Goal: Task Accomplishment & Management: Manage account settings

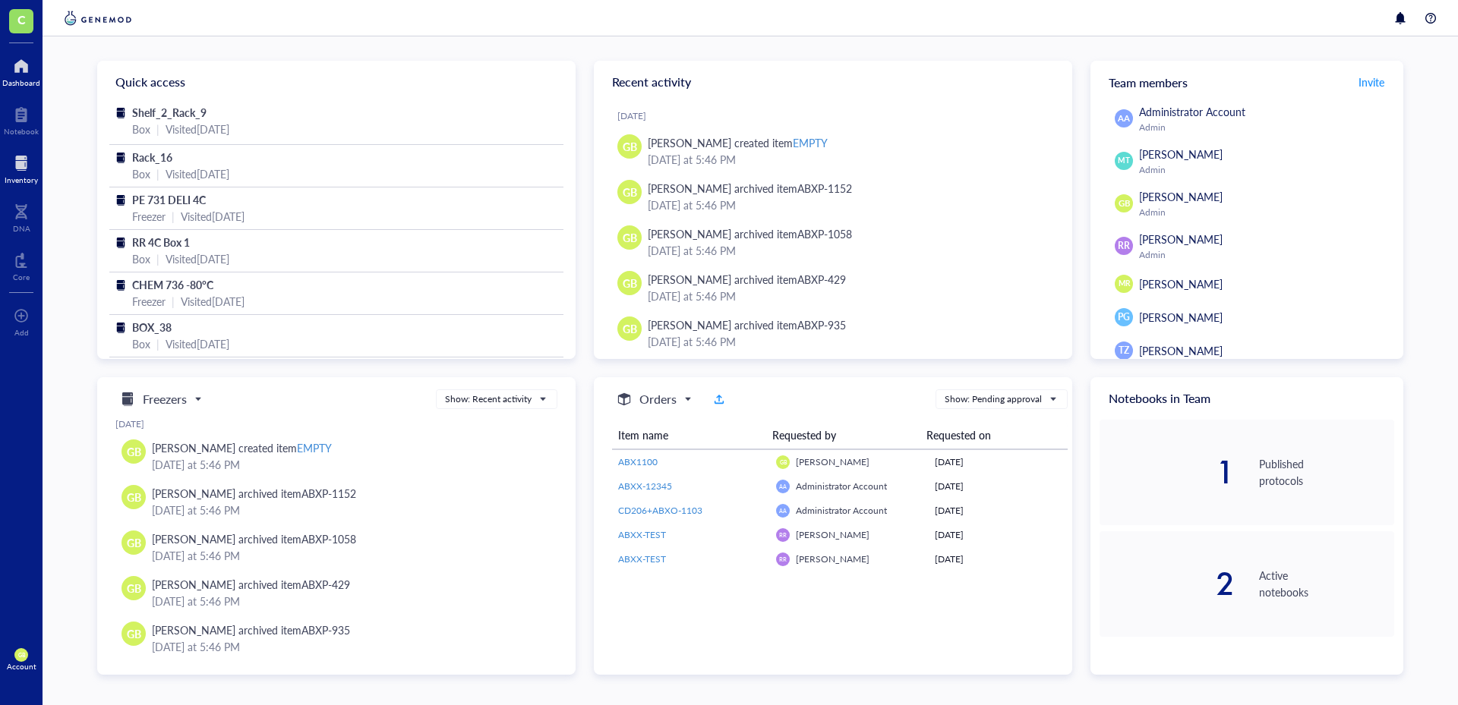
click at [24, 156] on div at bounding box center [21, 163] width 33 height 24
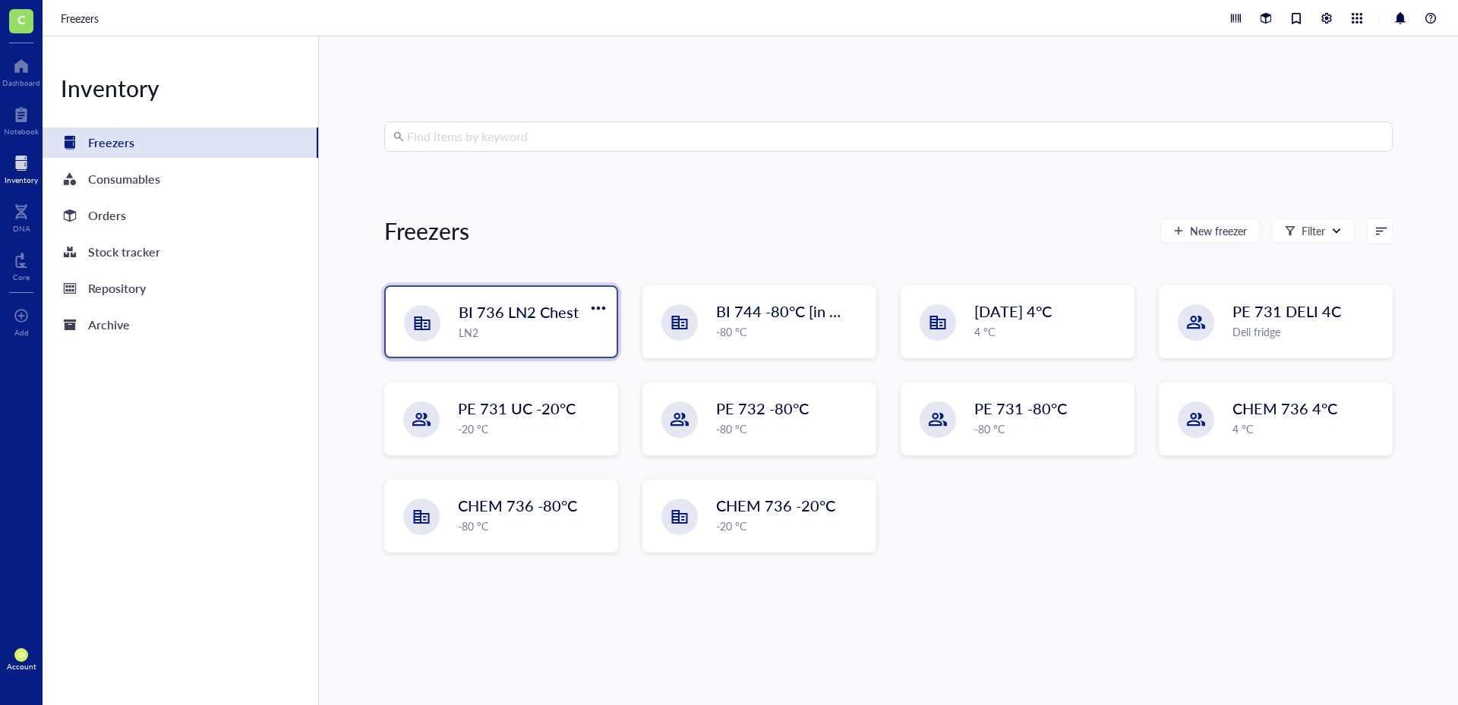
click at [533, 308] on span "BI 736 LN2 Chest" at bounding box center [519, 311] width 120 height 21
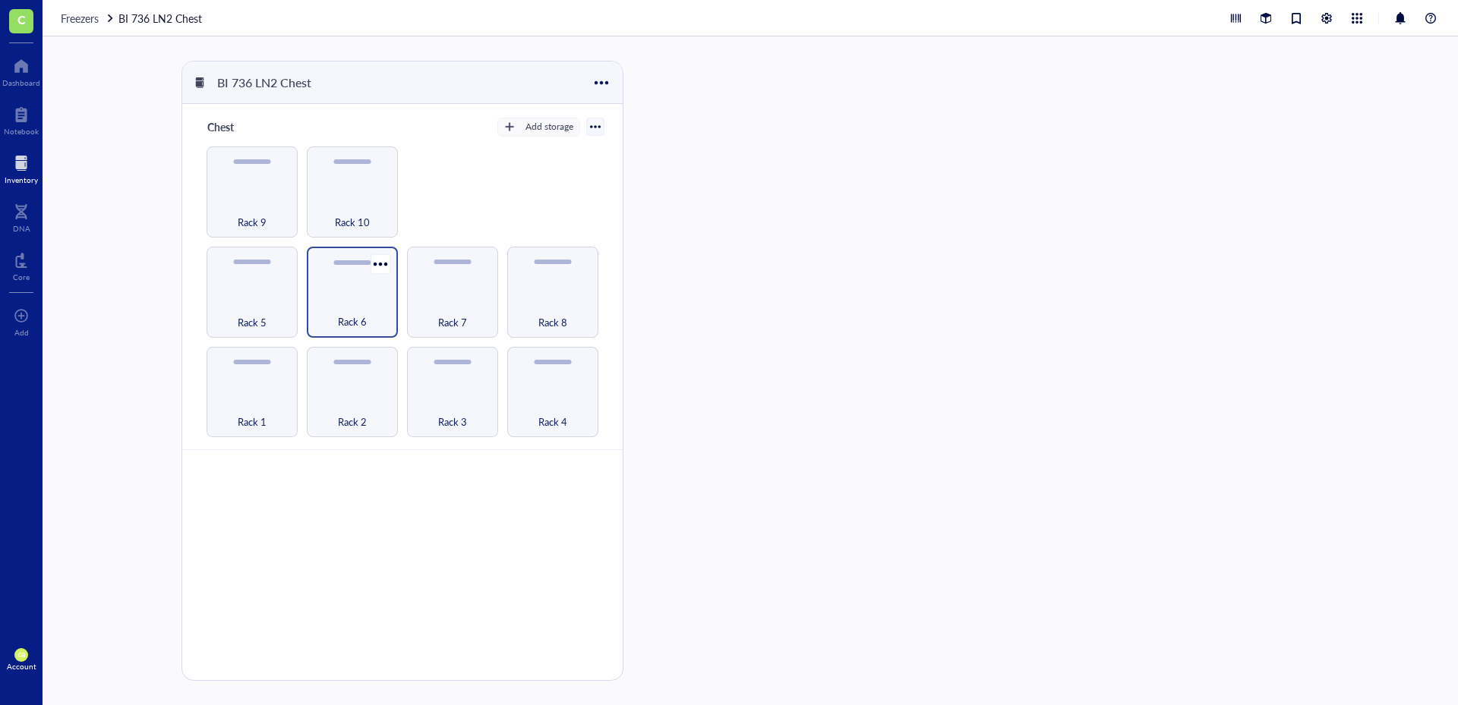
click at [336, 294] on div "Rack 6" at bounding box center [352, 292] width 91 height 91
click at [1036, 159] on div "Box 1" at bounding box center [1034, 170] width 144 height 48
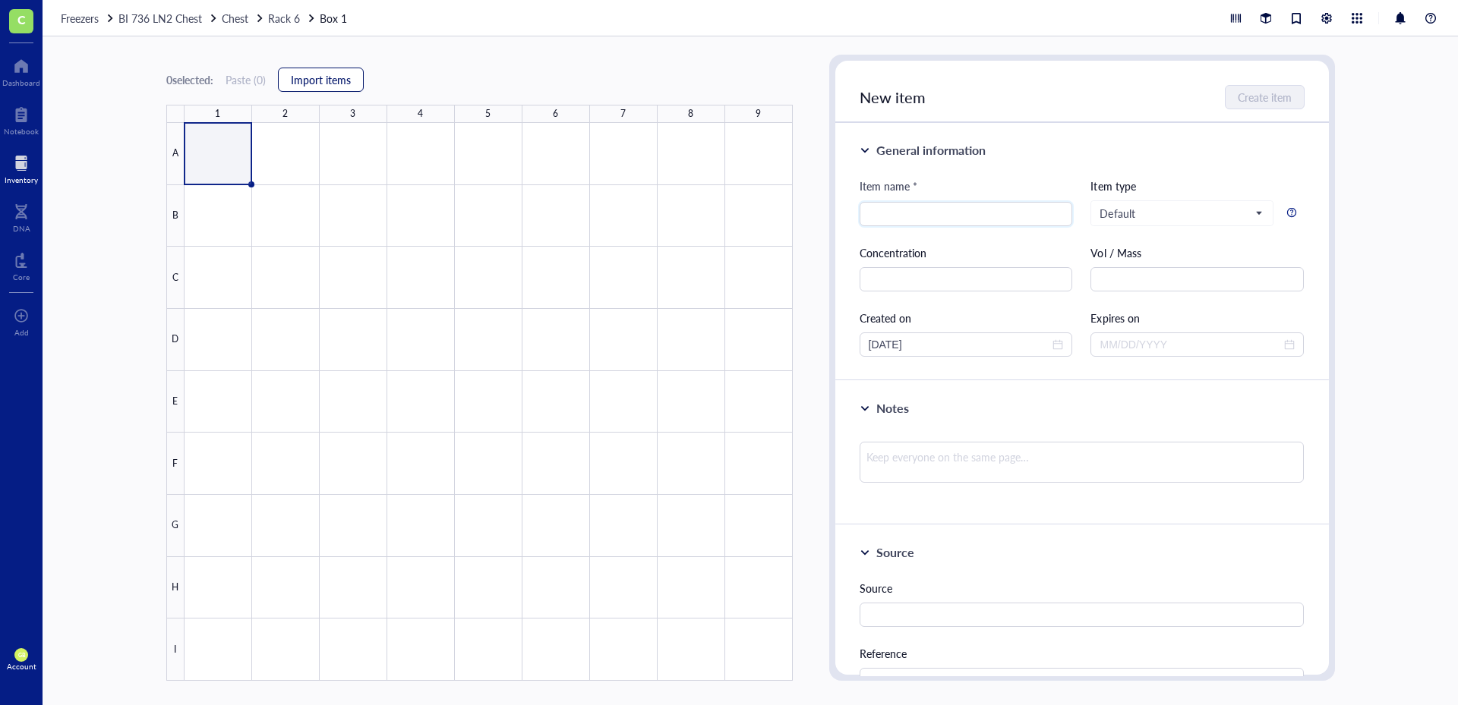
click at [320, 86] on span "Import items" at bounding box center [321, 80] width 60 height 12
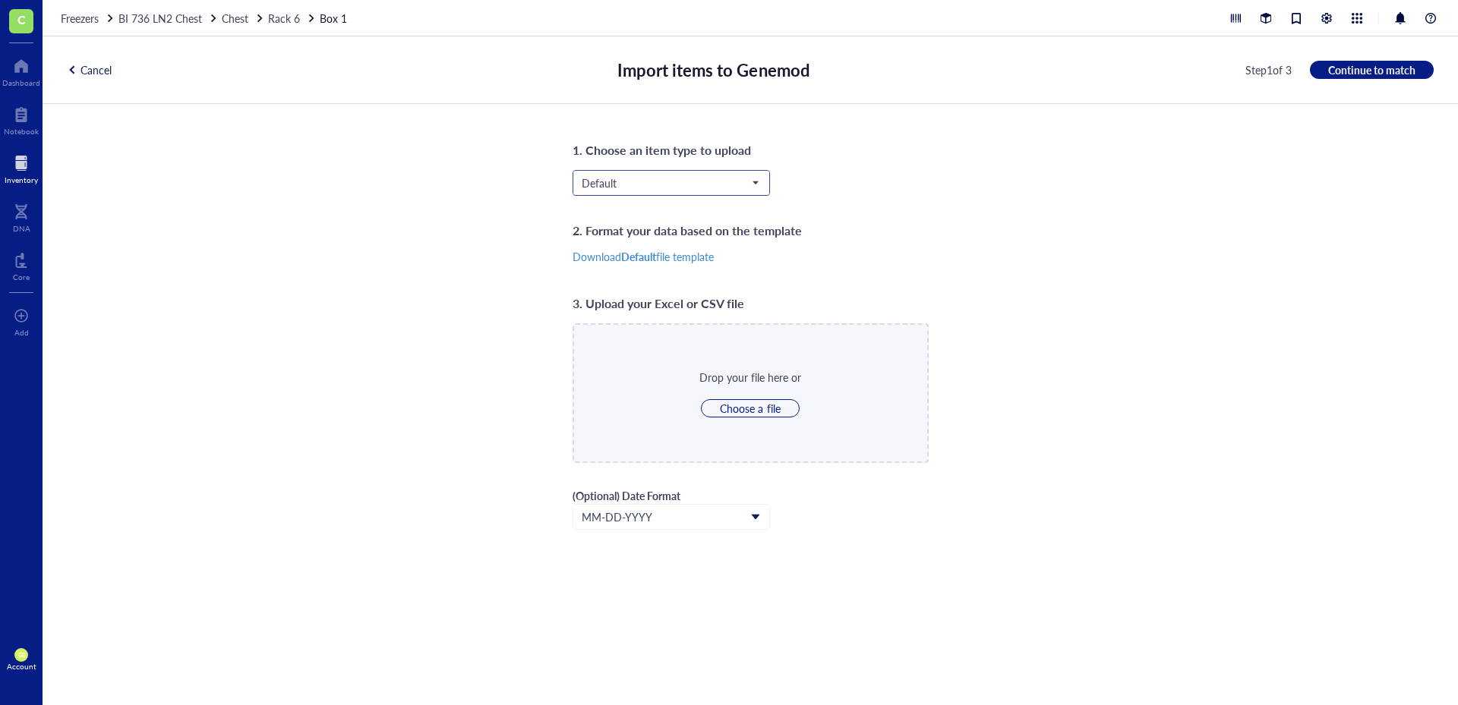
click at [720, 179] on span "Default" at bounding box center [670, 183] width 176 height 14
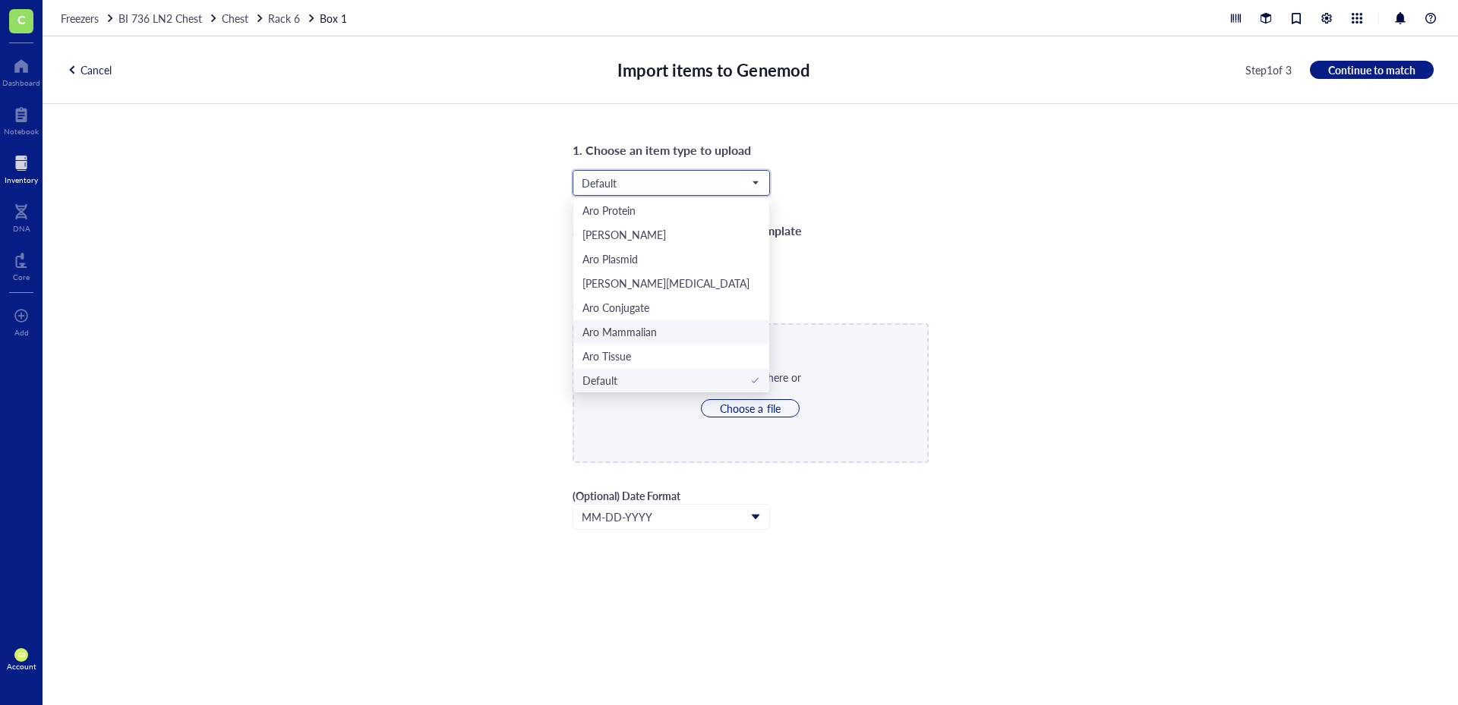
click at [629, 328] on div "Aro Mammalian" at bounding box center [619, 331] width 74 height 17
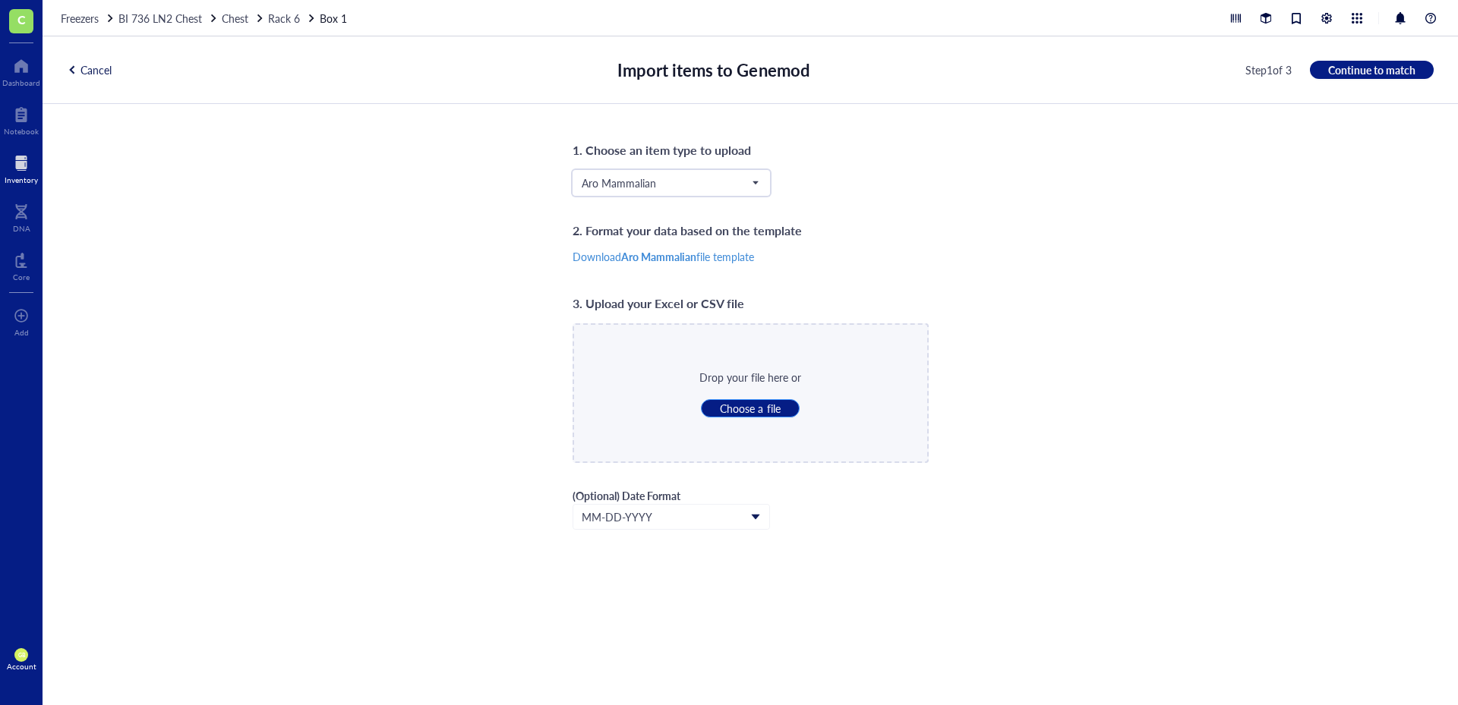
click at [734, 411] on span "Choose a file" at bounding box center [750, 409] width 60 height 14
type input "C:\fakepath\LN2_Rack_6_Box_1.csv"
click at [1355, 71] on span "Continue to match" at bounding box center [1371, 70] width 87 height 14
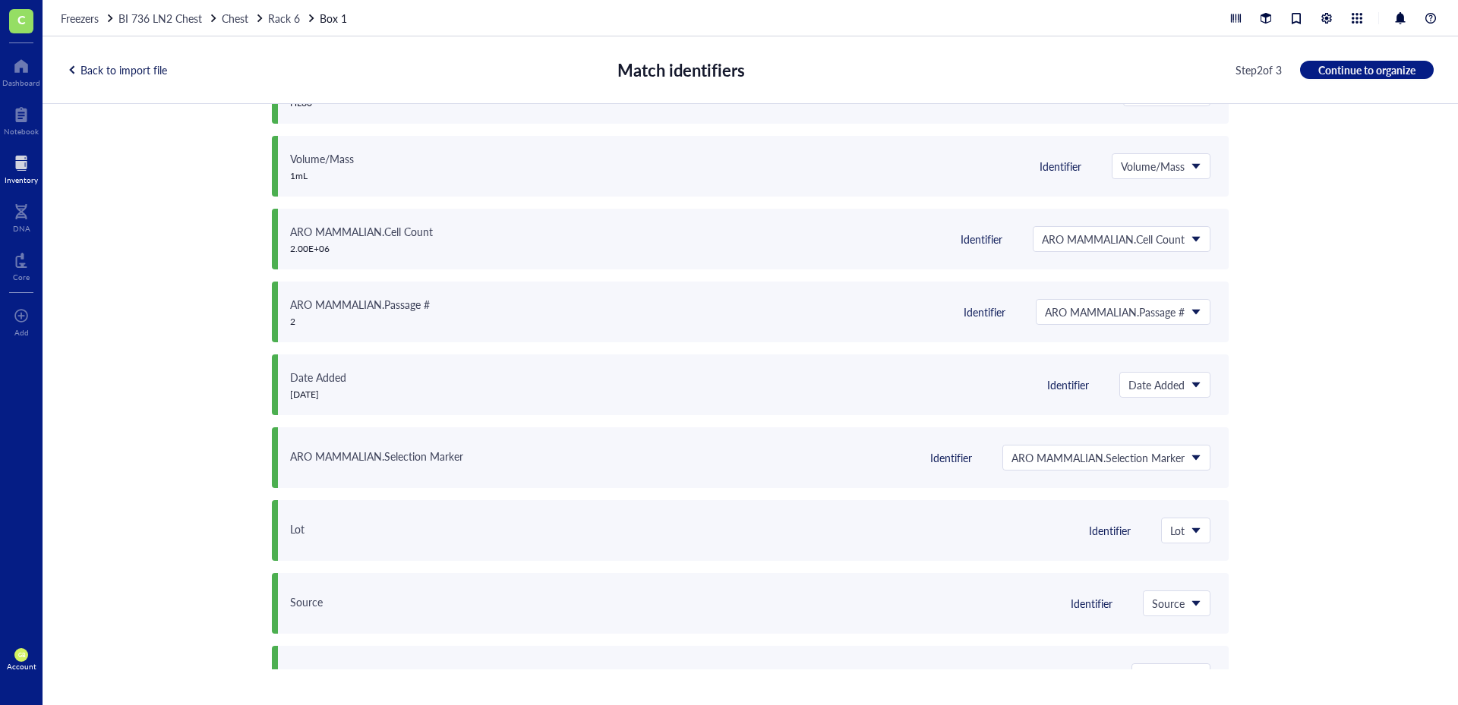
scroll to position [0, 0]
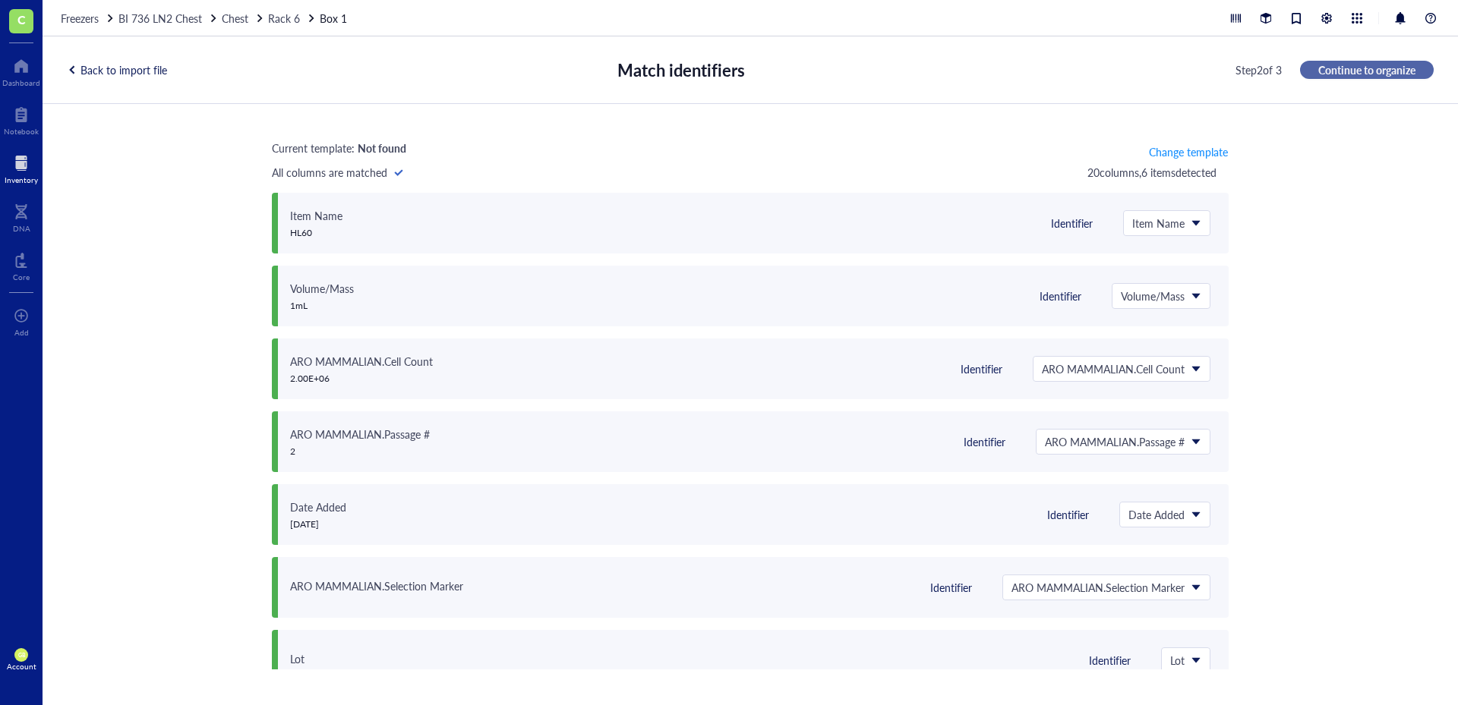
click at [1370, 61] on button "Continue to organize" at bounding box center [1367, 70] width 134 height 18
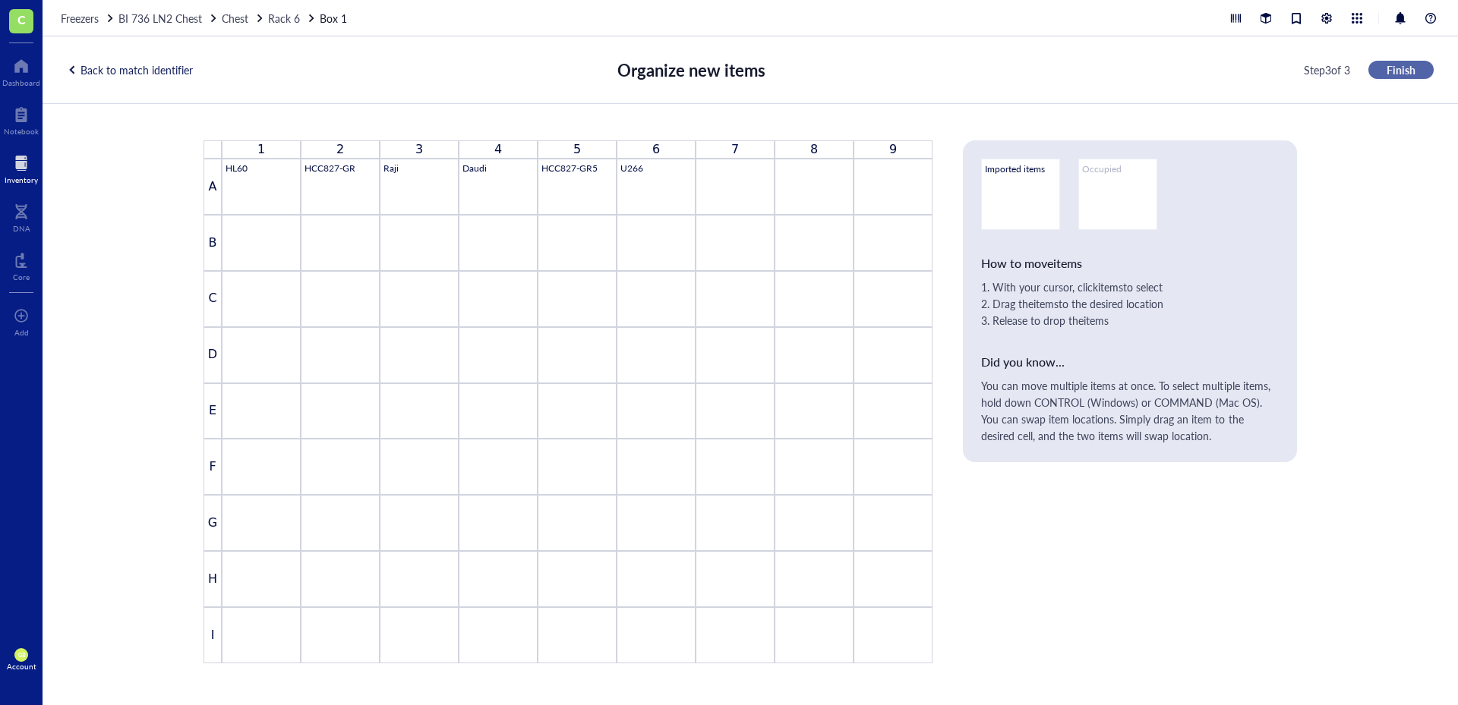
click at [1393, 66] on span "Finish" at bounding box center [1400, 70] width 29 height 14
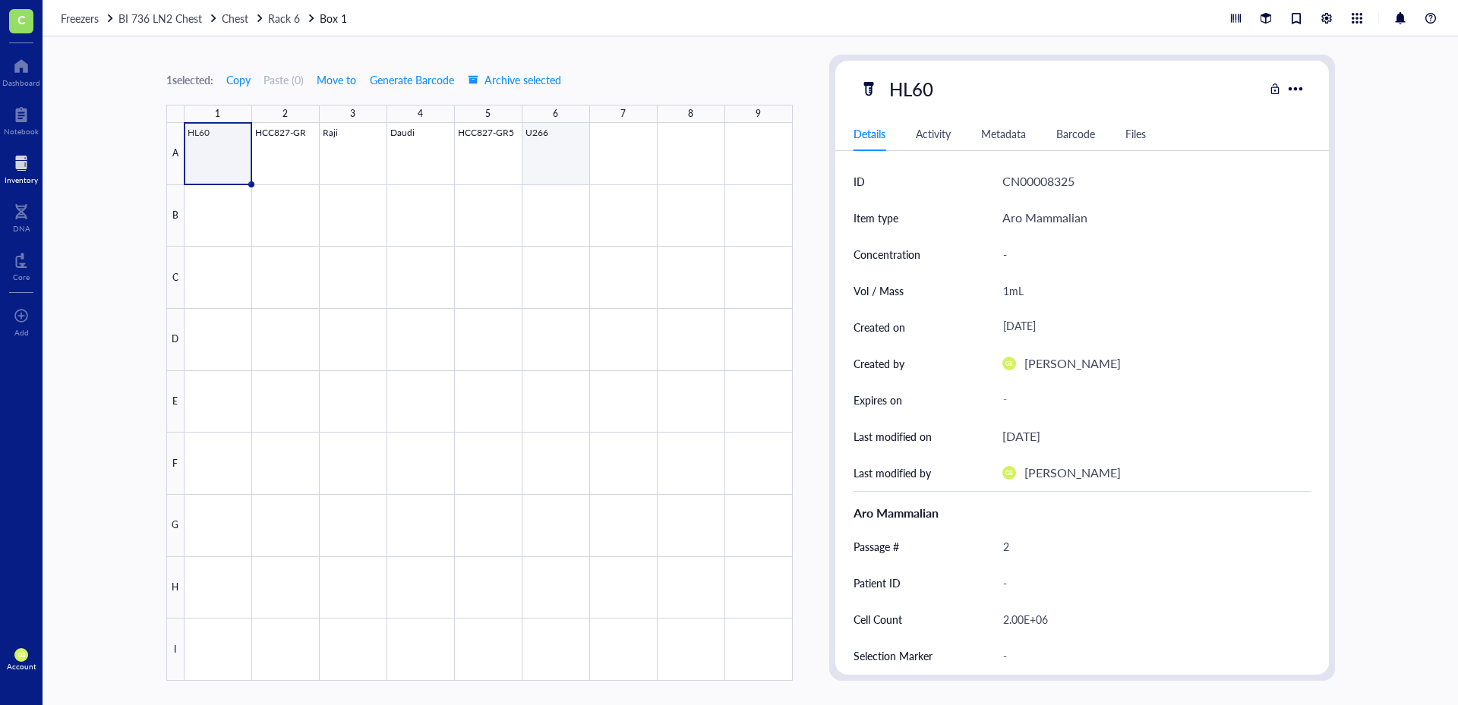
click at [545, 156] on div at bounding box center [488, 402] width 608 height 558
click at [344, 83] on span "Move to" at bounding box center [336, 80] width 39 height 12
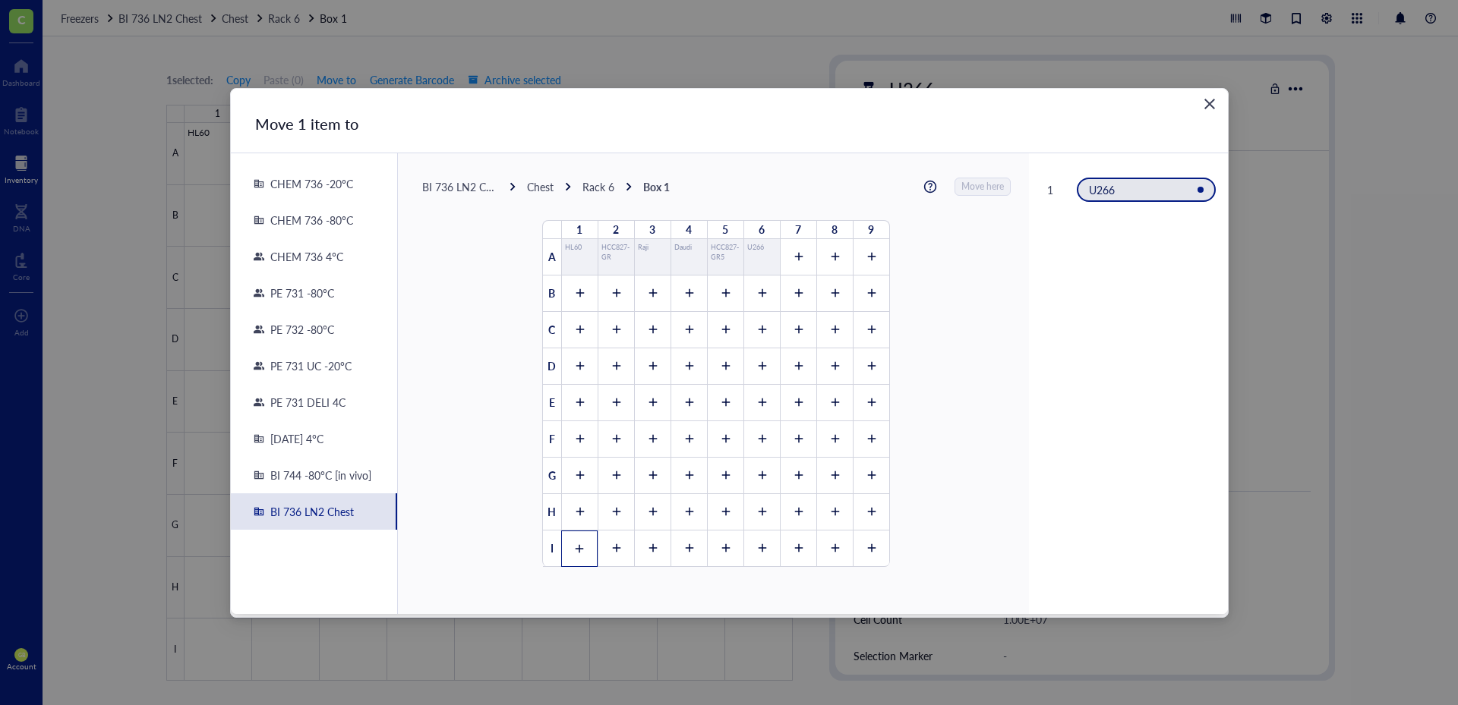
click at [574, 544] on icon at bounding box center [579, 549] width 11 height 11
click at [964, 182] on span "Move here" at bounding box center [983, 187] width 43 height 20
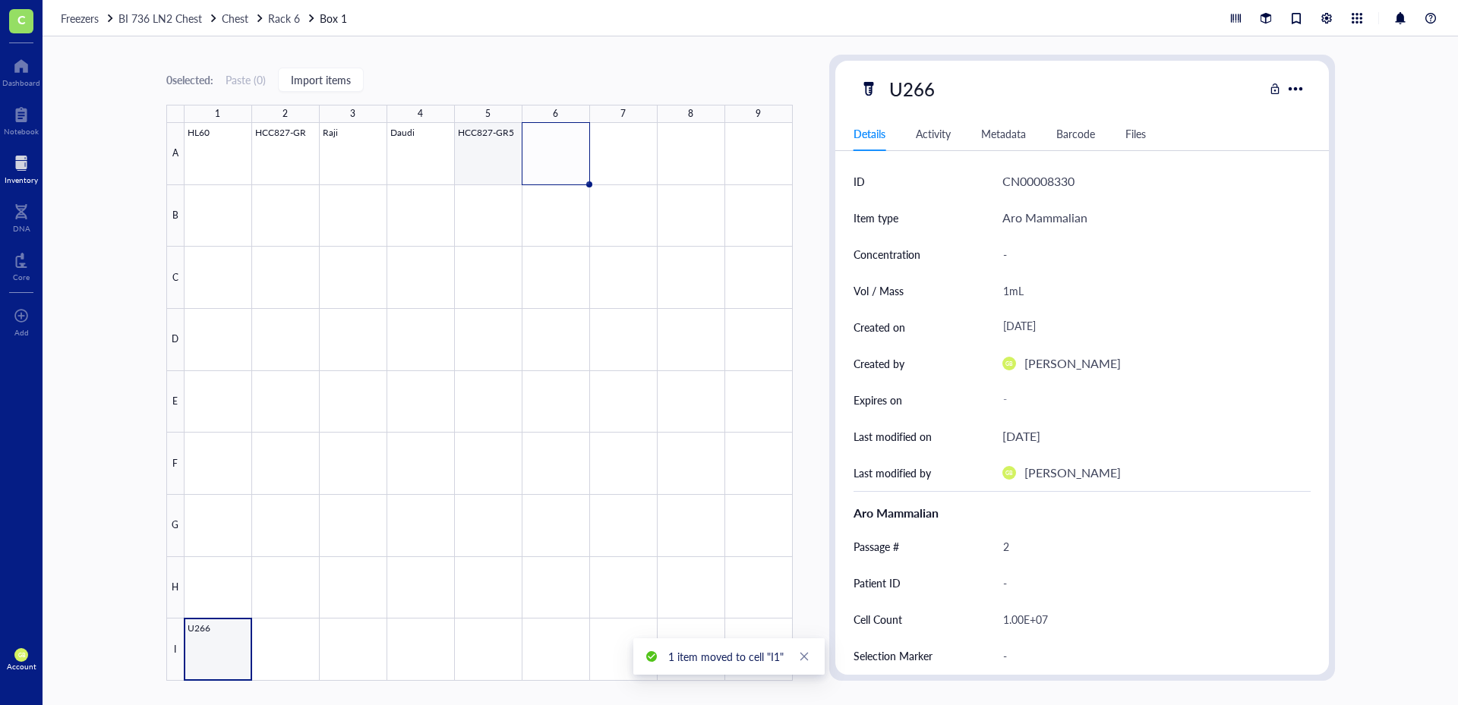
click at [478, 143] on div at bounding box center [488, 402] width 608 height 558
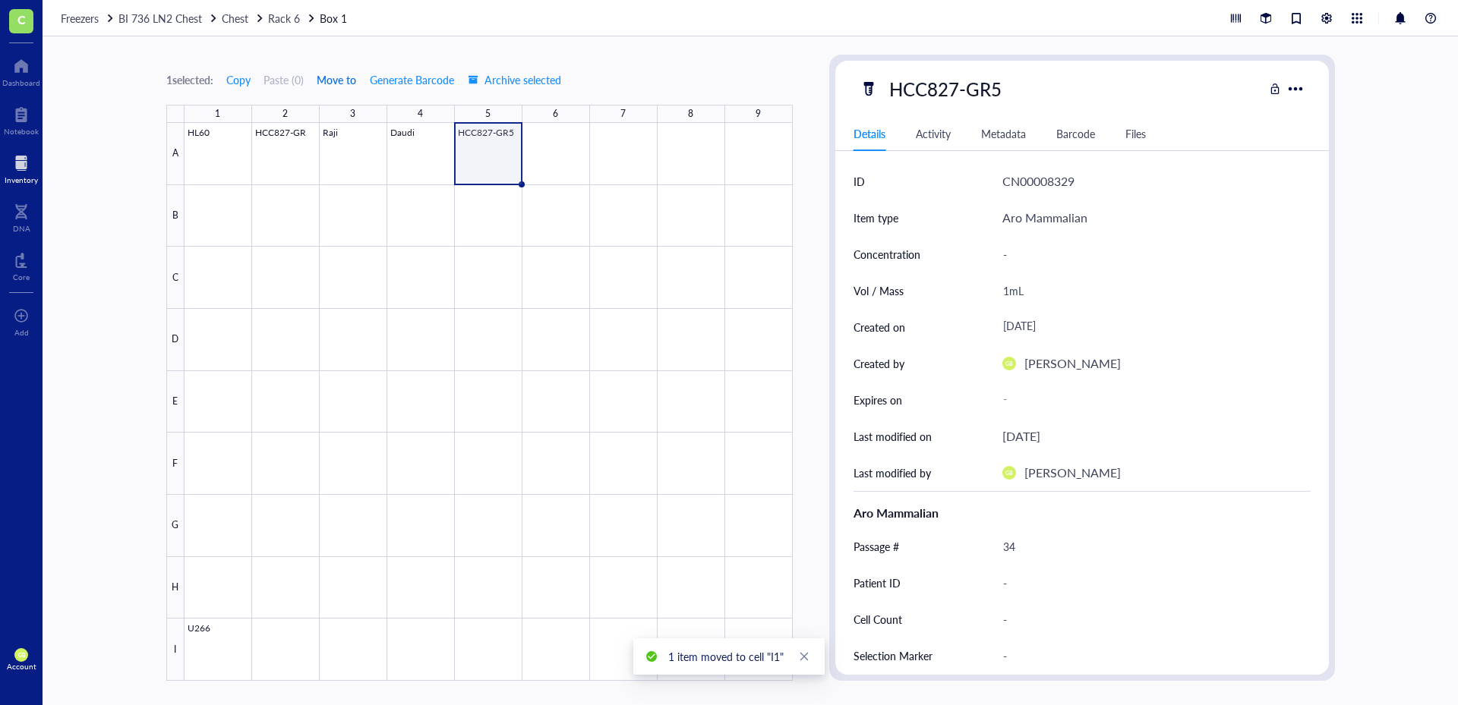
click at [338, 82] on span "Move to" at bounding box center [336, 80] width 39 height 12
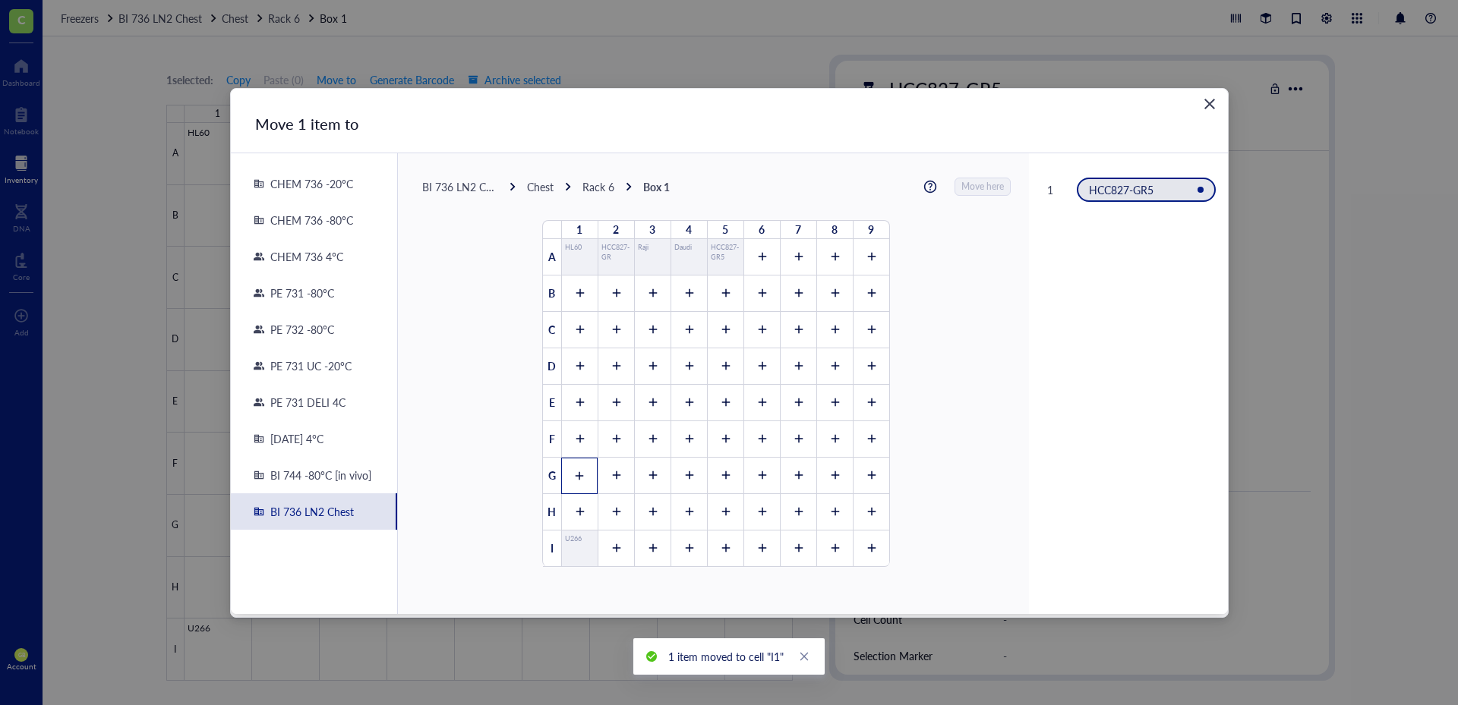
click at [564, 471] on div at bounding box center [579, 476] width 36 height 36
click at [964, 191] on span "Move here" at bounding box center [983, 187] width 43 height 20
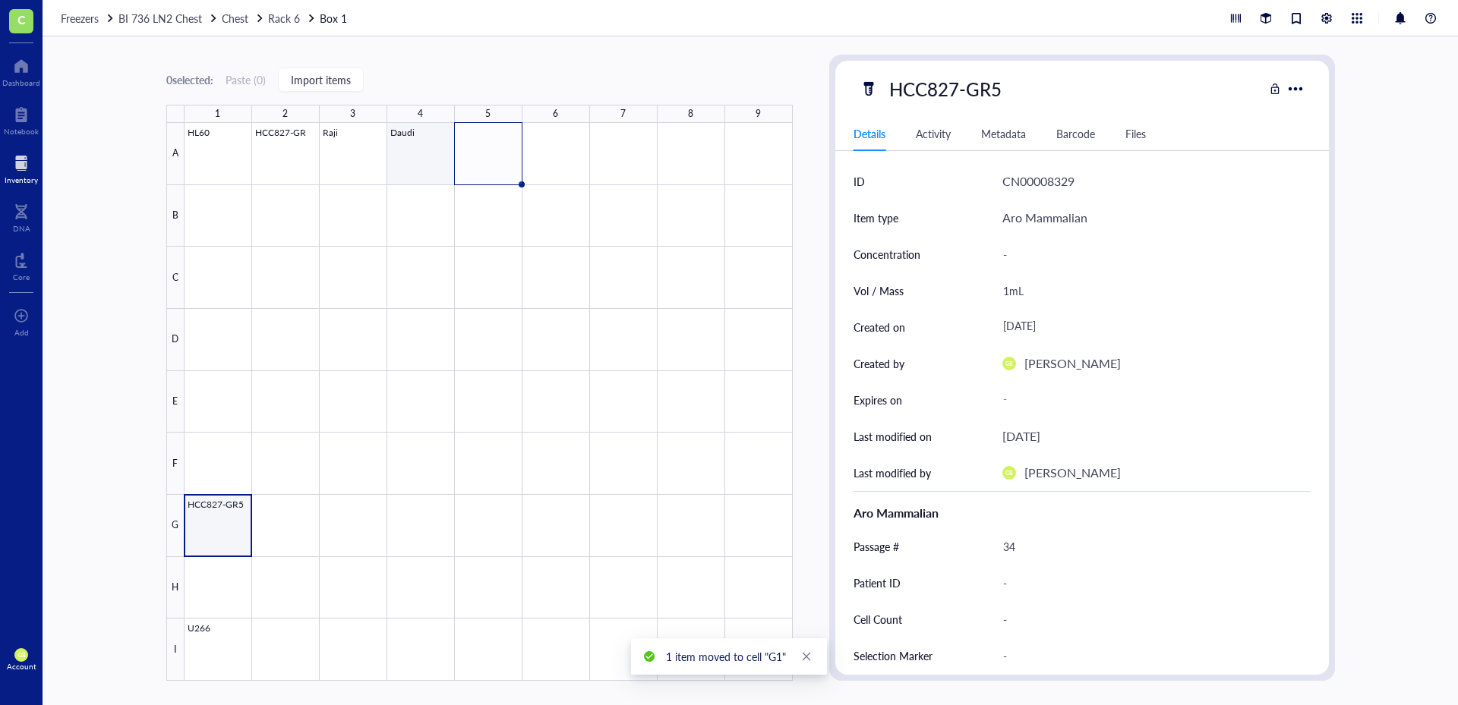
click at [418, 157] on div at bounding box center [488, 402] width 608 height 558
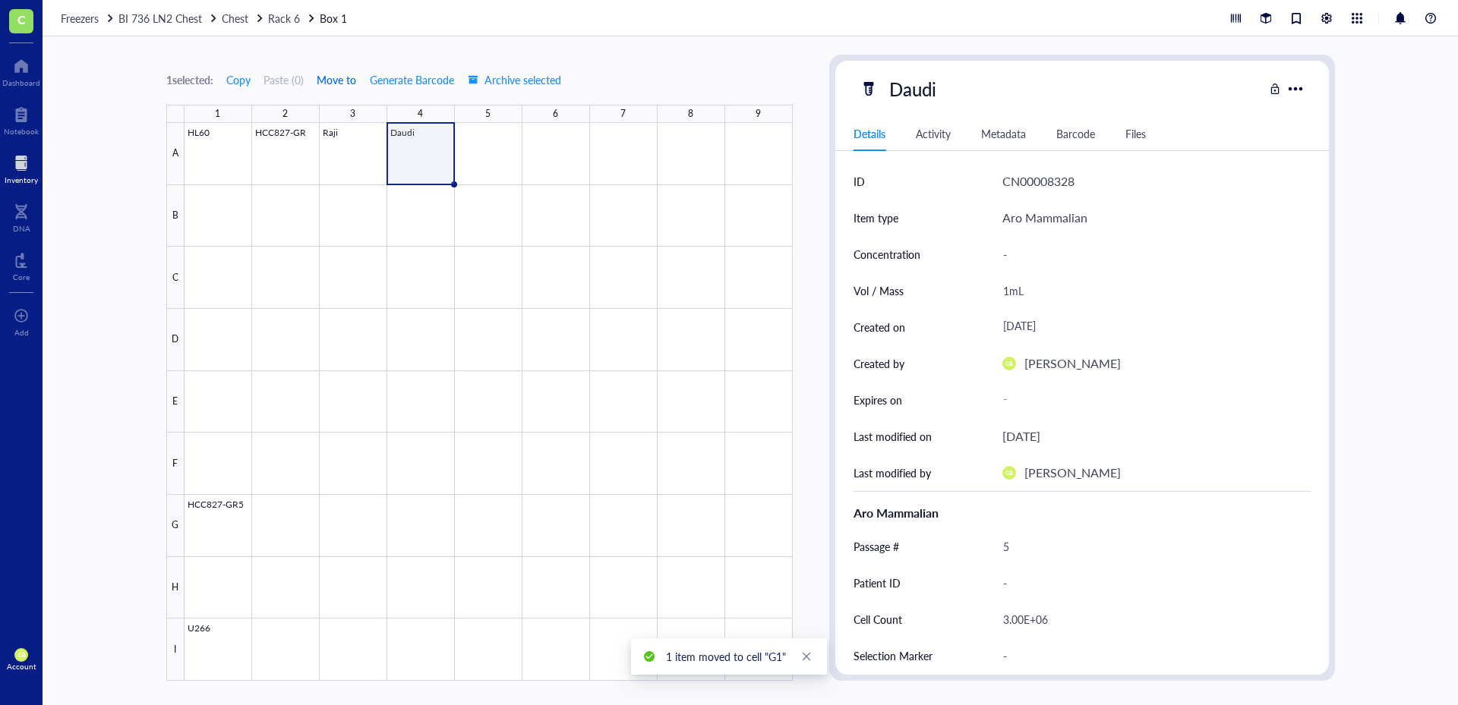
click at [333, 82] on span "Move to" at bounding box center [336, 80] width 39 height 12
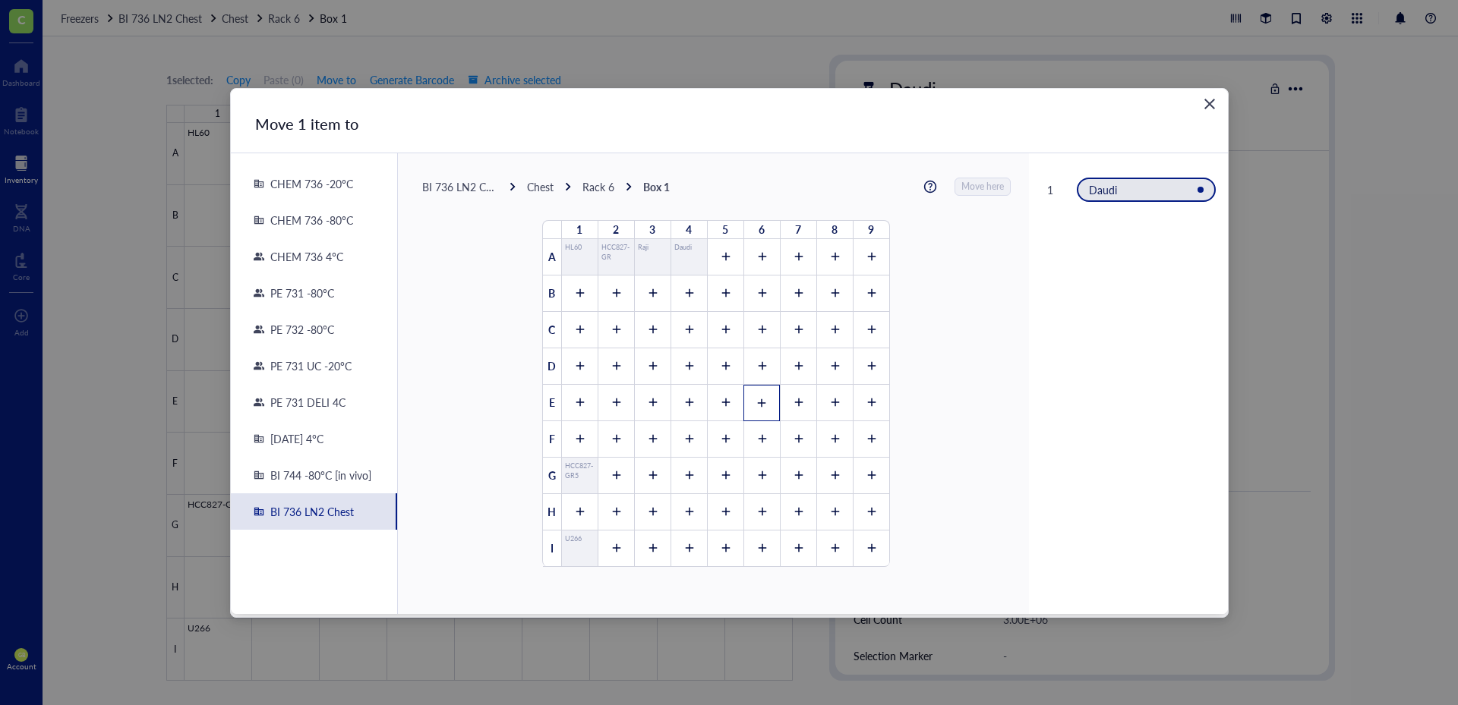
click at [756, 399] on icon at bounding box center [761, 403] width 11 height 11
click at [962, 189] on span "Move here" at bounding box center [983, 187] width 43 height 20
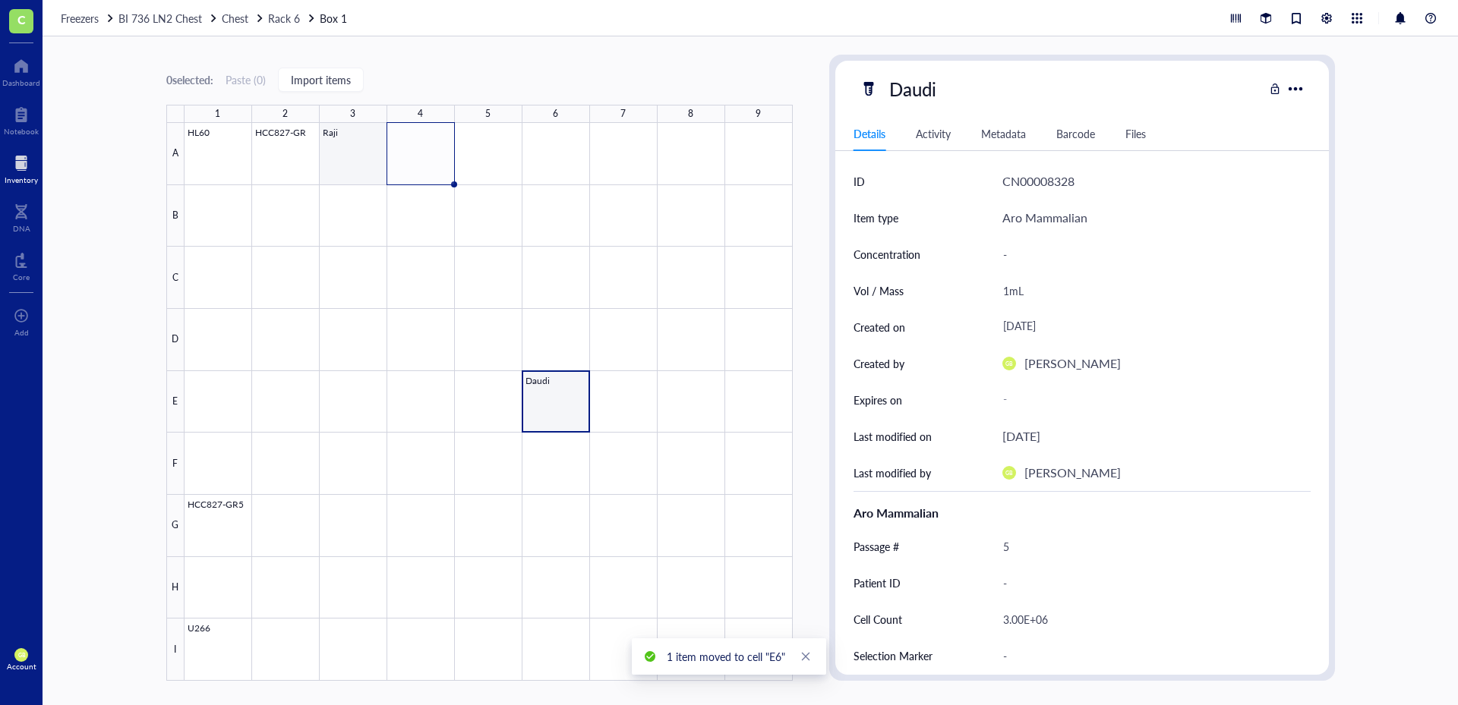
click at [364, 167] on div at bounding box center [488, 402] width 608 height 558
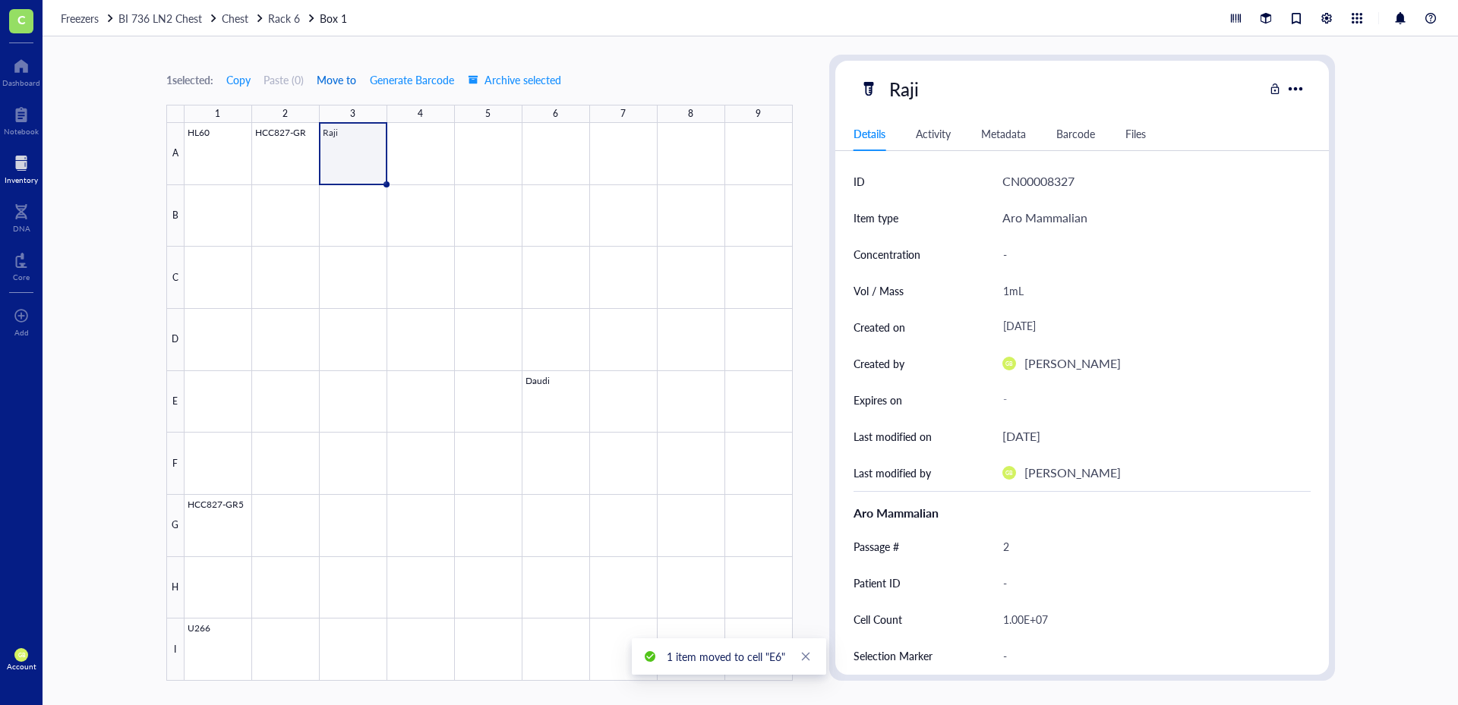
click at [356, 76] on span "Move to" at bounding box center [336, 80] width 39 height 12
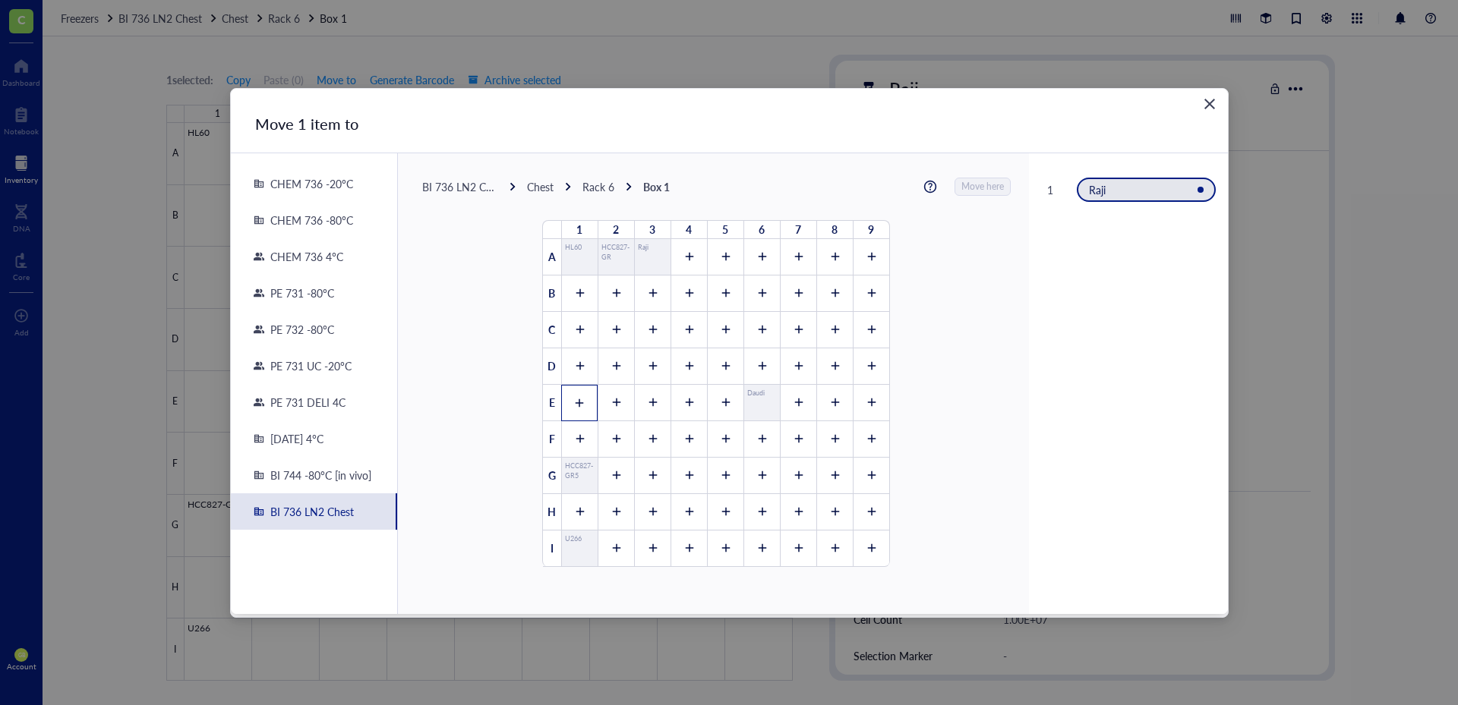
click at [574, 405] on icon at bounding box center [579, 403] width 11 height 11
click at [962, 185] on span "Move here" at bounding box center [983, 187] width 43 height 20
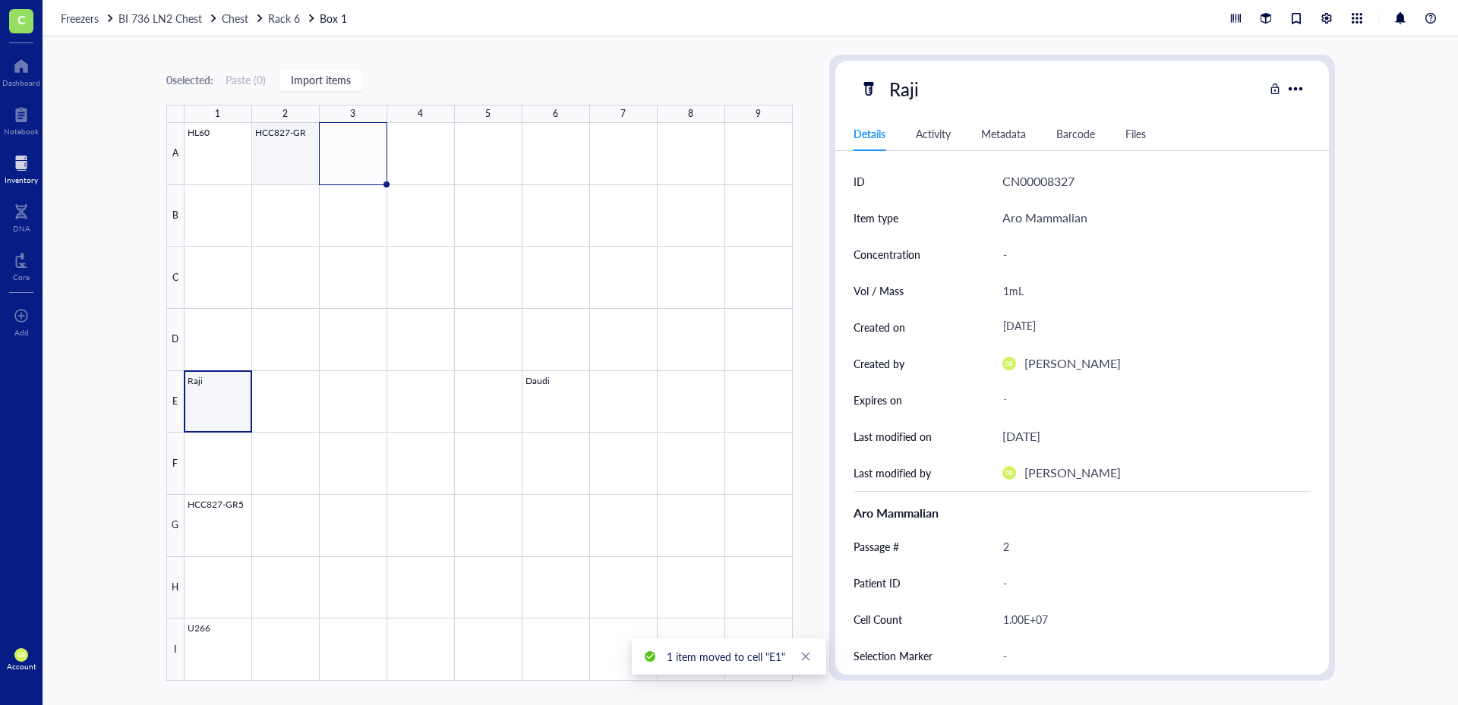
click at [291, 156] on div at bounding box center [488, 402] width 608 height 558
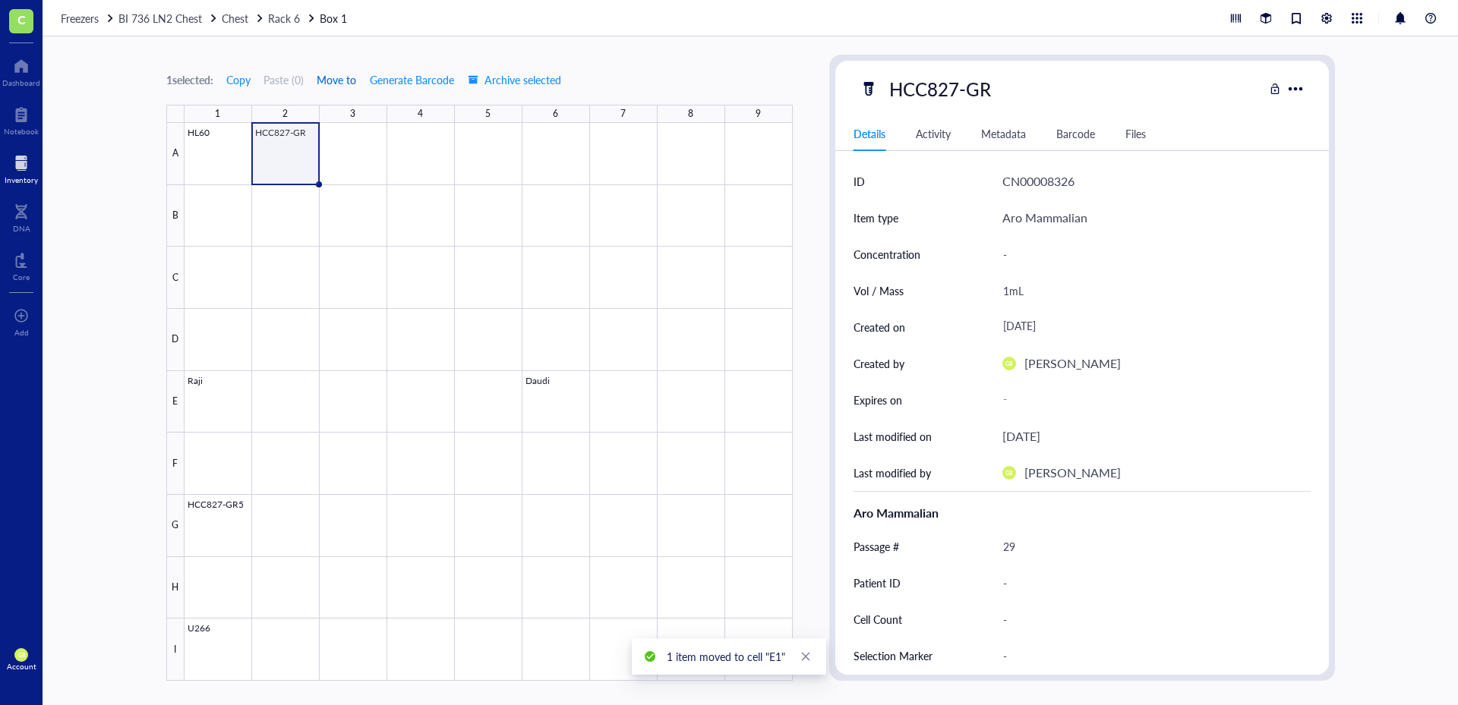
click at [336, 77] on span "Move to" at bounding box center [336, 80] width 39 height 12
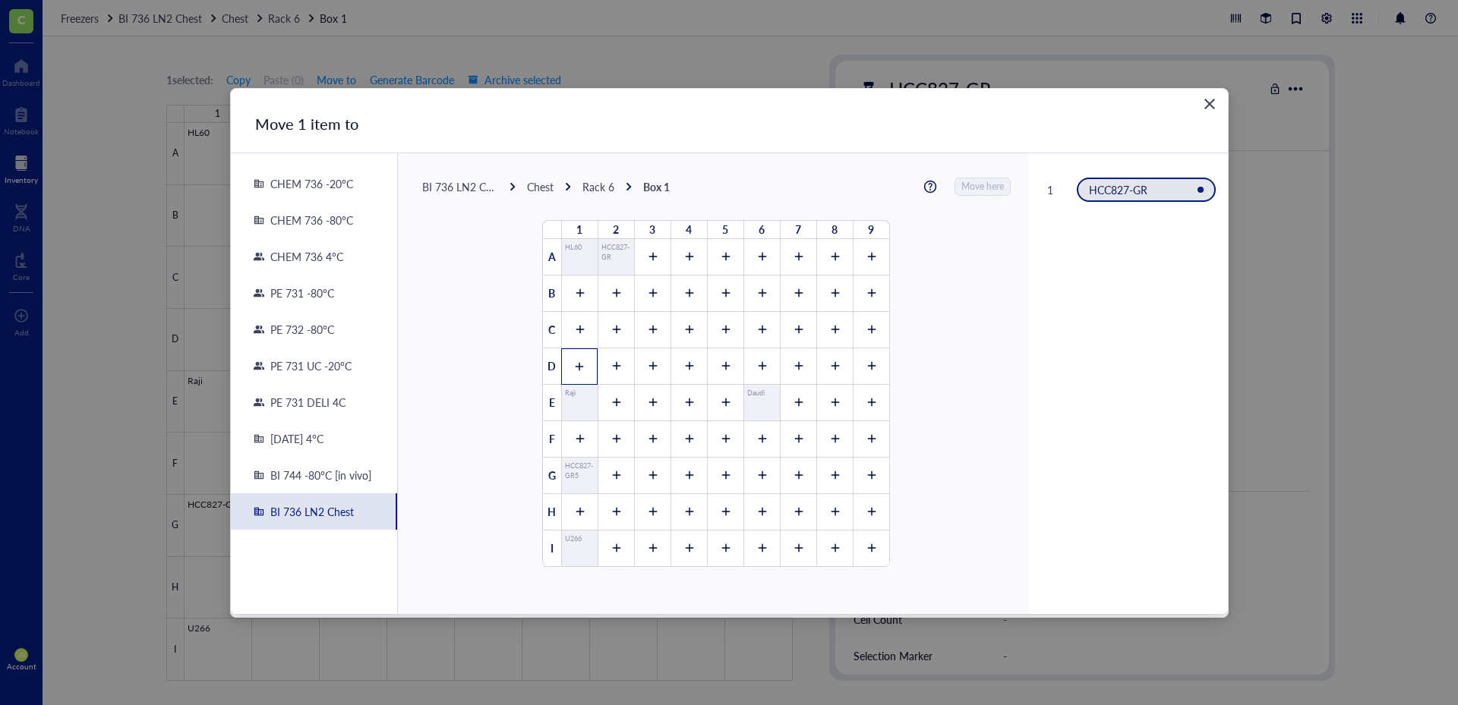
click at [576, 366] on icon at bounding box center [580, 366] width 8 height 8
click at [984, 182] on span "Move here" at bounding box center [983, 187] width 43 height 20
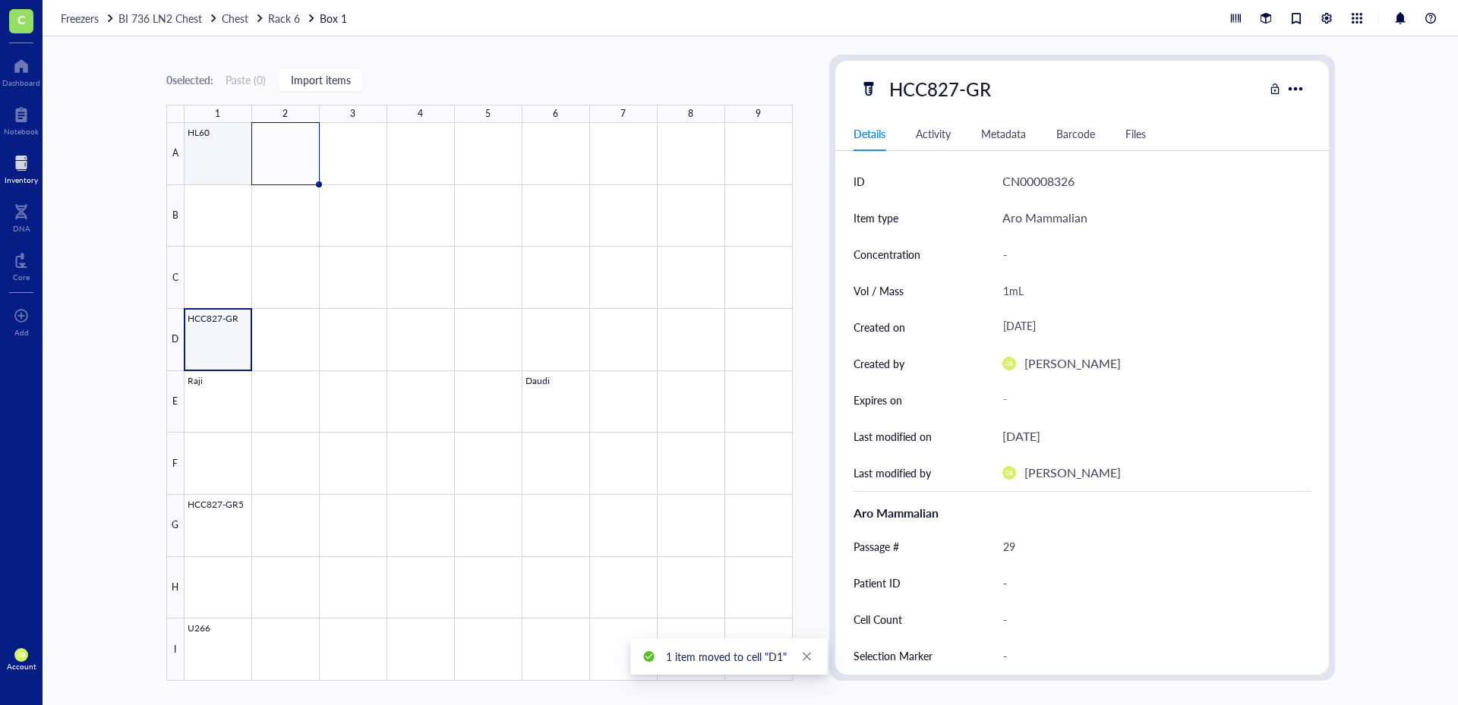
click at [222, 158] on div at bounding box center [488, 402] width 608 height 558
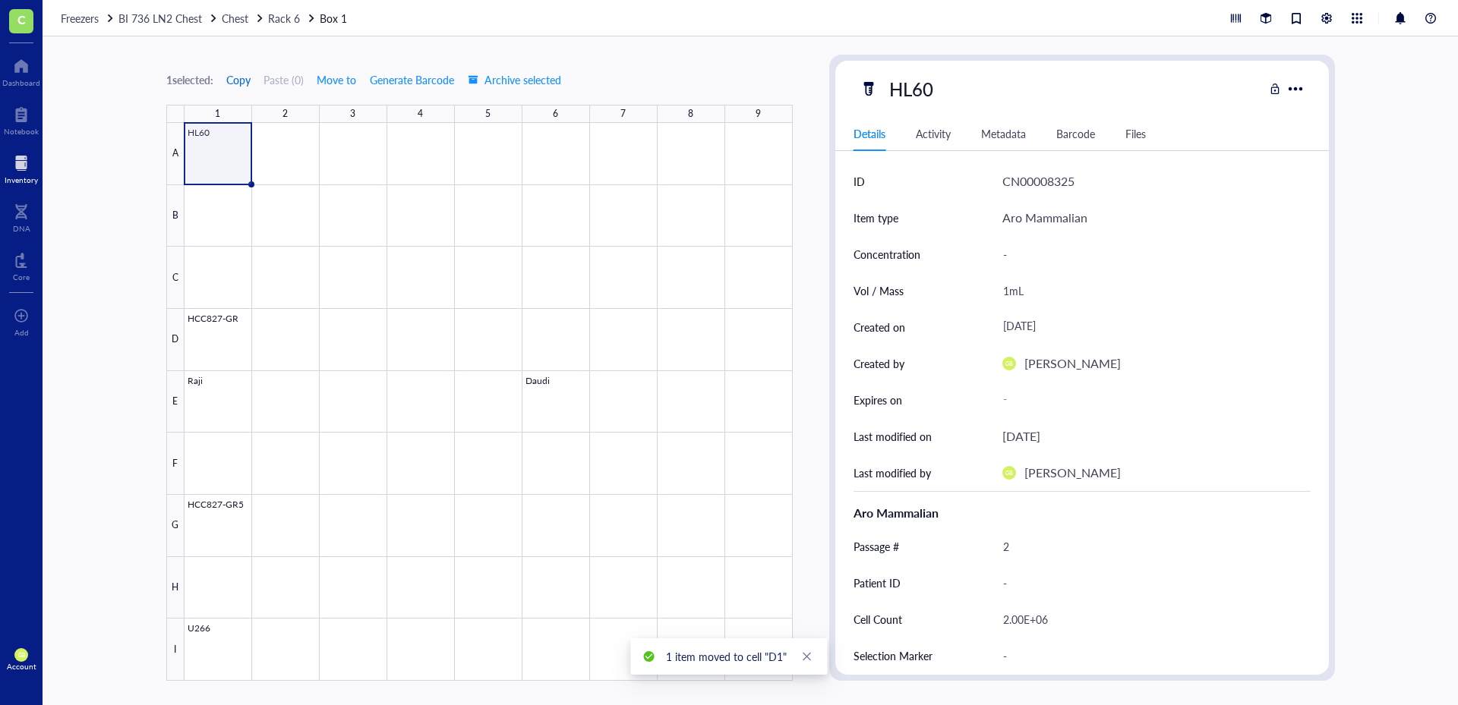
click at [251, 79] on span "Copy" at bounding box center [238, 80] width 24 height 12
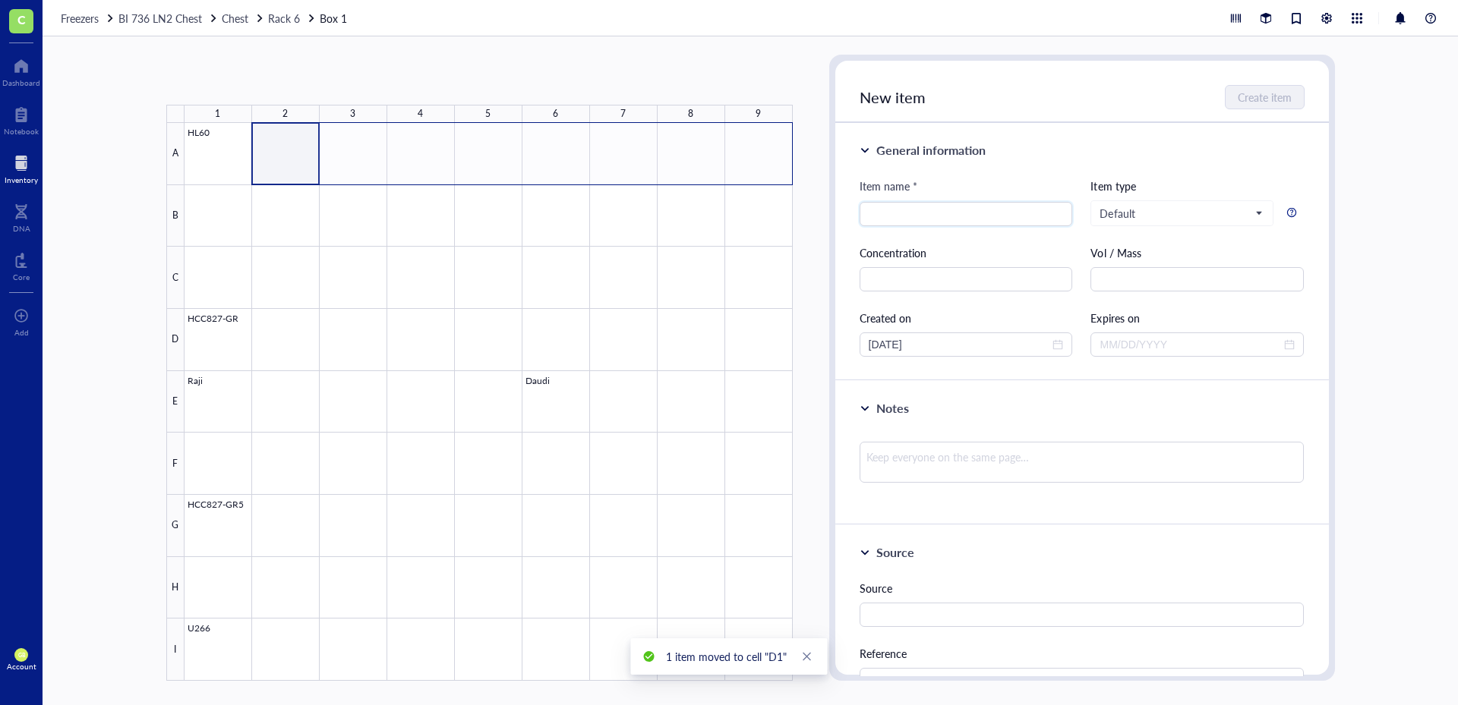
drag, startPoint x: 301, startPoint y: 169, endPoint x: 757, endPoint y: 150, distance: 455.9
click at [757, 150] on div at bounding box center [488, 402] width 608 height 558
click at [245, 77] on button "Paste ( 1 )" at bounding box center [246, 80] width 42 height 24
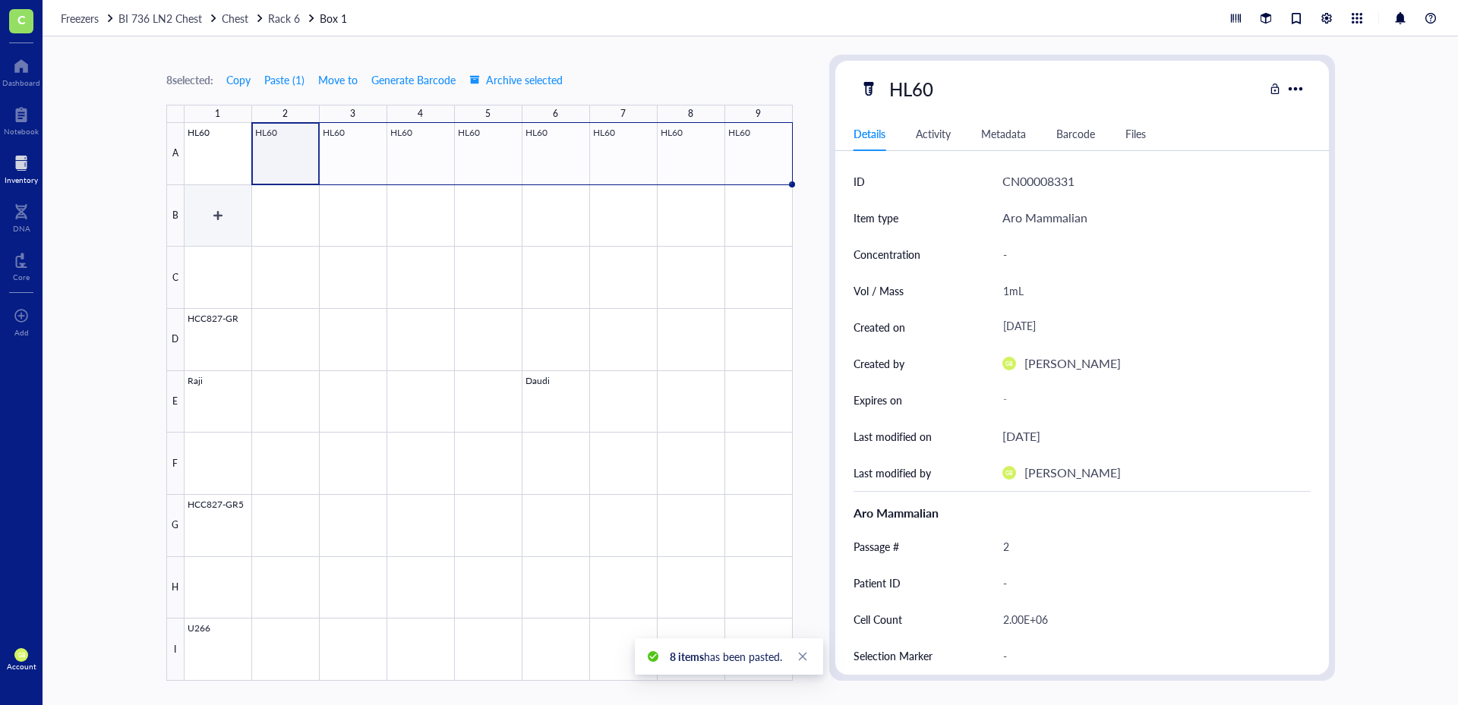
click at [235, 226] on div at bounding box center [488, 402] width 608 height 558
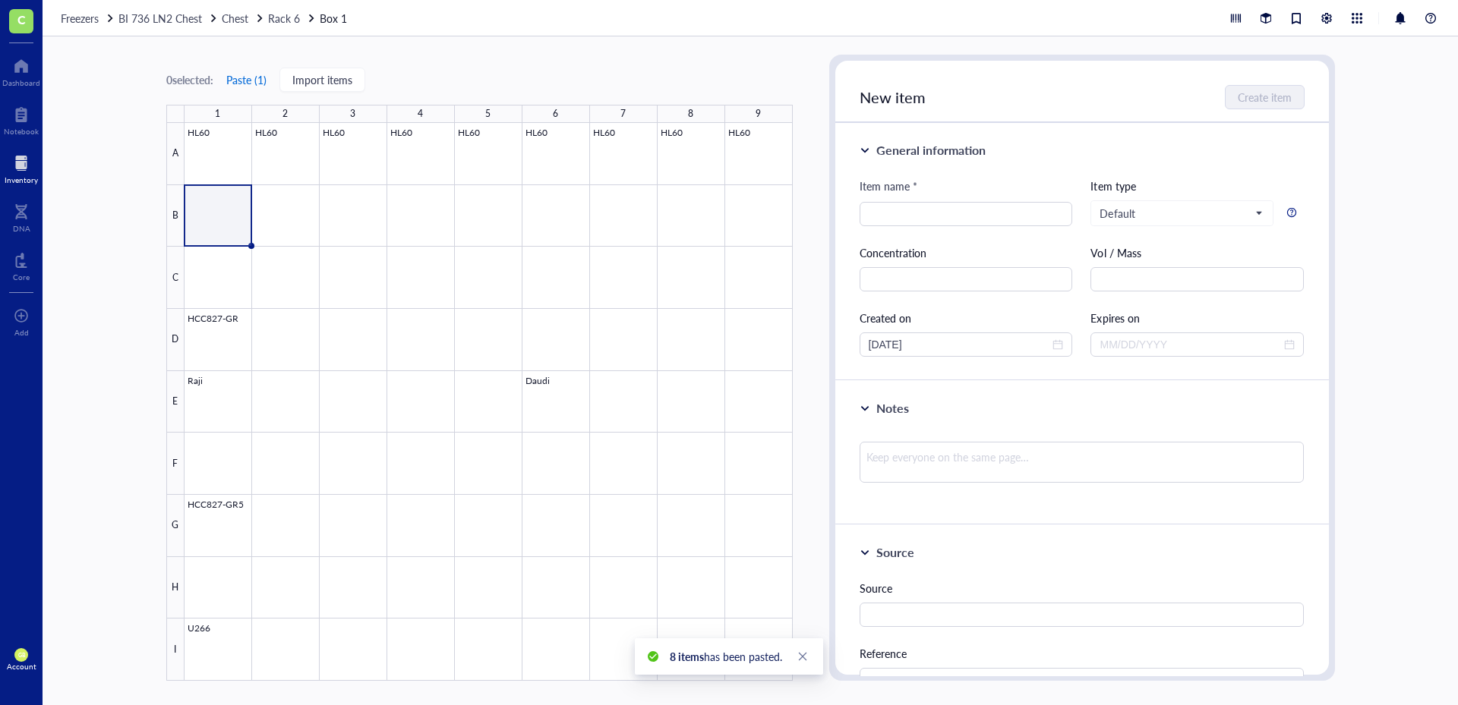
click at [251, 78] on button "Paste ( 1 )" at bounding box center [246, 80] width 42 height 24
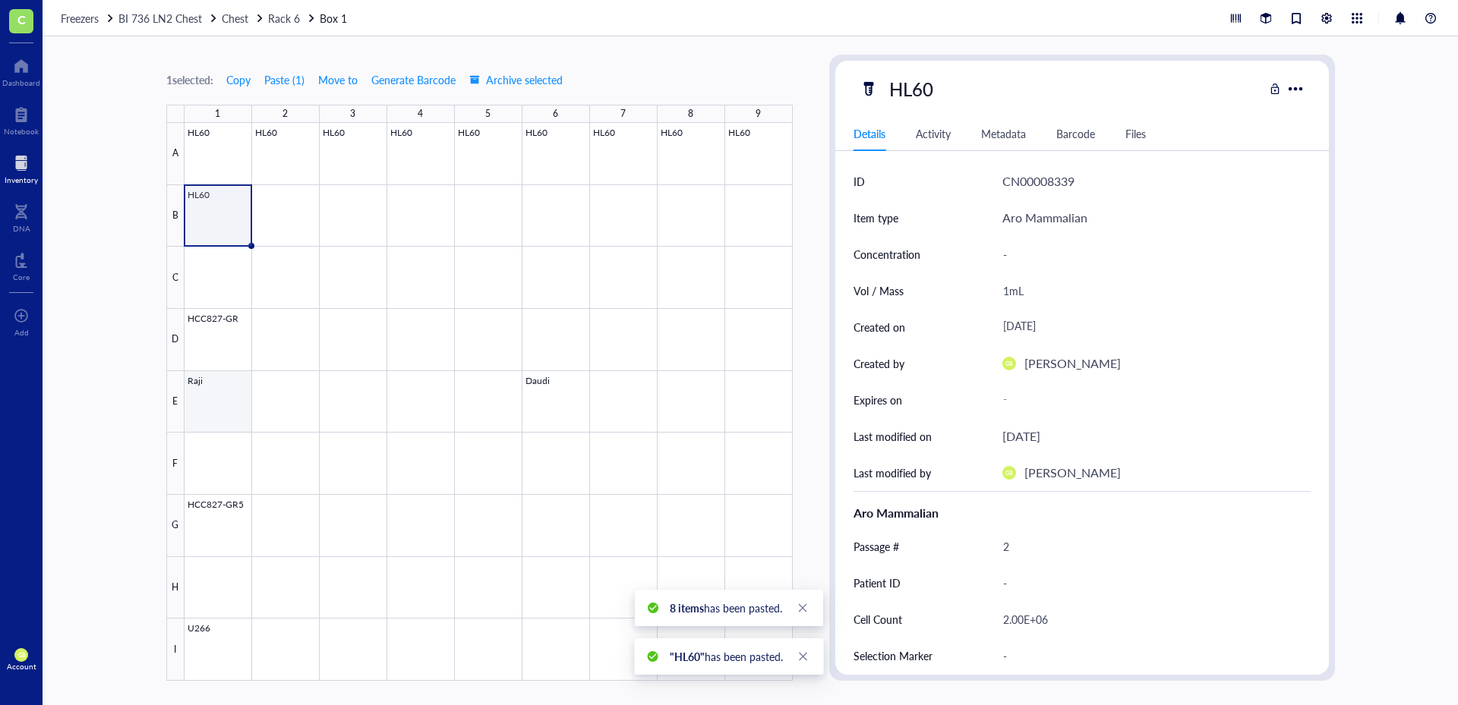
click at [229, 404] on div at bounding box center [488, 402] width 608 height 558
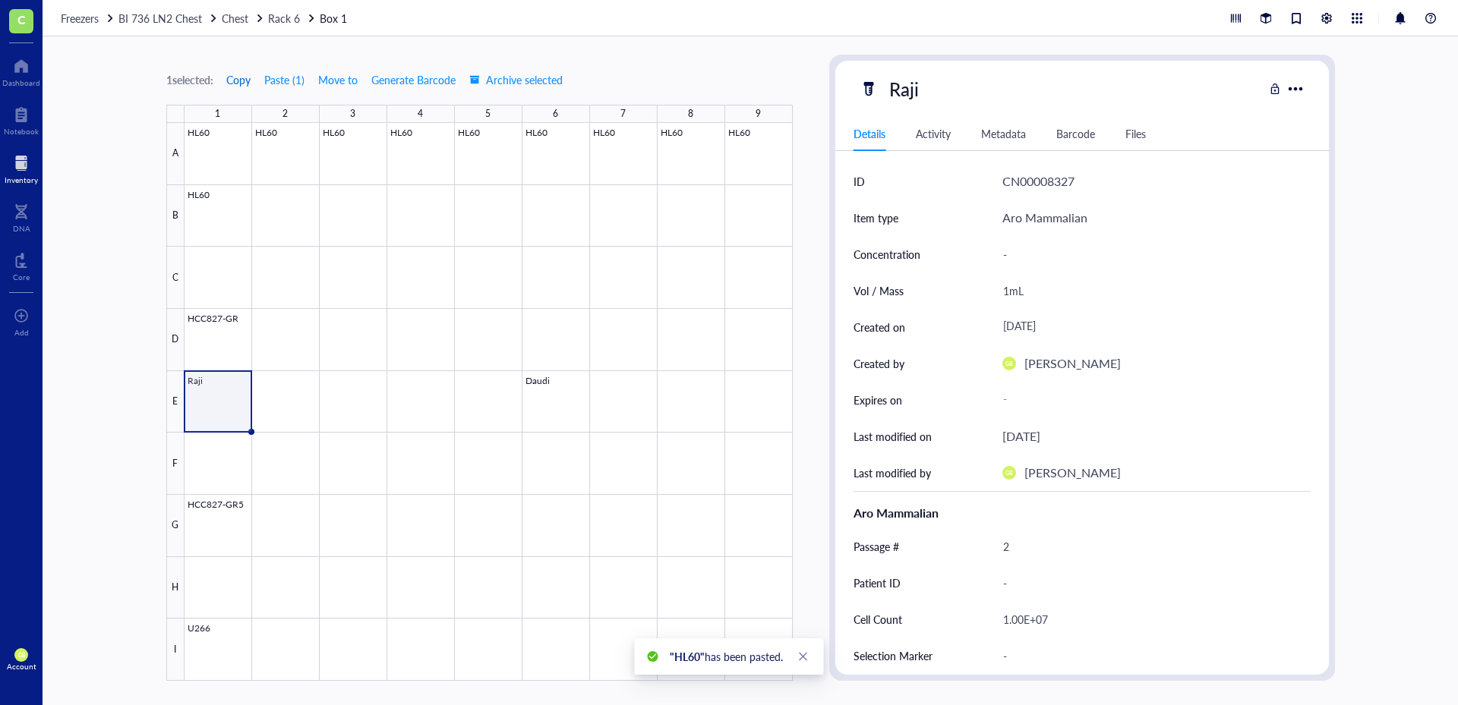
click at [235, 80] on span "Copy" at bounding box center [238, 80] width 24 height 12
click at [306, 420] on div at bounding box center [488, 402] width 608 height 558
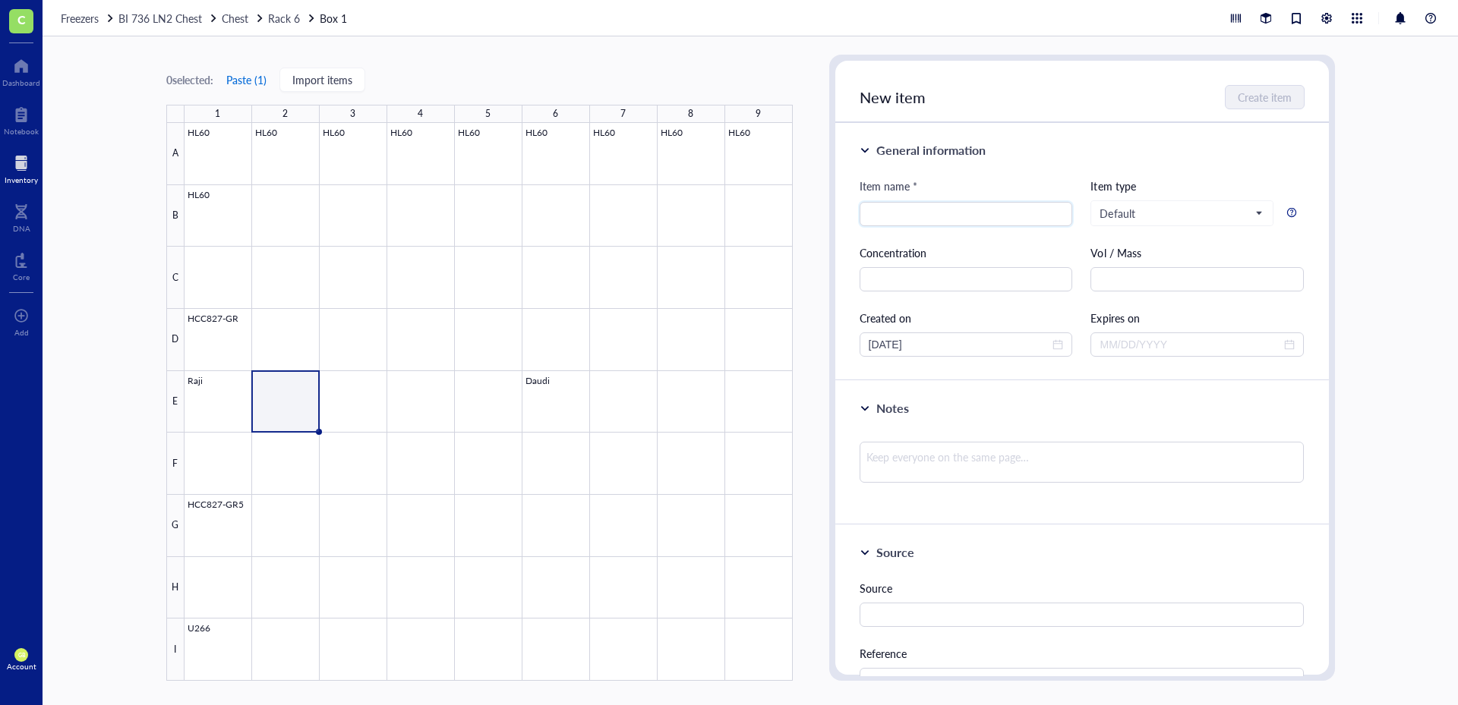
click at [251, 78] on button "Paste ( 1 )" at bounding box center [246, 80] width 42 height 24
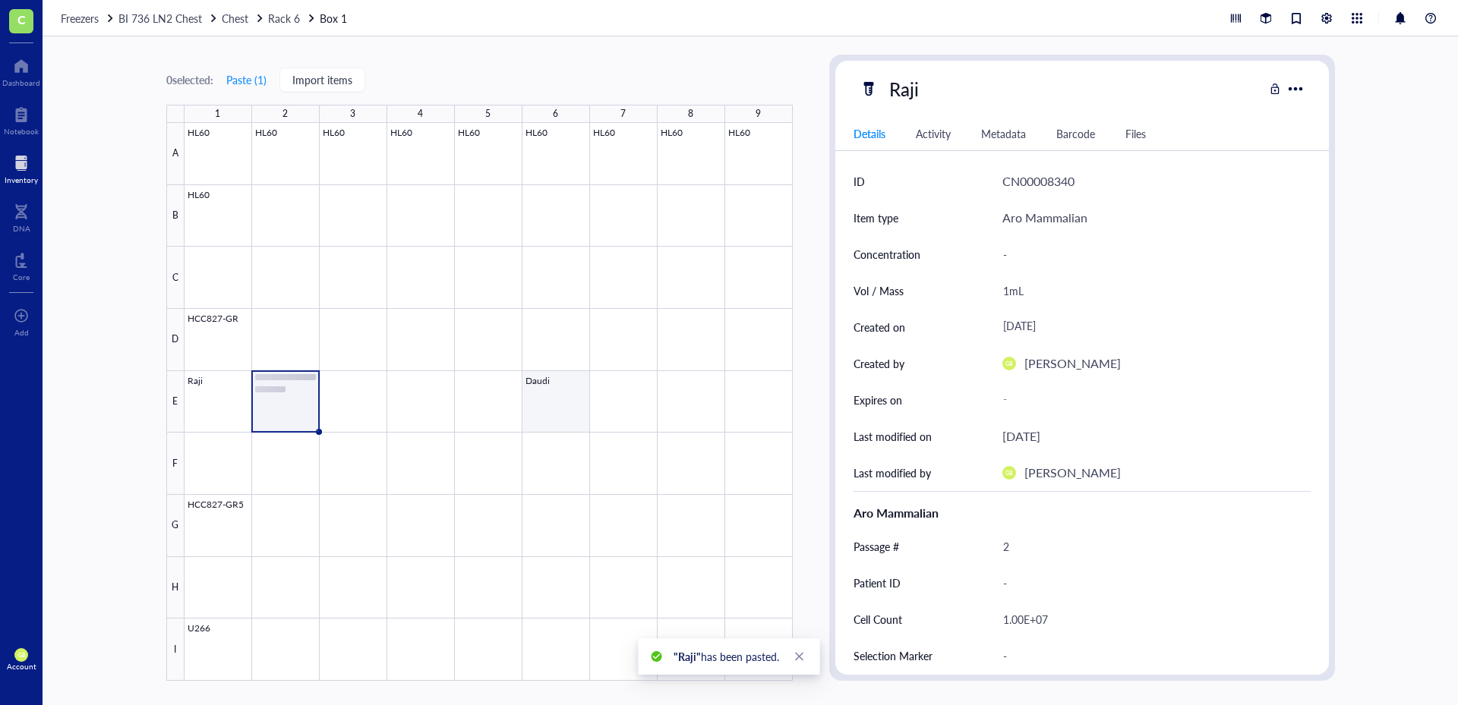
click at [566, 418] on div at bounding box center [488, 402] width 608 height 558
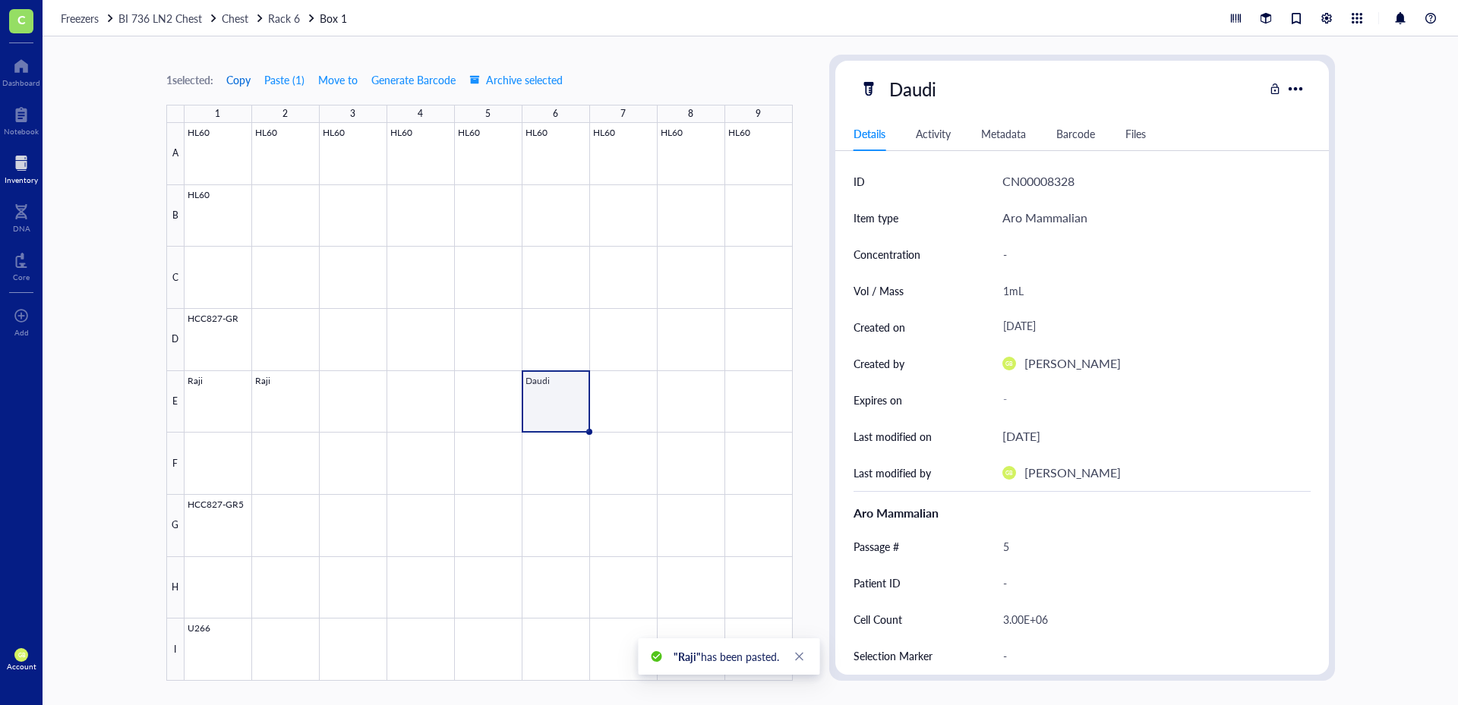
click at [244, 82] on span "Copy" at bounding box center [238, 80] width 24 height 12
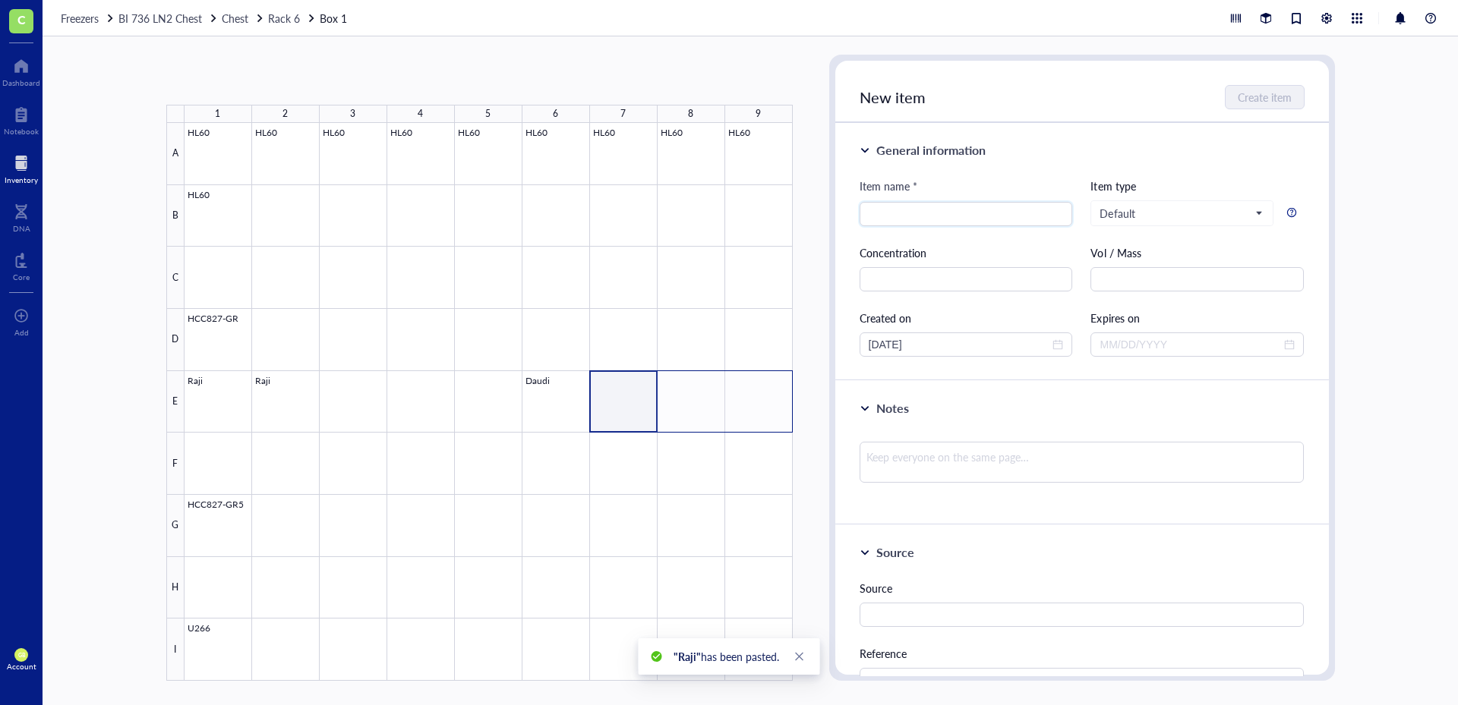
drag, startPoint x: 622, startPoint y: 419, endPoint x: 766, endPoint y: 410, distance: 144.5
click at [766, 410] on div at bounding box center [488, 402] width 608 height 558
click at [264, 87] on button "Paste ( 1 )" at bounding box center [246, 80] width 42 height 24
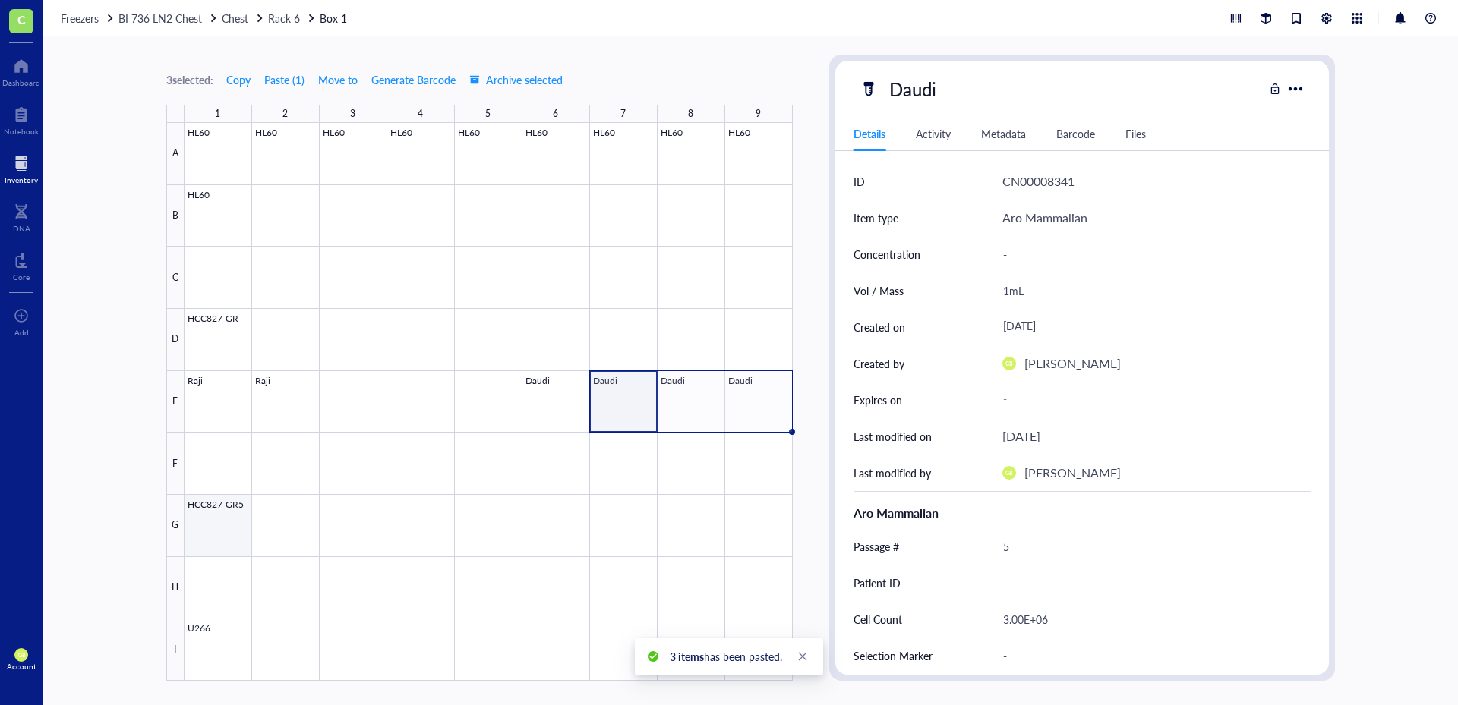
click at [236, 550] on div at bounding box center [488, 402] width 608 height 558
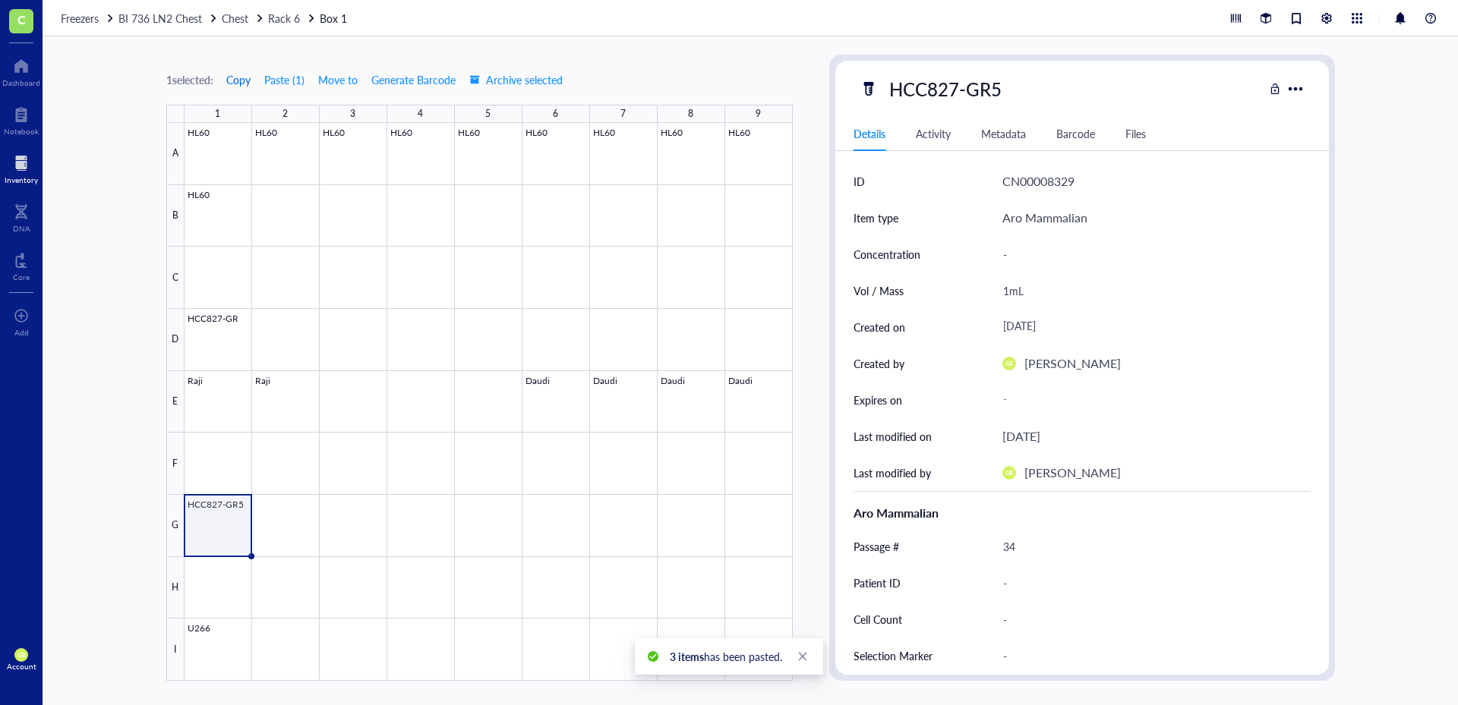
click at [242, 82] on span "Copy" at bounding box center [238, 80] width 24 height 12
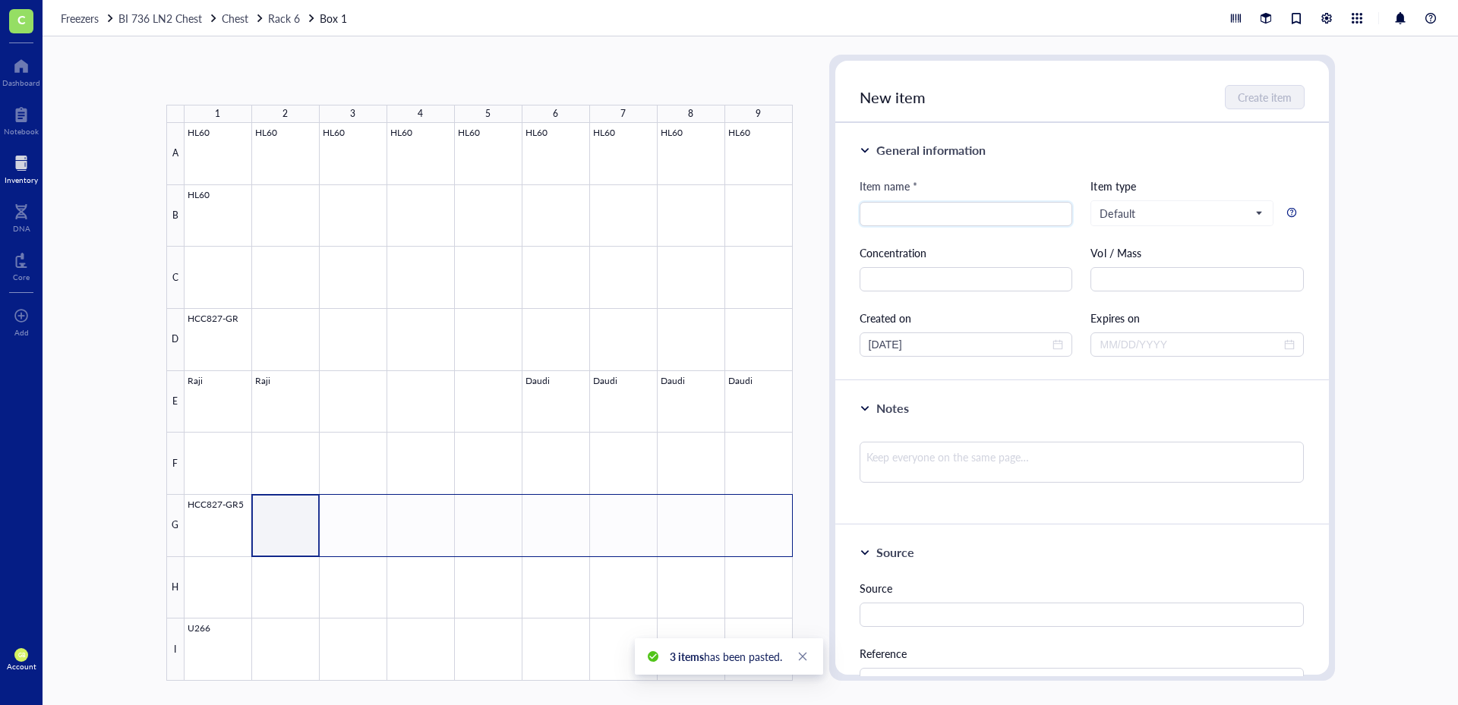
drag, startPoint x: 304, startPoint y: 531, endPoint x: 772, endPoint y: 535, distance: 467.7
click at [772, 535] on div at bounding box center [488, 402] width 608 height 558
click at [257, 85] on button "Paste ( 1 )" at bounding box center [246, 80] width 42 height 24
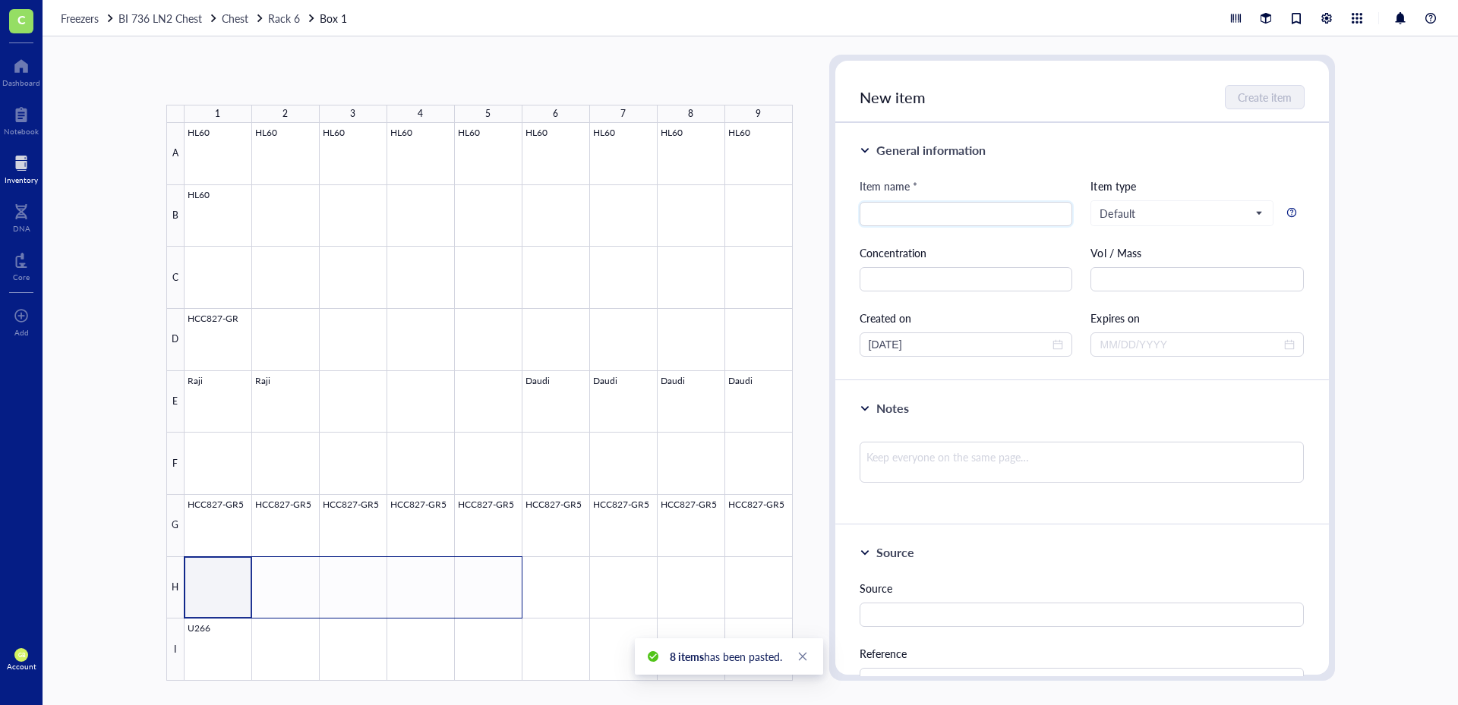
drag, startPoint x: 238, startPoint y: 605, endPoint x: 502, endPoint y: 600, distance: 264.3
click at [502, 600] on div at bounding box center [488, 402] width 608 height 558
click at [248, 69] on button "Paste ( 1 )" at bounding box center [246, 80] width 42 height 24
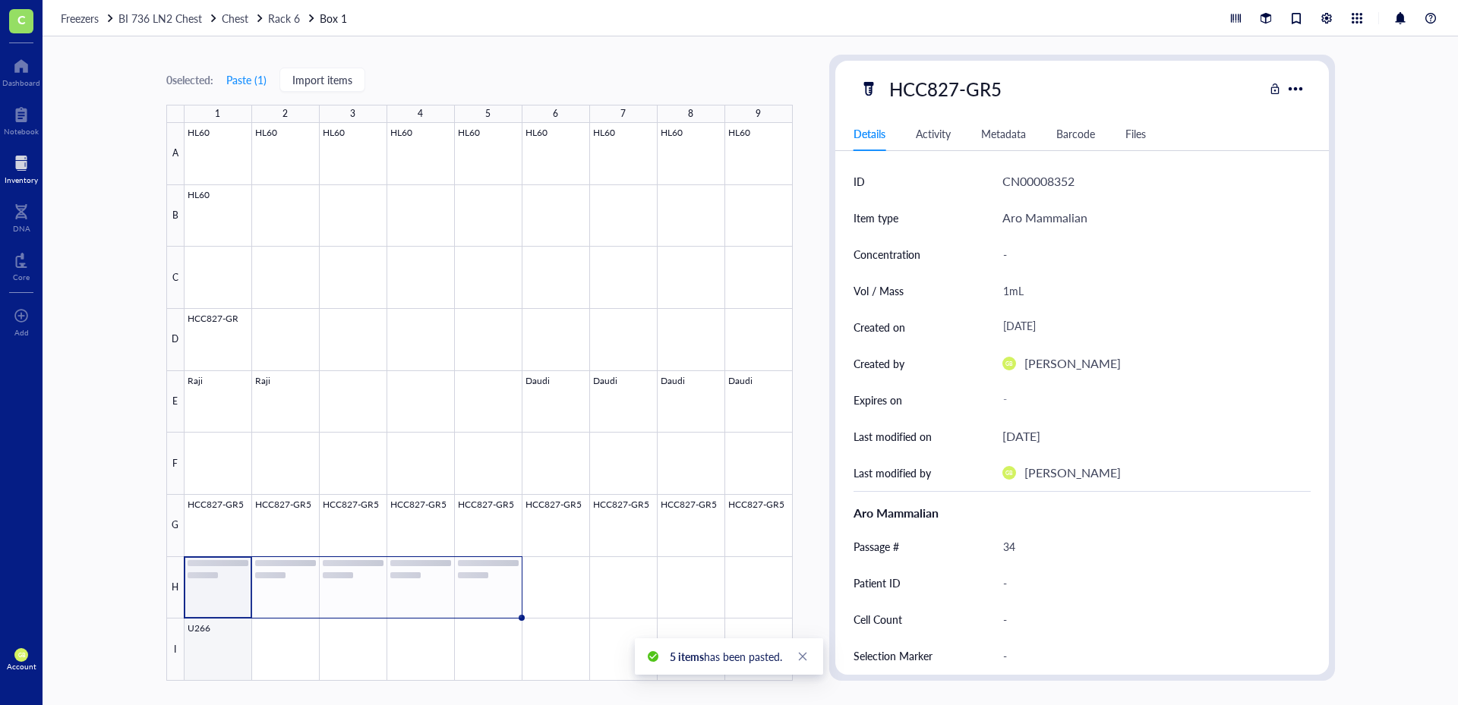
click at [225, 655] on div at bounding box center [488, 402] width 608 height 558
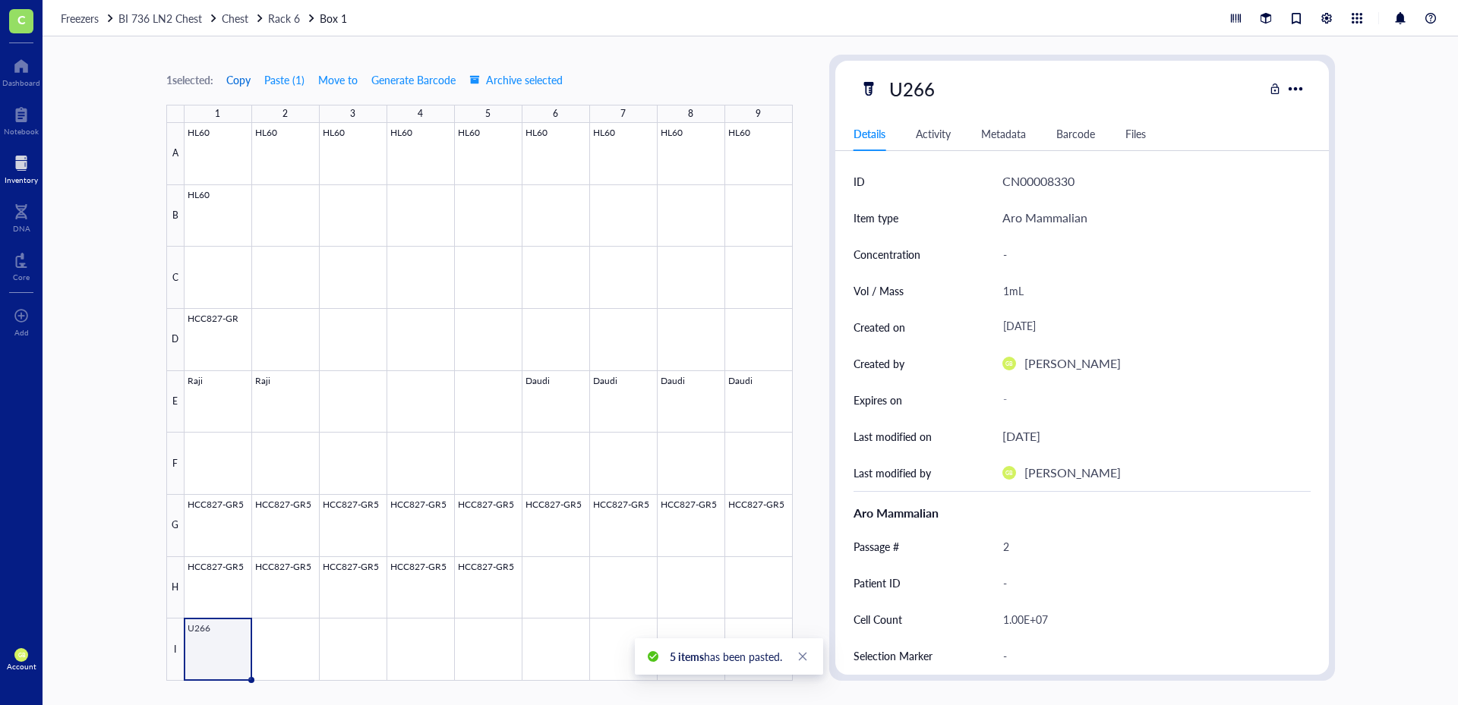
click at [242, 80] on span "Copy" at bounding box center [238, 80] width 24 height 12
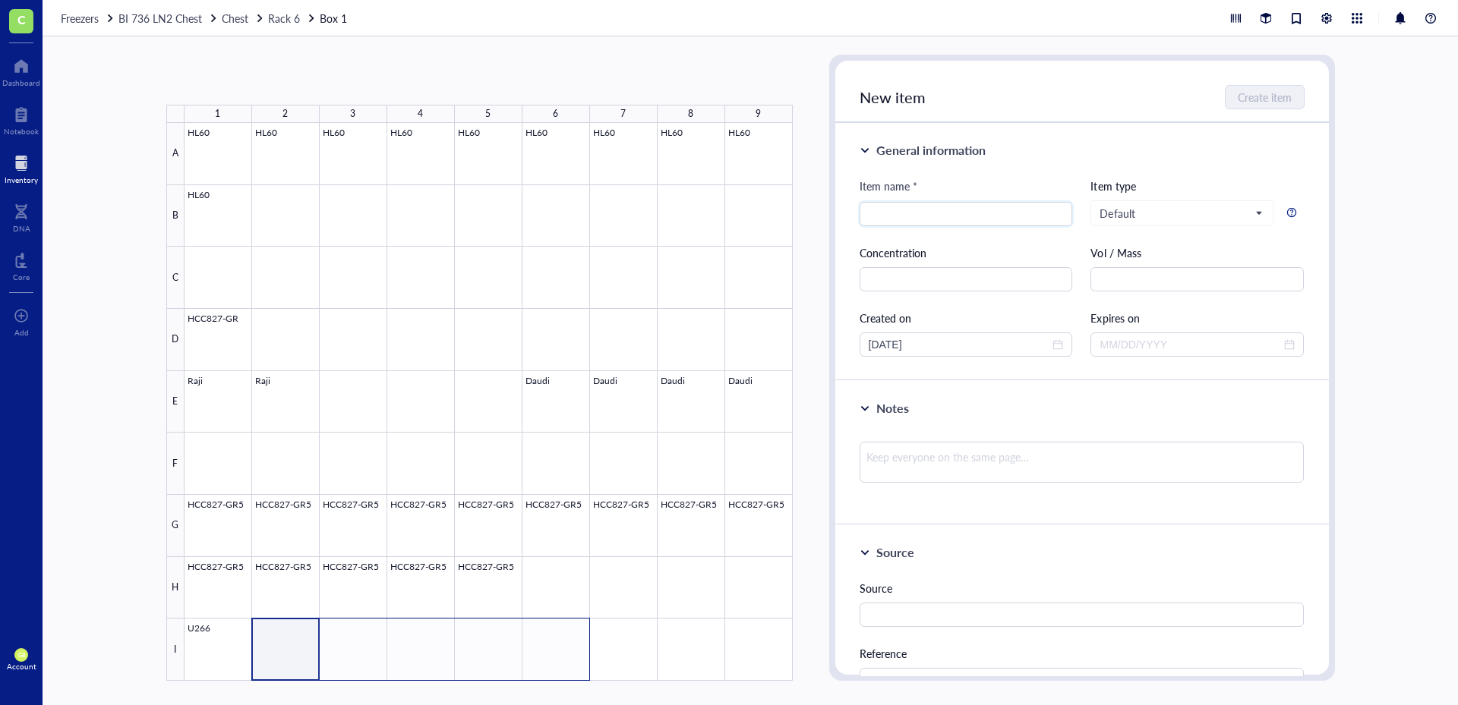
drag, startPoint x: 298, startPoint y: 660, endPoint x: 539, endPoint y: 657, distance: 241.5
click at [539, 657] on div at bounding box center [488, 402] width 608 height 558
click at [246, 86] on button "Paste ( 1 )" at bounding box center [246, 80] width 42 height 24
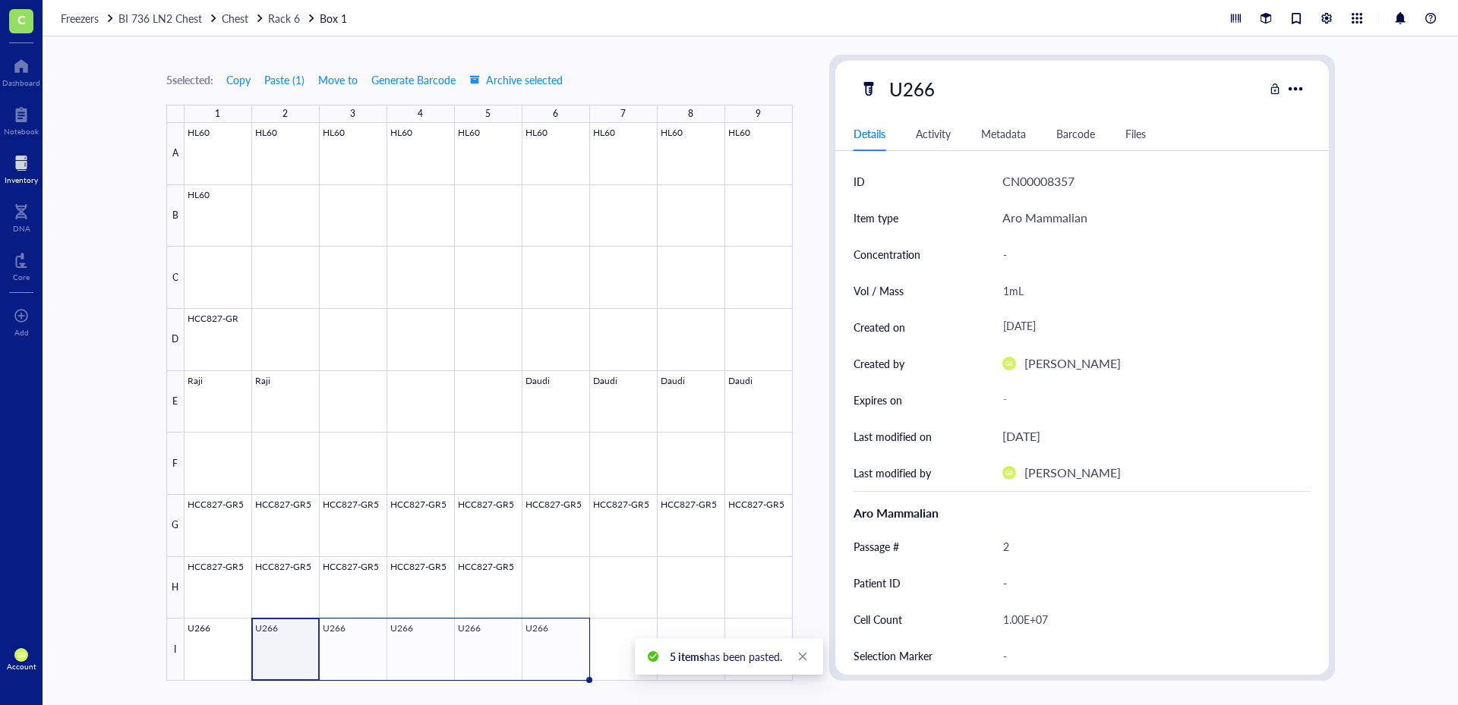
click at [121, 232] on div "5 selected: Copy Paste ( 1 ) Move to Generate Barcode Archive selected 1 2 3 4 …" at bounding box center [750, 370] width 1415 height 669
click at [285, 17] on span "Rack 6" at bounding box center [284, 18] width 32 height 15
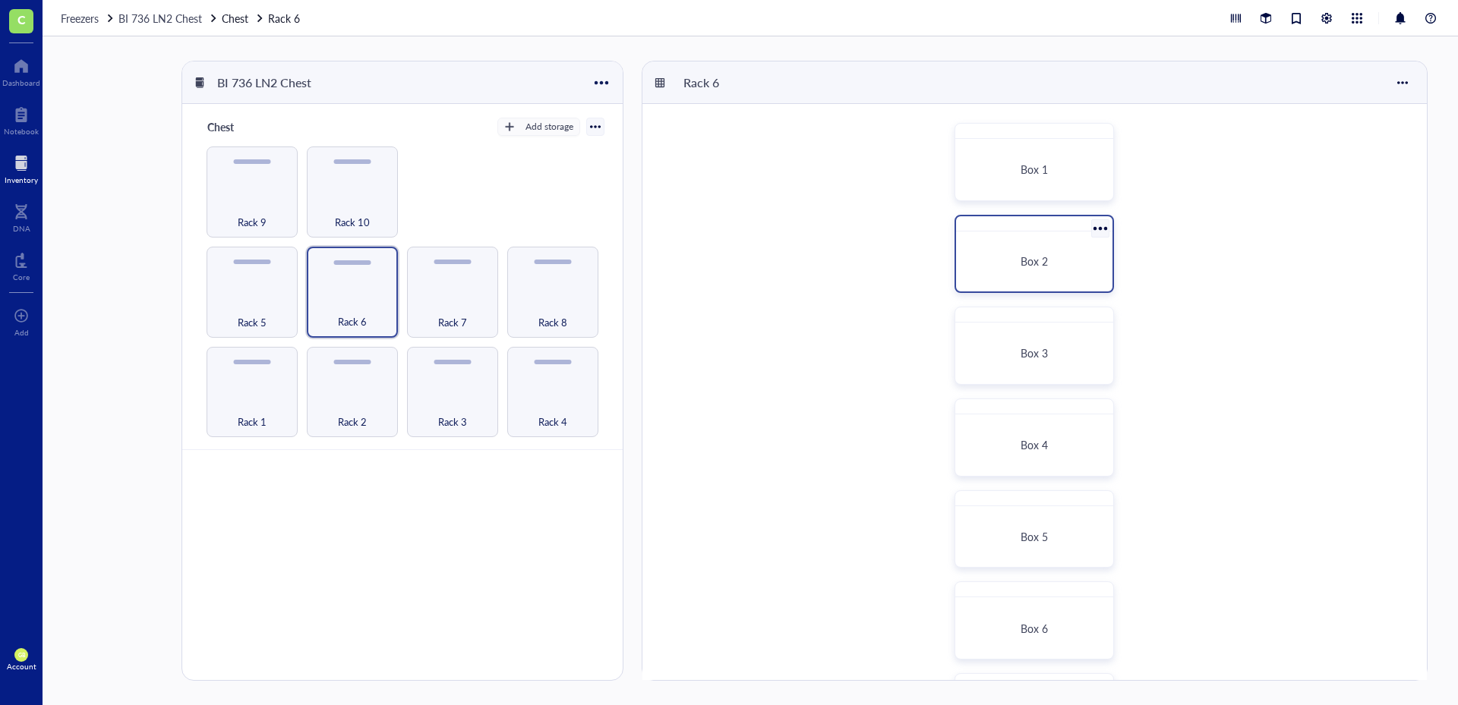
click at [1023, 264] on span "Box 2" at bounding box center [1033, 261] width 27 height 15
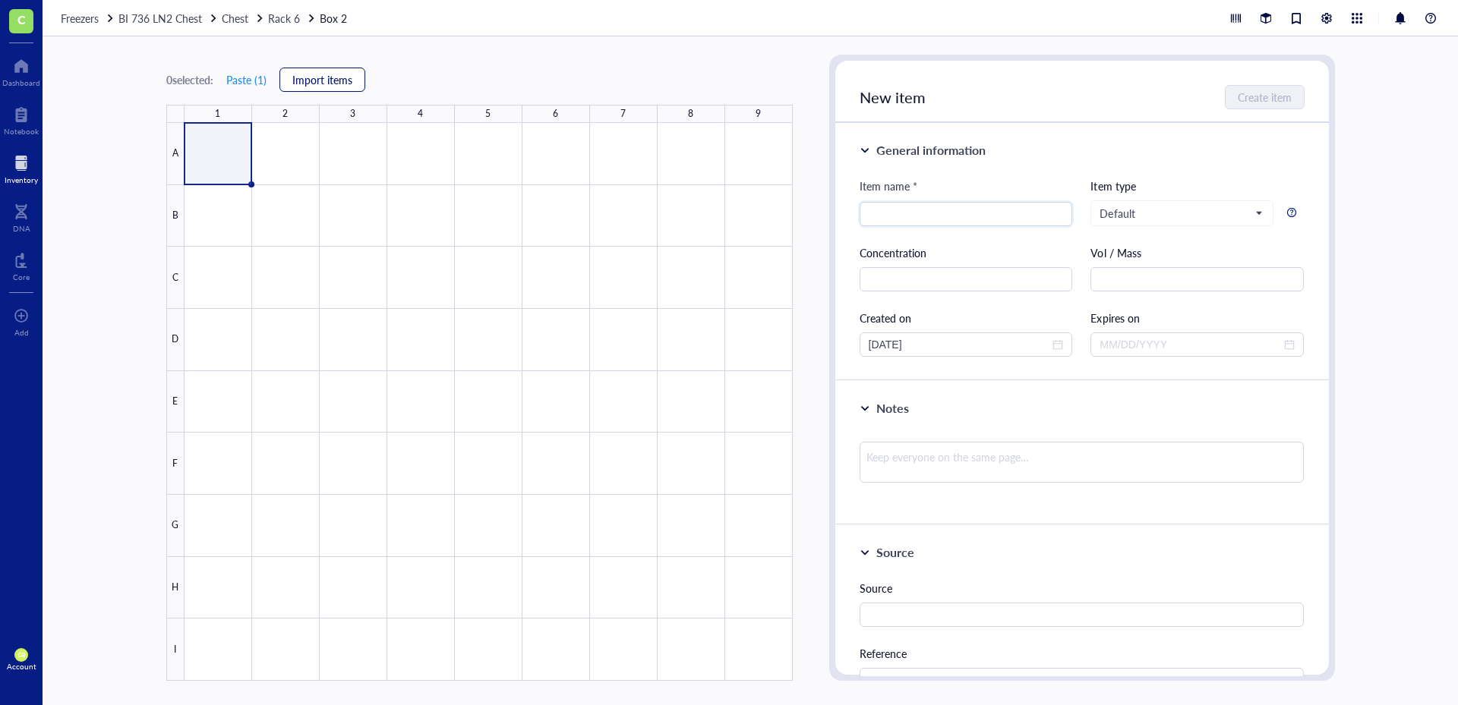
click at [307, 86] on span "Import items" at bounding box center [322, 80] width 60 height 12
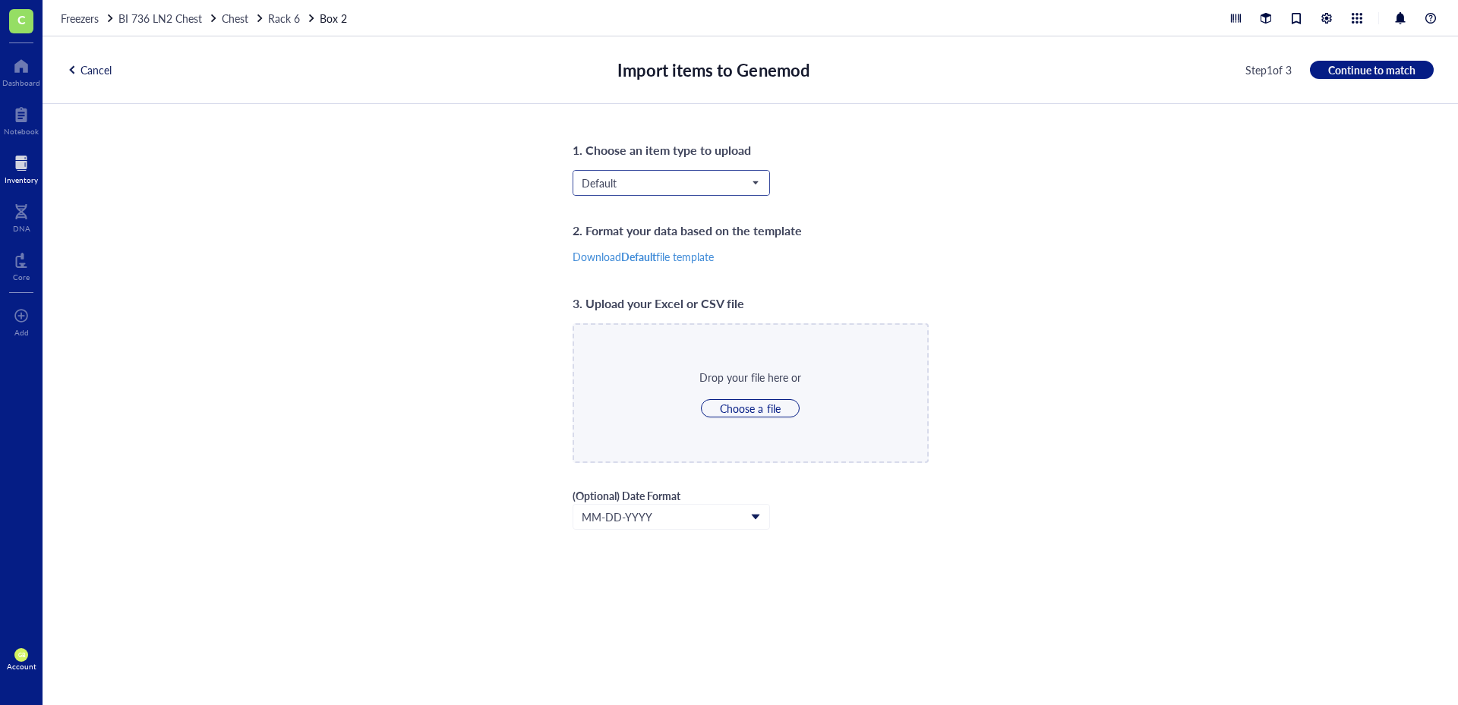
click at [618, 190] on input "search" at bounding box center [665, 183] width 166 height 23
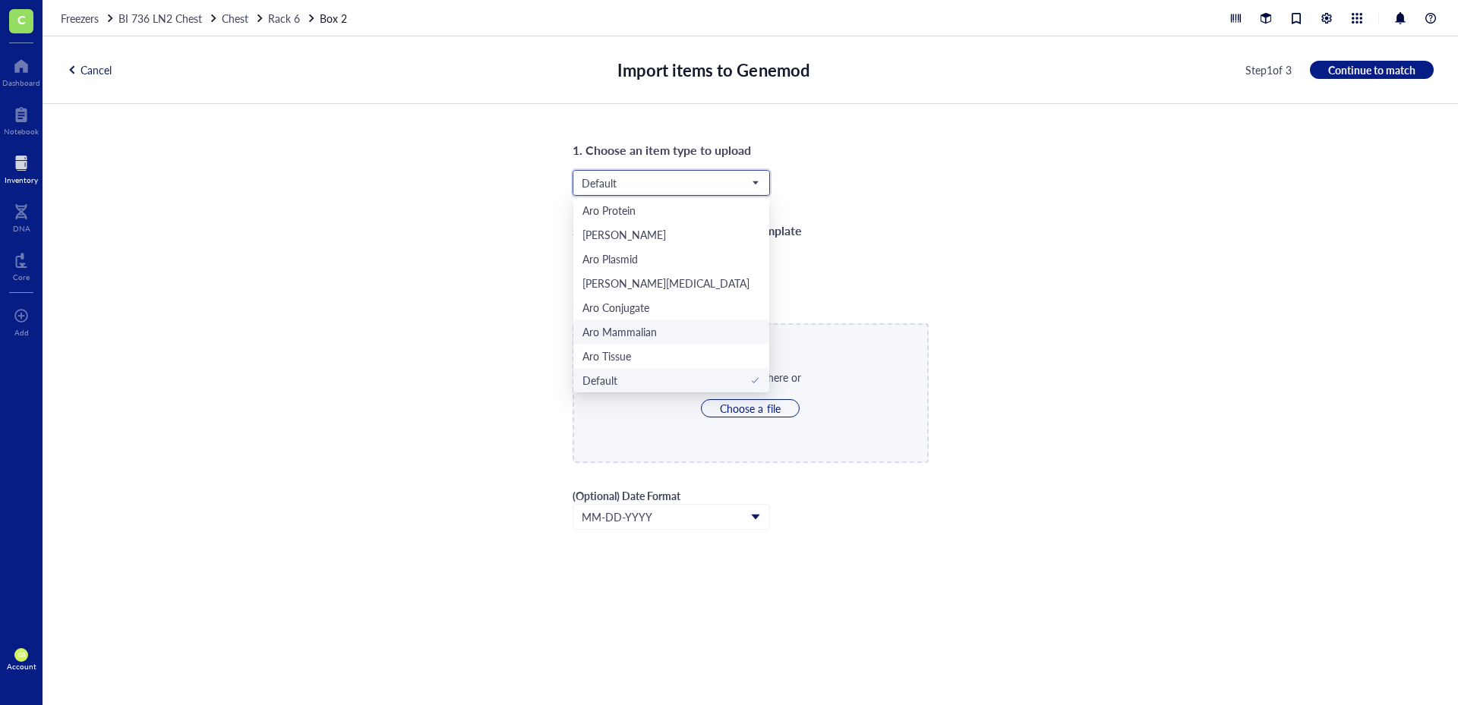
click at [639, 339] on div "Aro Mammalian" at bounding box center [619, 331] width 74 height 17
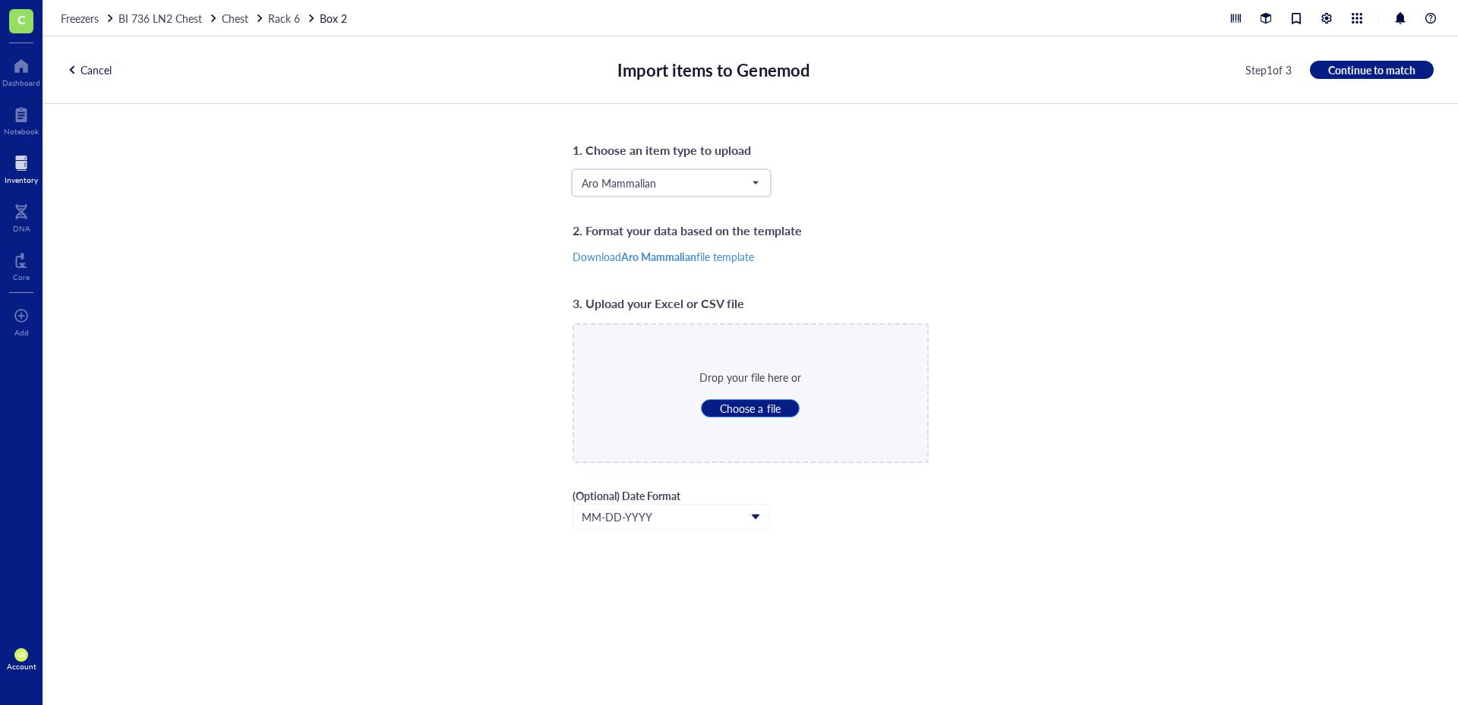
click at [777, 413] on span "Choose a file" at bounding box center [750, 409] width 60 height 14
type input "C:\fakepath\LN2_Rack_6_Box_2.csv"
click at [1339, 71] on span "Continue to match" at bounding box center [1371, 70] width 87 height 14
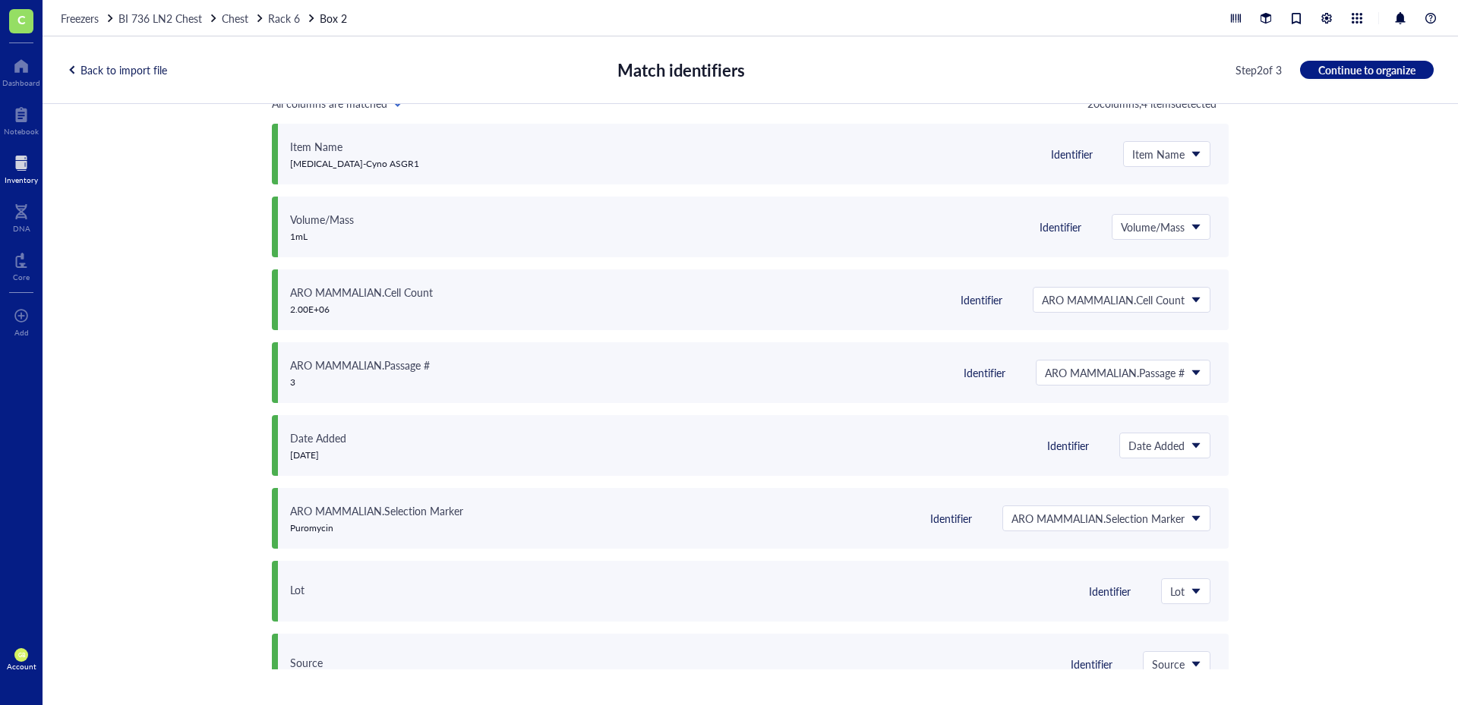
scroll to position [0, 0]
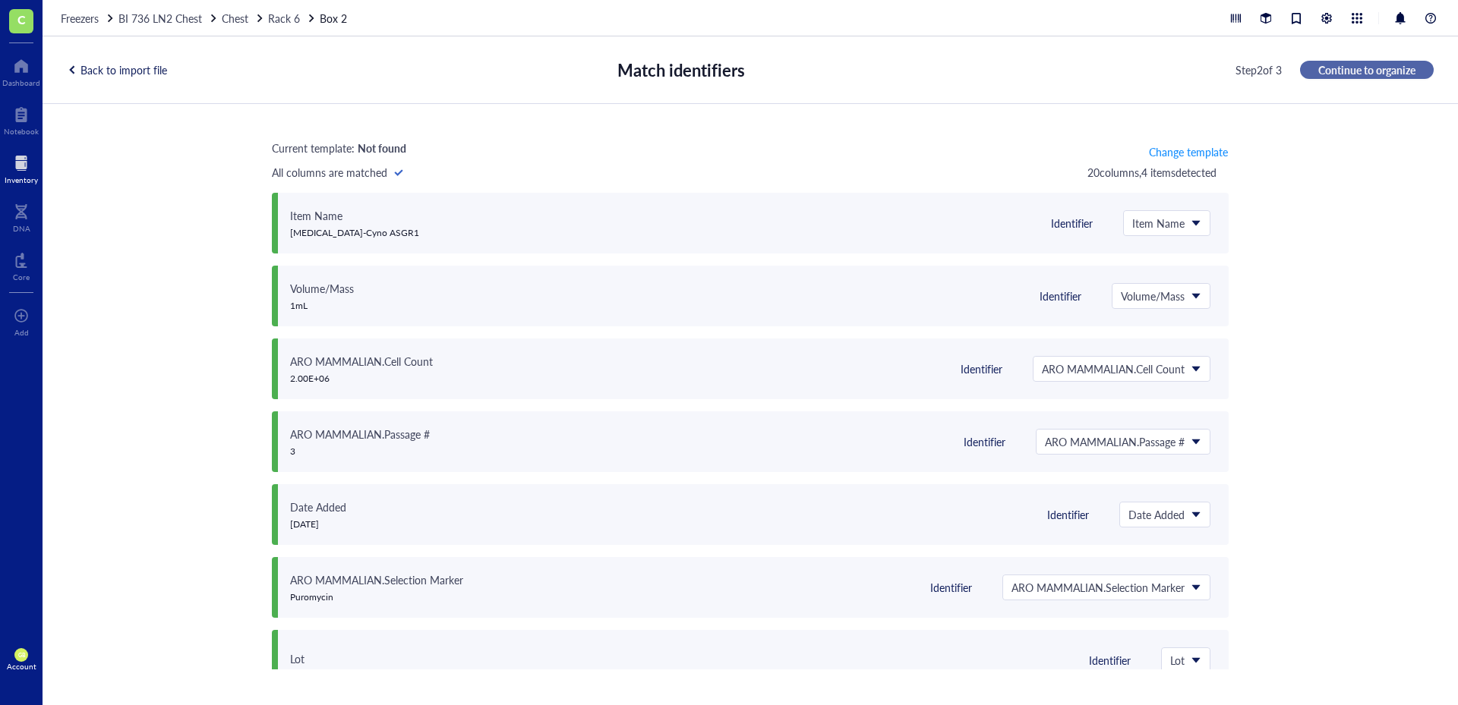
click at [1372, 71] on span "Continue to organize" at bounding box center [1366, 70] width 97 height 14
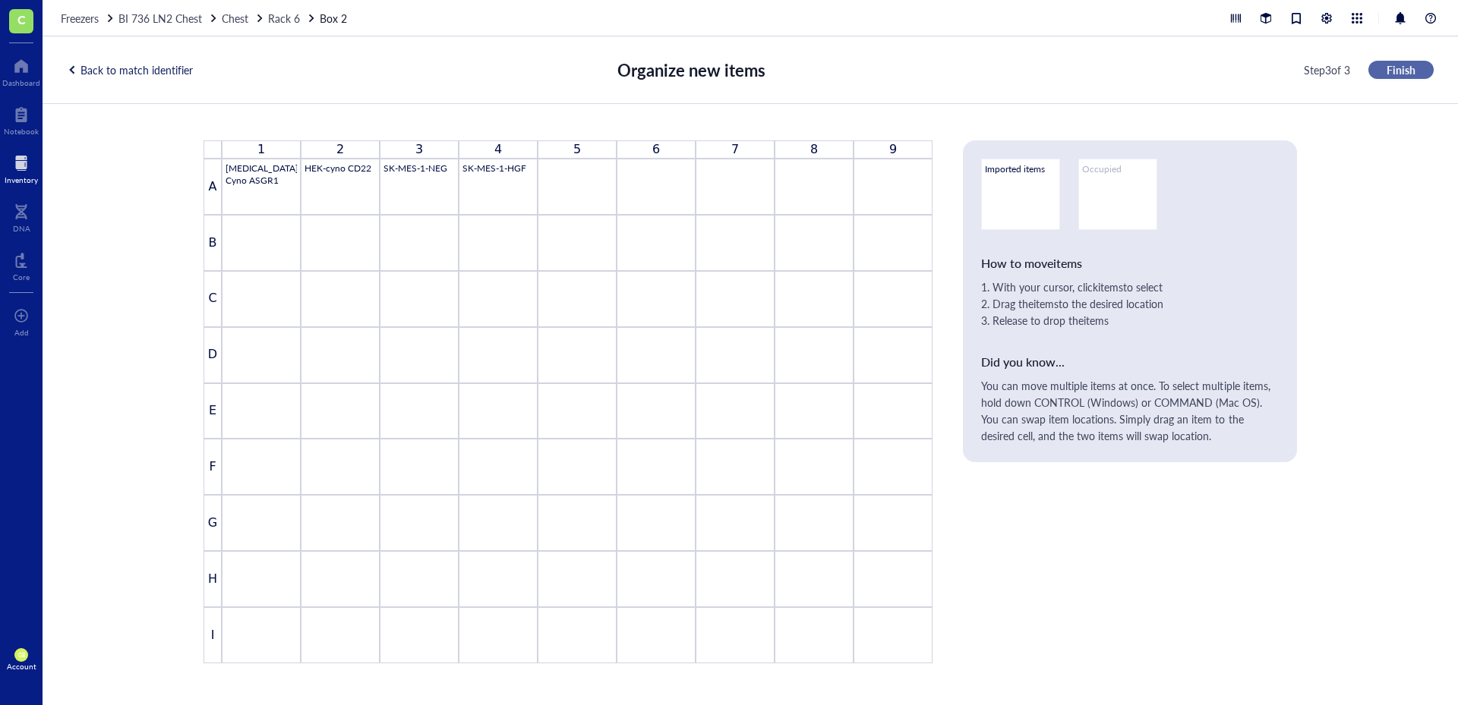
click at [1402, 68] on span "Finish" at bounding box center [1400, 70] width 29 height 14
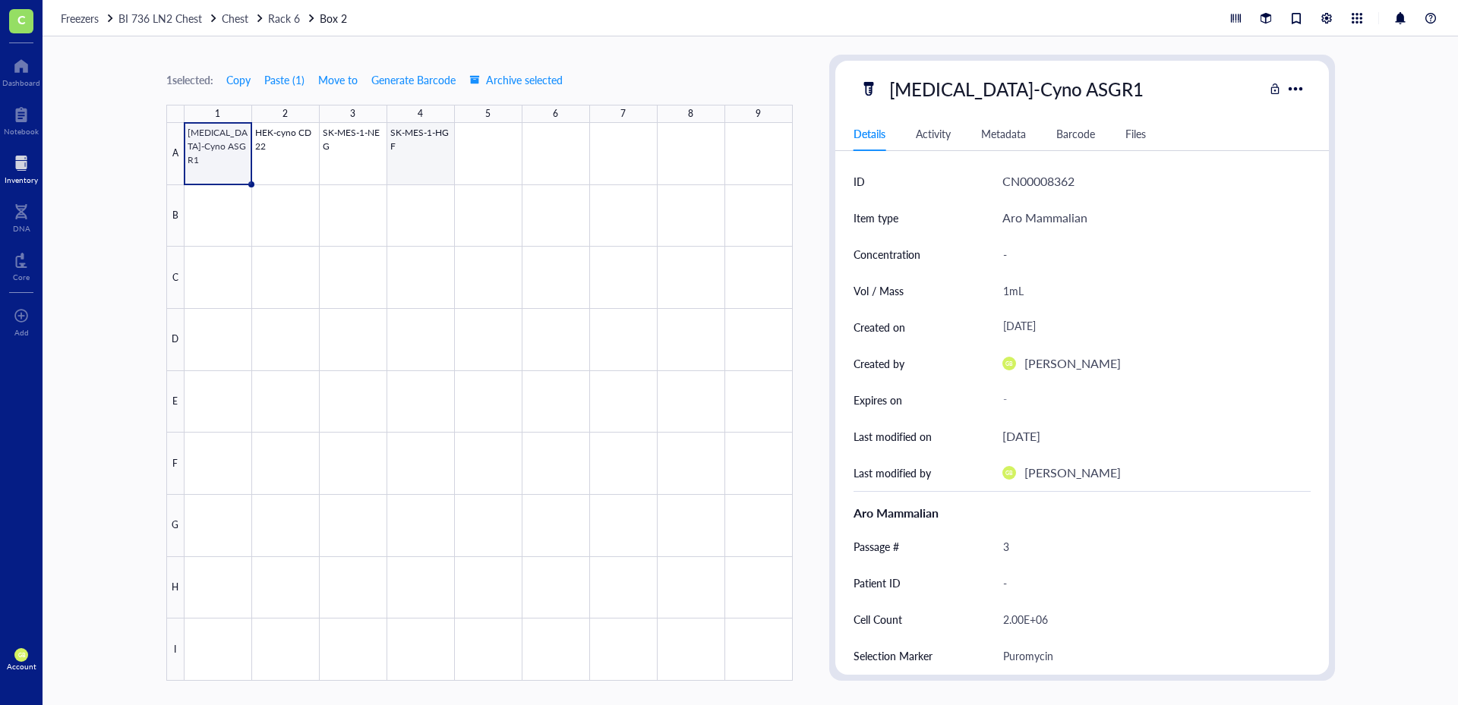
click at [421, 165] on div at bounding box center [488, 402] width 608 height 558
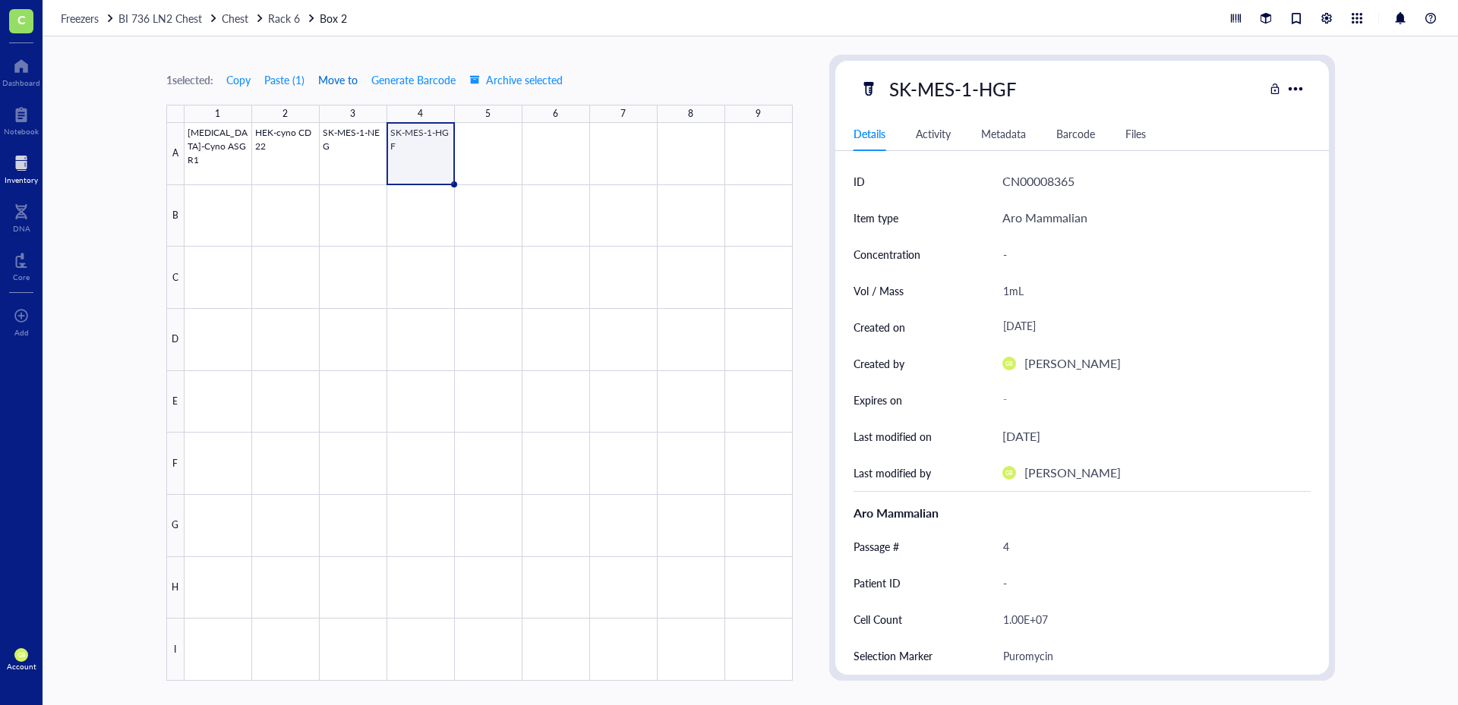
click at [339, 80] on span "Move to" at bounding box center [337, 80] width 39 height 12
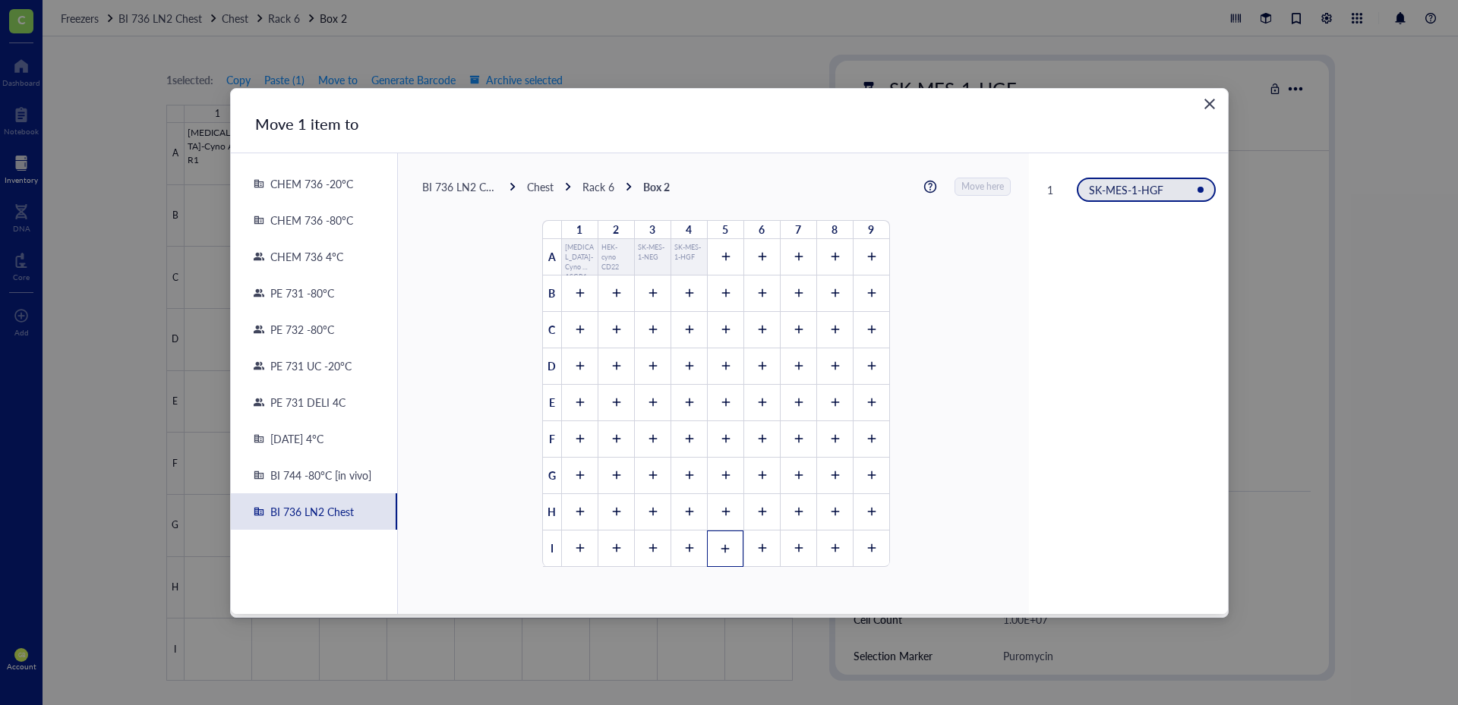
click at [724, 546] on icon at bounding box center [725, 549] width 11 height 11
click at [964, 189] on span "Move here" at bounding box center [983, 187] width 43 height 20
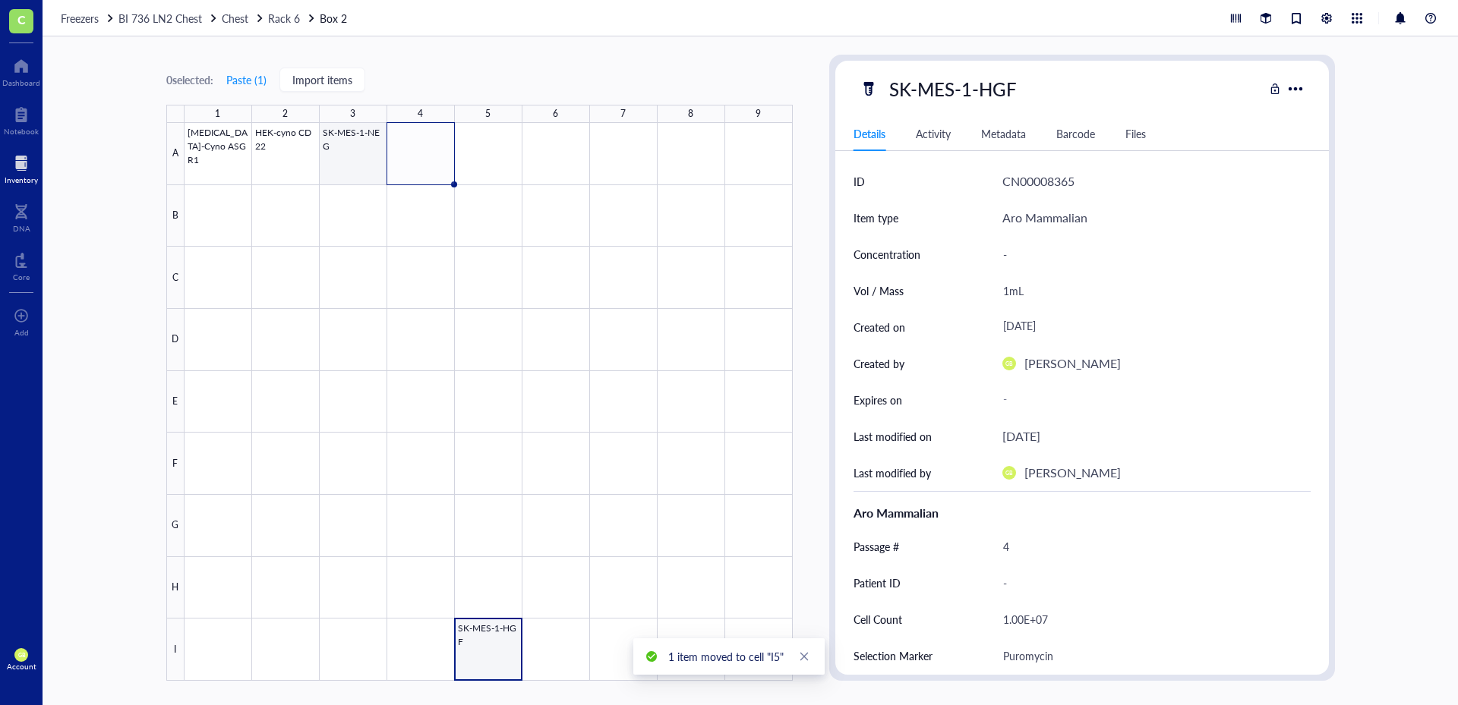
click at [352, 162] on div at bounding box center [488, 402] width 608 height 558
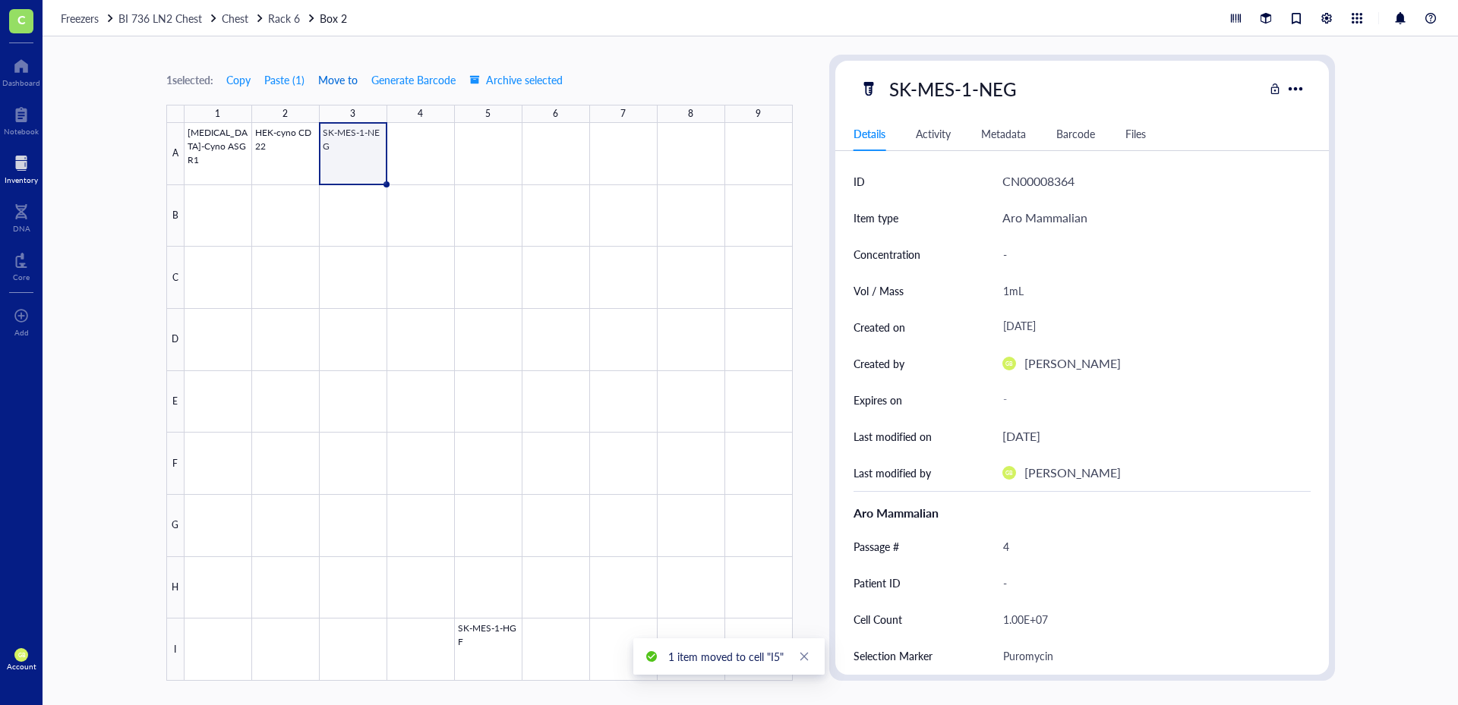
click at [331, 85] on span "Move to" at bounding box center [337, 80] width 39 height 12
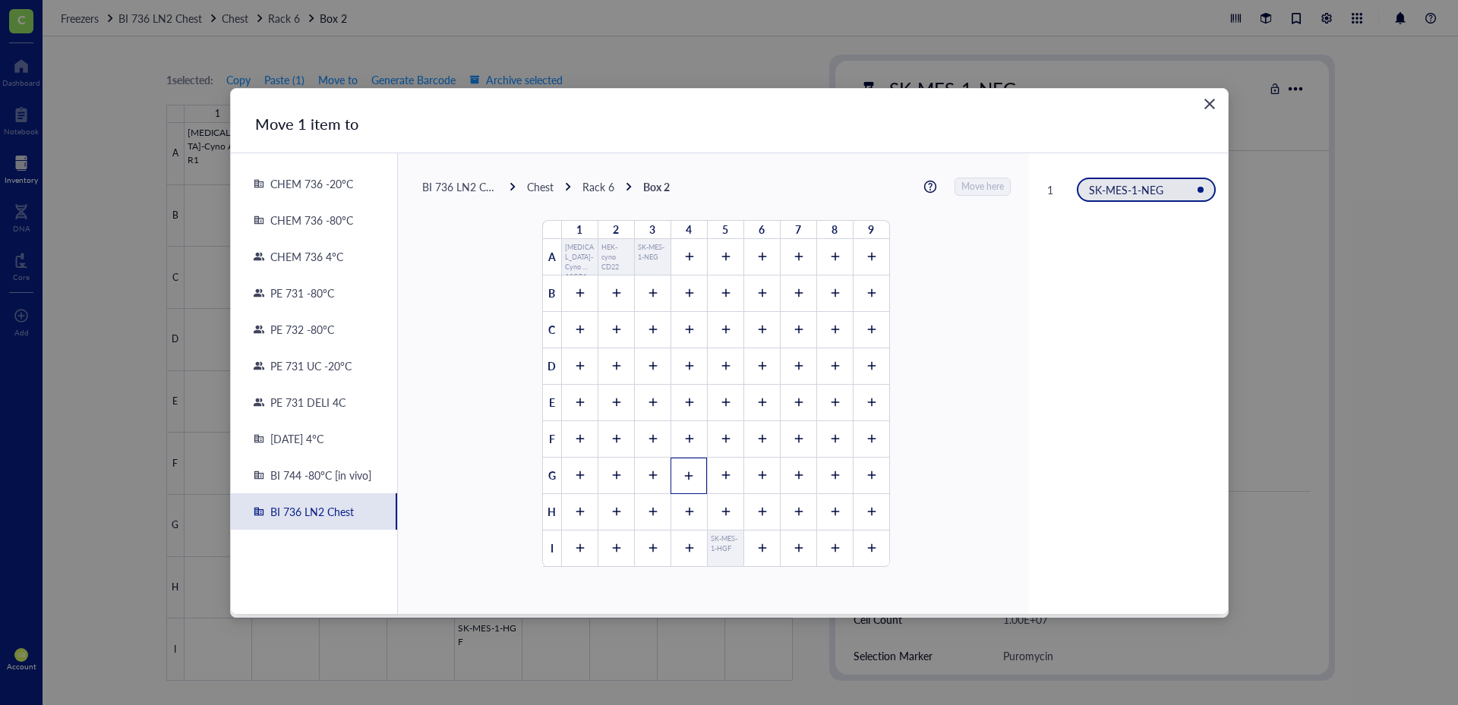
click at [683, 476] on icon at bounding box center [688, 476] width 11 height 11
click at [962, 183] on span "Move here" at bounding box center [983, 187] width 43 height 20
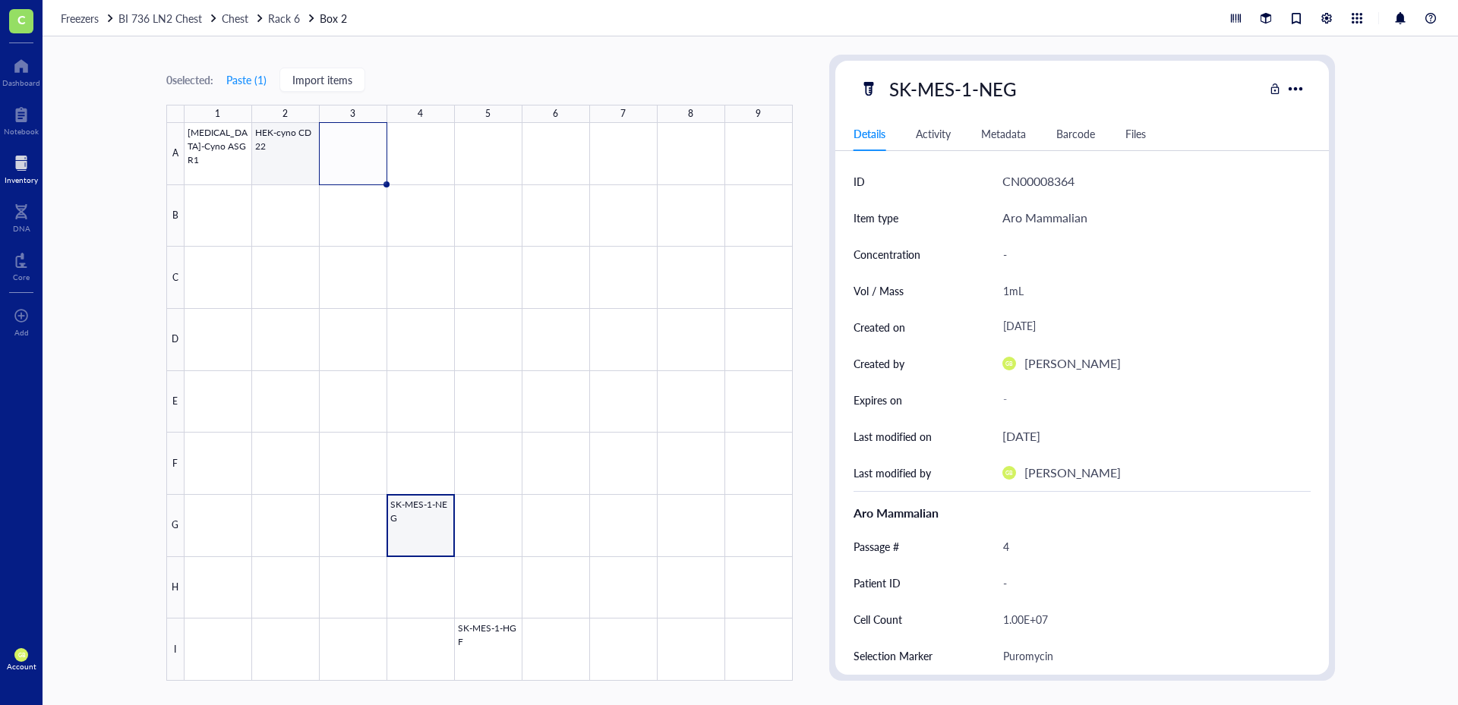
click at [297, 165] on div at bounding box center [488, 402] width 608 height 558
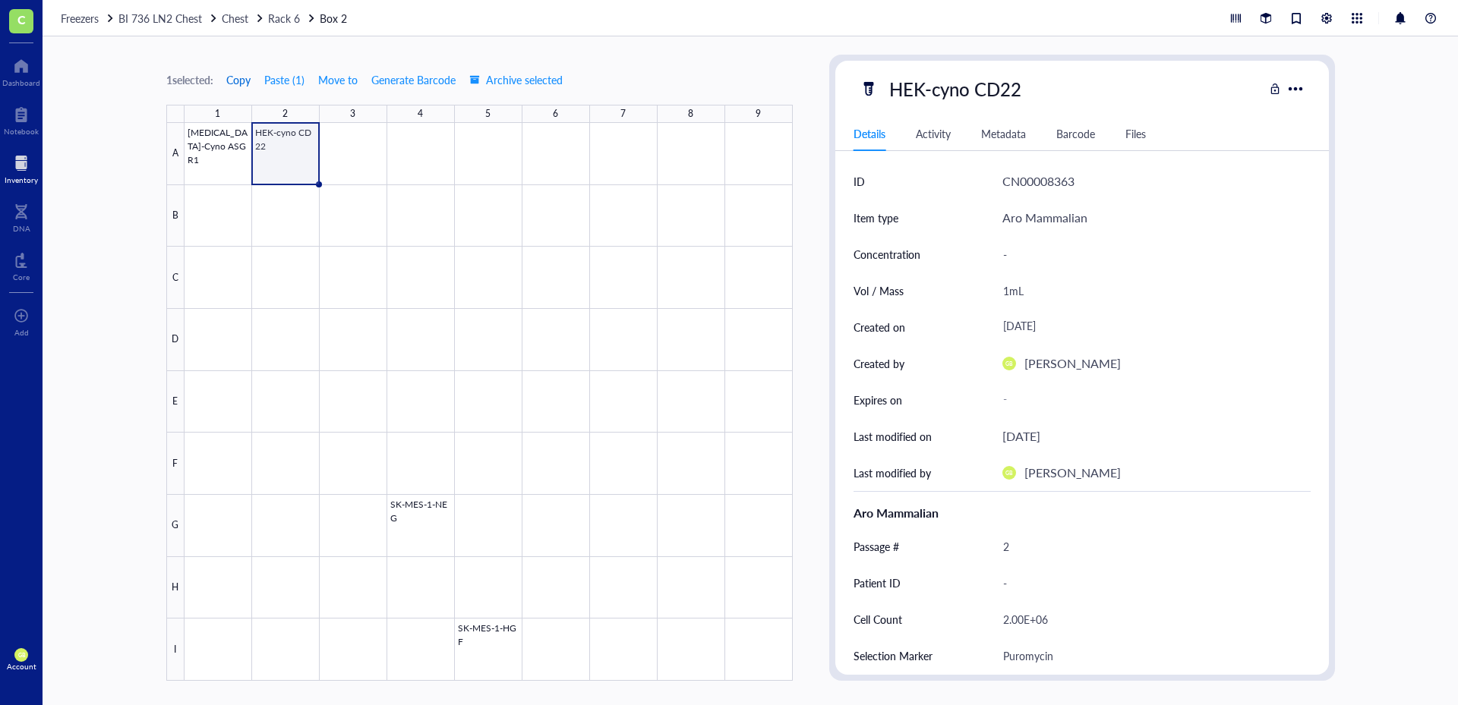
click at [236, 83] on span "Copy" at bounding box center [238, 80] width 24 height 12
click at [233, 386] on div at bounding box center [488, 402] width 608 height 558
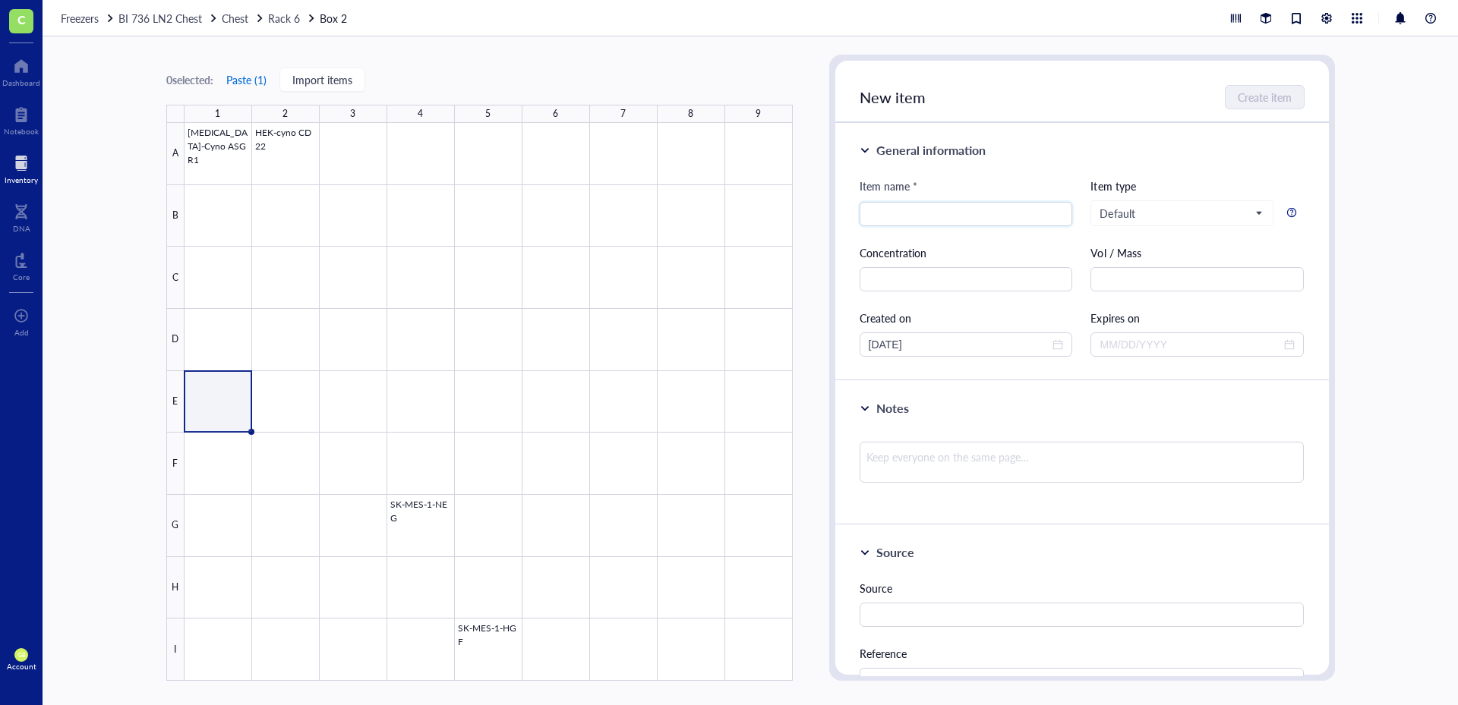
click at [247, 81] on button "Paste ( 1 )" at bounding box center [246, 80] width 42 height 24
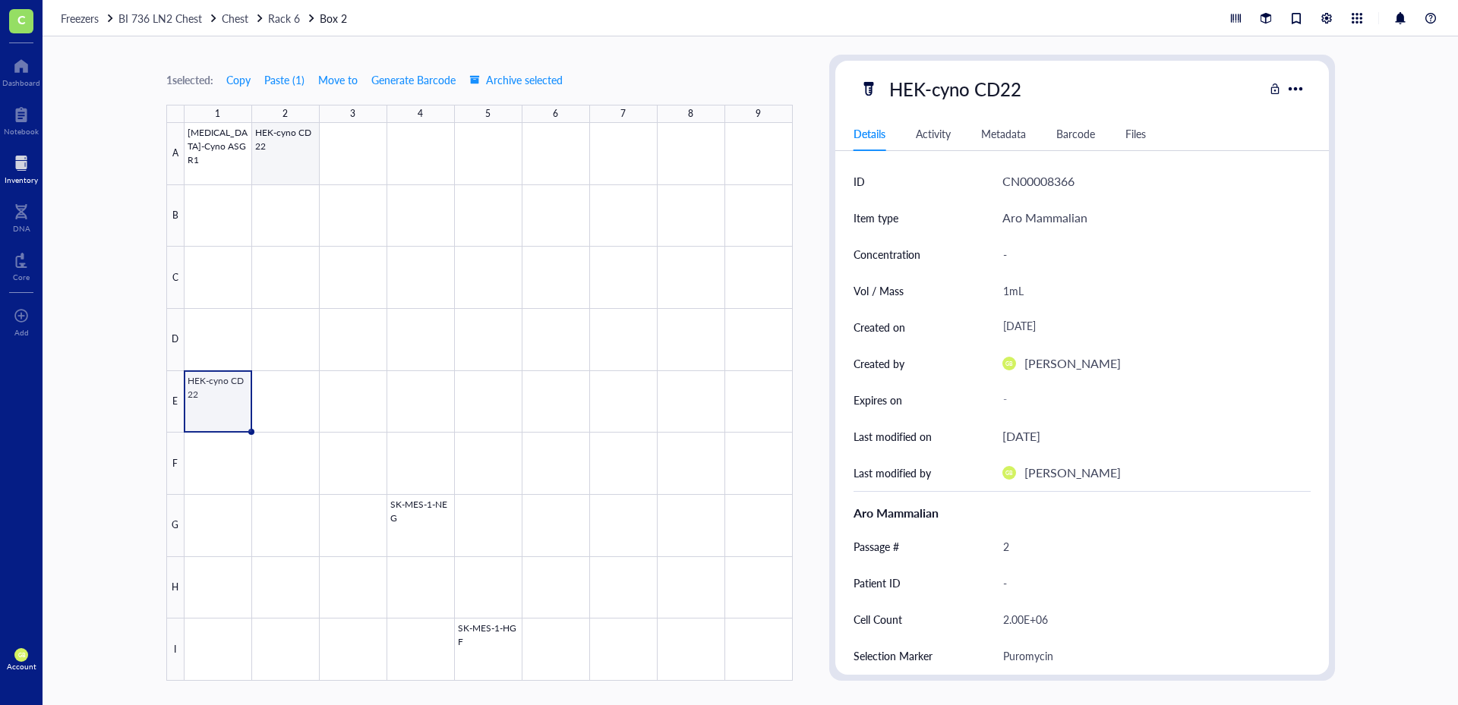
click at [282, 159] on div at bounding box center [488, 402] width 608 height 558
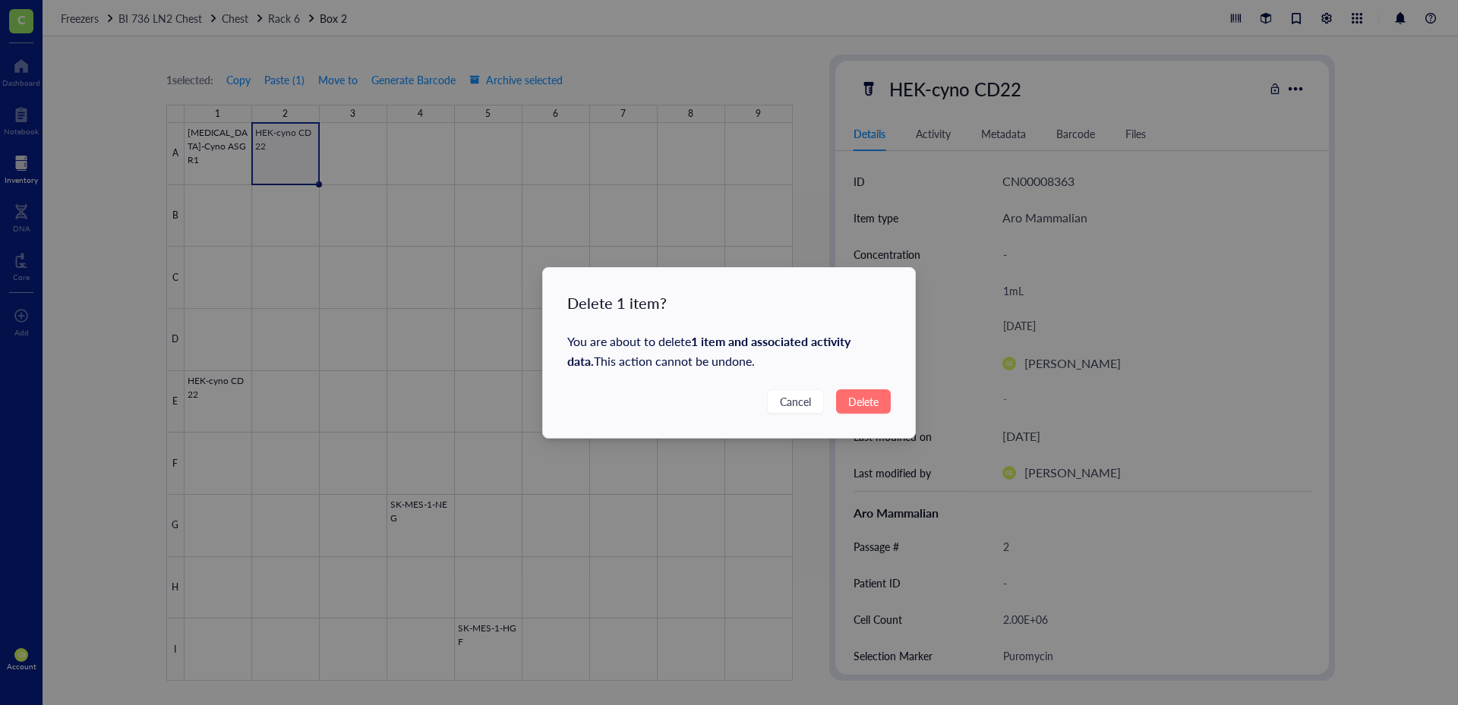
click at [869, 406] on span "Delete" at bounding box center [863, 401] width 30 height 17
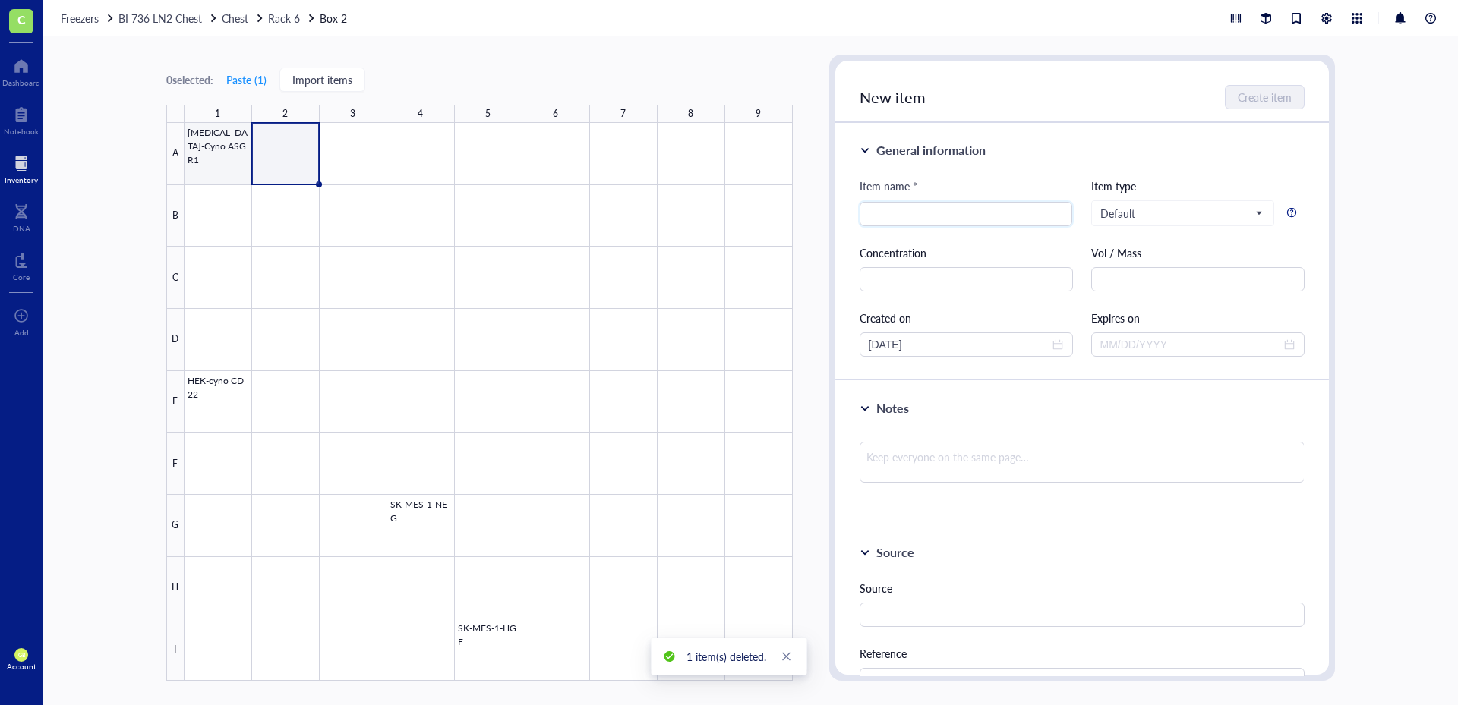
click at [224, 167] on div at bounding box center [488, 402] width 608 height 558
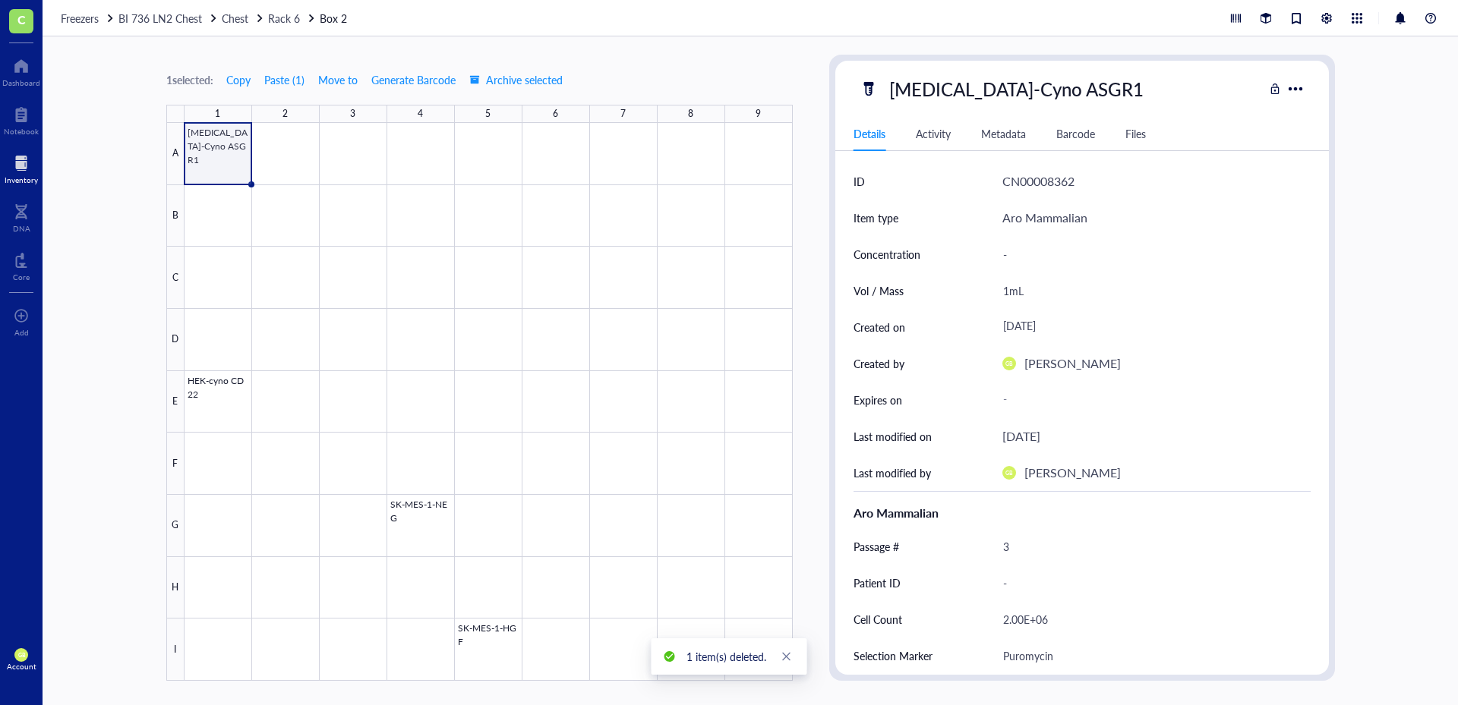
click at [319, 77] on div "1 selected: Copy Paste ( 1 ) Move to Generate Barcode Archive selected" at bounding box center [364, 80] width 397 height 24
click at [341, 80] on span "Move to" at bounding box center [337, 80] width 39 height 12
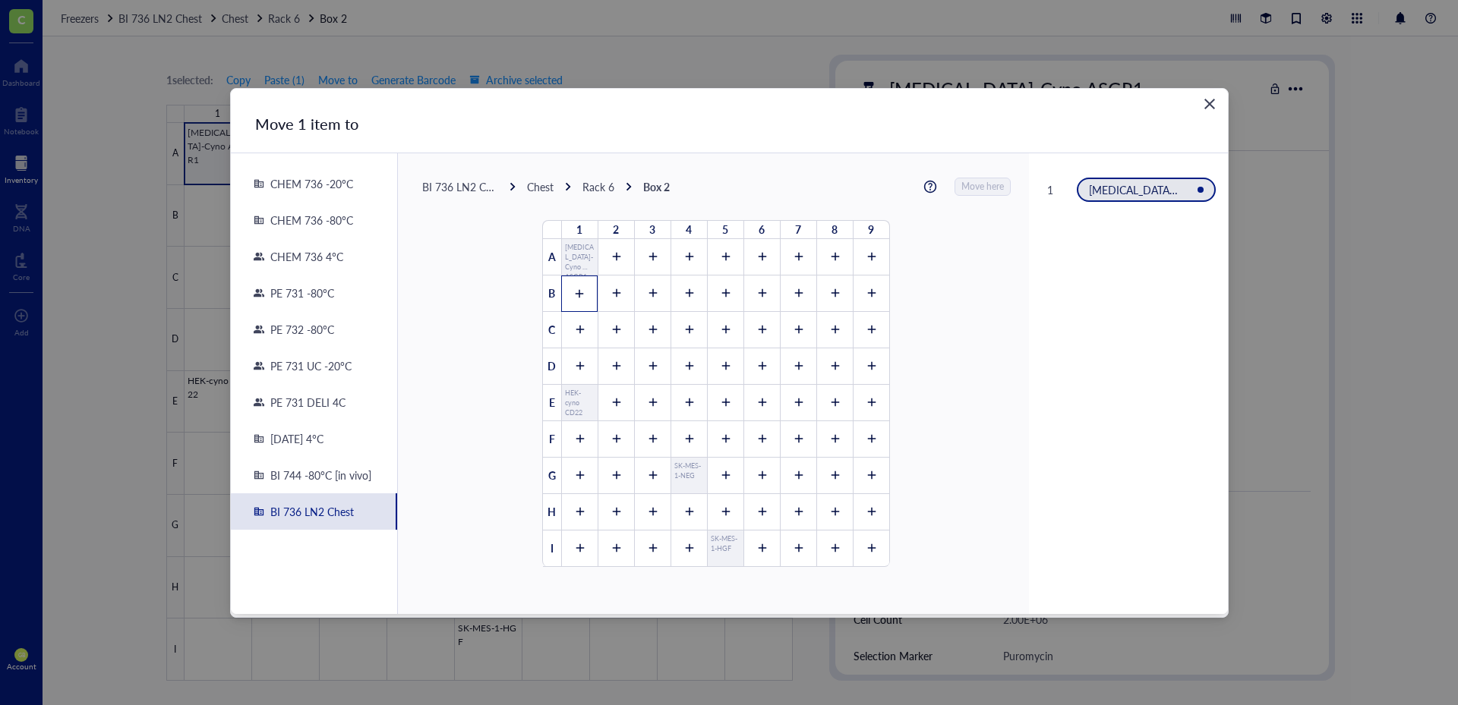
click at [574, 297] on icon at bounding box center [579, 294] width 11 height 11
click at [968, 185] on span "Move here" at bounding box center [983, 187] width 43 height 20
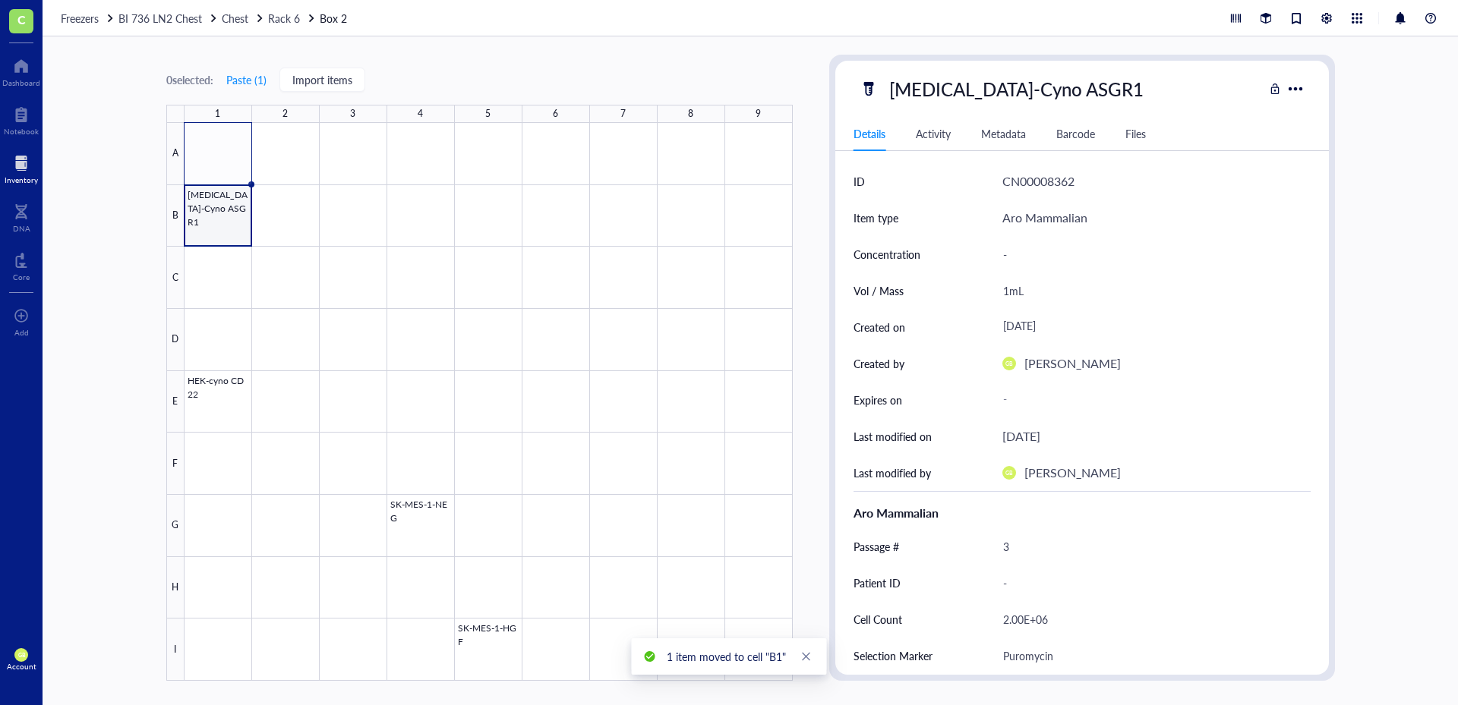
click at [216, 224] on div at bounding box center [488, 402] width 608 height 558
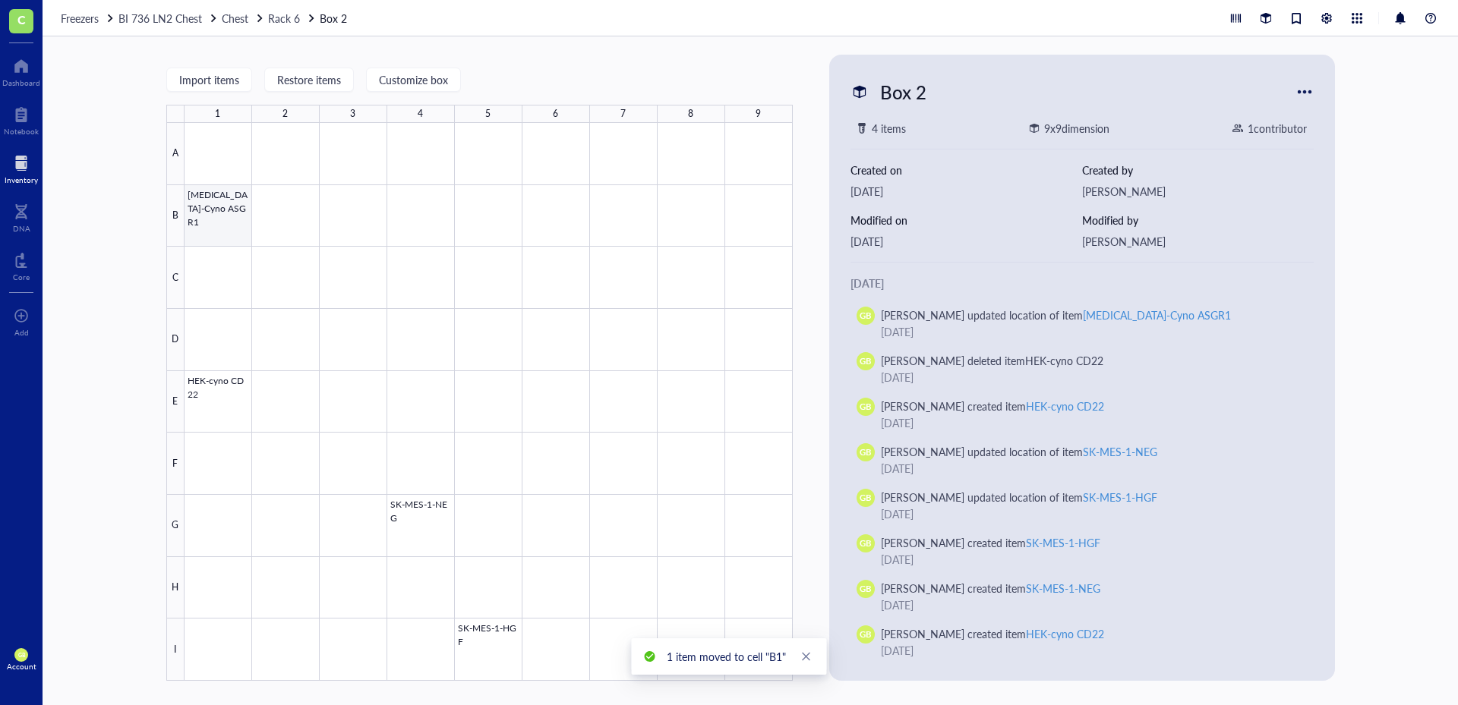
click at [238, 225] on div at bounding box center [488, 402] width 608 height 558
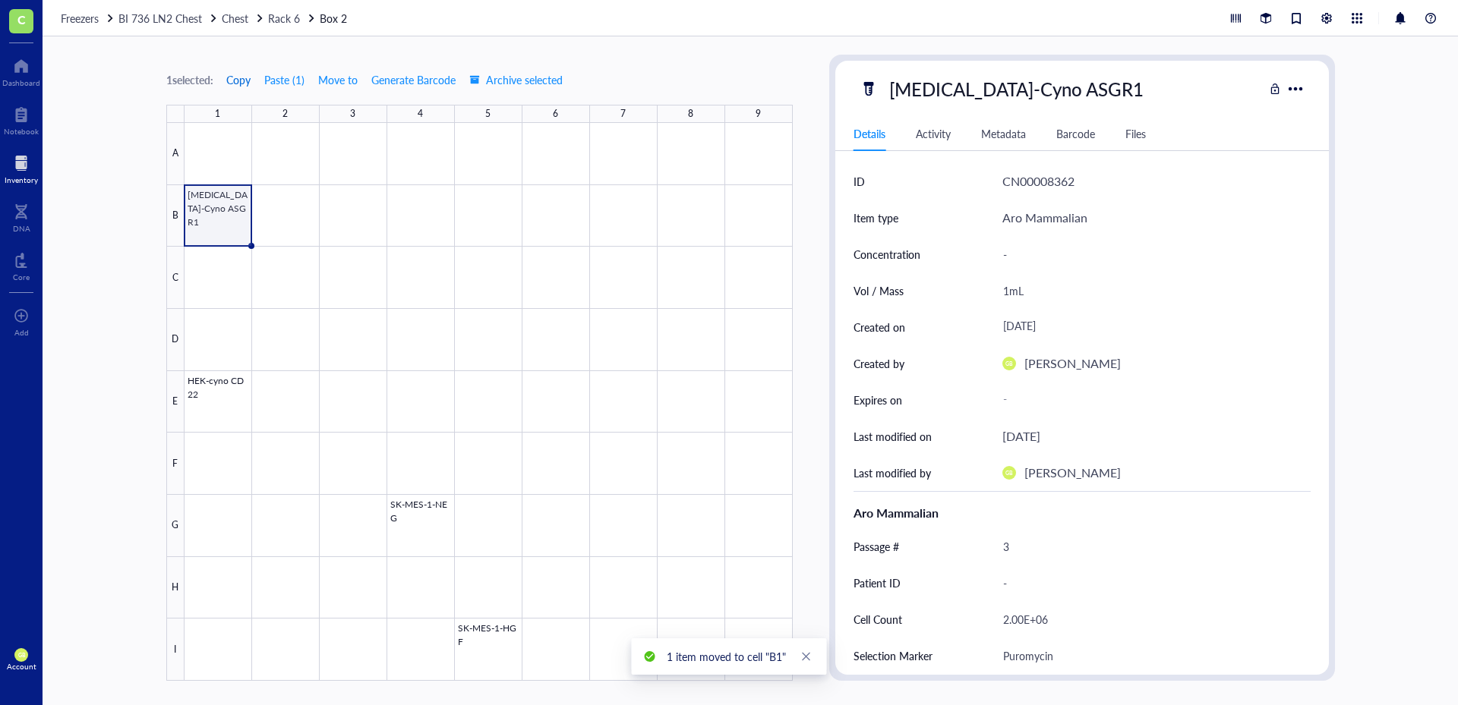
click at [234, 76] on span "Copy" at bounding box center [238, 80] width 24 height 12
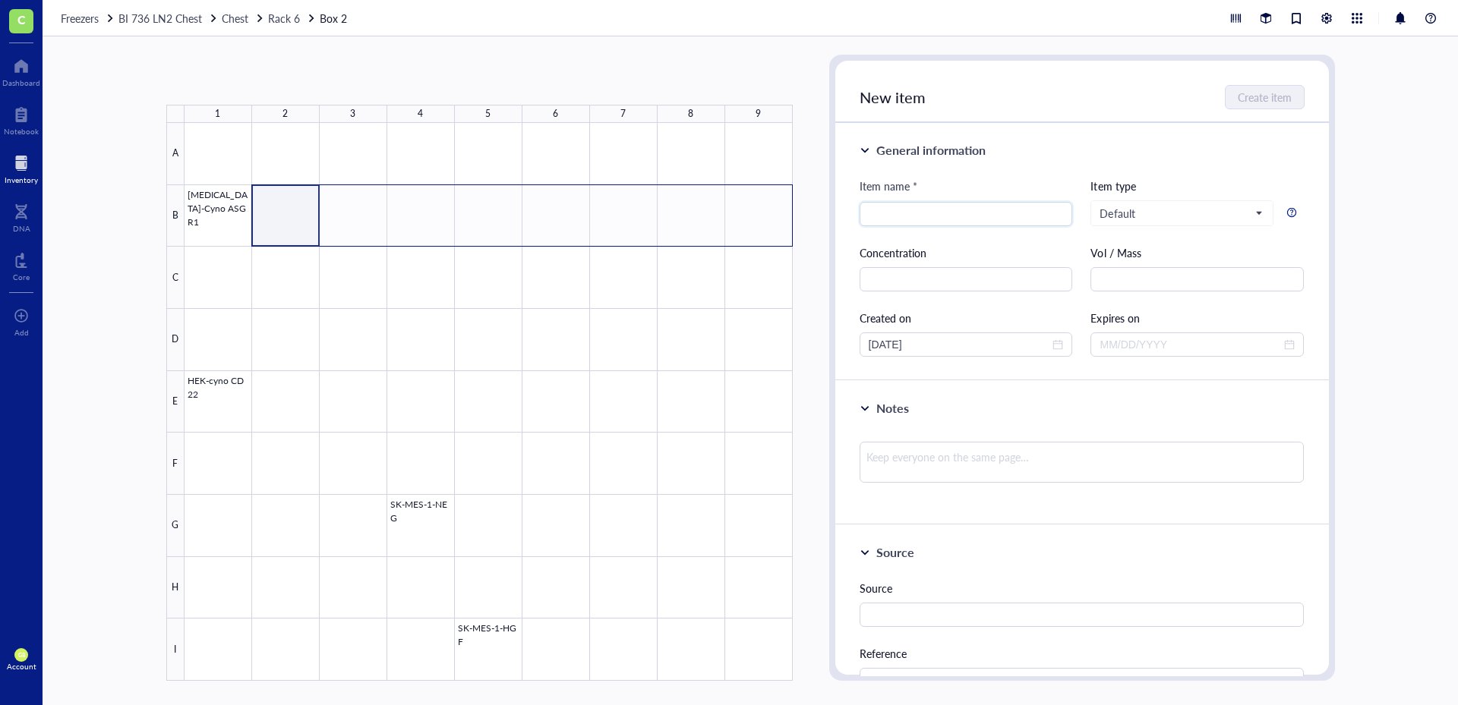
drag, startPoint x: 295, startPoint y: 226, endPoint x: 771, endPoint y: 218, distance: 475.4
click at [771, 218] on div at bounding box center [488, 402] width 608 height 558
click at [248, 78] on button "Paste ( 1 )" at bounding box center [246, 80] width 42 height 24
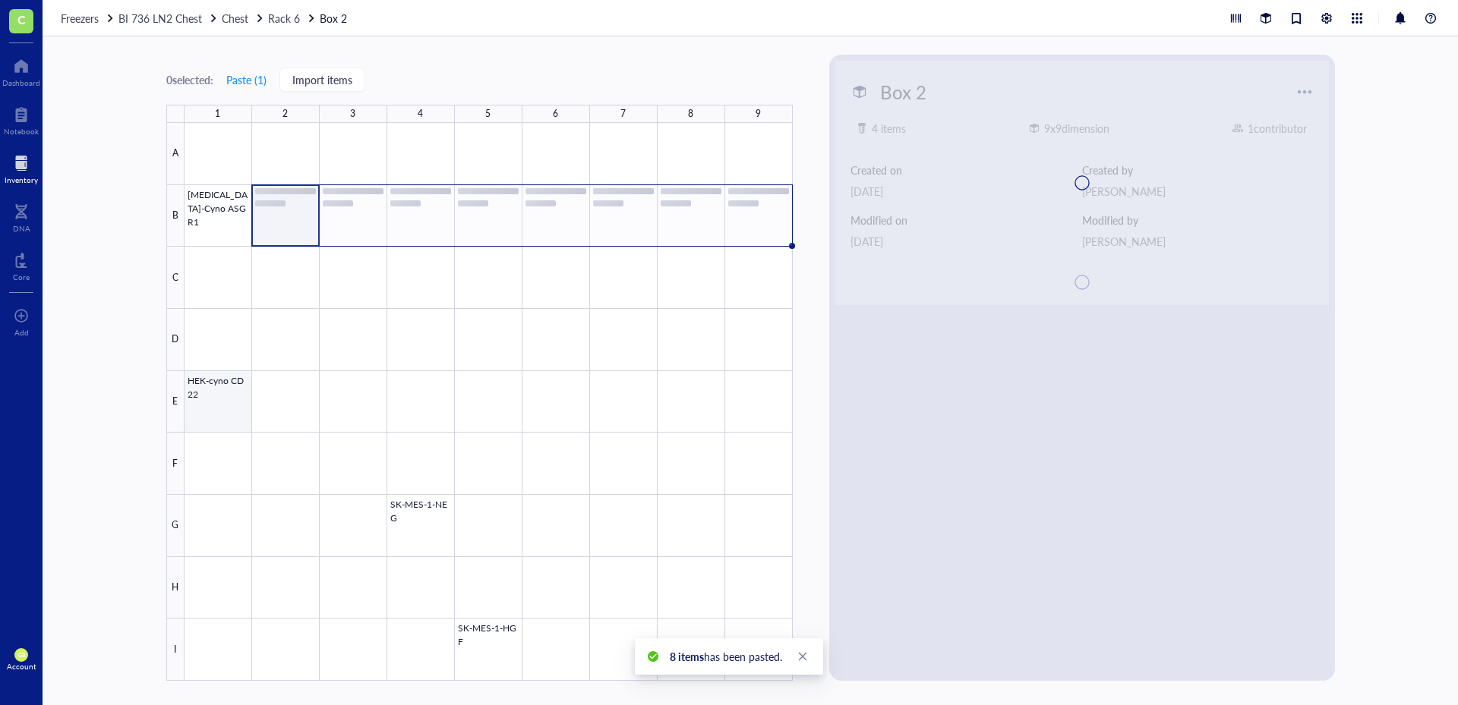
click at [226, 412] on div at bounding box center [488, 402] width 608 height 558
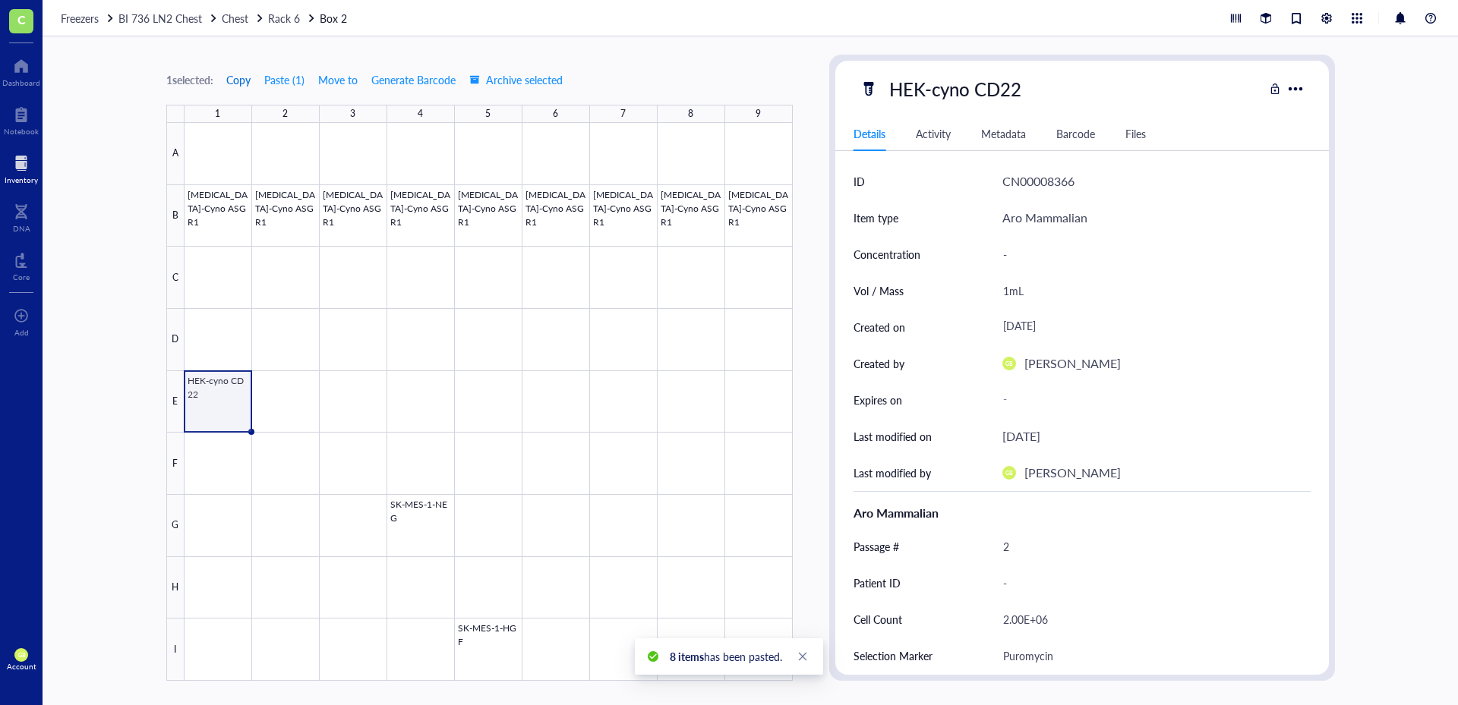
click at [246, 84] on span "Copy" at bounding box center [238, 80] width 24 height 12
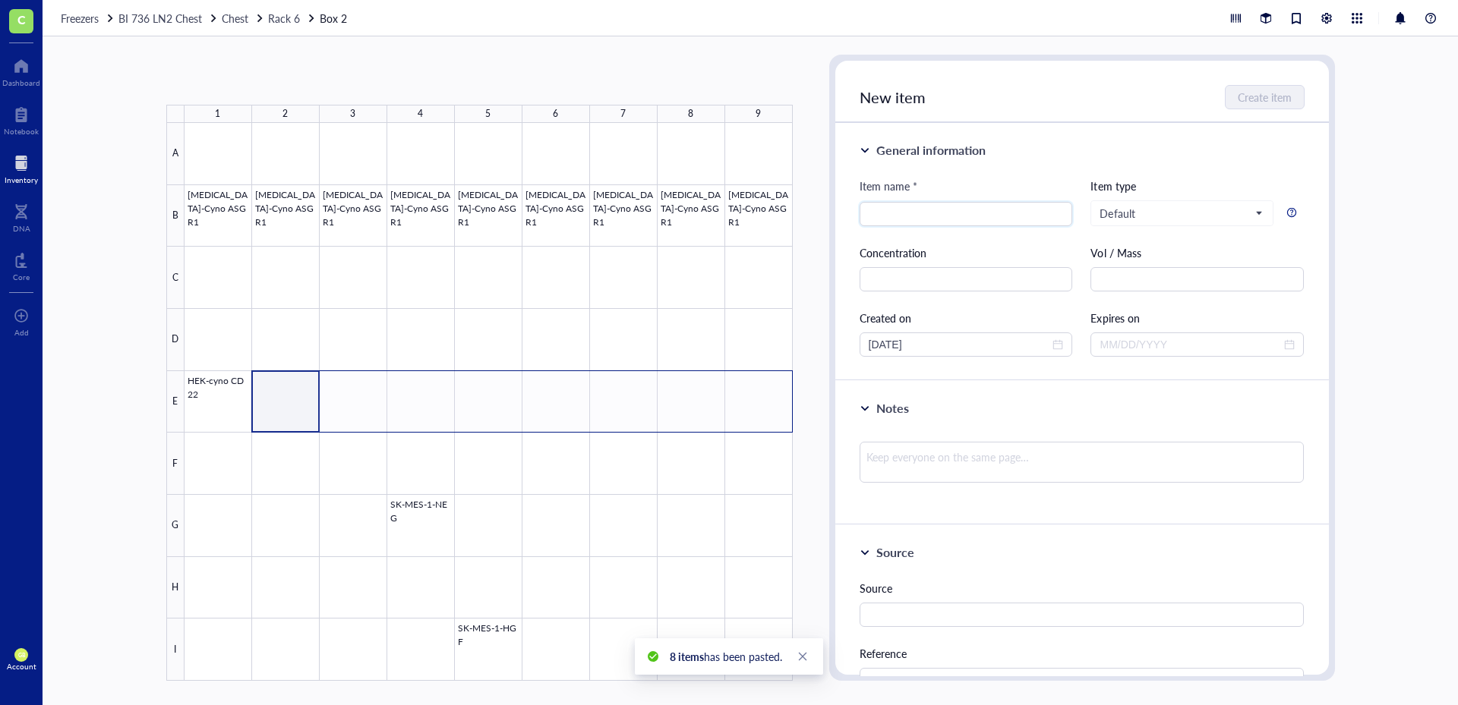
drag, startPoint x: 304, startPoint y: 420, endPoint x: 786, endPoint y: 402, distance: 481.7
click at [786, 402] on div at bounding box center [488, 402] width 608 height 558
click at [261, 82] on button "Paste ( 1 )" at bounding box center [246, 80] width 42 height 24
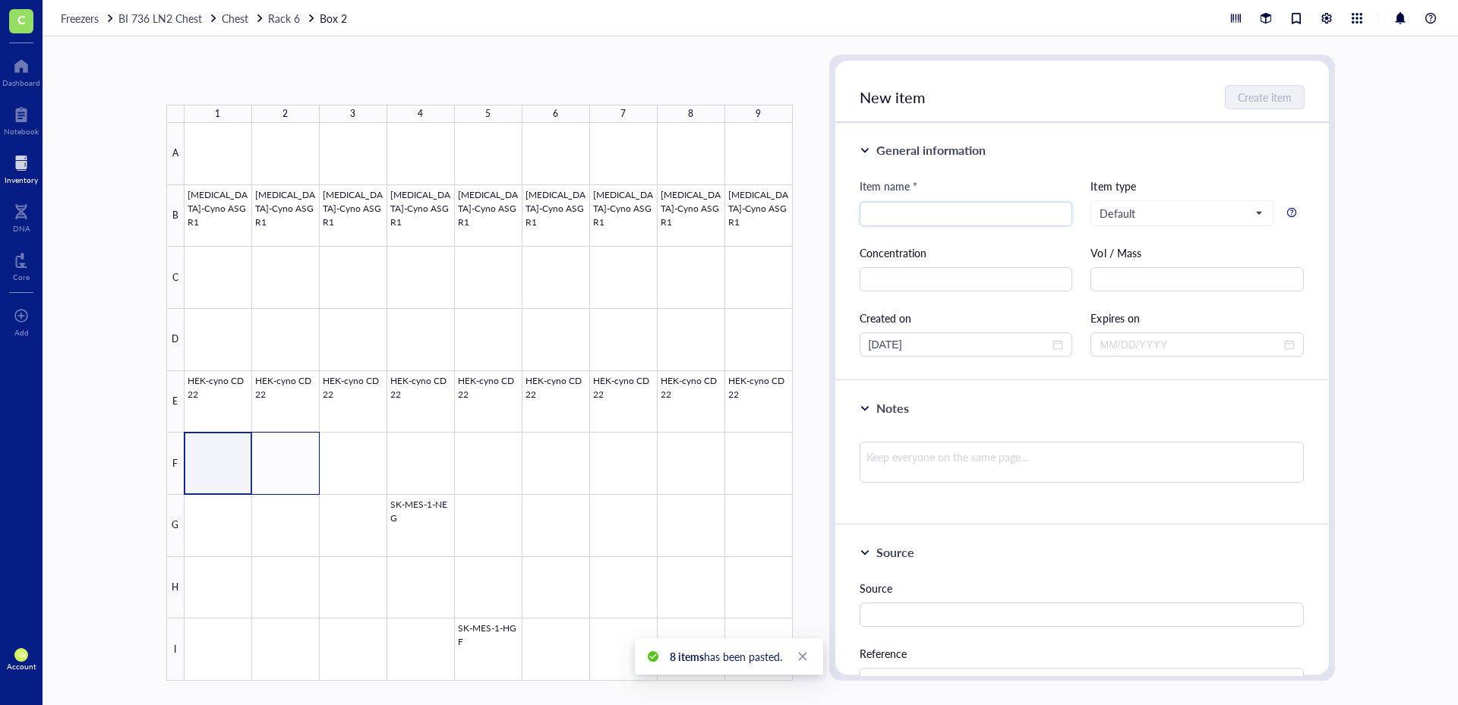
drag, startPoint x: 232, startPoint y: 481, endPoint x: 289, endPoint y: 478, distance: 57.8
click at [289, 478] on div at bounding box center [488, 402] width 608 height 558
click at [254, 79] on button "Paste ( 1 )" at bounding box center [246, 80] width 42 height 24
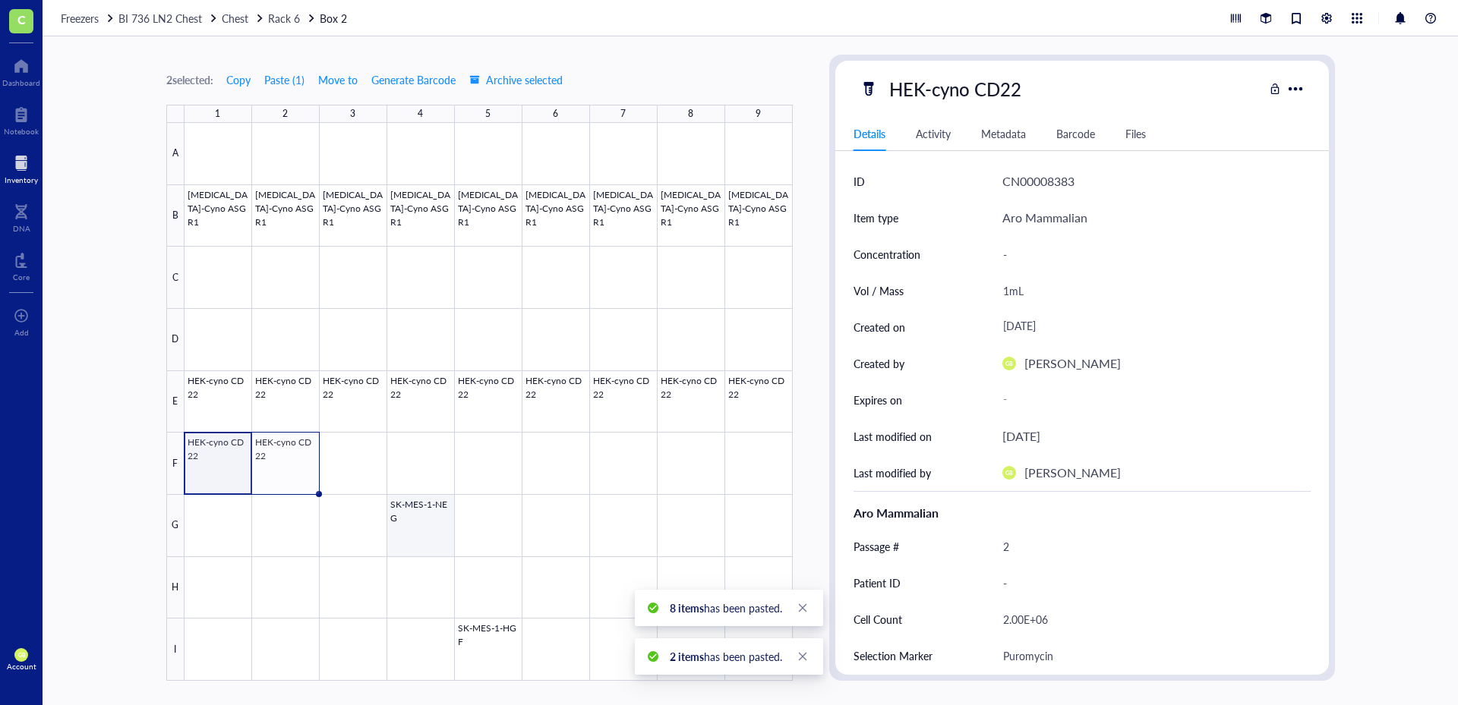
click at [446, 533] on div at bounding box center [488, 402] width 608 height 558
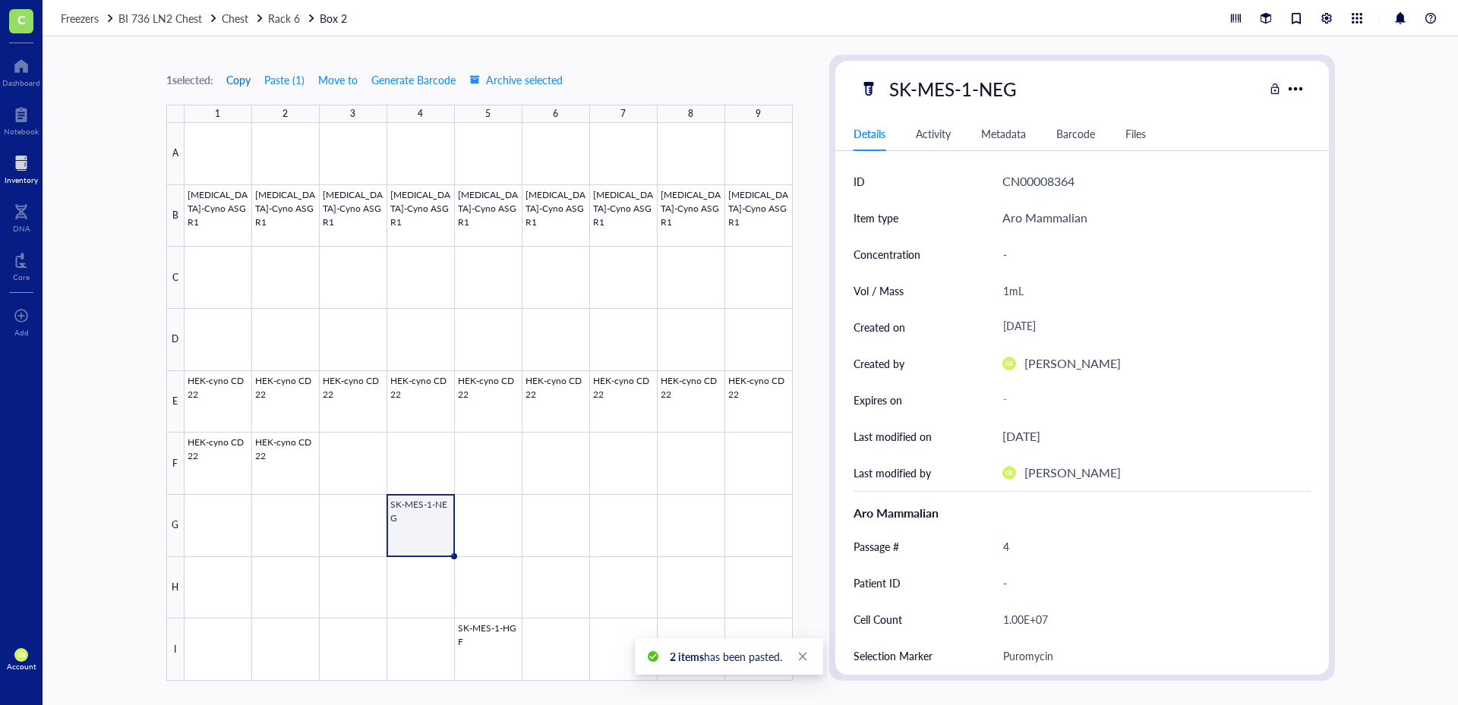
click at [244, 81] on span "Copy" at bounding box center [238, 80] width 24 height 12
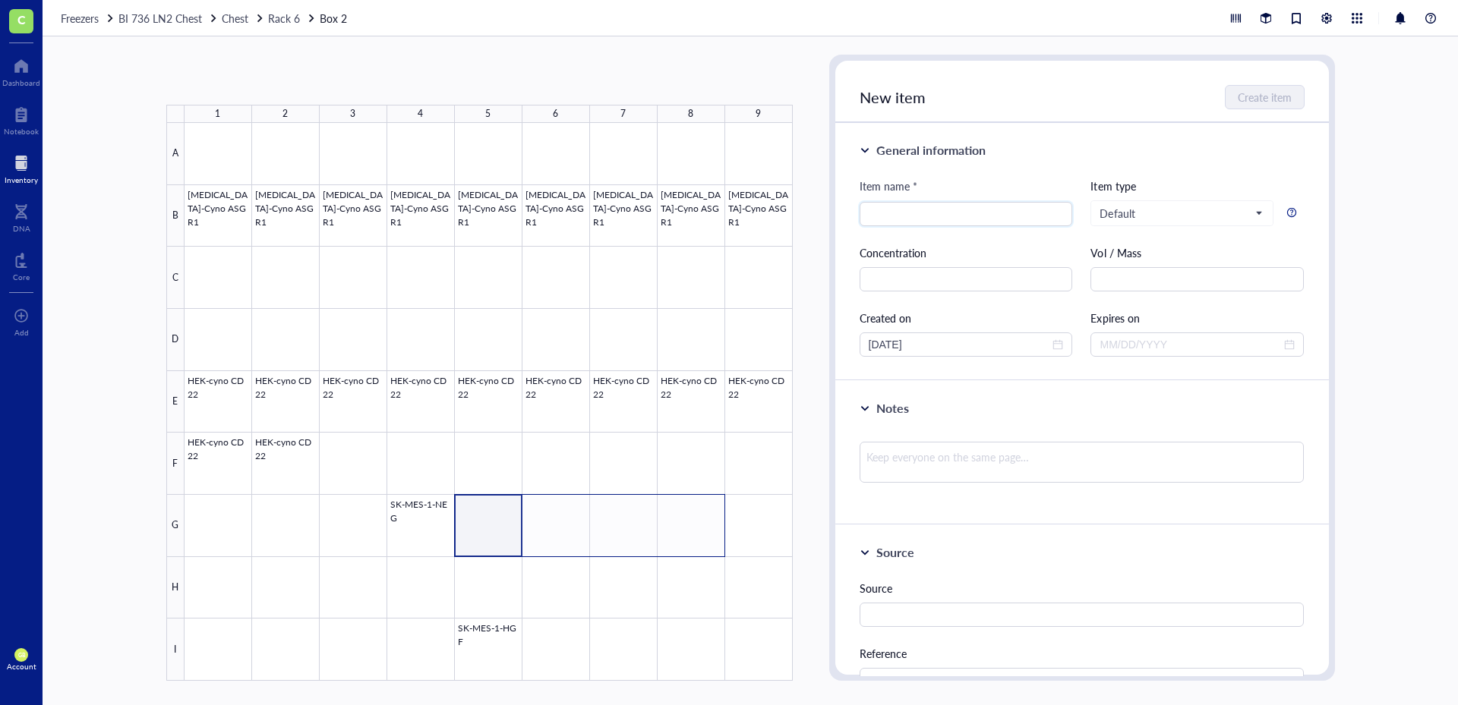
drag, startPoint x: 494, startPoint y: 547, endPoint x: 676, endPoint y: 552, distance: 183.1
click at [676, 552] on div at bounding box center [488, 402] width 608 height 558
click at [249, 77] on button "Paste ( 1 )" at bounding box center [246, 80] width 42 height 24
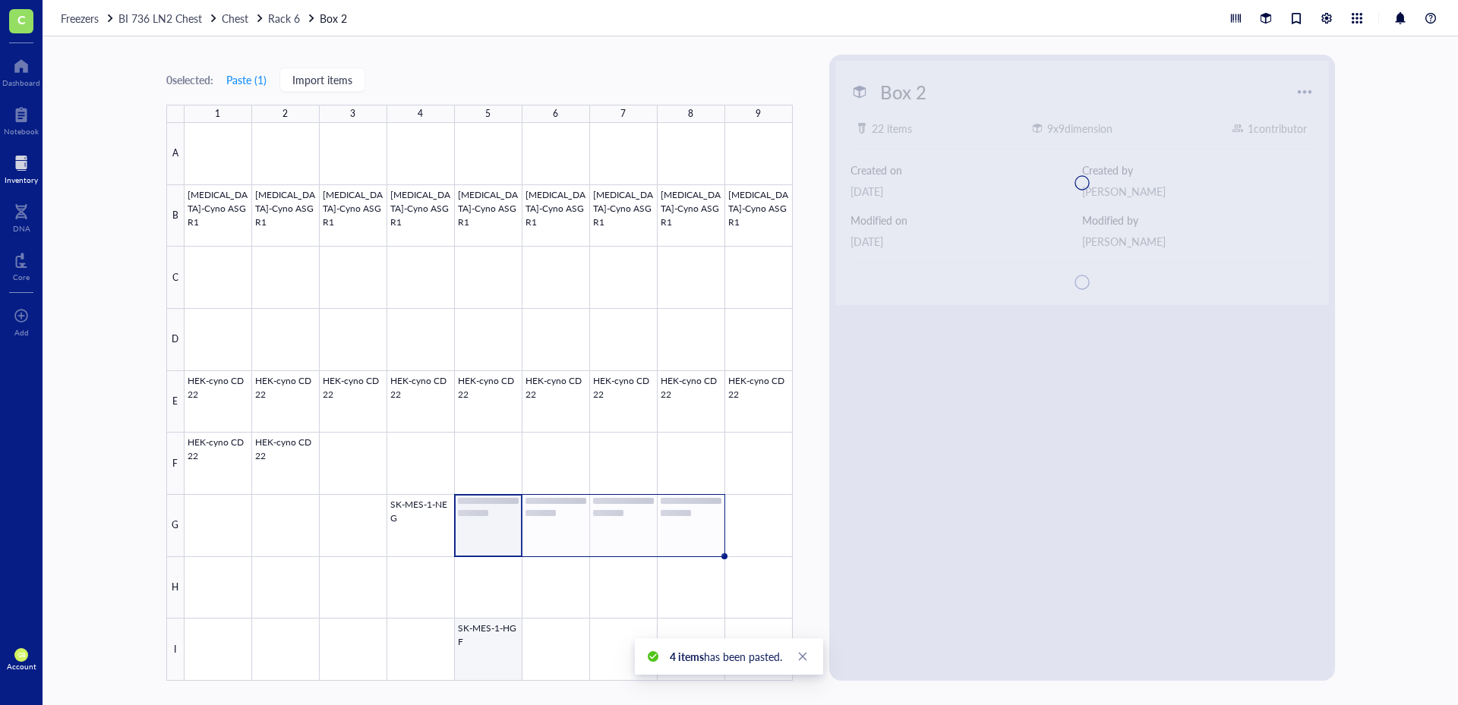
click at [499, 661] on div at bounding box center [488, 402] width 608 height 558
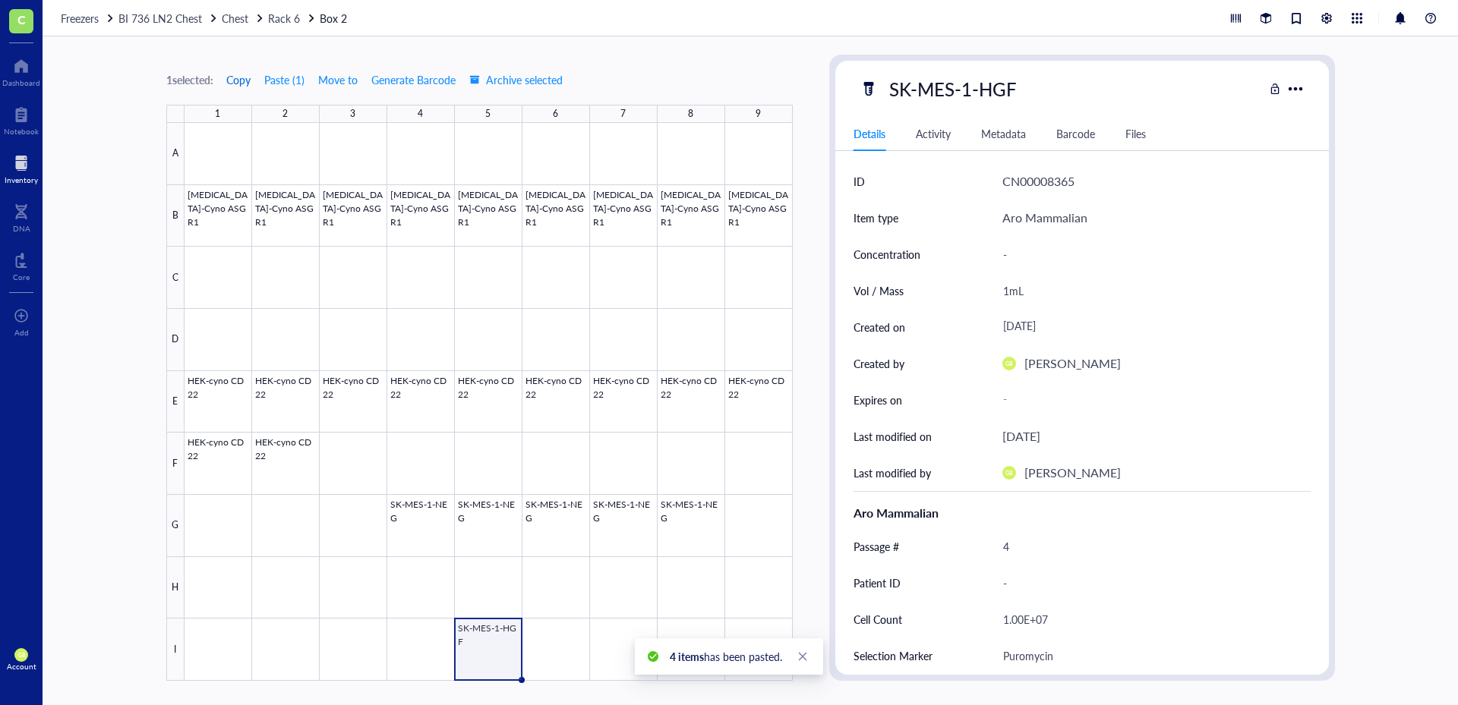
click at [243, 83] on span "Copy" at bounding box center [238, 80] width 24 height 12
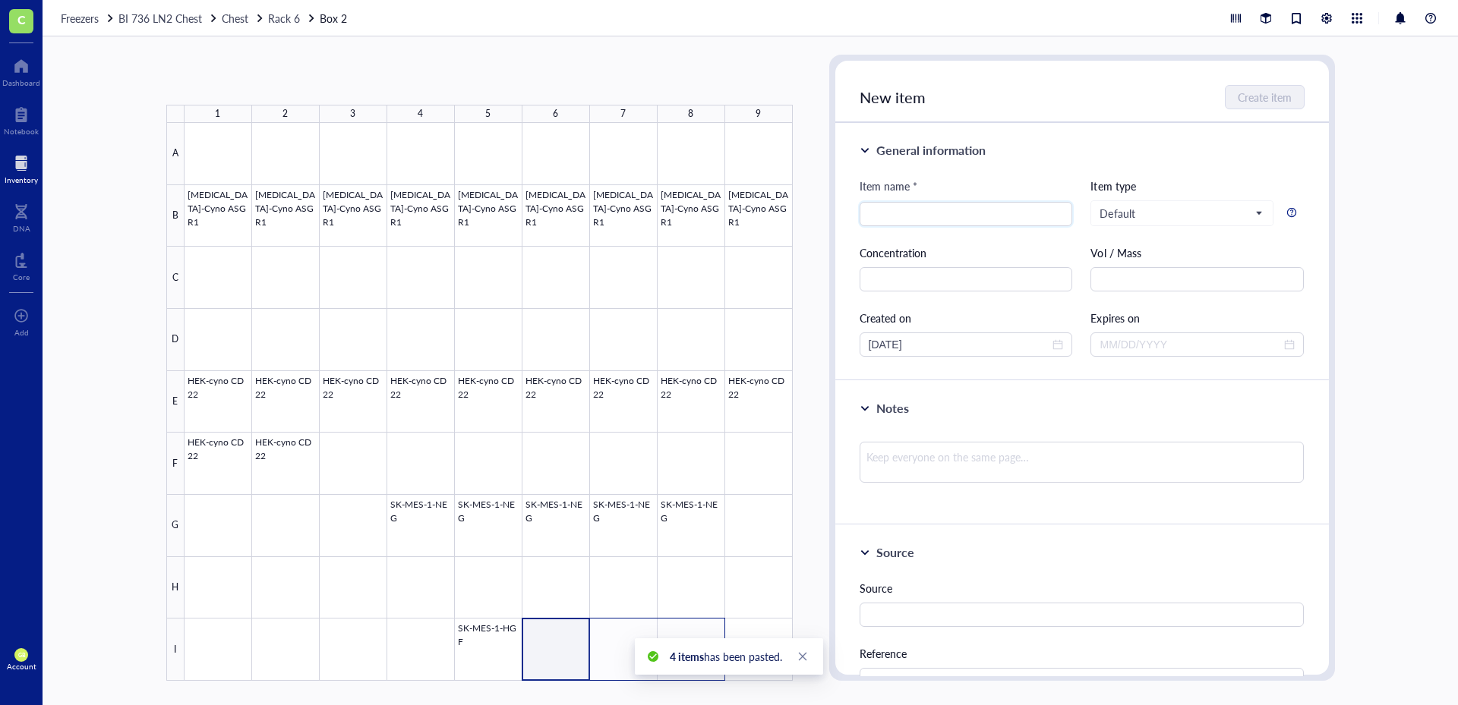
drag, startPoint x: 575, startPoint y: 664, endPoint x: 699, endPoint y: 660, distance: 123.8
click at [699, 660] on body "C Dashboard Notebook Inventory DNA Core To pick up a draggable item, press the …" at bounding box center [729, 352] width 1458 height 705
click at [253, 74] on button "Paste ( 1 )" at bounding box center [246, 80] width 42 height 24
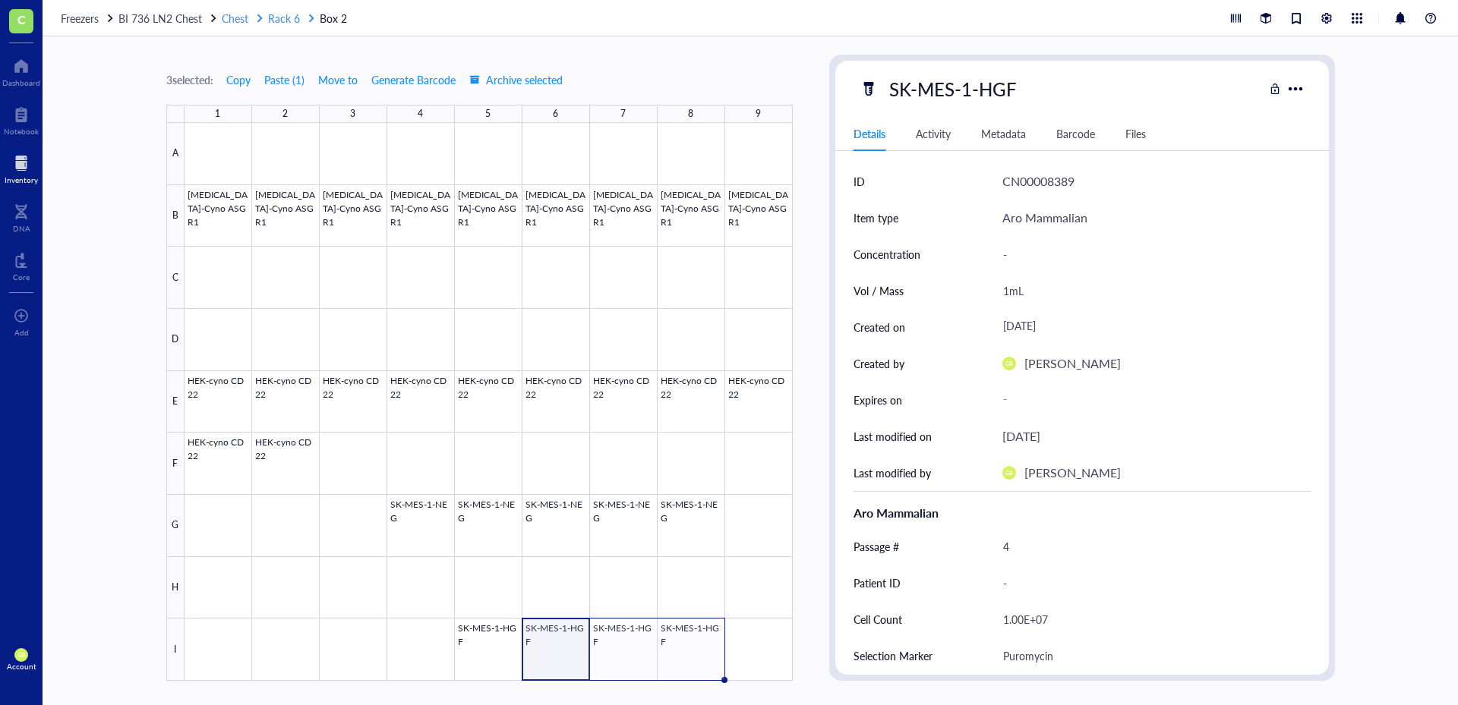
click at [278, 24] on span "Rack 6" at bounding box center [284, 18] width 32 height 15
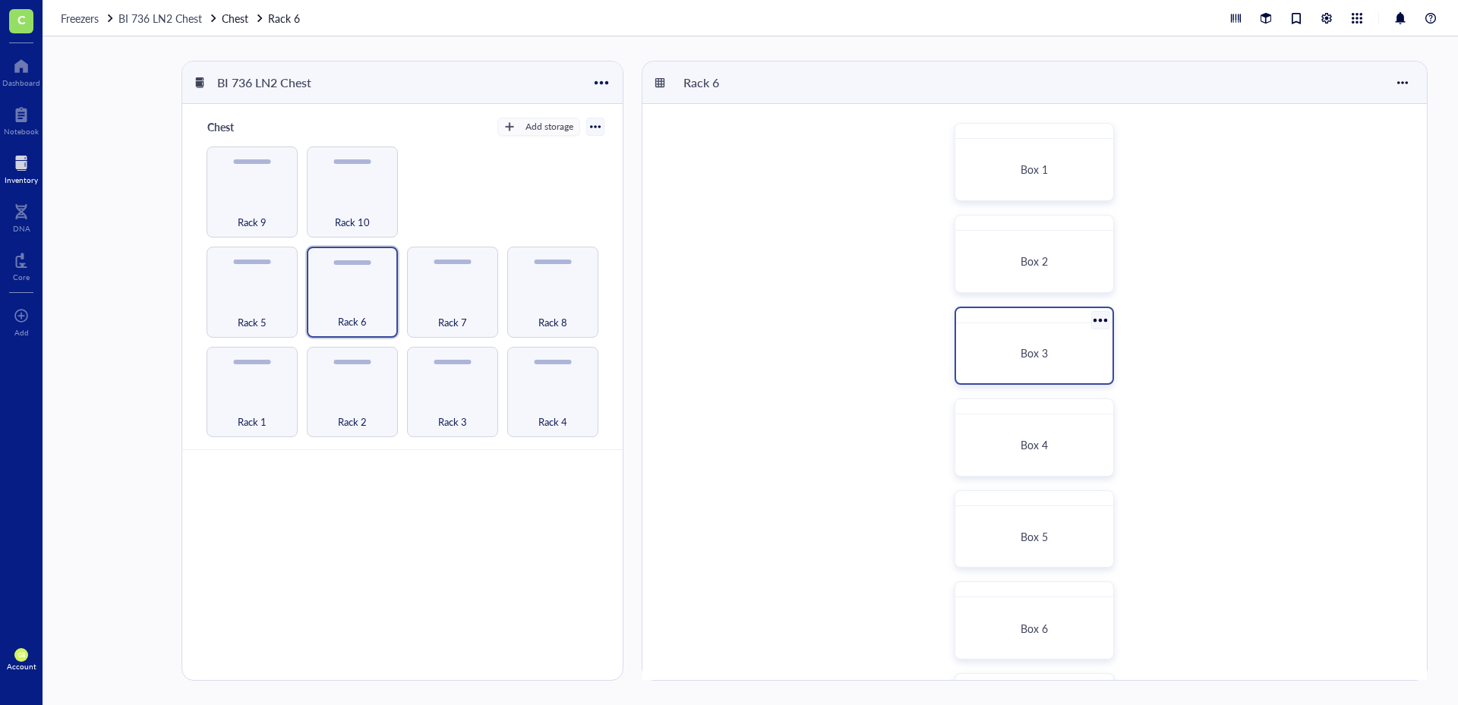
click at [1009, 354] on div "Box 3" at bounding box center [1034, 353] width 120 height 14
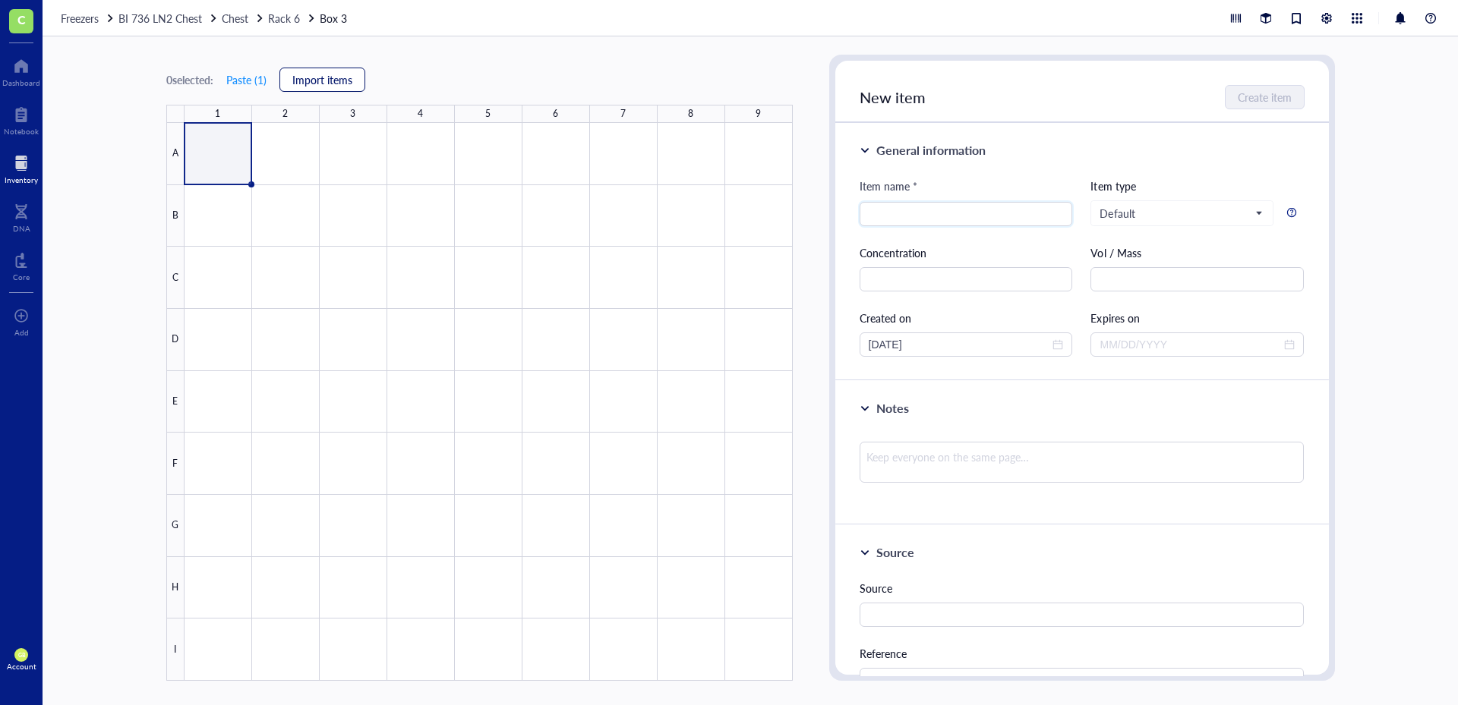
click at [314, 78] on span "Import items" at bounding box center [322, 80] width 60 height 12
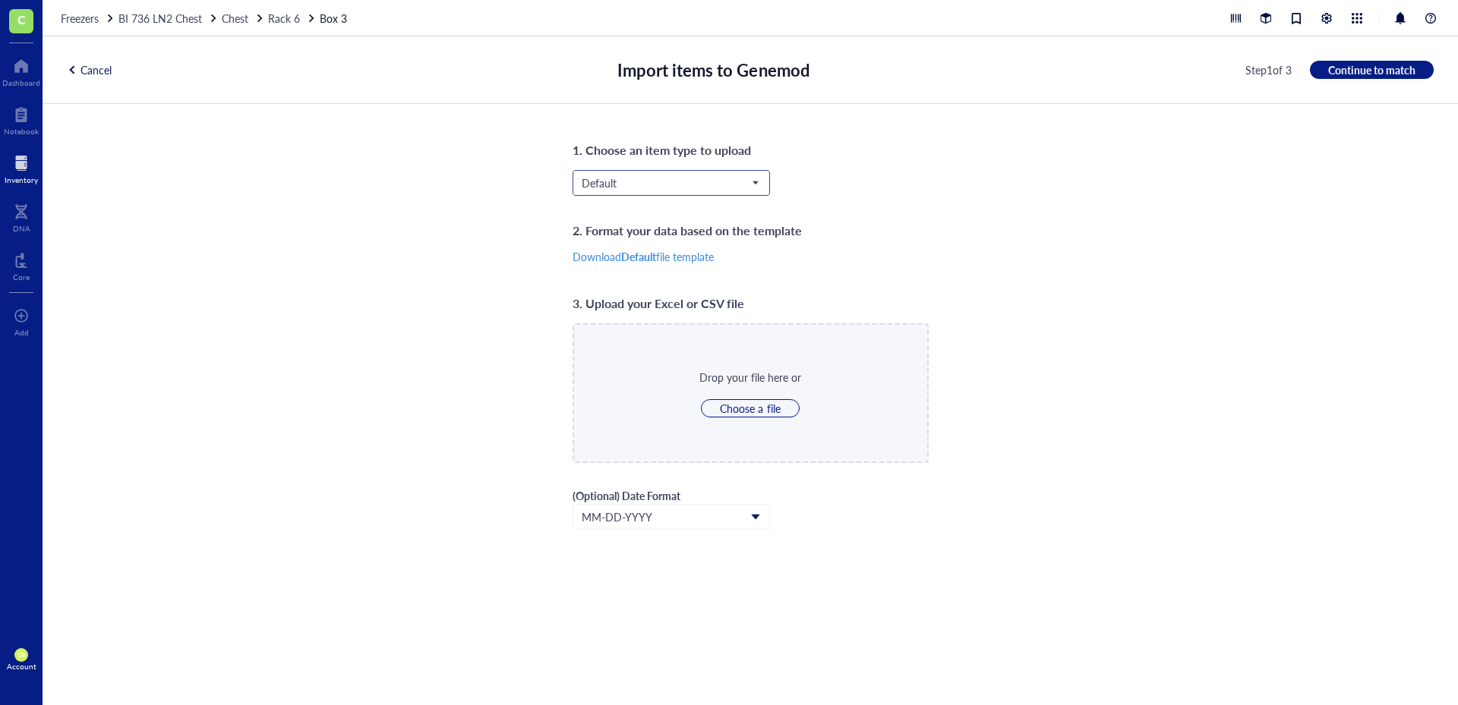
click at [638, 183] on span "Default" at bounding box center [670, 183] width 176 height 14
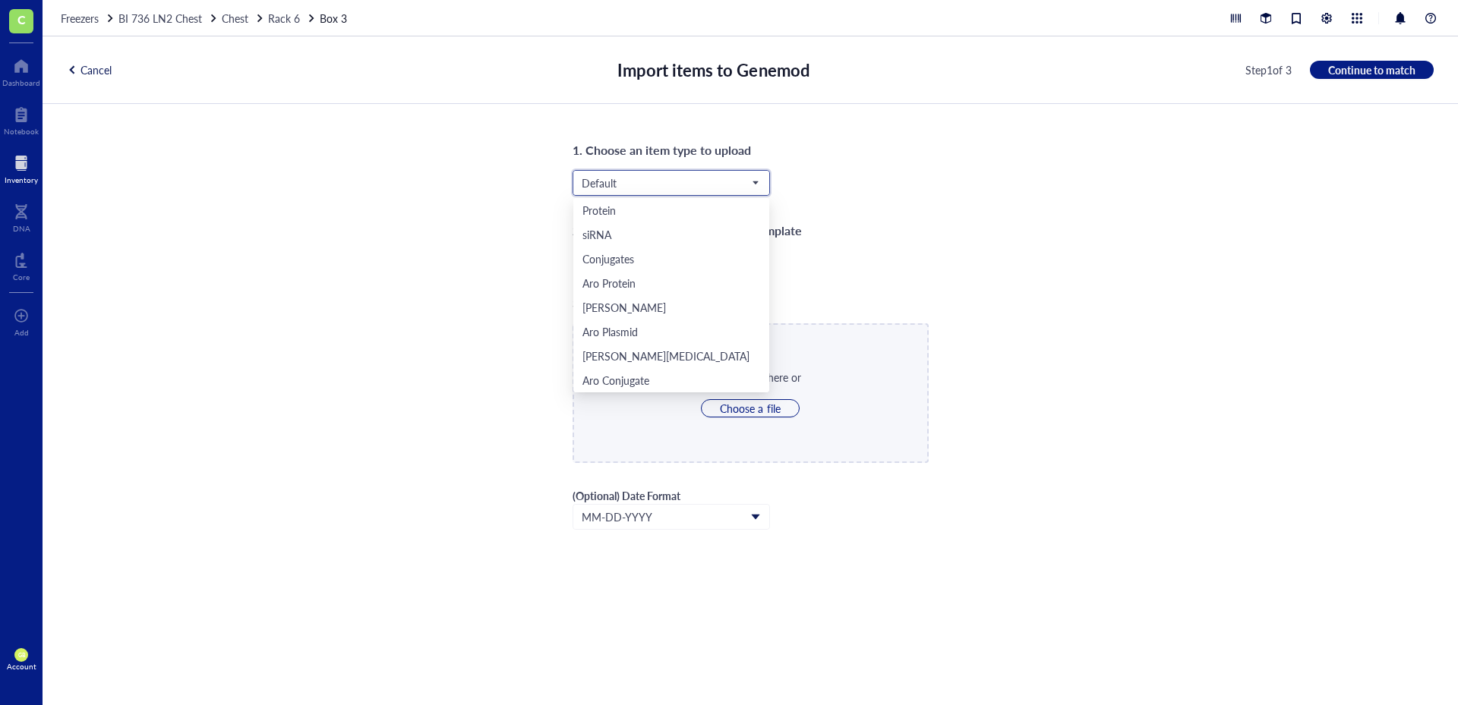
scroll to position [73, 0]
click at [662, 339] on div "Aro Mammalian" at bounding box center [671, 332] width 196 height 24
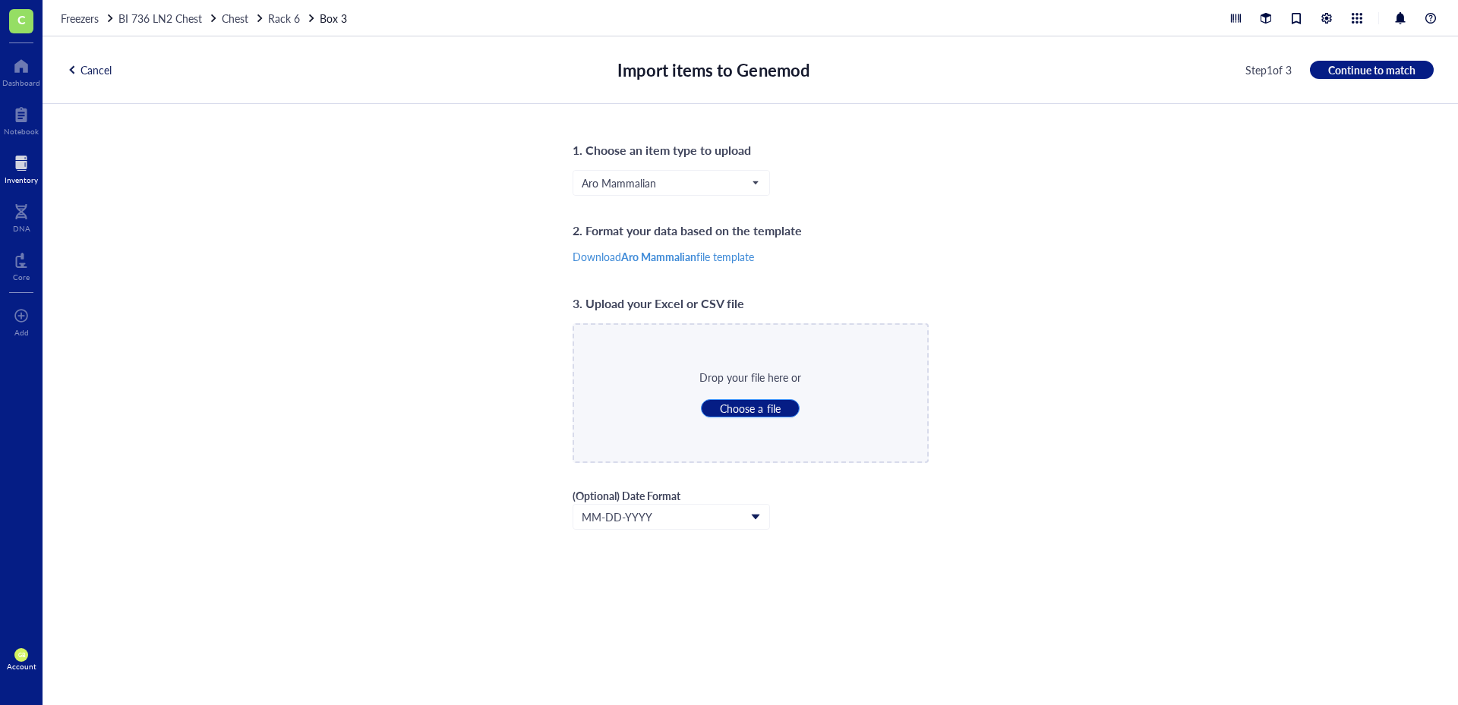
click at [752, 404] on span "Choose a file" at bounding box center [750, 409] width 60 height 14
type input "C:\fakepath\LN2_Rack_6_Box_3.csv"
click at [1367, 65] on span "Continue to match" at bounding box center [1371, 70] width 87 height 14
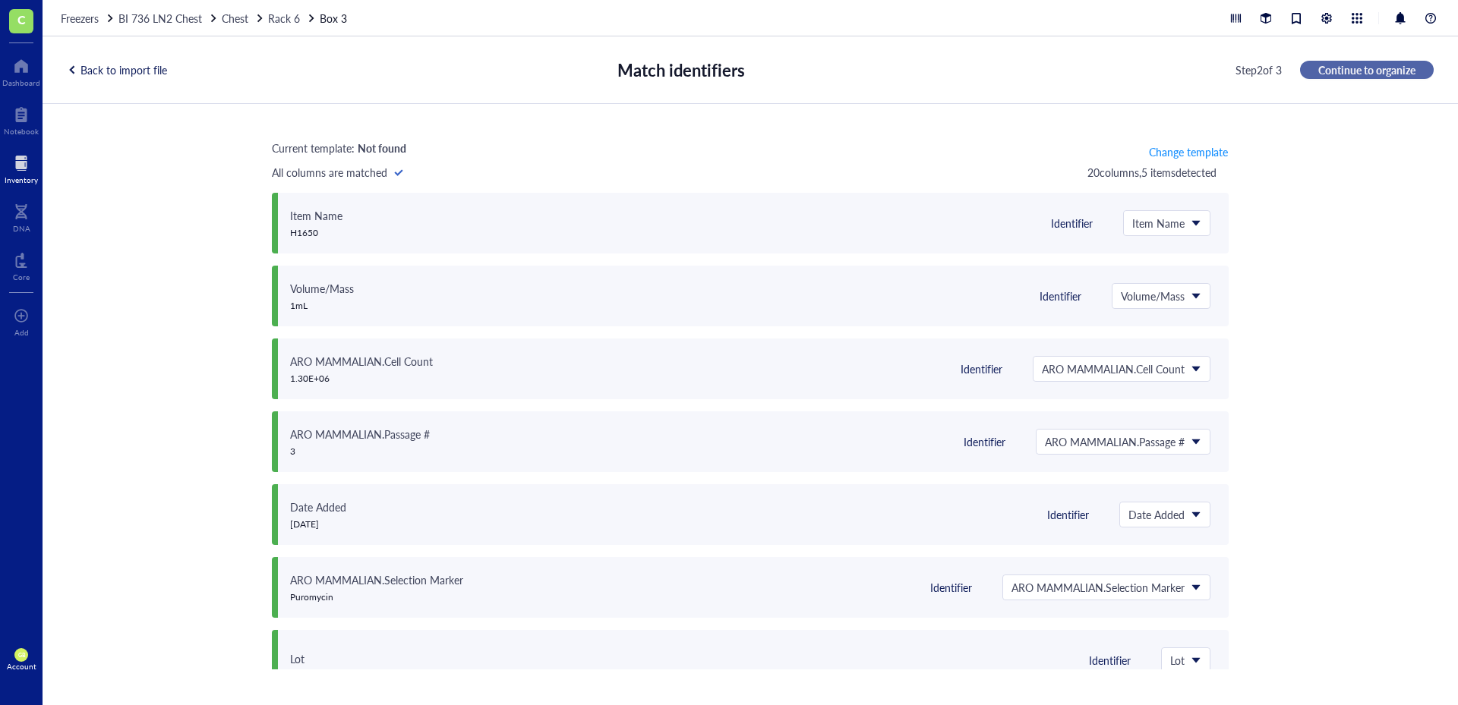
click at [1319, 68] on span "Continue to organize" at bounding box center [1366, 70] width 97 height 14
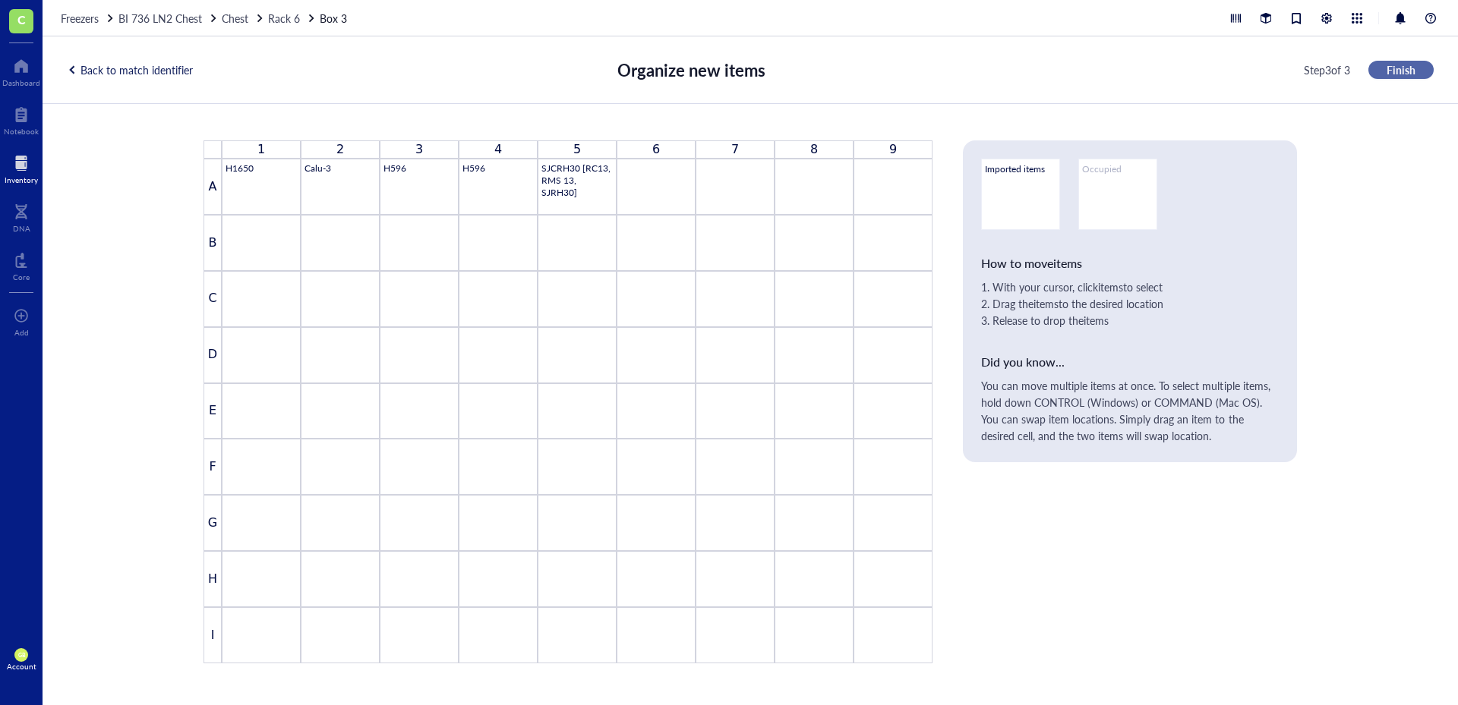
click at [1384, 75] on button "Finish" at bounding box center [1400, 70] width 65 height 18
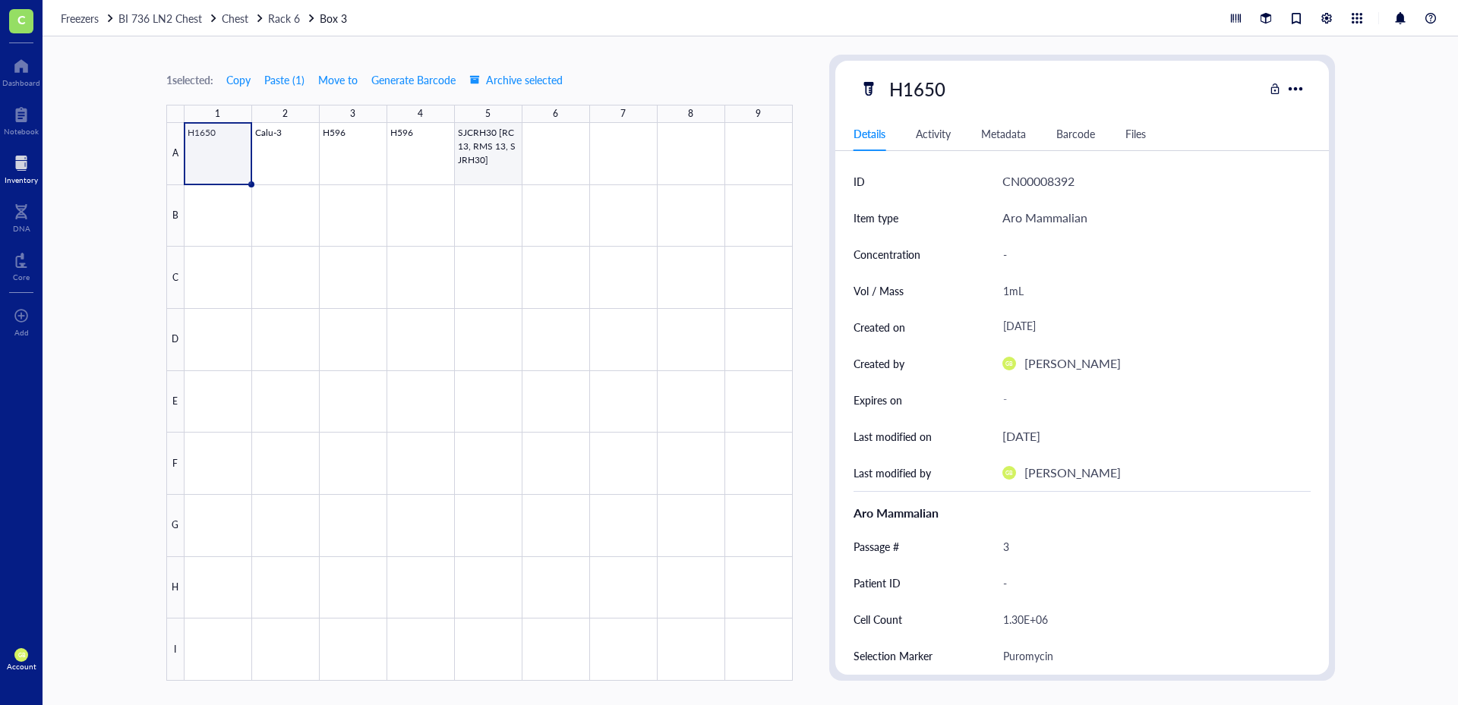
click at [468, 165] on div at bounding box center [488, 402] width 608 height 558
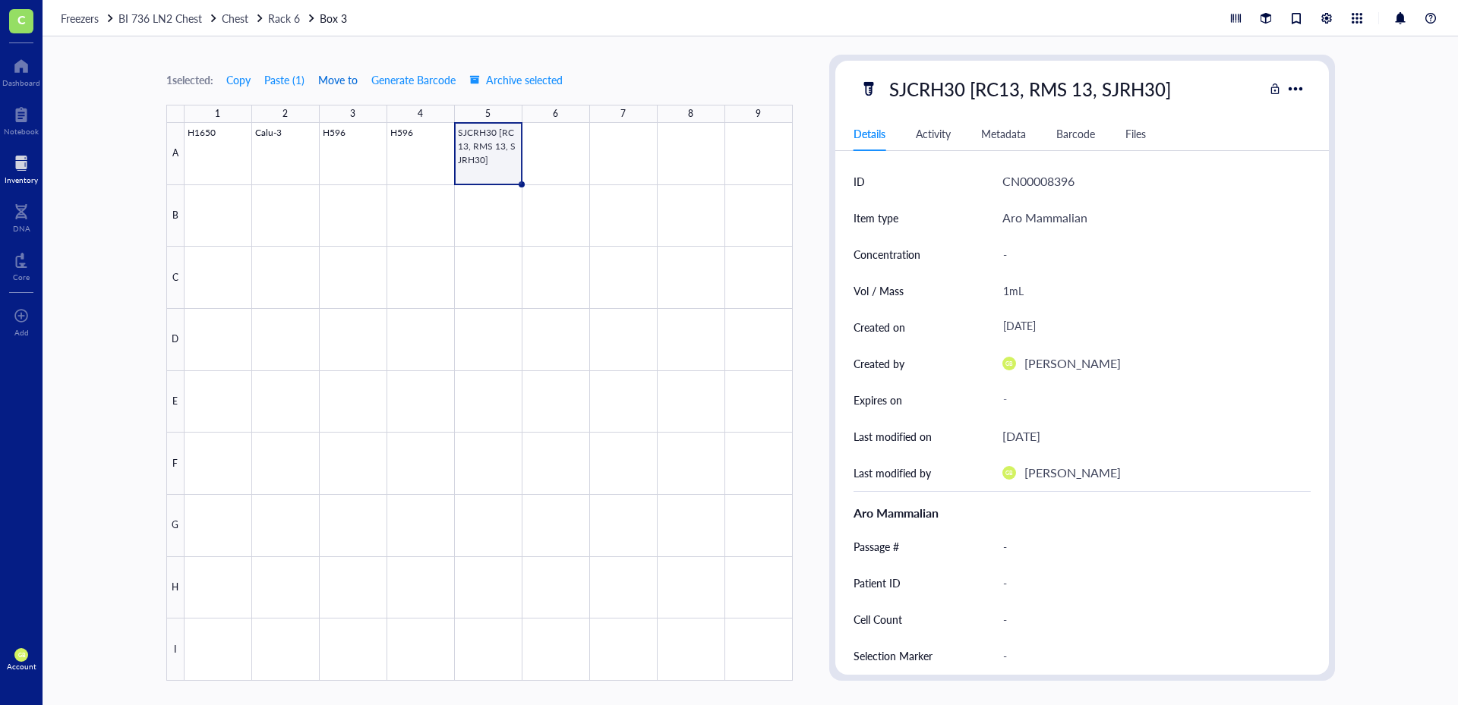
click at [348, 83] on span "Move to" at bounding box center [337, 80] width 39 height 12
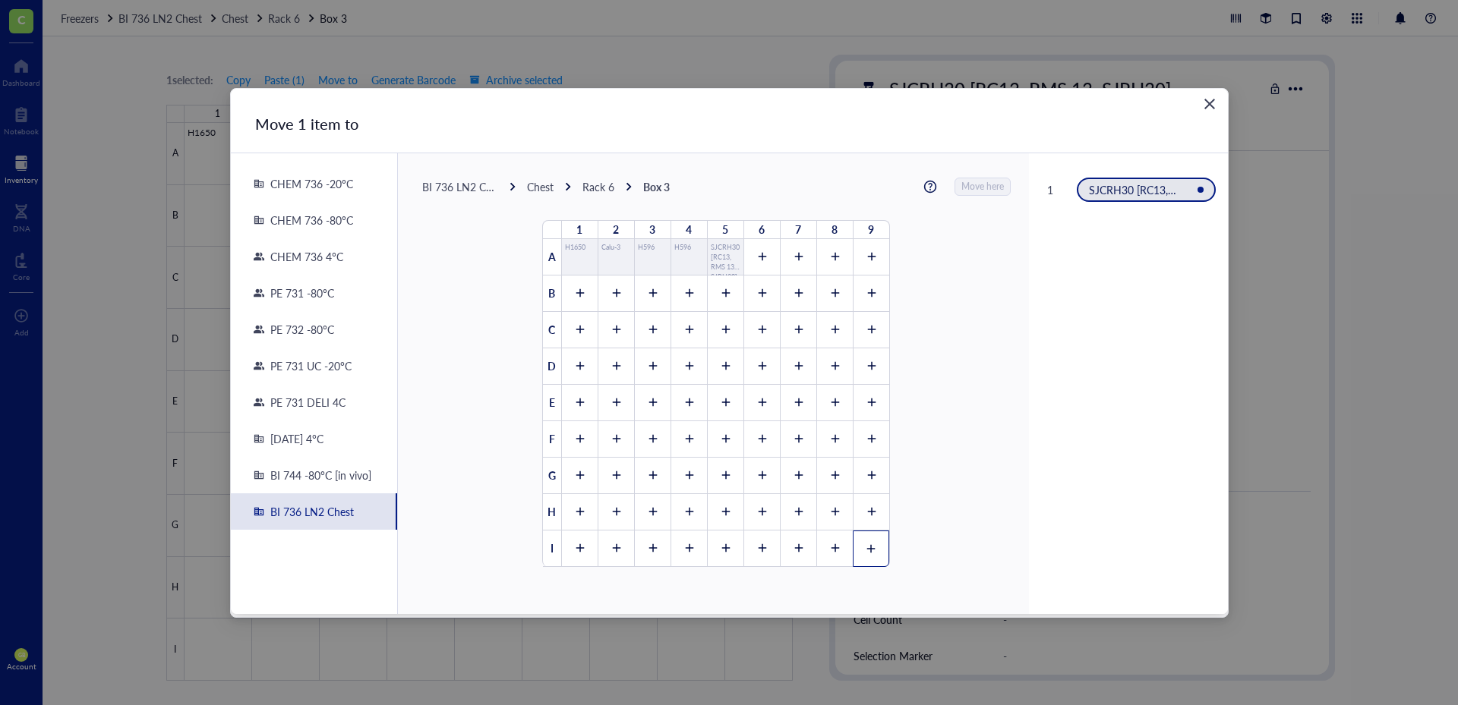
click at [869, 538] on div at bounding box center [871, 549] width 36 height 36
click at [971, 189] on span "Move here" at bounding box center [983, 187] width 43 height 20
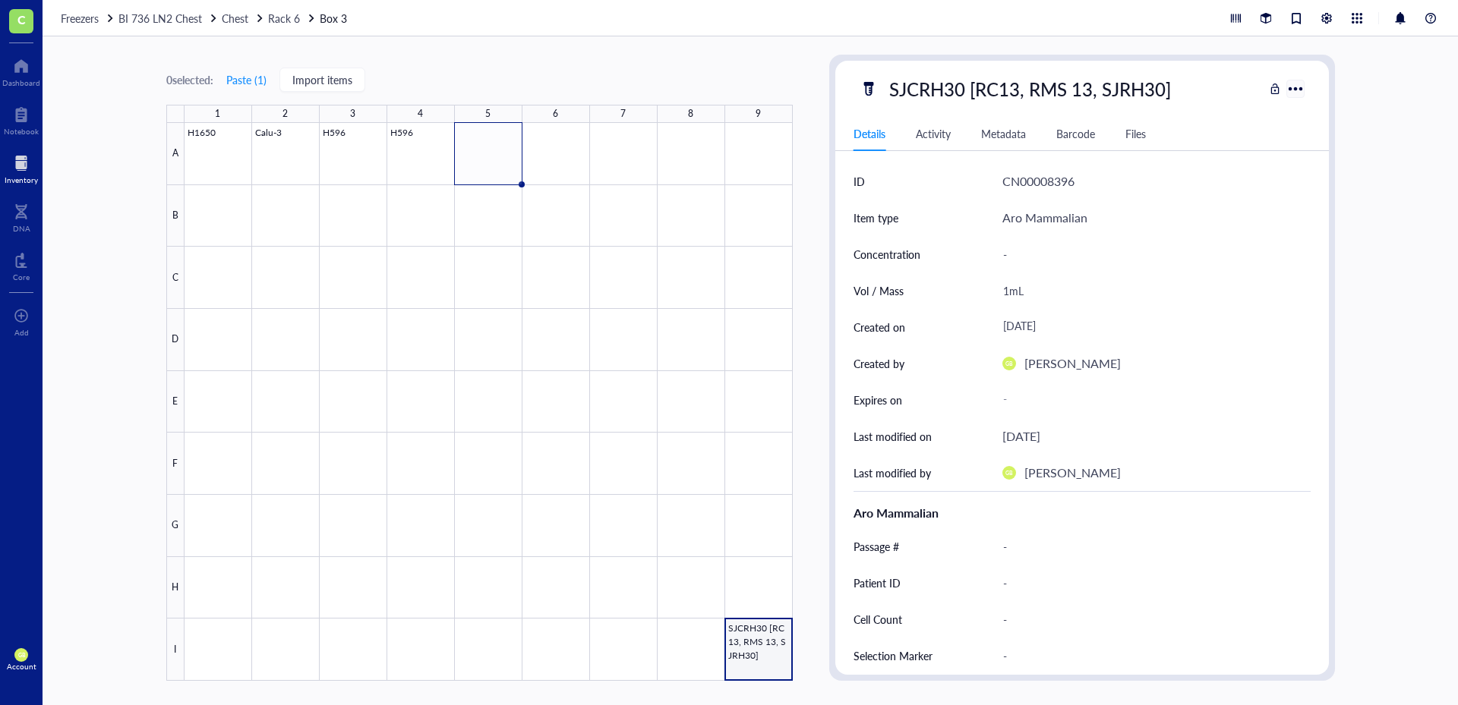
click at [1301, 87] on div at bounding box center [1295, 88] width 22 height 22
click at [717, 89] on div "0 selected: Paste ( 1 ) Import items 1 2 3 4 5 6 7 8 9 A B C D E F G H I H1650 …" at bounding box center [479, 368] width 626 height 626
click at [287, 17] on span "Rack 6" at bounding box center [284, 18] width 32 height 15
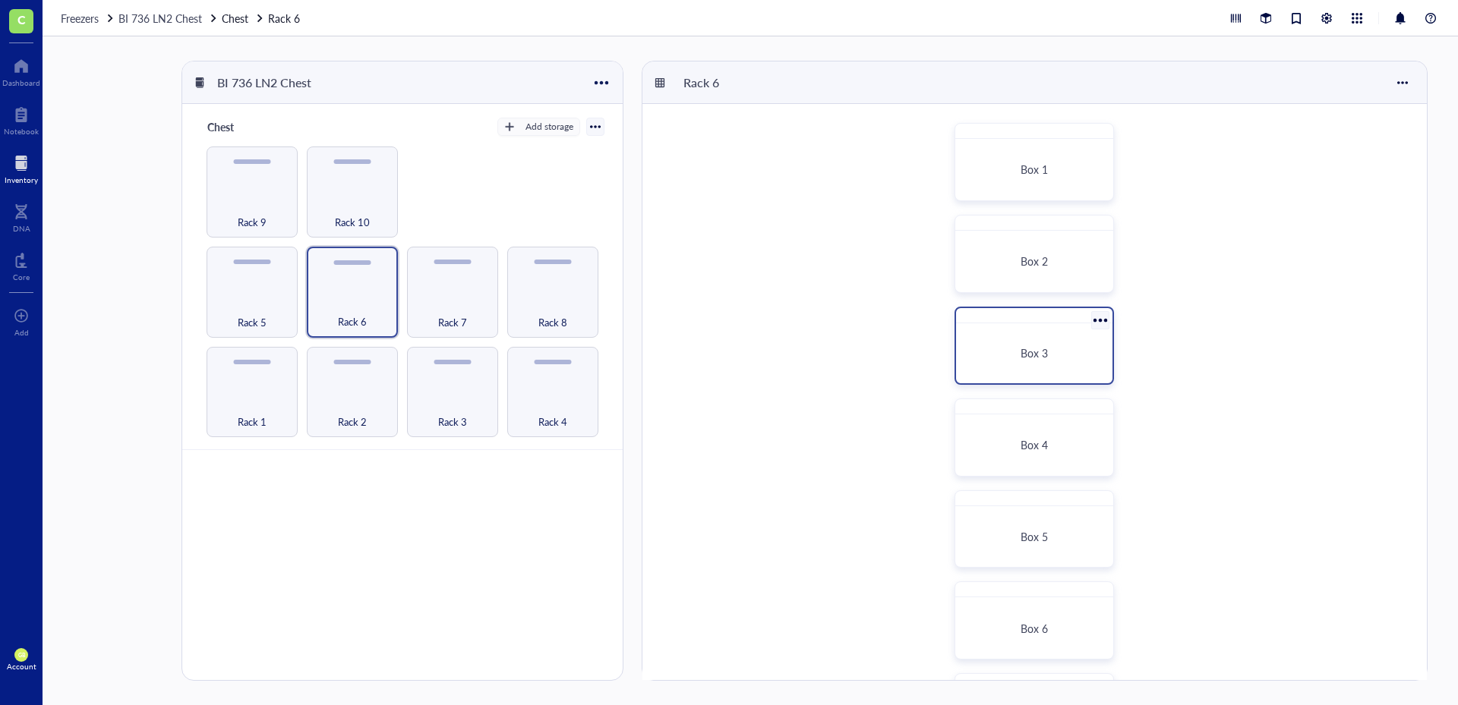
click at [1106, 311] on div at bounding box center [1100, 320] width 22 height 22
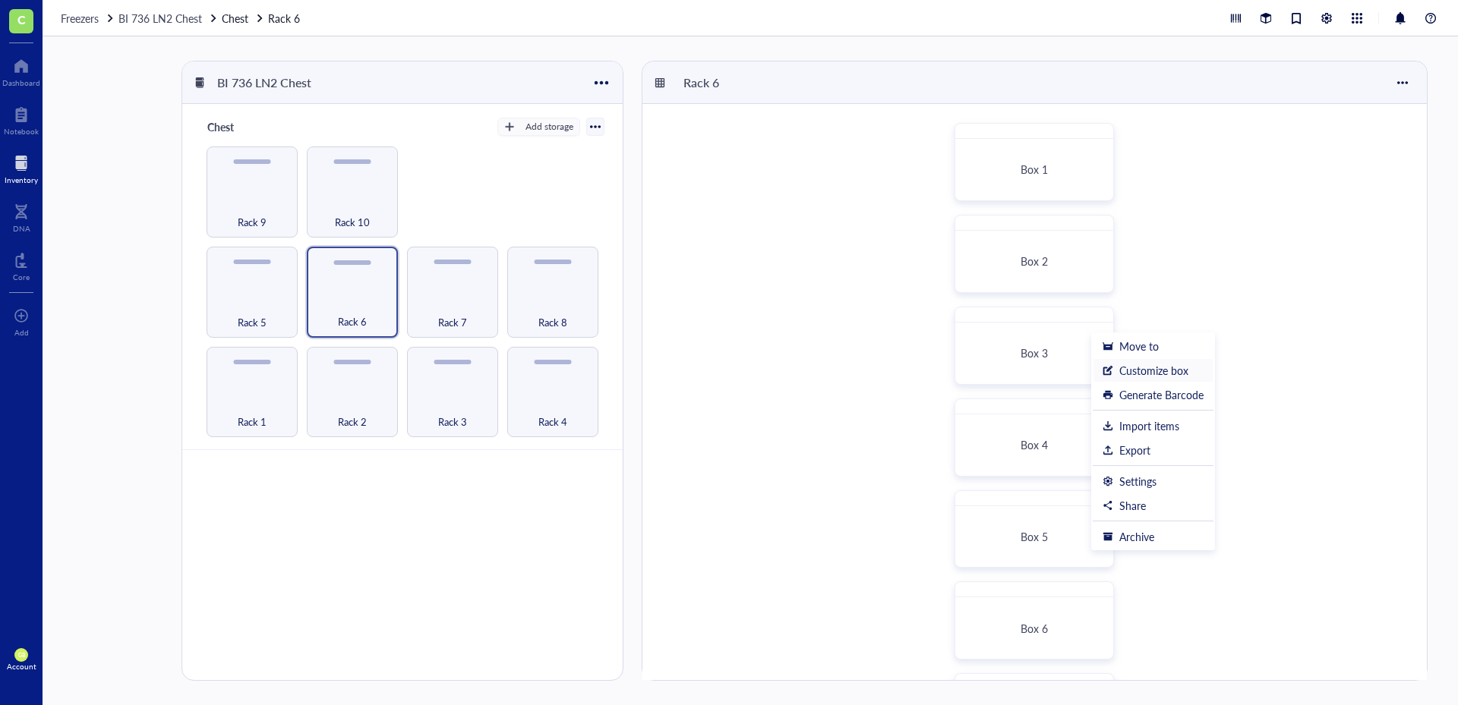
click at [1142, 371] on div "Customize box" at bounding box center [1153, 371] width 69 height 14
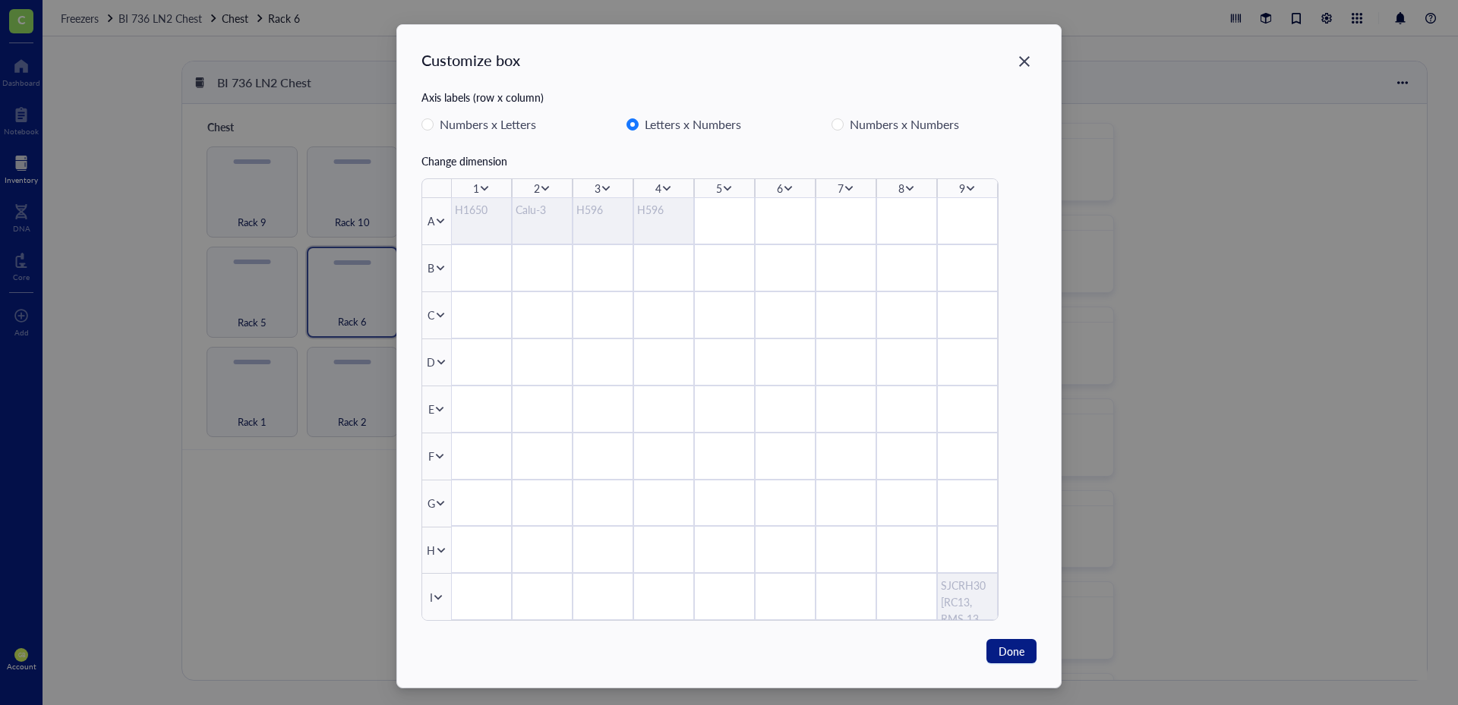
click at [971, 190] on icon at bounding box center [970, 188] width 11 height 11
click at [998, 232] on span "Insert 1 right" at bounding box center [1016, 234] width 87 height 17
click at [435, 596] on icon at bounding box center [438, 597] width 11 height 11
click at [481, 524] on span "Insert 1 below" at bounding box center [484, 520] width 87 height 17
click at [1004, 654] on span "Done" at bounding box center [1011, 651] width 26 height 17
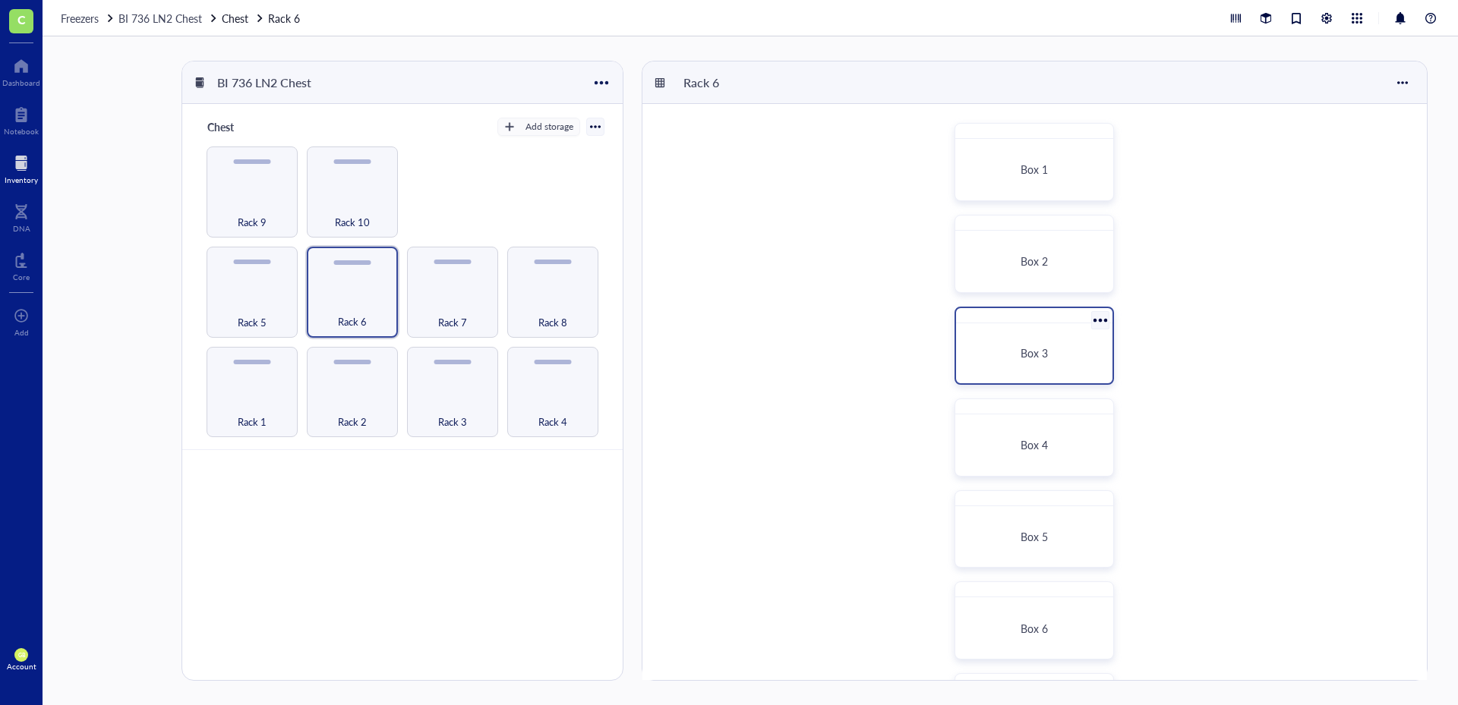
click at [1049, 330] on div "Box 3" at bounding box center [1034, 354] width 144 height 48
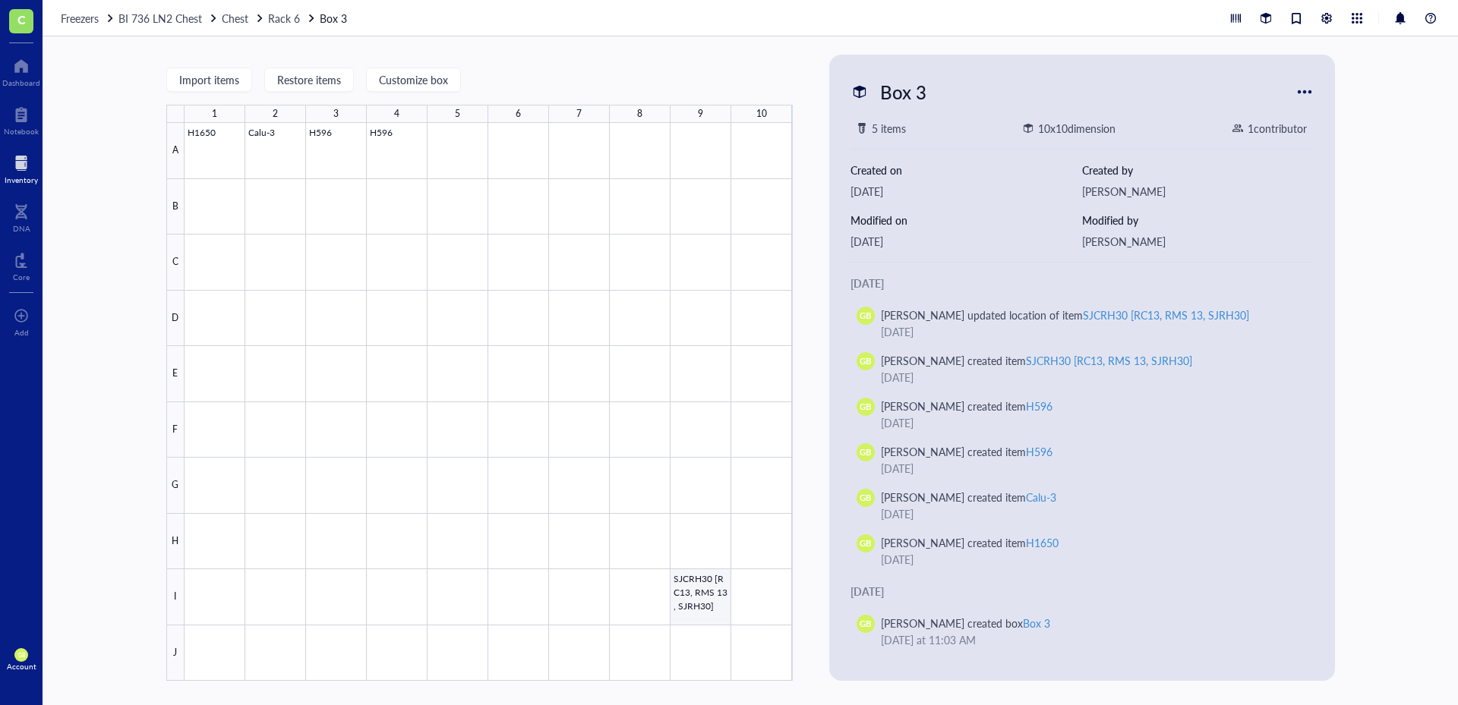
click at [689, 591] on div at bounding box center [488, 402] width 608 height 558
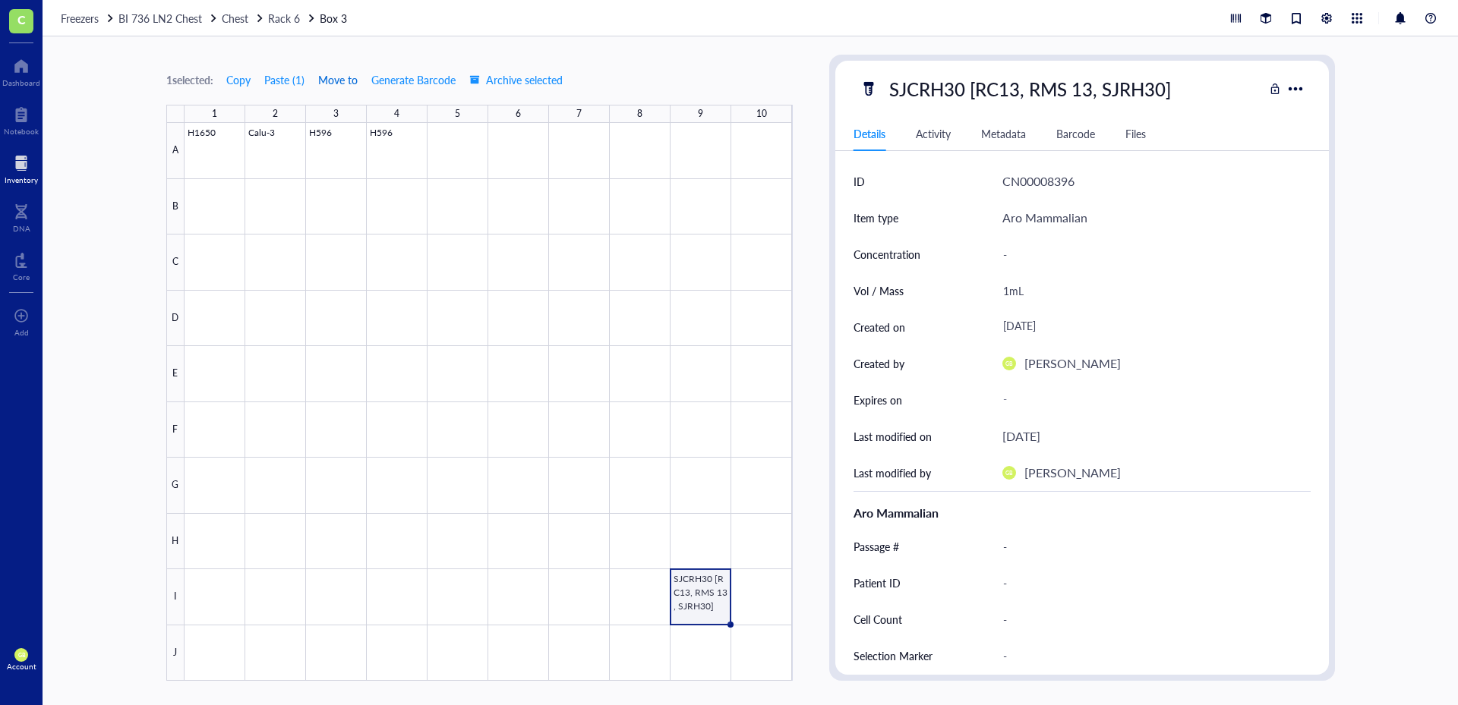
click at [324, 78] on span "Move to" at bounding box center [337, 80] width 39 height 12
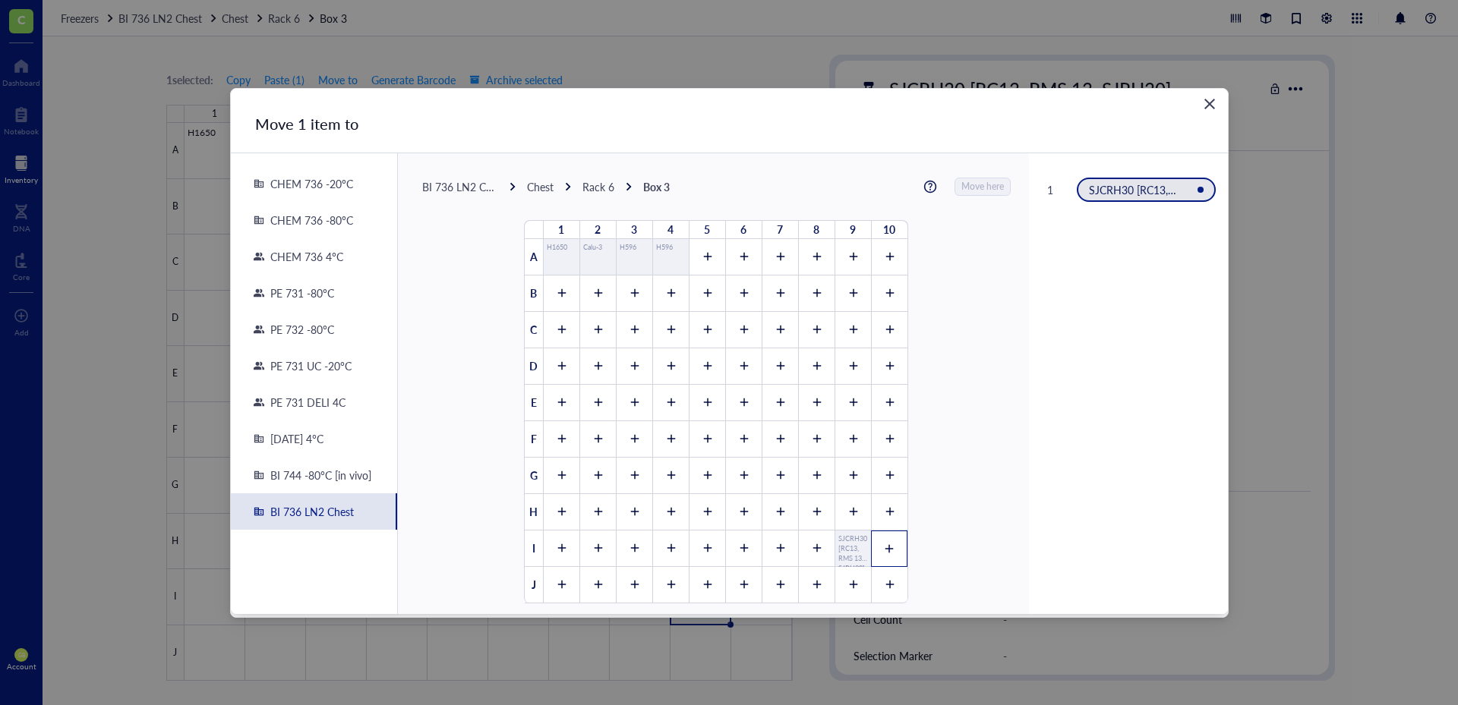
click at [888, 551] on icon at bounding box center [889, 549] width 11 height 11
click at [973, 180] on span "Move here" at bounding box center [983, 187] width 43 height 20
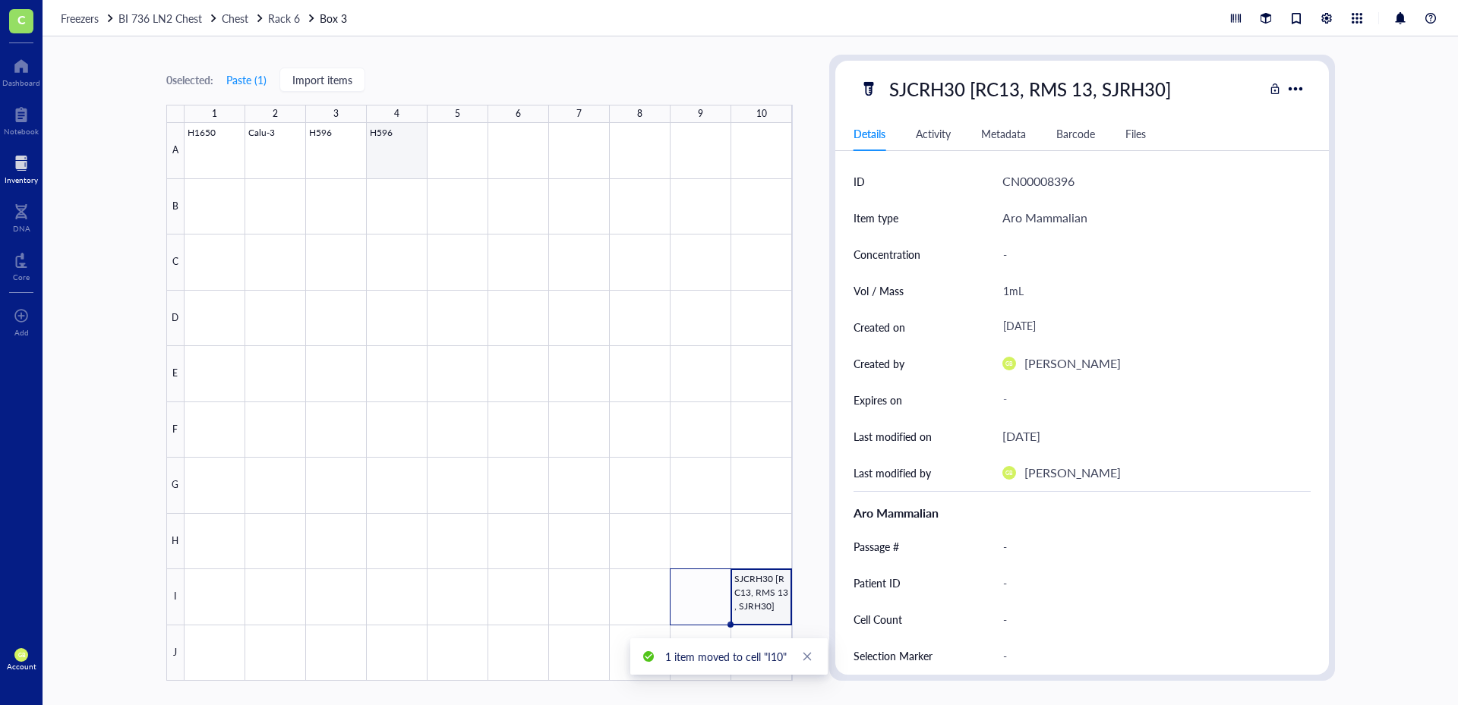
click at [393, 155] on div at bounding box center [488, 402] width 608 height 558
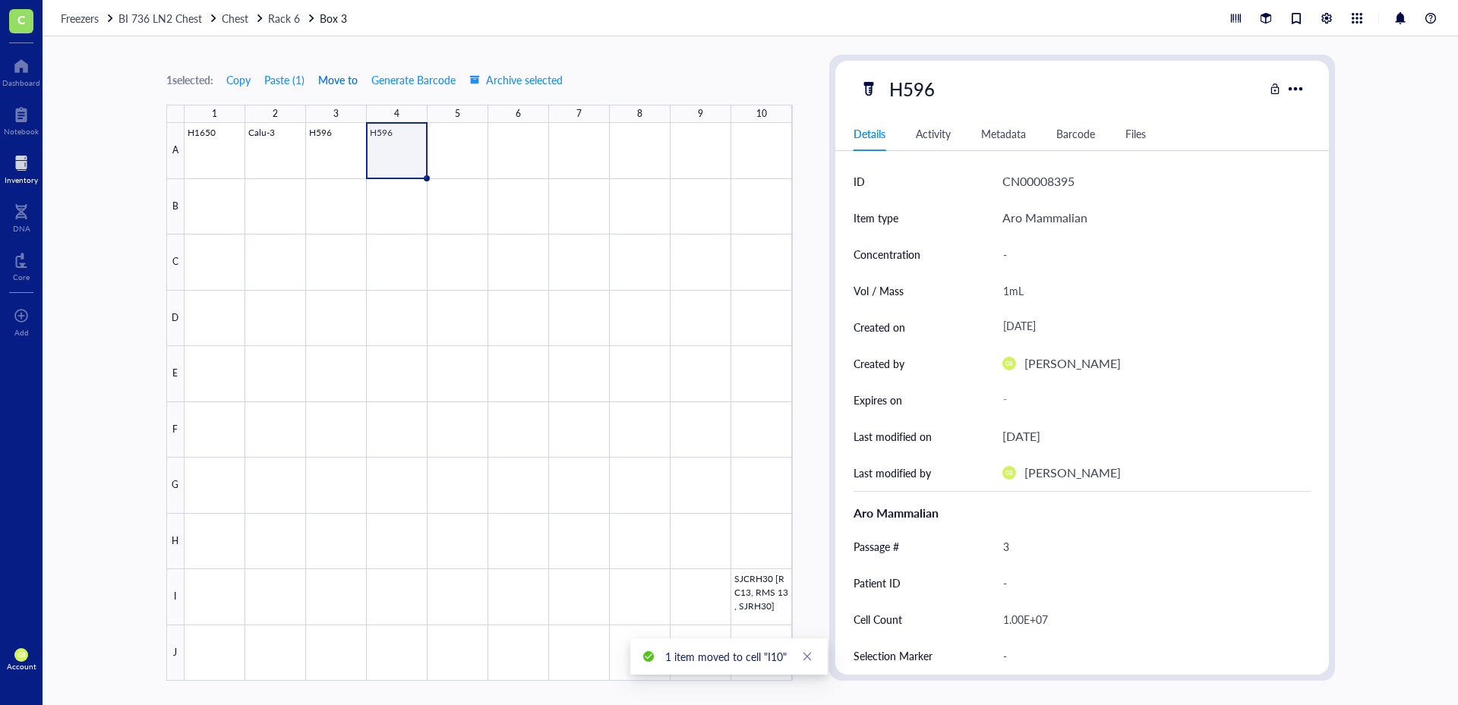
click at [337, 80] on span "Move to" at bounding box center [337, 80] width 39 height 12
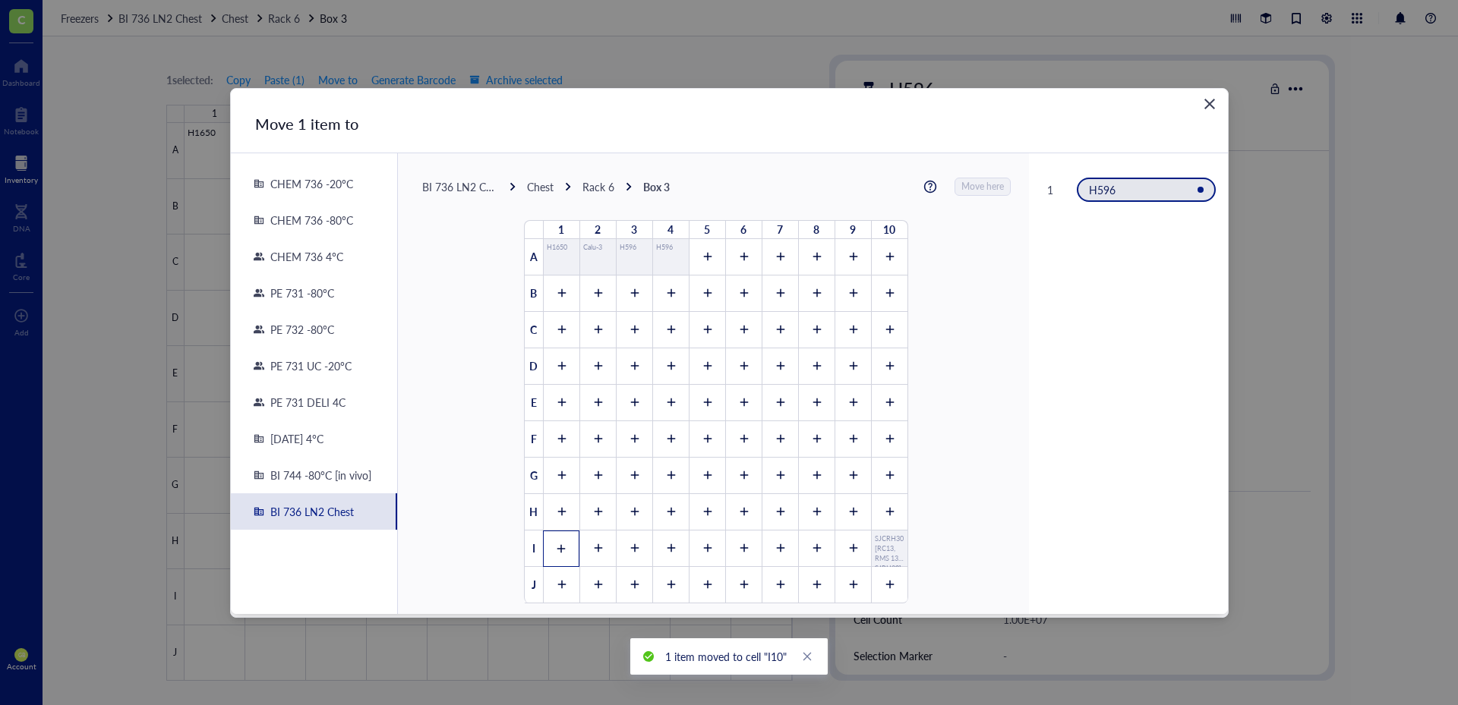
click at [556, 544] on icon at bounding box center [561, 549] width 11 height 11
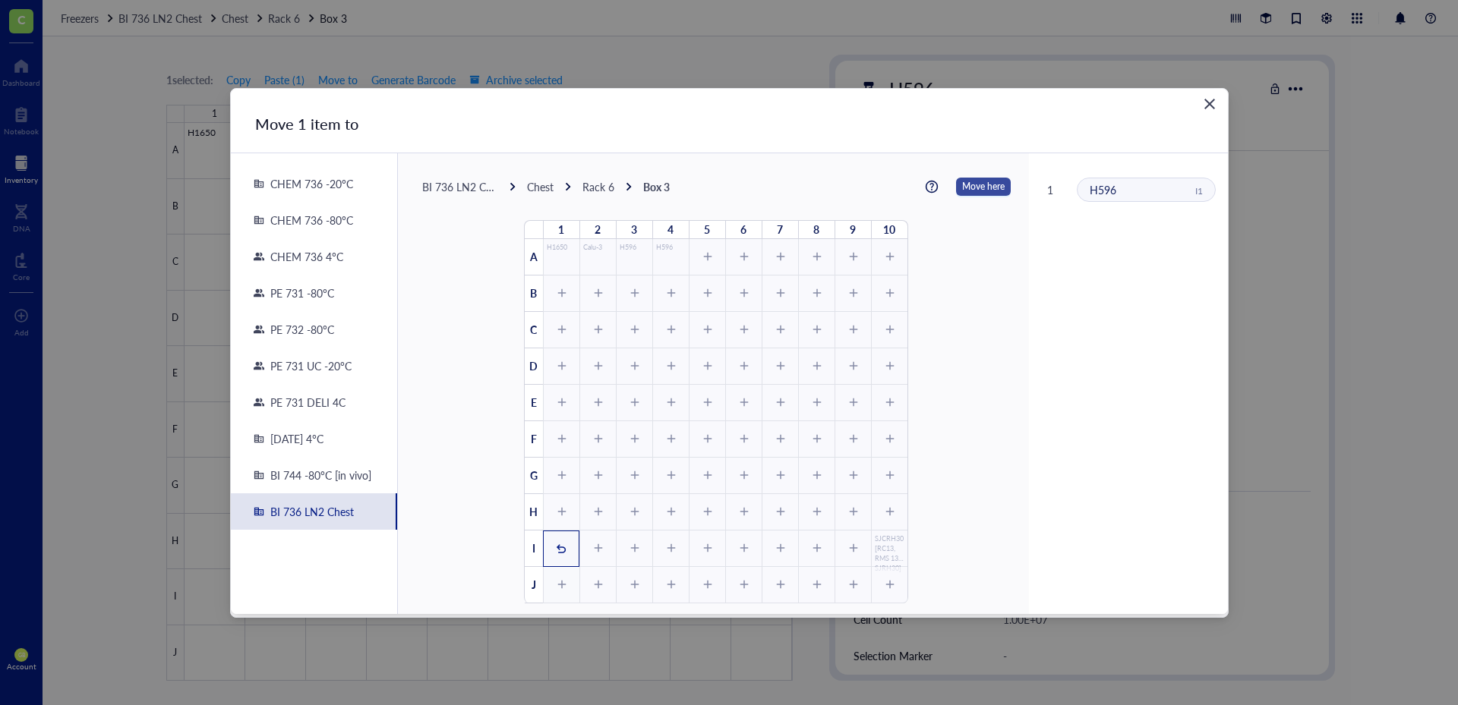
click at [965, 177] on span "Move here" at bounding box center [983, 187] width 43 height 20
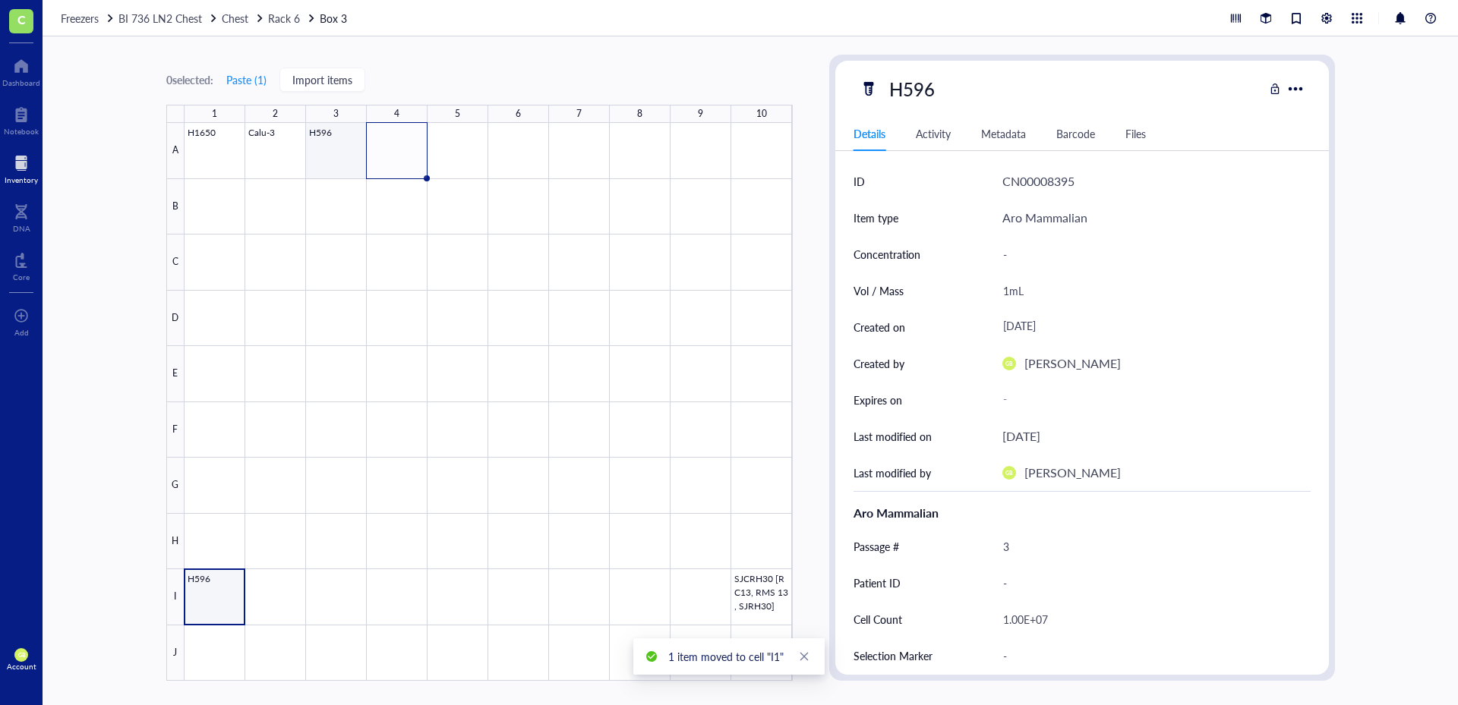
click at [330, 138] on div at bounding box center [488, 402] width 608 height 558
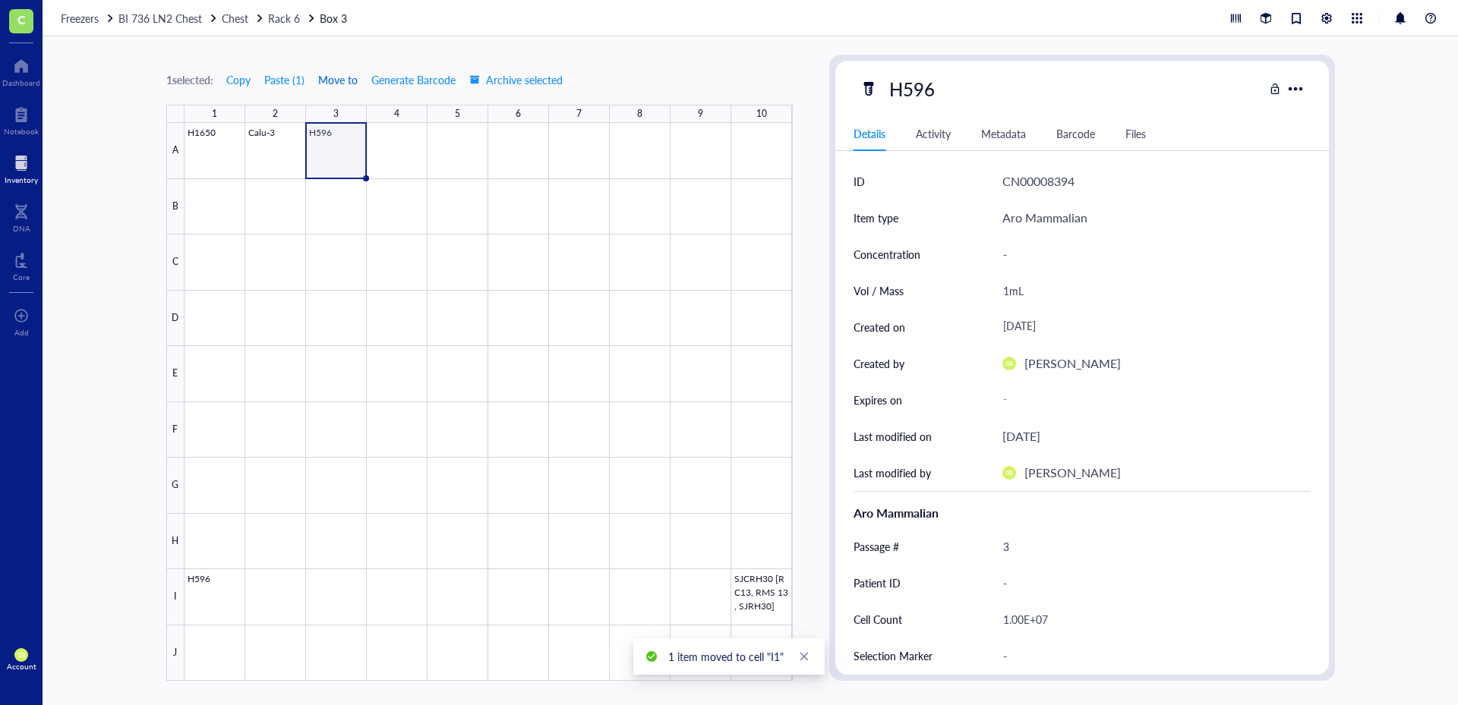
click at [357, 80] on span "Move to" at bounding box center [337, 80] width 39 height 12
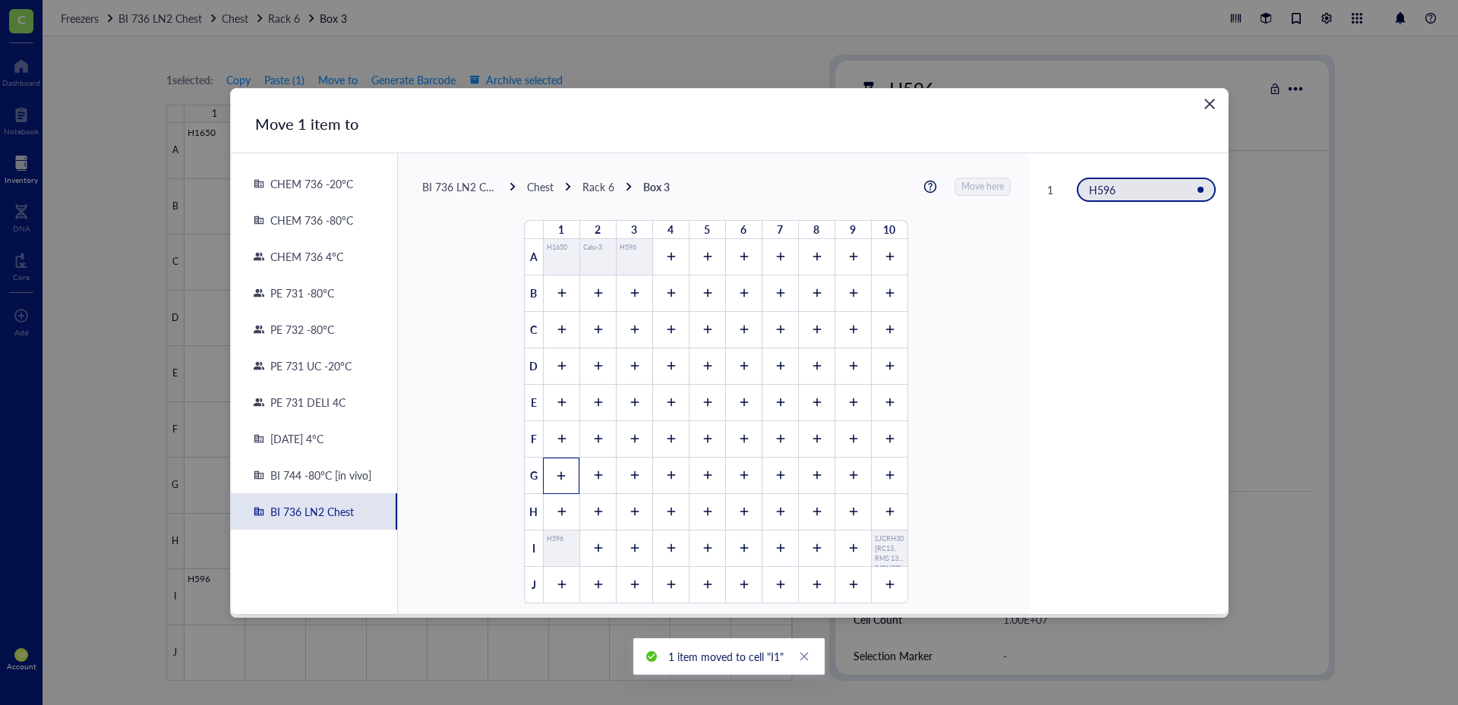
click at [557, 476] on icon at bounding box center [561, 475] width 8 height 8
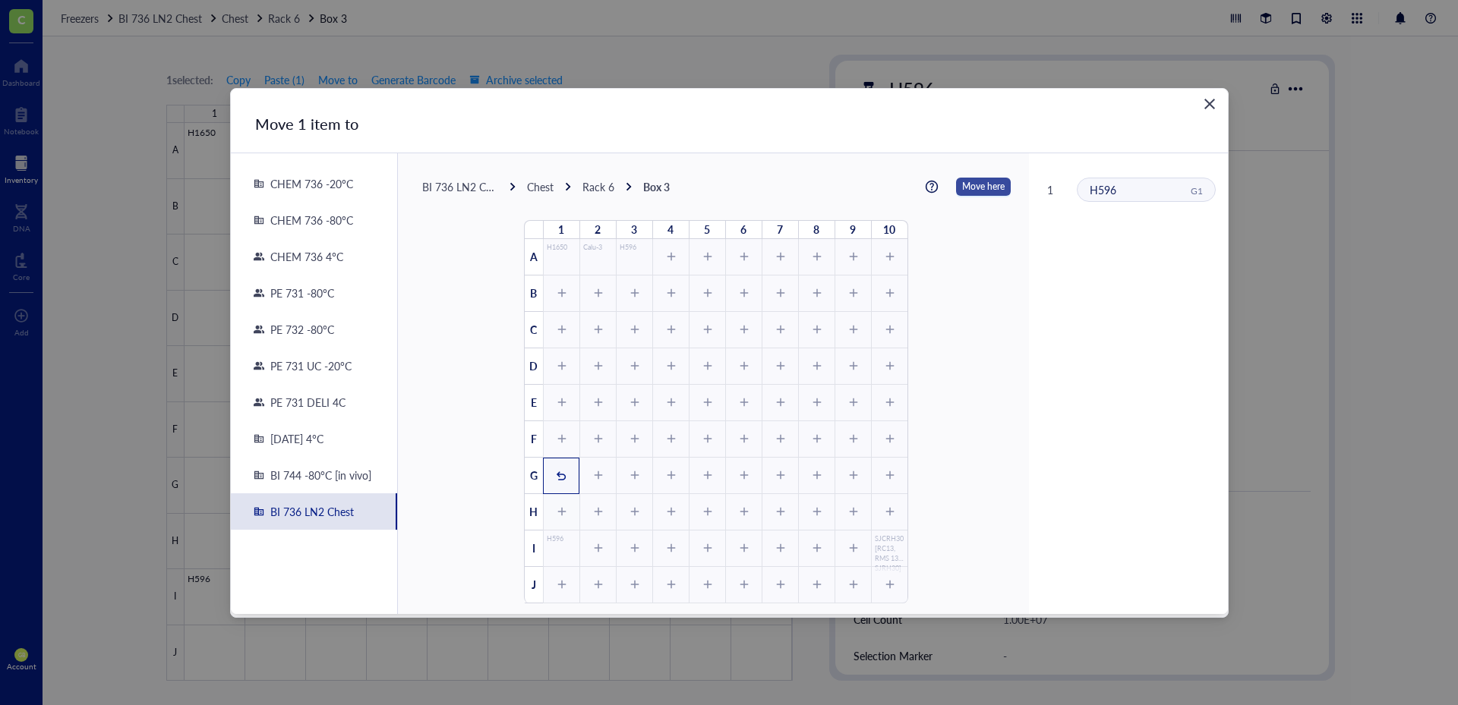
click at [982, 189] on span "Move here" at bounding box center [983, 187] width 43 height 20
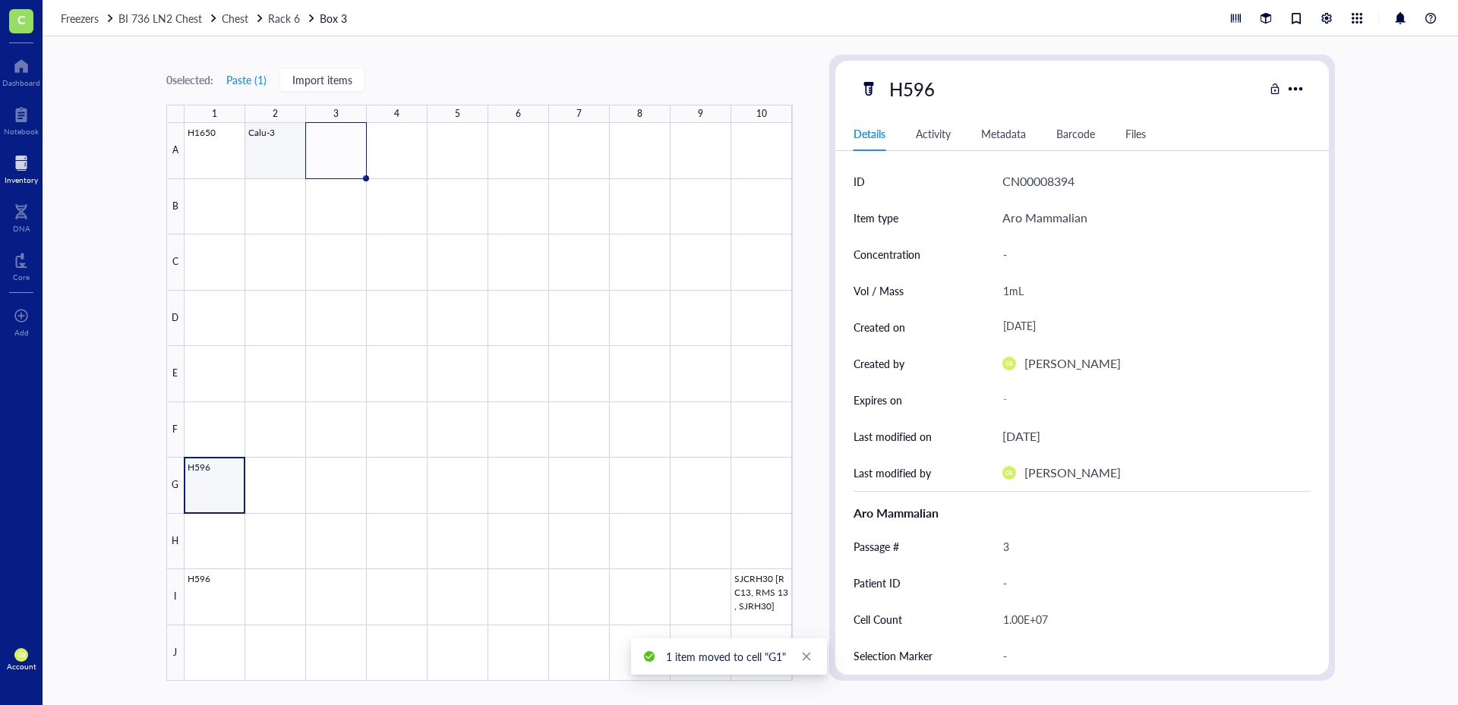
click at [273, 172] on div at bounding box center [488, 402] width 608 height 558
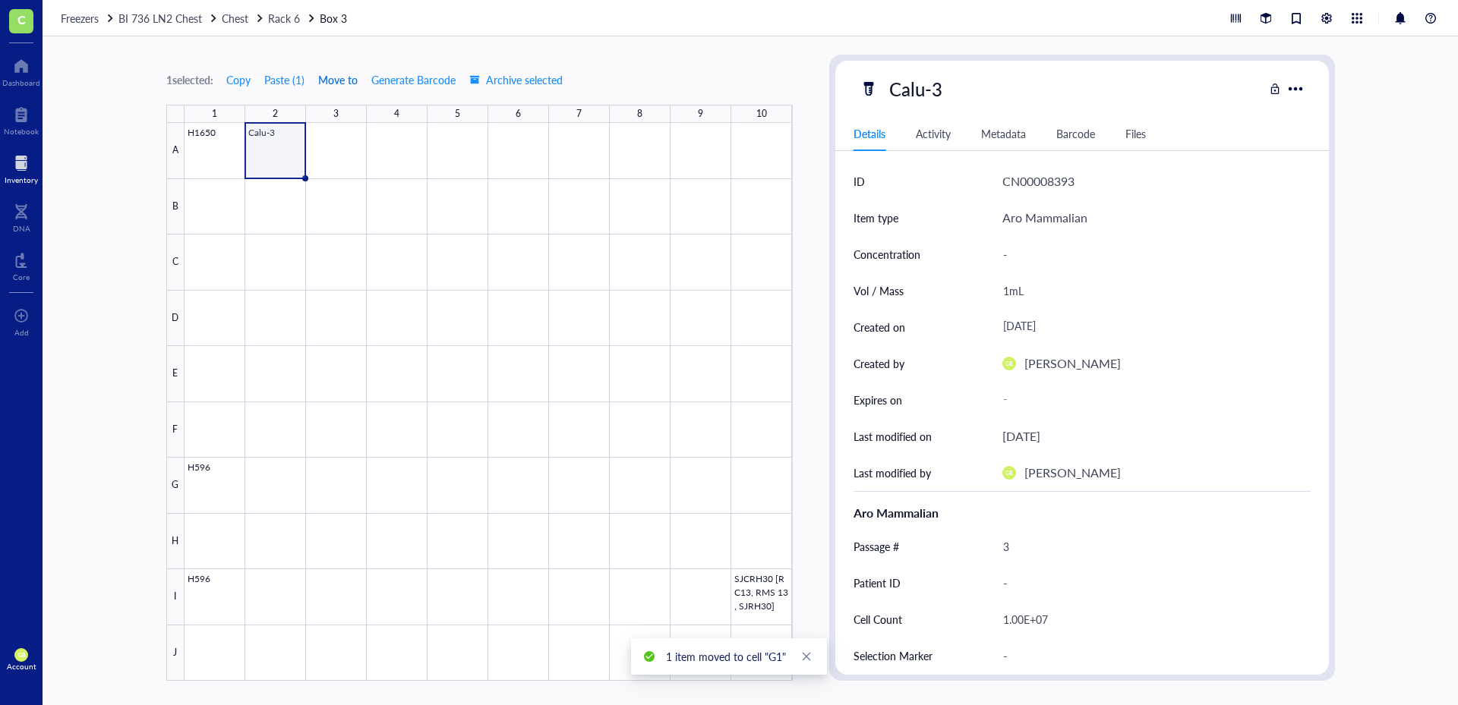
click at [341, 81] on span "Move to" at bounding box center [337, 80] width 39 height 12
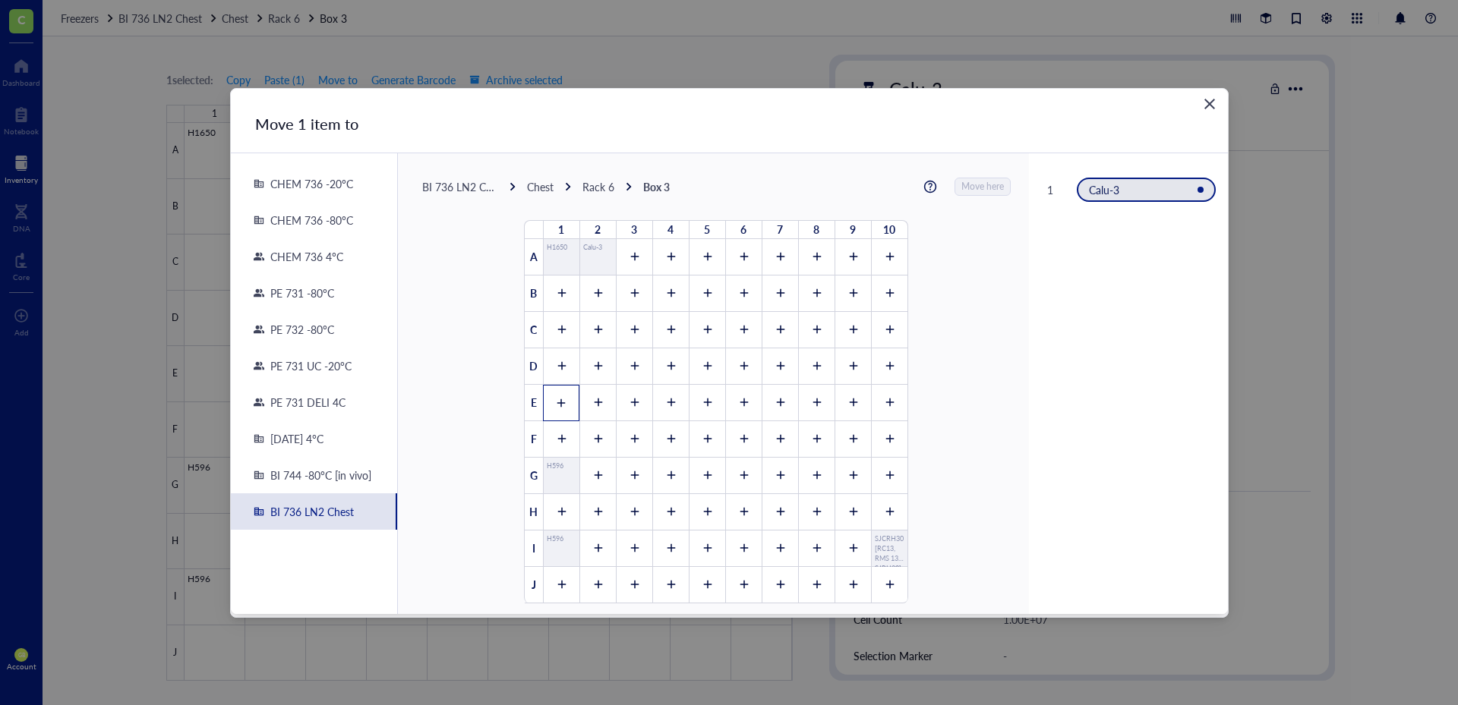
click at [557, 402] on icon at bounding box center [561, 403] width 8 height 8
click at [976, 189] on span "Move here" at bounding box center [983, 187] width 43 height 20
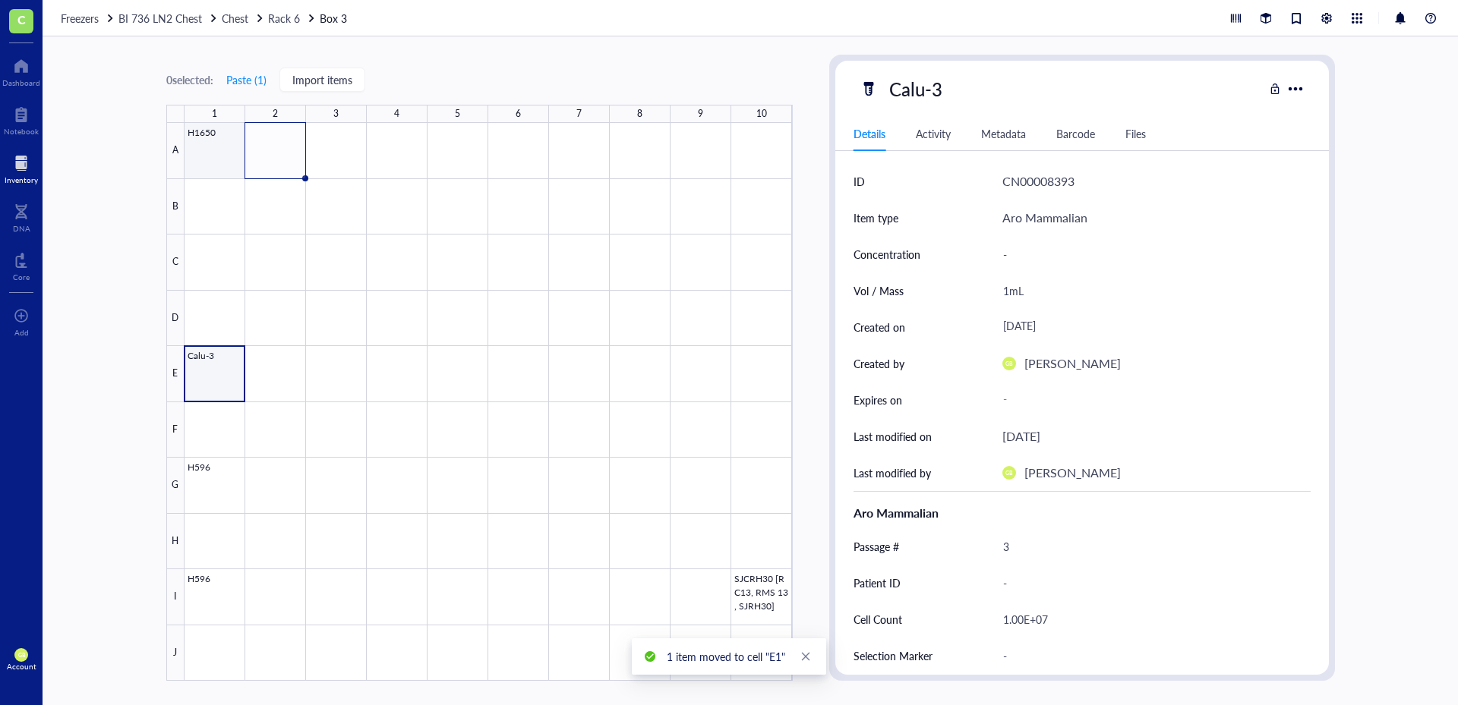
click at [215, 162] on div at bounding box center [488, 402] width 608 height 558
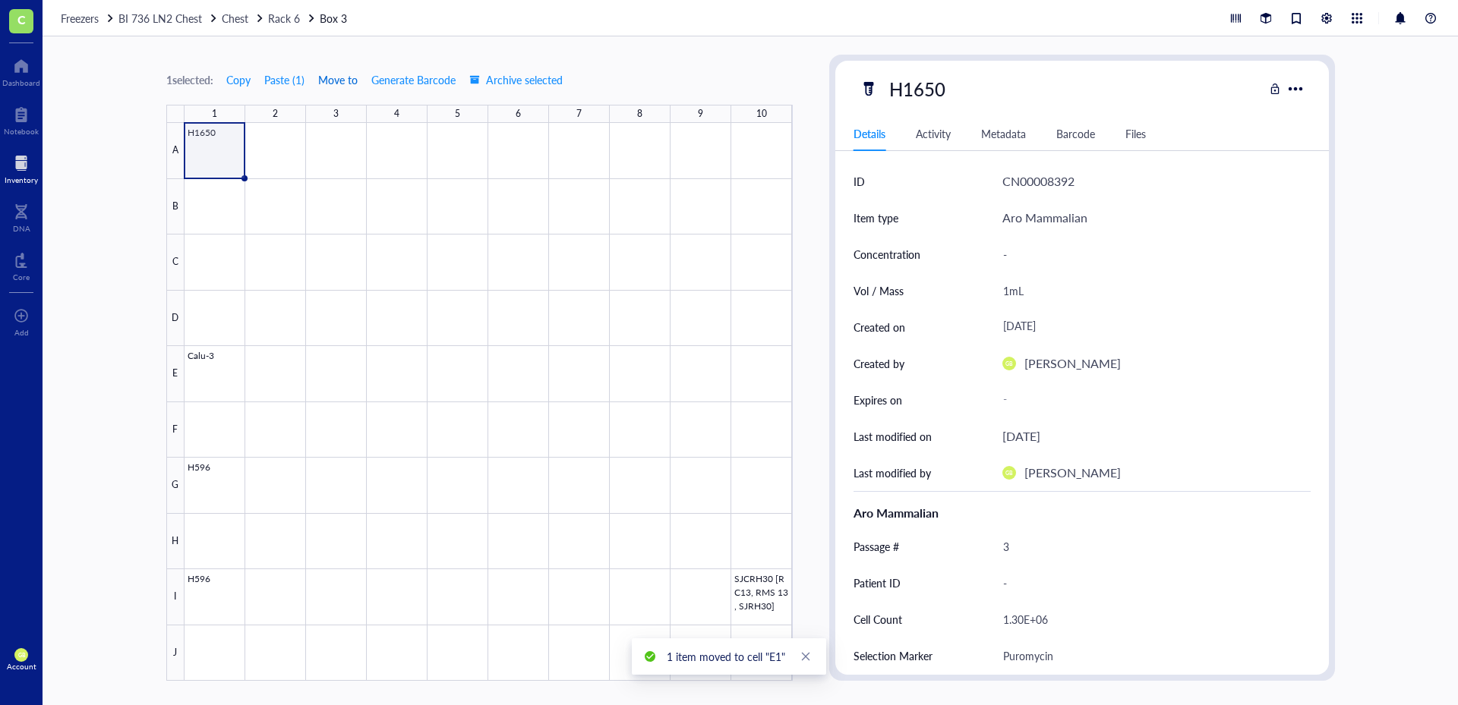
click at [336, 81] on span "Move to" at bounding box center [337, 80] width 39 height 12
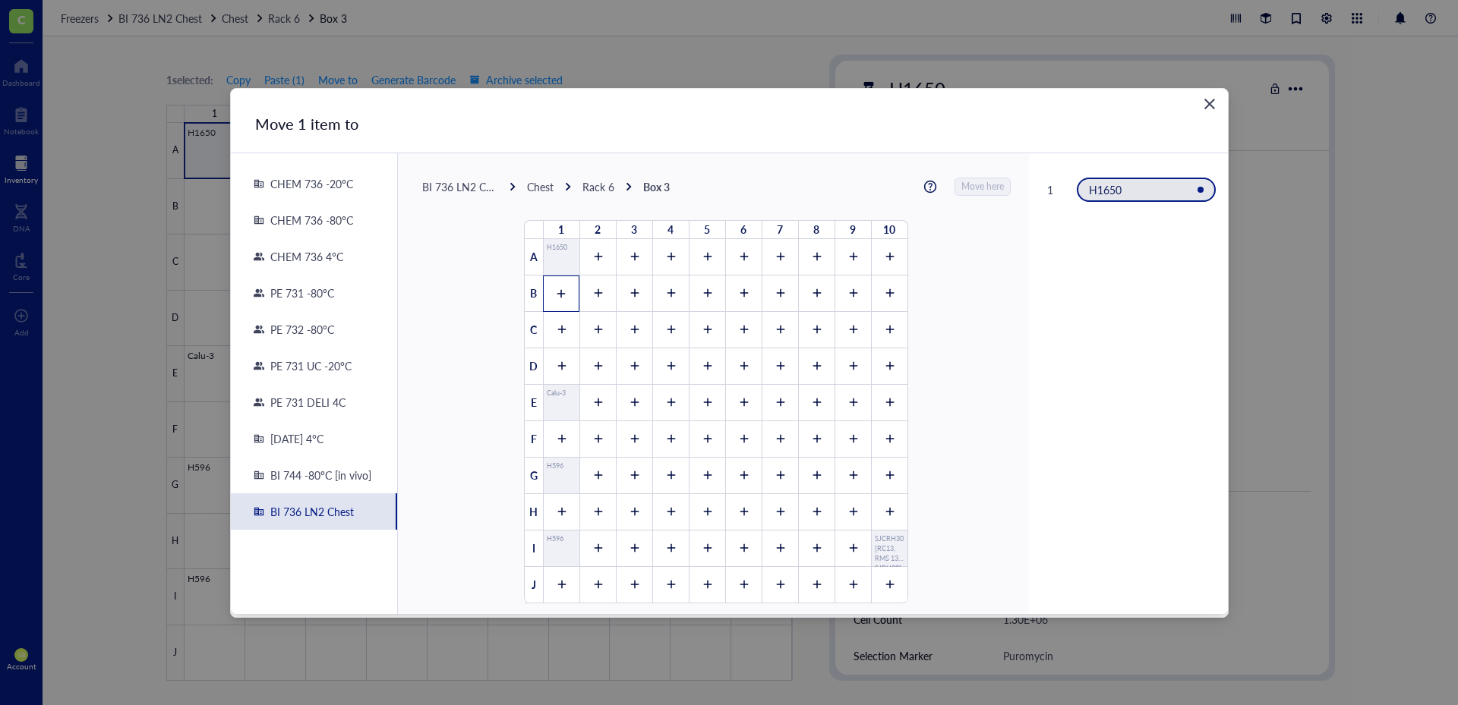
click at [564, 289] on div at bounding box center [561, 294] width 36 height 36
click at [556, 295] on icon at bounding box center [561, 294] width 11 height 11
click at [561, 292] on div at bounding box center [561, 294] width 36 height 36
click at [981, 193] on span "Move here" at bounding box center [983, 187] width 43 height 20
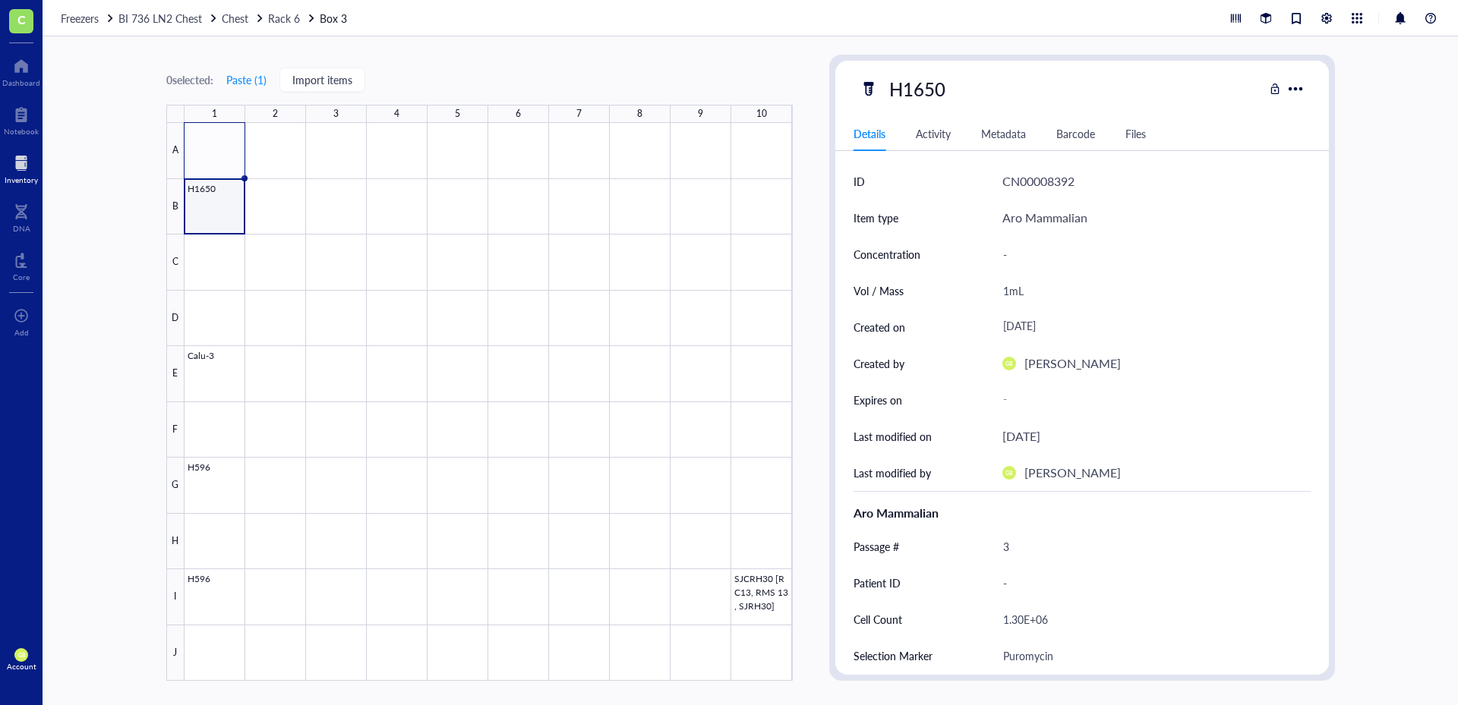
click at [134, 191] on div "0 selected: Paste ( 1 ) Import items 1 2 3 4 5 6 7 8 9 10 A B C D E F G H I J H…" at bounding box center [750, 370] width 1415 height 669
click at [227, 577] on div at bounding box center [488, 402] width 608 height 558
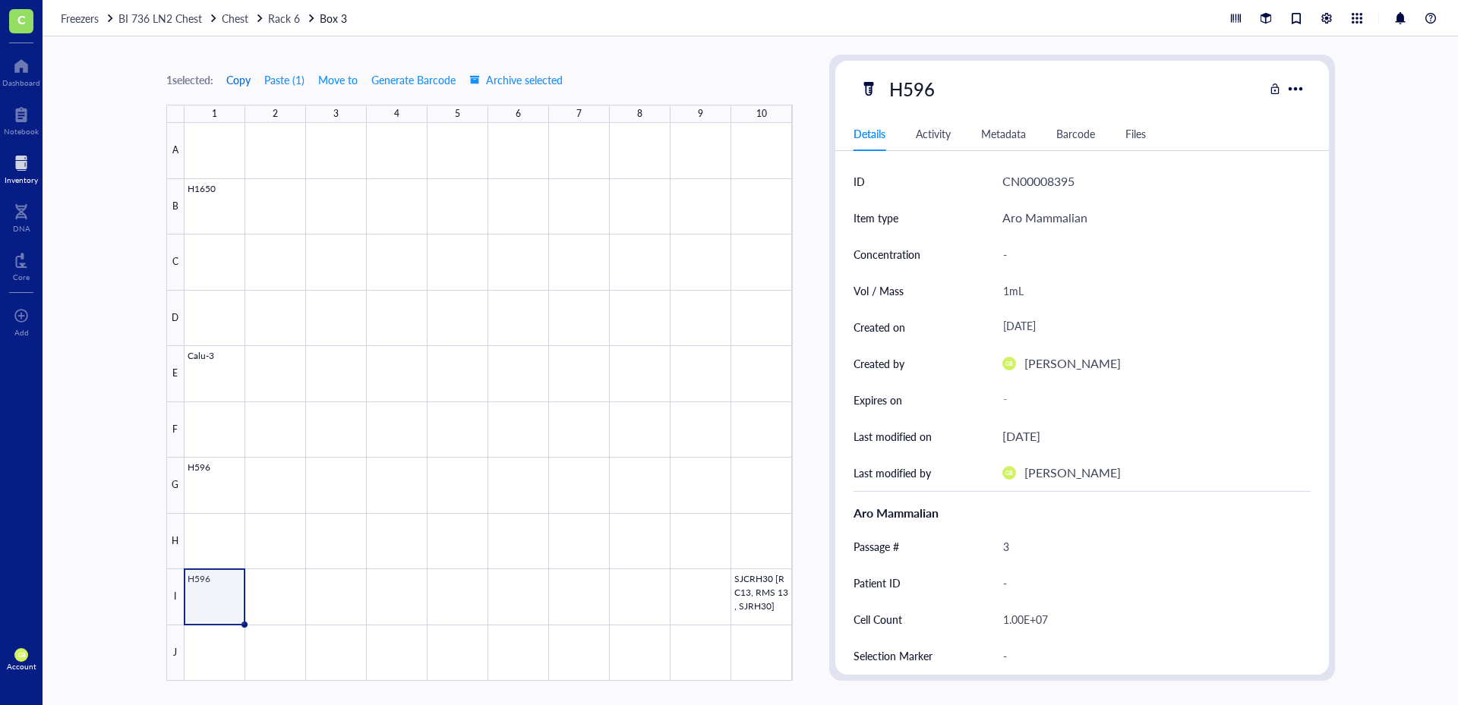
click at [250, 83] on span "Copy" at bounding box center [238, 80] width 24 height 12
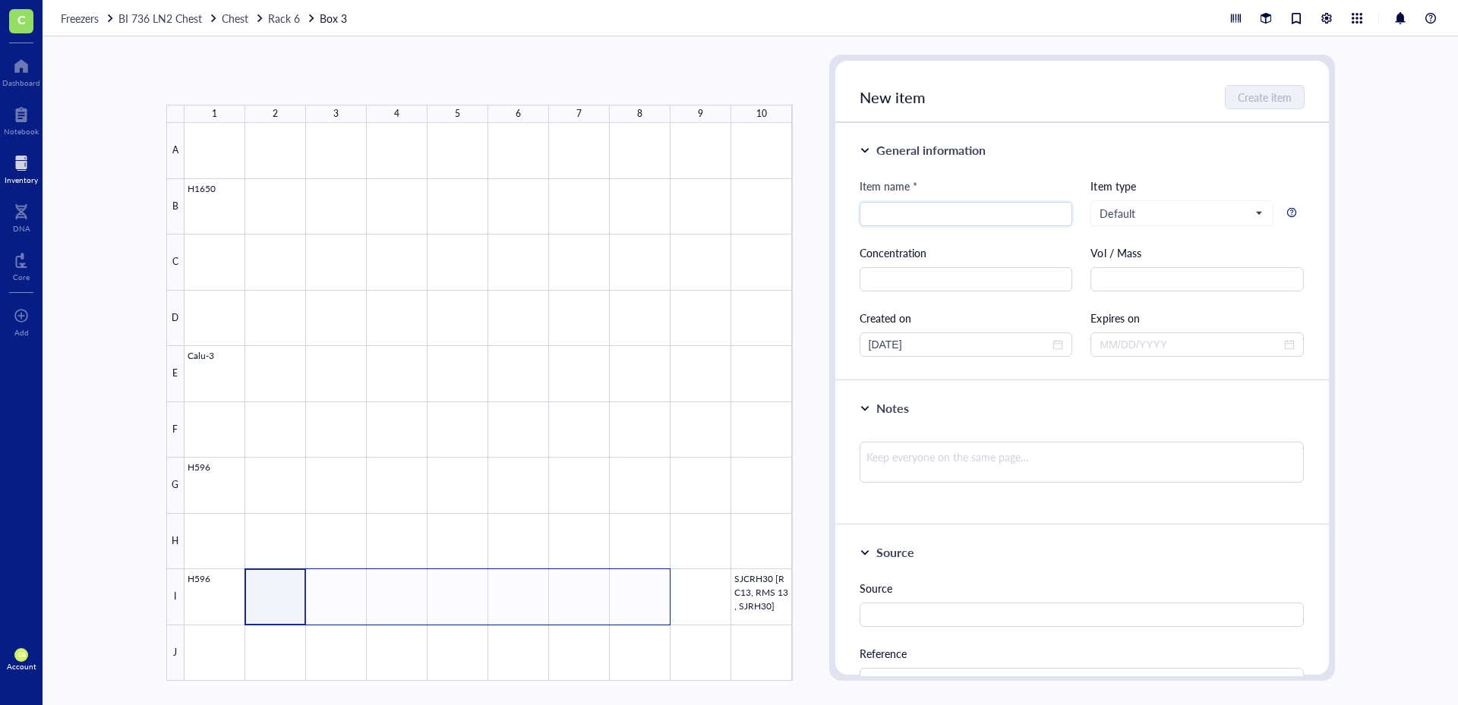
drag, startPoint x: 298, startPoint y: 578, endPoint x: 626, endPoint y: 599, distance: 327.9
click at [626, 599] on div at bounding box center [488, 402] width 608 height 558
click at [248, 75] on button "Paste ( 1 )" at bounding box center [246, 80] width 42 height 24
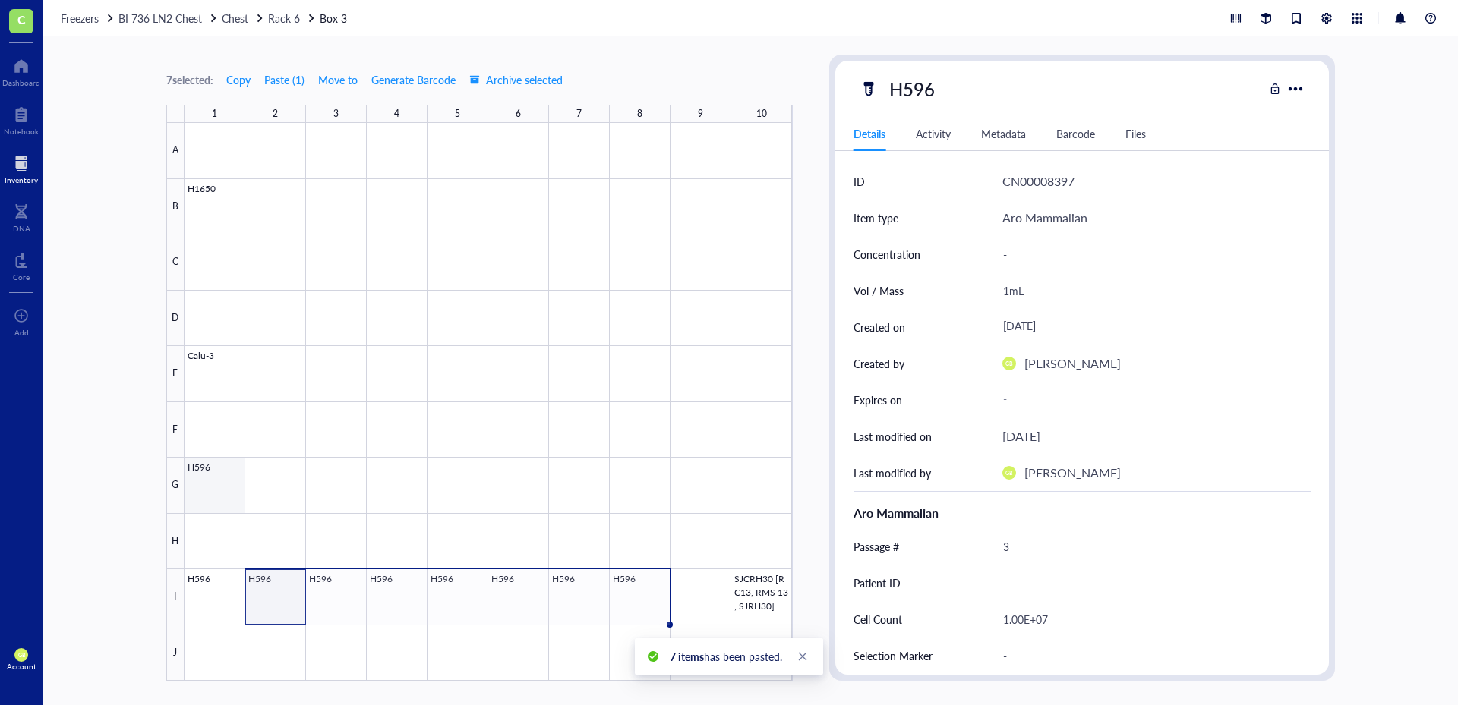
click at [227, 468] on div at bounding box center [488, 402] width 608 height 558
click at [245, 80] on span "Copy" at bounding box center [238, 80] width 24 height 12
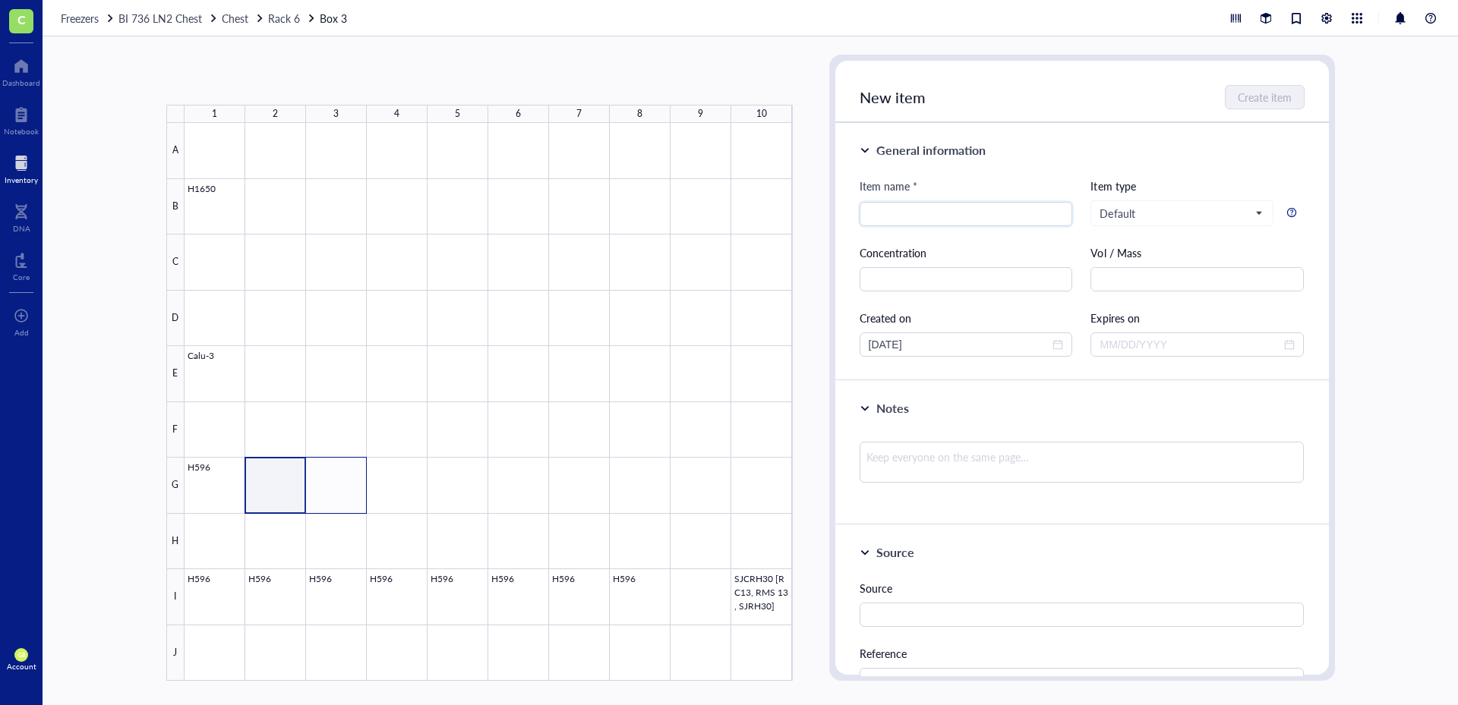
drag, startPoint x: 292, startPoint y: 465, endPoint x: 337, endPoint y: 482, distance: 48.5
click at [337, 482] on div at bounding box center [488, 402] width 608 height 558
click at [257, 84] on button "Paste ( 1 )" at bounding box center [246, 80] width 42 height 24
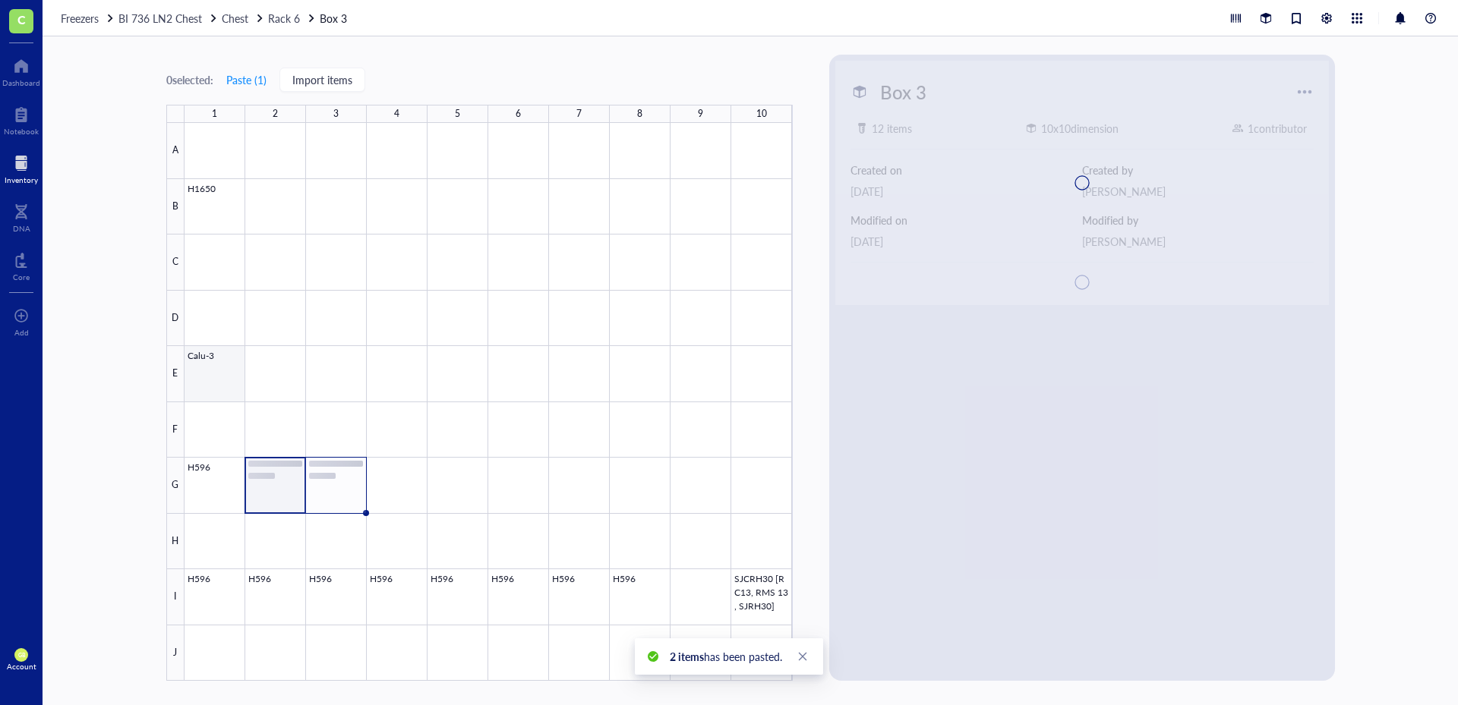
click at [222, 358] on div at bounding box center [488, 402] width 608 height 558
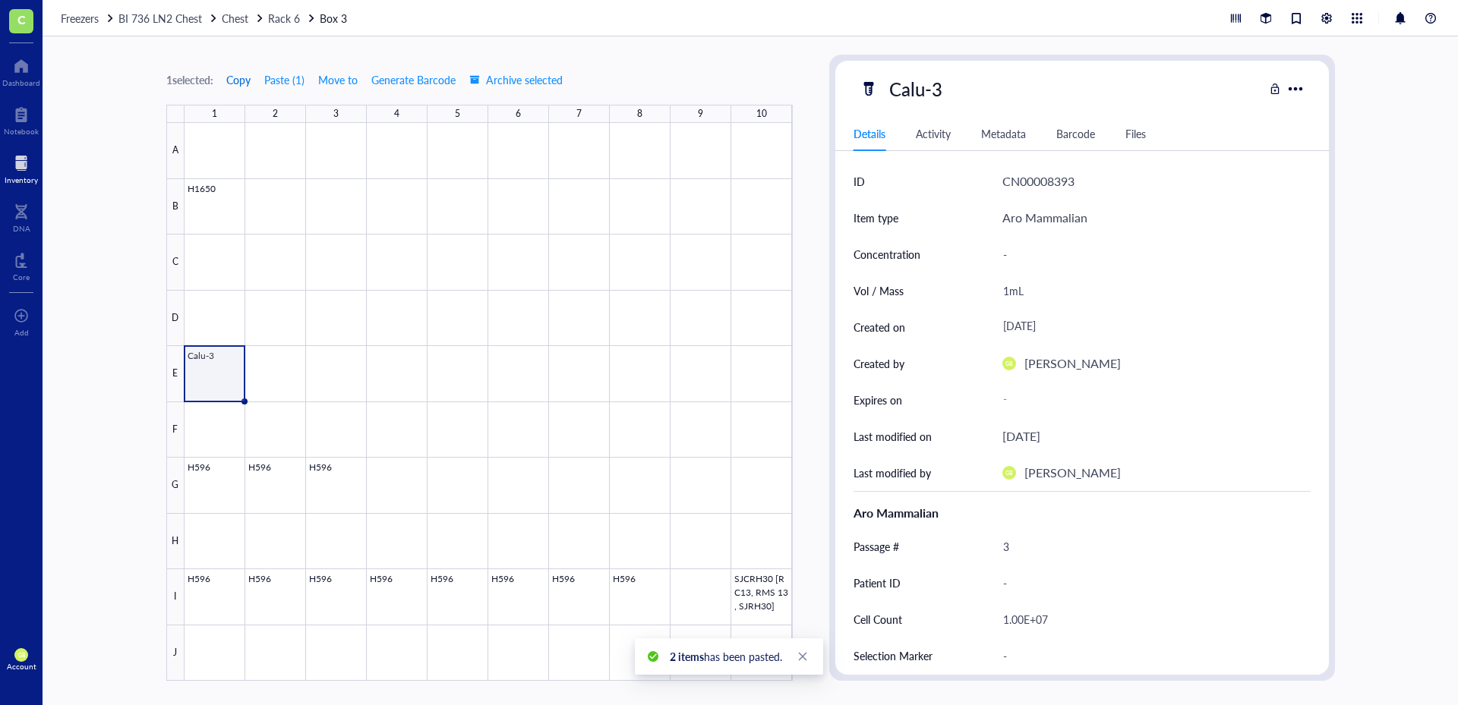
click at [241, 80] on span "Copy" at bounding box center [238, 80] width 24 height 12
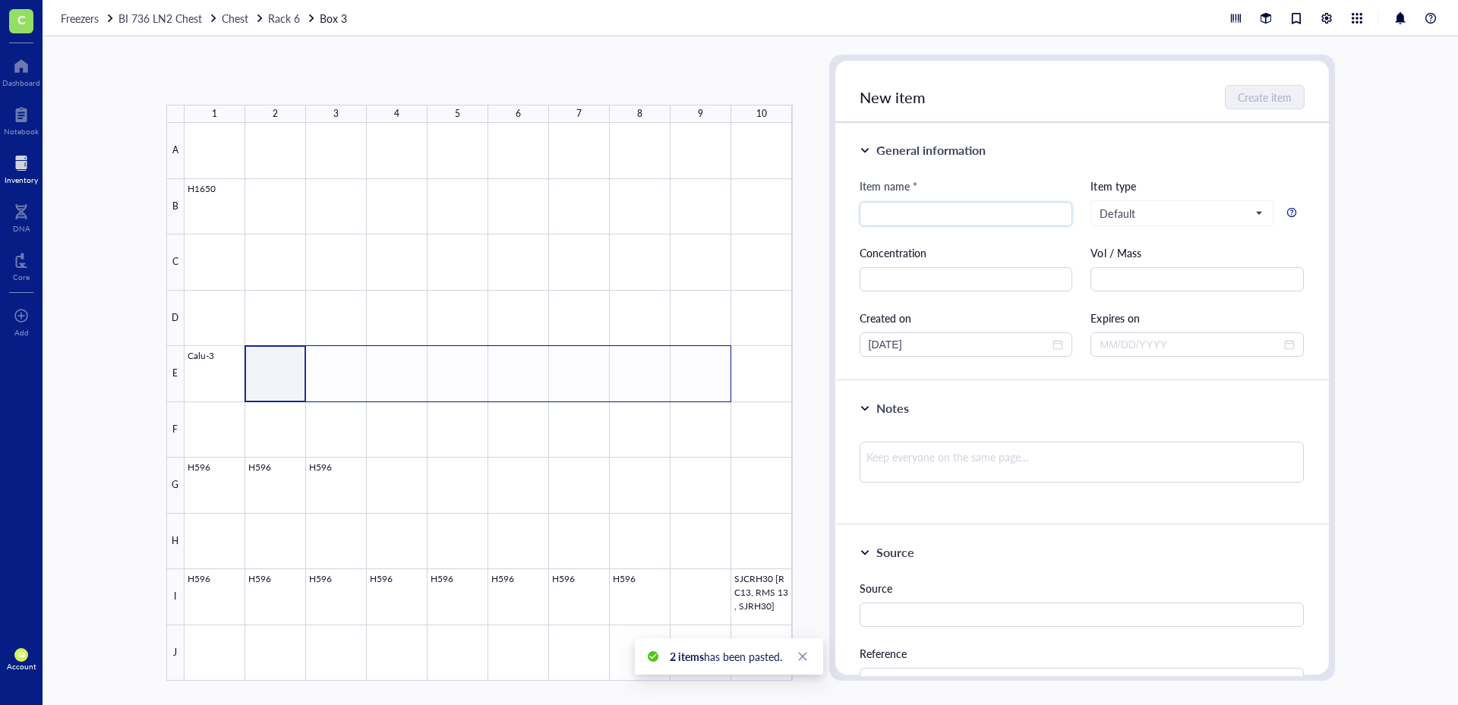
drag, startPoint x: 282, startPoint y: 350, endPoint x: 701, endPoint y: 356, distance: 419.2
click at [701, 356] on div at bounding box center [488, 402] width 608 height 558
click at [246, 79] on button "Paste ( 1 )" at bounding box center [246, 80] width 42 height 24
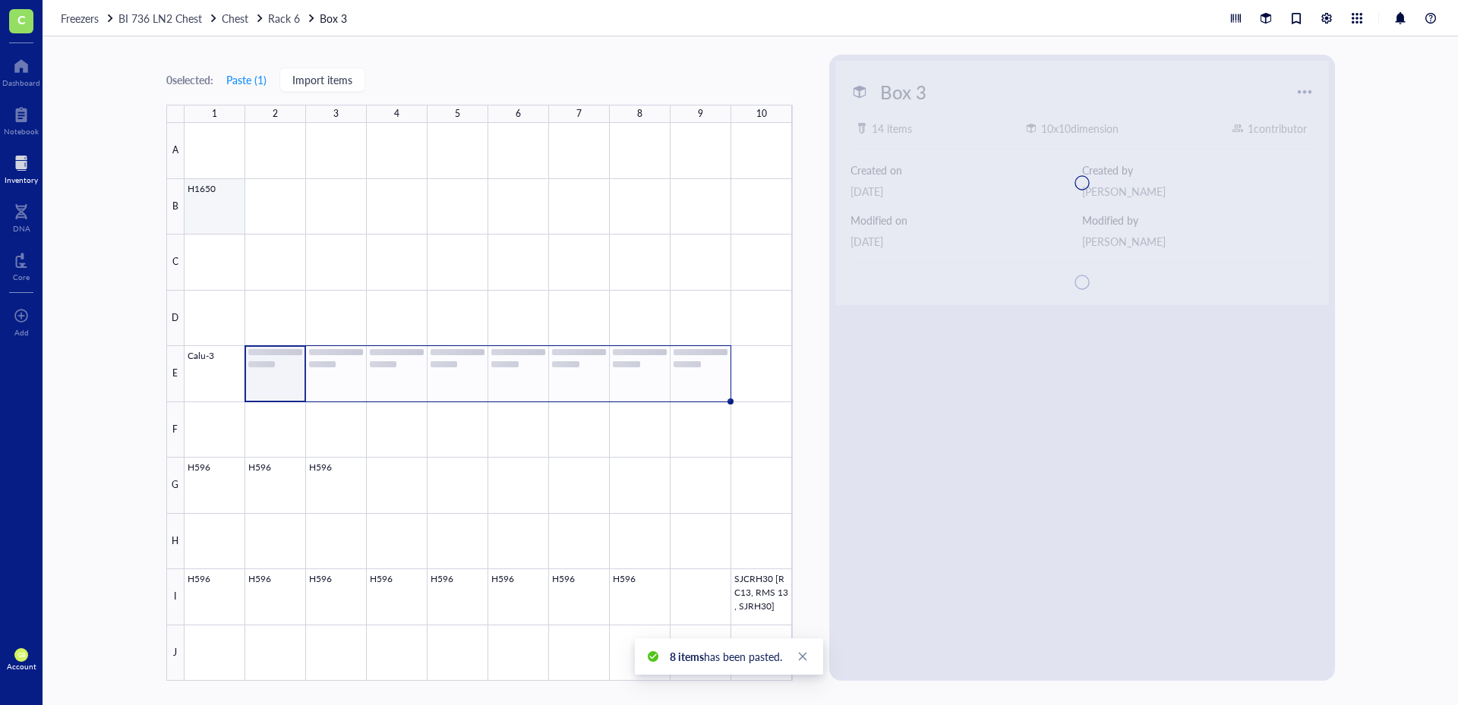
click at [228, 189] on div at bounding box center [488, 402] width 608 height 558
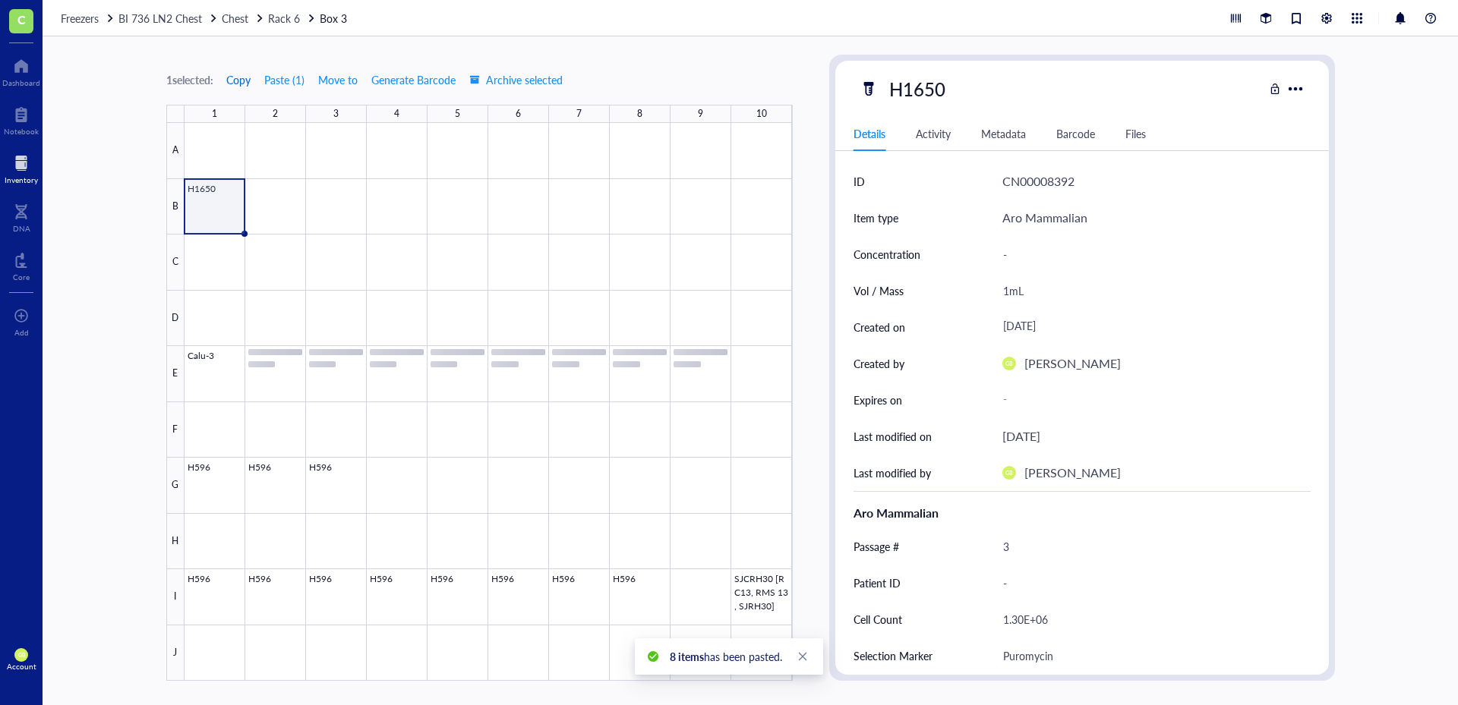
click at [241, 83] on span "Copy" at bounding box center [238, 80] width 24 height 12
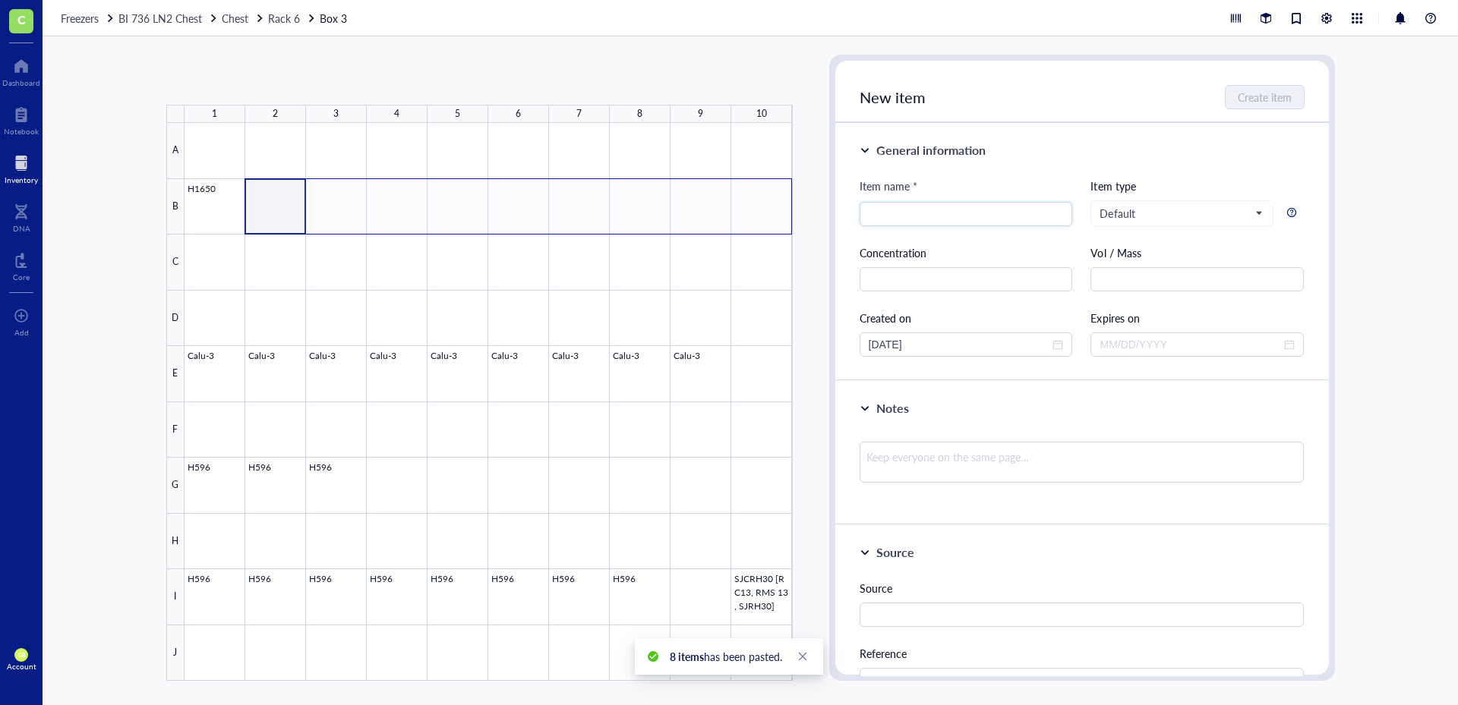
drag, startPoint x: 285, startPoint y: 194, endPoint x: 766, endPoint y: 217, distance: 481.2
click at [766, 217] on div at bounding box center [488, 402] width 608 height 558
click at [247, 77] on button "Paste ( 1 )" at bounding box center [246, 80] width 42 height 24
drag, startPoint x: 233, startPoint y: 245, endPoint x: 355, endPoint y: 262, distance: 122.6
click at [355, 262] on div at bounding box center [488, 402] width 608 height 558
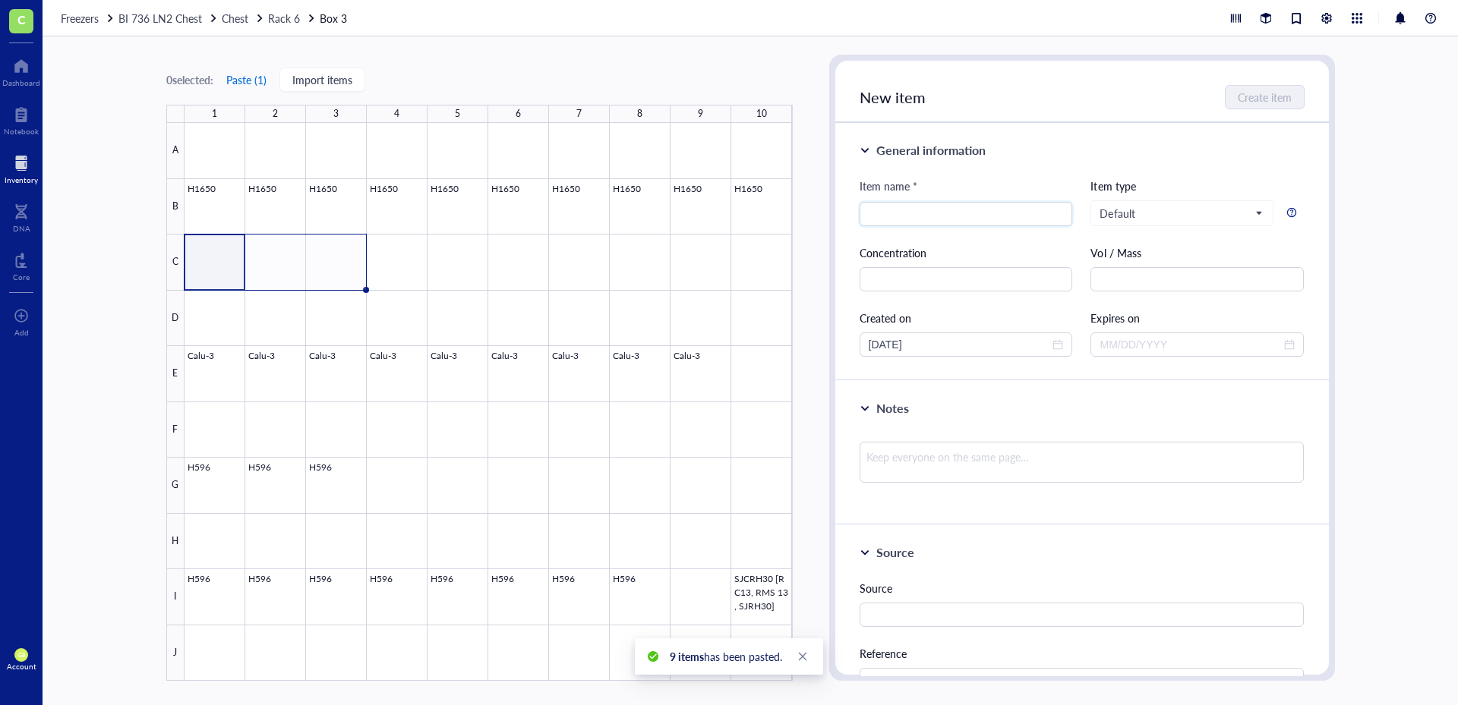
click at [253, 77] on button "Paste ( 1 )" at bounding box center [246, 80] width 42 height 24
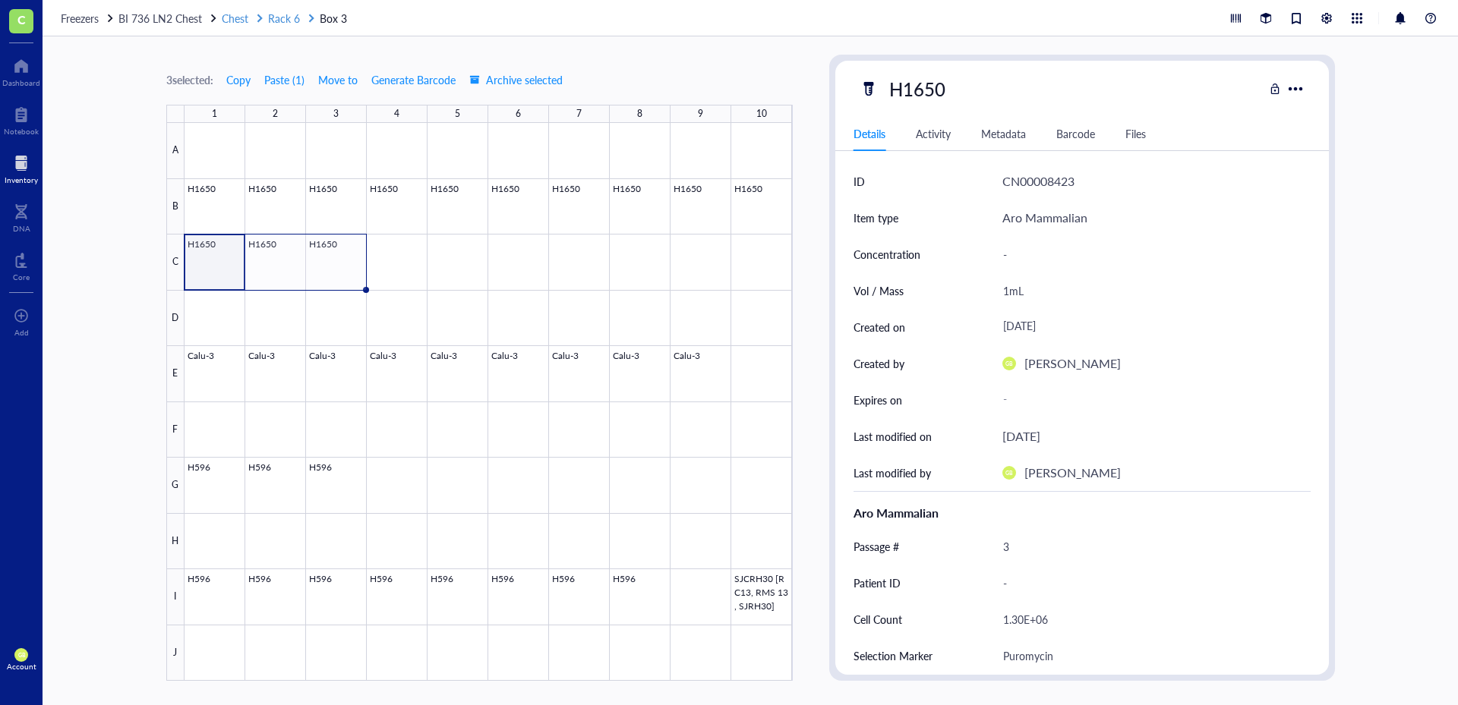
click at [292, 20] on span "Rack 6" at bounding box center [284, 18] width 32 height 15
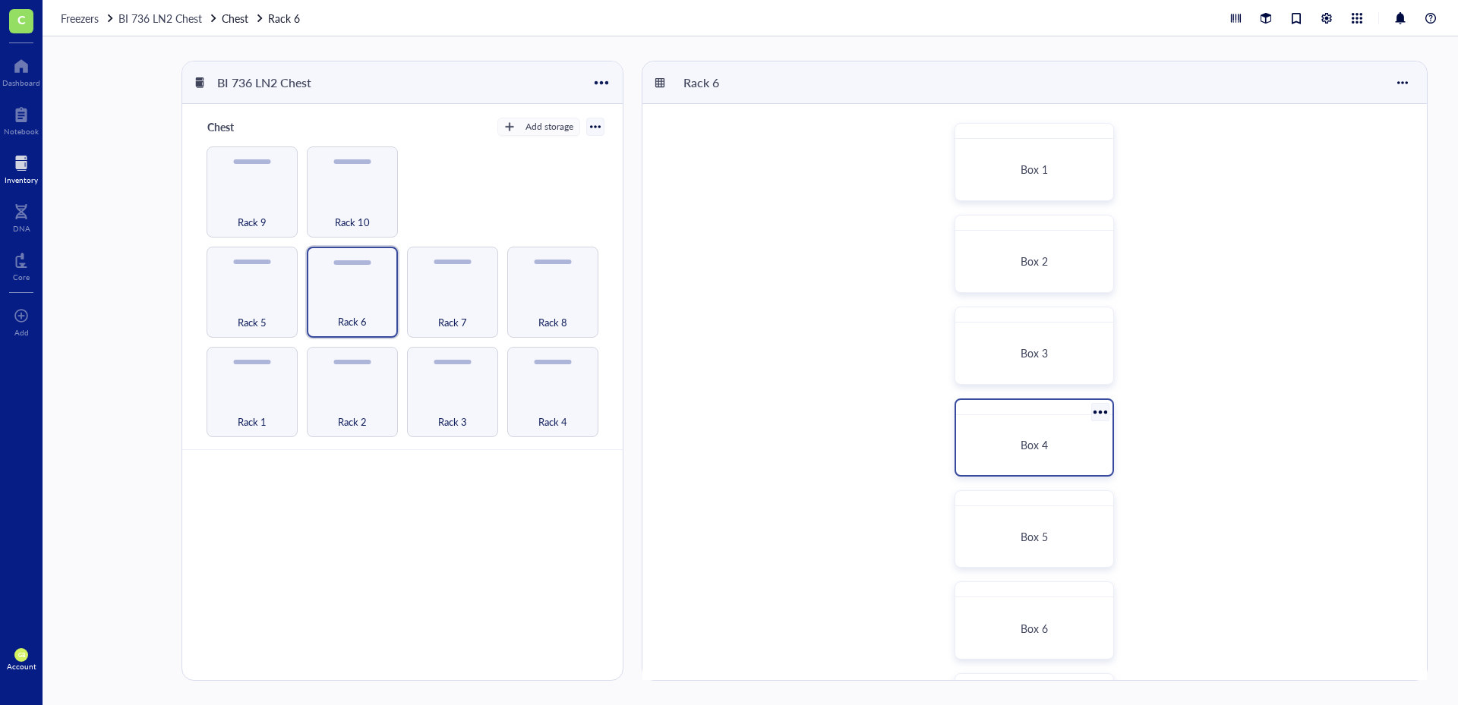
click at [1021, 458] on div "Box 4" at bounding box center [1034, 445] width 144 height 48
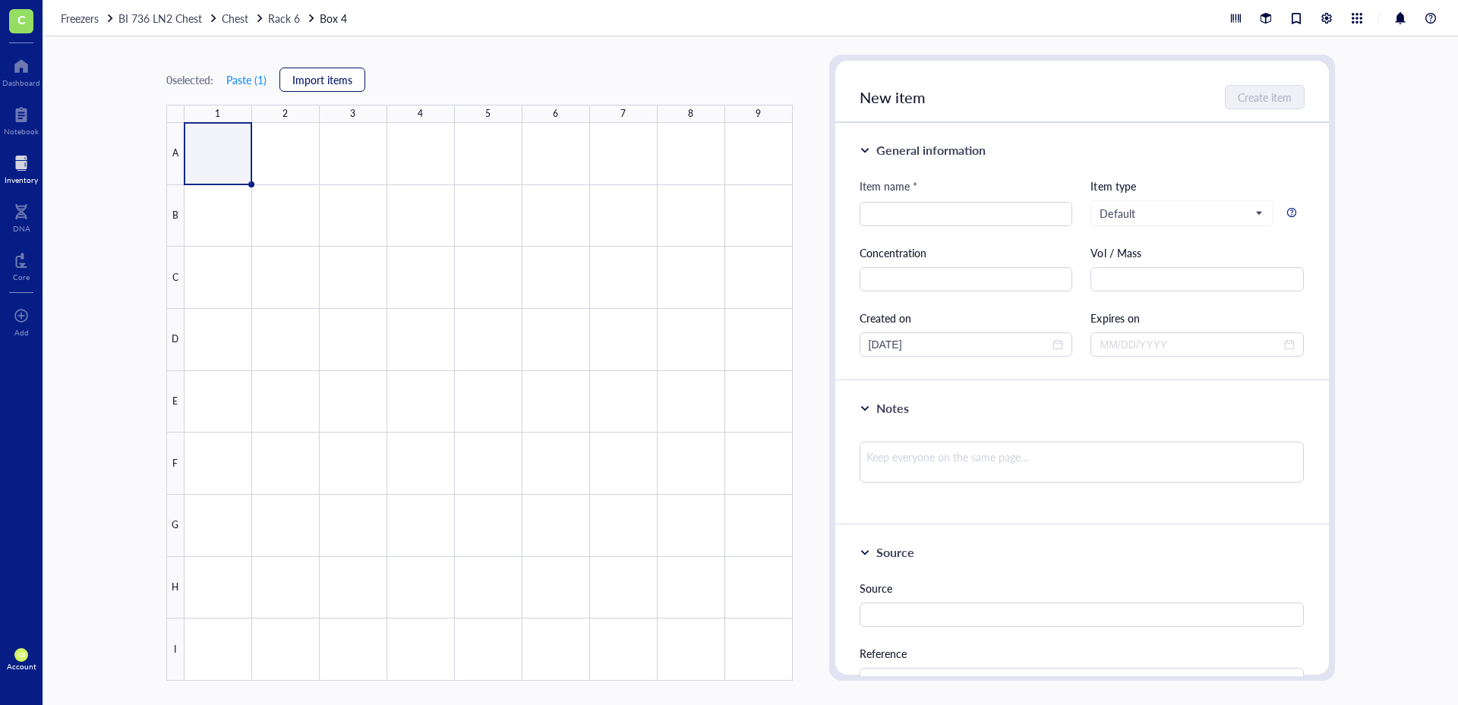
click at [311, 77] on span "Import items" at bounding box center [322, 80] width 60 height 12
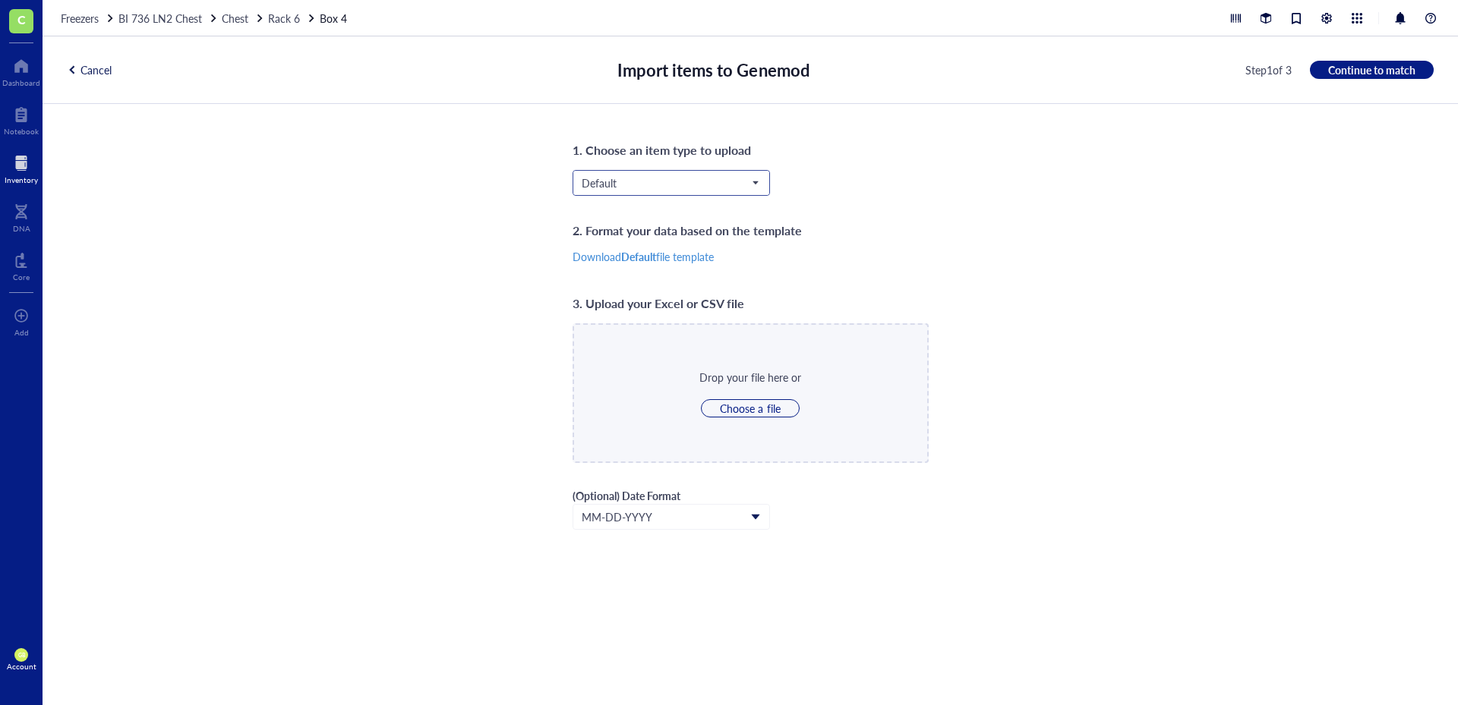
click at [610, 170] on div "Default" at bounding box center [670, 183] width 197 height 26
click at [624, 181] on span "Default" at bounding box center [670, 183] width 176 height 14
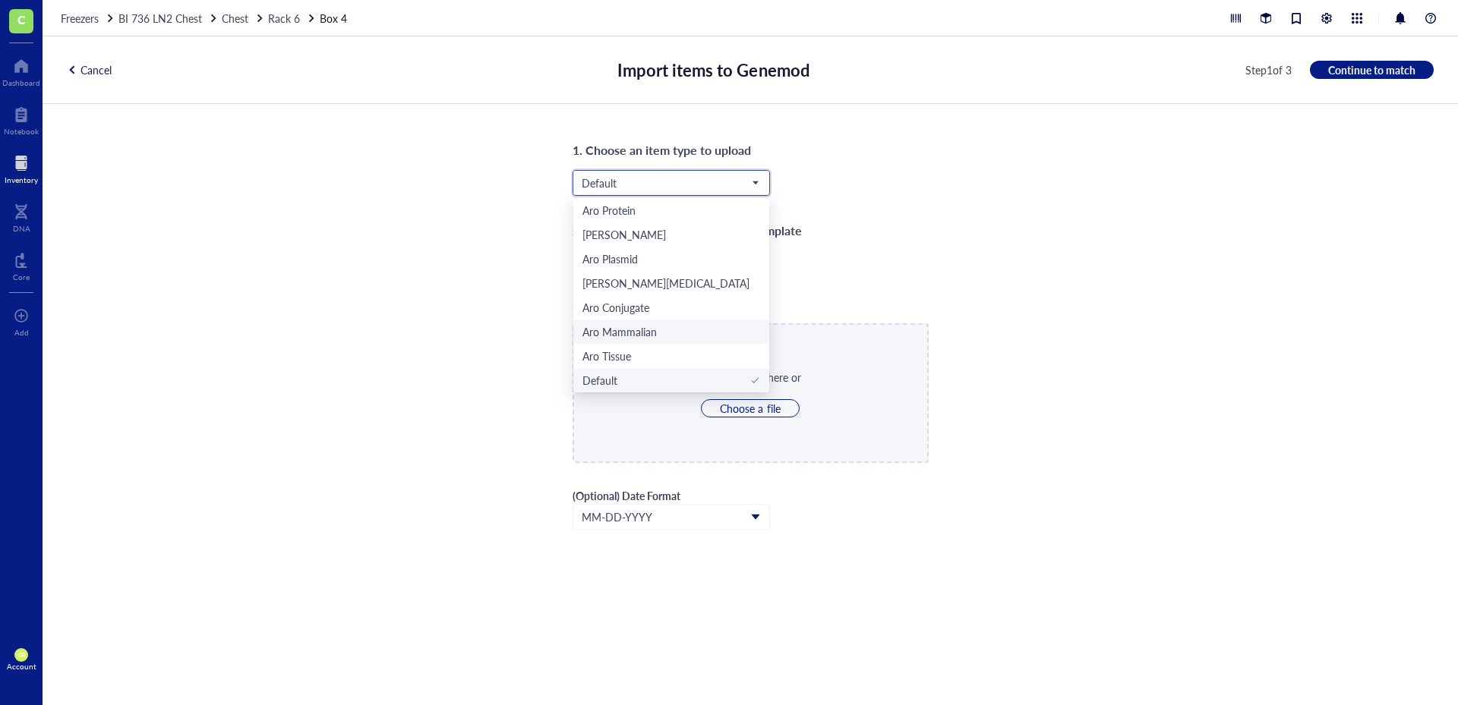
click at [613, 332] on div "Aro Mammalian" at bounding box center [619, 331] width 74 height 17
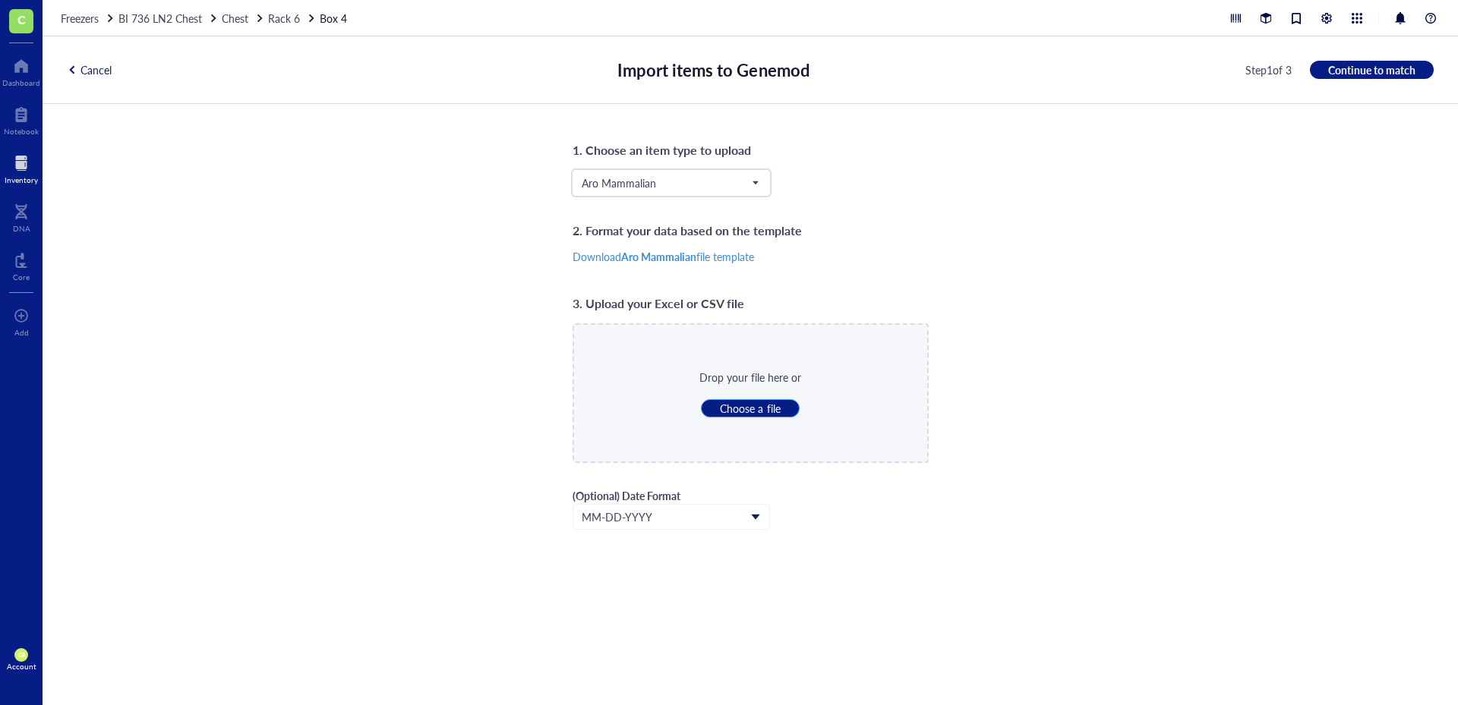
click at [752, 408] on span "Choose a file" at bounding box center [750, 409] width 60 height 14
type input "C:\fakepath\LN2_Rack_6_Box_4.csv"
click at [1329, 72] on span "Continue to match" at bounding box center [1371, 70] width 87 height 14
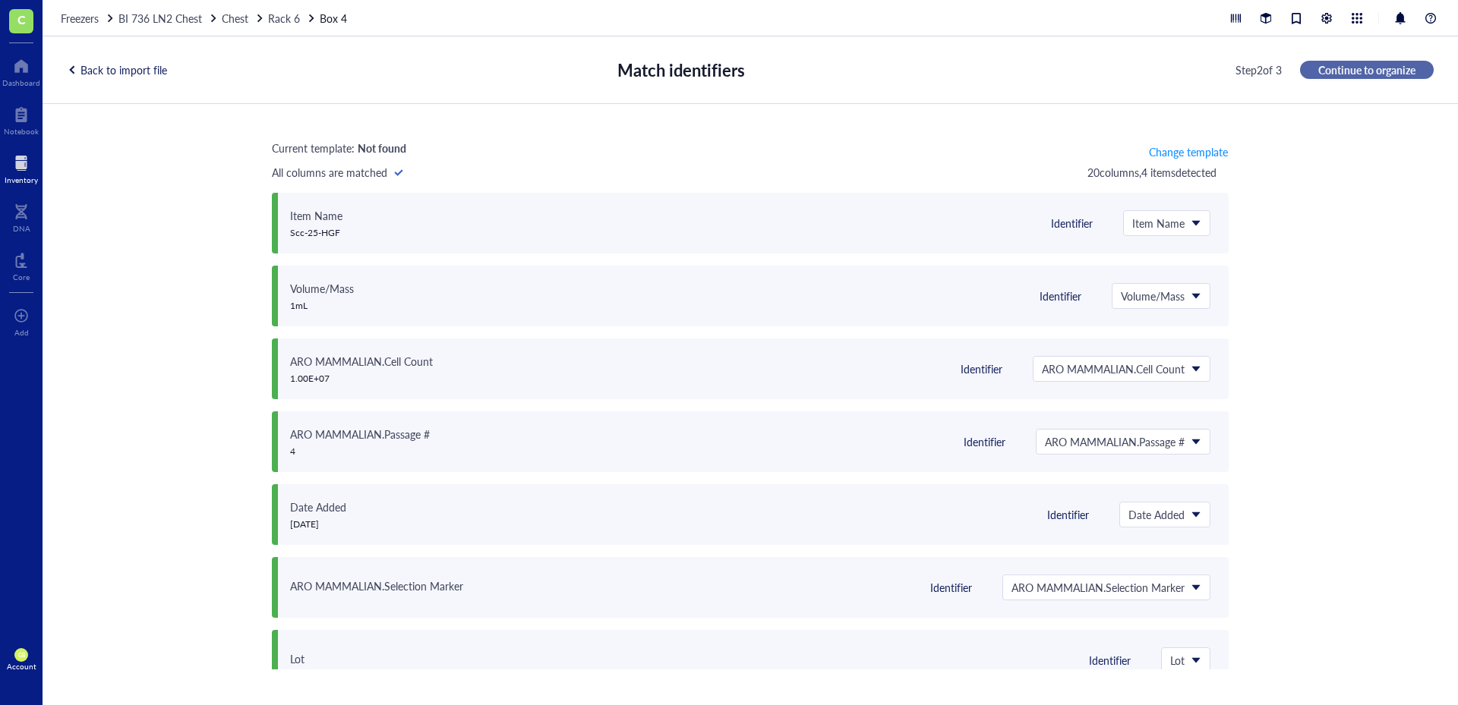
click at [1377, 63] on span "Continue to organize" at bounding box center [1366, 70] width 97 height 14
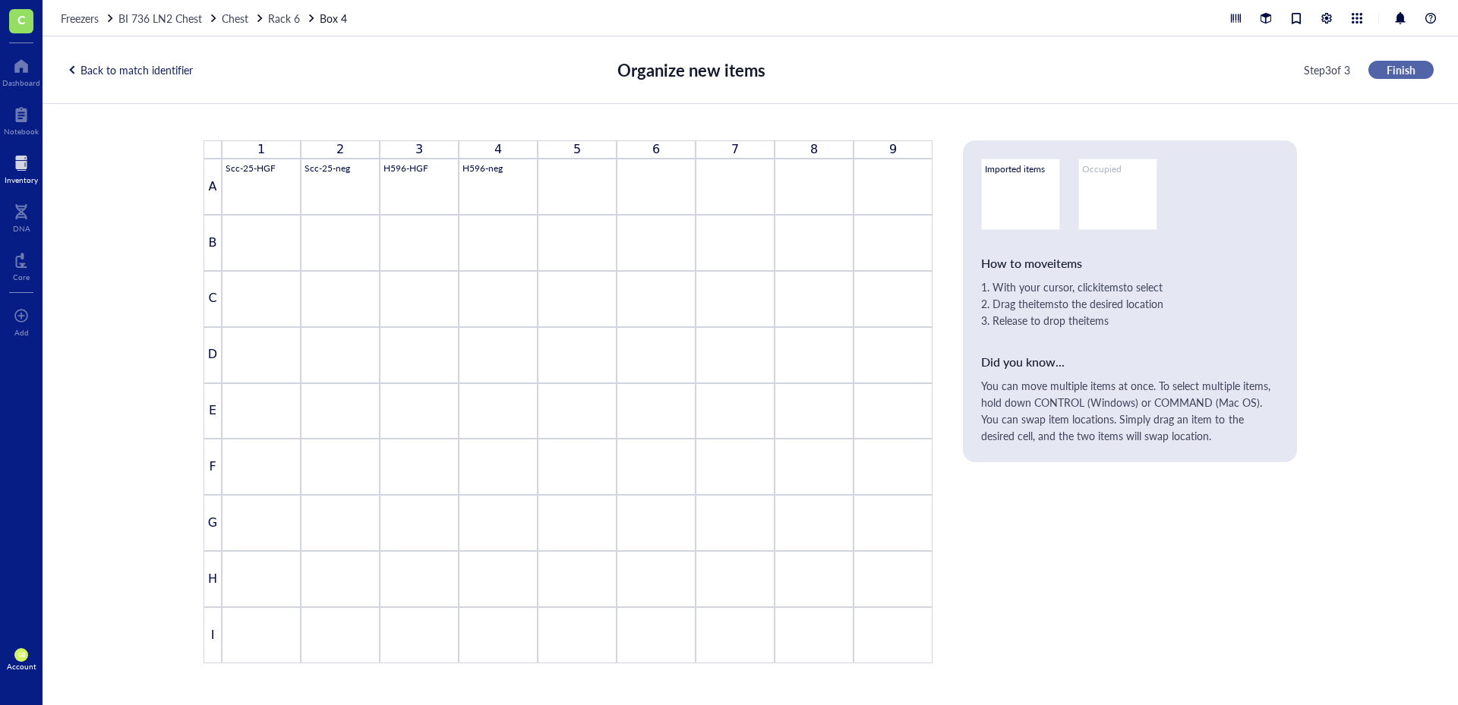
click at [1401, 77] on button "Finish" at bounding box center [1400, 70] width 65 height 18
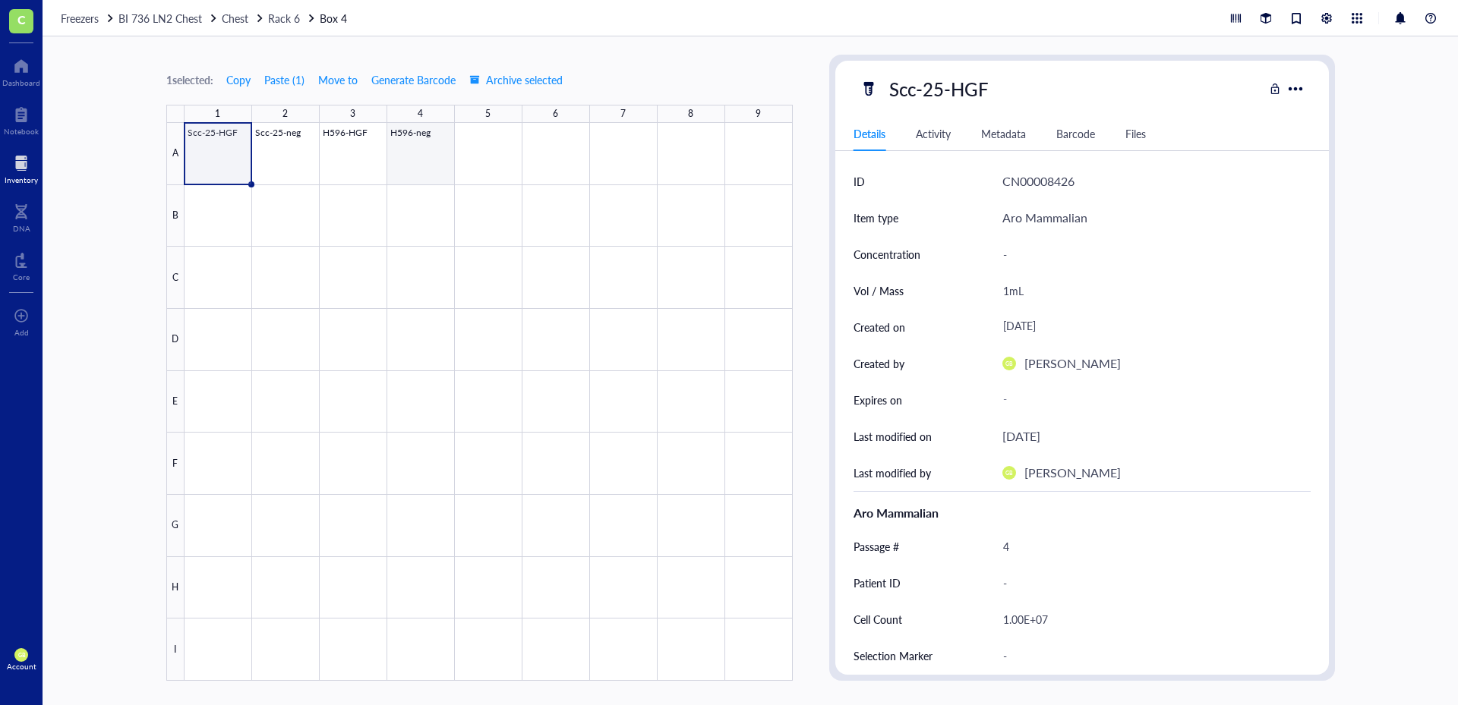
click at [421, 136] on div at bounding box center [488, 402] width 608 height 558
click at [339, 79] on span "Move to" at bounding box center [337, 80] width 39 height 12
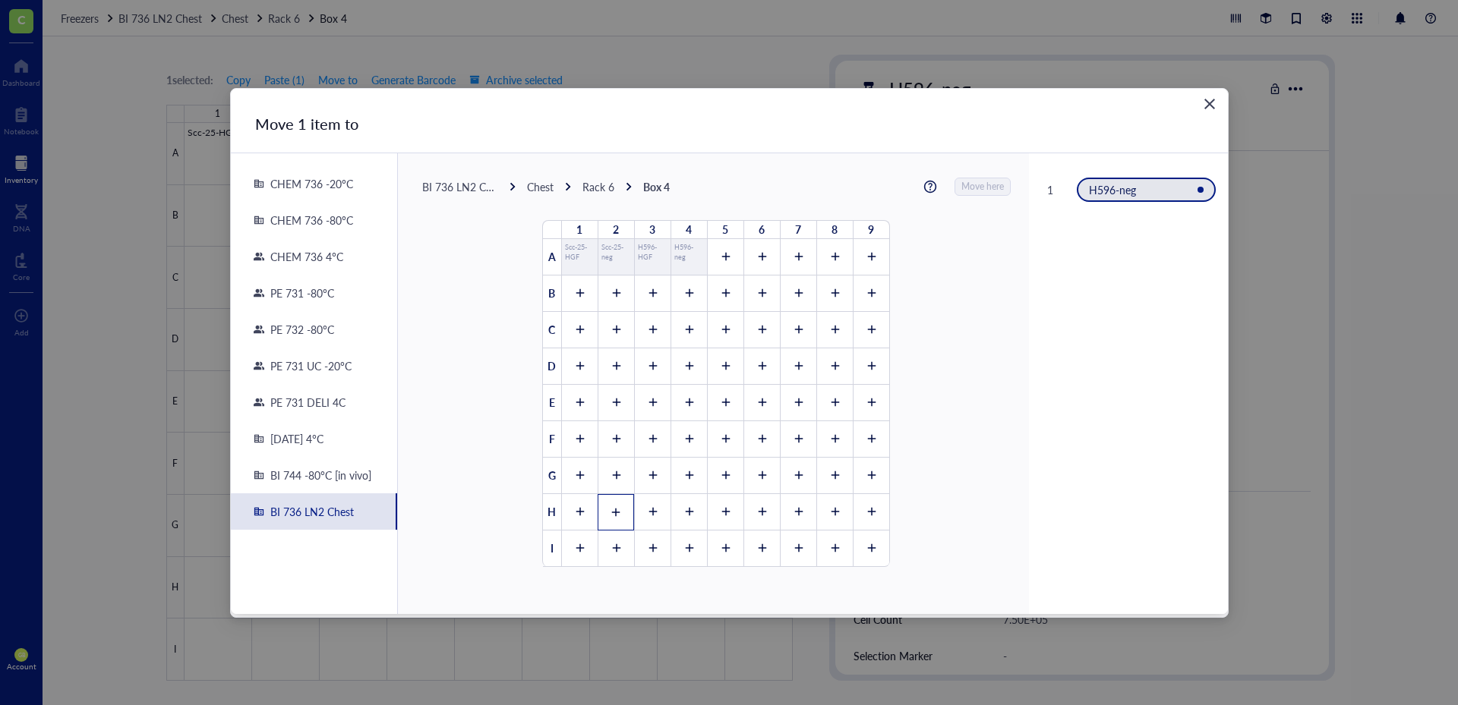
click at [621, 509] on div at bounding box center [616, 512] width 36 height 36
click at [965, 191] on span "Move here" at bounding box center [983, 187] width 43 height 20
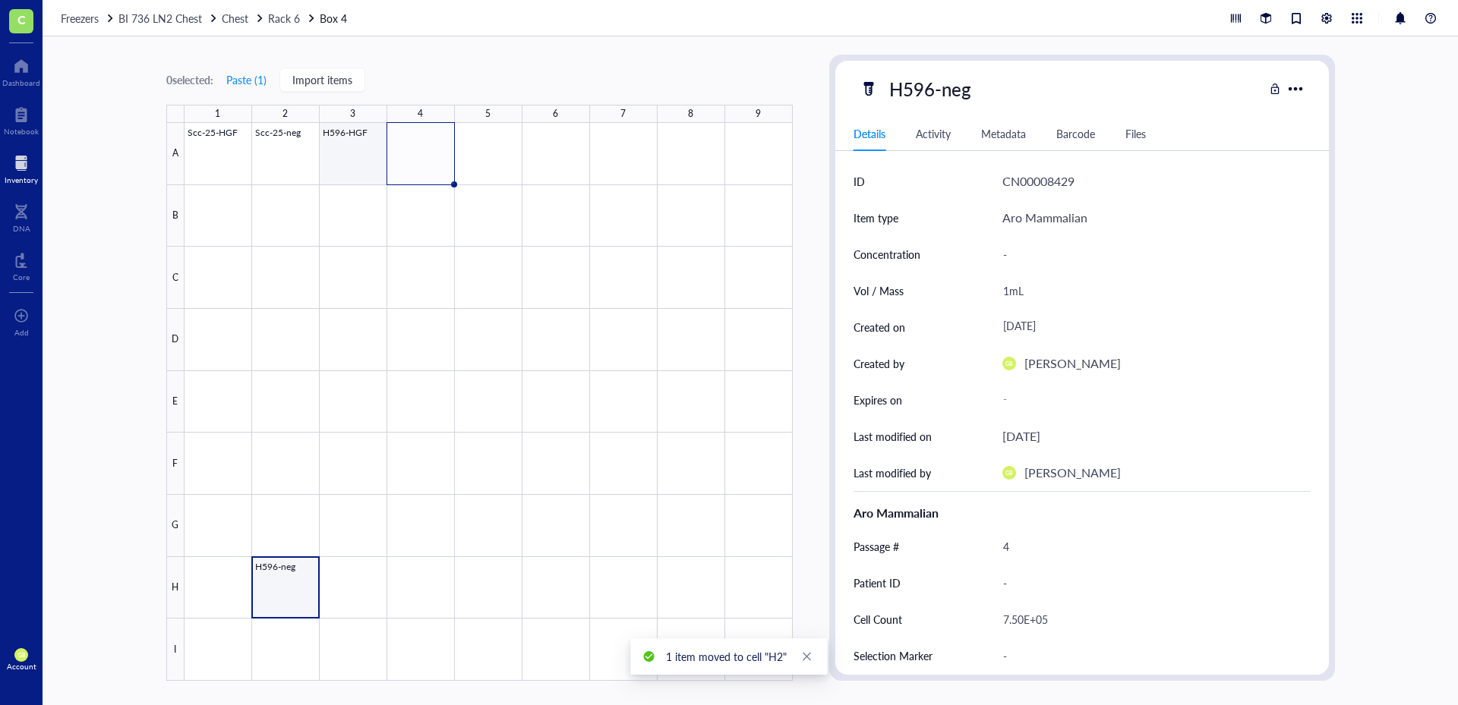
click at [346, 140] on div at bounding box center [488, 402] width 608 height 558
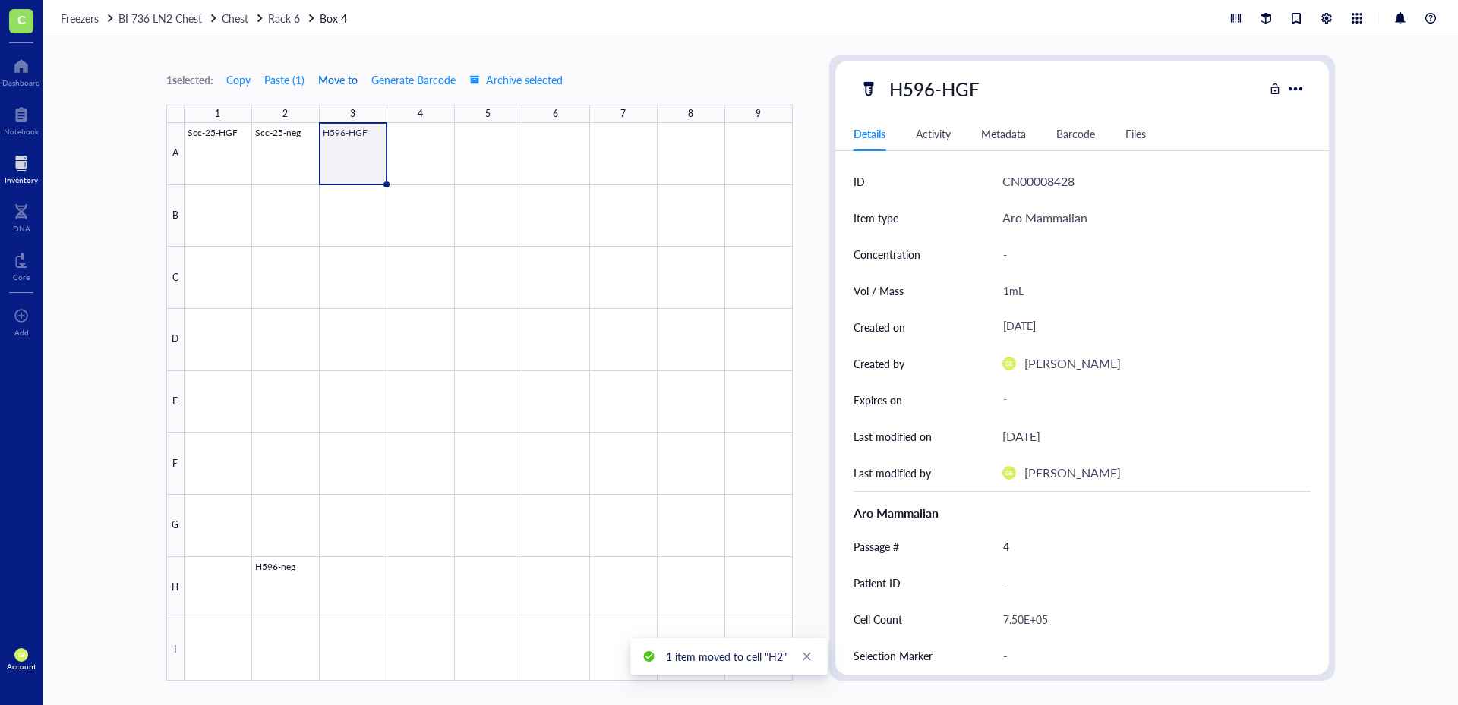
click at [352, 85] on span "Move to" at bounding box center [337, 80] width 39 height 12
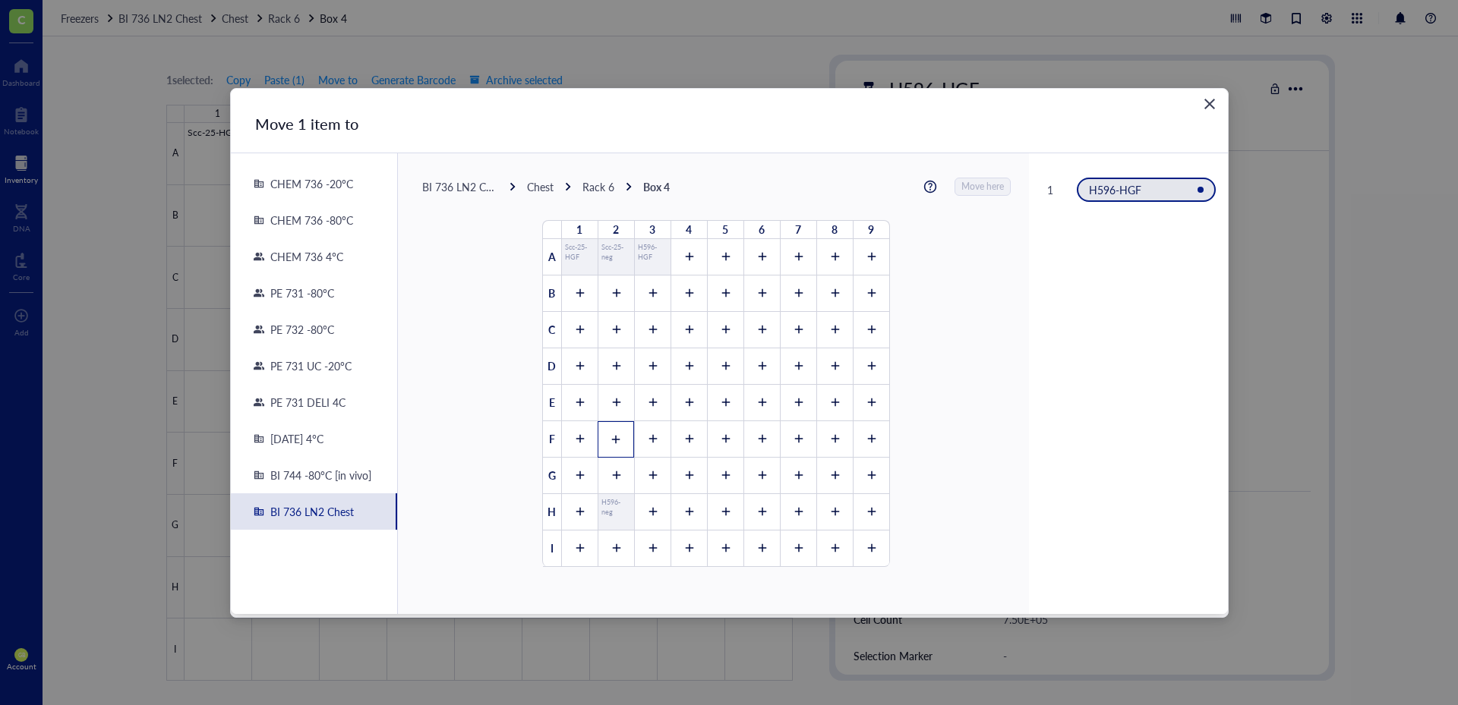
click at [613, 436] on icon at bounding box center [615, 439] width 11 height 11
click at [977, 184] on span "Move here" at bounding box center [983, 187] width 43 height 20
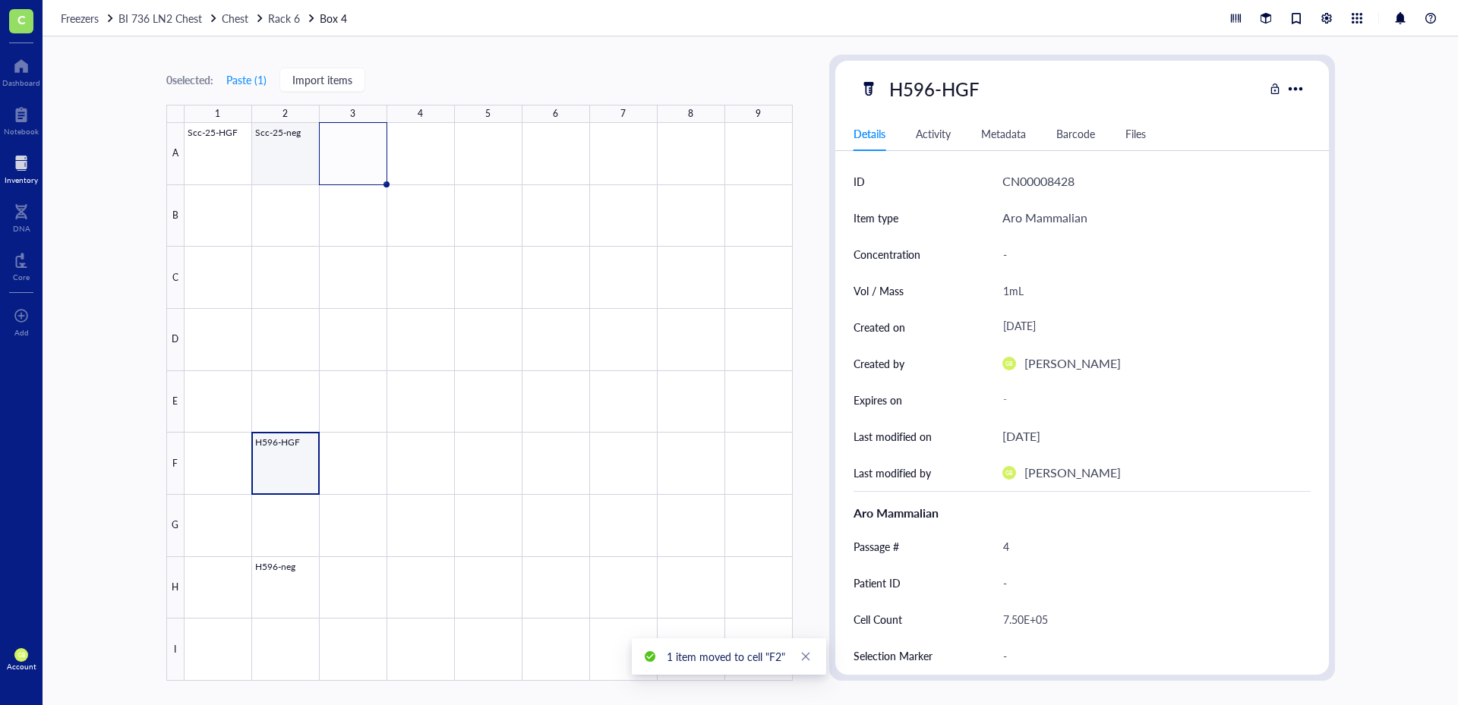
click at [290, 140] on div at bounding box center [488, 402] width 608 height 558
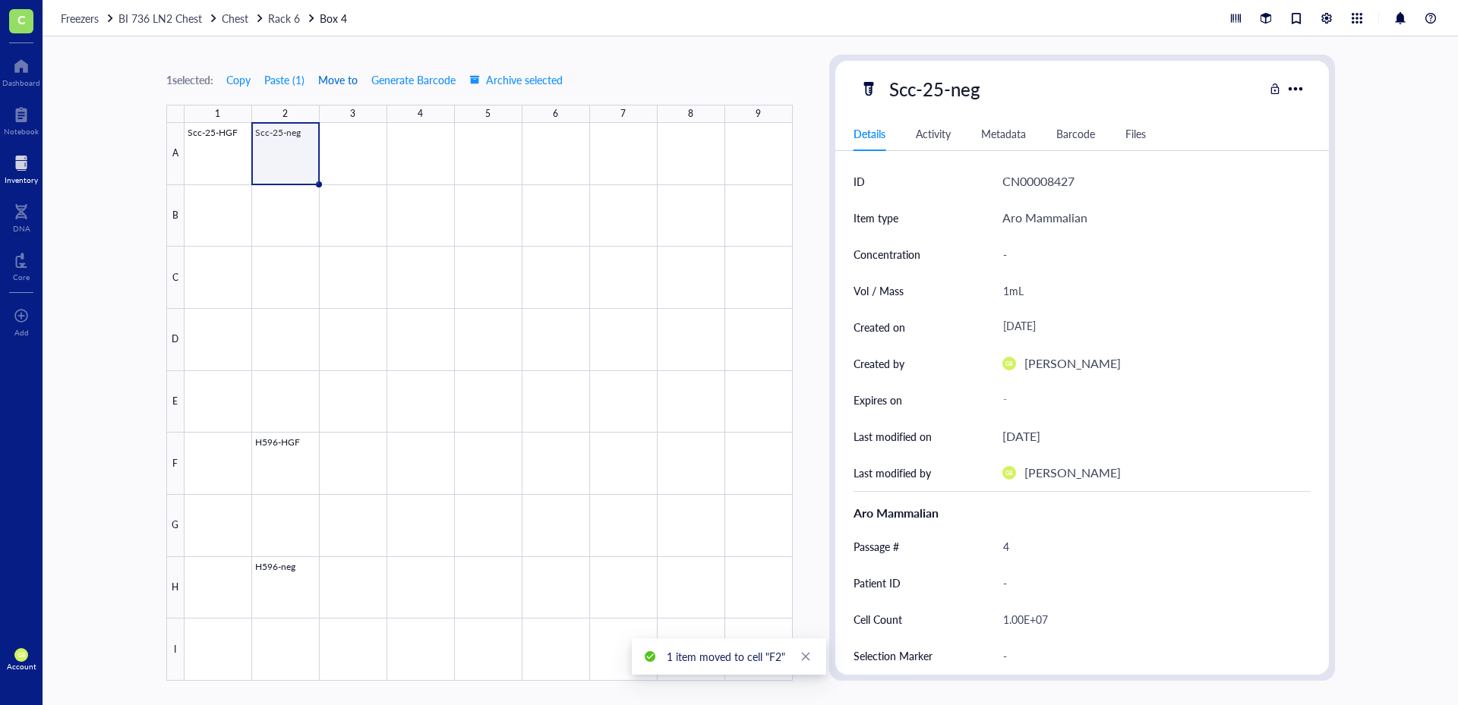
click at [358, 79] on span "Move to" at bounding box center [337, 80] width 39 height 12
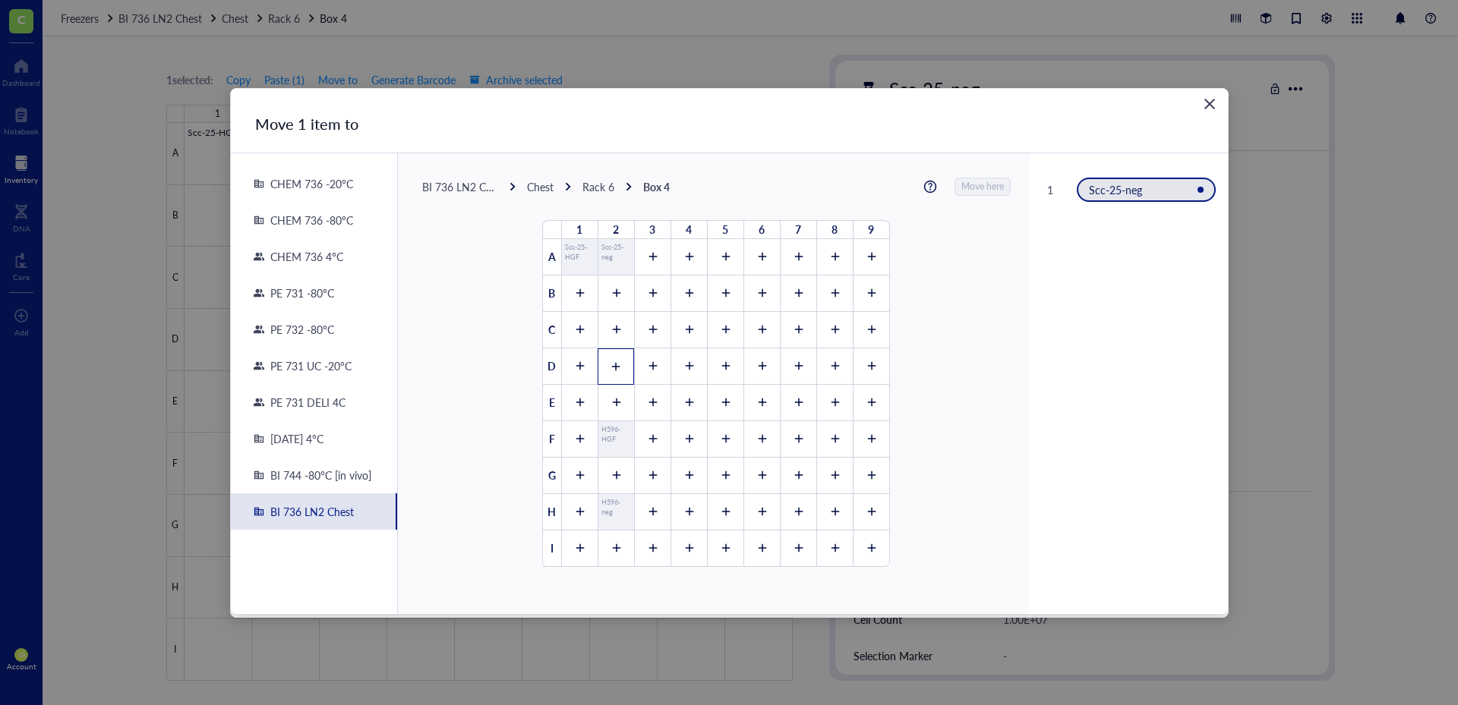
click at [610, 365] on icon at bounding box center [615, 366] width 11 height 11
click at [967, 185] on span "Move here" at bounding box center [983, 187] width 43 height 20
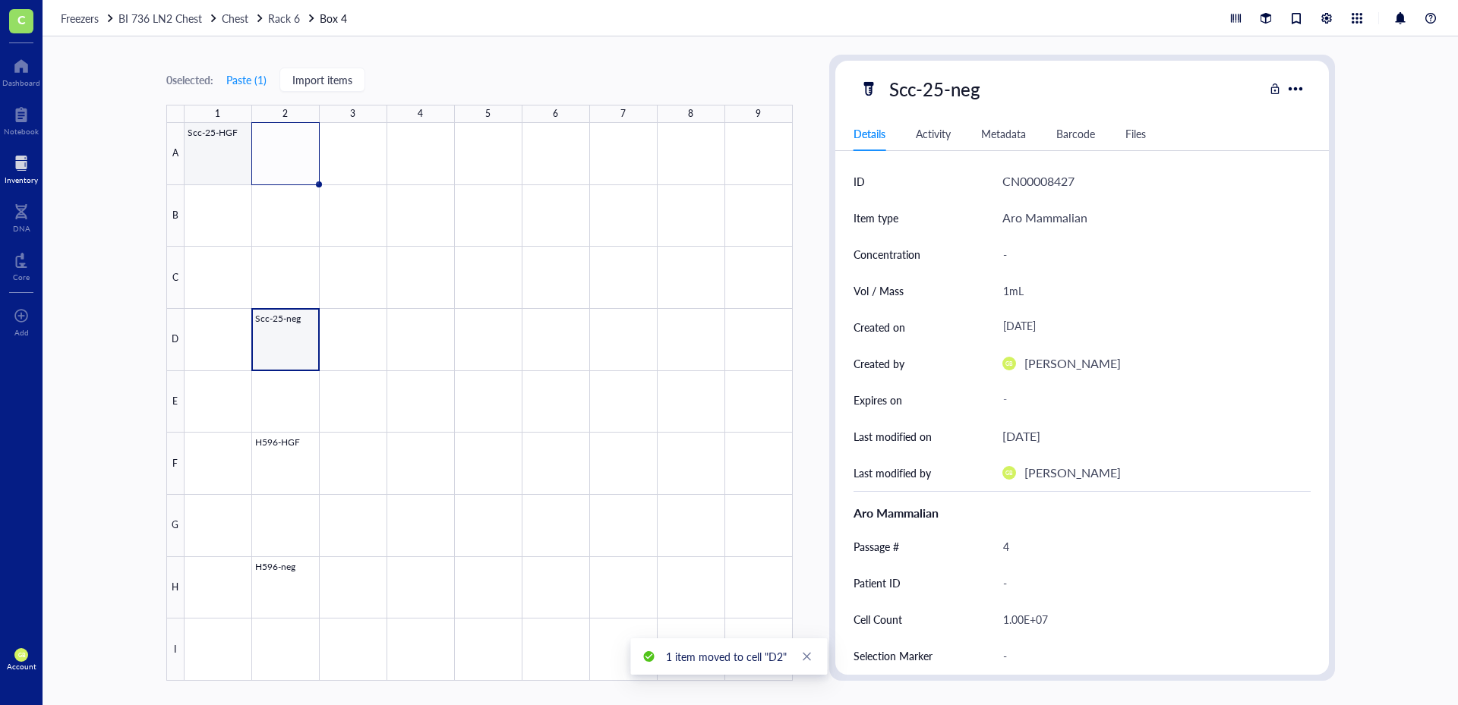
click at [223, 154] on div at bounding box center [488, 402] width 608 height 558
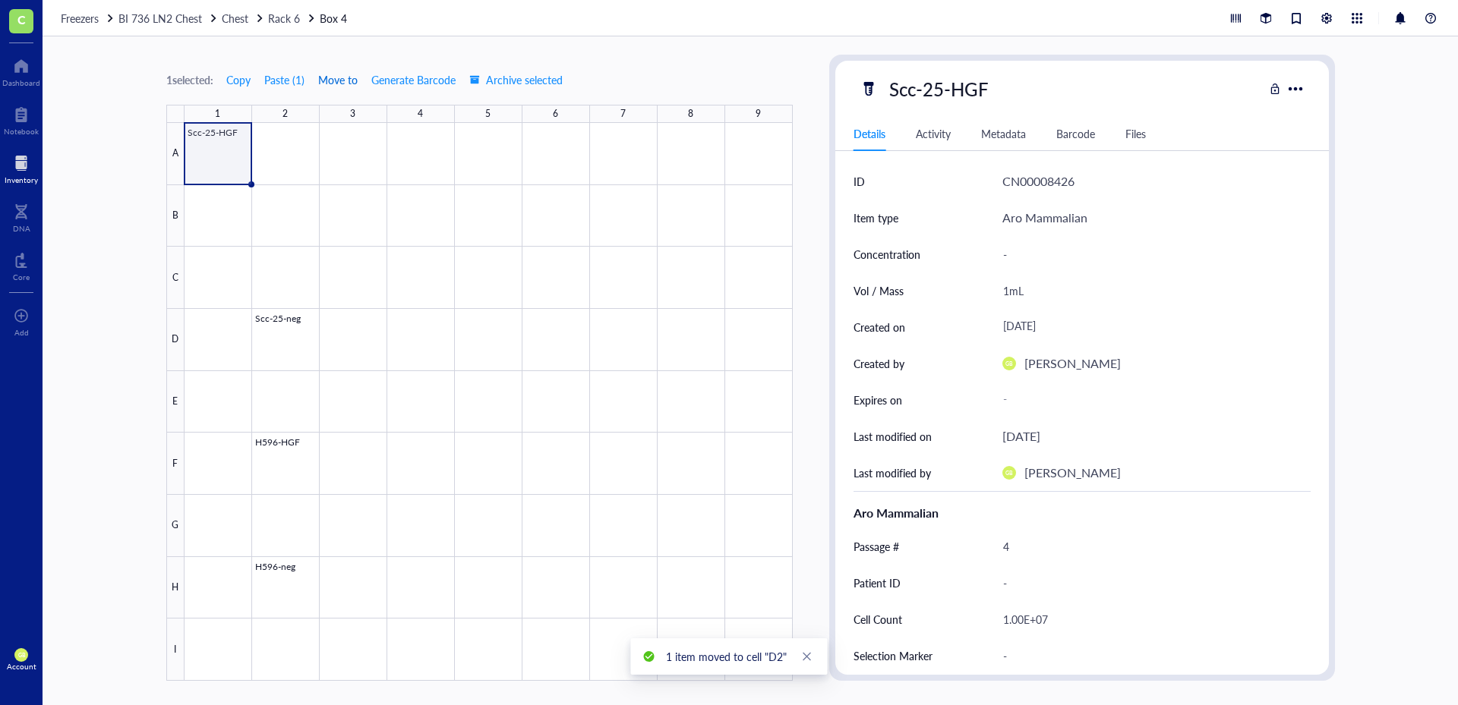
click at [339, 85] on span "Move to" at bounding box center [337, 80] width 39 height 12
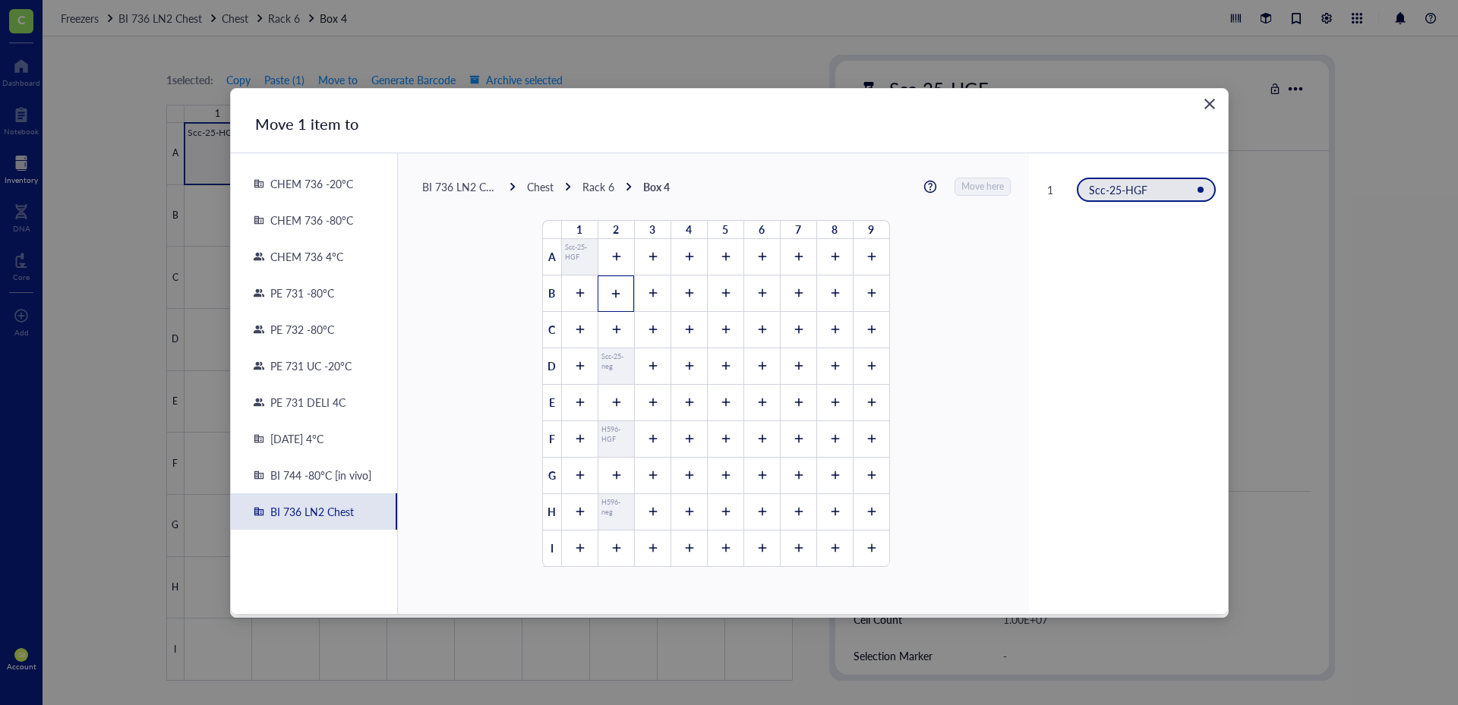
click at [610, 294] on icon at bounding box center [615, 294] width 11 height 11
click at [986, 178] on span "Move here" at bounding box center [983, 187] width 43 height 20
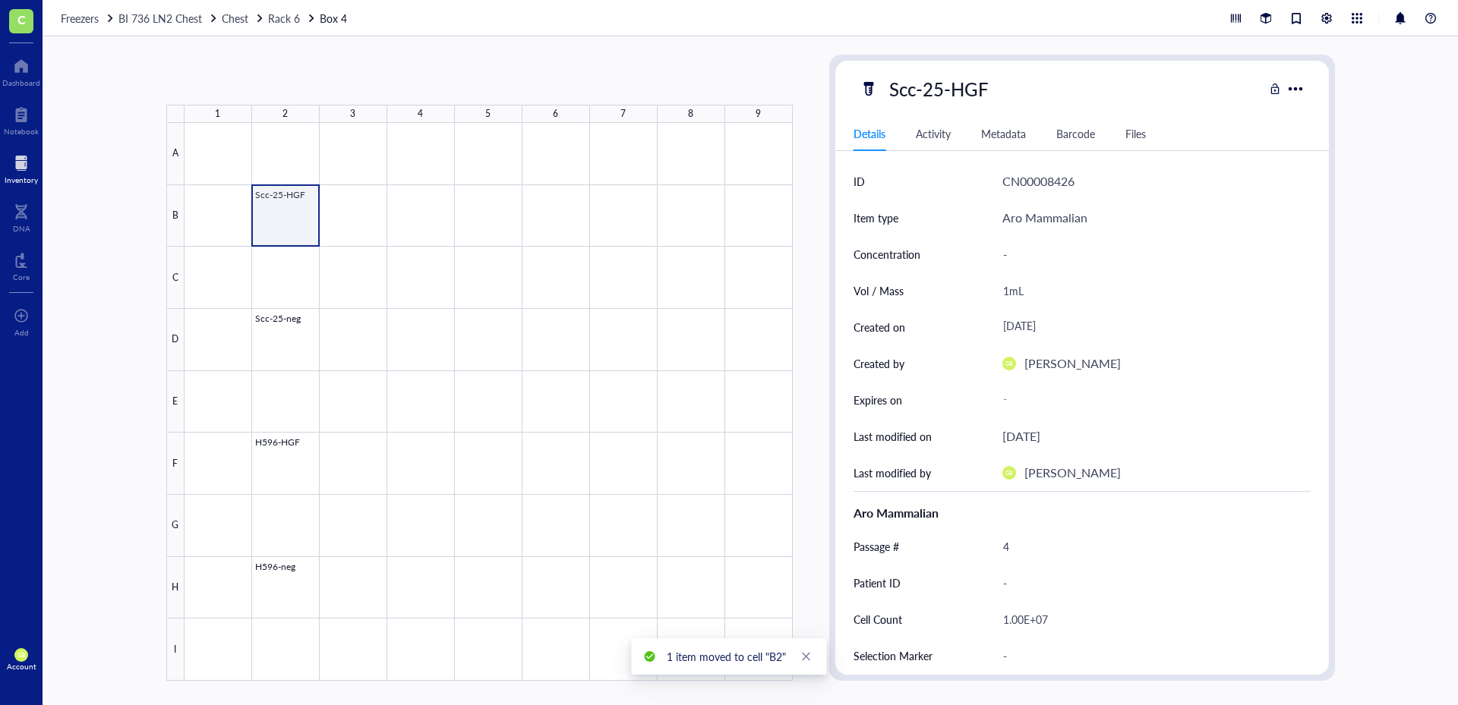
click at [294, 208] on div at bounding box center [488, 402] width 608 height 558
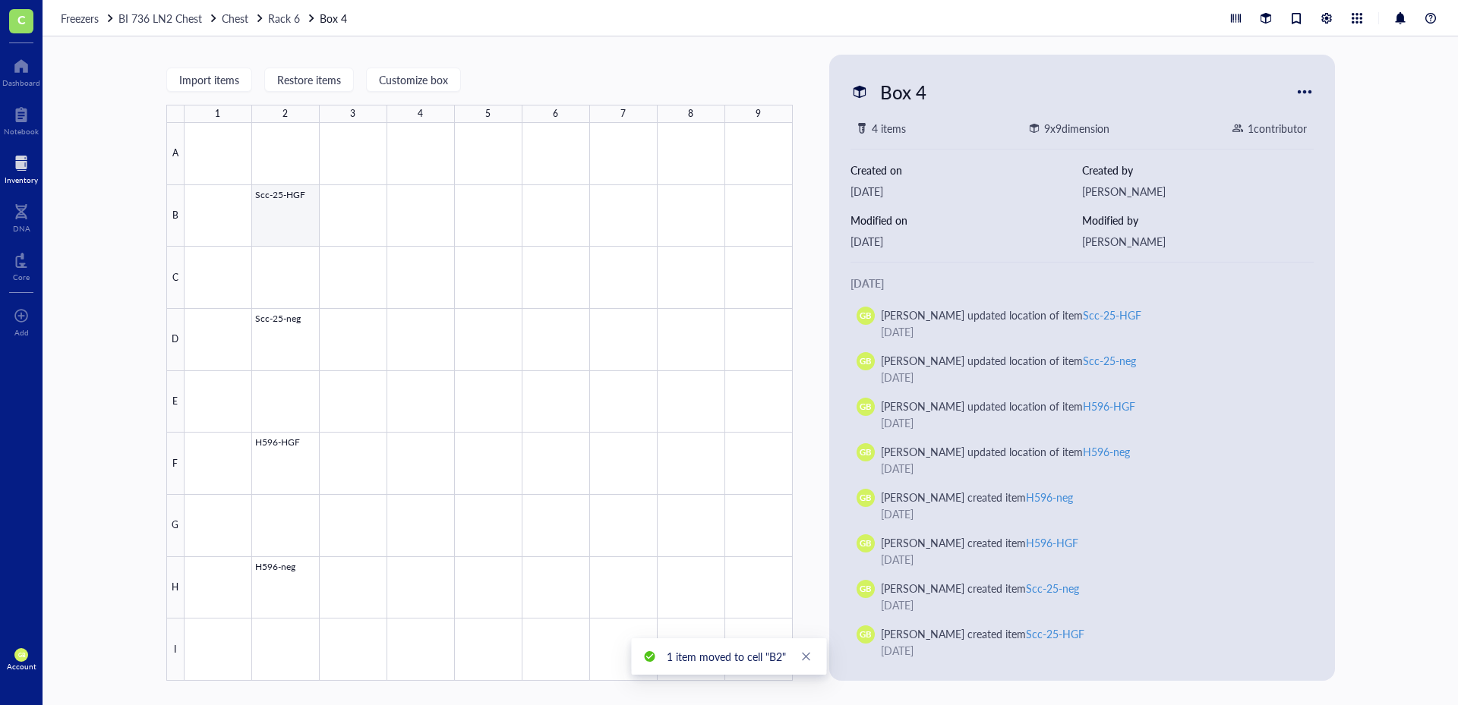
click at [296, 213] on div at bounding box center [488, 402] width 608 height 558
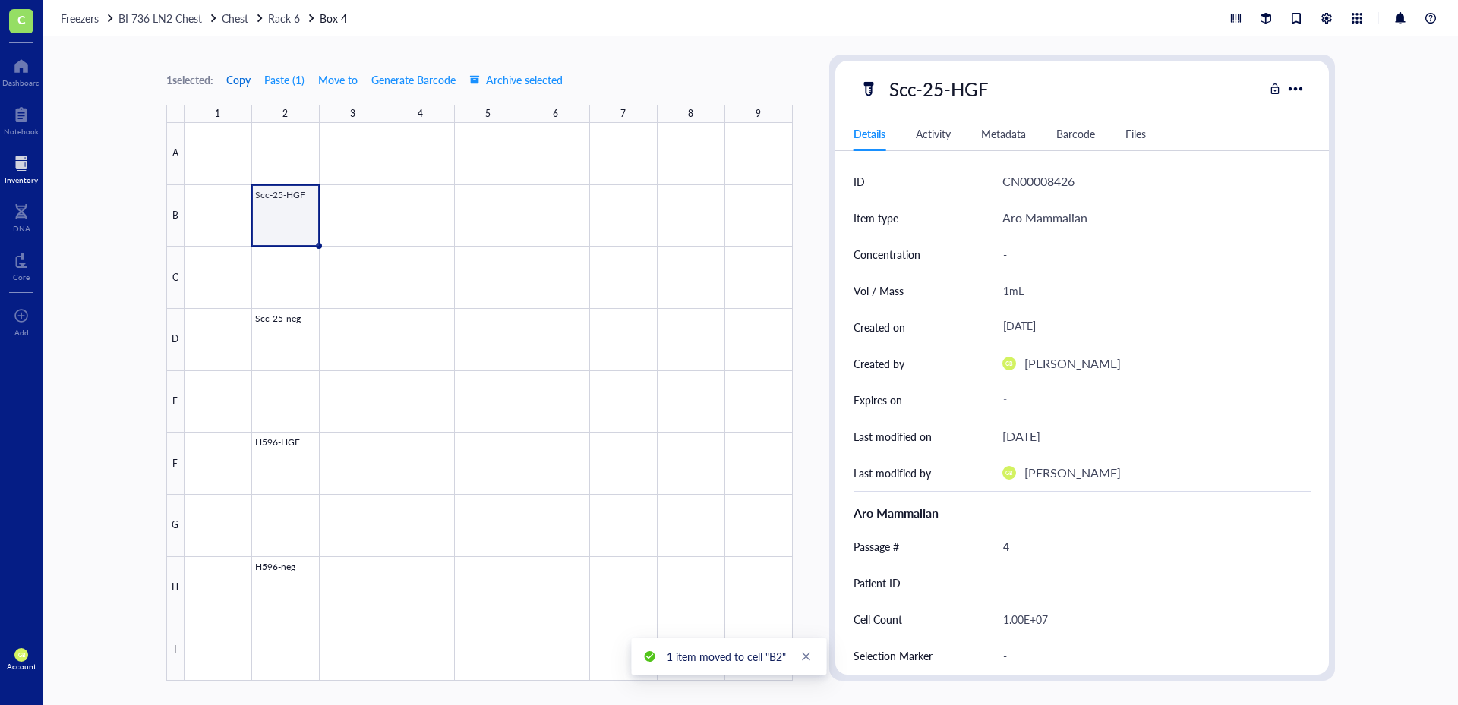
click at [244, 87] on button "Copy" at bounding box center [238, 80] width 26 height 24
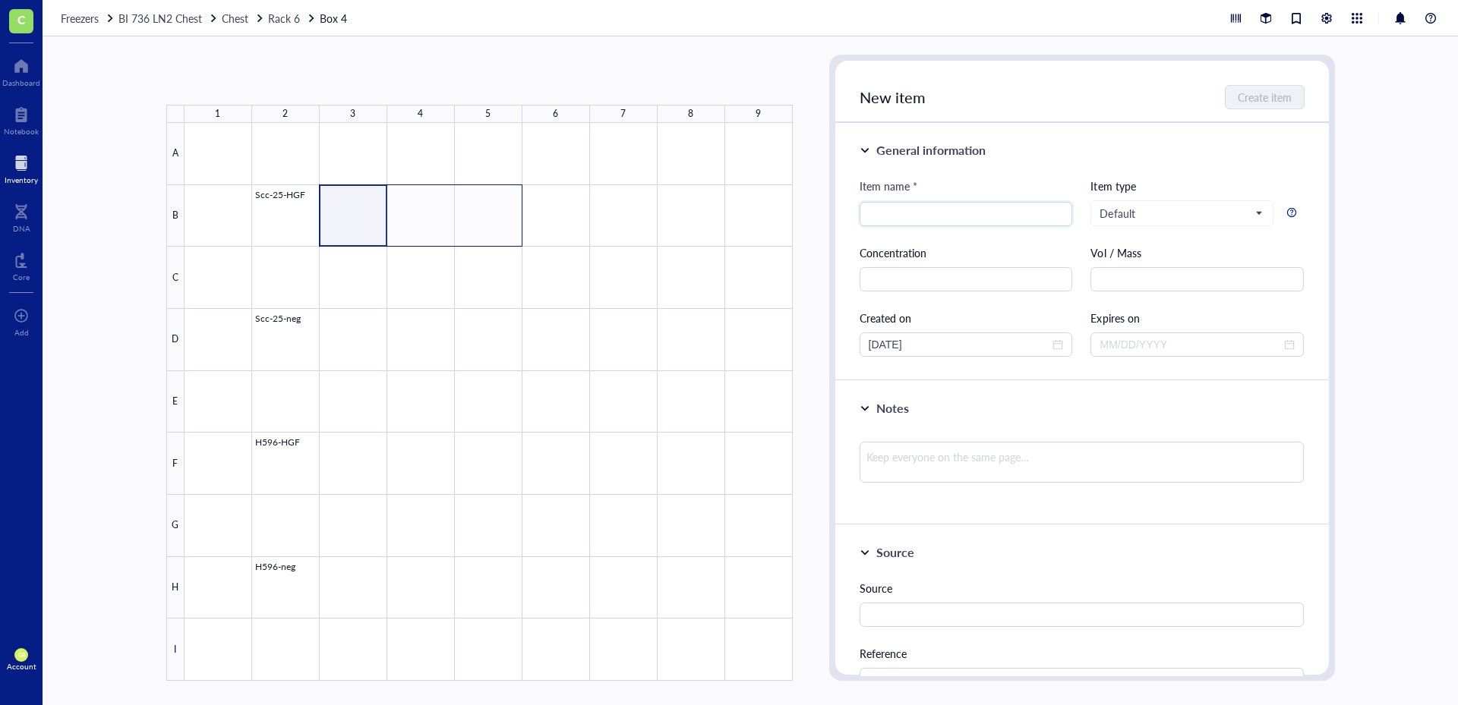
drag, startPoint x: 355, startPoint y: 228, endPoint x: 486, endPoint y: 222, distance: 131.5
click at [486, 222] on div at bounding box center [488, 402] width 608 height 558
click at [246, 80] on button "Paste ( 1 )" at bounding box center [246, 80] width 42 height 24
click at [297, 345] on div at bounding box center [488, 402] width 608 height 558
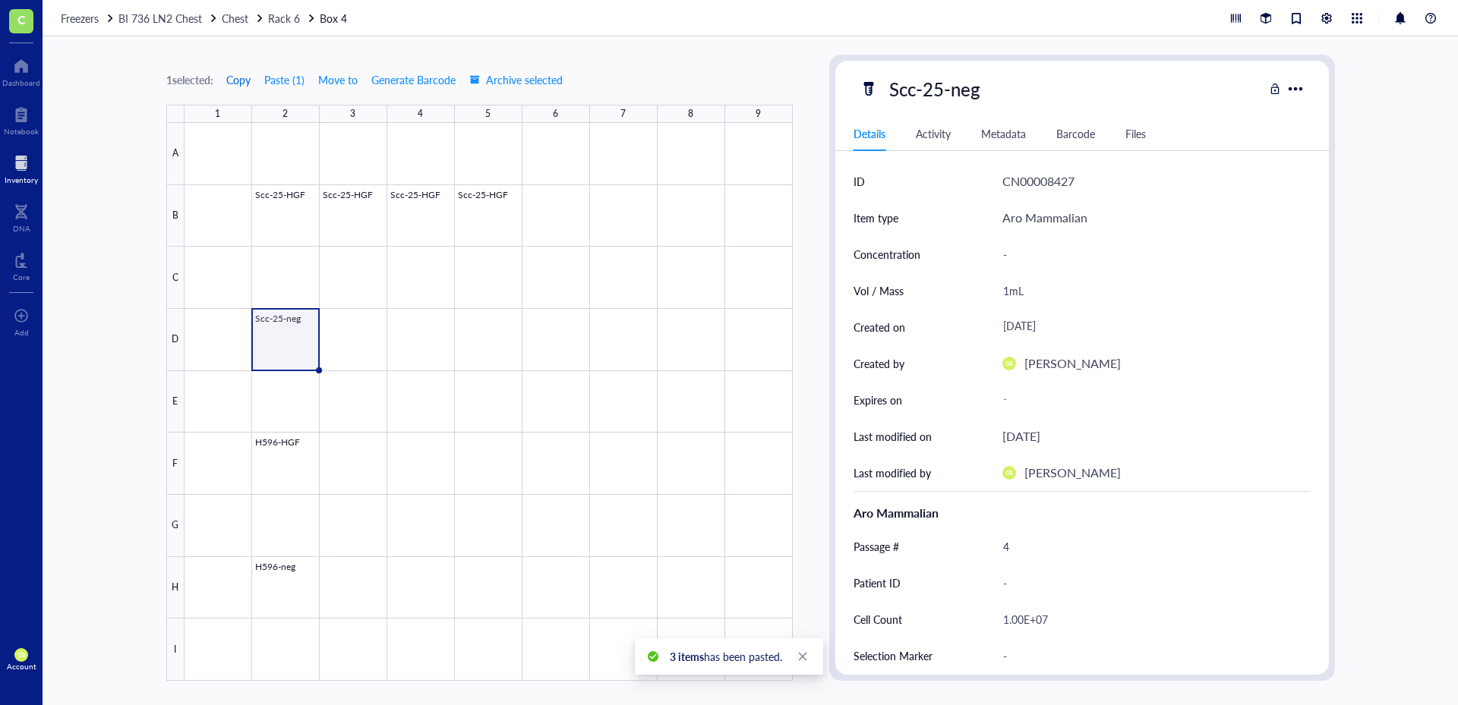
click at [249, 81] on span "Copy" at bounding box center [238, 80] width 24 height 12
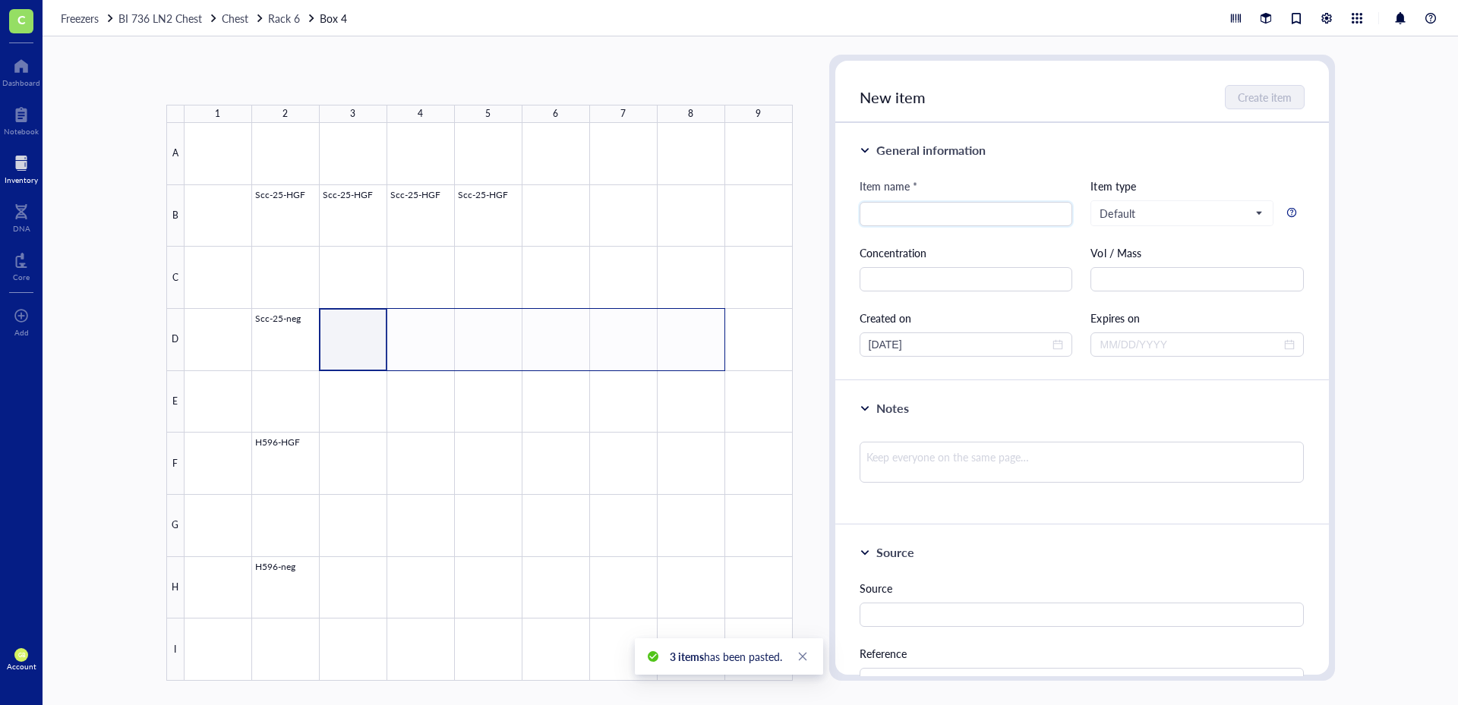
drag, startPoint x: 359, startPoint y: 355, endPoint x: 706, endPoint y: 356, distance: 347.0
click at [706, 356] on div at bounding box center [488, 402] width 608 height 558
click at [258, 83] on button "Paste ( 1 )" at bounding box center [246, 80] width 42 height 24
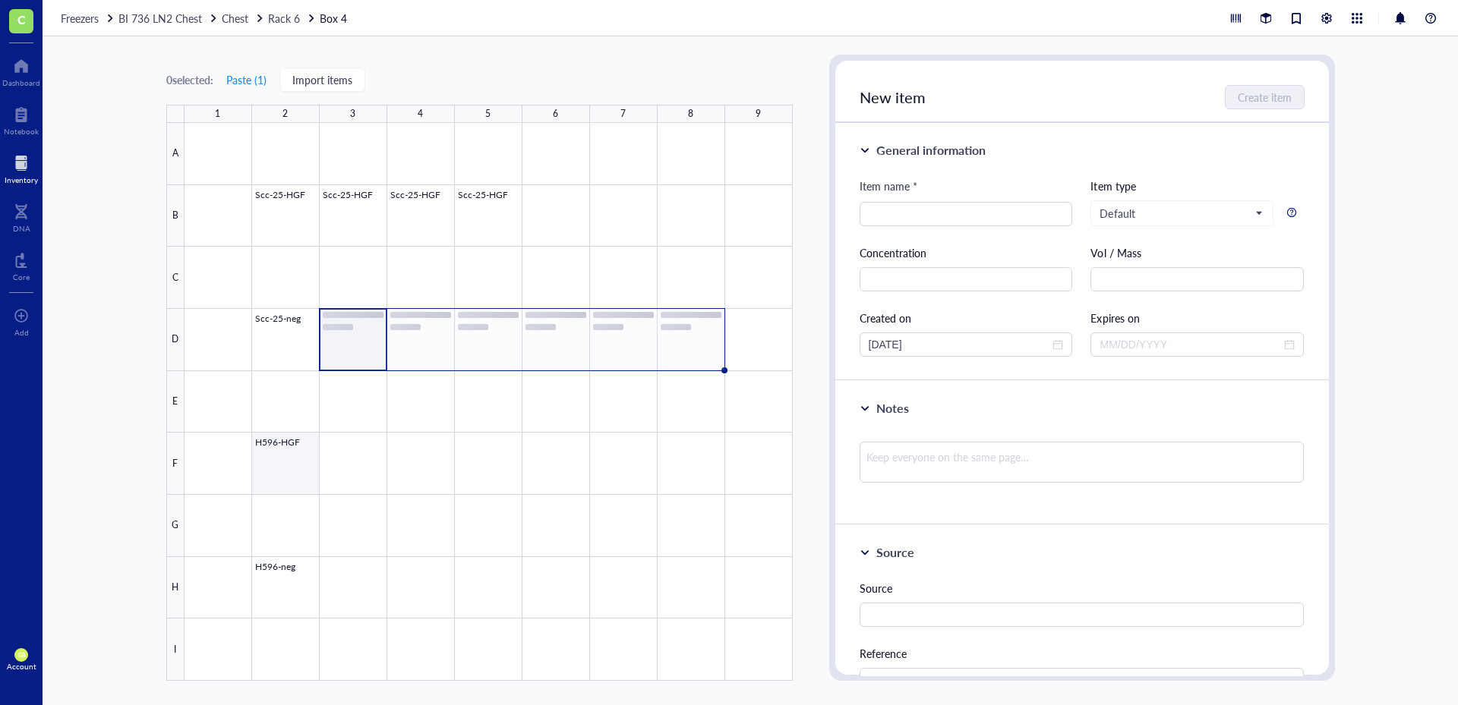
click at [296, 475] on div at bounding box center [488, 402] width 608 height 558
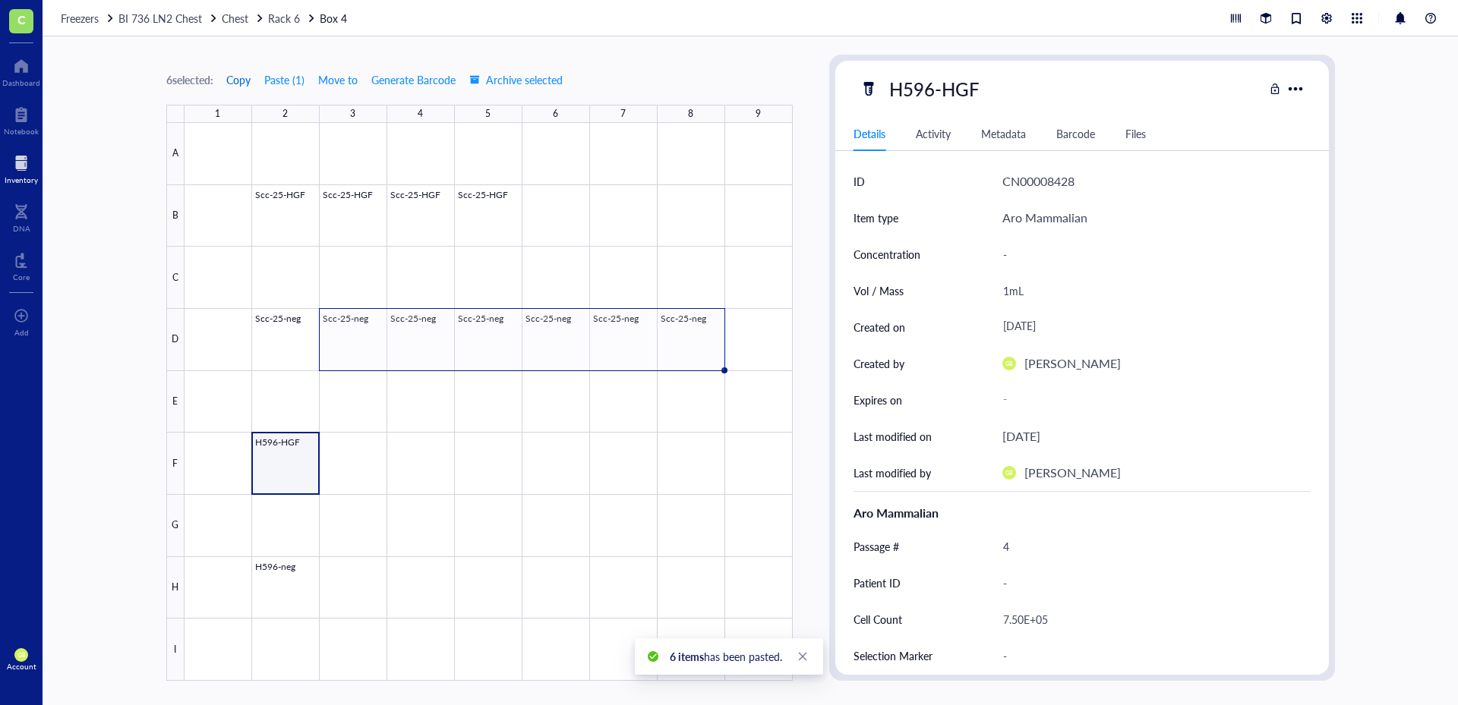
click at [248, 78] on span "Copy" at bounding box center [238, 80] width 24 height 12
click at [367, 476] on div at bounding box center [488, 402] width 608 height 558
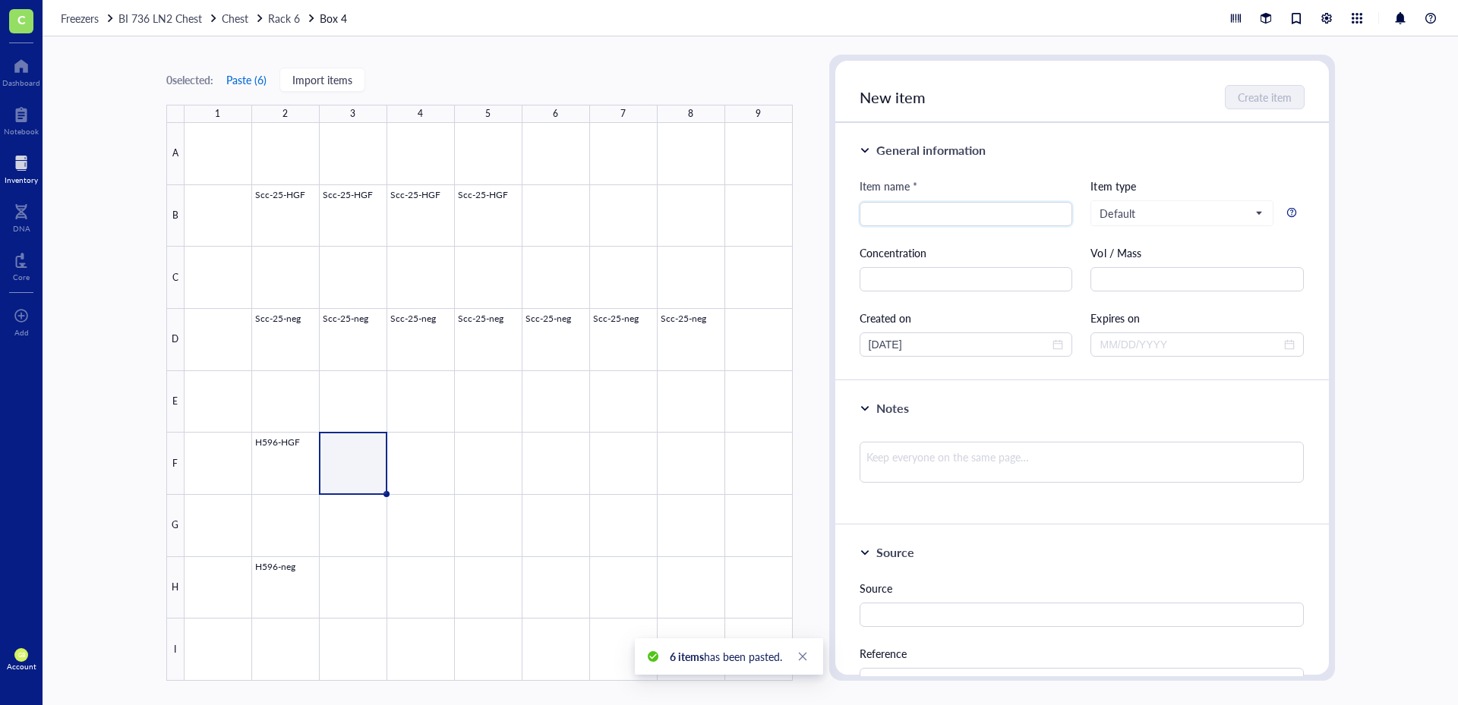
click at [244, 75] on button "Paste ( 6 )" at bounding box center [246, 80] width 42 height 24
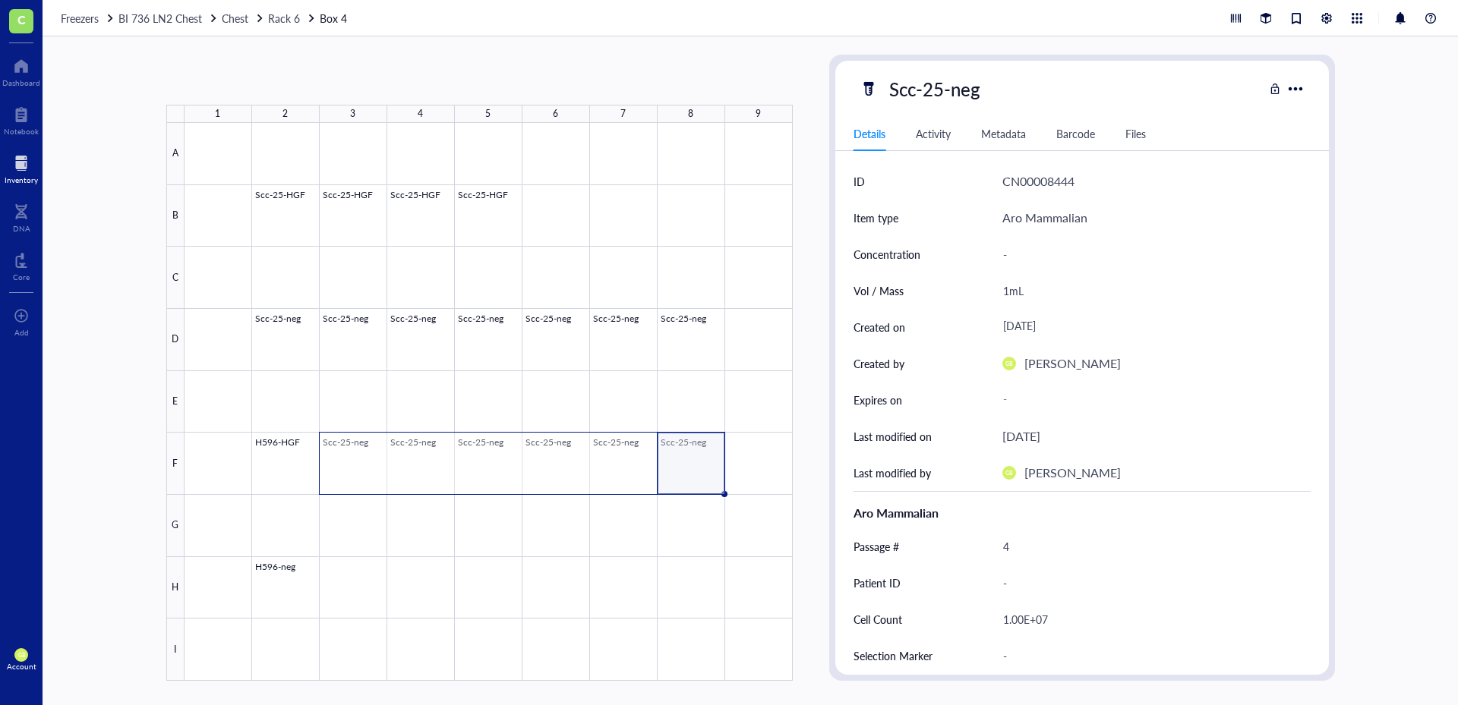
drag, startPoint x: 711, startPoint y: 471, endPoint x: 353, endPoint y: 462, distance: 358.5
click at [353, 462] on div at bounding box center [488, 402] width 608 height 558
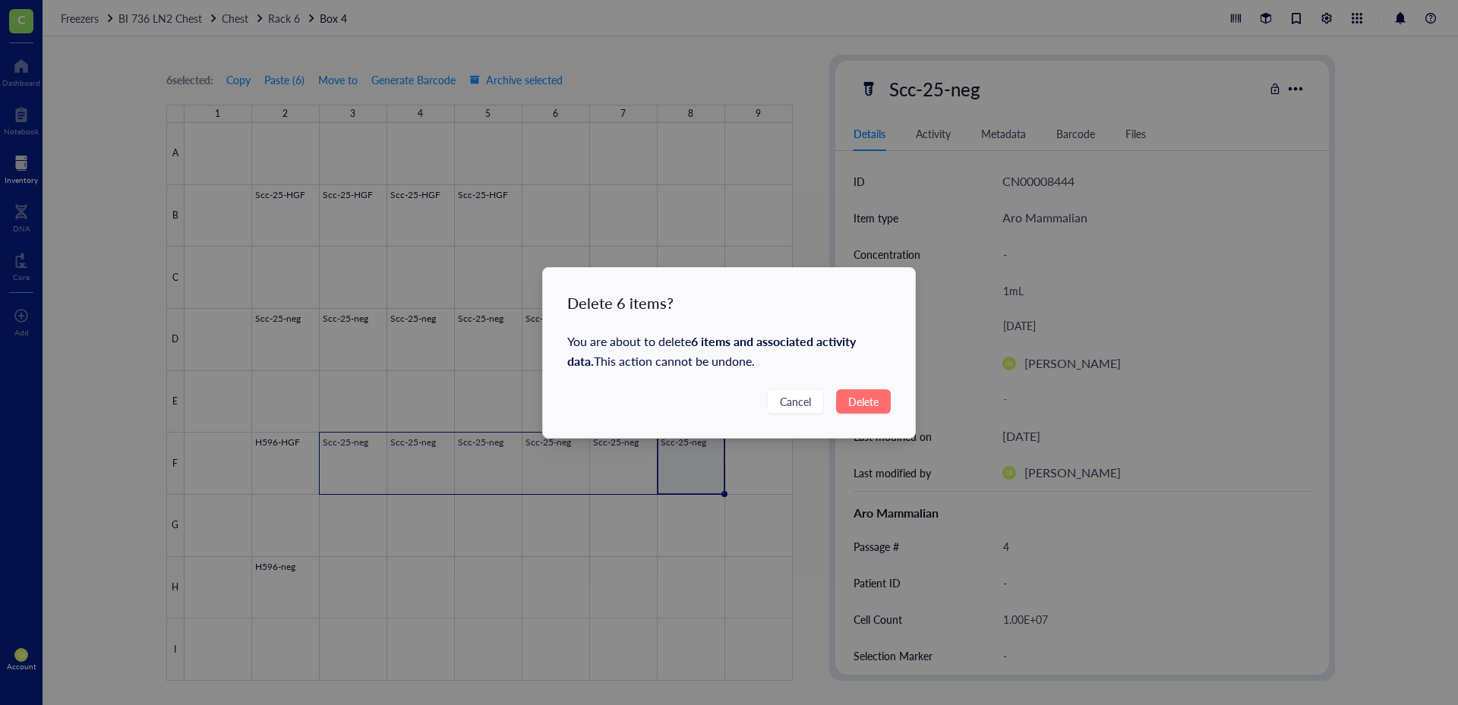
click at [872, 408] on span "Delete" at bounding box center [863, 401] width 30 height 17
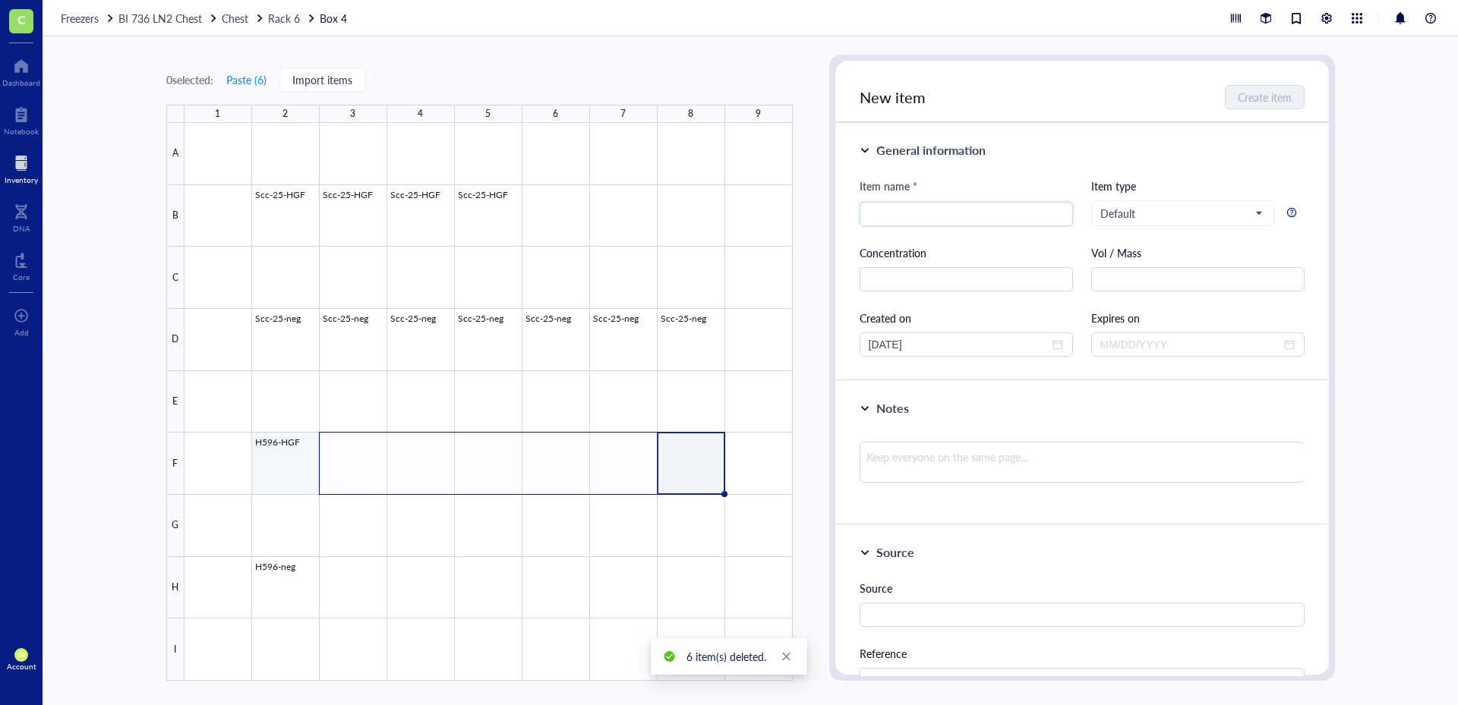
click at [263, 475] on div at bounding box center [488, 402] width 608 height 558
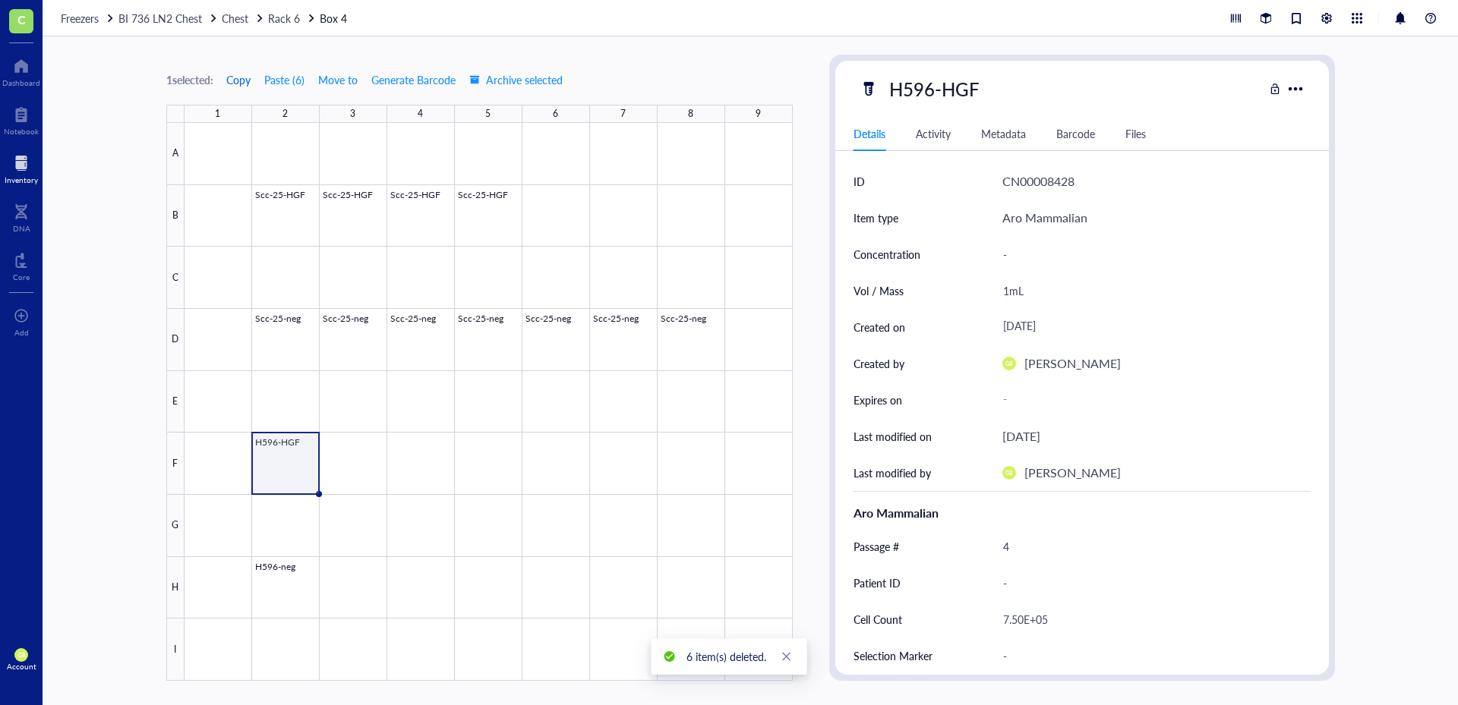
click at [240, 85] on span "Copy" at bounding box center [238, 80] width 24 height 12
click at [361, 481] on div at bounding box center [488, 402] width 608 height 558
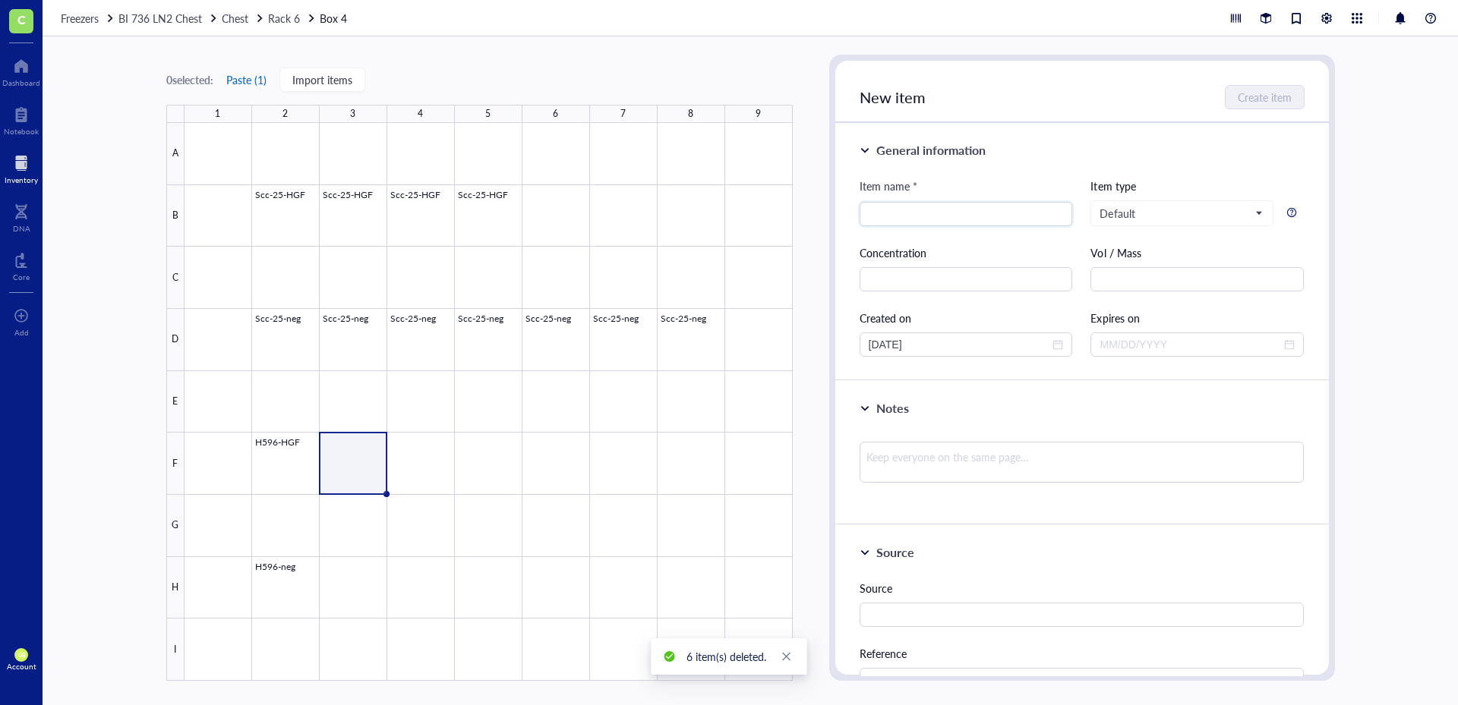
click at [263, 76] on button "Paste ( 1 )" at bounding box center [246, 80] width 42 height 24
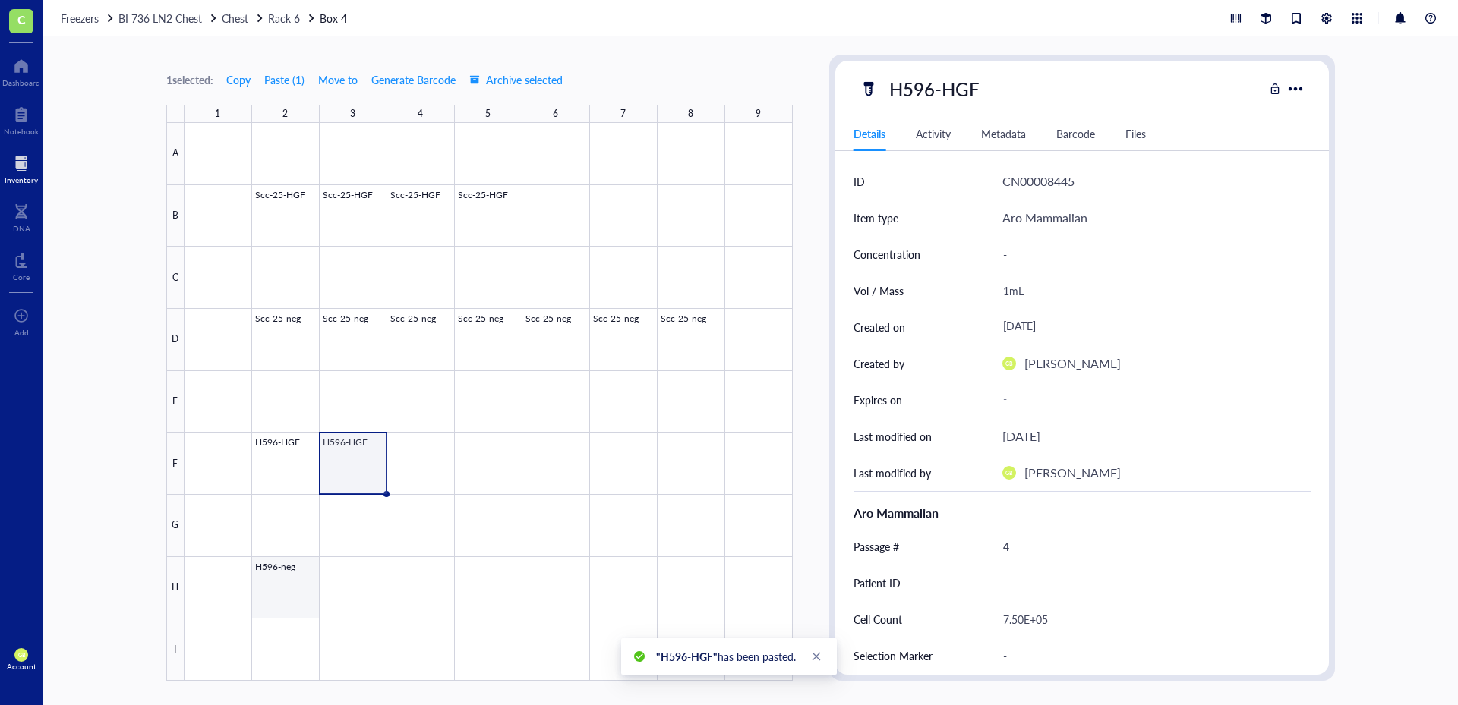
click at [283, 604] on div at bounding box center [488, 402] width 608 height 558
click at [244, 78] on span "Copy" at bounding box center [238, 80] width 24 height 12
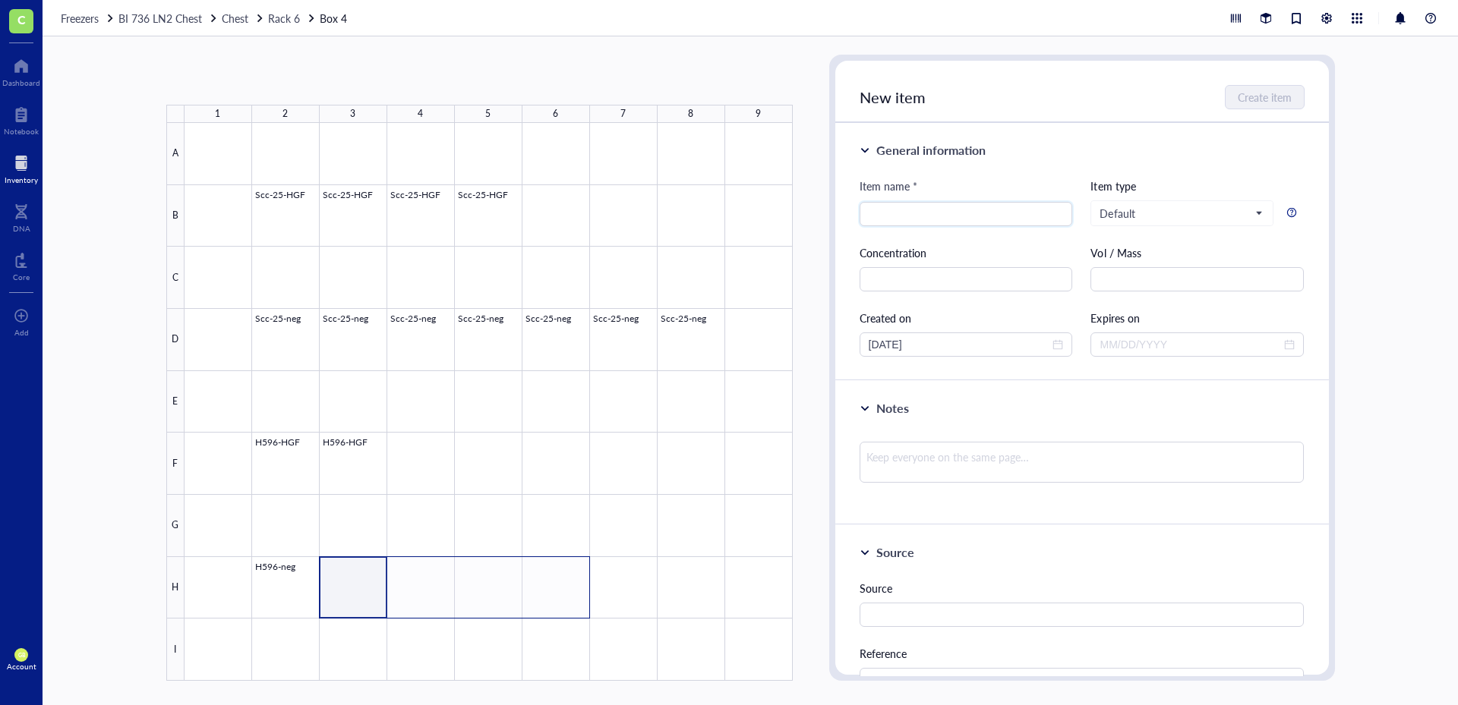
drag, startPoint x: 360, startPoint y: 608, endPoint x: 582, endPoint y: 595, distance: 222.1
click at [582, 595] on div at bounding box center [488, 402] width 608 height 558
click at [248, 86] on button "Paste ( 1 )" at bounding box center [246, 80] width 42 height 24
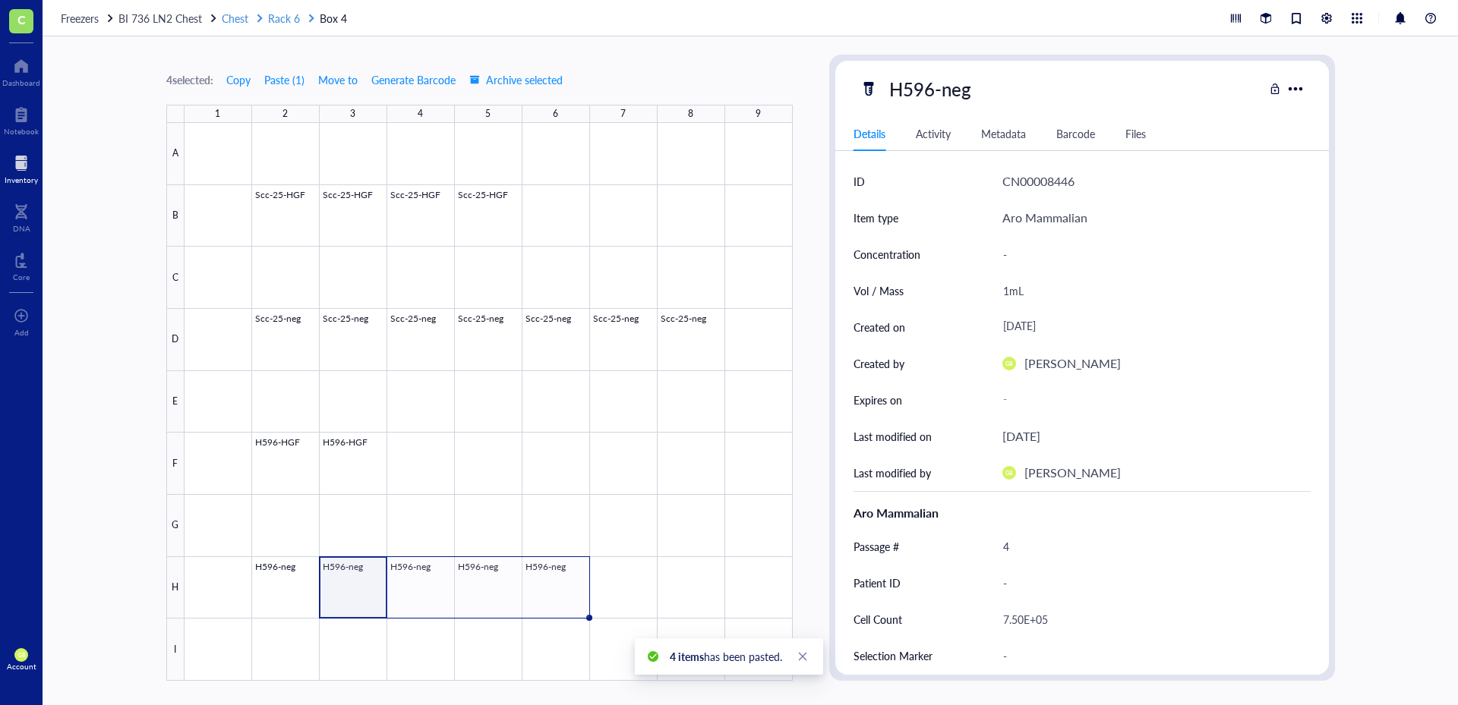
click at [285, 14] on span "Rack 6" at bounding box center [284, 18] width 32 height 15
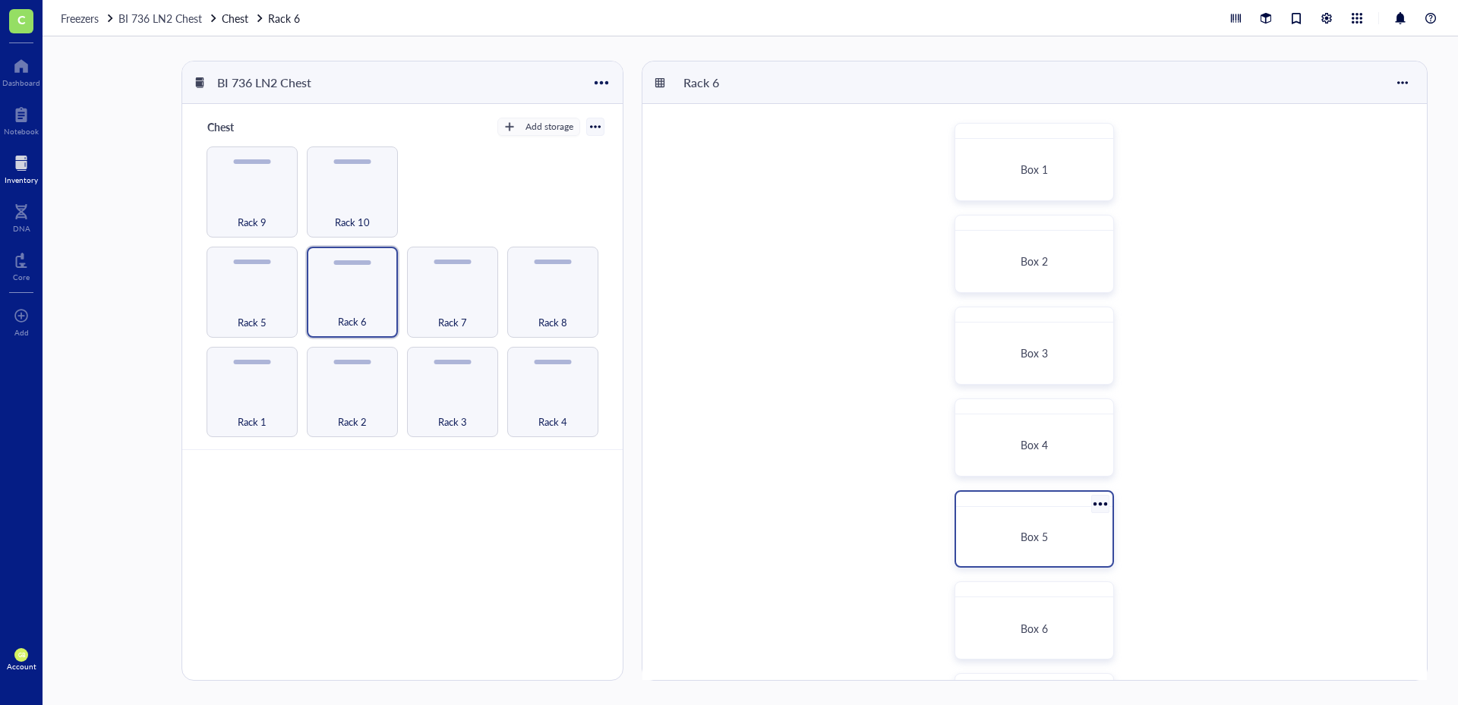
click at [1026, 525] on div "Box 5" at bounding box center [1034, 537] width 144 height 48
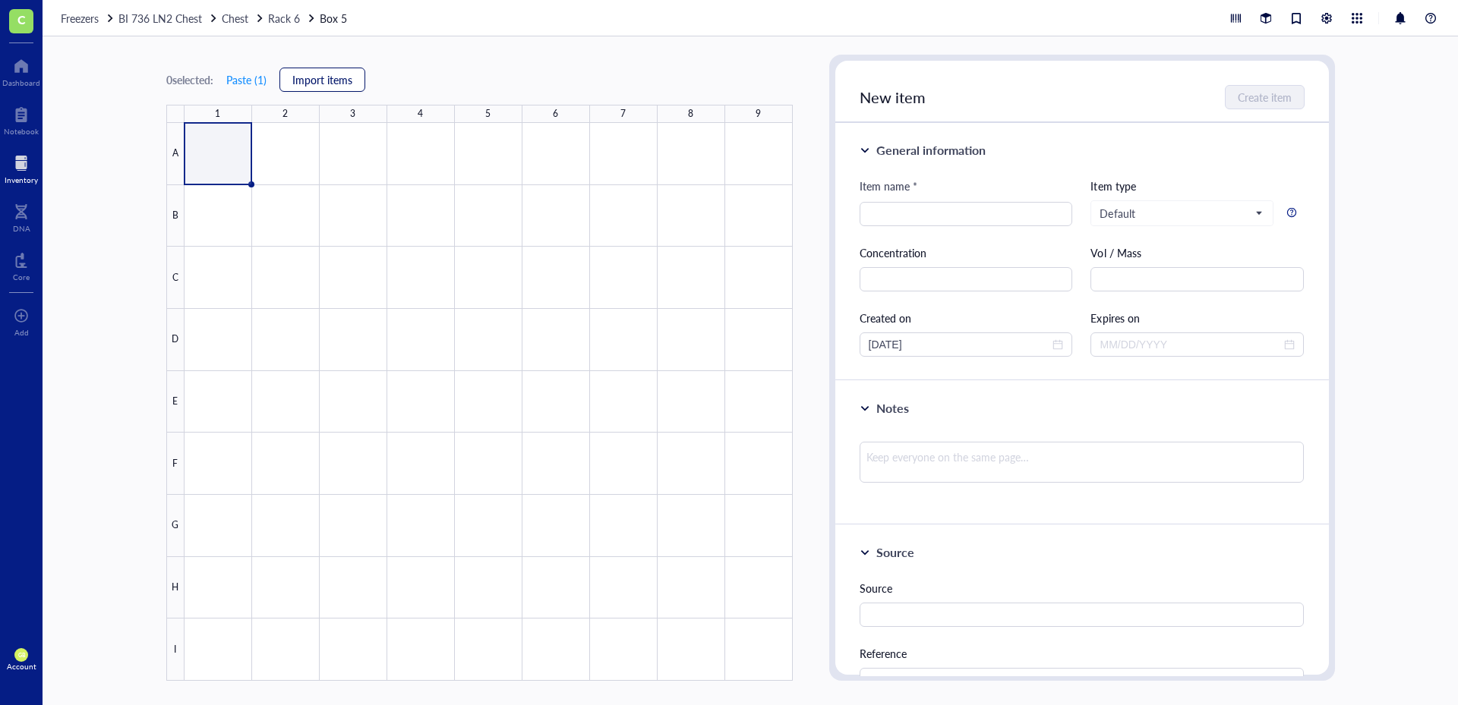
click at [344, 75] on span "Import items" at bounding box center [322, 80] width 60 height 12
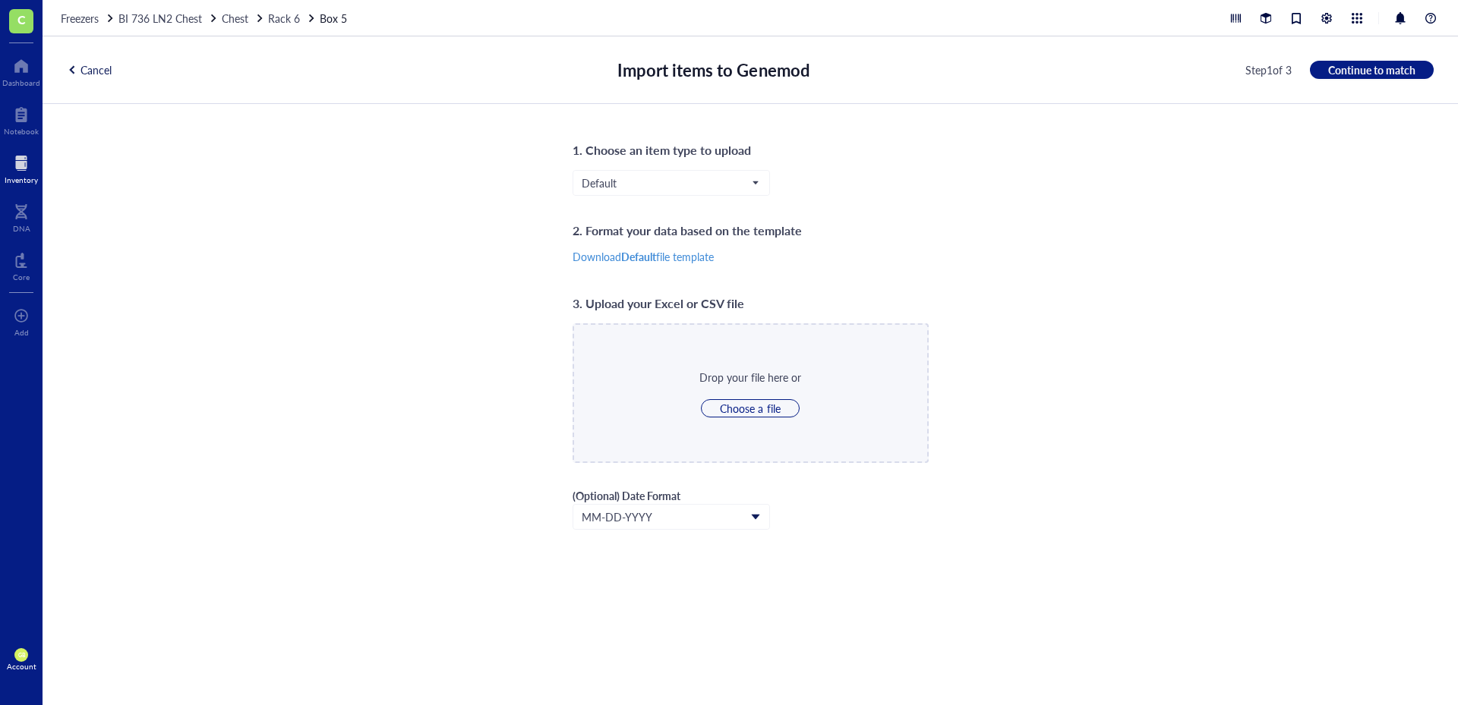
click at [634, 162] on div "1. Choose an item type to upload Default 2. Format your data based on the templ…" at bounding box center [750, 405] width 356 height 530
click at [634, 169] on div "1. Choose an item type to upload Default 2. Format your data based on the templ…" at bounding box center [750, 405] width 356 height 530
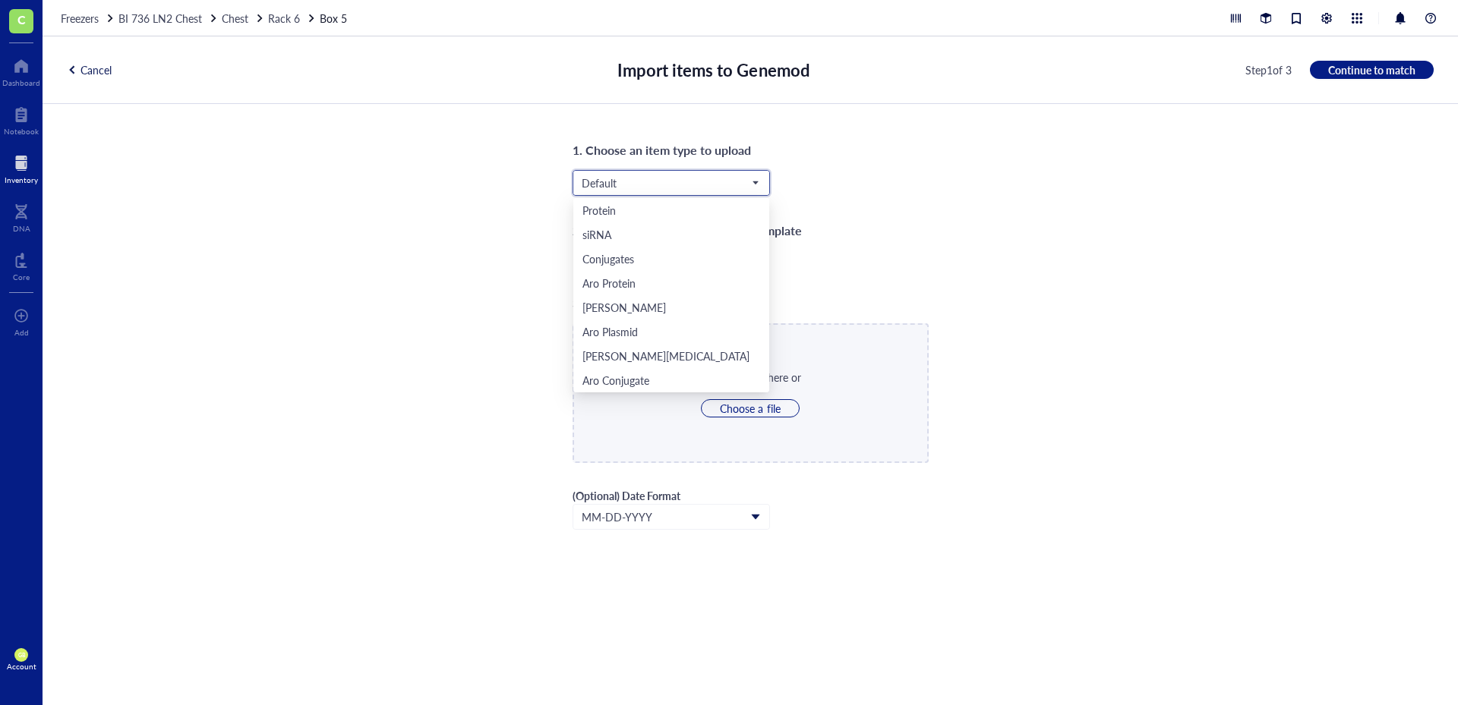
click at [634, 174] on input "search" at bounding box center [665, 183] width 166 height 23
click at [629, 333] on div "Aro Mammalian" at bounding box center [619, 331] width 74 height 17
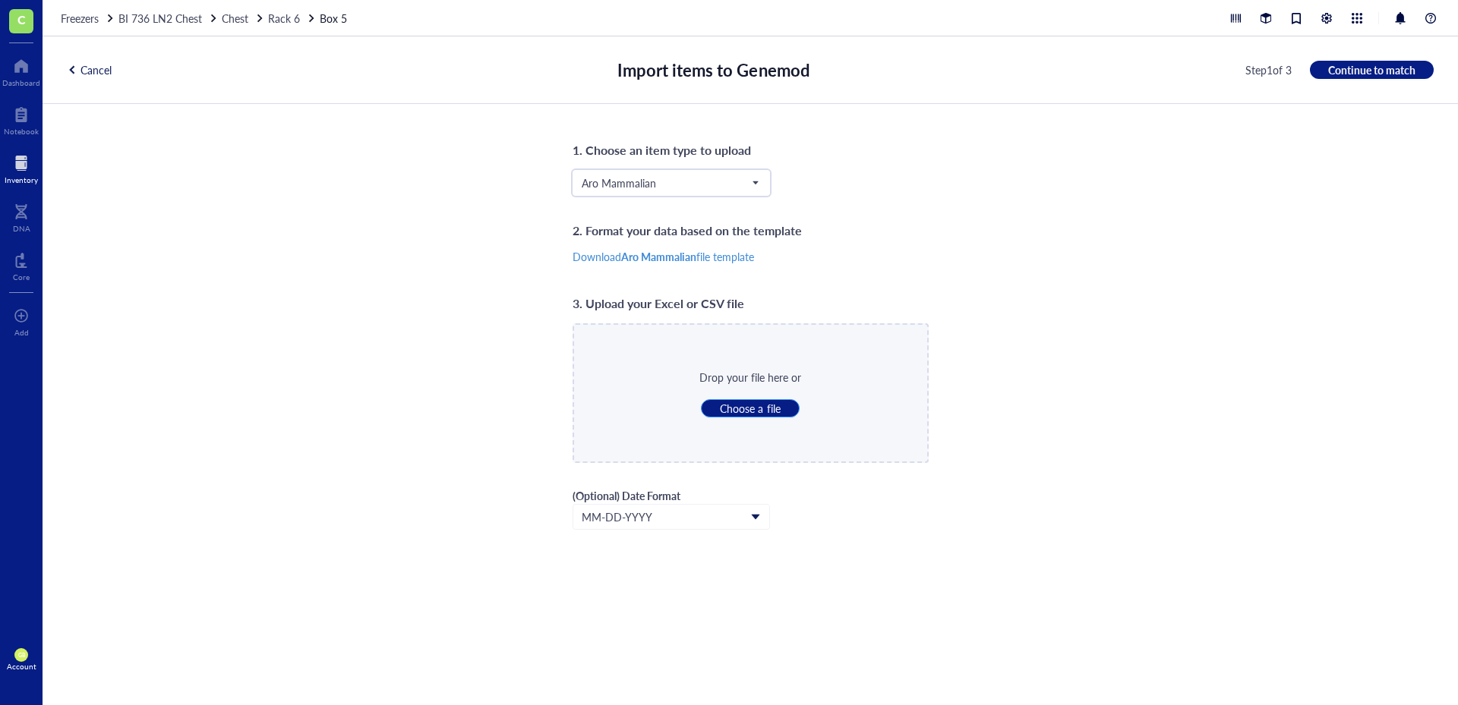
click at [744, 412] on span "Choose a file" at bounding box center [750, 409] width 60 height 14
type input "C:\fakepath\LN2_Rack_6_Box_5.csv"
click at [1333, 70] on span "Continue to match" at bounding box center [1371, 70] width 87 height 14
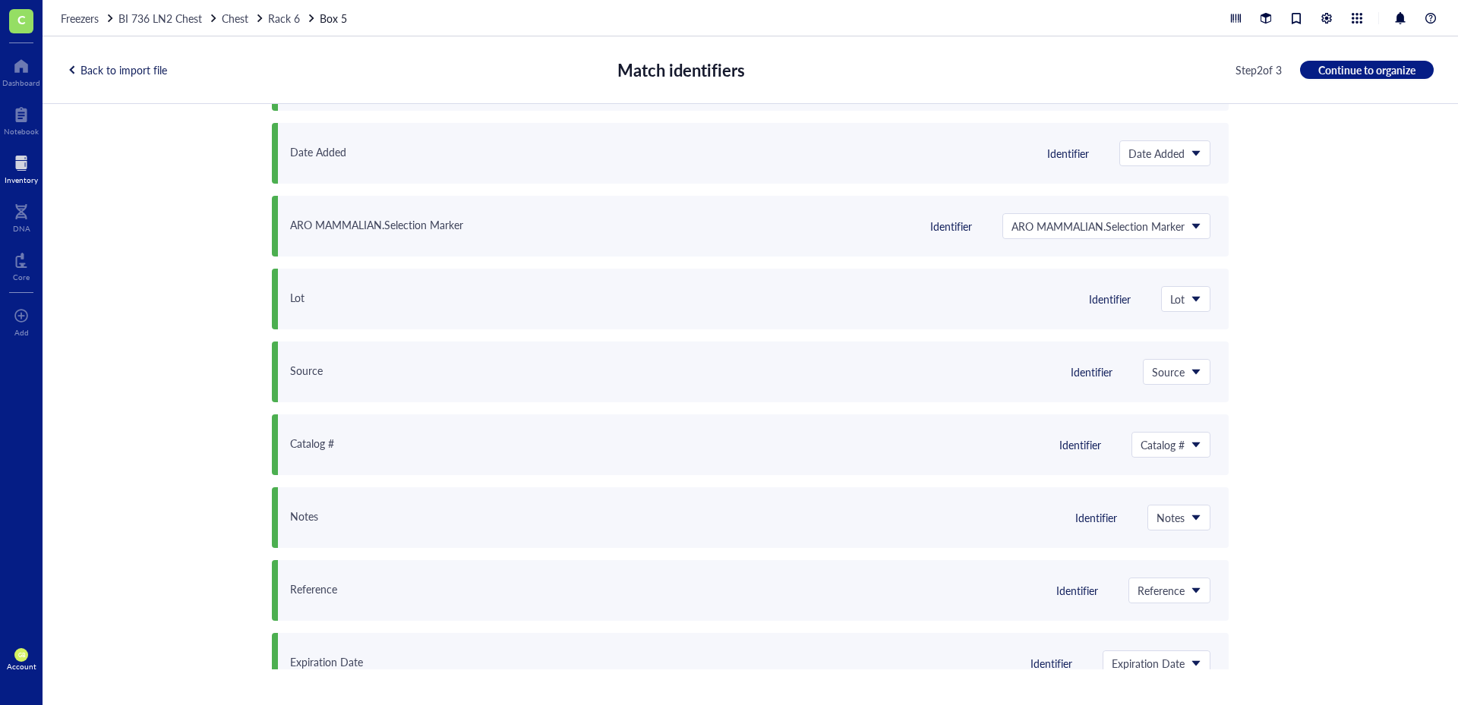
scroll to position [0, 0]
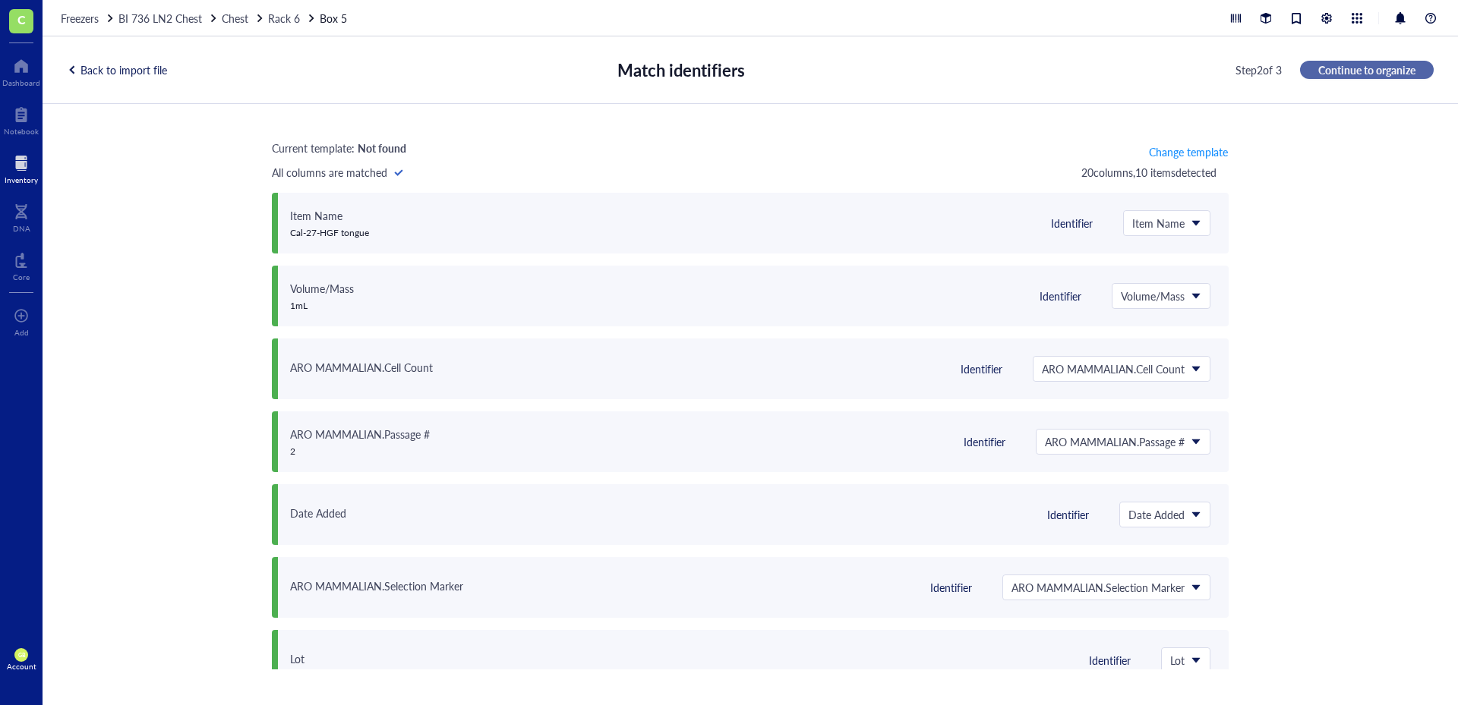
click at [1357, 66] on span "Continue to organize" at bounding box center [1366, 70] width 97 height 14
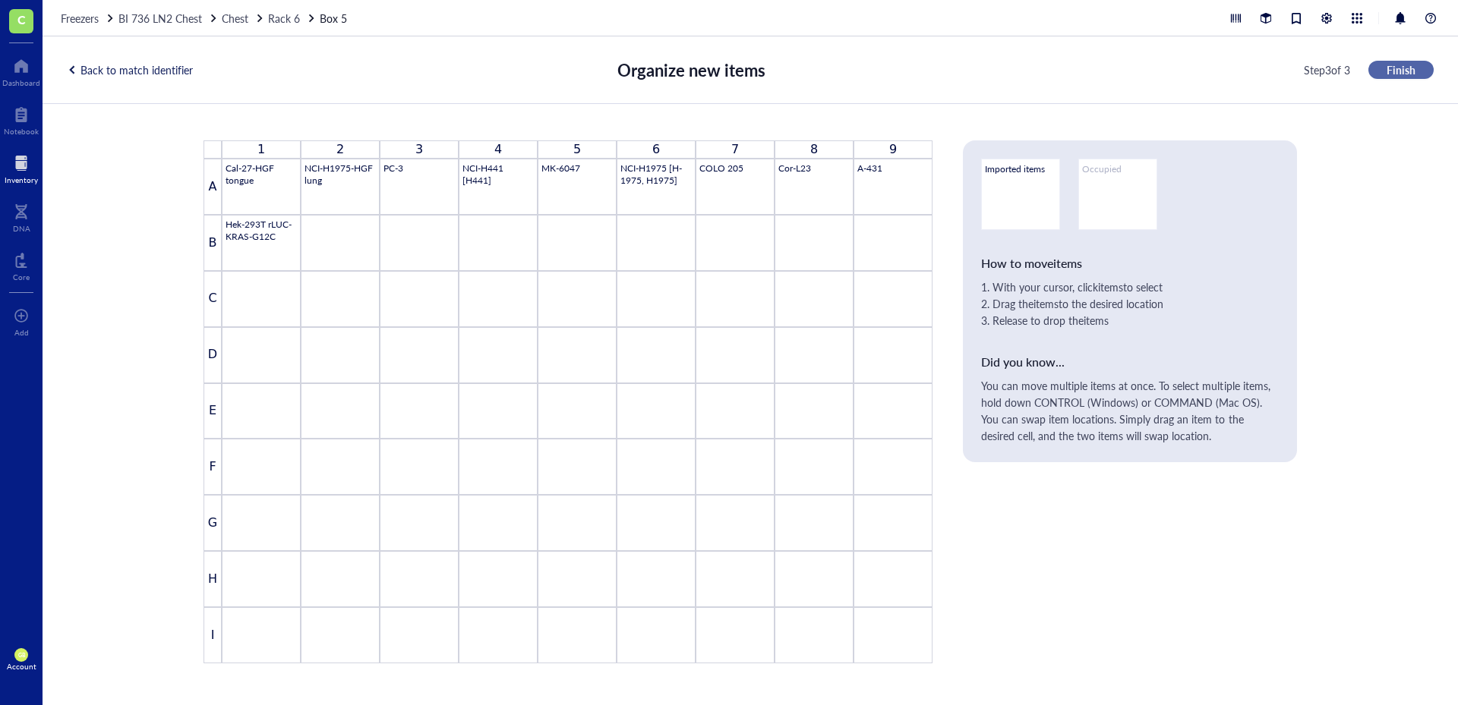
click at [1396, 74] on span "Finish" at bounding box center [1400, 70] width 29 height 14
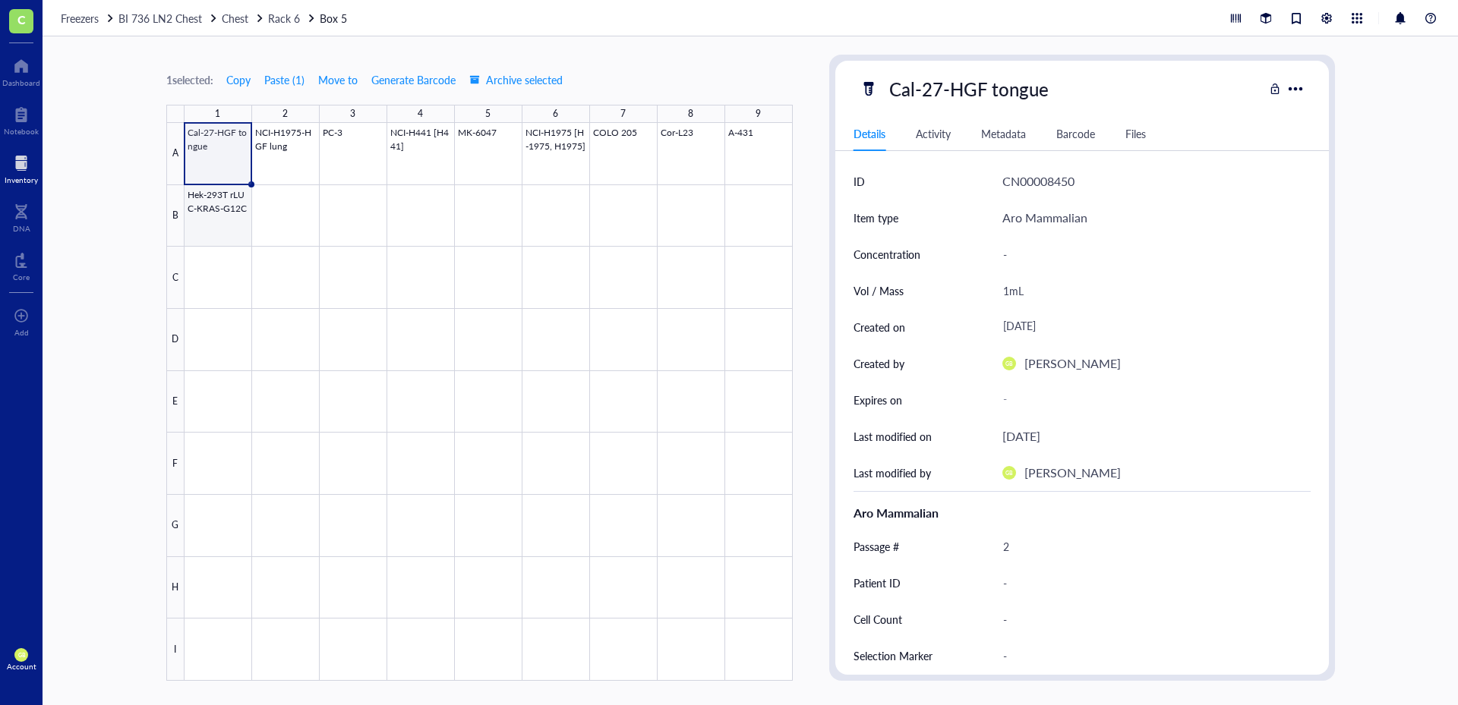
click at [219, 226] on div at bounding box center [488, 402] width 608 height 558
click at [363, 80] on div "1 selected: Copy Paste ( 1 ) Move to Generate Barcode Archive selected" at bounding box center [364, 80] width 397 height 24
click at [354, 74] on span "Move to" at bounding box center [337, 80] width 39 height 12
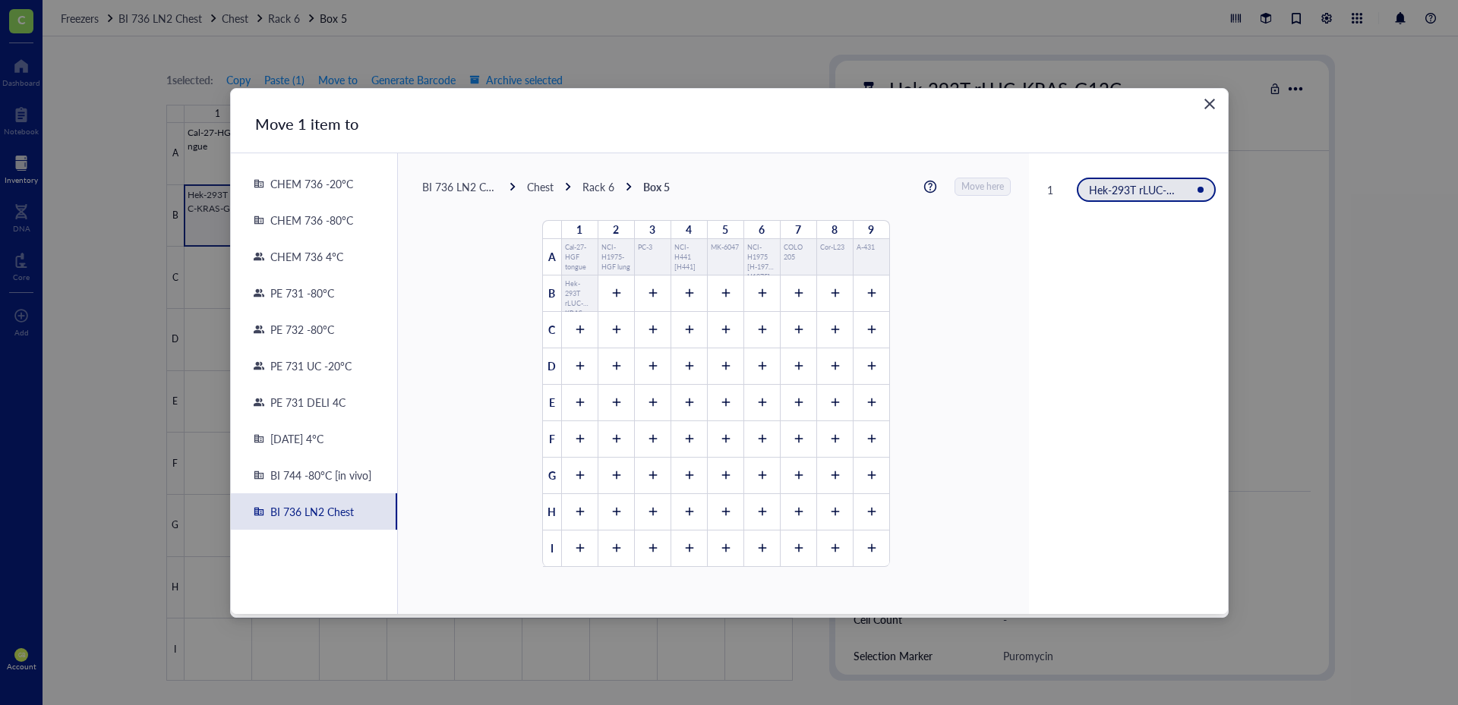
click at [1210, 106] on icon "Close" at bounding box center [1209, 104] width 11 height 11
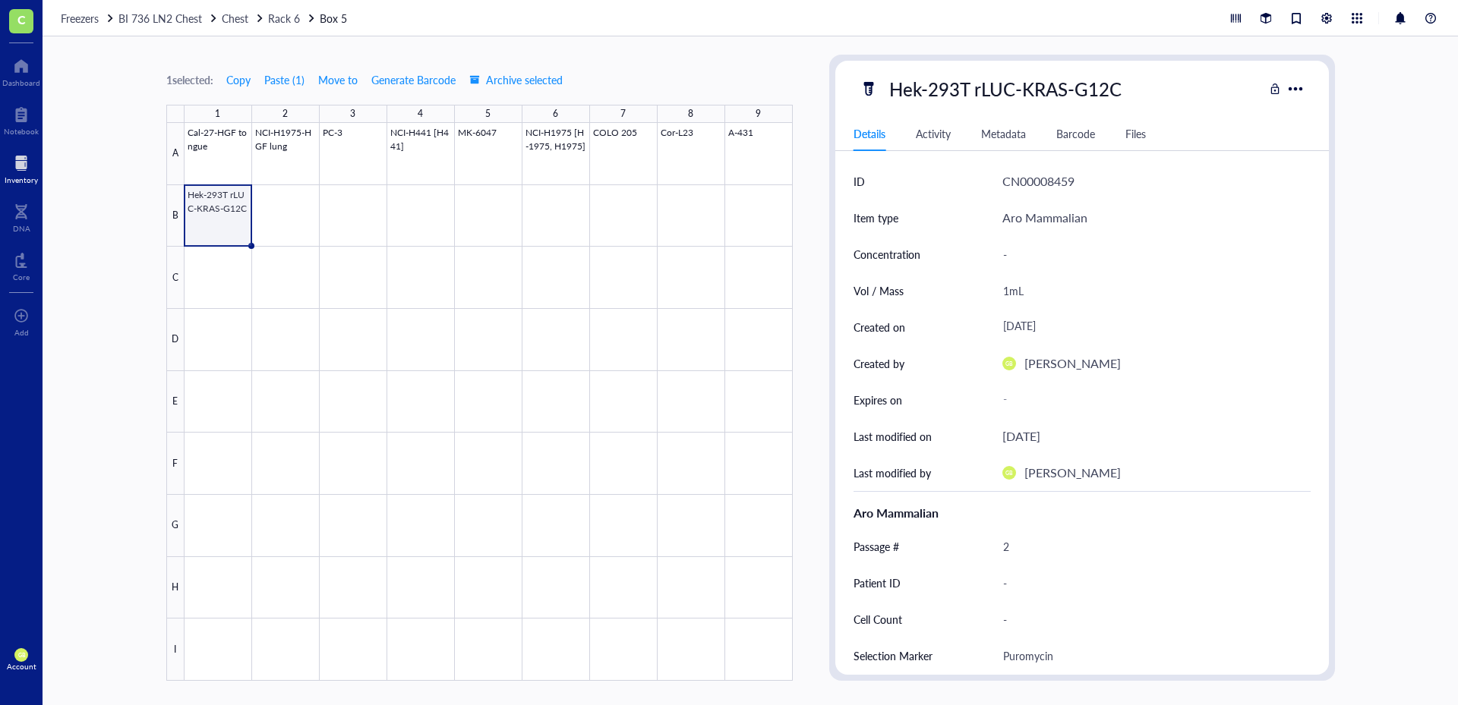
click at [292, 27] on div "Freezers BI [STREET_ADDRESS]" at bounding box center [750, 18] width 1415 height 36
click at [293, 21] on span "Rack 6" at bounding box center [284, 18] width 32 height 15
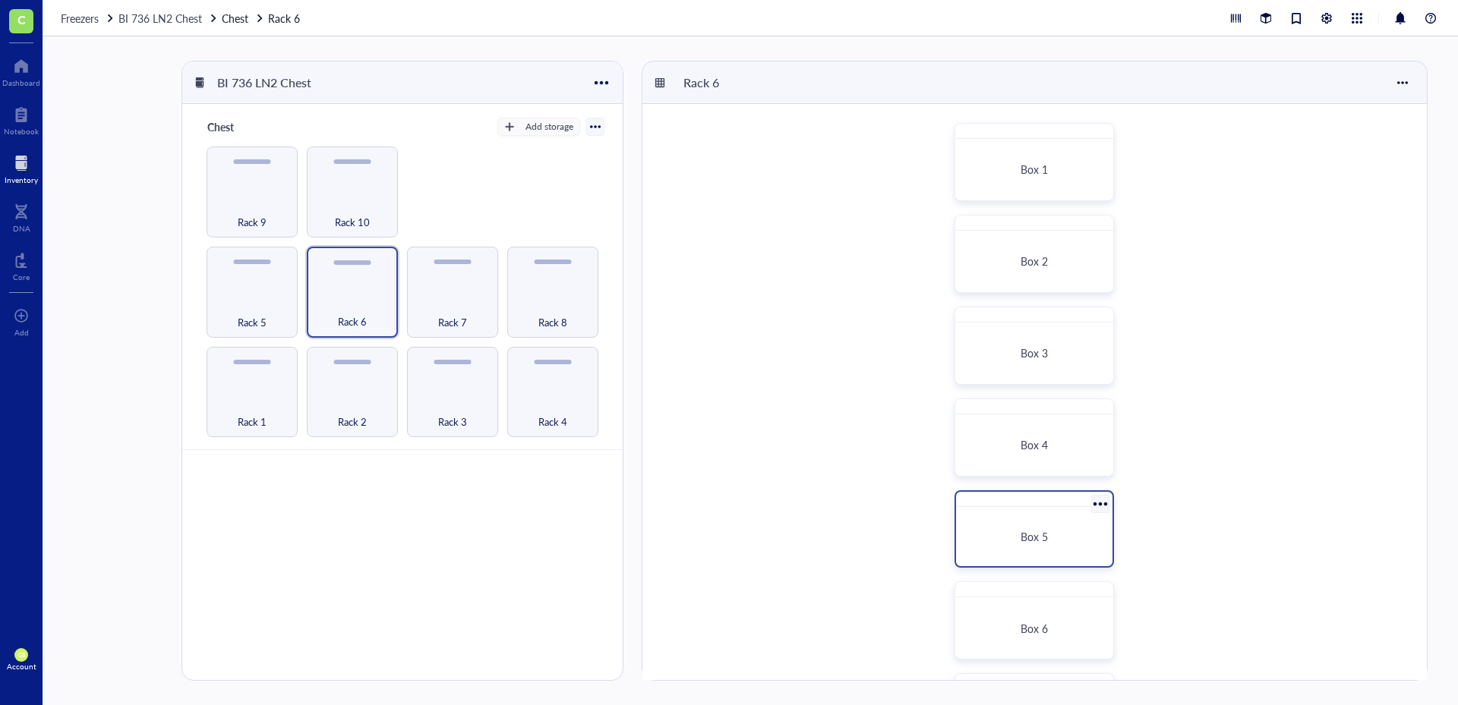
click at [1102, 496] on div at bounding box center [1100, 504] width 22 height 22
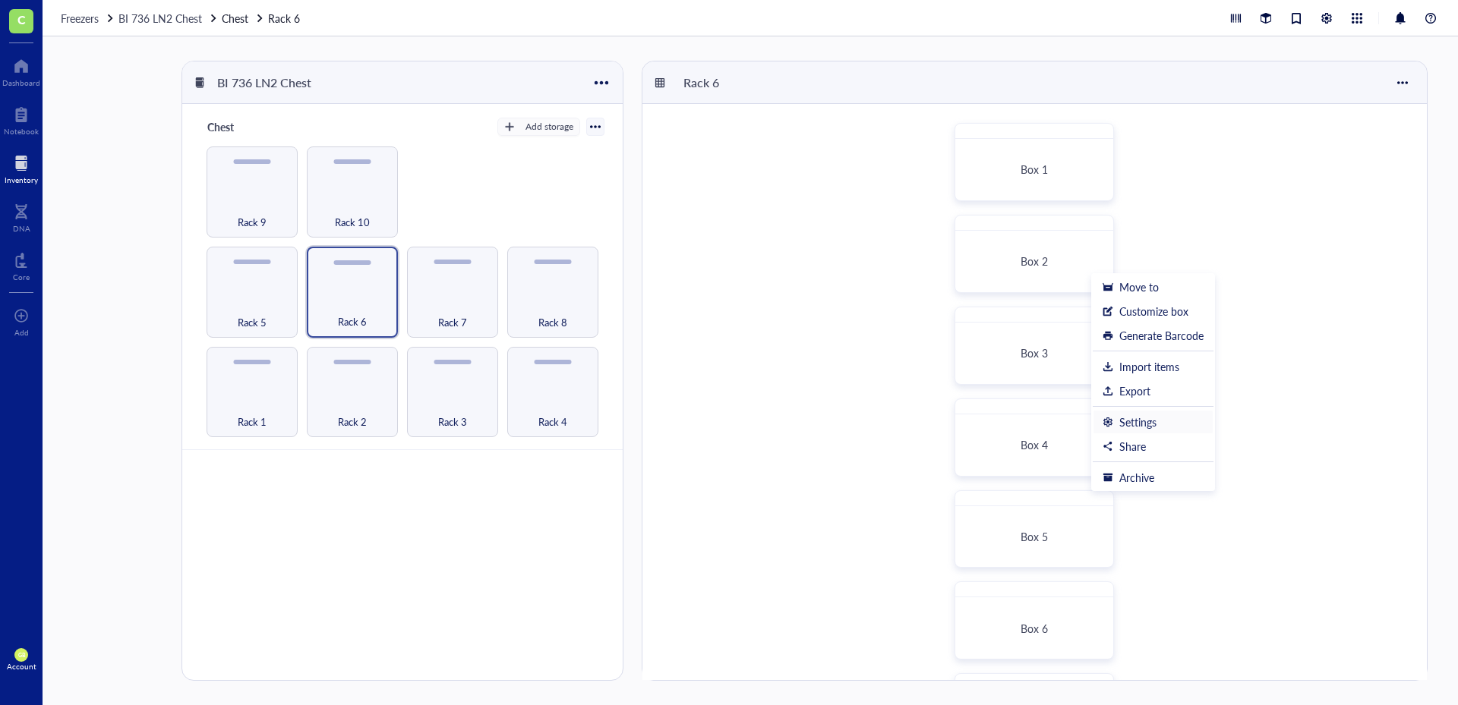
click at [1132, 421] on div "Settings" at bounding box center [1137, 422] width 37 height 14
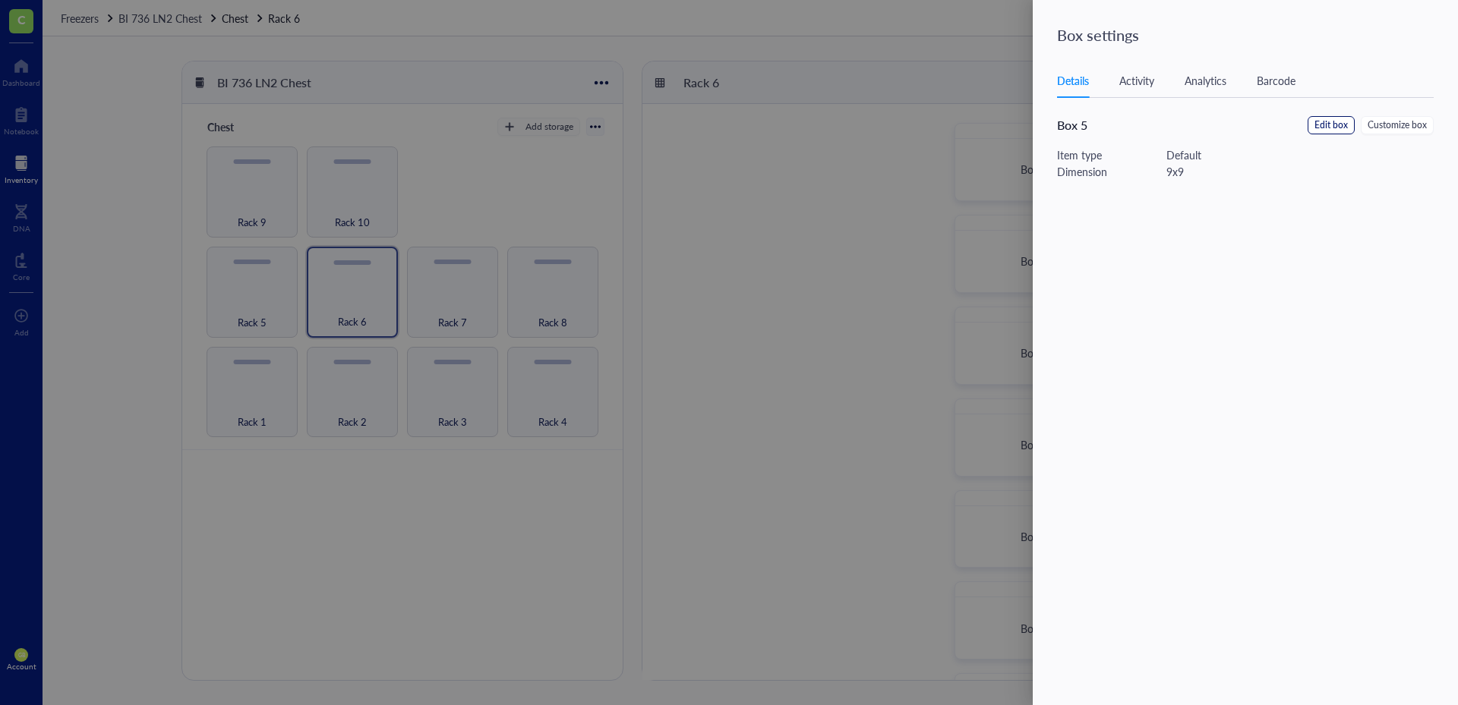
click at [1332, 131] on span "Edit box" at bounding box center [1330, 125] width 33 height 14
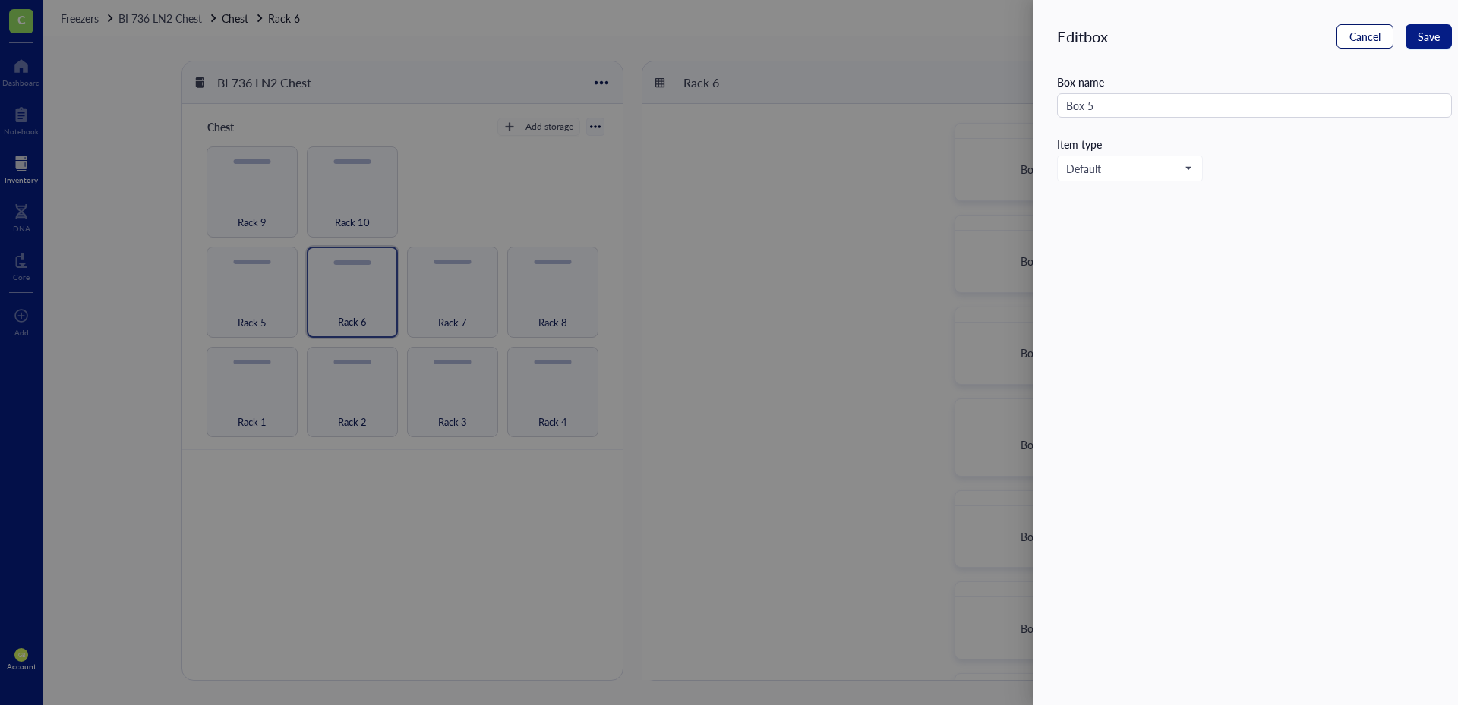
click at [1352, 41] on span "Cancel" at bounding box center [1364, 36] width 31 height 12
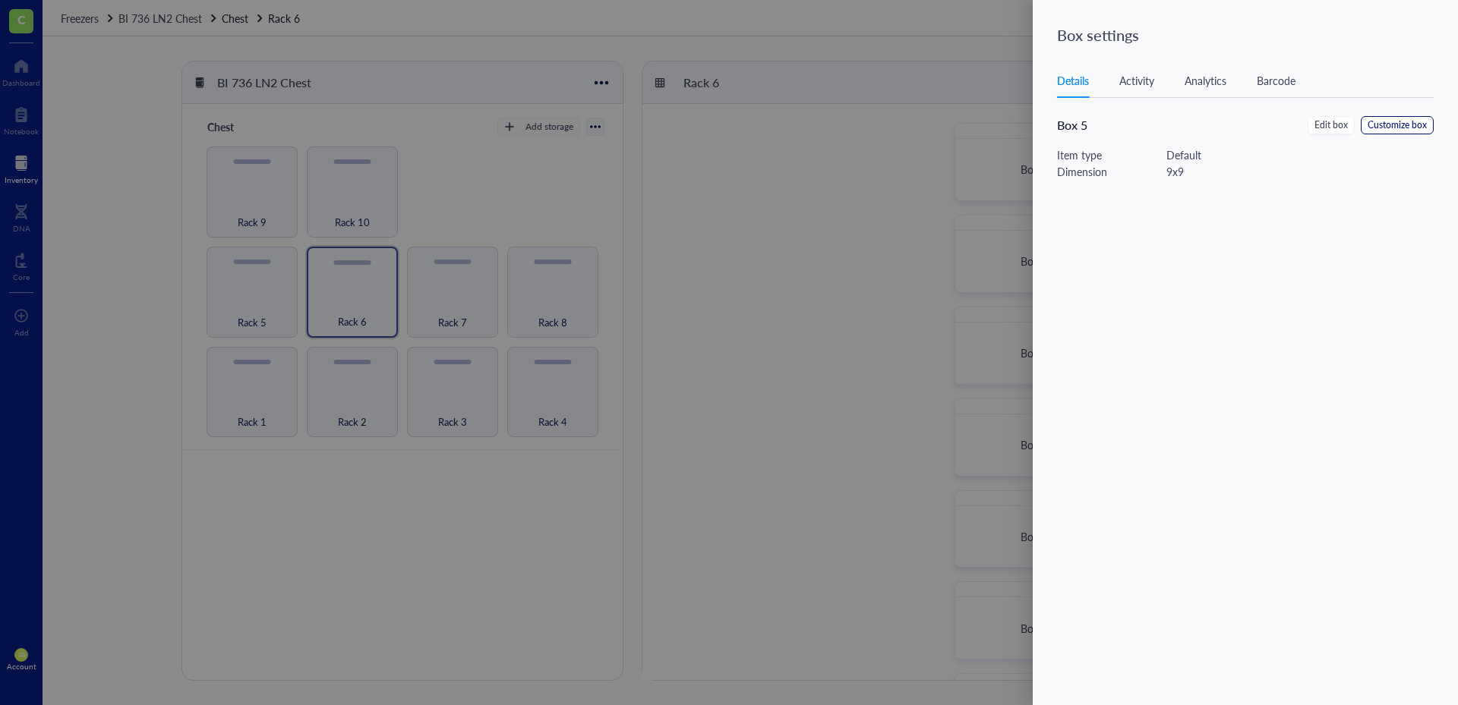
click at [1398, 128] on span "Customize box" at bounding box center [1396, 125] width 59 height 14
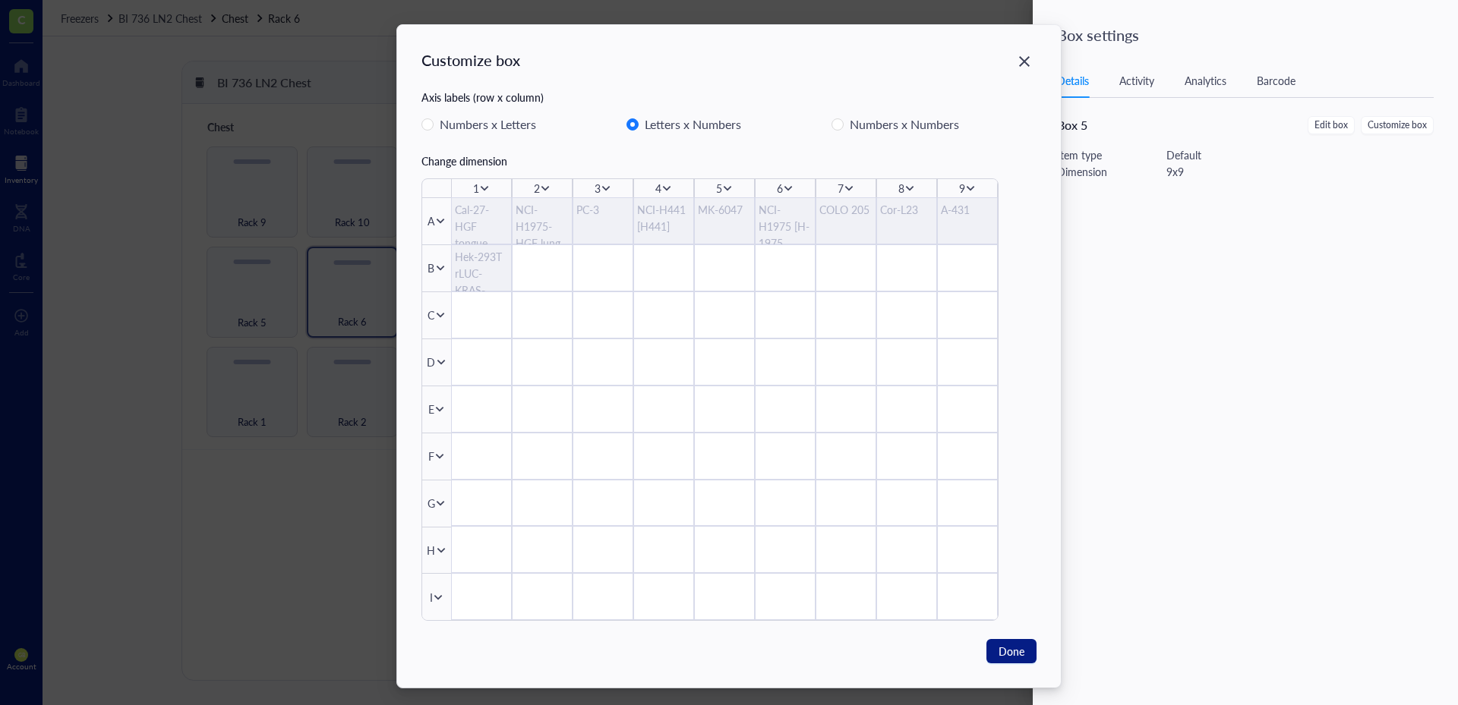
click at [960, 184] on div "9" at bounding box center [962, 188] width 6 height 17
drag, startPoint x: 965, startPoint y: 184, endPoint x: 948, endPoint y: 180, distance: 17.3
click at [948, 180] on div "9" at bounding box center [967, 188] width 61 height 18
click at [965, 185] on icon at bounding box center [970, 188] width 11 height 11
click at [1011, 230] on span "Insert 1 right" at bounding box center [1016, 234] width 87 height 17
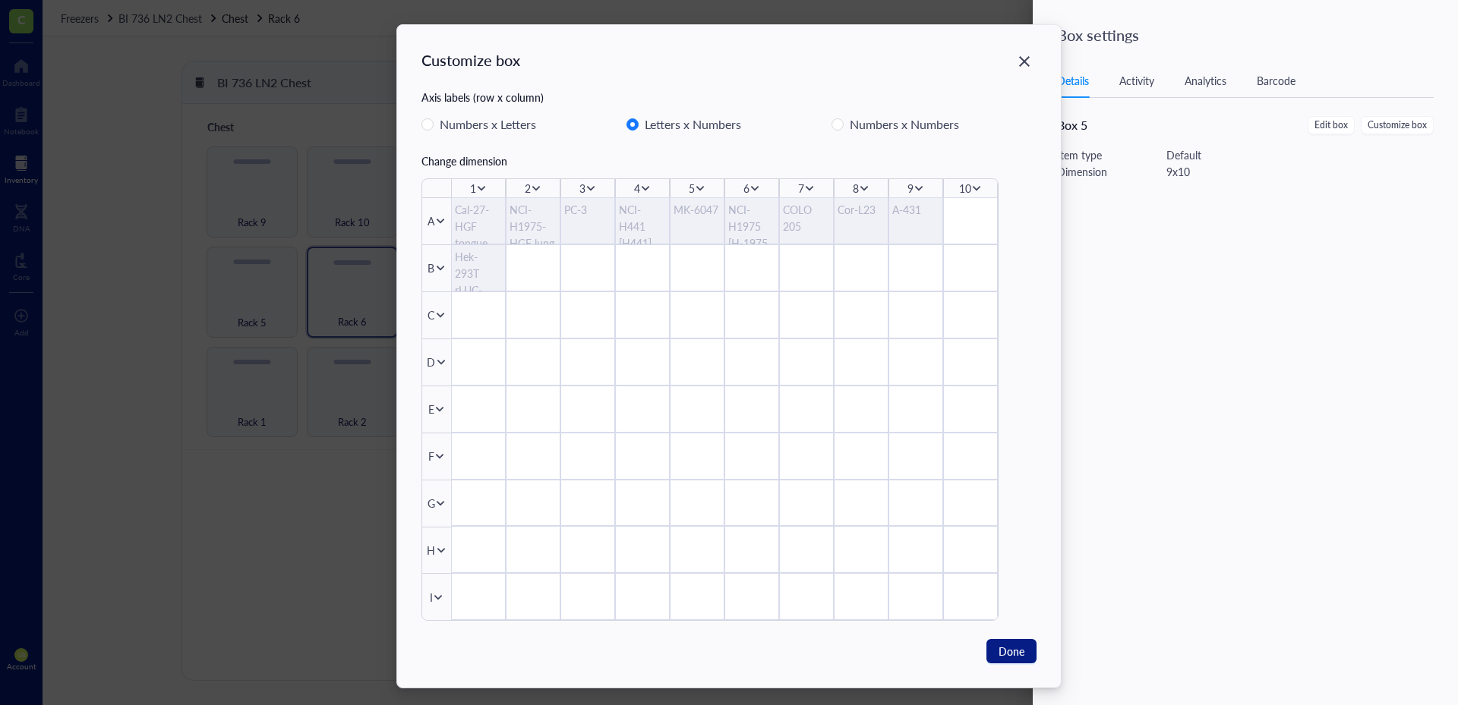
click at [435, 599] on icon at bounding box center [438, 597] width 8 height 5
click at [457, 523] on span "Insert 1 below" at bounding box center [484, 520] width 87 height 17
click at [1014, 649] on span "Done" at bounding box center [1011, 651] width 26 height 17
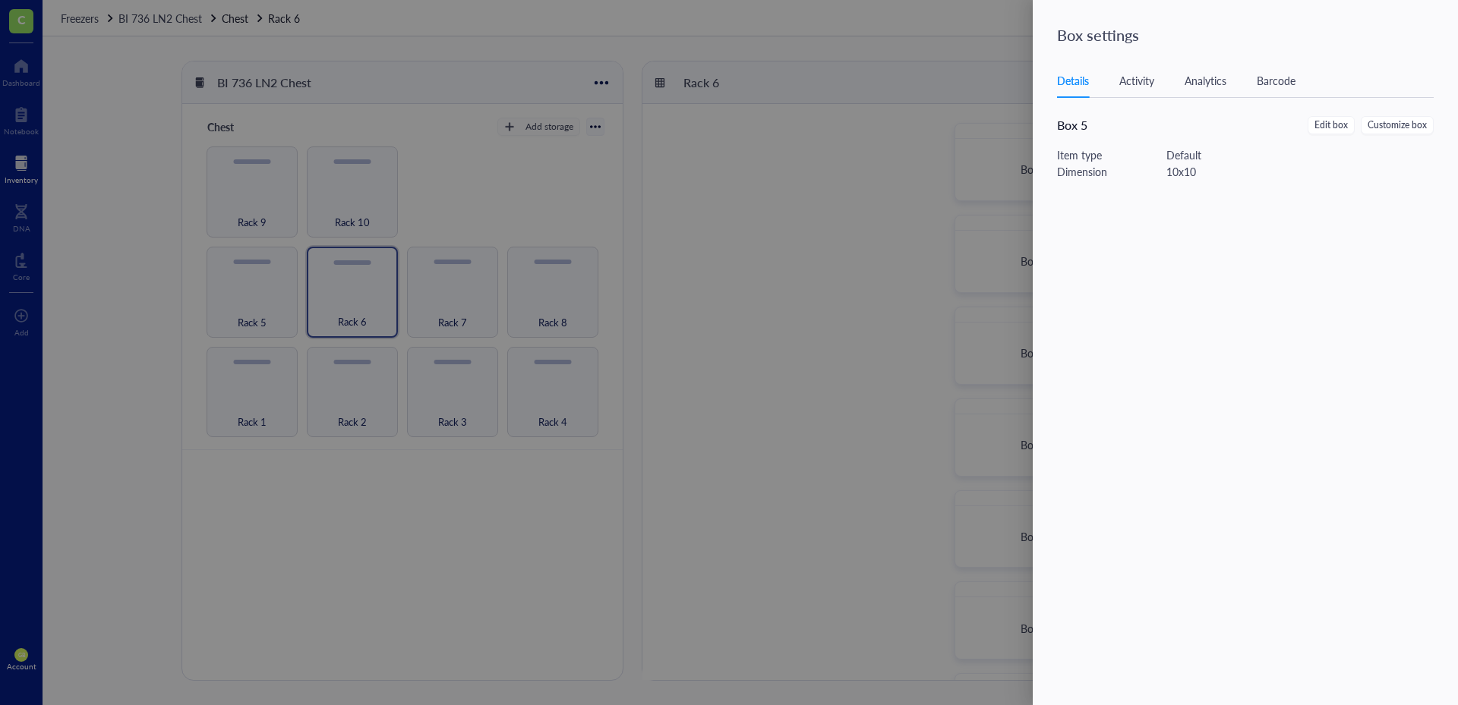
click at [968, 46] on div at bounding box center [729, 352] width 1458 height 705
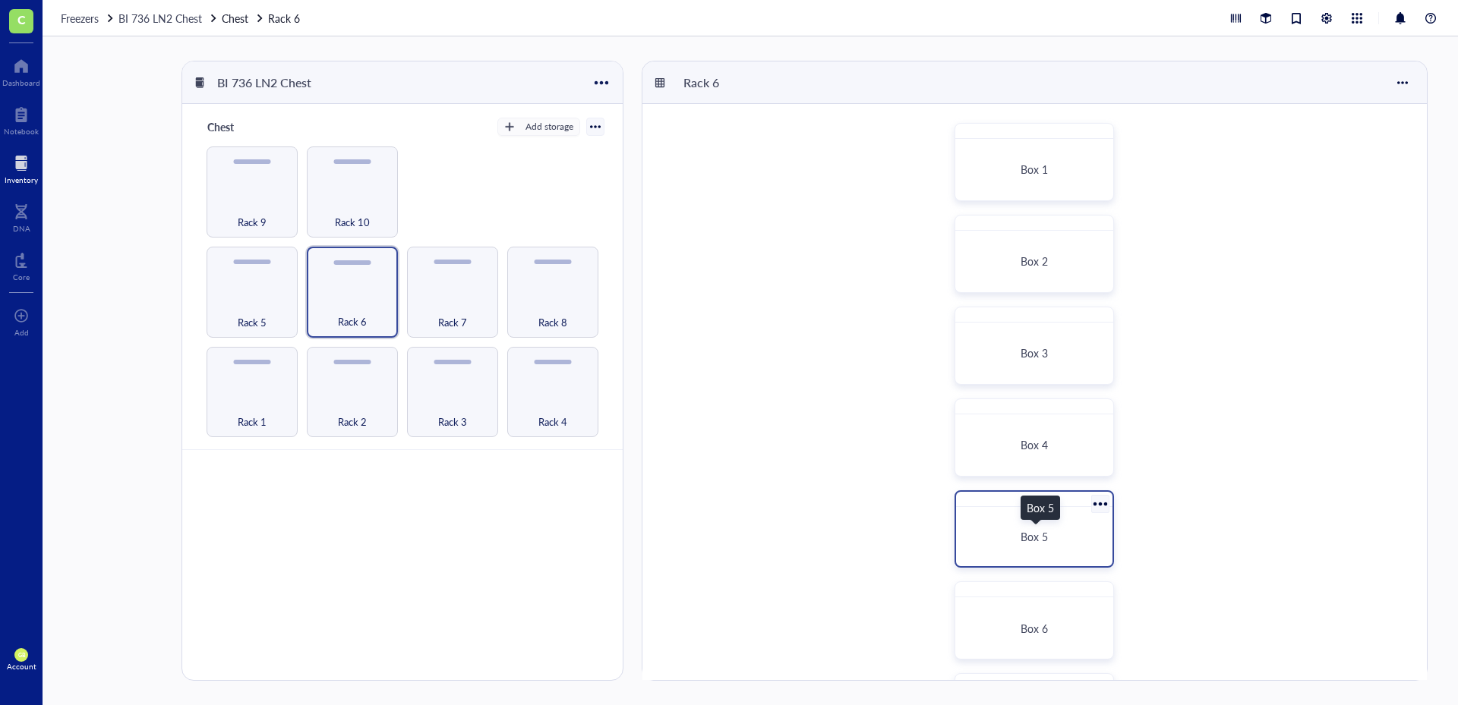
click at [1027, 535] on span "Box 5" at bounding box center [1033, 536] width 27 height 15
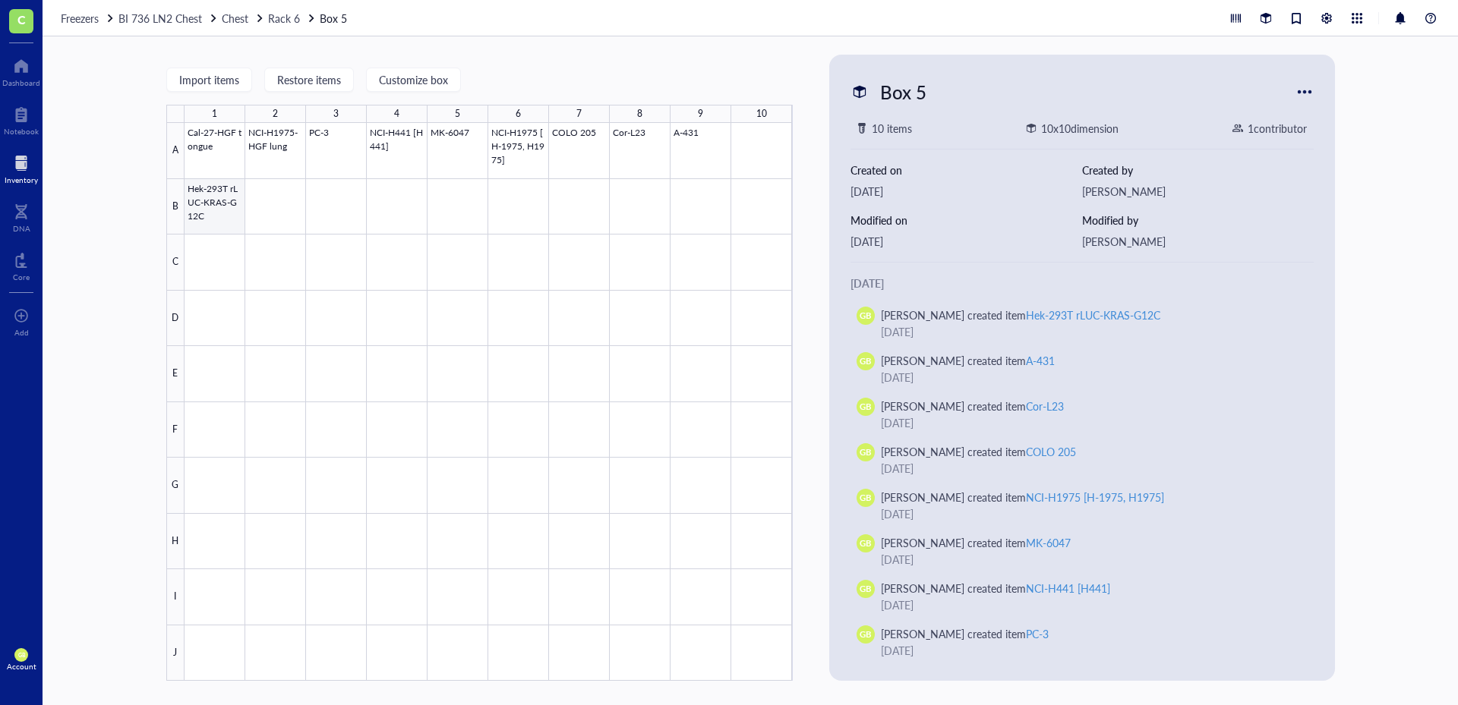
click at [212, 216] on div at bounding box center [488, 402] width 608 height 558
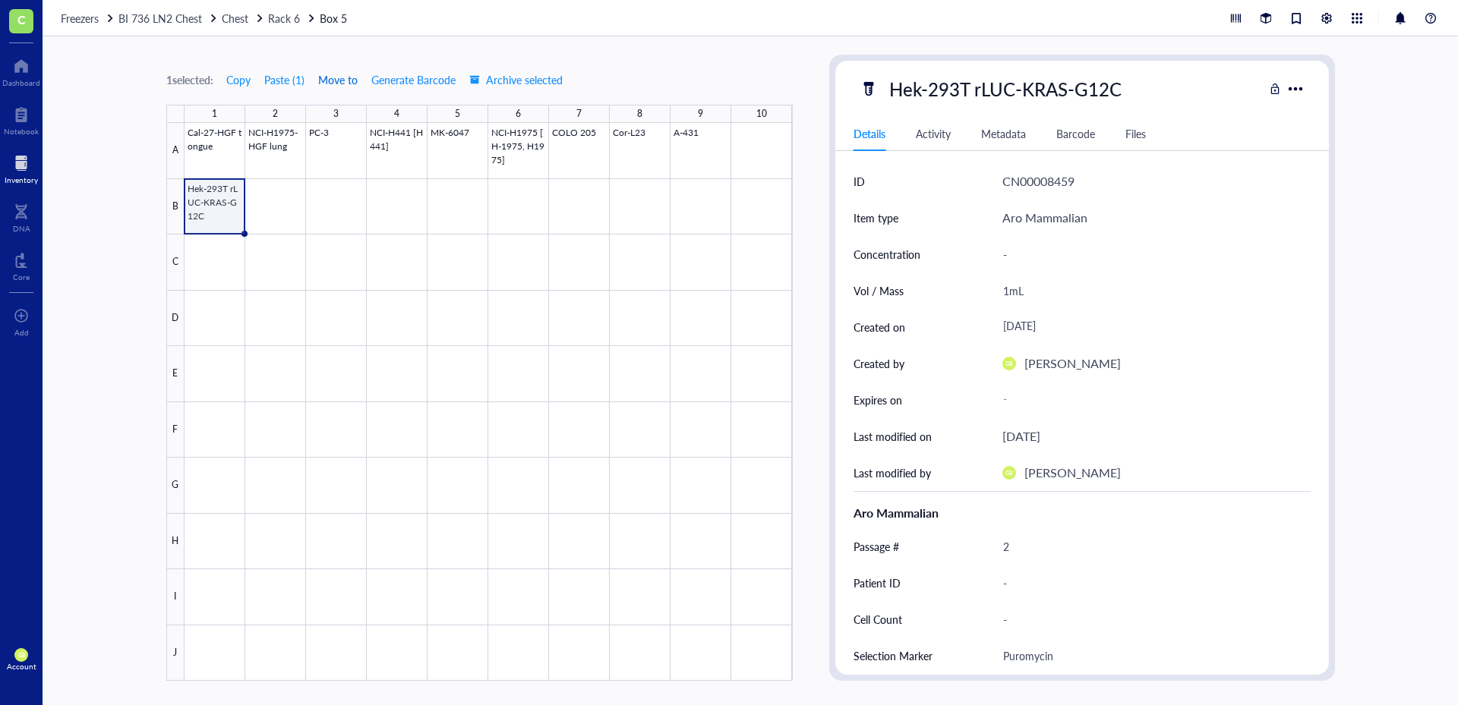
click at [339, 86] on span "Move to" at bounding box center [337, 80] width 39 height 12
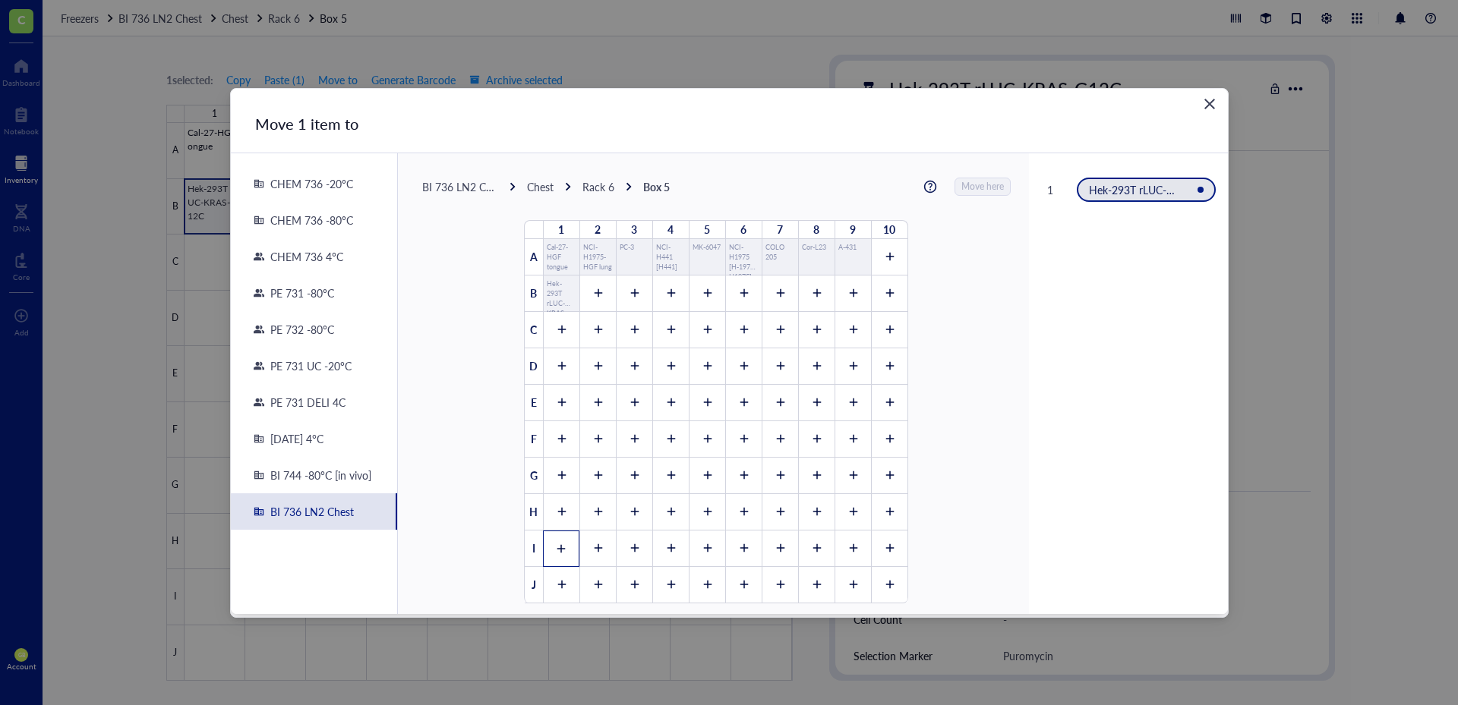
click at [556, 545] on icon at bounding box center [561, 549] width 11 height 11
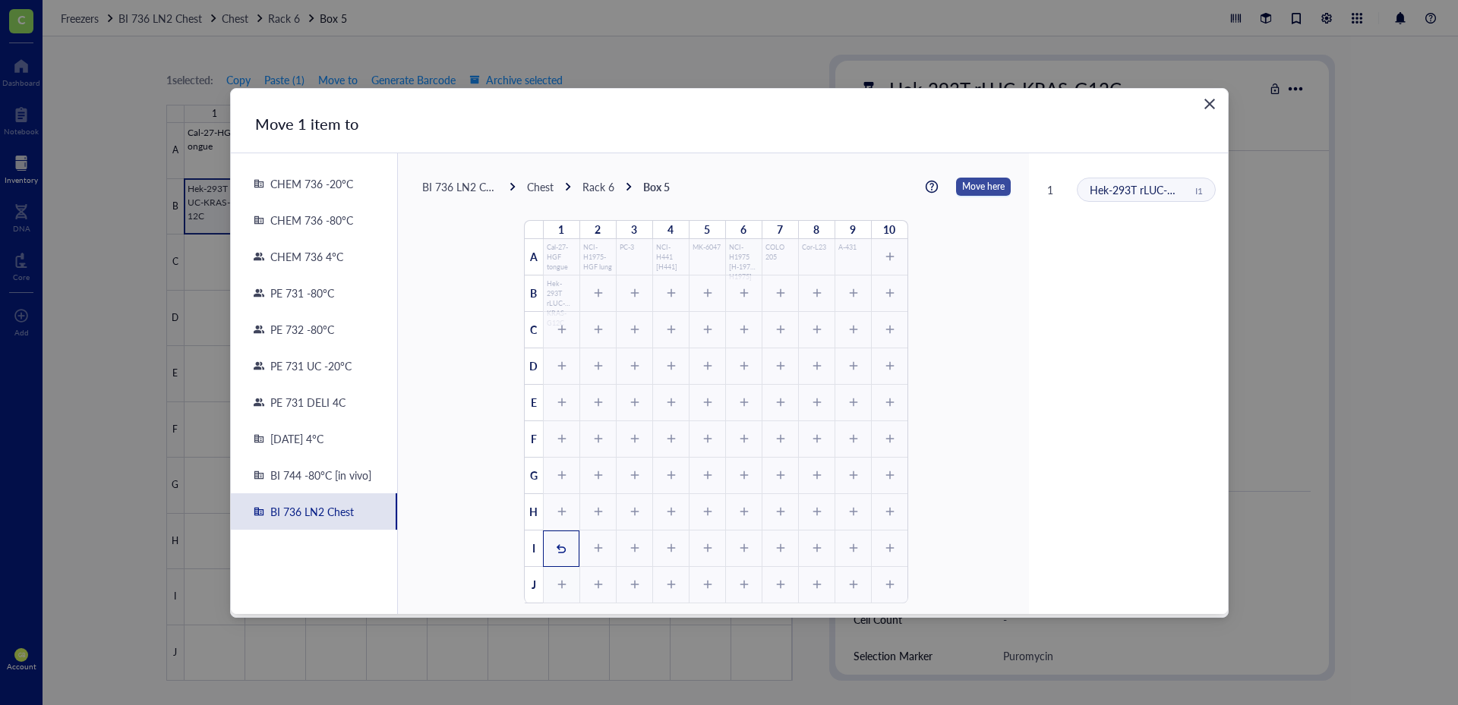
click at [962, 188] on span "Move here" at bounding box center [983, 187] width 43 height 20
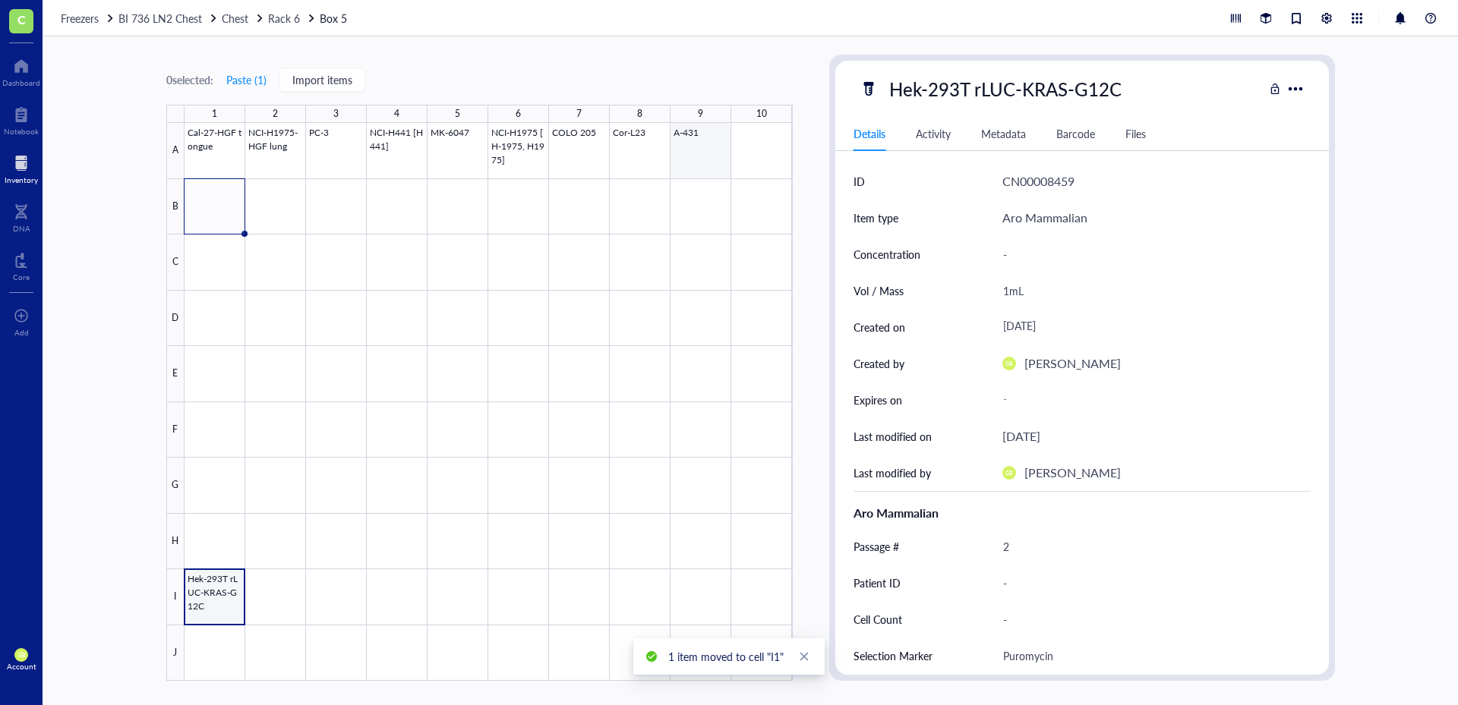
click at [708, 150] on div at bounding box center [488, 402] width 608 height 558
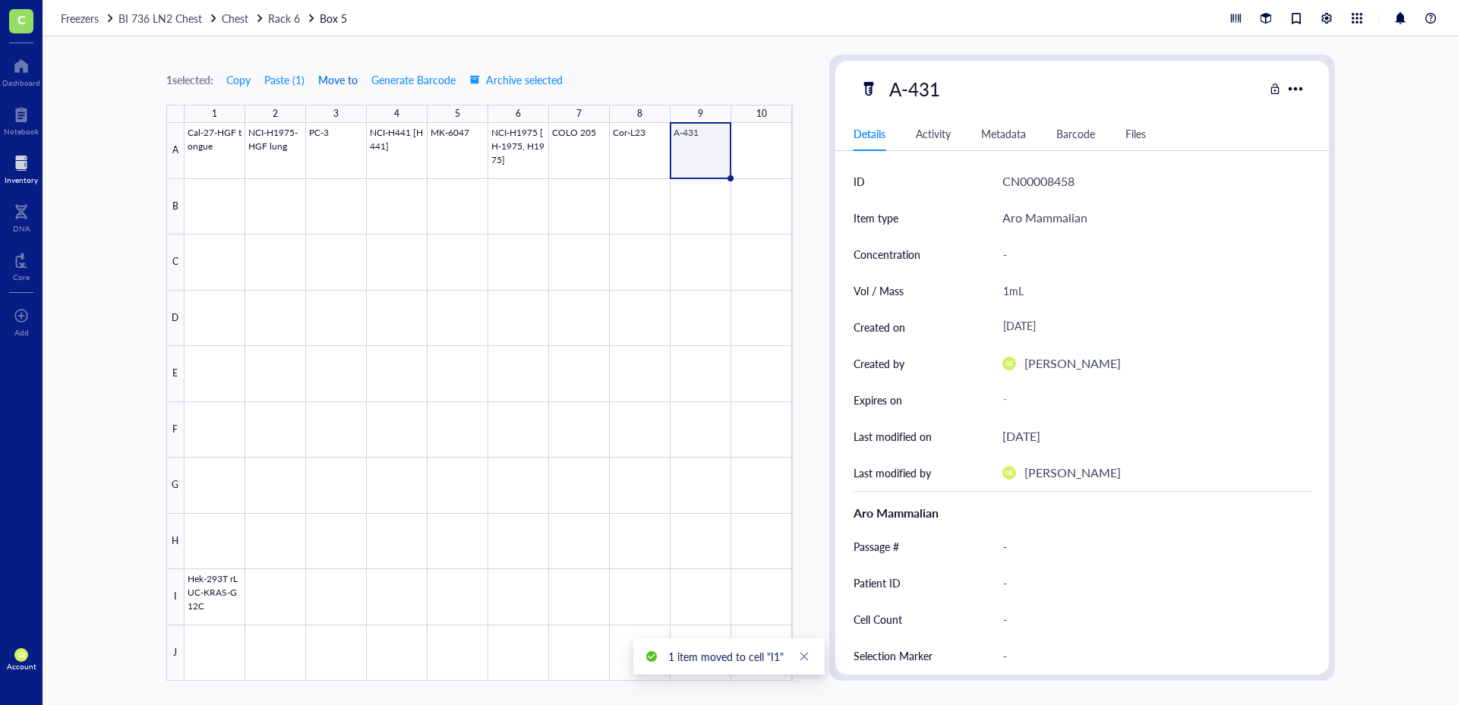
click at [348, 83] on span "Move to" at bounding box center [337, 80] width 39 height 12
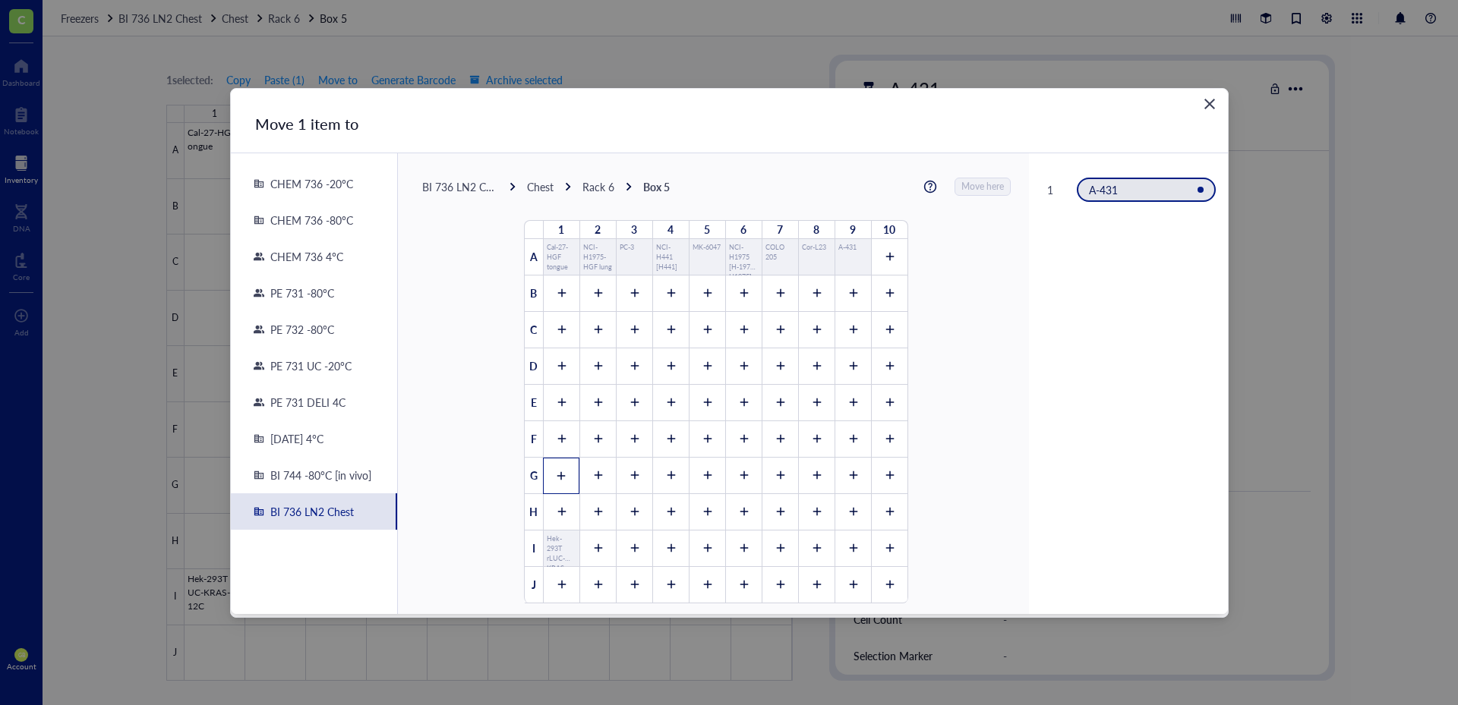
click at [549, 487] on div at bounding box center [561, 476] width 36 height 36
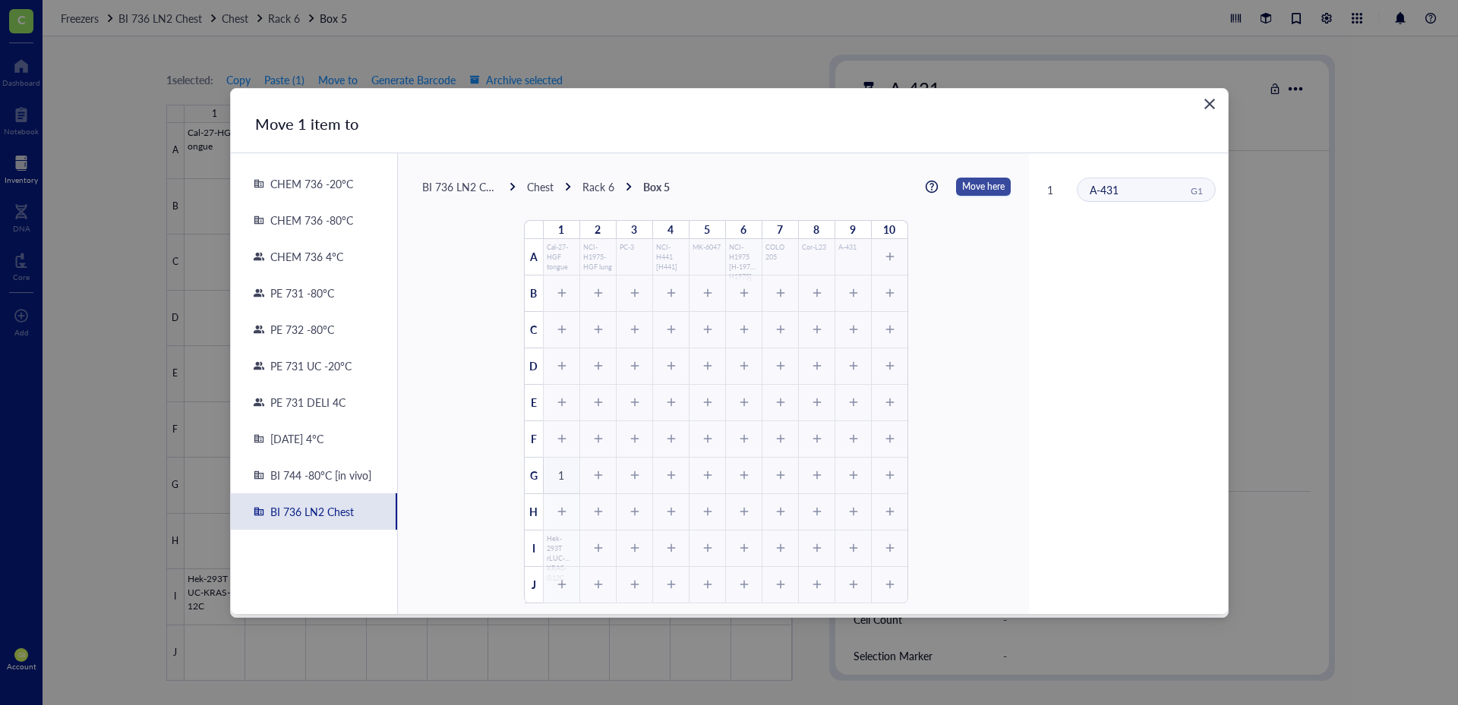
click at [974, 191] on span "Move here" at bounding box center [983, 187] width 43 height 20
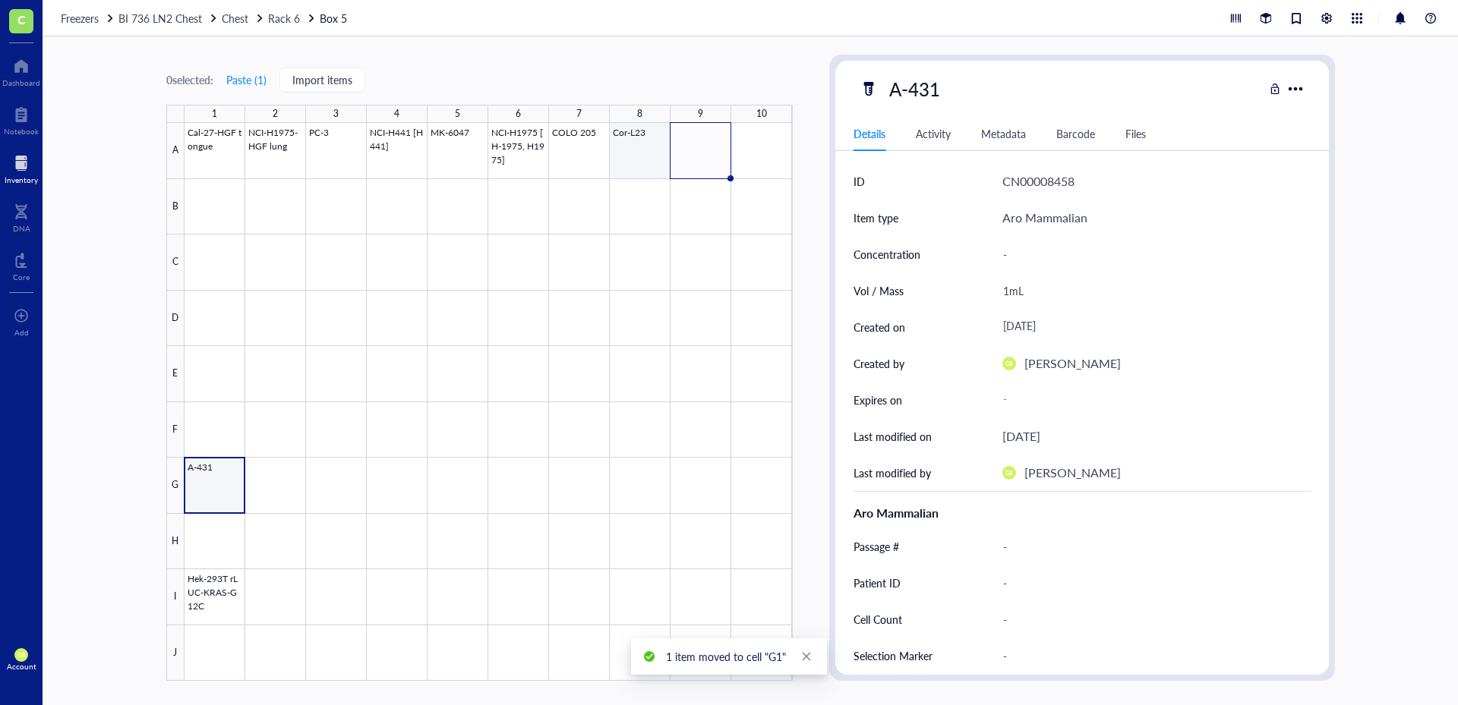
click at [644, 155] on div at bounding box center [488, 402] width 608 height 558
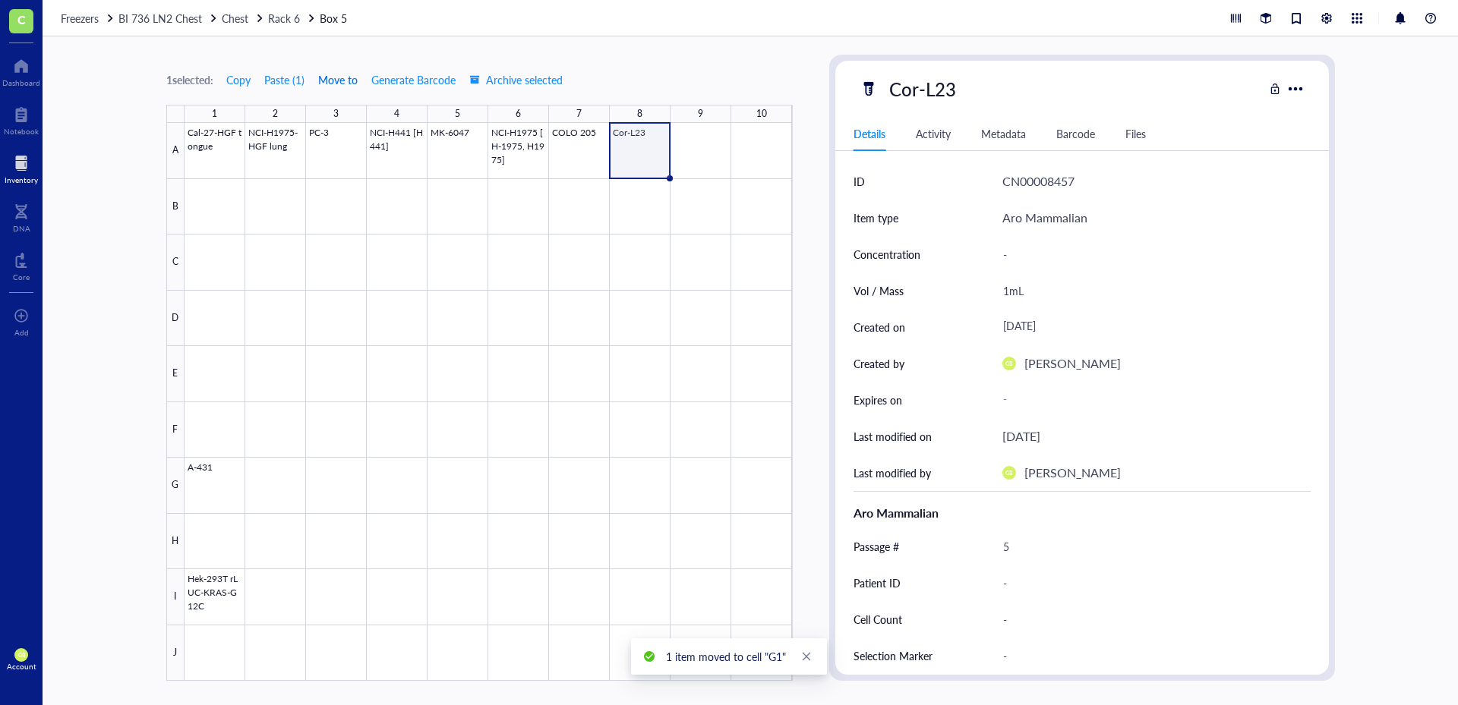
click at [346, 80] on span "Move to" at bounding box center [337, 80] width 39 height 12
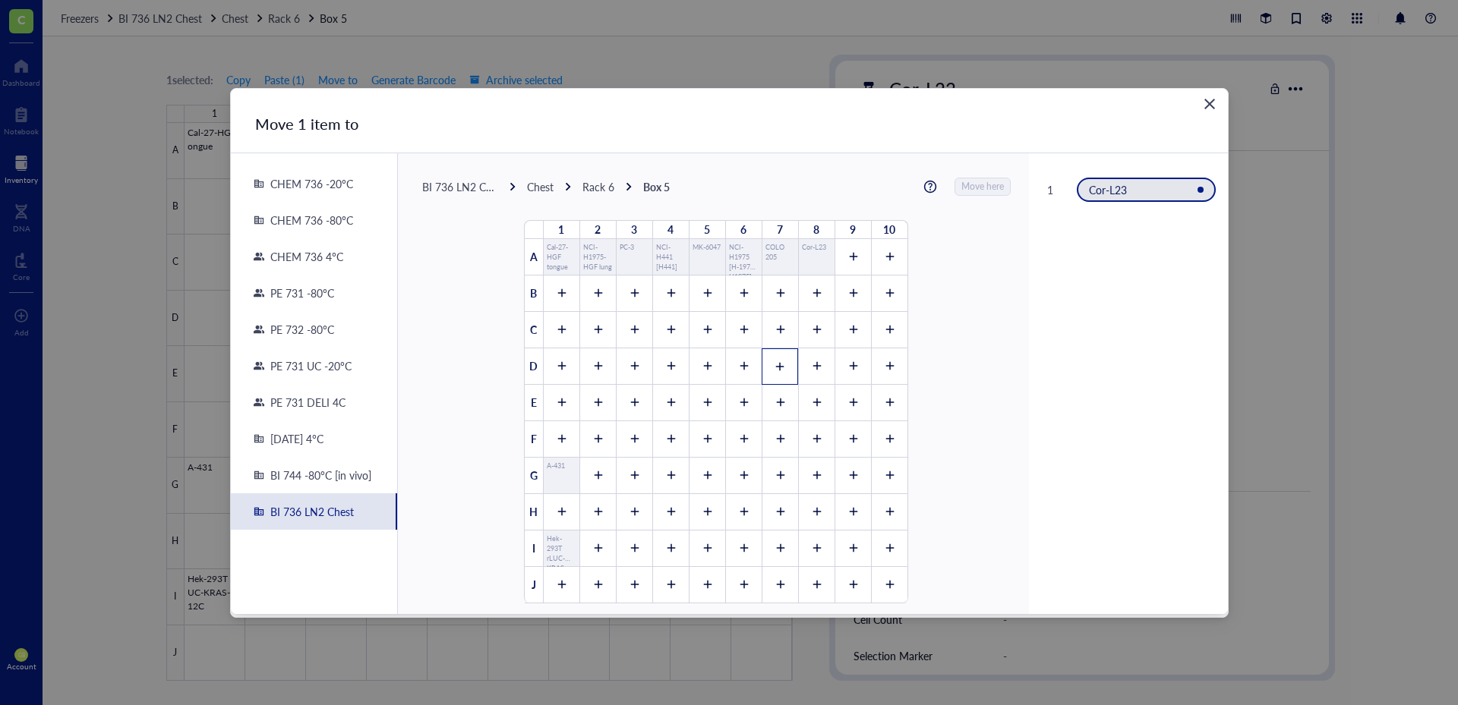
click at [776, 366] on icon at bounding box center [780, 366] width 8 height 8
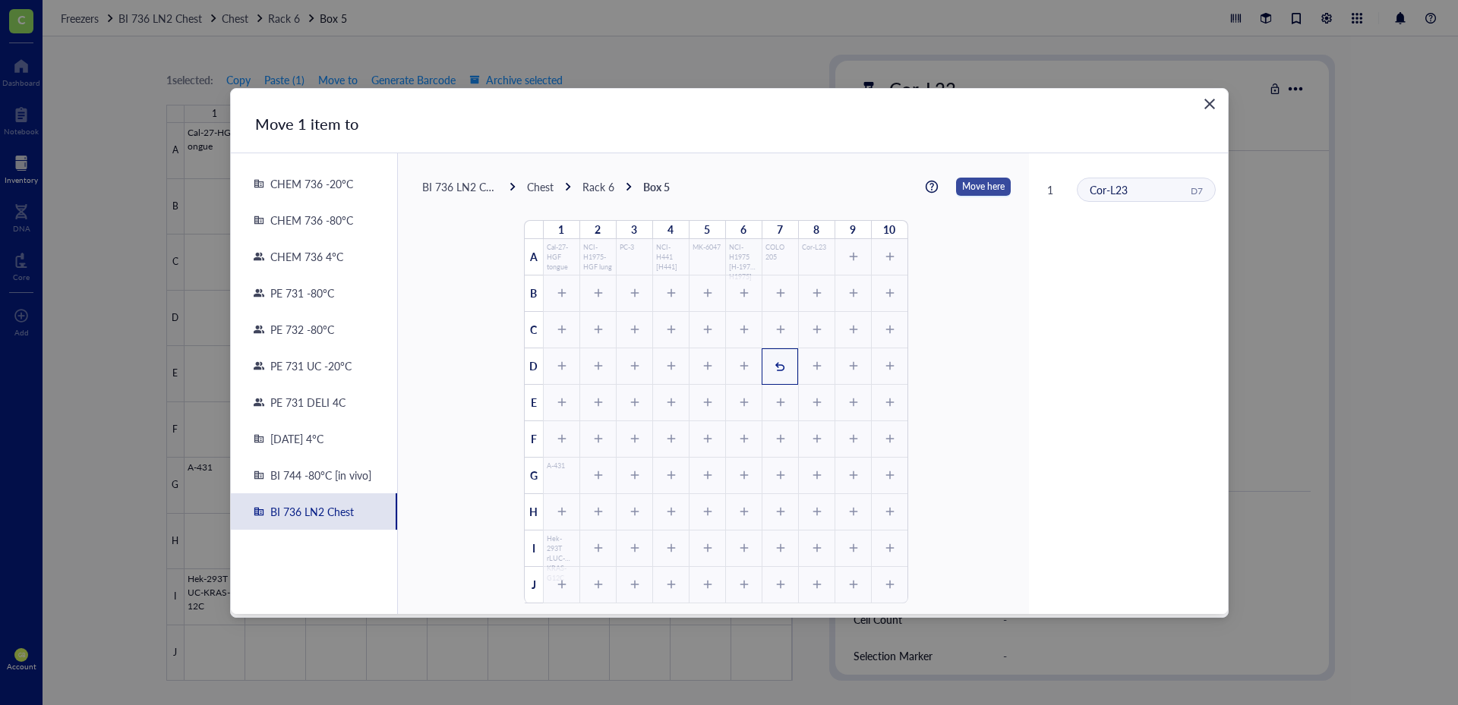
click at [962, 191] on span "Move here" at bounding box center [983, 187] width 43 height 20
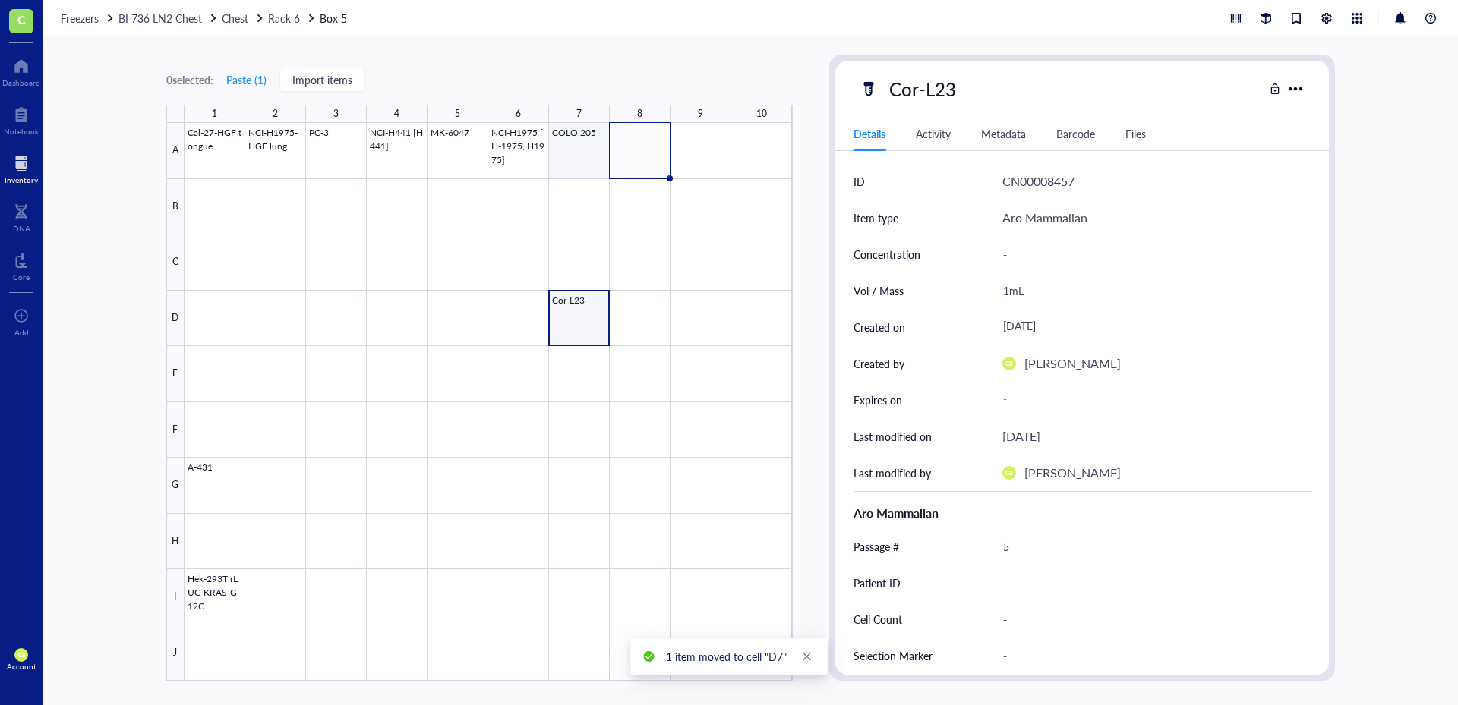
click at [577, 154] on div at bounding box center [488, 402] width 608 height 558
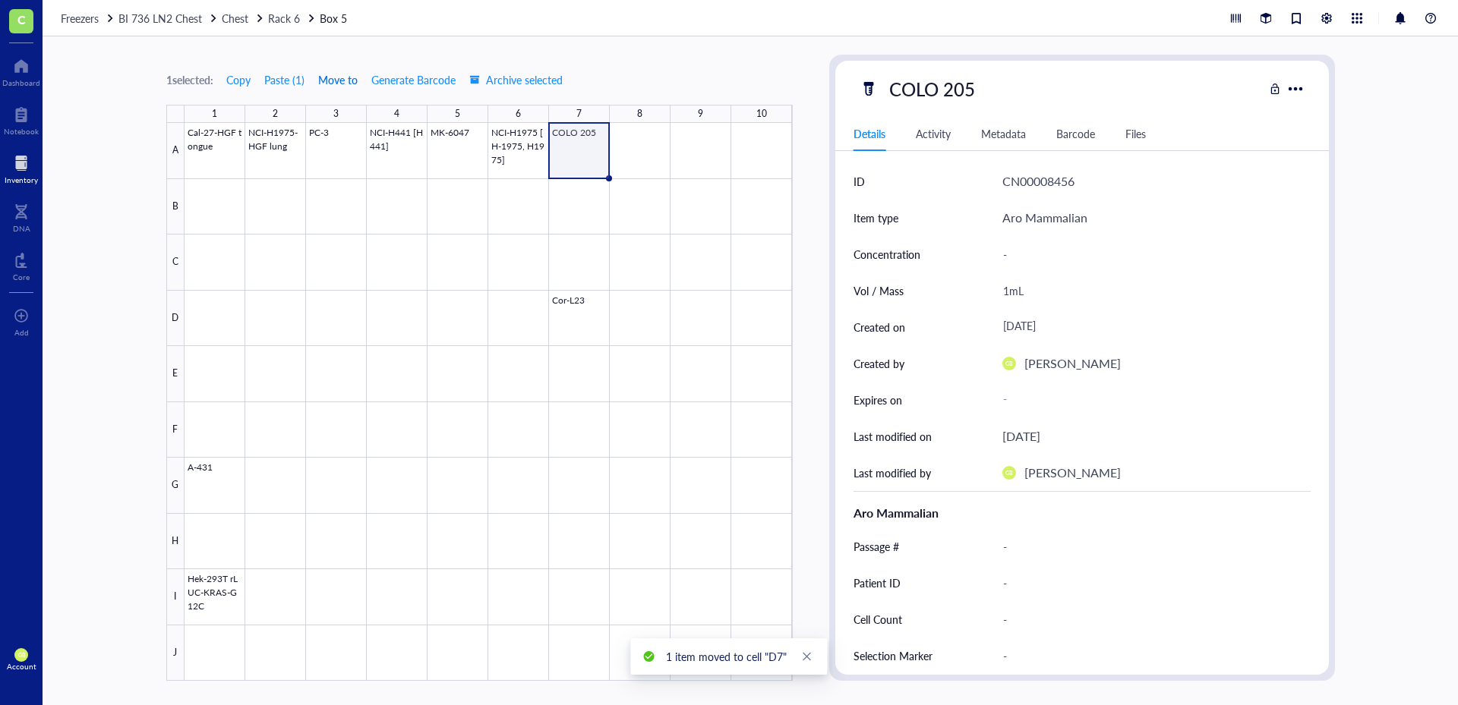
click at [349, 77] on span "Move to" at bounding box center [337, 80] width 39 height 12
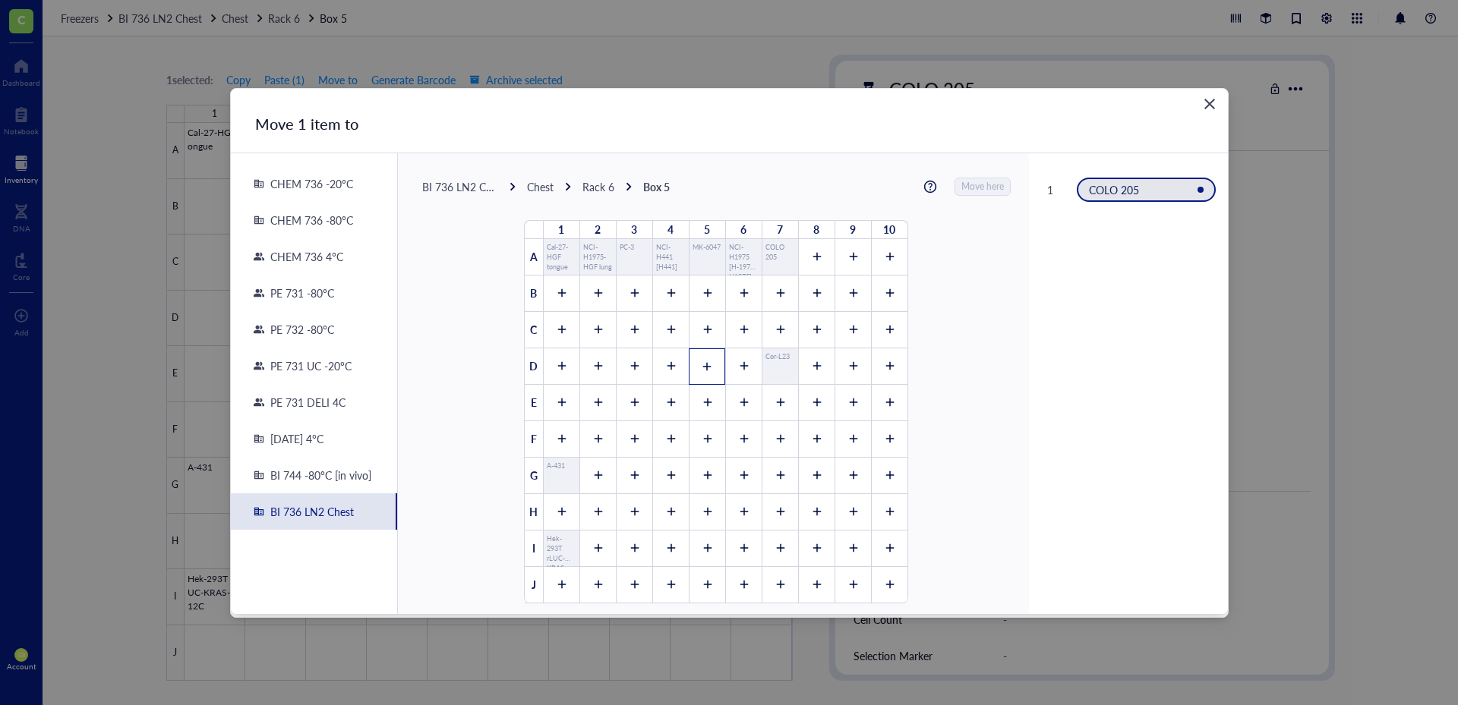
click at [703, 369] on icon at bounding box center [707, 366] width 8 height 8
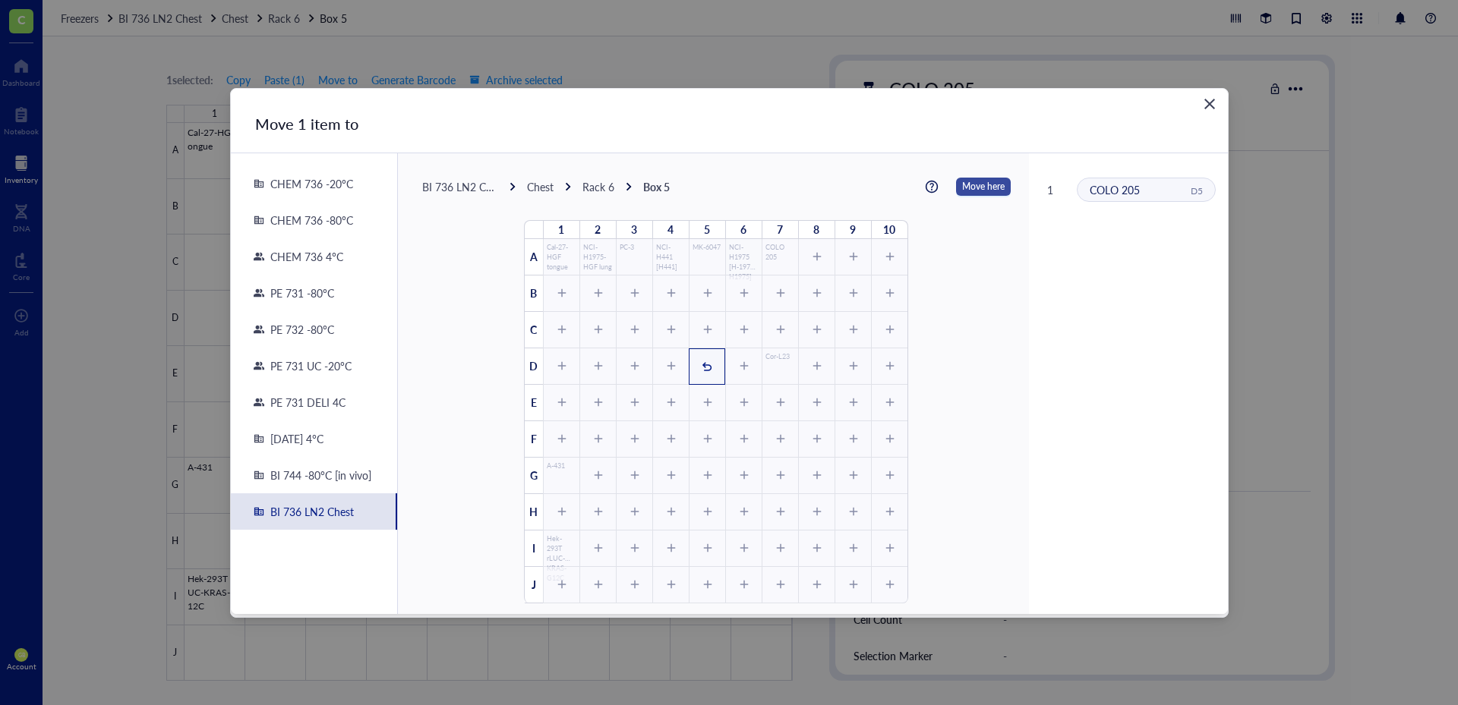
click at [962, 191] on span "Move here" at bounding box center [983, 187] width 43 height 20
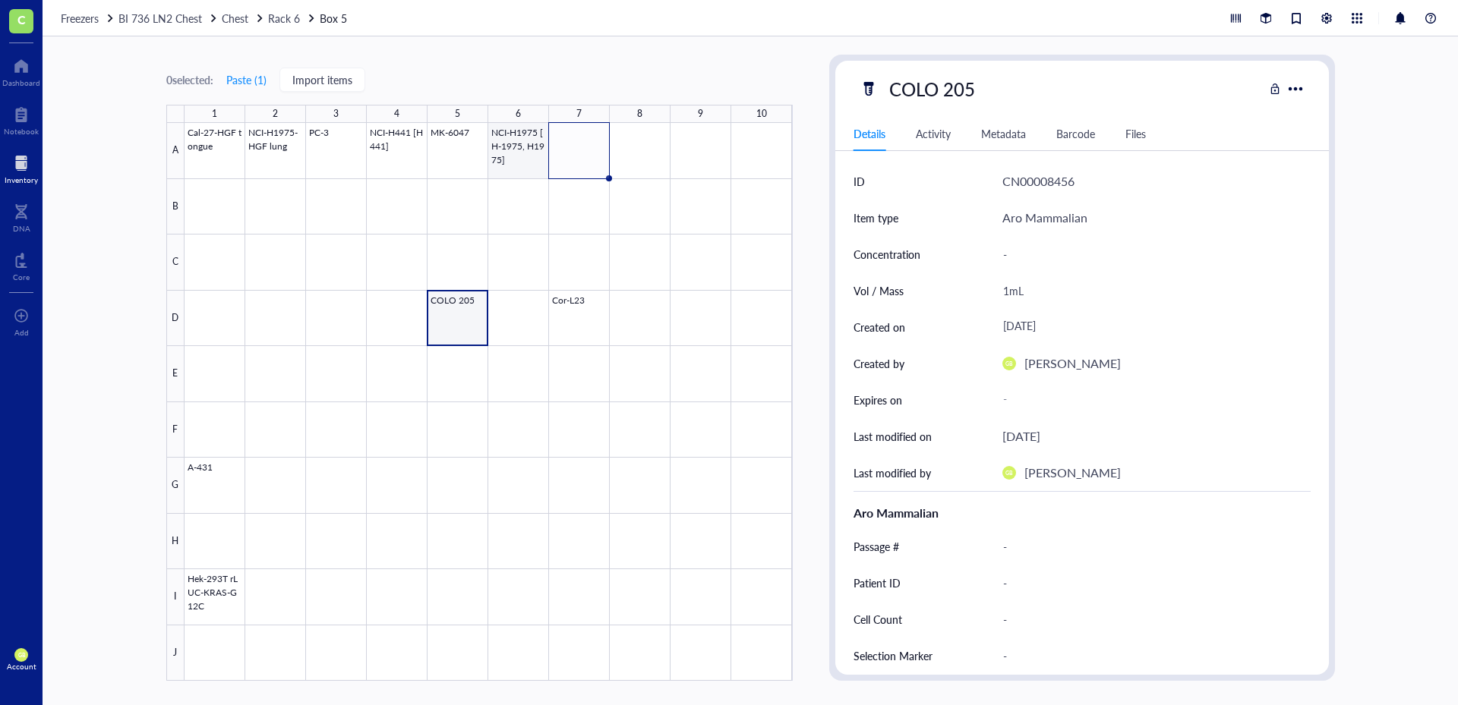
click at [509, 149] on div at bounding box center [488, 402] width 608 height 558
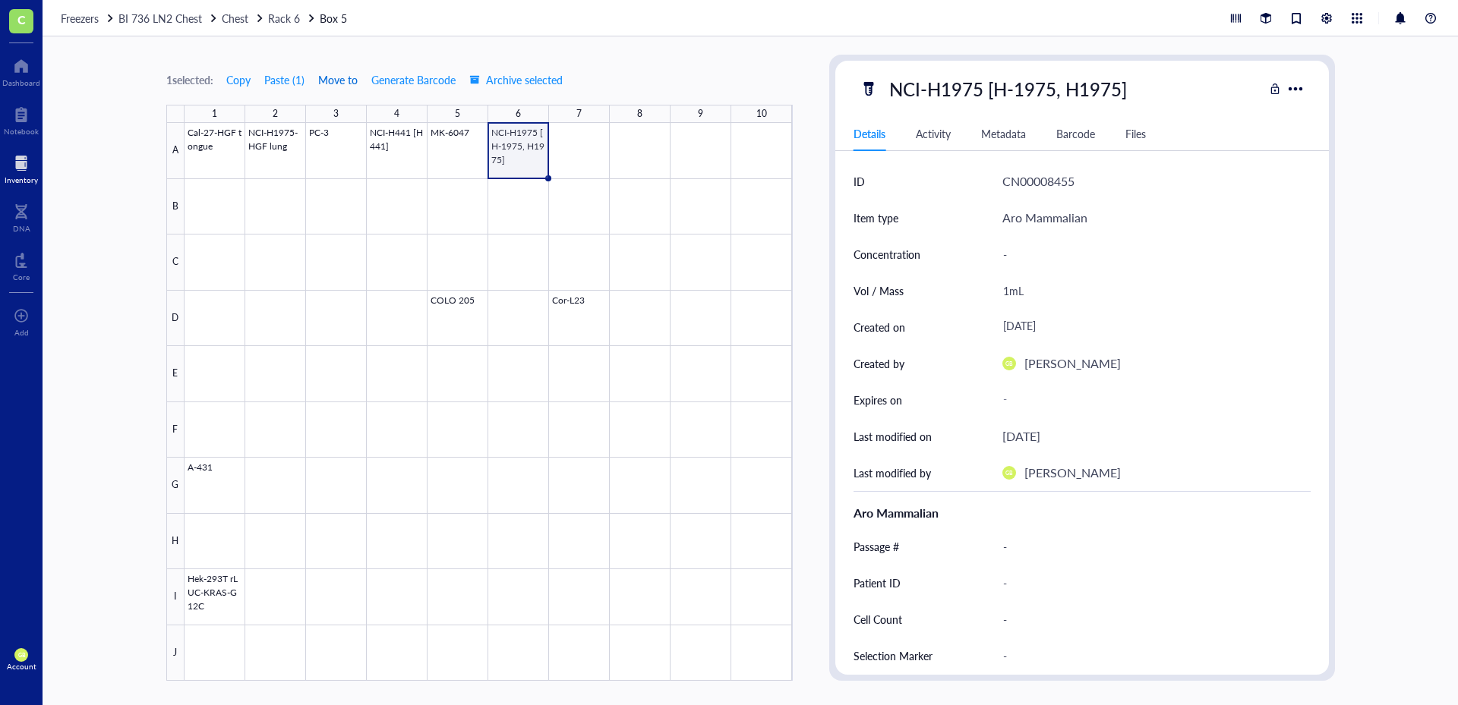
click at [339, 77] on span "Move to" at bounding box center [337, 80] width 39 height 12
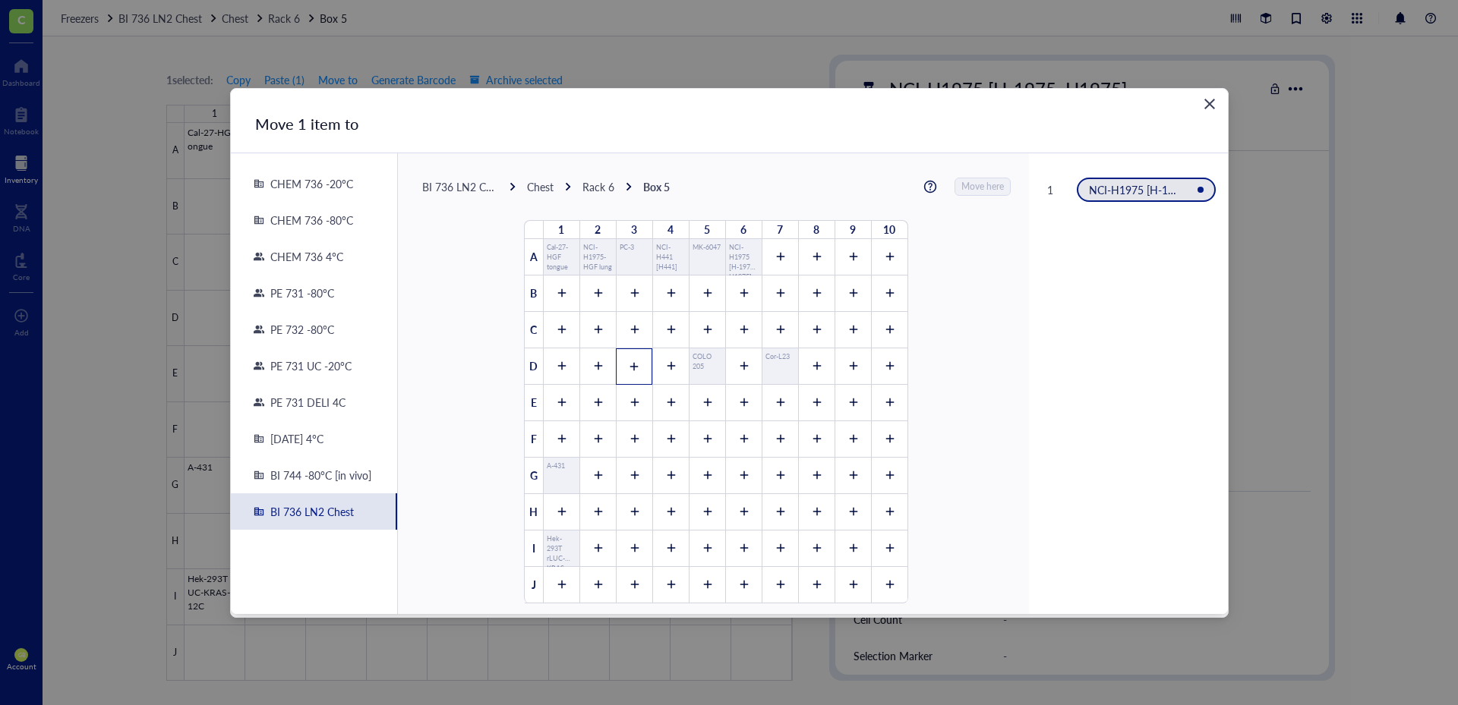
click at [629, 364] on icon at bounding box center [634, 366] width 11 height 11
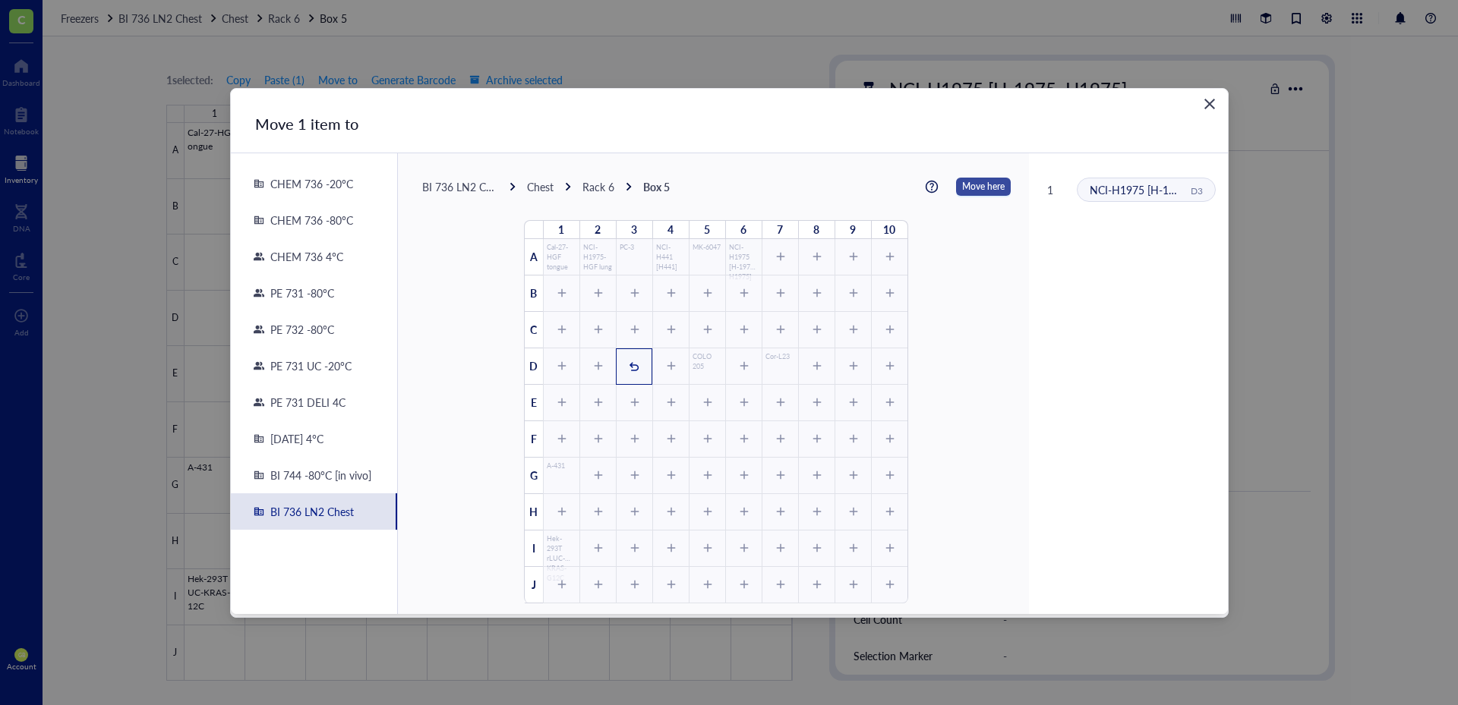
click at [971, 188] on span "Move here" at bounding box center [983, 187] width 43 height 20
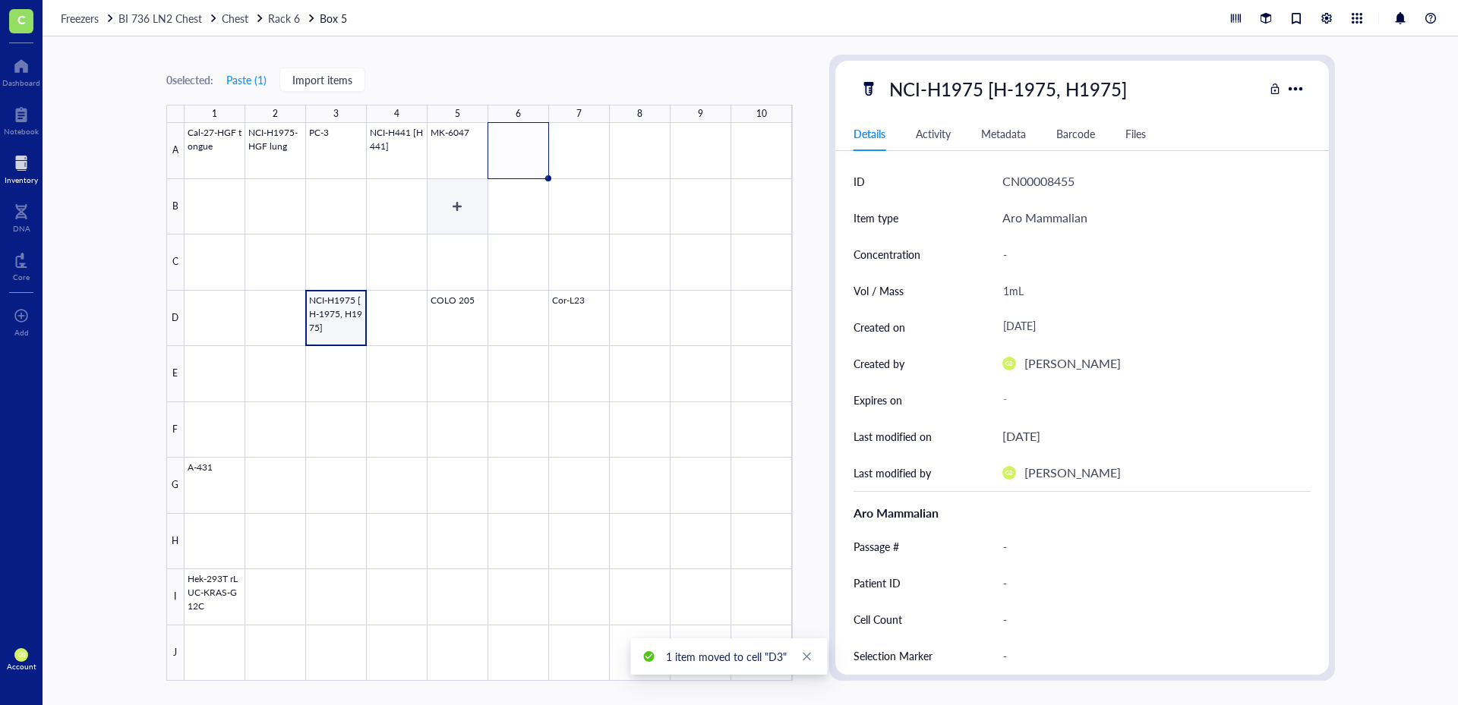
click at [472, 157] on div at bounding box center [488, 402] width 608 height 558
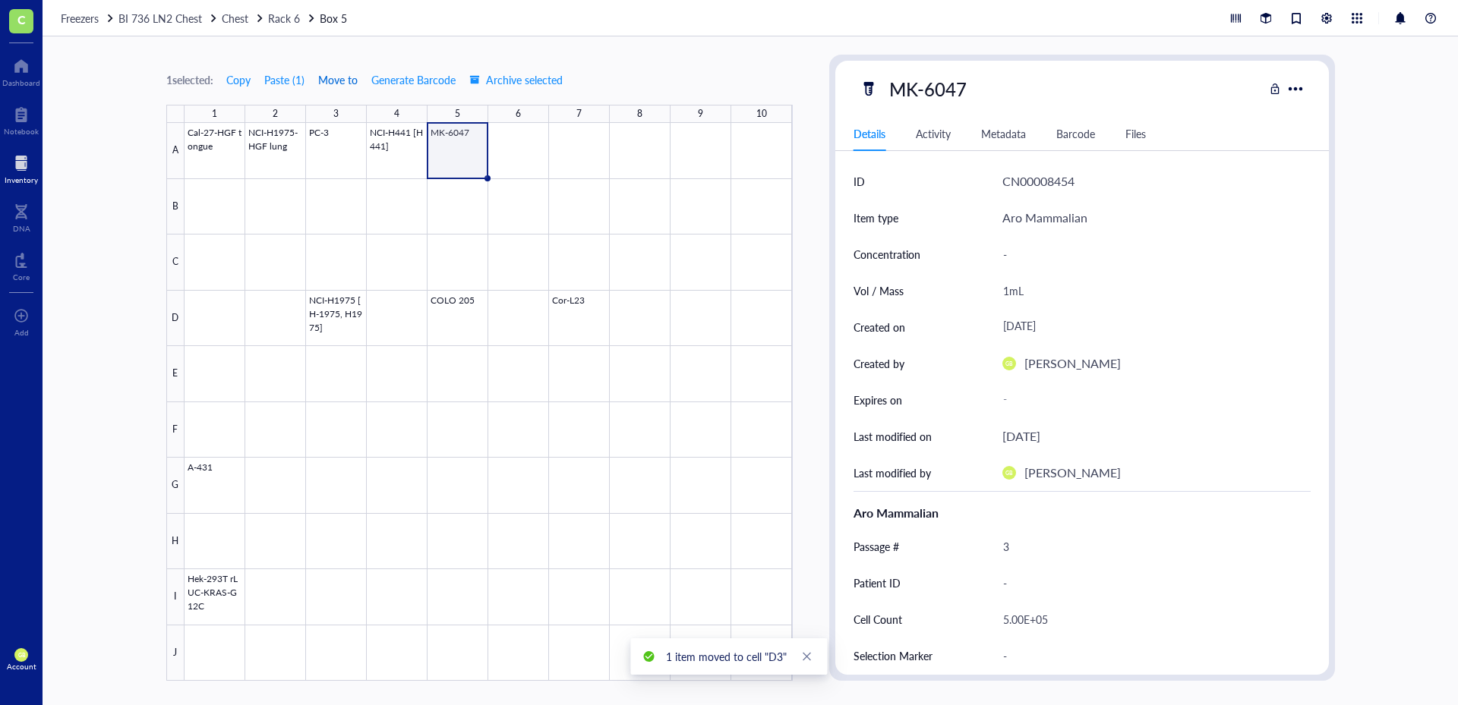
click at [335, 76] on span "Move to" at bounding box center [337, 80] width 39 height 12
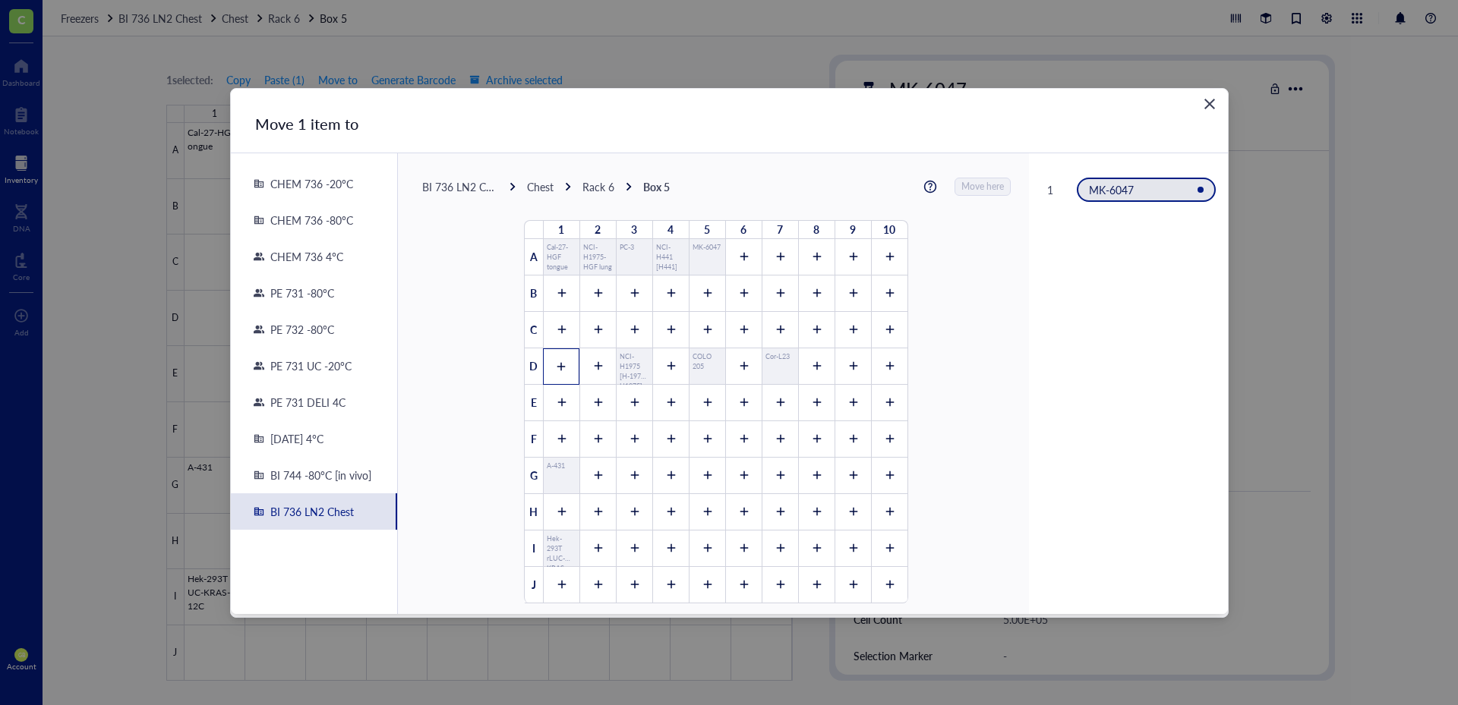
click at [556, 363] on icon at bounding box center [561, 366] width 11 height 11
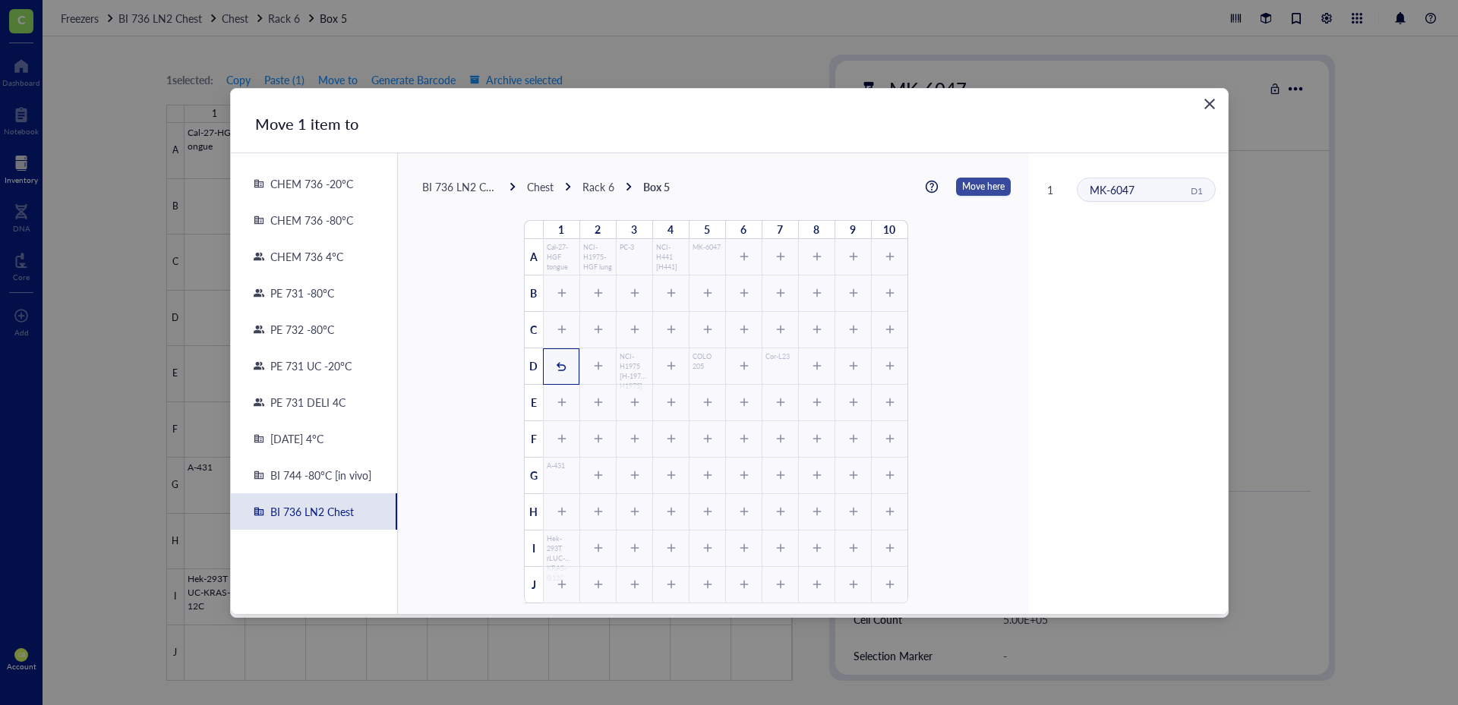
click at [968, 184] on span "Move here" at bounding box center [983, 187] width 43 height 20
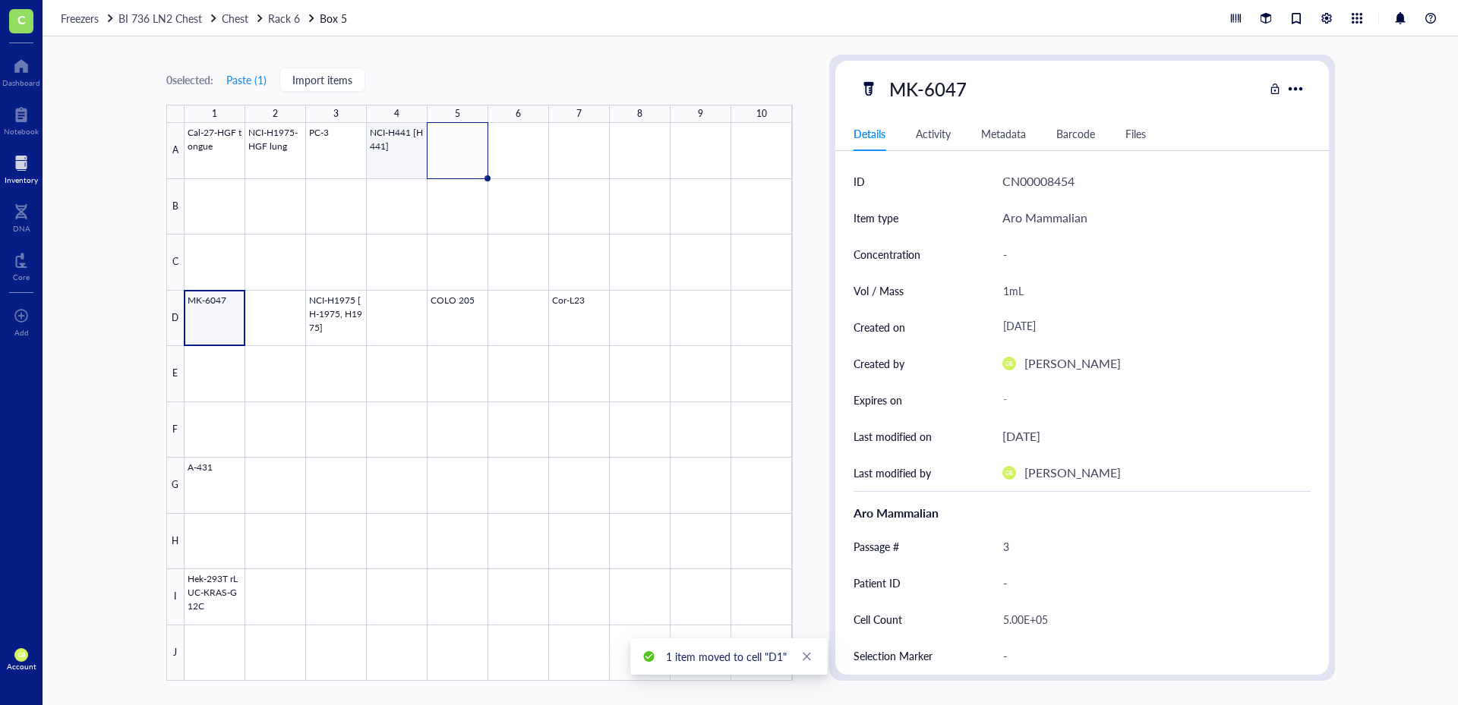
click at [393, 157] on div at bounding box center [488, 402] width 608 height 558
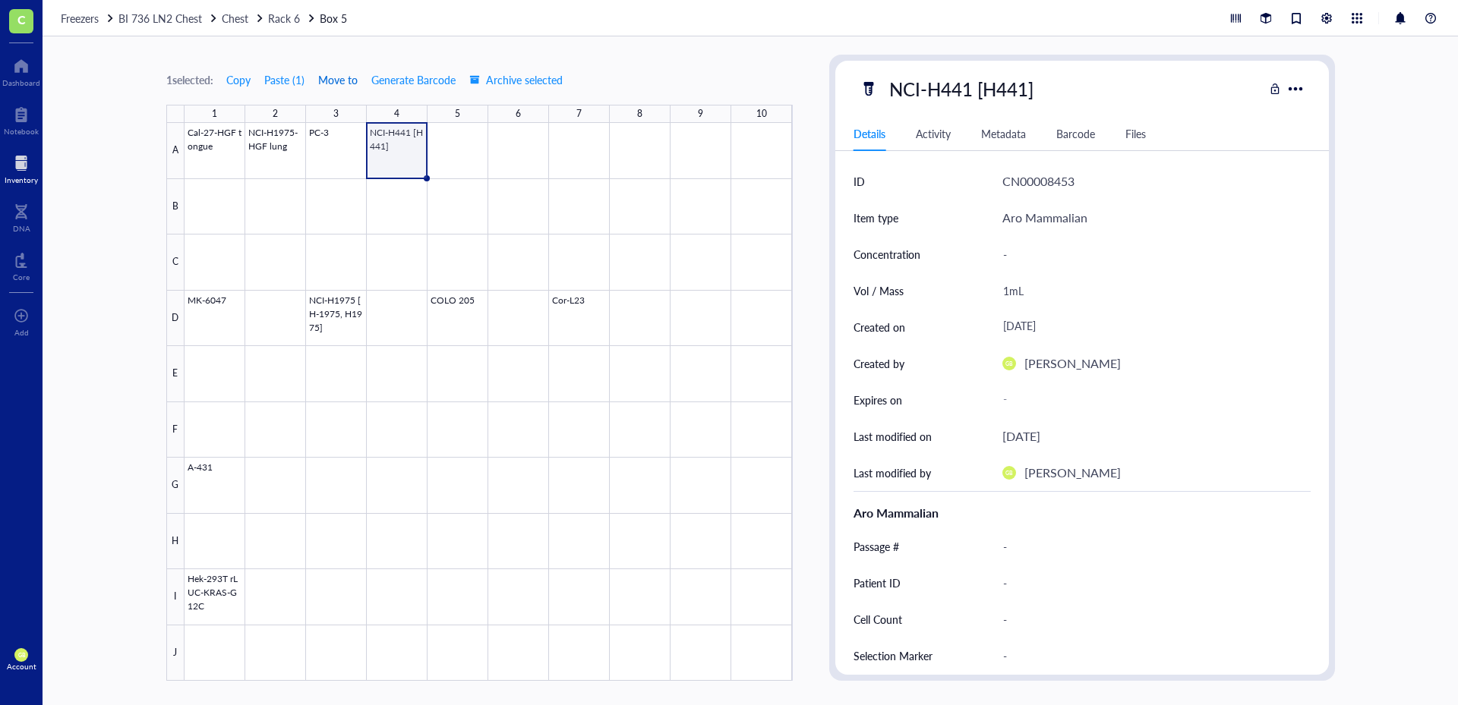
click at [337, 82] on span "Move to" at bounding box center [337, 80] width 39 height 12
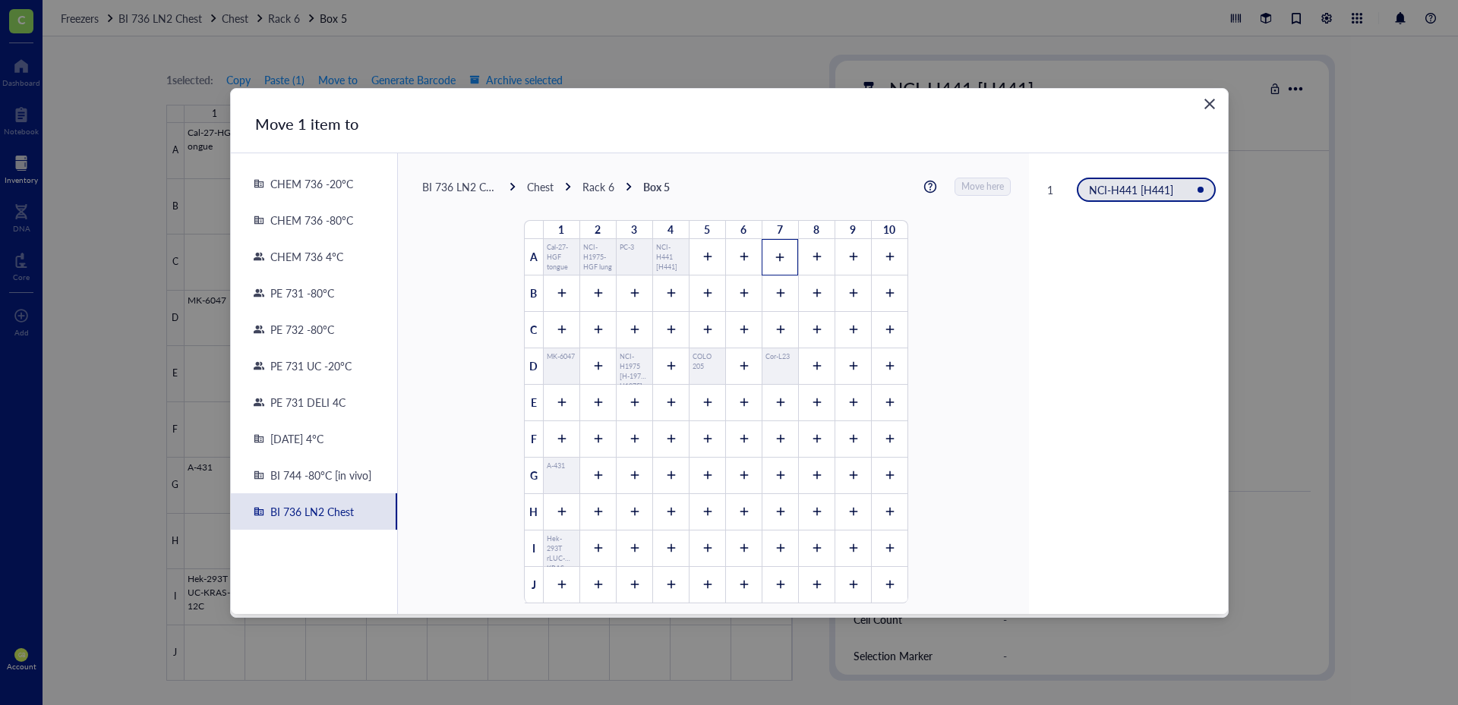
click at [776, 254] on icon at bounding box center [780, 257] width 8 height 8
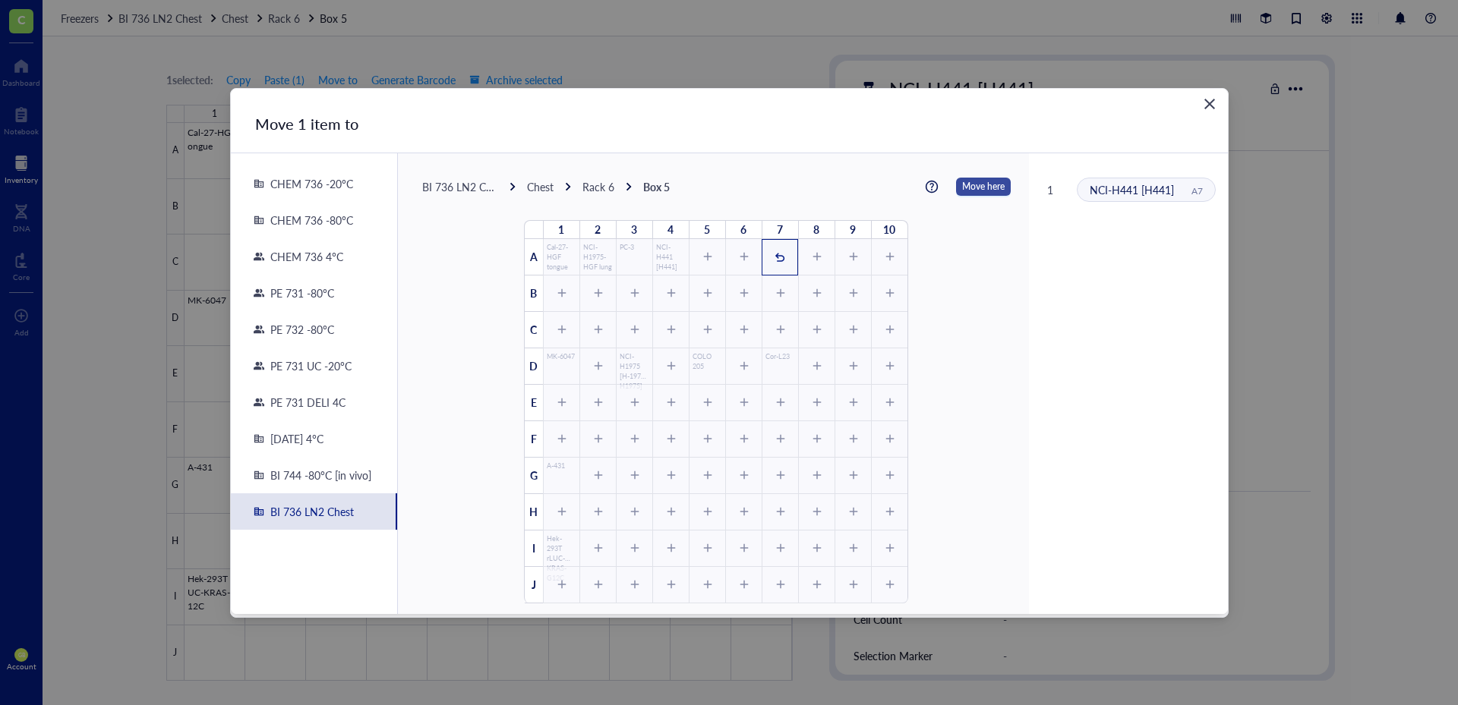
click at [980, 181] on span "Move here" at bounding box center [983, 187] width 43 height 20
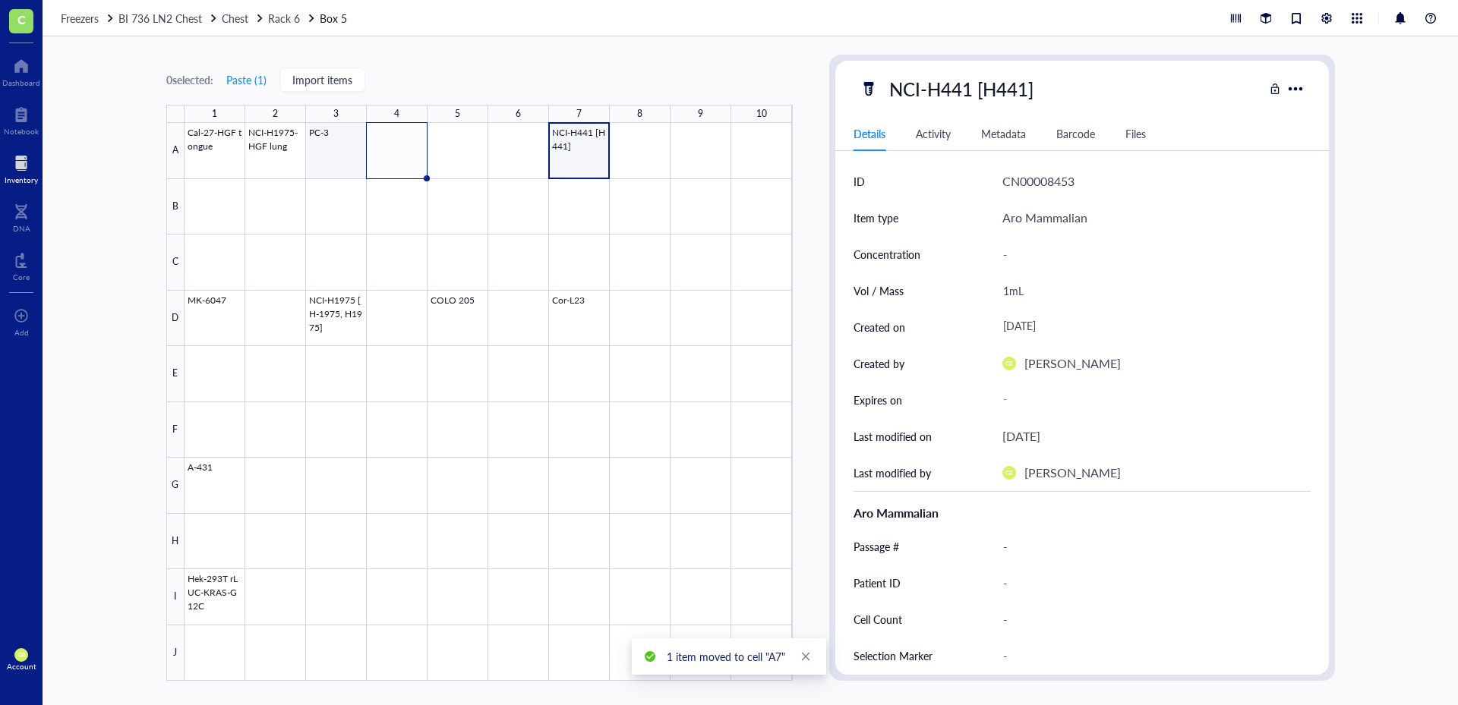
click at [344, 159] on div at bounding box center [488, 402] width 608 height 558
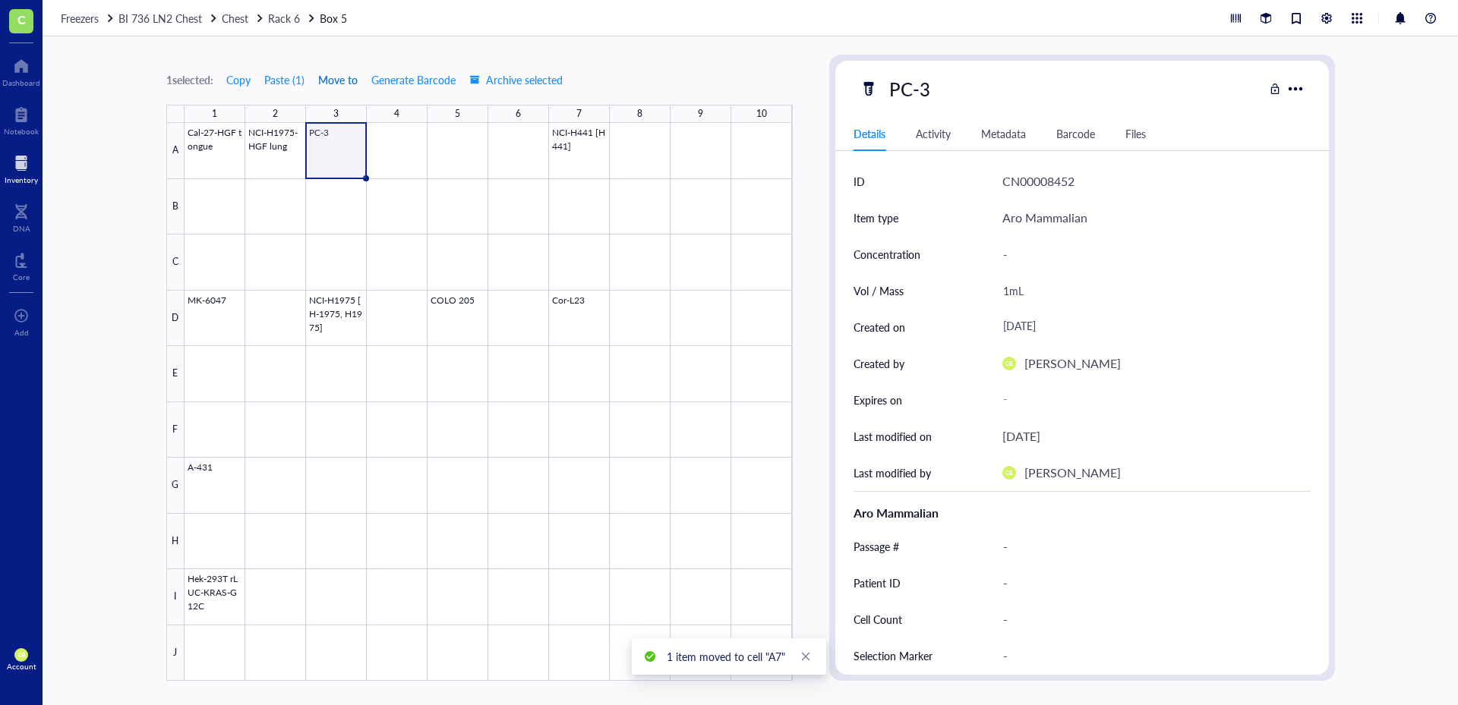
click at [336, 85] on span "Move to" at bounding box center [337, 80] width 39 height 12
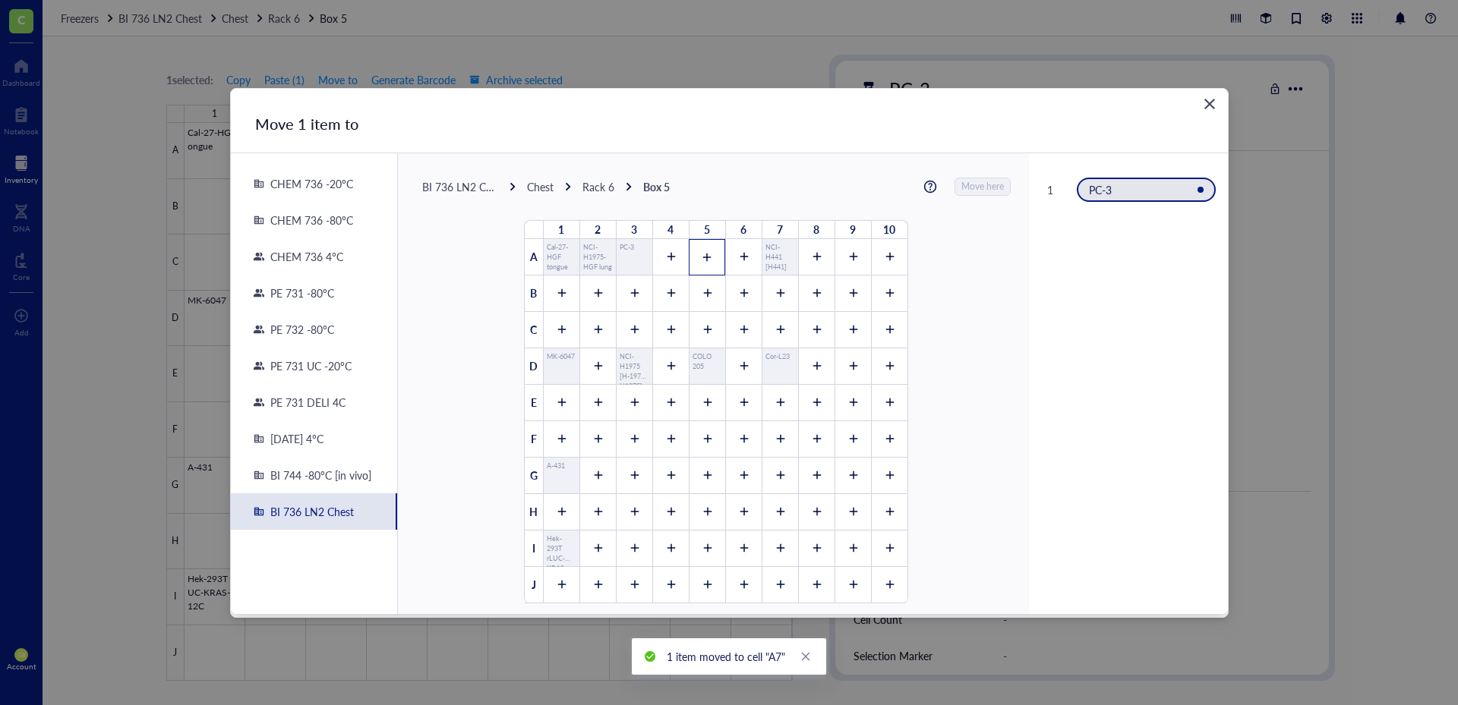
click at [701, 263] on div at bounding box center [707, 257] width 36 height 36
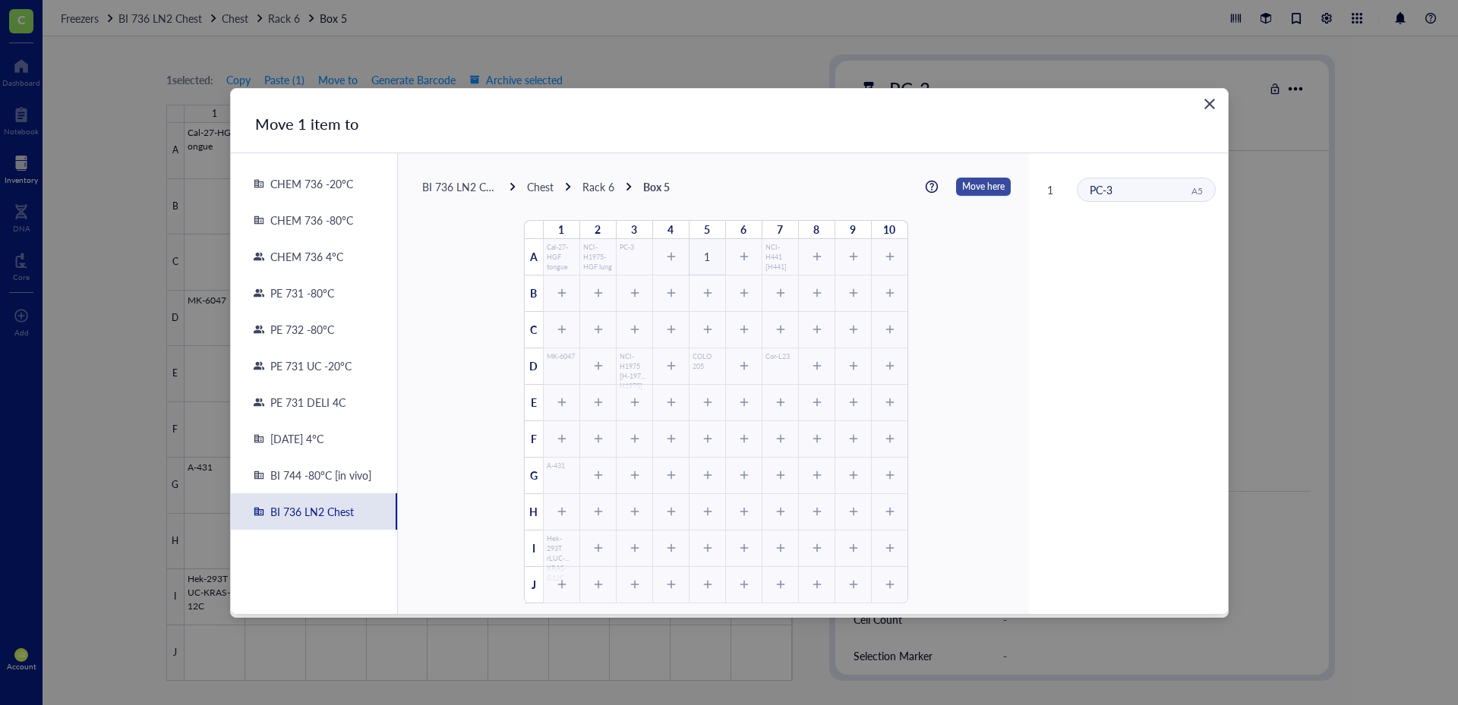
click at [970, 186] on span "Move here" at bounding box center [983, 187] width 43 height 20
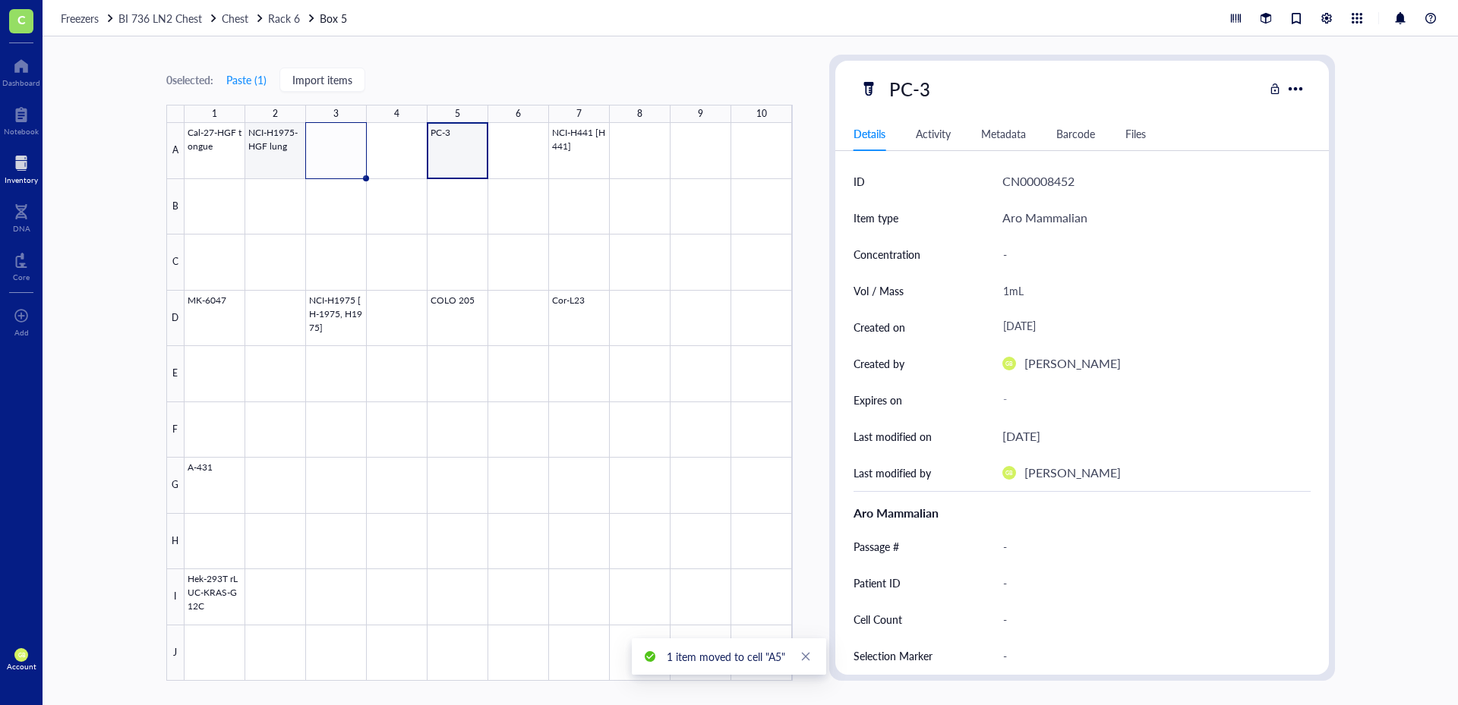
click at [277, 162] on div at bounding box center [488, 402] width 608 height 558
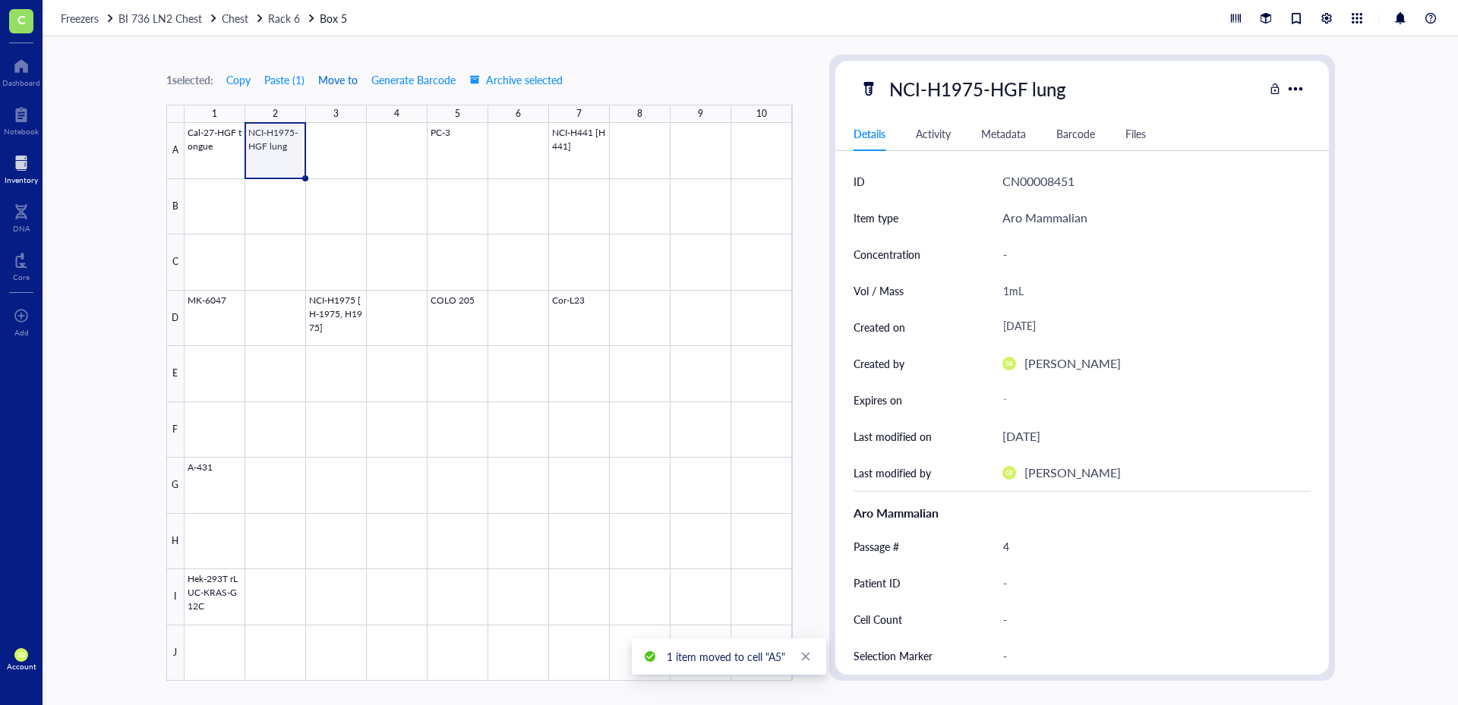
click at [339, 75] on span "Move to" at bounding box center [337, 80] width 39 height 12
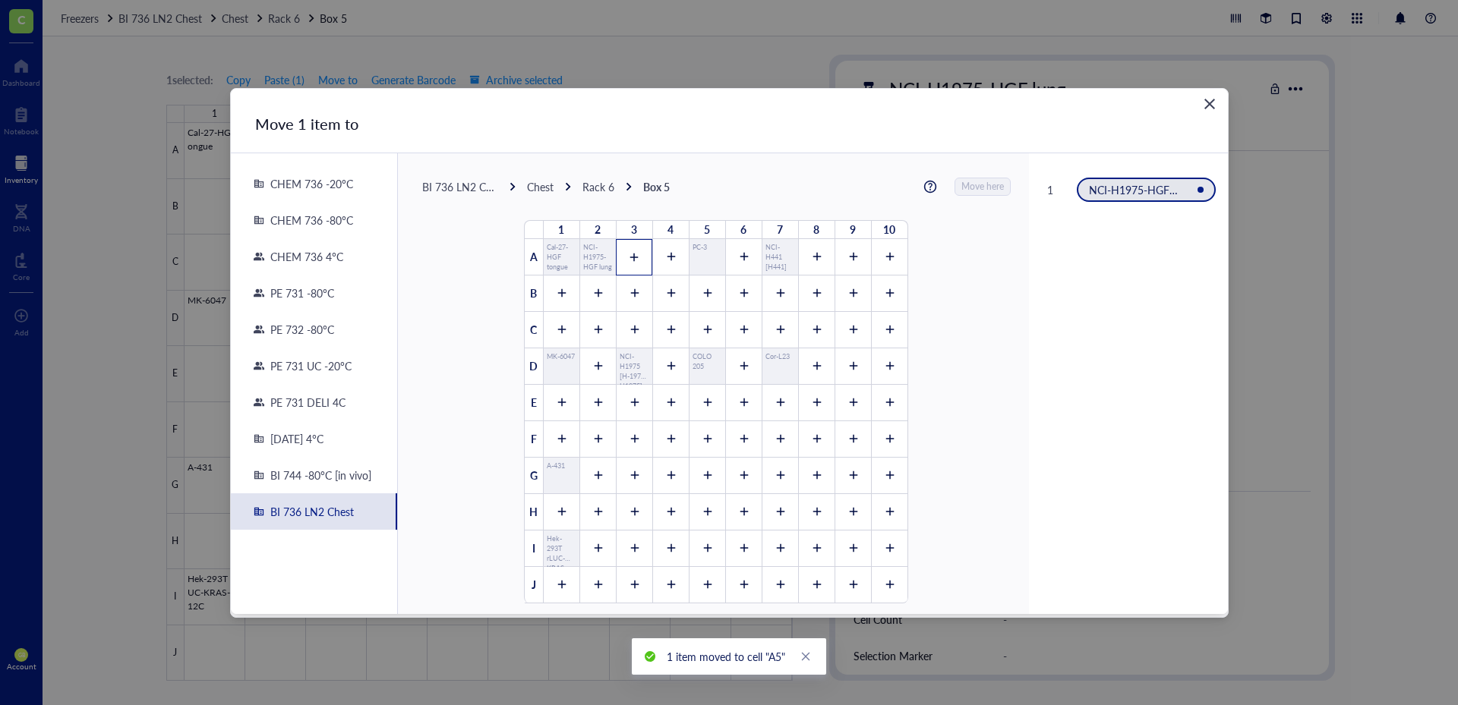
click at [633, 256] on div at bounding box center [634, 257] width 36 height 36
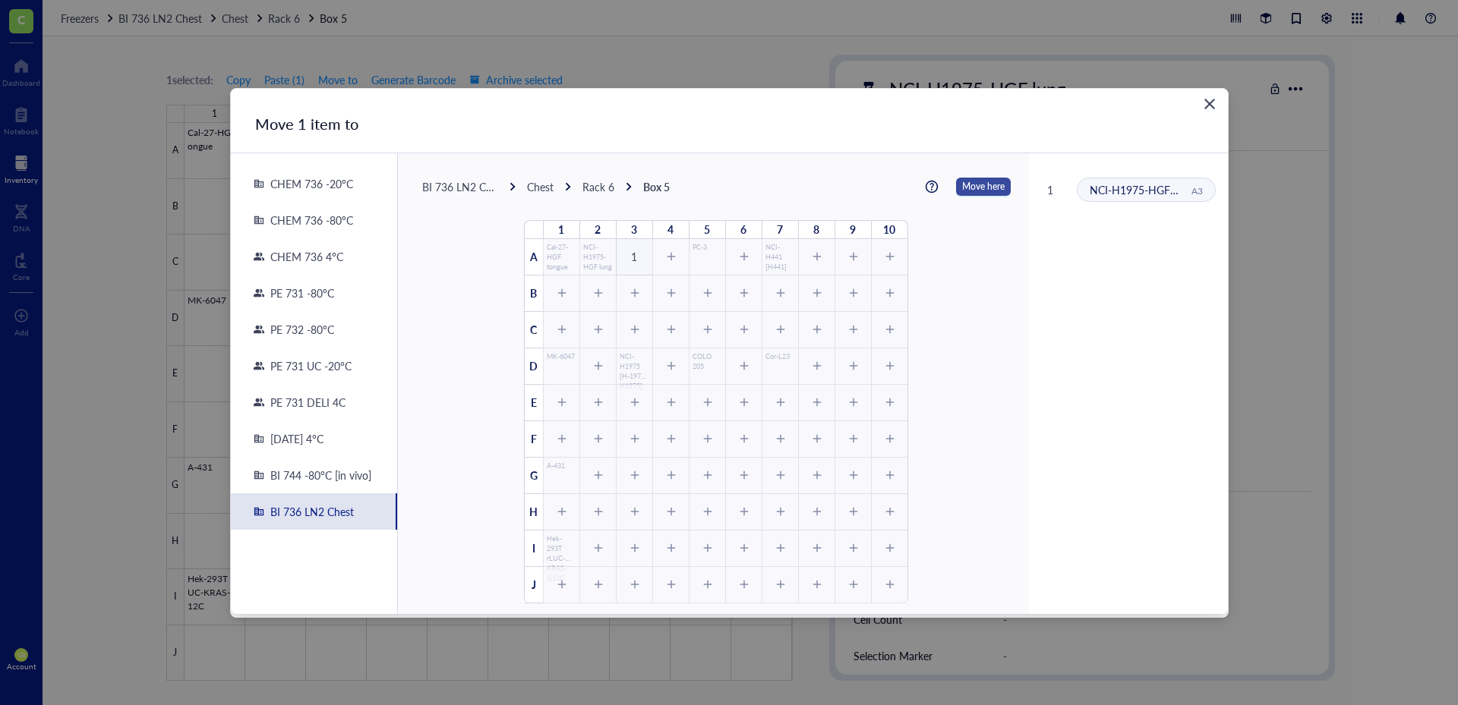
click at [962, 188] on span "Move here" at bounding box center [983, 187] width 43 height 20
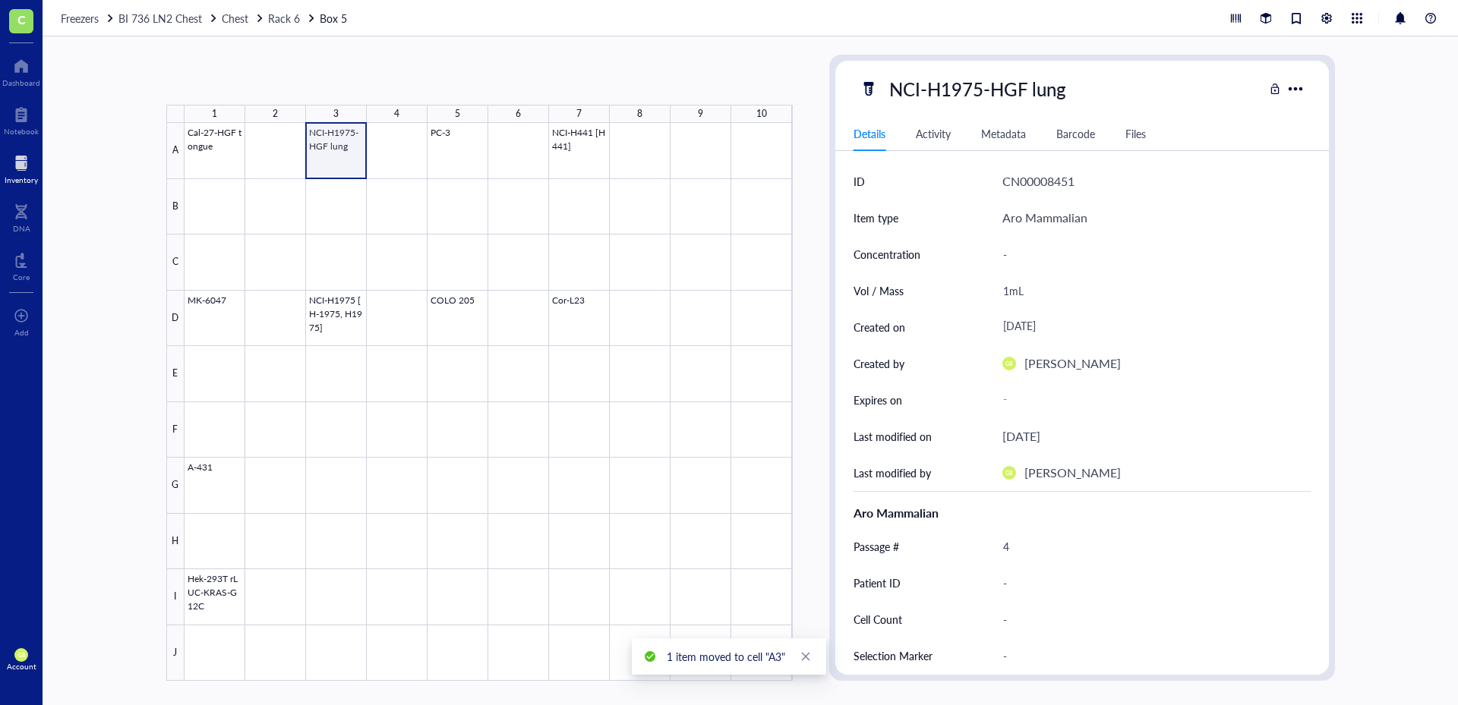
click at [339, 156] on div at bounding box center [488, 402] width 608 height 558
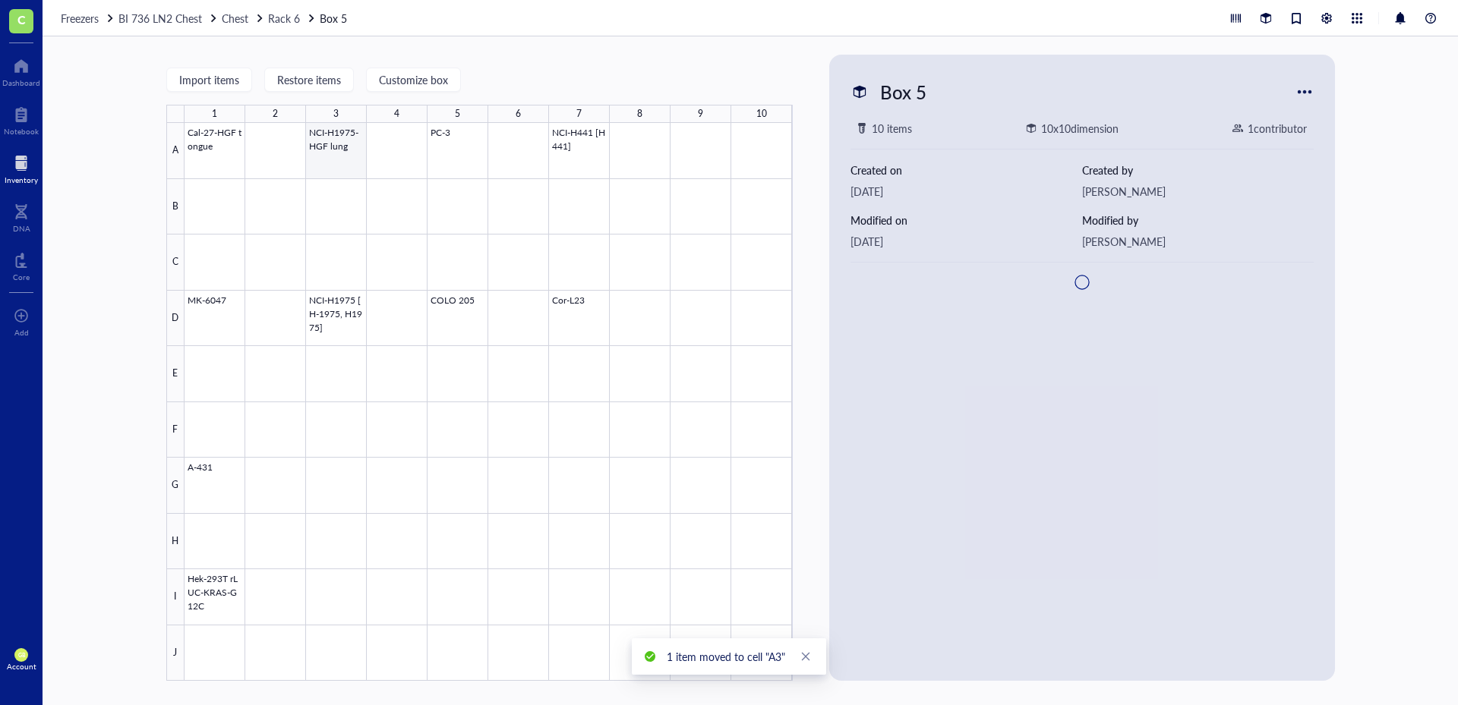
click at [339, 156] on div at bounding box center [488, 402] width 608 height 558
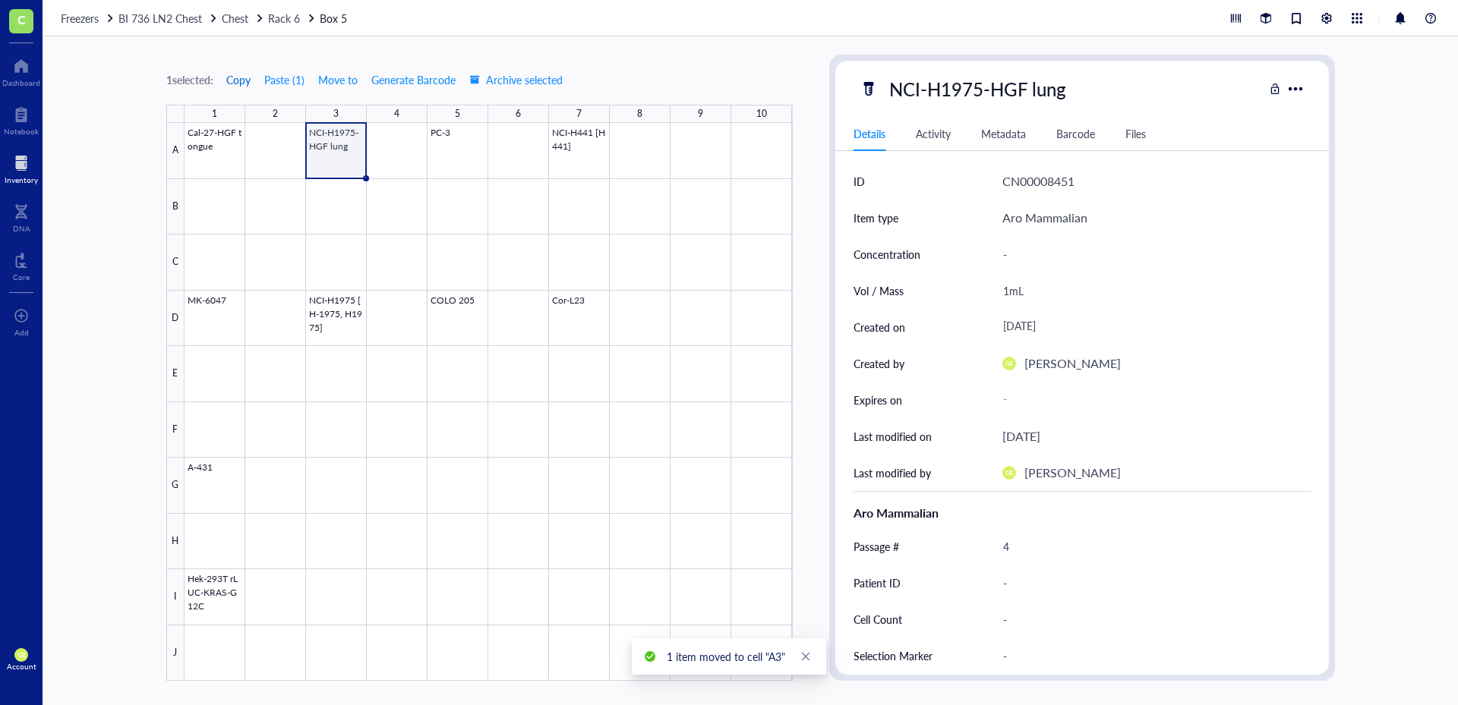
click at [234, 77] on span "Copy" at bounding box center [238, 80] width 24 height 12
click at [344, 197] on div at bounding box center [488, 402] width 608 height 558
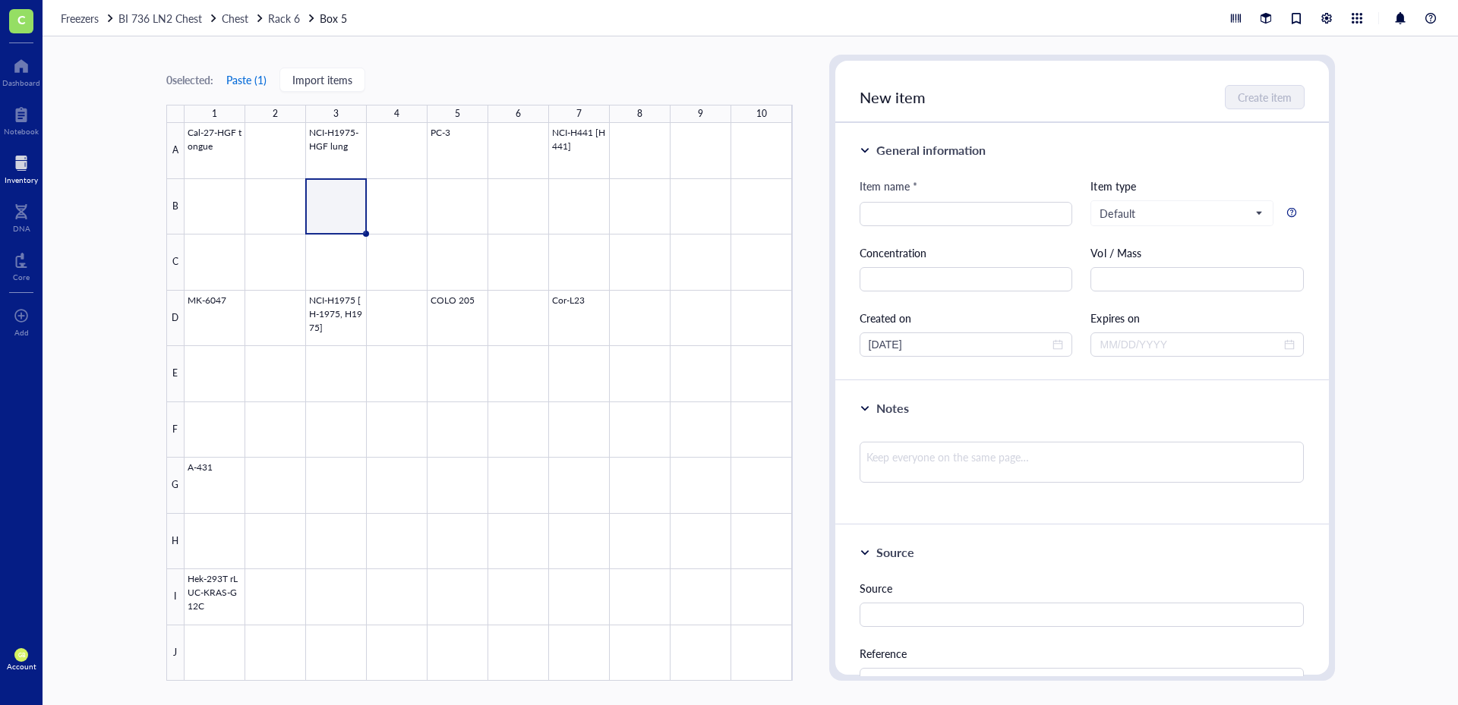
click at [263, 77] on button "Paste ( 1 )" at bounding box center [246, 80] width 42 height 24
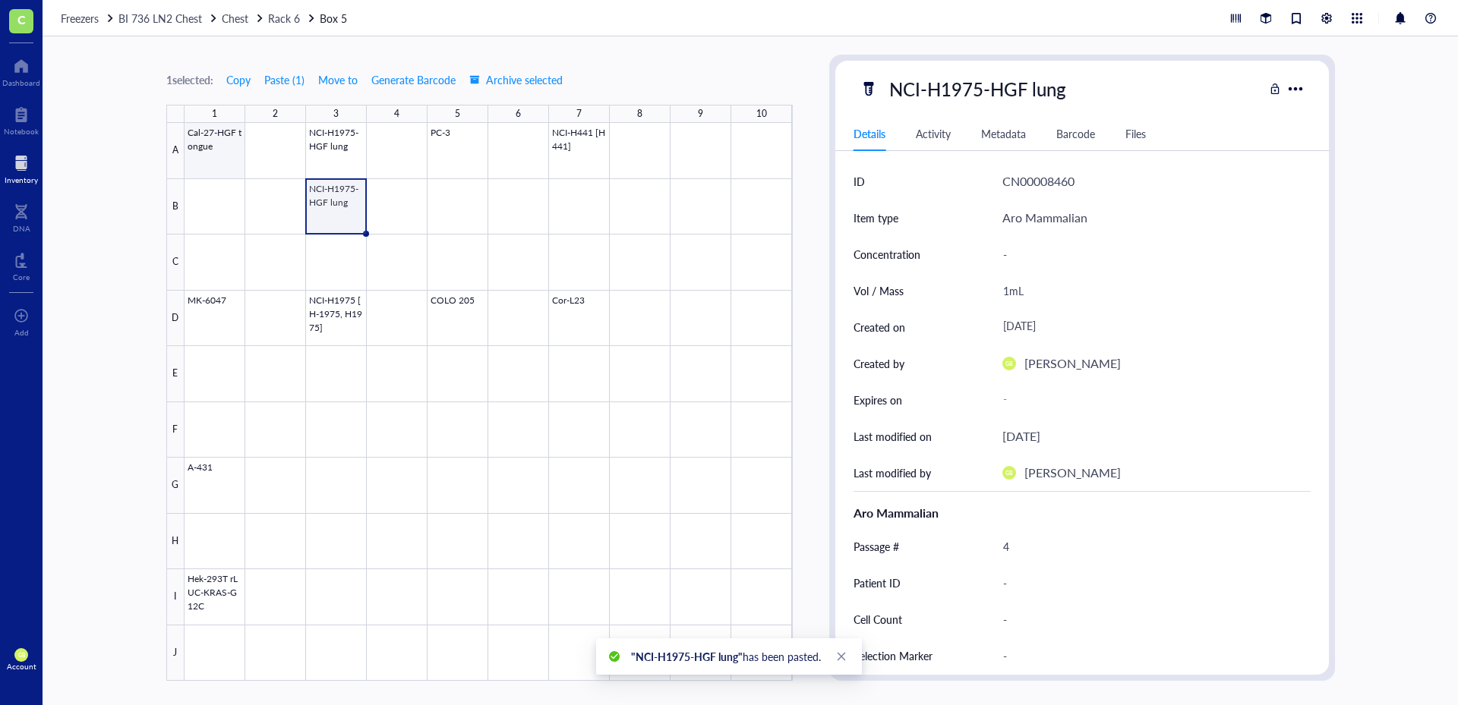
click at [223, 169] on div at bounding box center [488, 402] width 608 height 558
click at [241, 82] on span "Copy" at bounding box center [238, 80] width 24 height 12
click at [228, 191] on div at bounding box center [488, 402] width 608 height 558
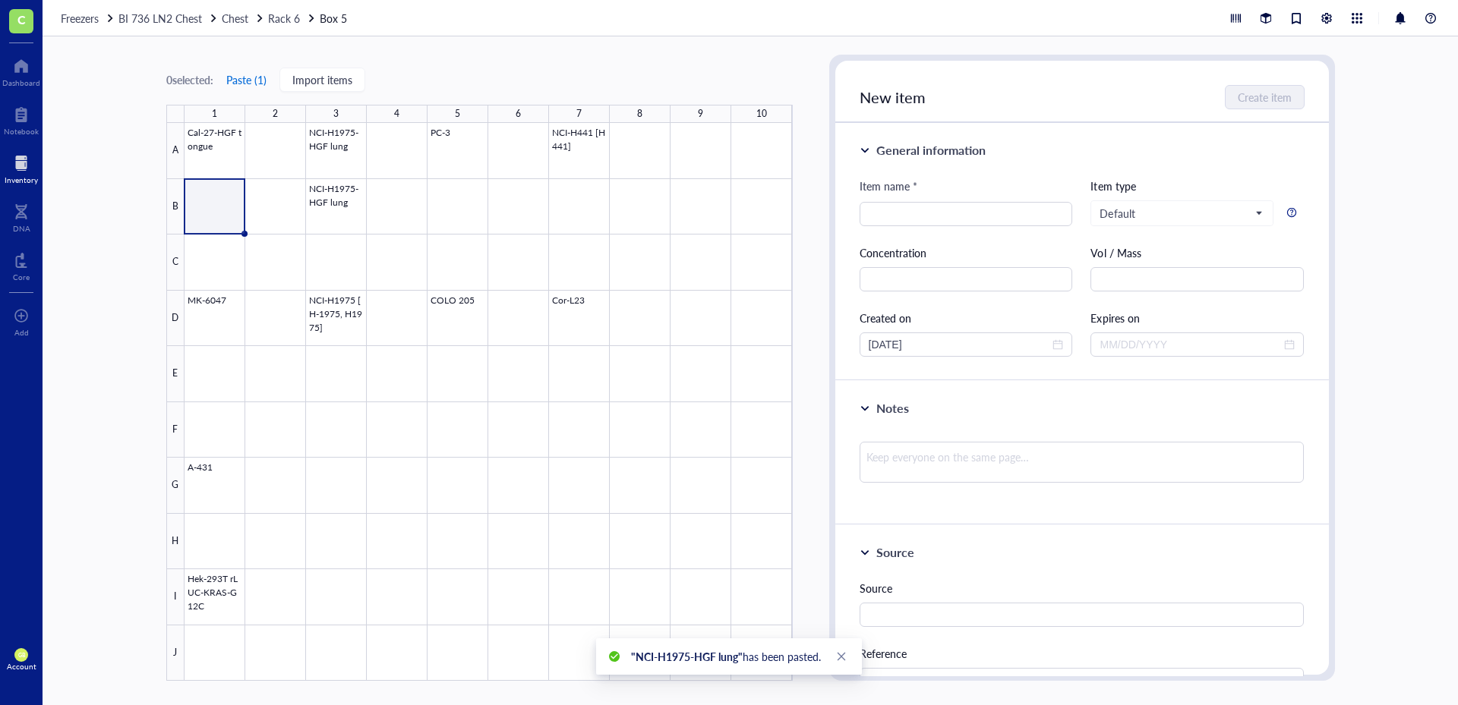
click at [248, 81] on button "Paste ( 1 )" at bounding box center [246, 80] width 42 height 24
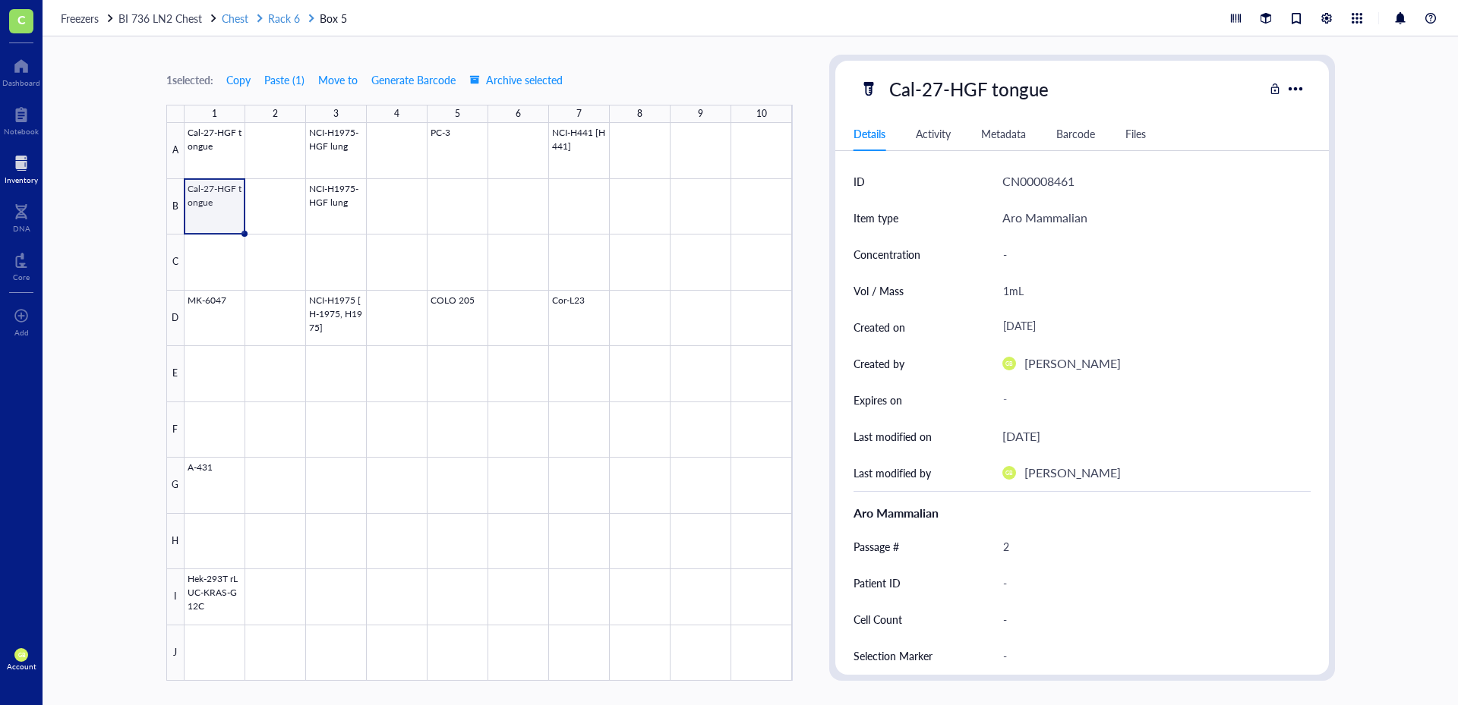
click at [276, 19] on span "Rack 6" at bounding box center [284, 18] width 32 height 15
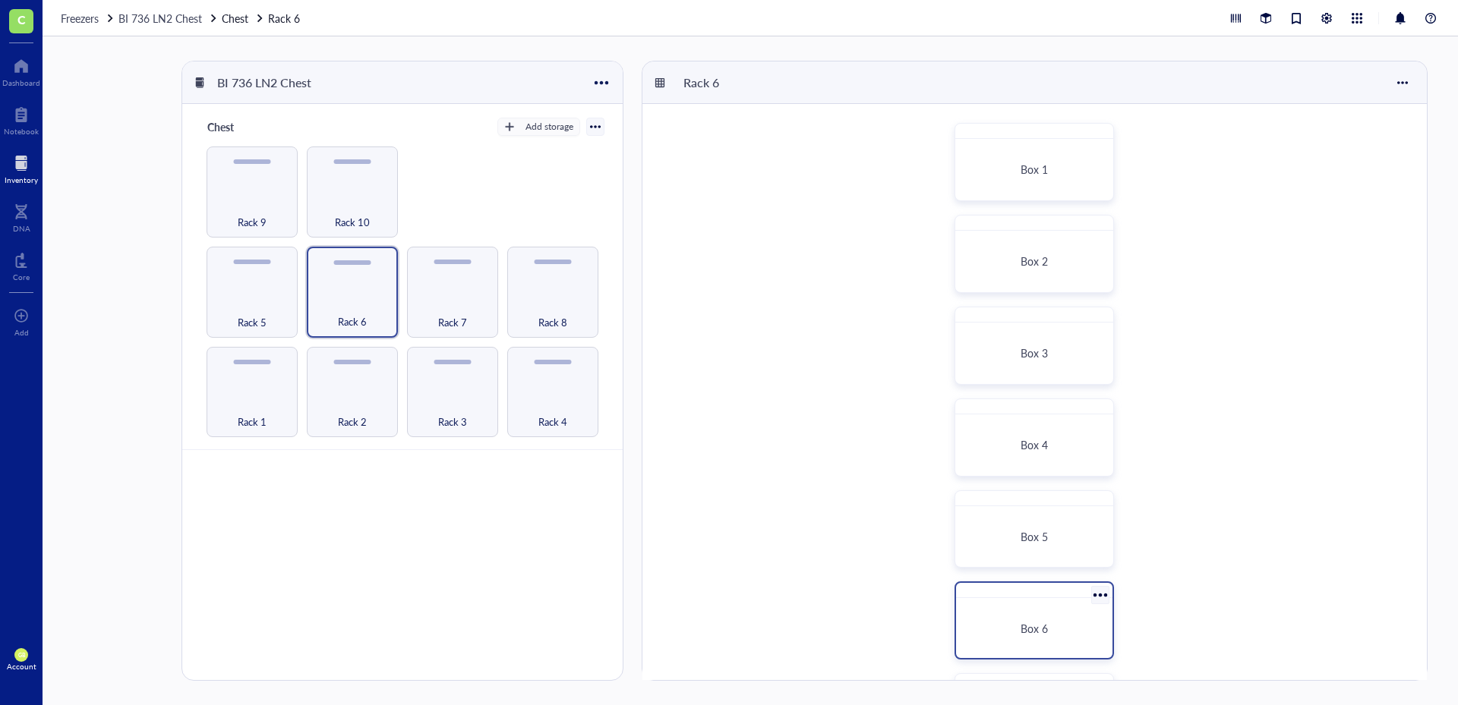
click at [1042, 603] on div "Box 6" at bounding box center [1033, 621] width 159 height 78
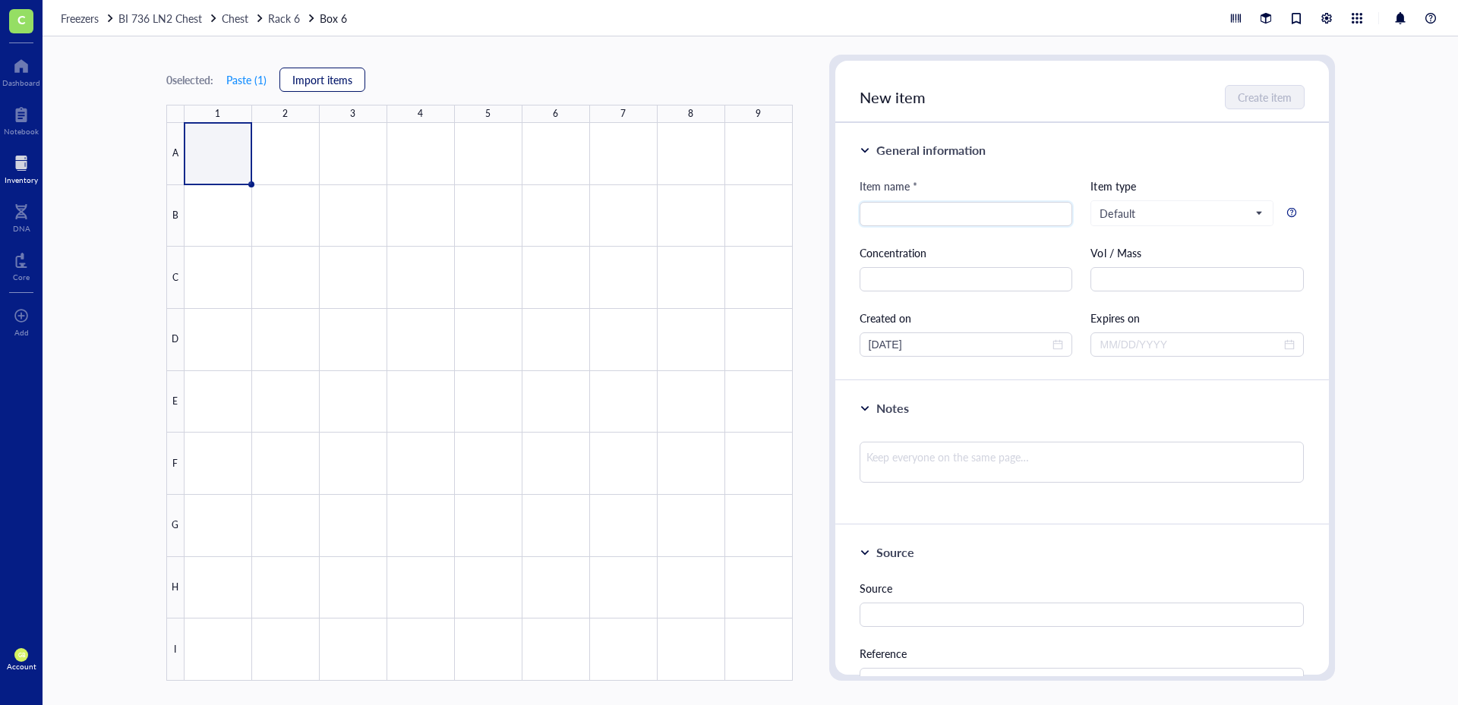
click at [309, 80] on span "Import items" at bounding box center [322, 80] width 60 height 12
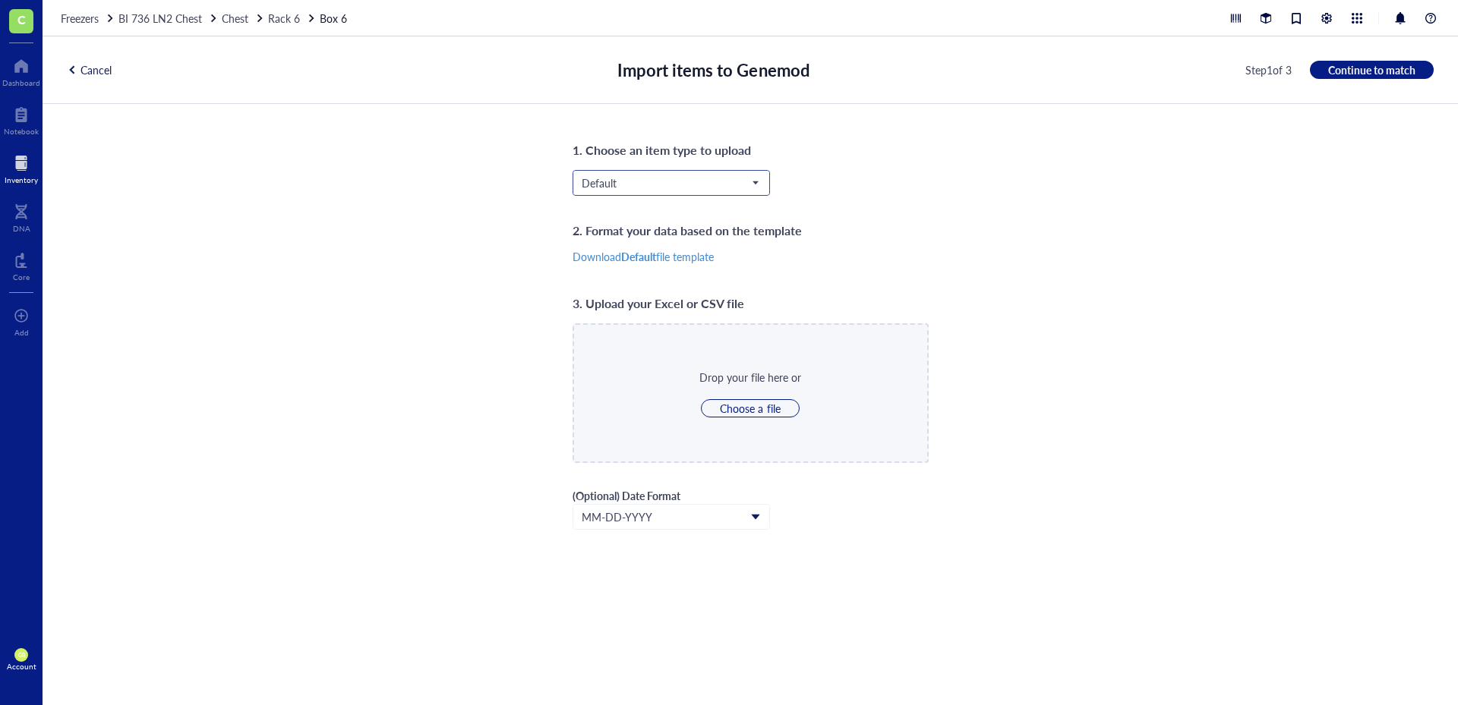
click at [593, 178] on span "Default" at bounding box center [670, 183] width 176 height 14
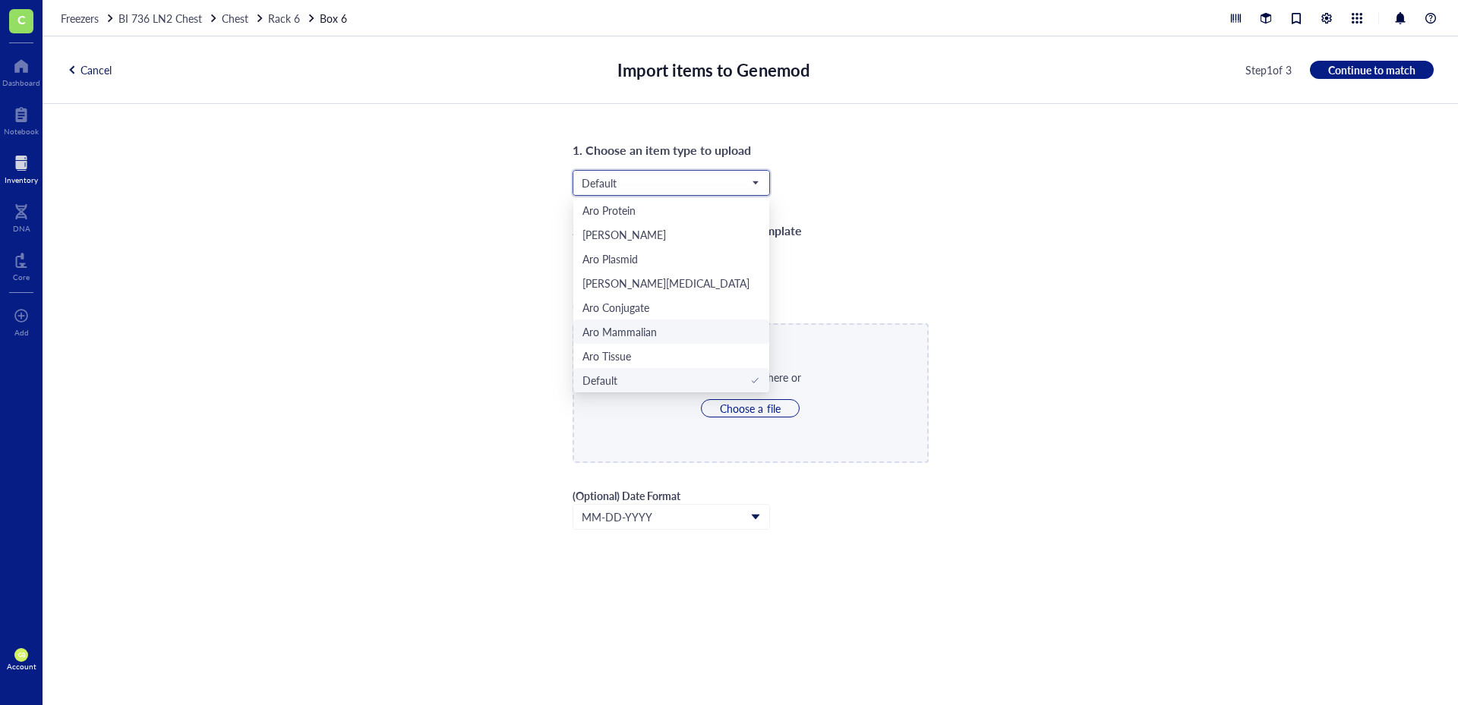
click at [622, 330] on div "Aro Mammalian" at bounding box center [619, 331] width 74 height 17
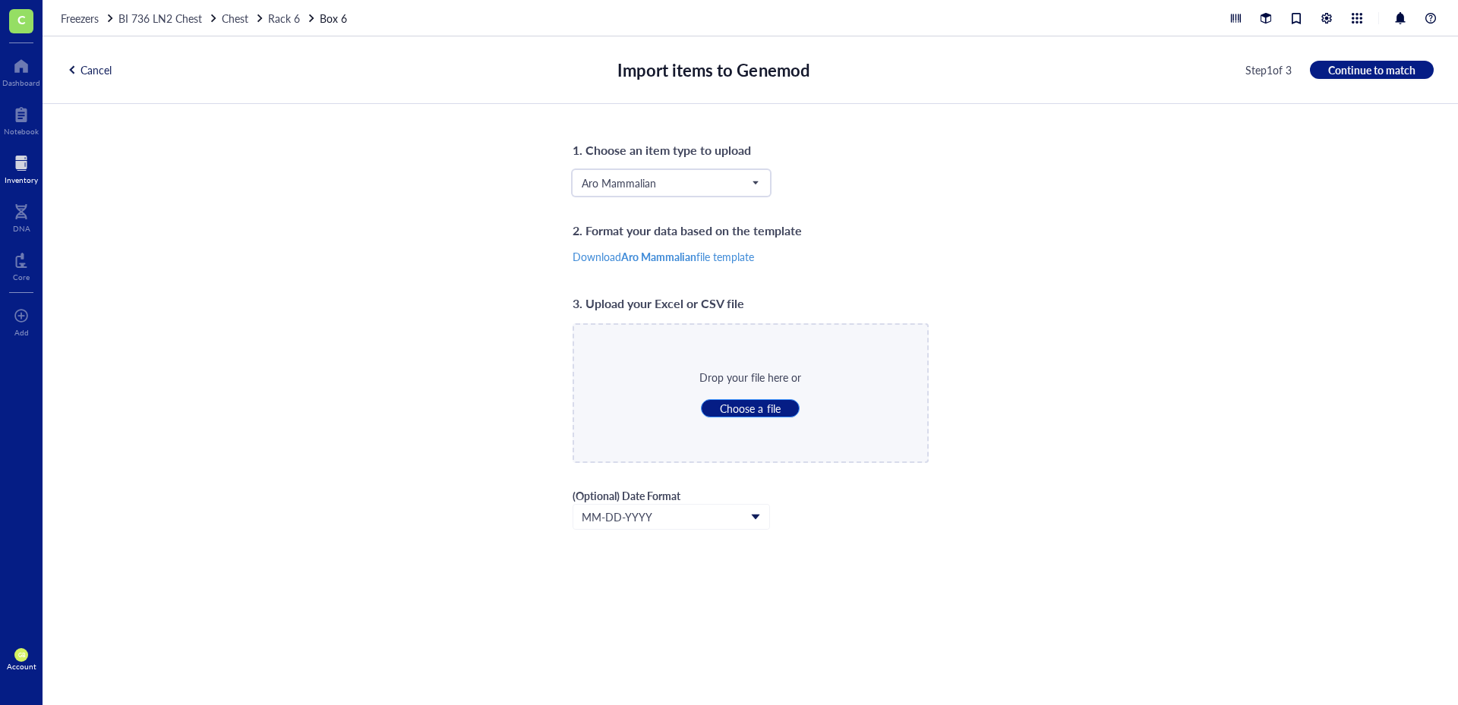
click at [762, 405] on span "Choose a file" at bounding box center [750, 409] width 60 height 14
click at [762, 406] on span "Choose a file" at bounding box center [750, 409] width 60 height 14
type input "C:\fakepath\LN2_Rack_6_Box_6.csv"
click at [1337, 71] on span "Continue to match" at bounding box center [1371, 70] width 87 height 14
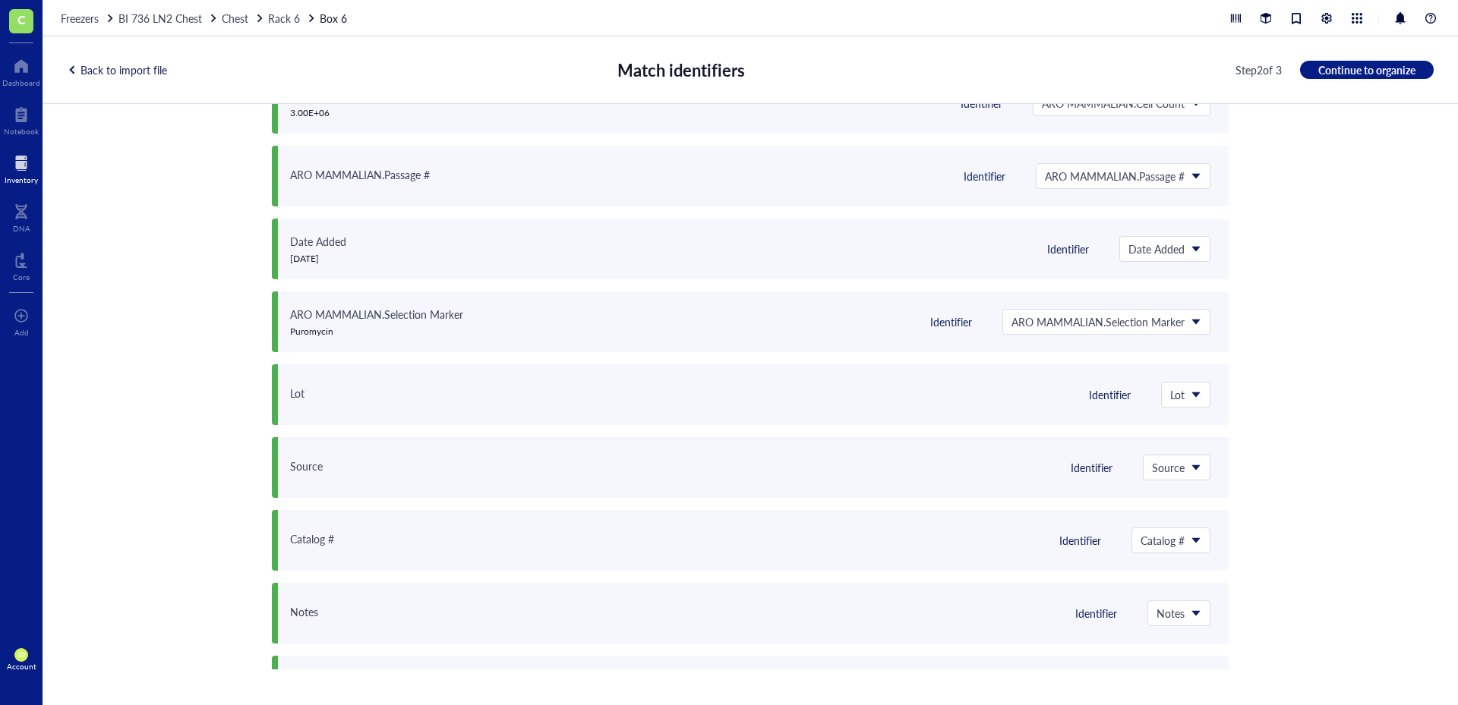
scroll to position [0, 0]
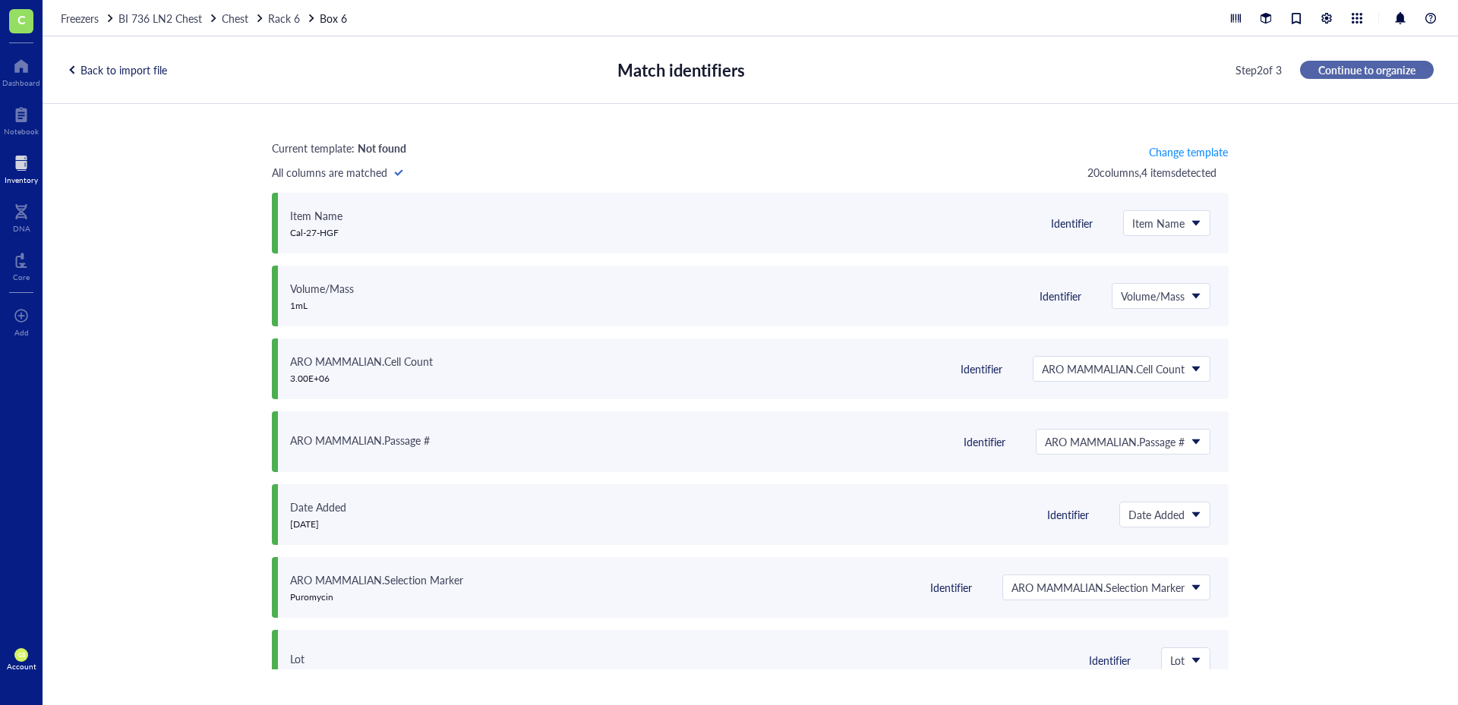
click at [1327, 67] on span "Continue to organize" at bounding box center [1366, 70] width 97 height 14
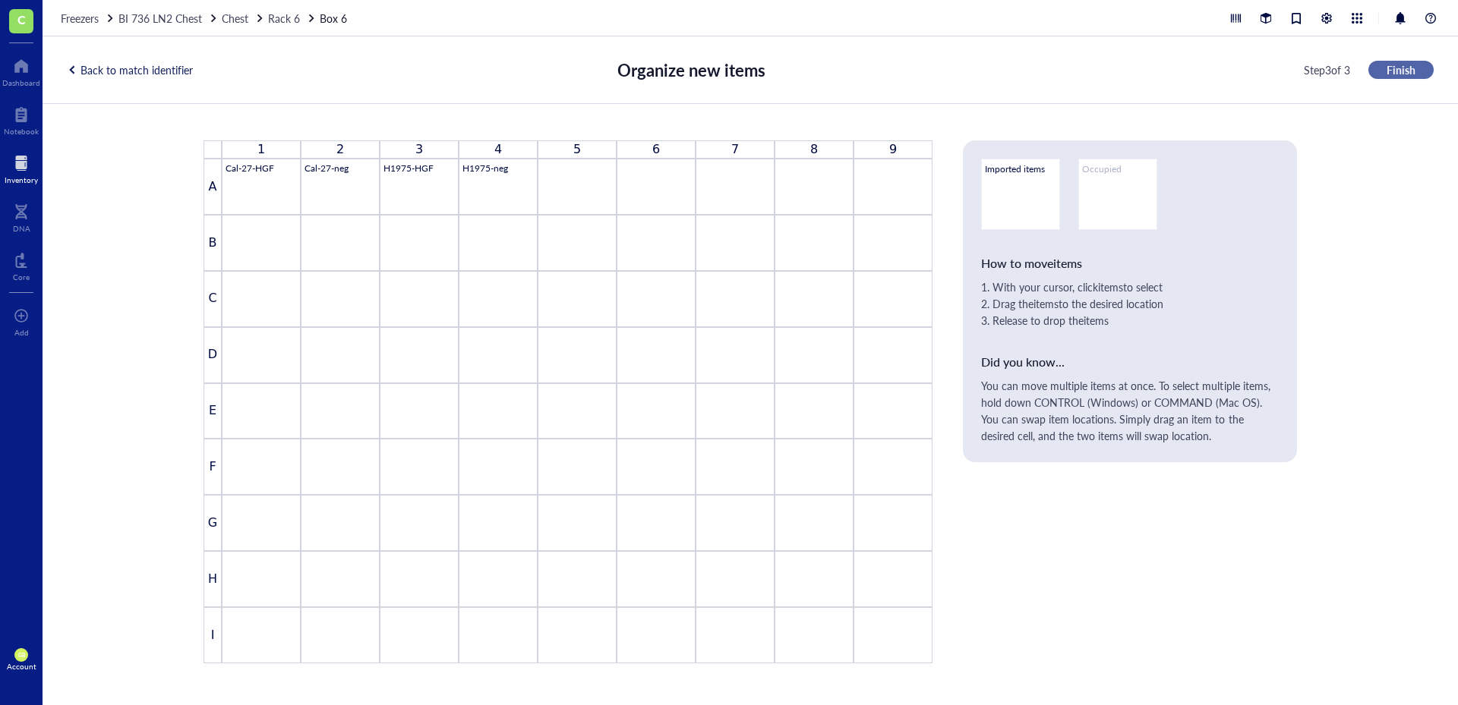
click at [1387, 68] on span "Finish" at bounding box center [1400, 70] width 29 height 14
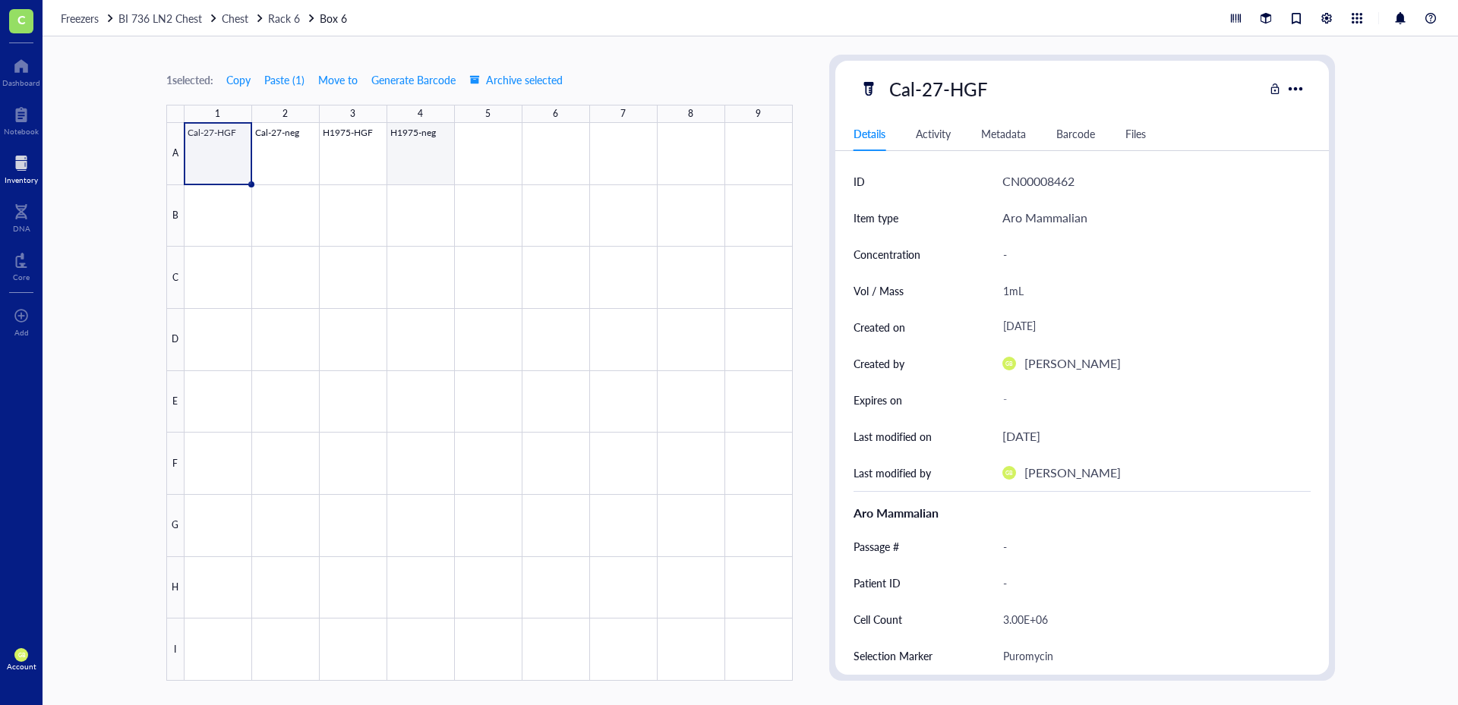
click at [402, 166] on div at bounding box center [488, 402] width 608 height 558
click at [344, 80] on span "Move to" at bounding box center [337, 80] width 39 height 12
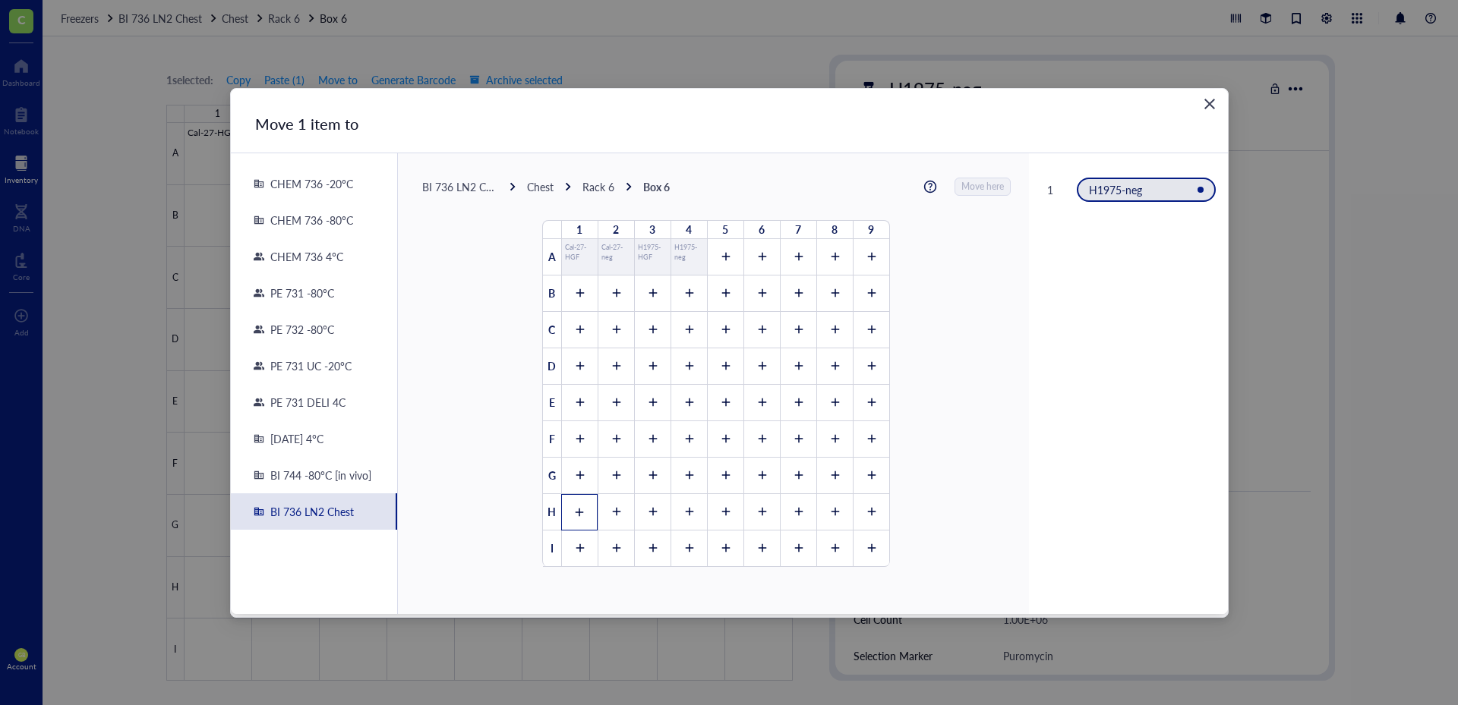
click at [576, 520] on div at bounding box center [579, 512] width 36 height 36
click at [962, 184] on span "Move here" at bounding box center [983, 187] width 43 height 20
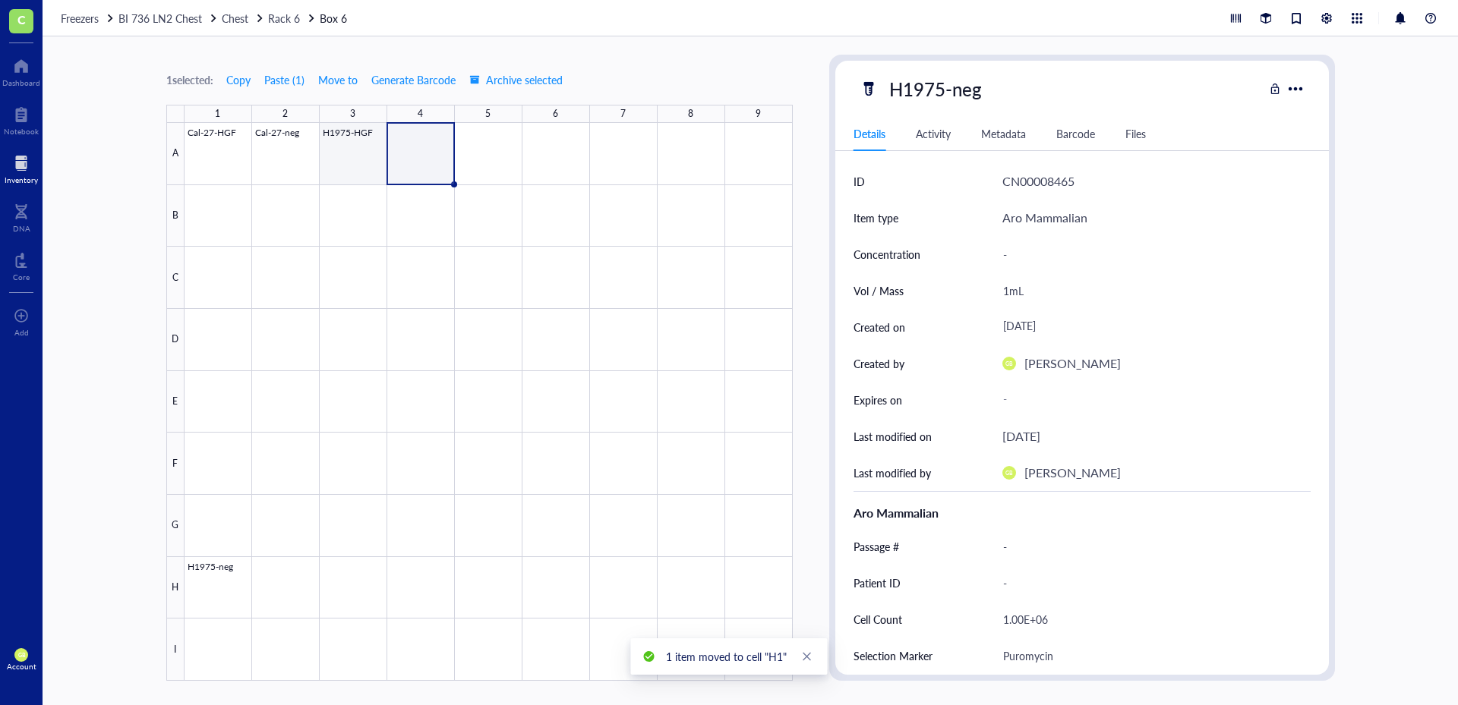
click at [366, 159] on div at bounding box center [488, 402] width 608 height 558
click at [339, 84] on span "Move to" at bounding box center [337, 80] width 39 height 12
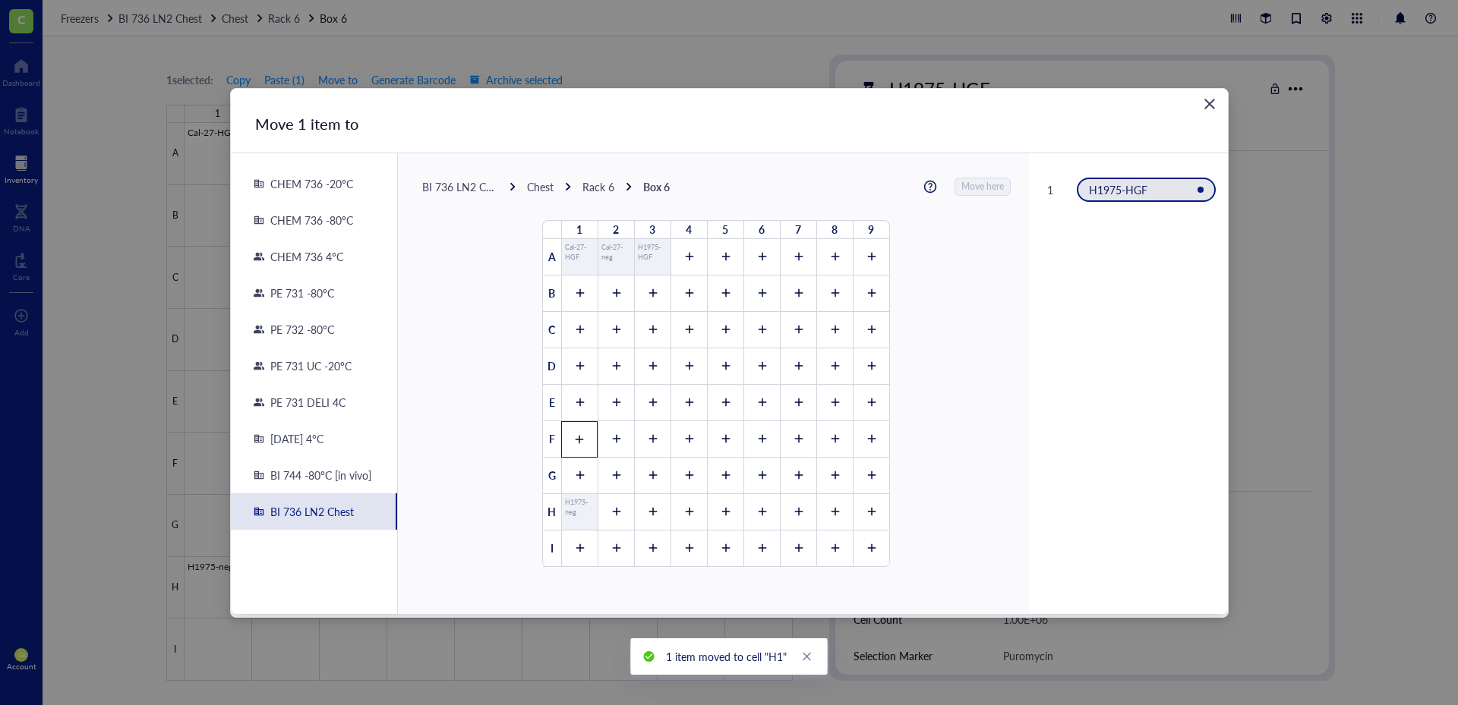
click at [584, 433] on div at bounding box center [579, 439] width 36 height 36
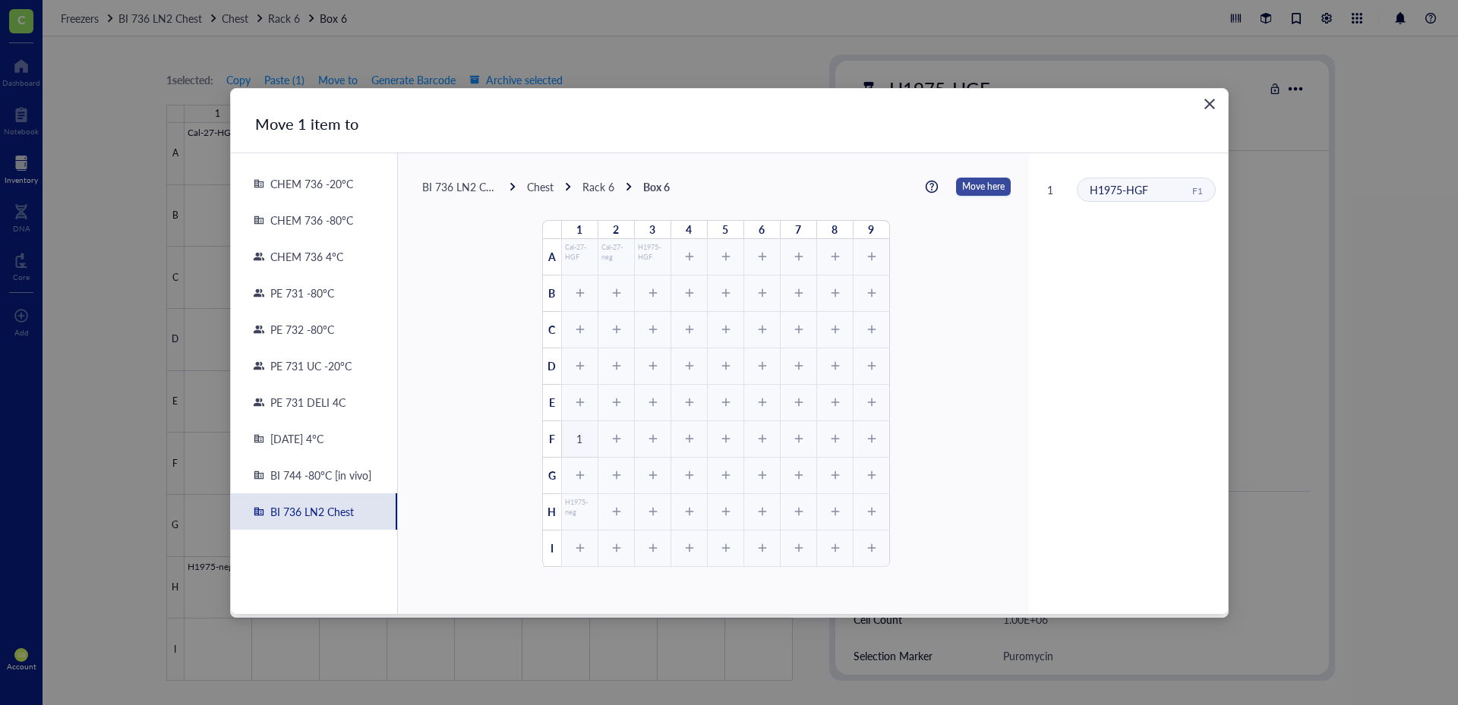
click at [966, 186] on span "Move here" at bounding box center [983, 187] width 43 height 20
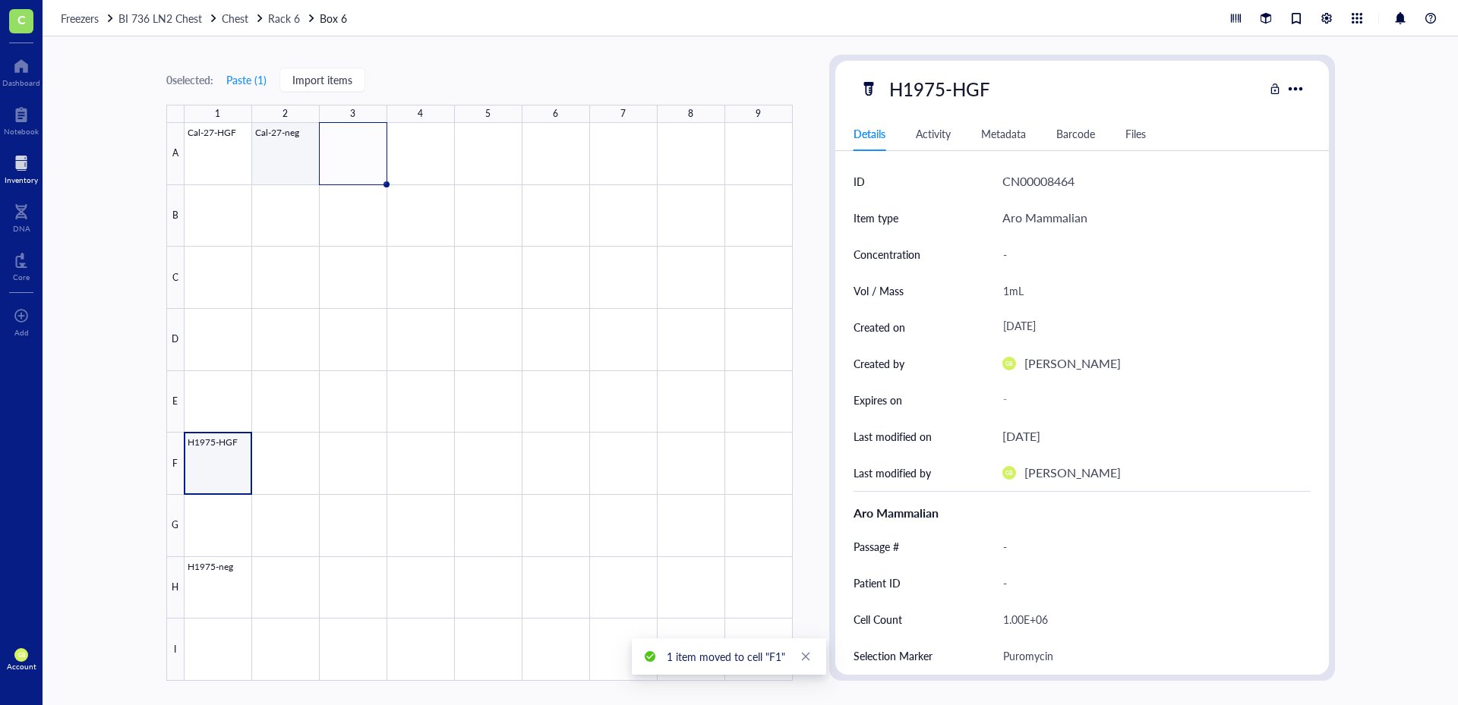
click at [289, 165] on div at bounding box center [488, 402] width 608 height 558
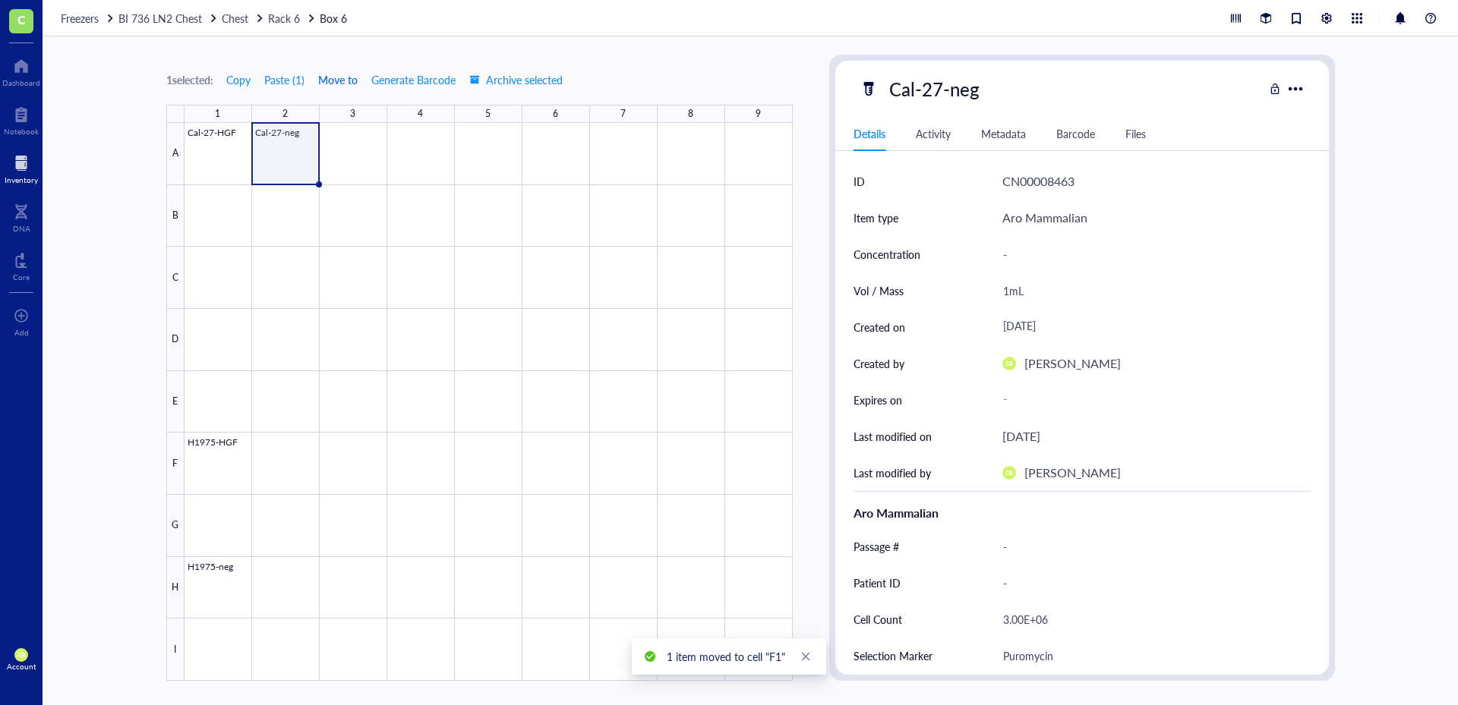
click at [336, 80] on span "Move to" at bounding box center [337, 80] width 39 height 12
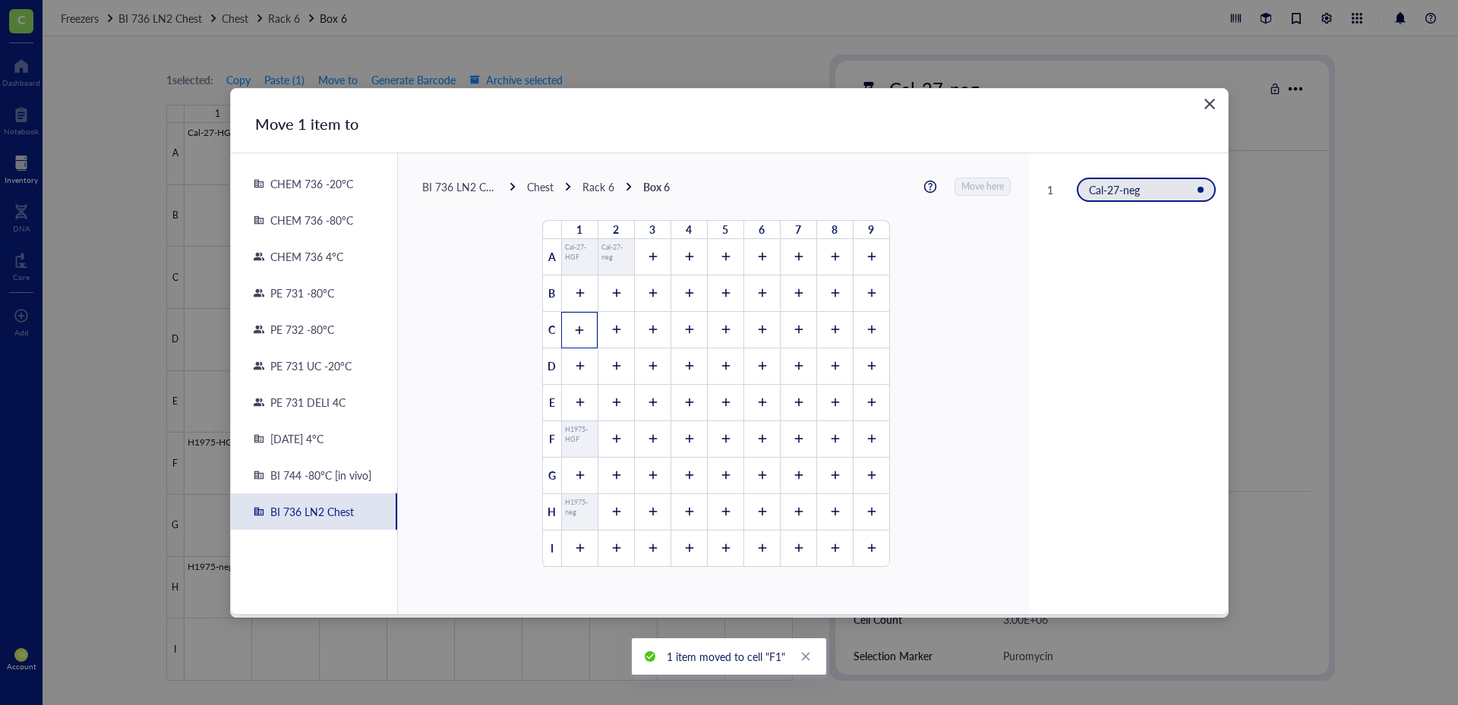
click at [576, 337] on div at bounding box center [579, 330] width 36 height 36
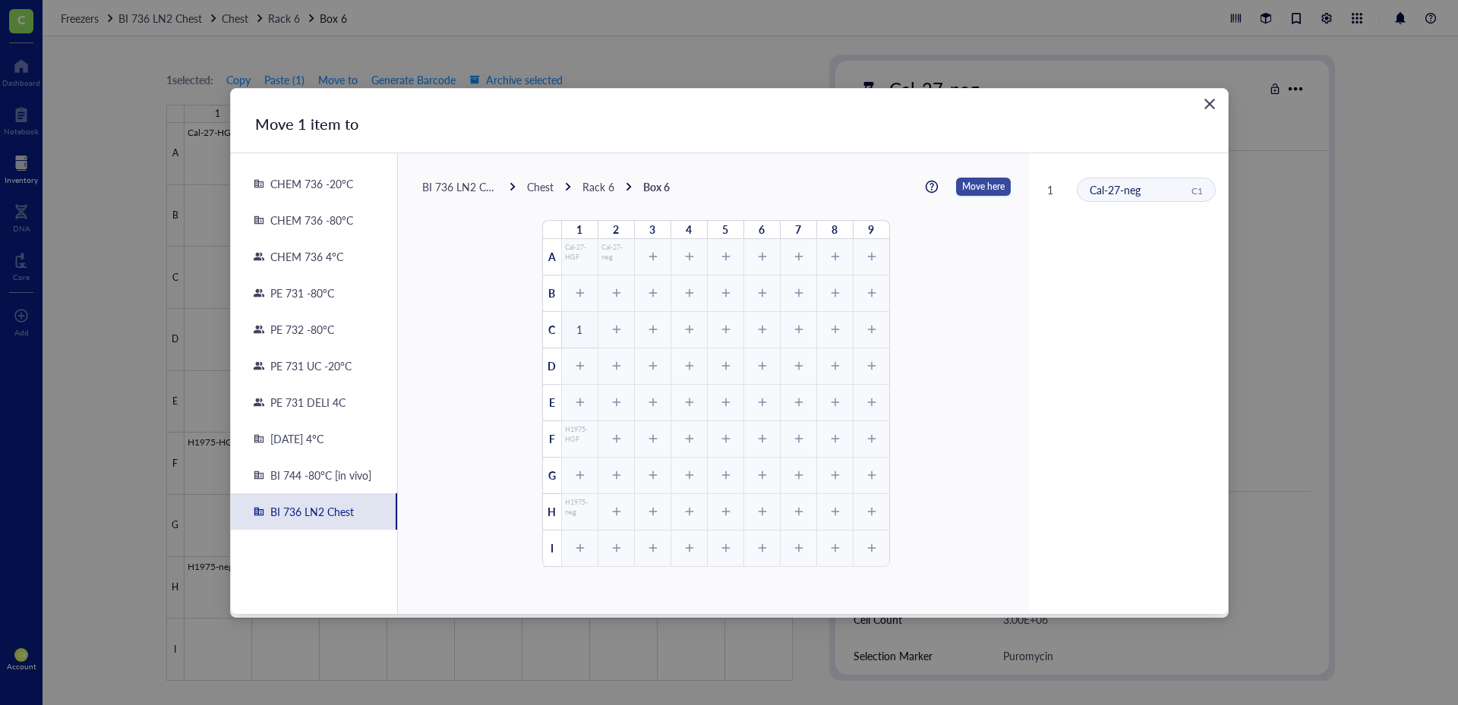
click at [962, 177] on span "Move here" at bounding box center [983, 187] width 43 height 20
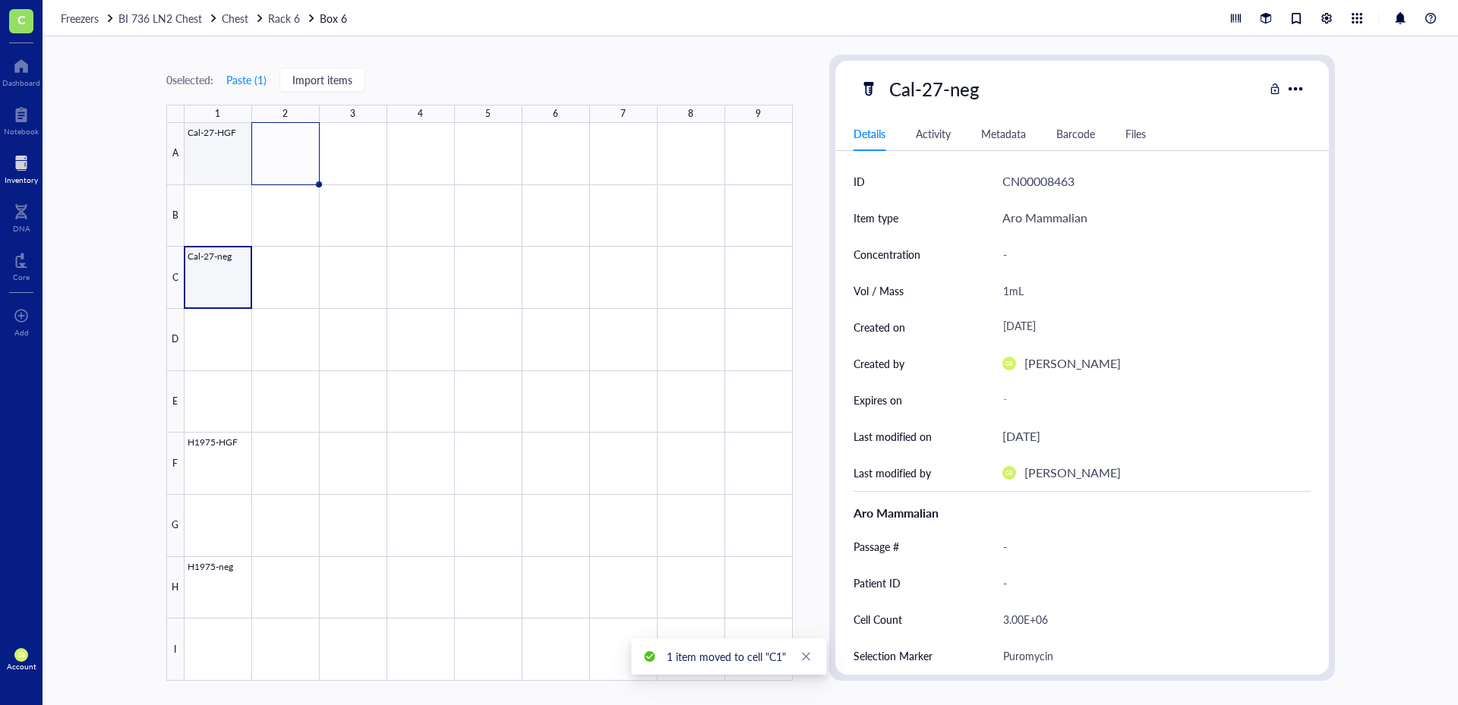
click at [207, 173] on div at bounding box center [488, 402] width 608 height 558
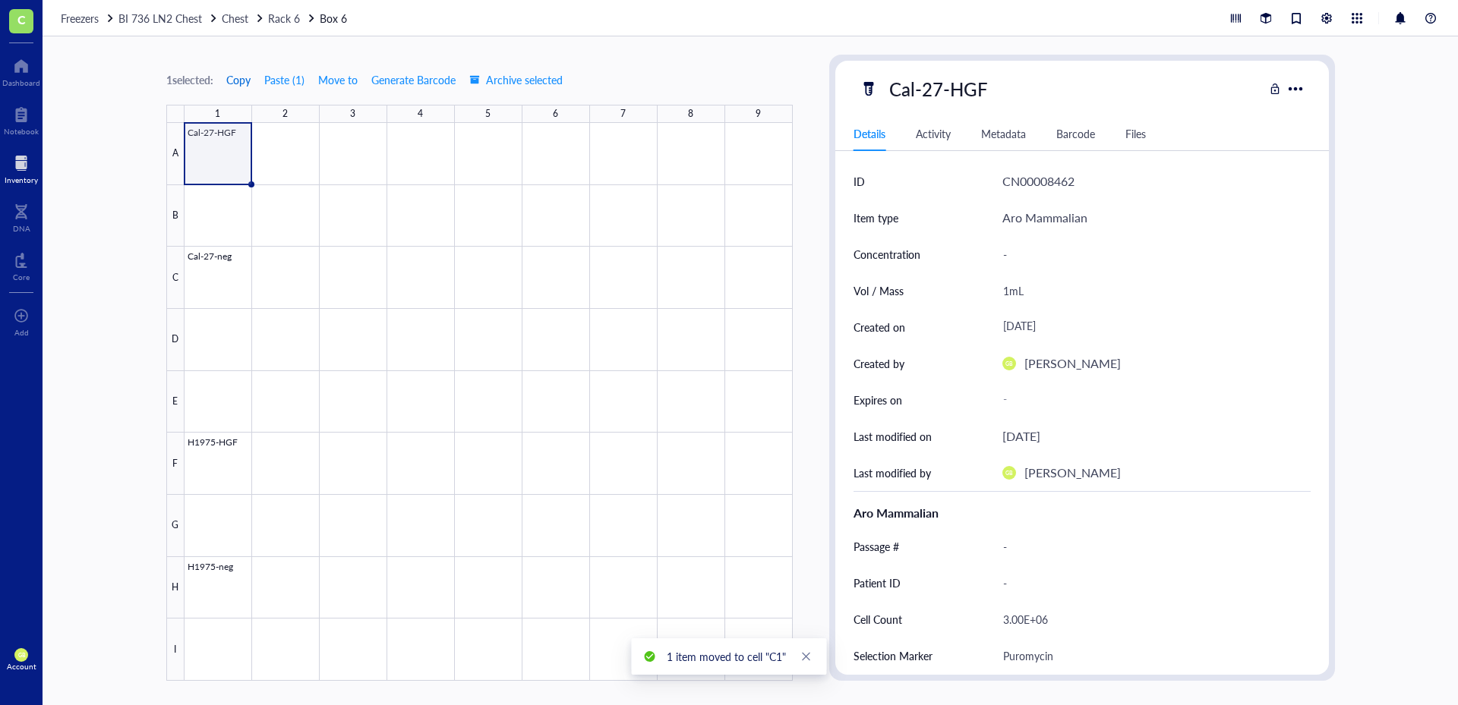
click at [244, 80] on span "Copy" at bounding box center [238, 80] width 24 height 12
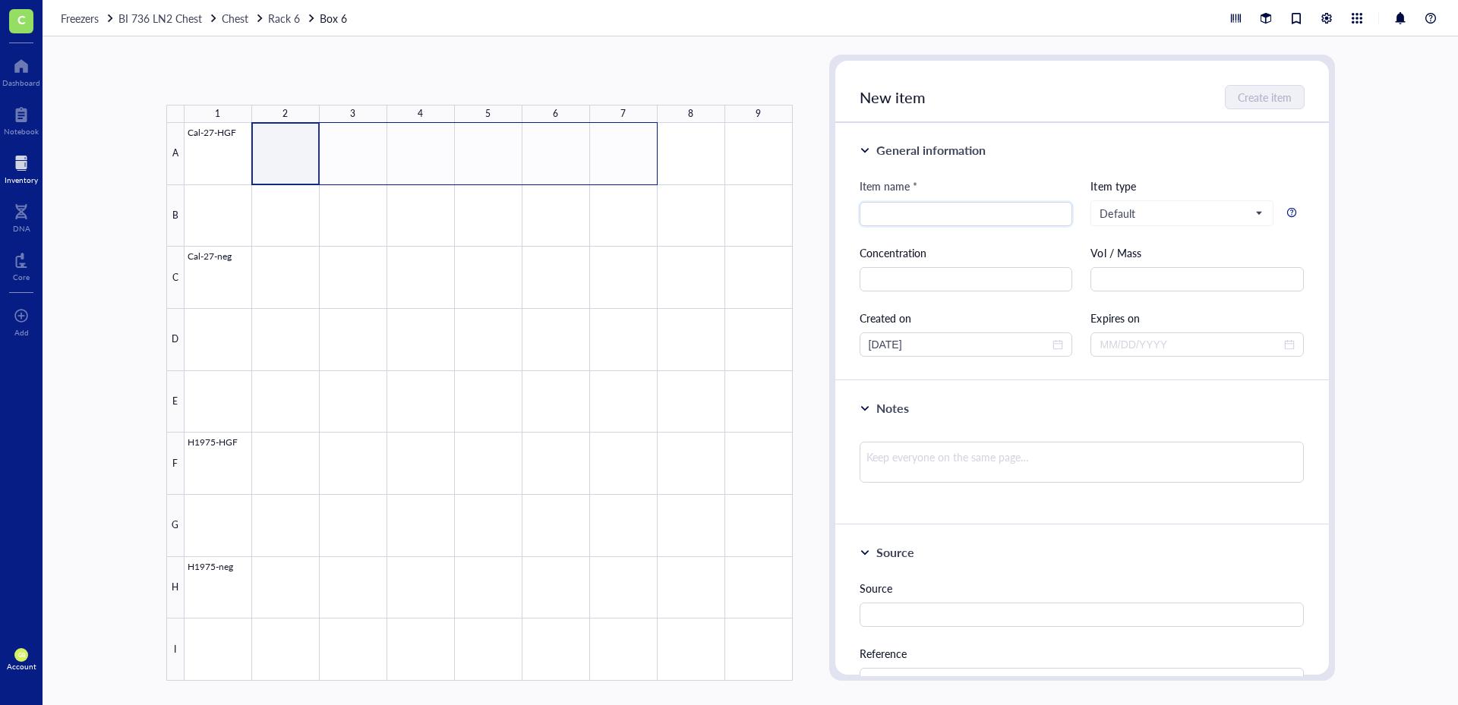
drag, startPoint x: 345, startPoint y: 168, endPoint x: 610, endPoint y: 148, distance: 265.7
click at [610, 148] on div at bounding box center [488, 402] width 608 height 558
click at [255, 88] on button "Paste ( 1 )" at bounding box center [246, 80] width 42 height 24
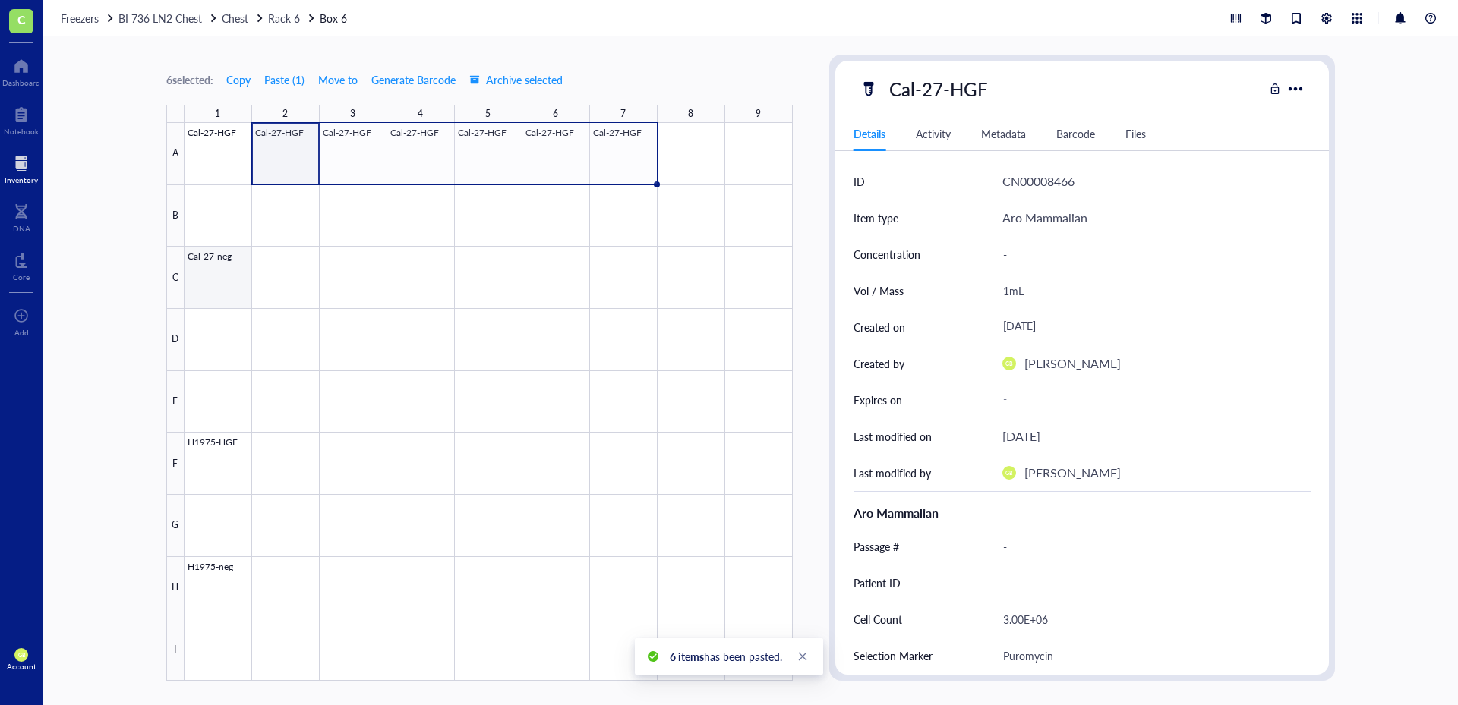
click at [231, 287] on div at bounding box center [488, 402] width 608 height 558
click at [244, 84] on span "Copy" at bounding box center [238, 80] width 24 height 12
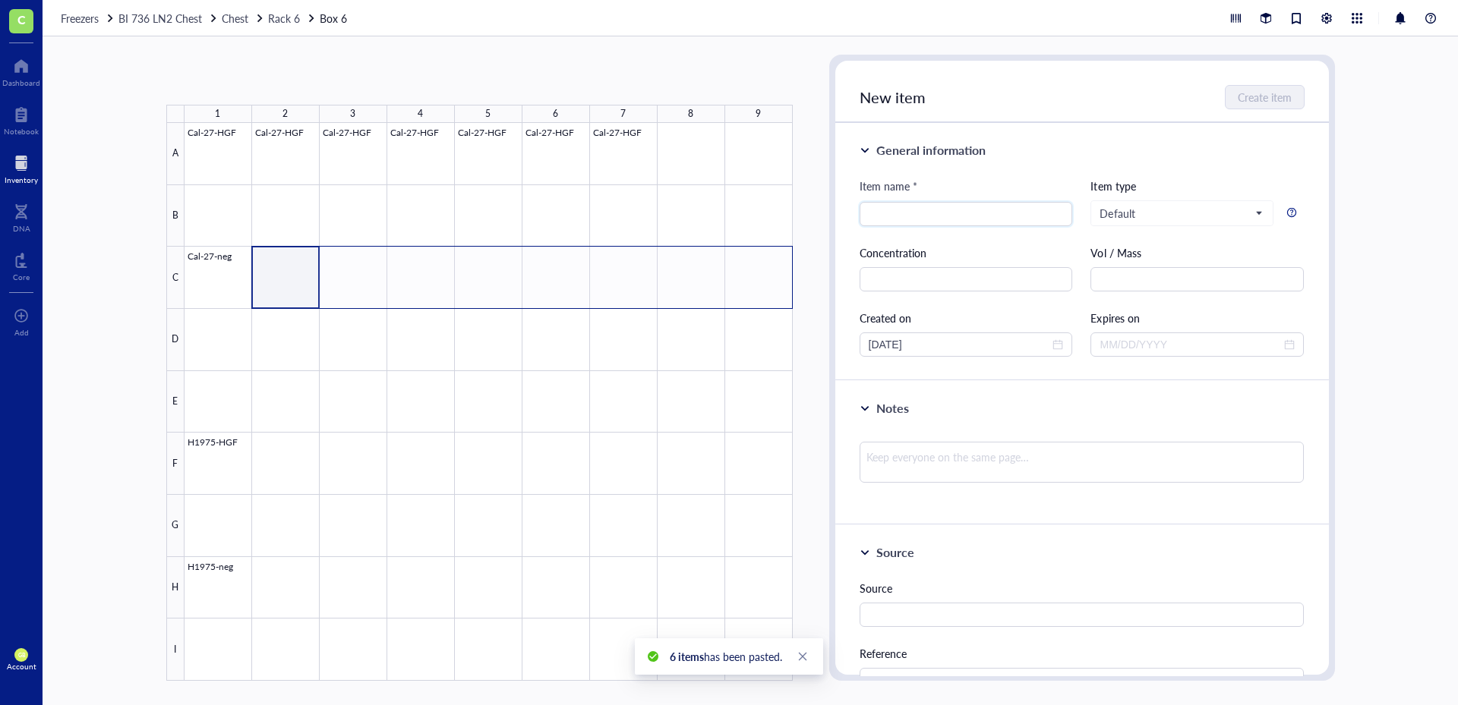
drag, startPoint x: 361, startPoint y: 291, endPoint x: 768, endPoint y: 279, distance: 407.1
click at [768, 279] on div at bounding box center [488, 402] width 608 height 558
click at [257, 82] on button "Paste ( 1 )" at bounding box center [246, 80] width 42 height 24
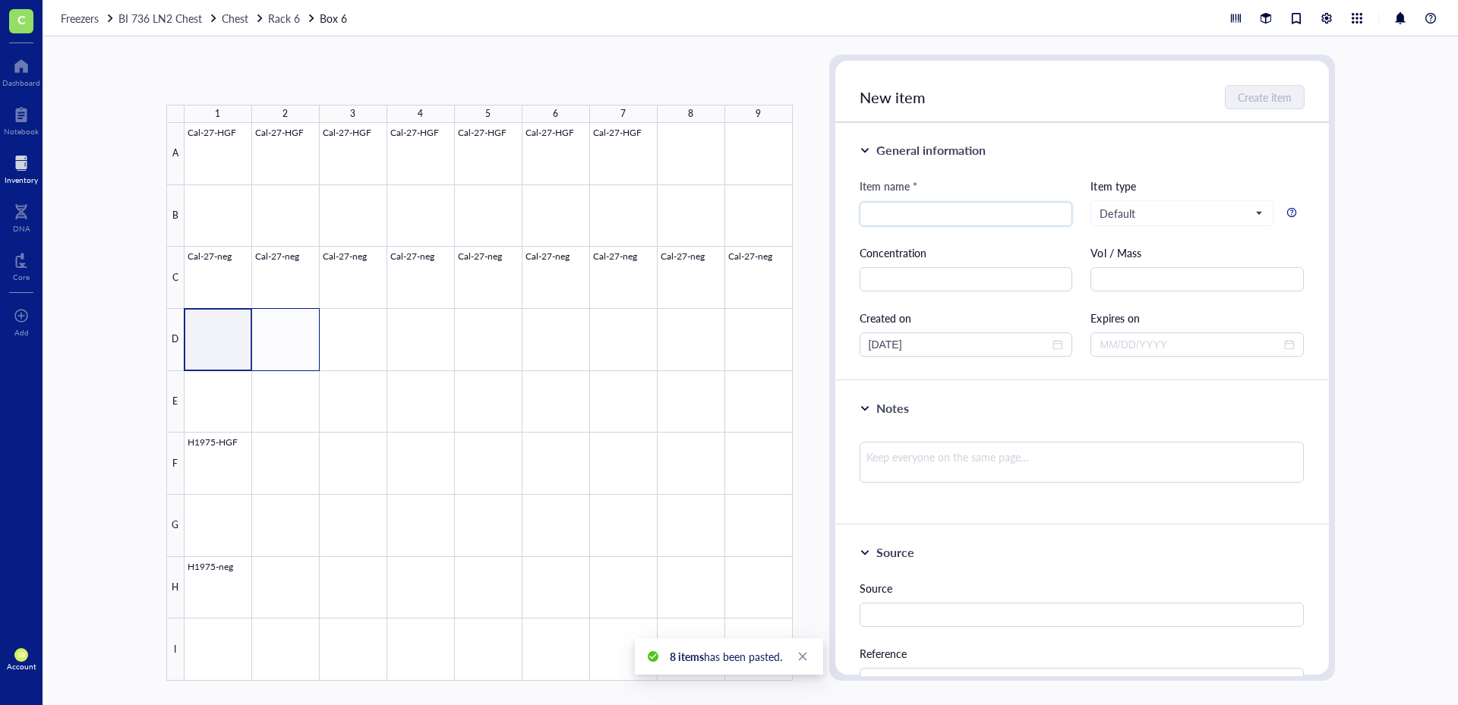
drag, startPoint x: 235, startPoint y: 355, endPoint x: 277, endPoint y: 357, distance: 42.6
click at [277, 357] on div at bounding box center [488, 402] width 608 height 558
click at [247, 74] on button "Paste ( 1 )" at bounding box center [246, 80] width 42 height 24
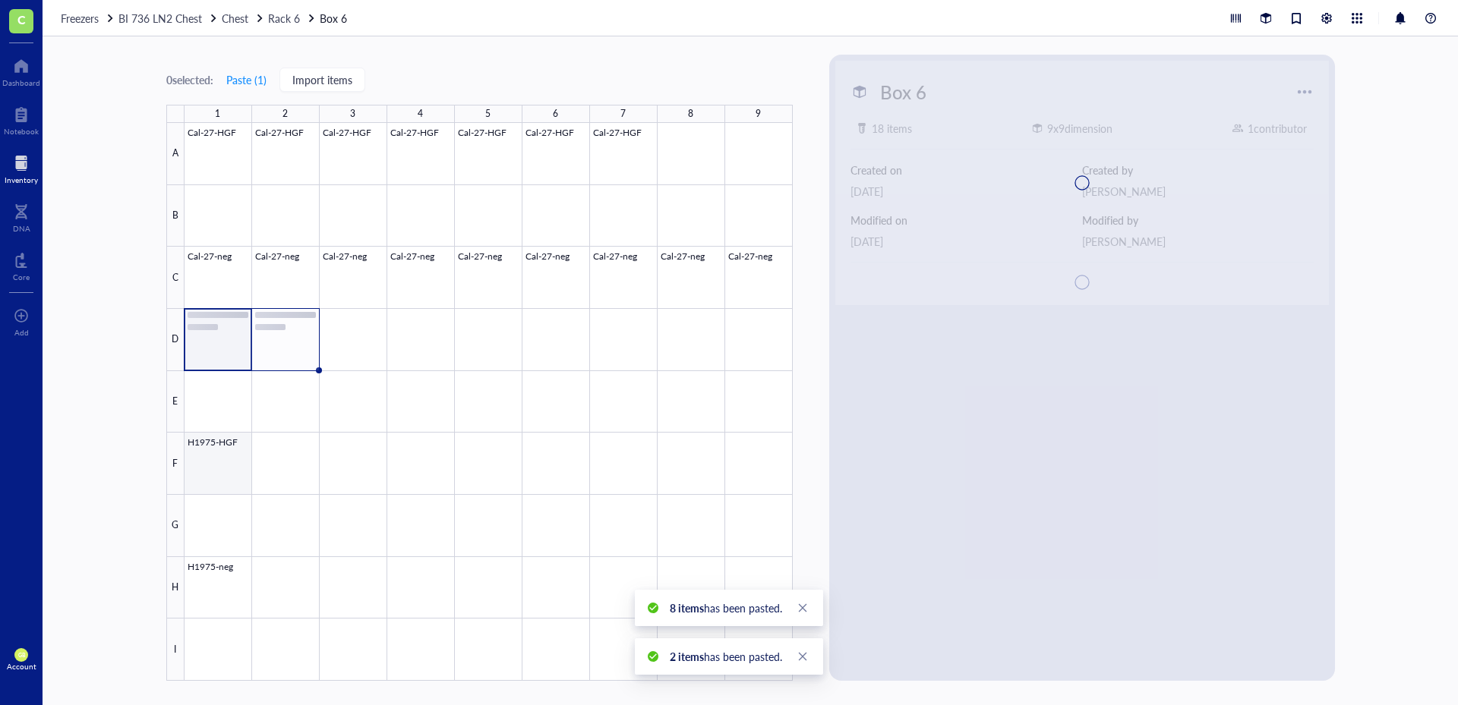
click at [216, 465] on div at bounding box center [488, 402] width 608 height 558
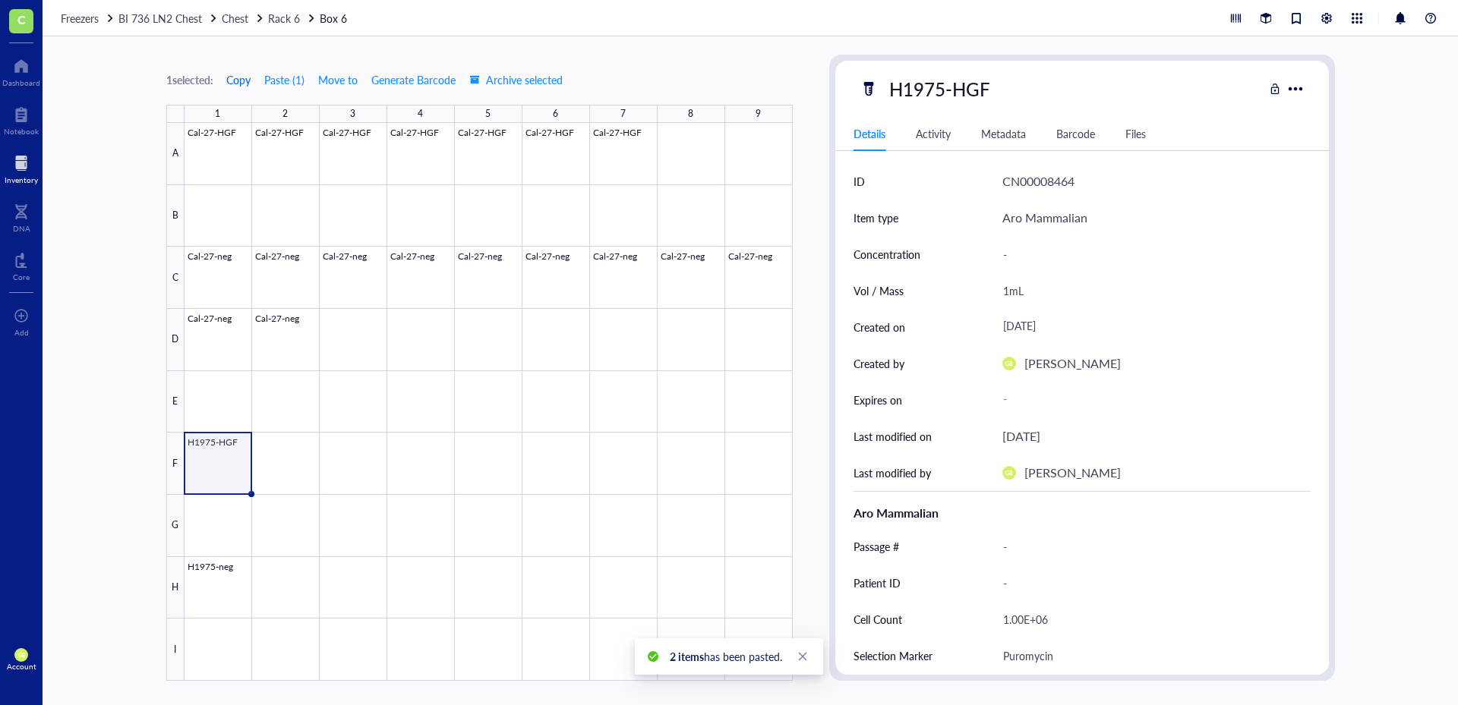
click at [237, 83] on span "Copy" at bounding box center [238, 80] width 24 height 12
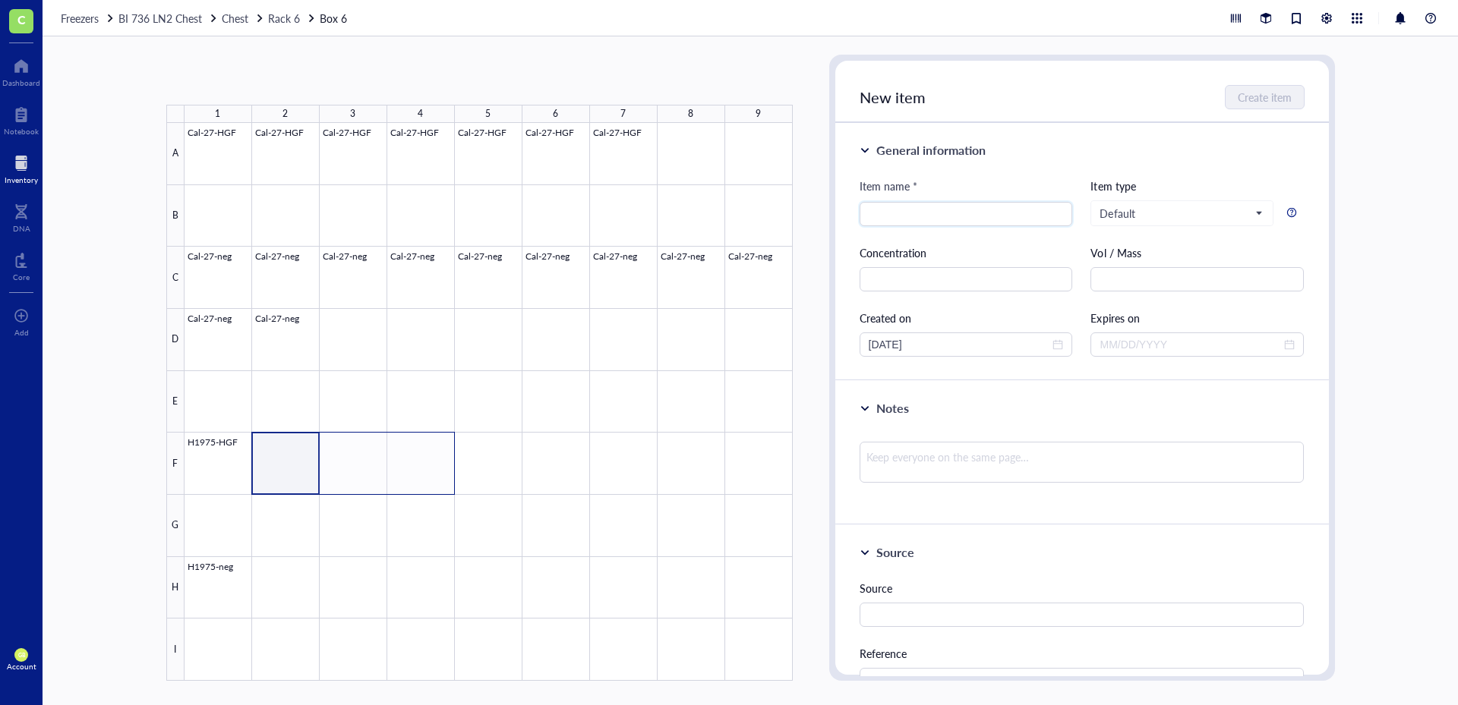
drag, startPoint x: 300, startPoint y: 479, endPoint x: 413, endPoint y: 479, distance: 113.1
click at [413, 479] on div at bounding box center [488, 402] width 608 height 558
click at [255, 82] on button "Paste ( 1 )" at bounding box center [246, 80] width 42 height 24
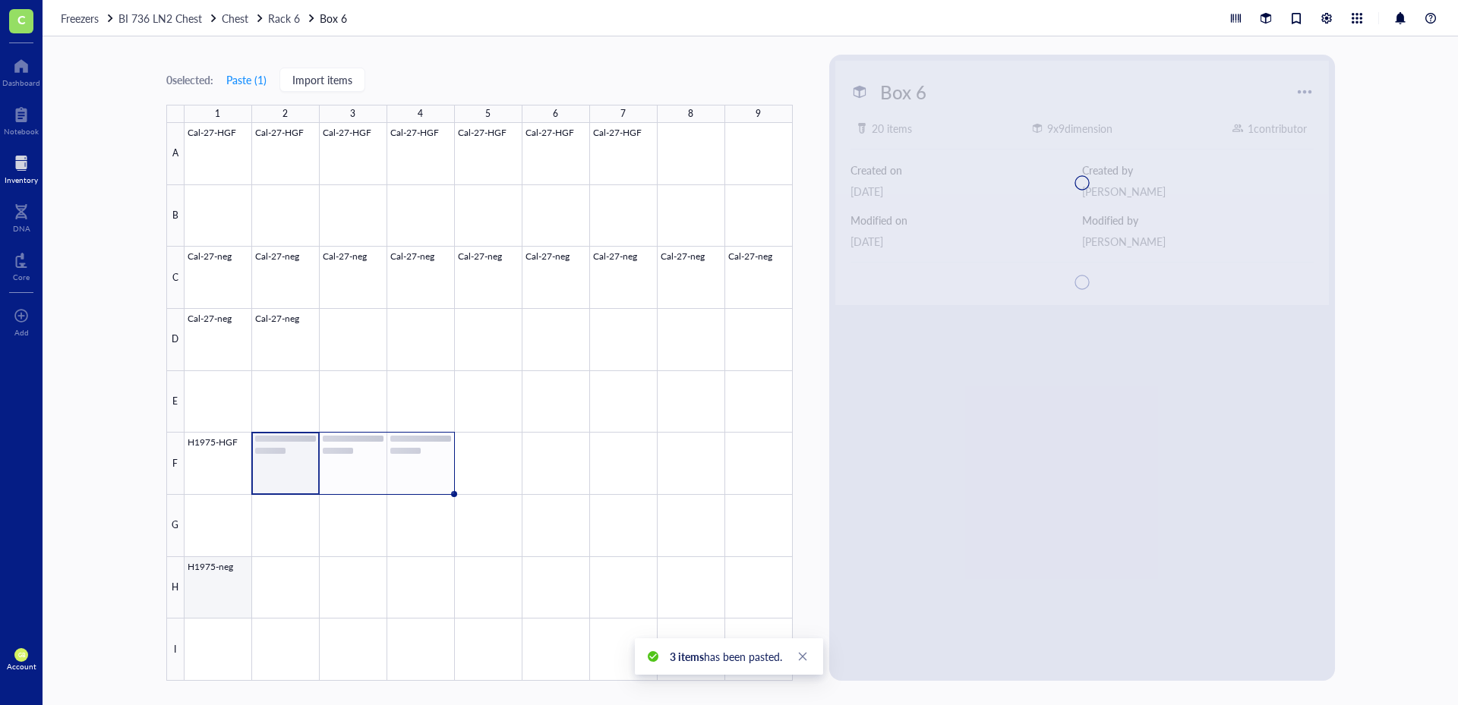
click at [232, 603] on div at bounding box center [488, 402] width 608 height 558
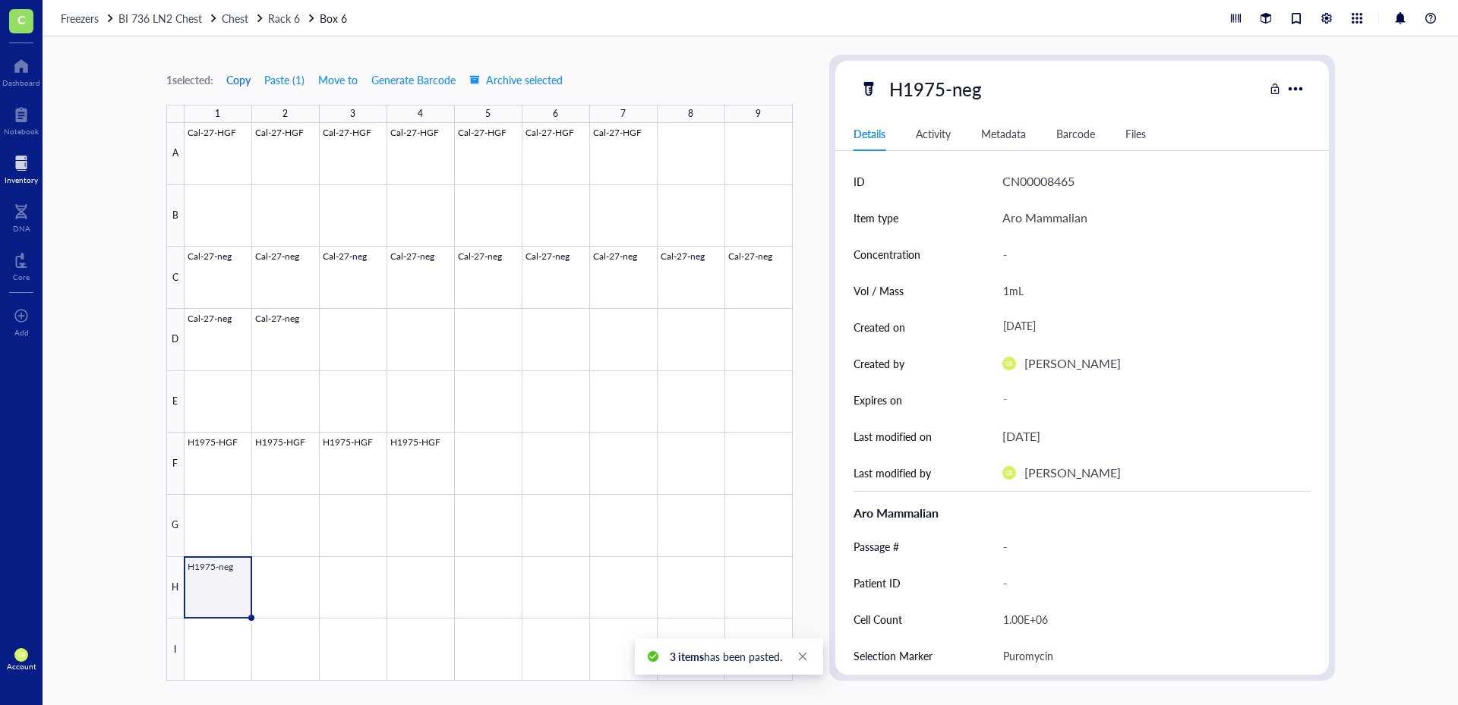
click at [238, 80] on span "Copy" at bounding box center [238, 80] width 24 height 12
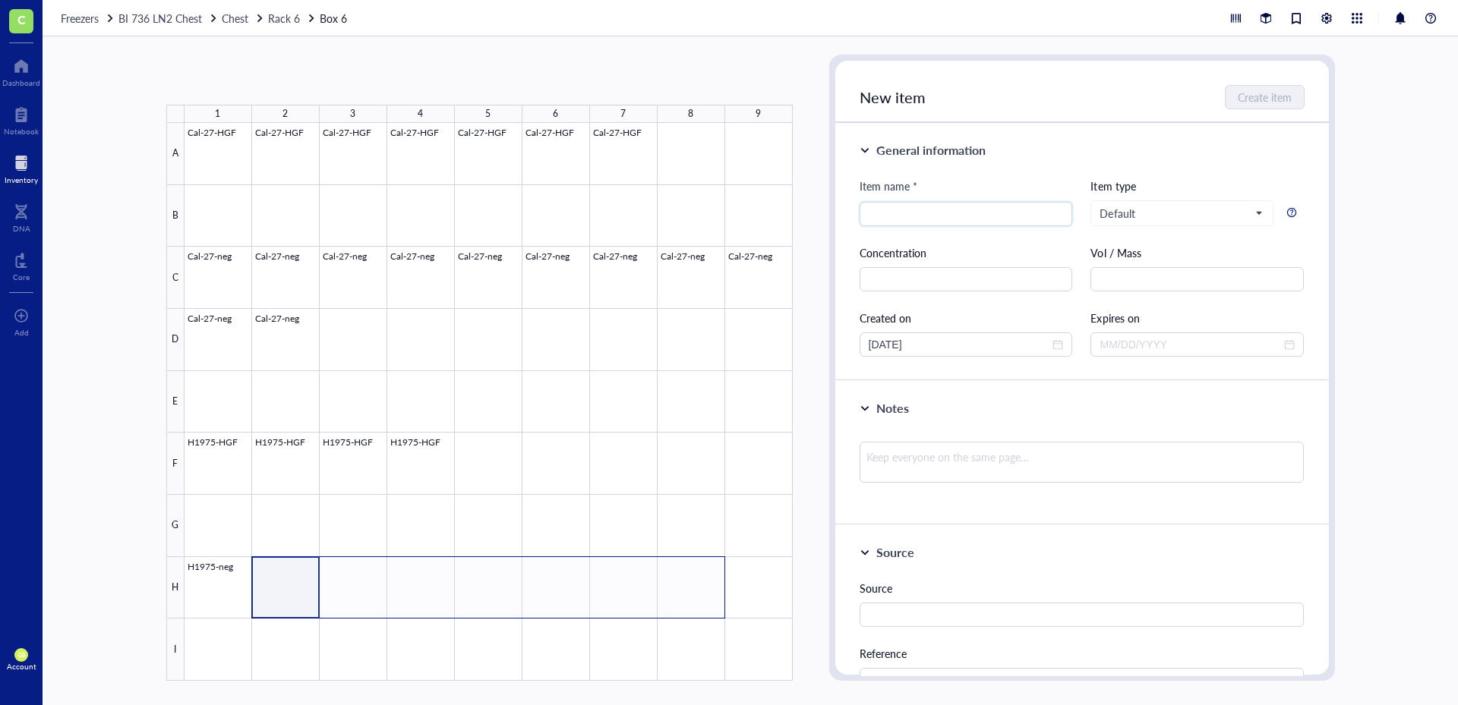
drag, startPoint x: 307, startPoint y: 602, endPoint x: 673, endPoint y: 596, distance: 365.3
click at [673, 596] on div at bounding box center [488, 402] width 608 height 558
click at [253, 87] on button "Paste ( 1 )" at bounding box center [246, 80] width 42 height 24
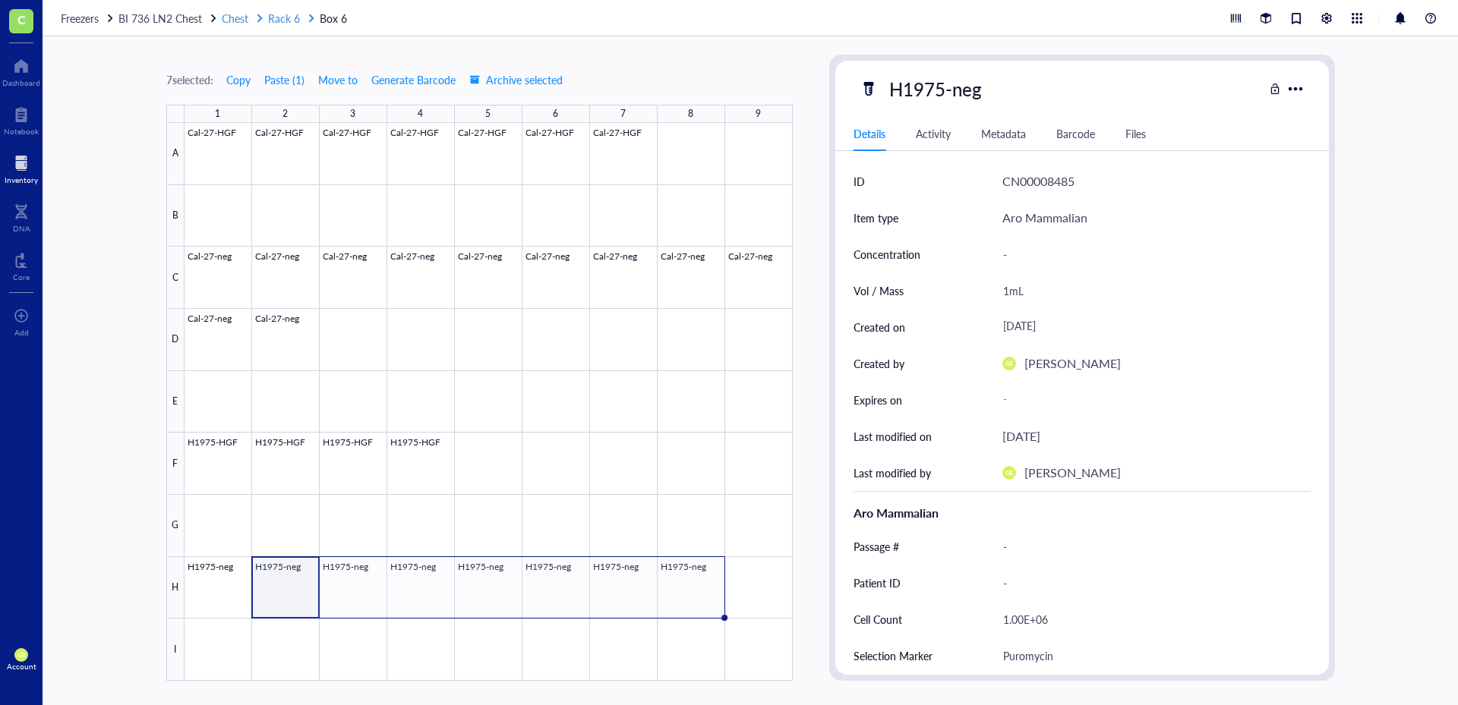
click at [279, 26] on div "Rack 6" at bounding box center [284, 18] width 32 height 17
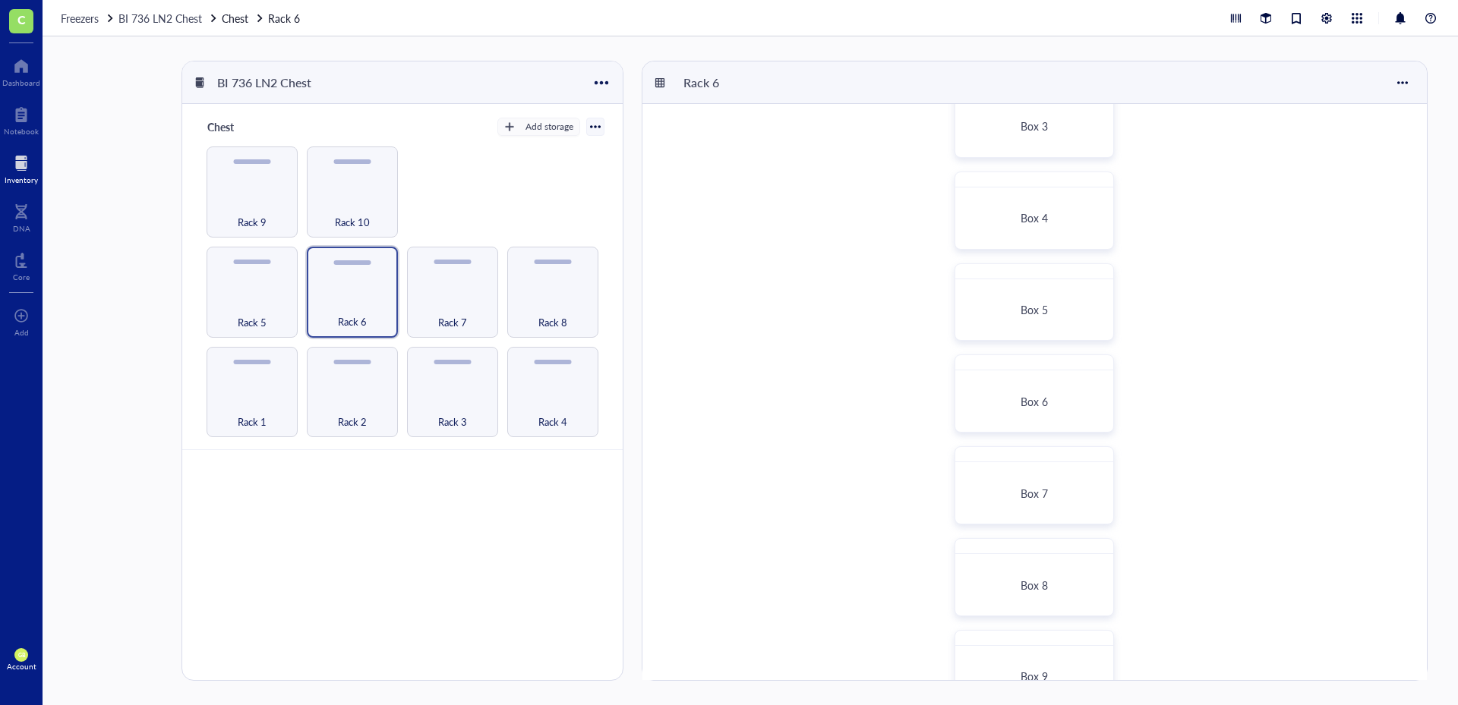
scroll to position [228, 0]
click at [1023, 479] on div "Box 7" at bounding box center [1034, 492] width 144 height 48
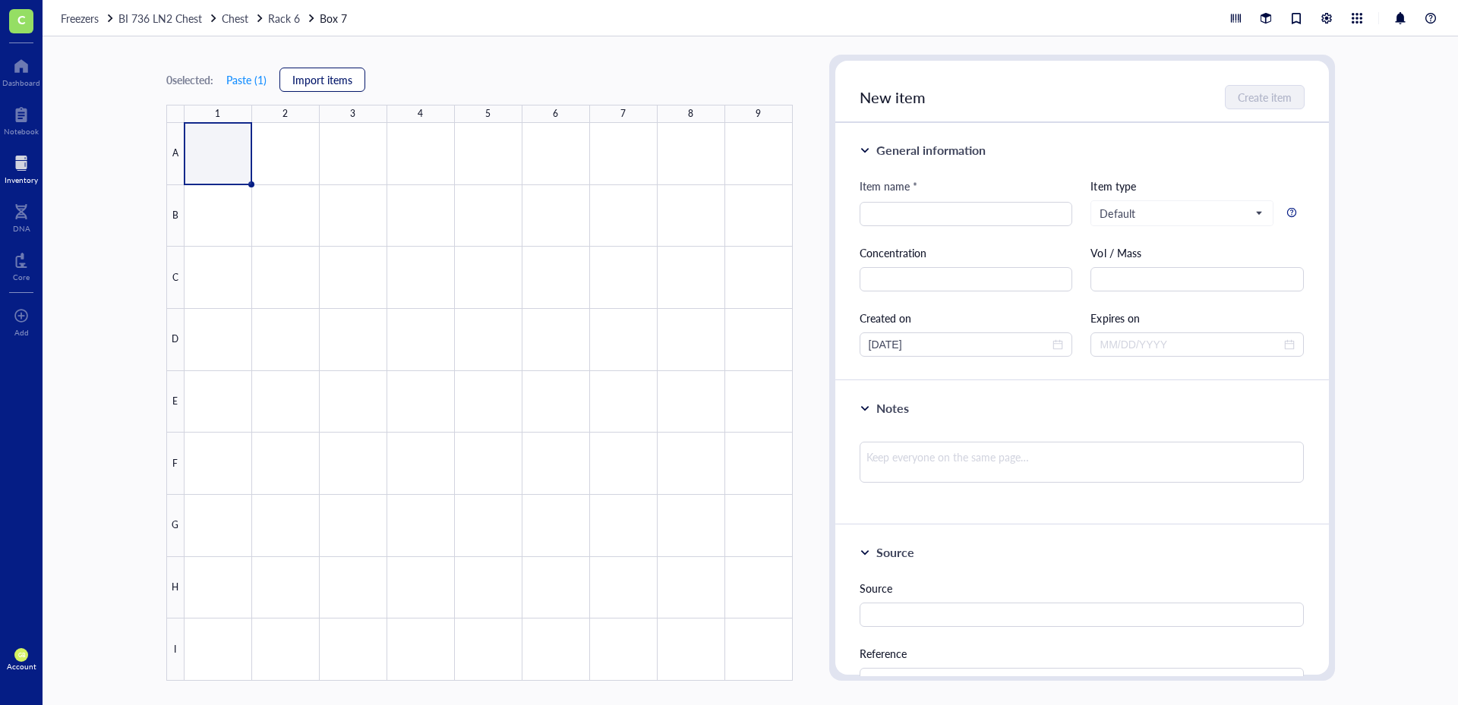
click at [330, 83] on span "Import items" at bounding box center [322, 80] width 60 height 12
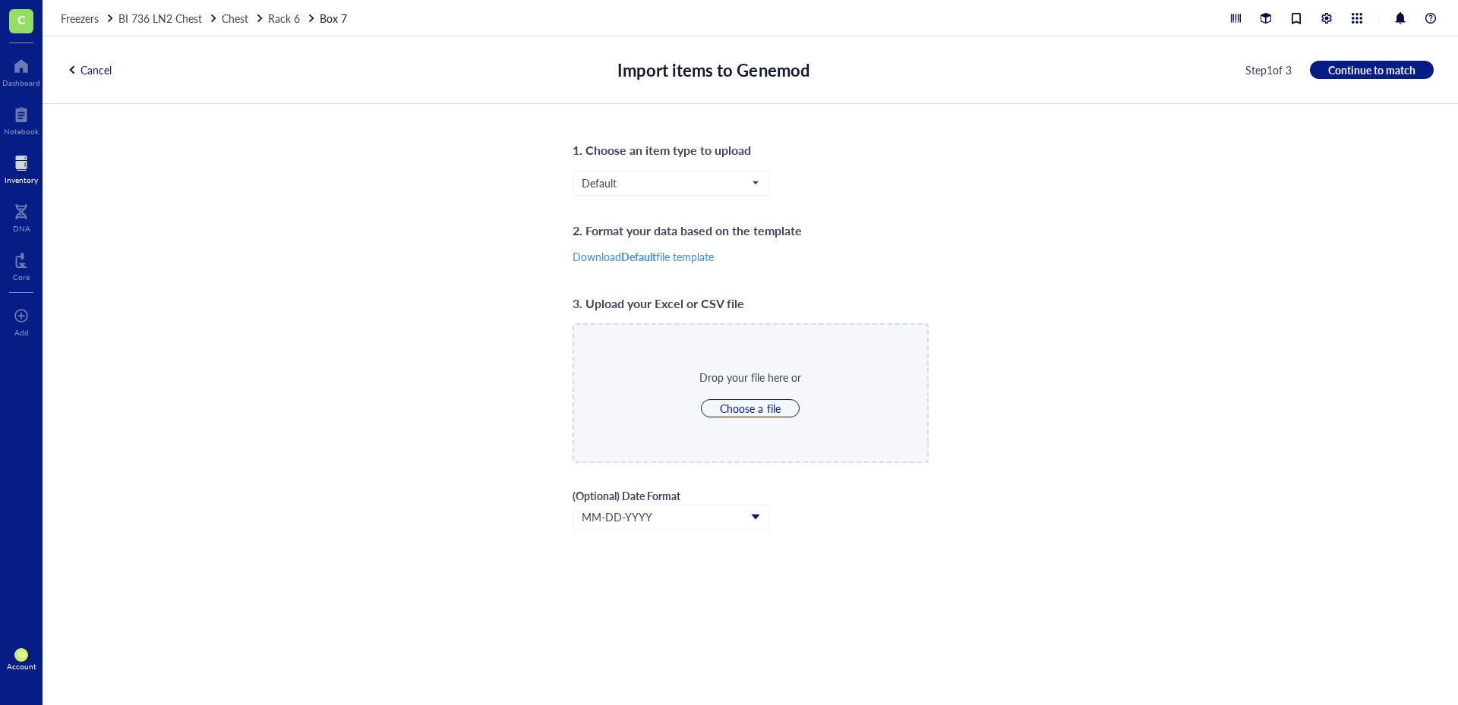
click at [709, 169] on div "1. Choose an item type to upload Default 2. Format your data based on the templ…" at bounding box center [750, 405] width 356 height 530
click at [708, 177] on span "Default" at bounding box center [670, 183] width 176 height 14
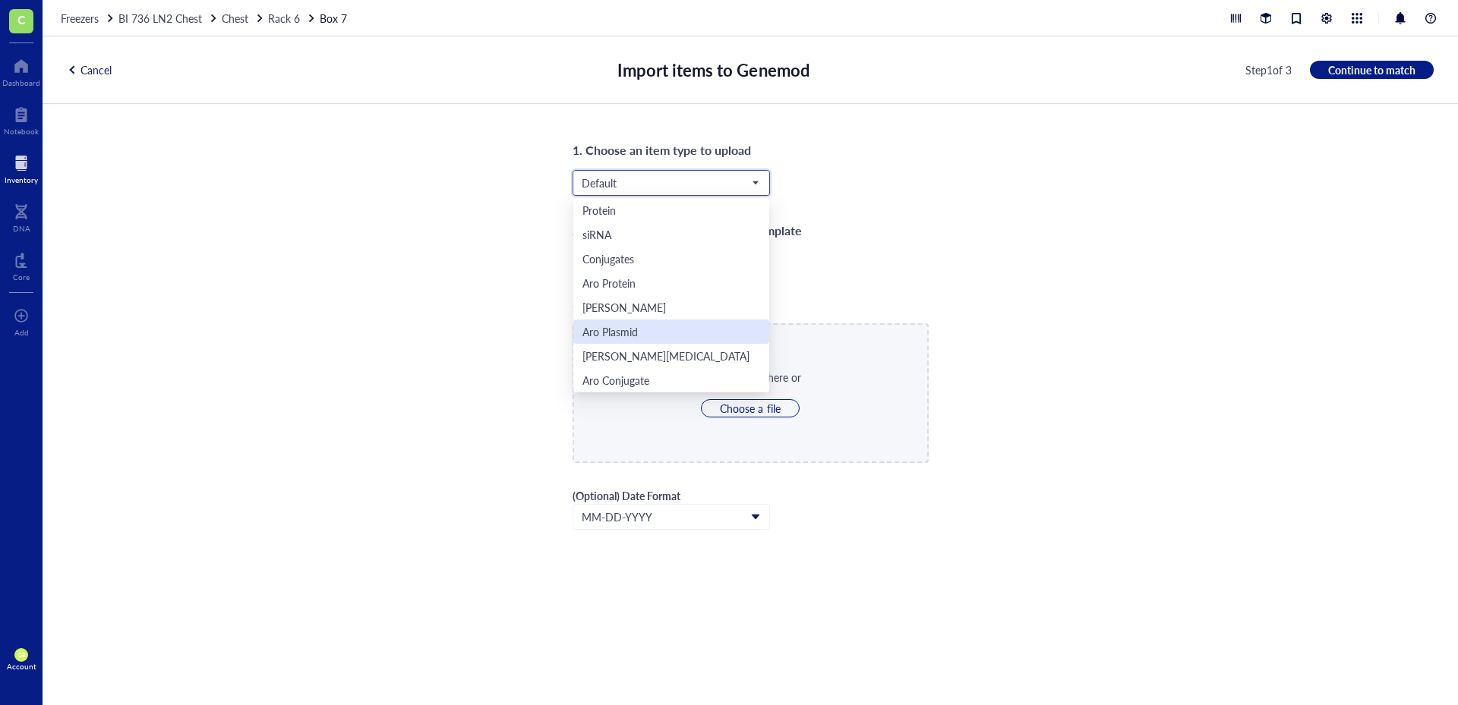
scroll to position [73, 0]
click at [643, 341] on div "Aro Mammalian" at bounding box center [671, 332] width 196 height 24
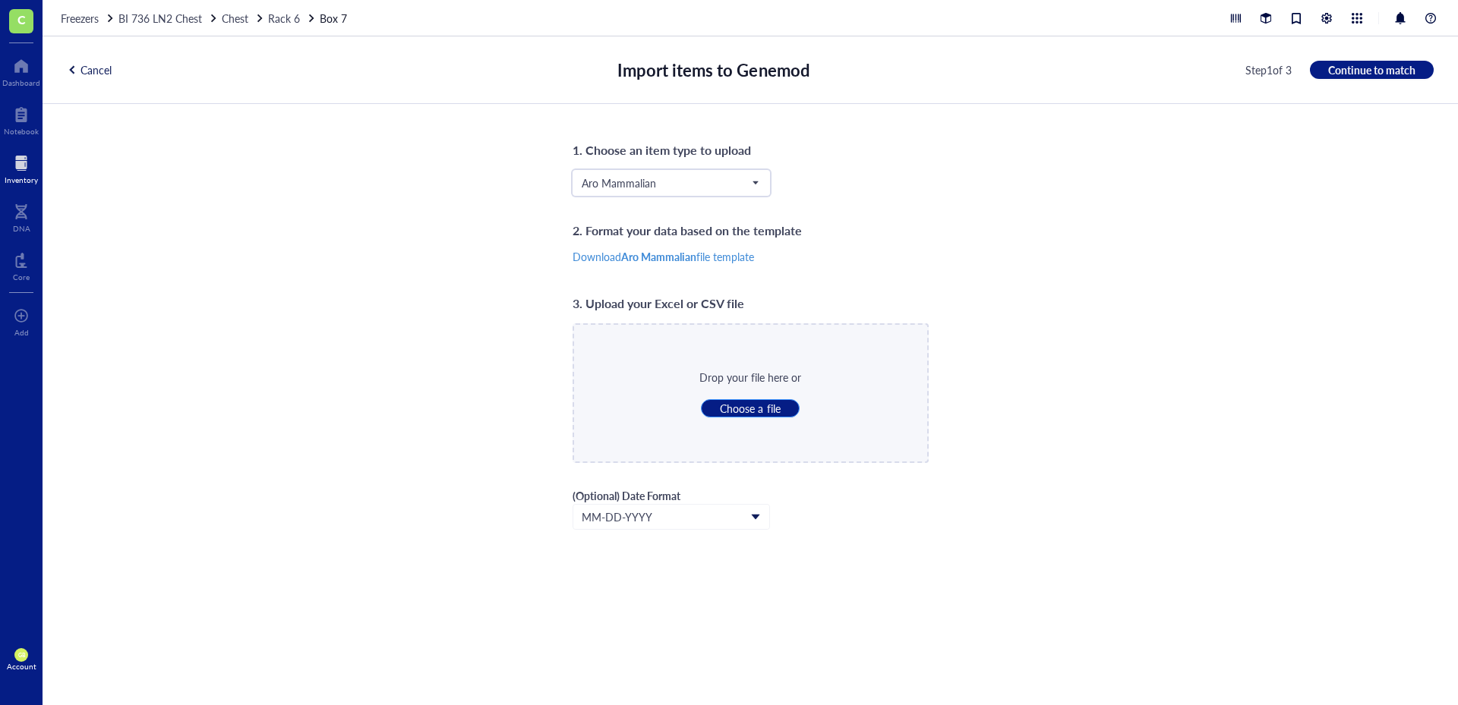
click at [723, 409] on span "Choose a file" at bounding box center [750, 409] width 60 height 14
type input "C:\fakepath\LN2_Rack_6_Box_7.csv"
click at [1358, 72] on span "Continue to match" at bounding box center [1371, 70] width 87 height 14
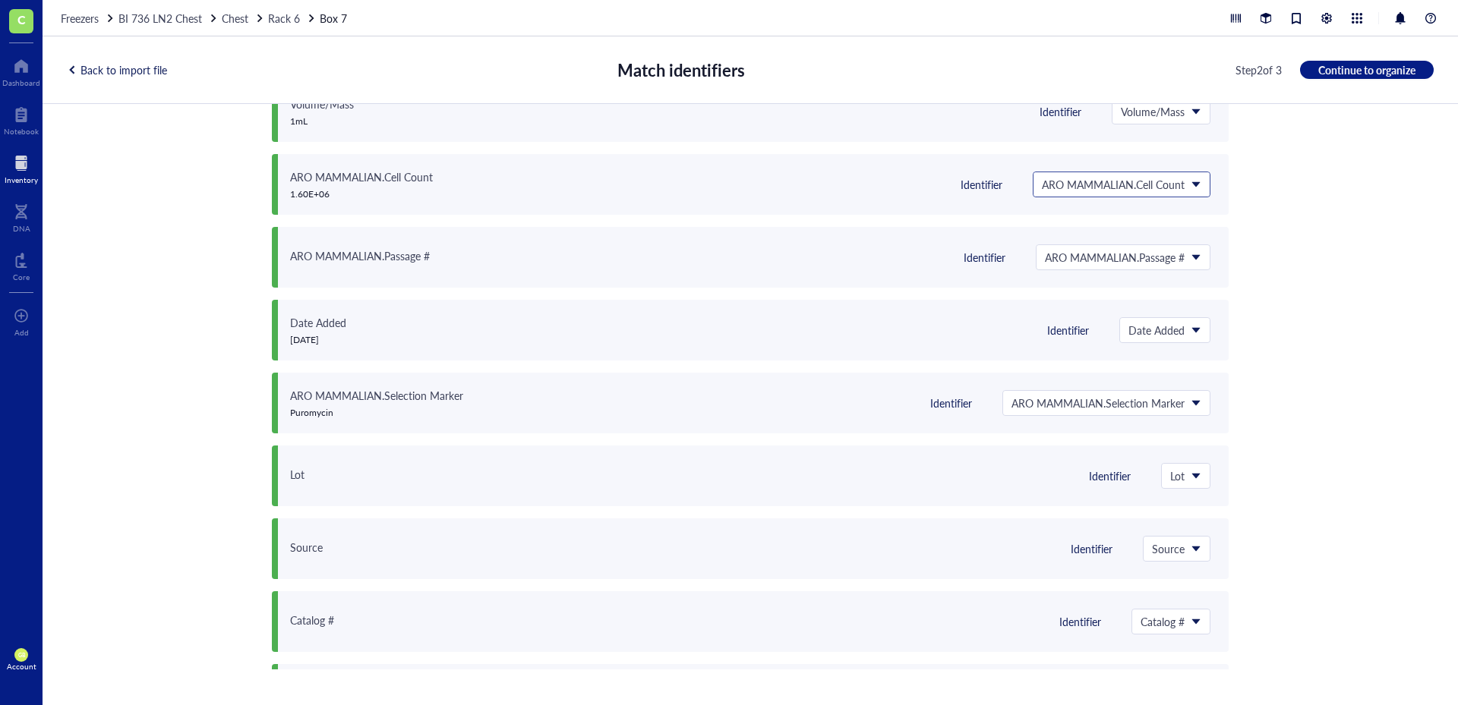
scroll to position [0, 0]
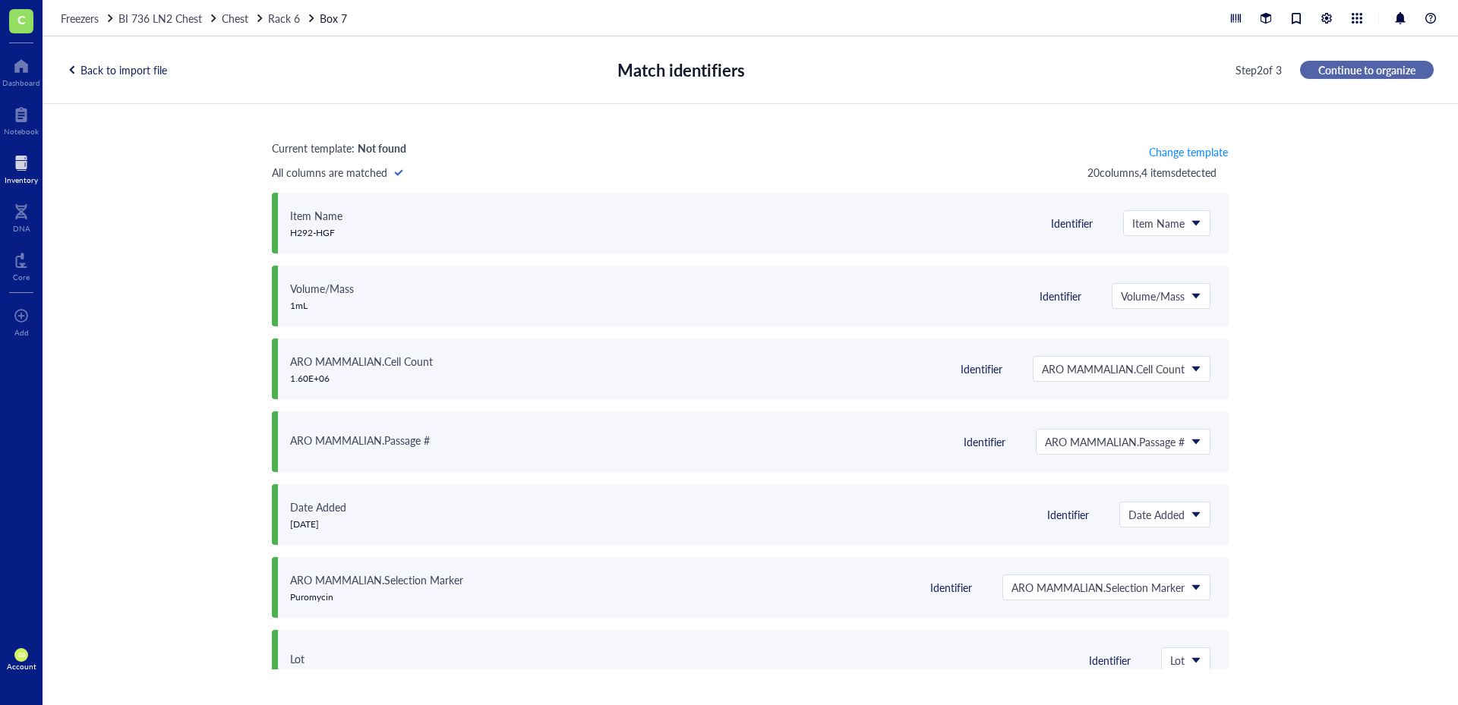
click at [1405, 70] on span "Continue to organize" at bounding box center [1366, 70] width 97 height 14
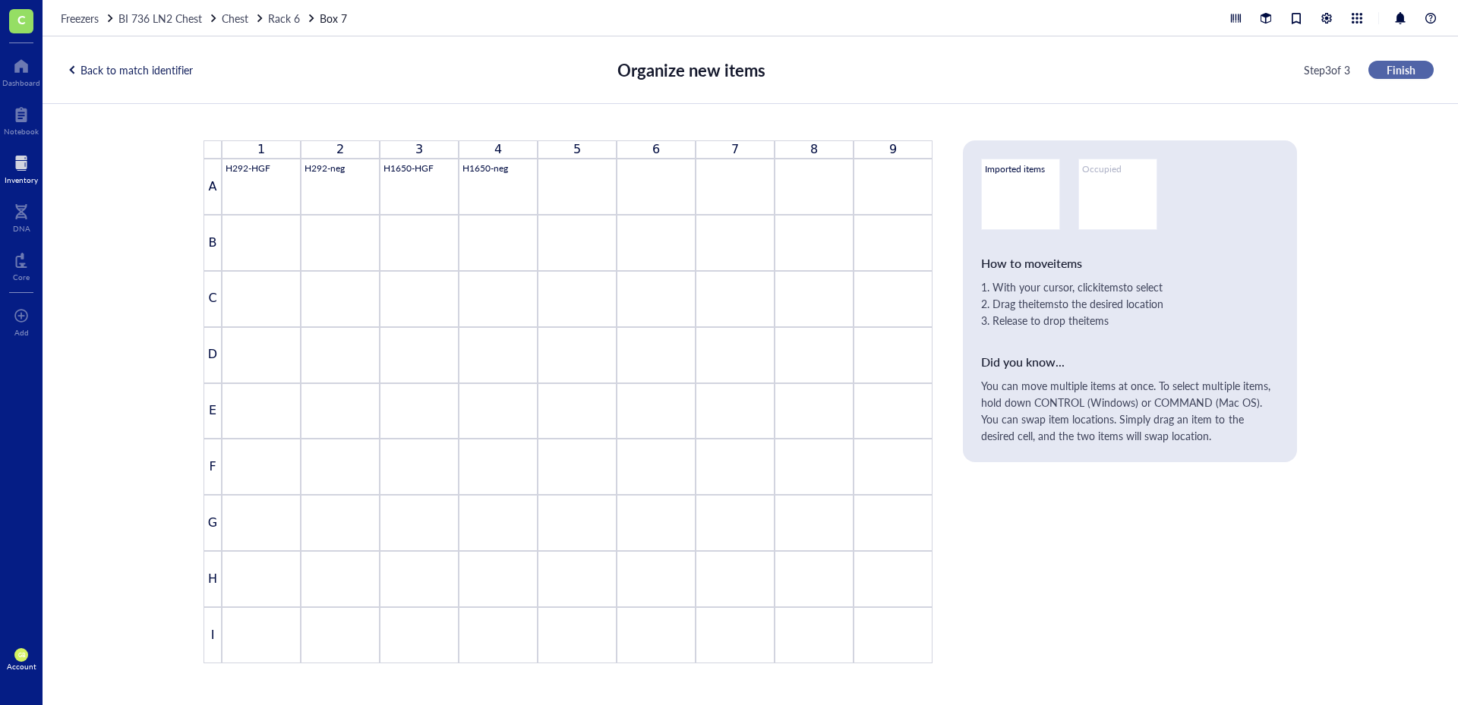
click at [1403, 73] on span "Finish" at bounding box center [1400, 70] width 29 height 14
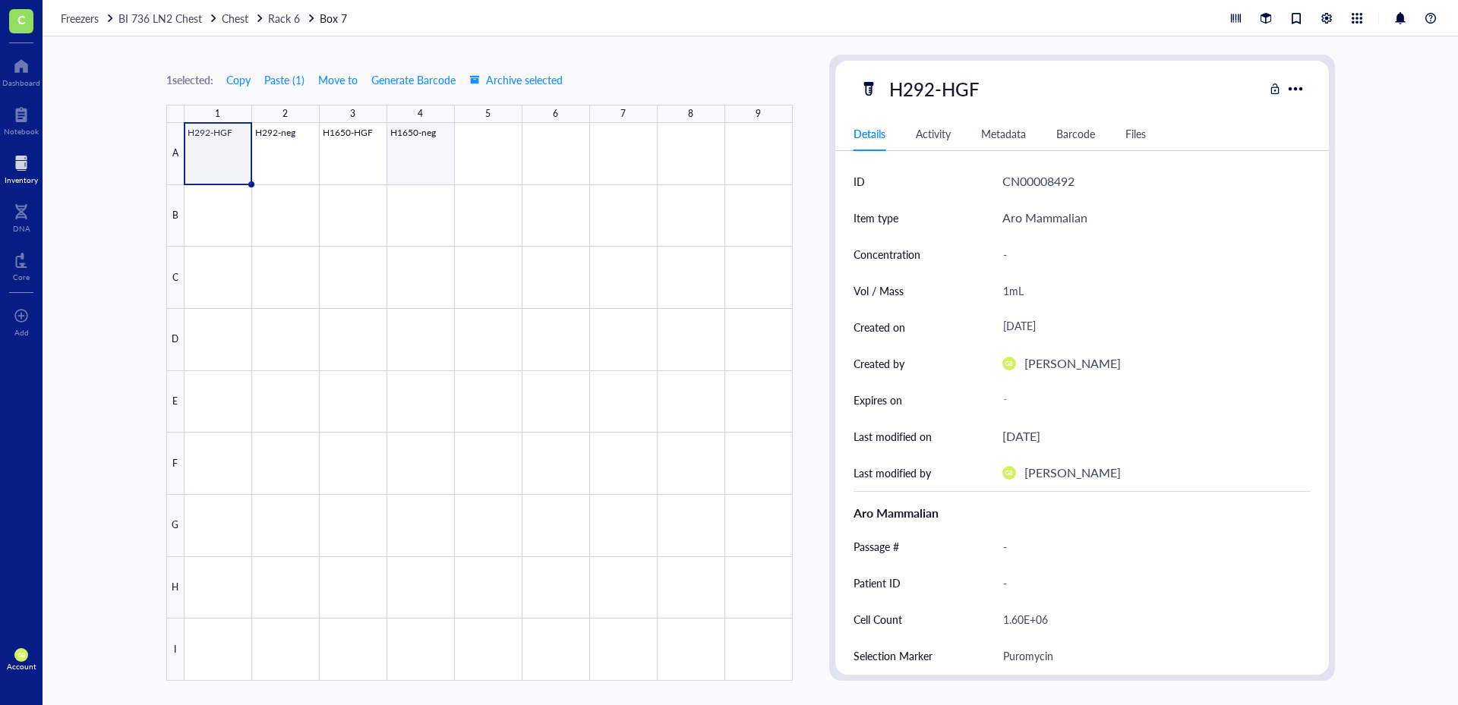
click at [406, 160] on div at bounding box center [488, 402] width 608 height 558
click at [344, 86] on span "Move to" at bounding box center [337, 80] width 39 height 12
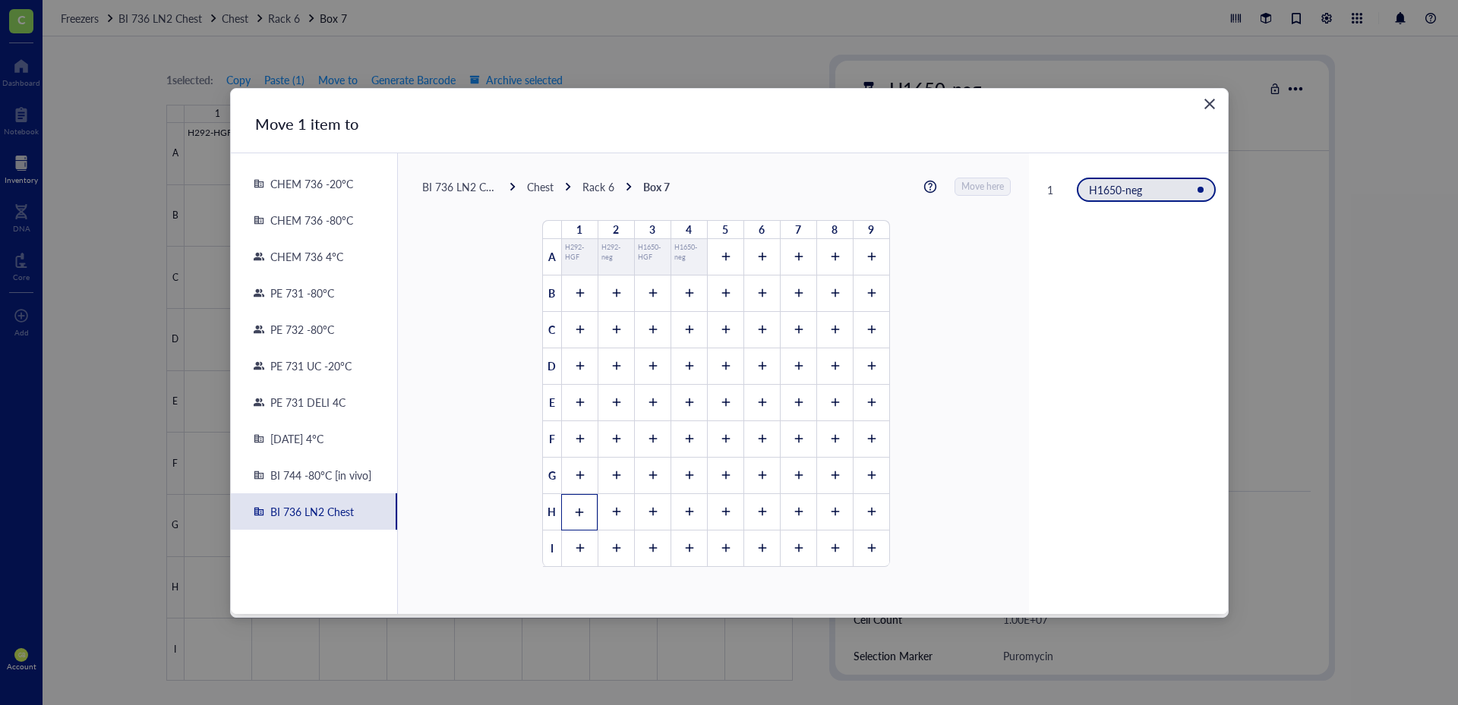
click at [578, 513] on icon at bounding box center [579, 512] width 11 height 11
click at [983, 183] on span "Move here" at bounding box center [983, 187] width 43 height 20
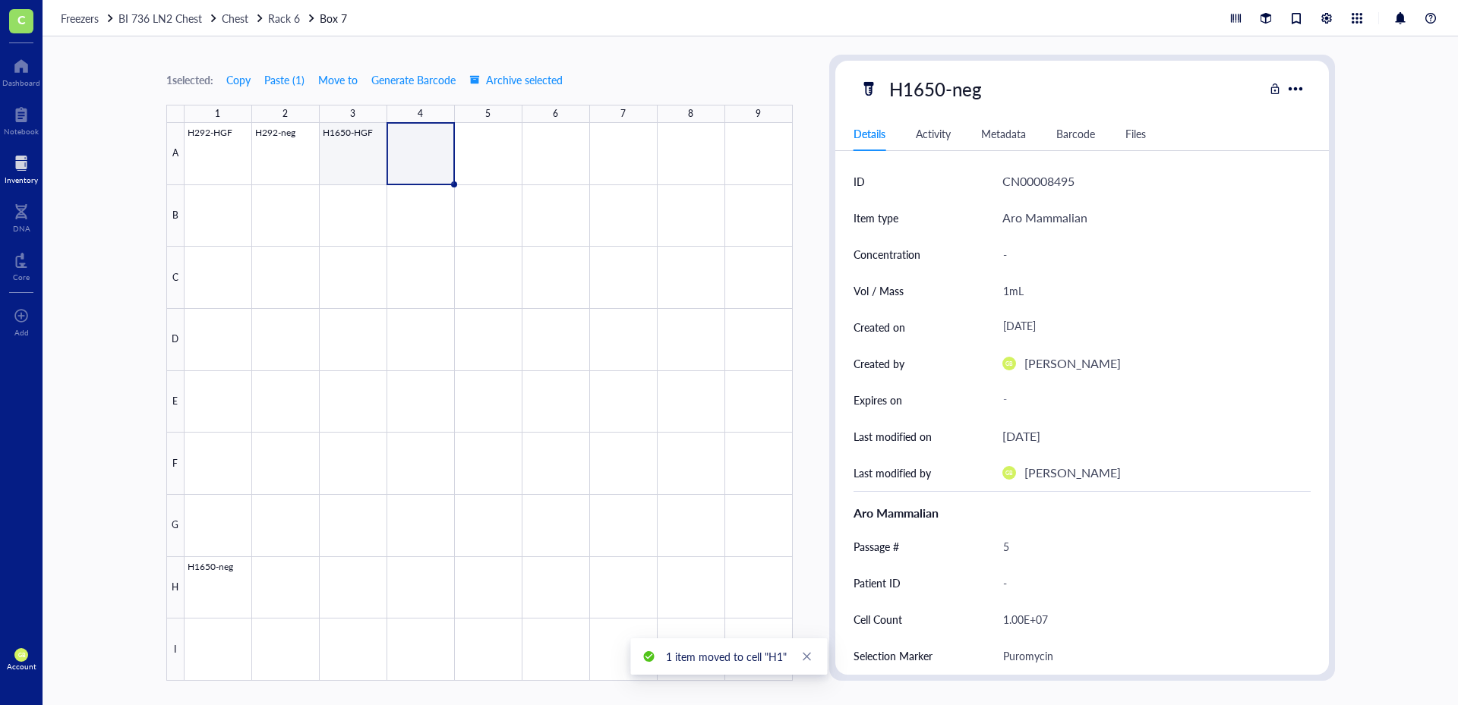
click at [352, 150] on div at bounding box center [488, 402] width 608 height 558
click at [343, 81] on span "Move to" at bounding box center [337, 80] width 39 height 12
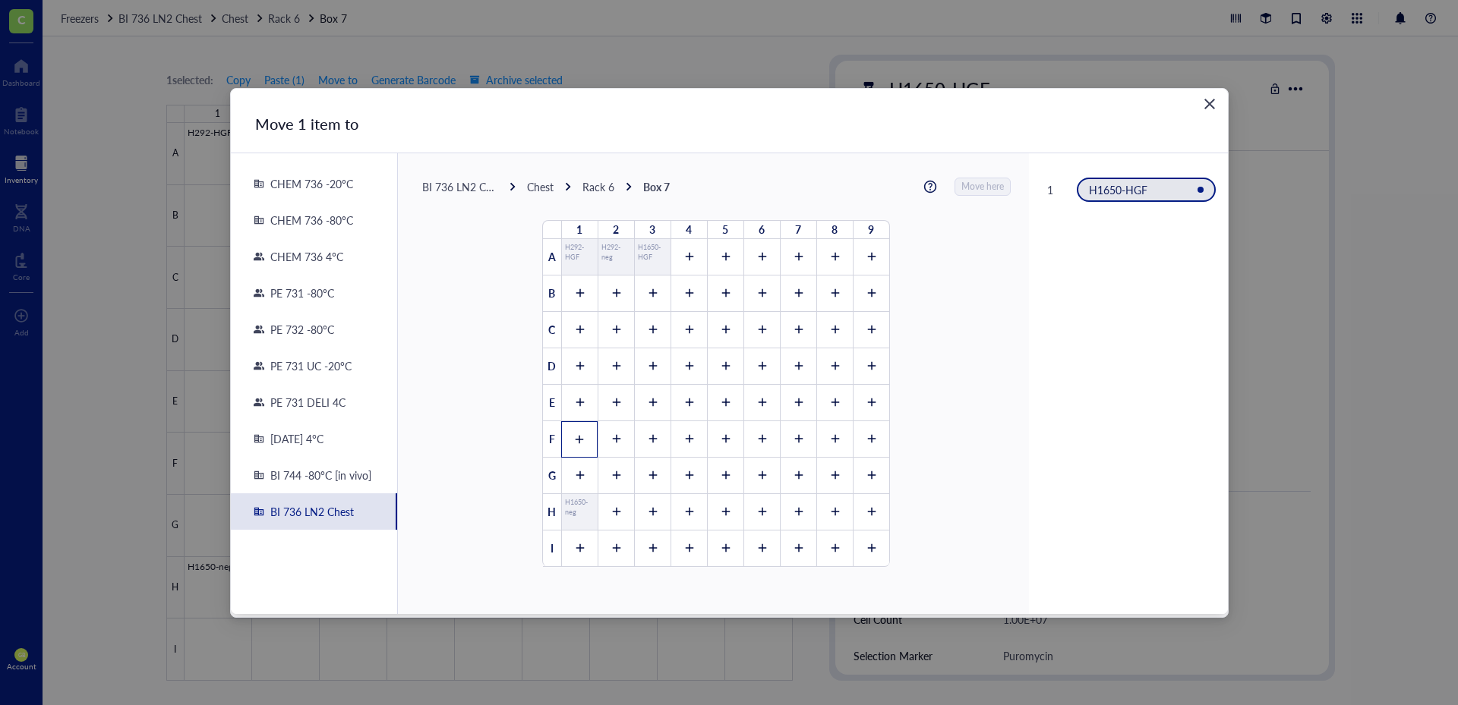
click at [575, 441] on icon at bounding box center [579, 439] width 11 height 11
click at [967, 183] on span "Move here" at bounding box center [983, 187] width 43 height 20
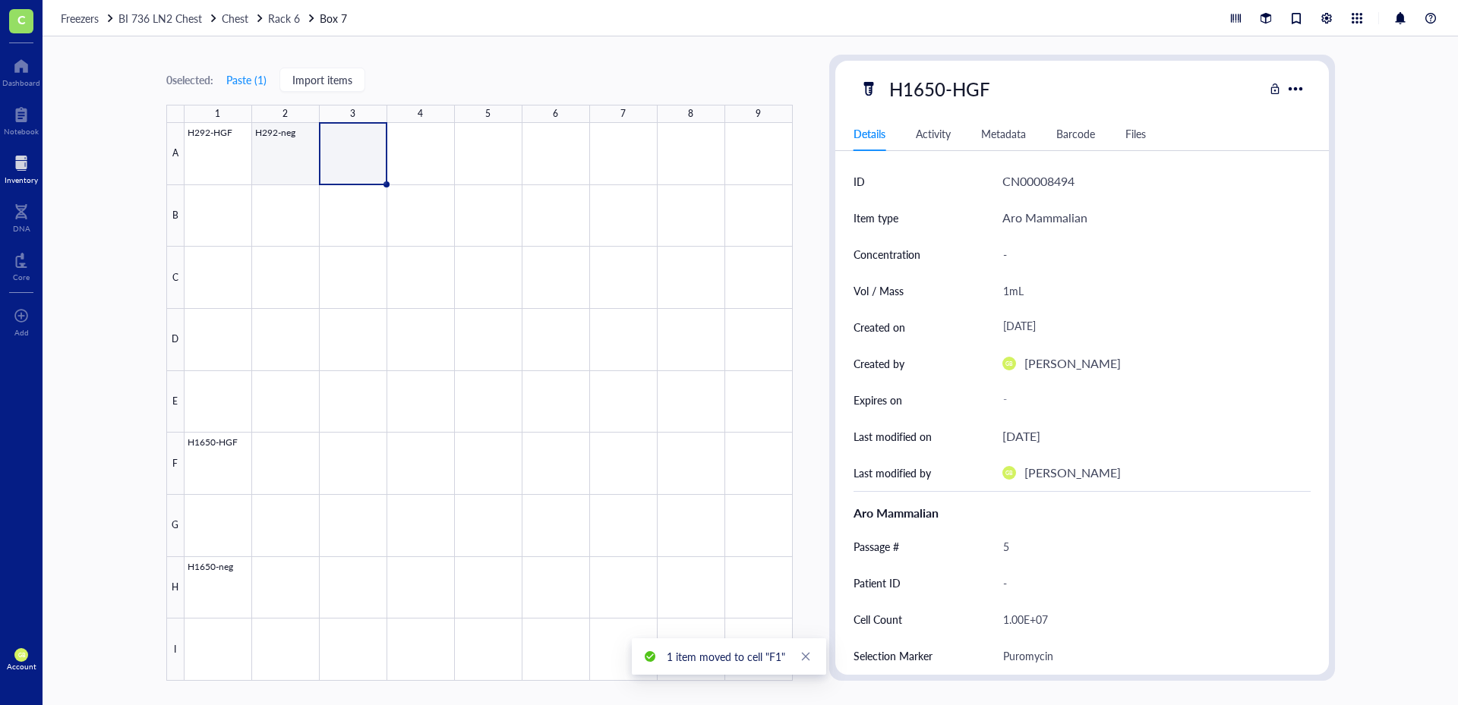
click at [291, 162] on div at bounding box center [488, 402] width 608 height 558
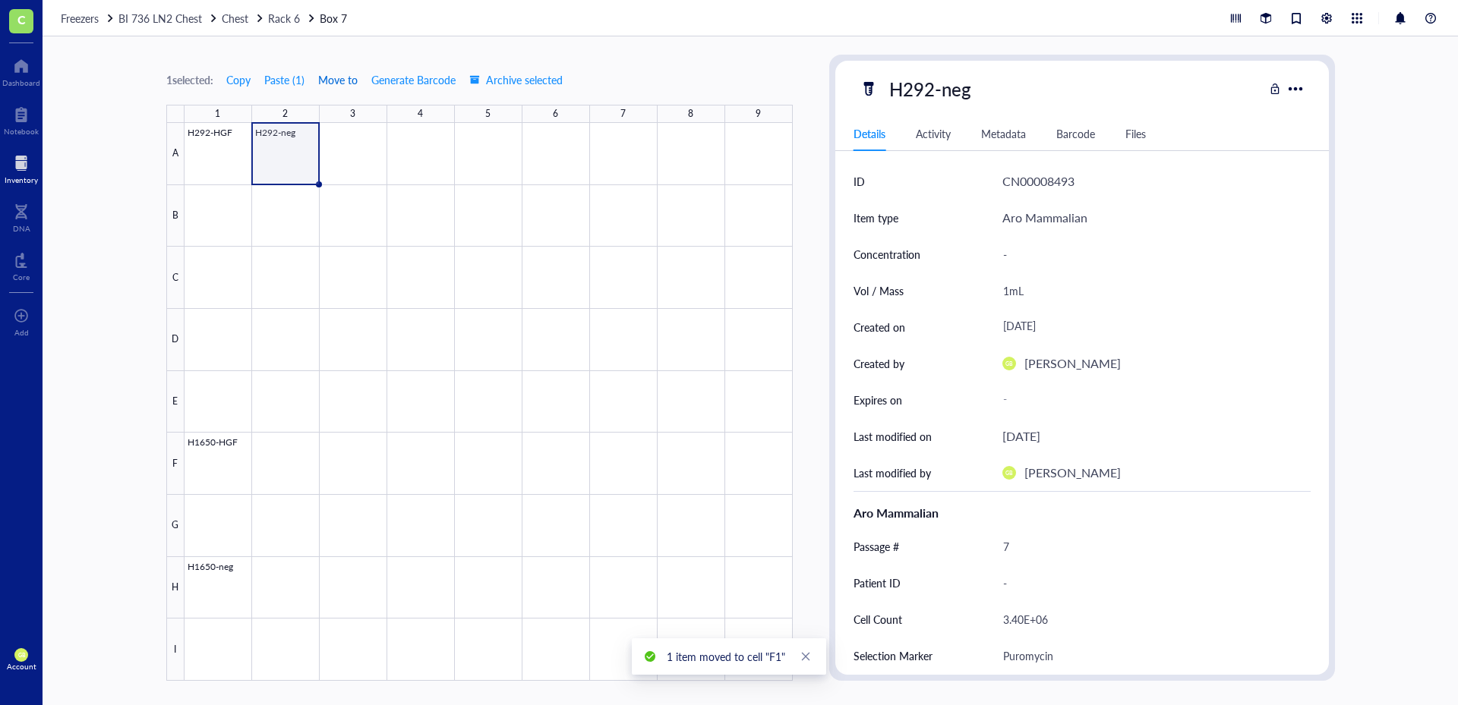
click at [338, 82] on span "Move to" at bounding box center [337, 80] width 39 height 12
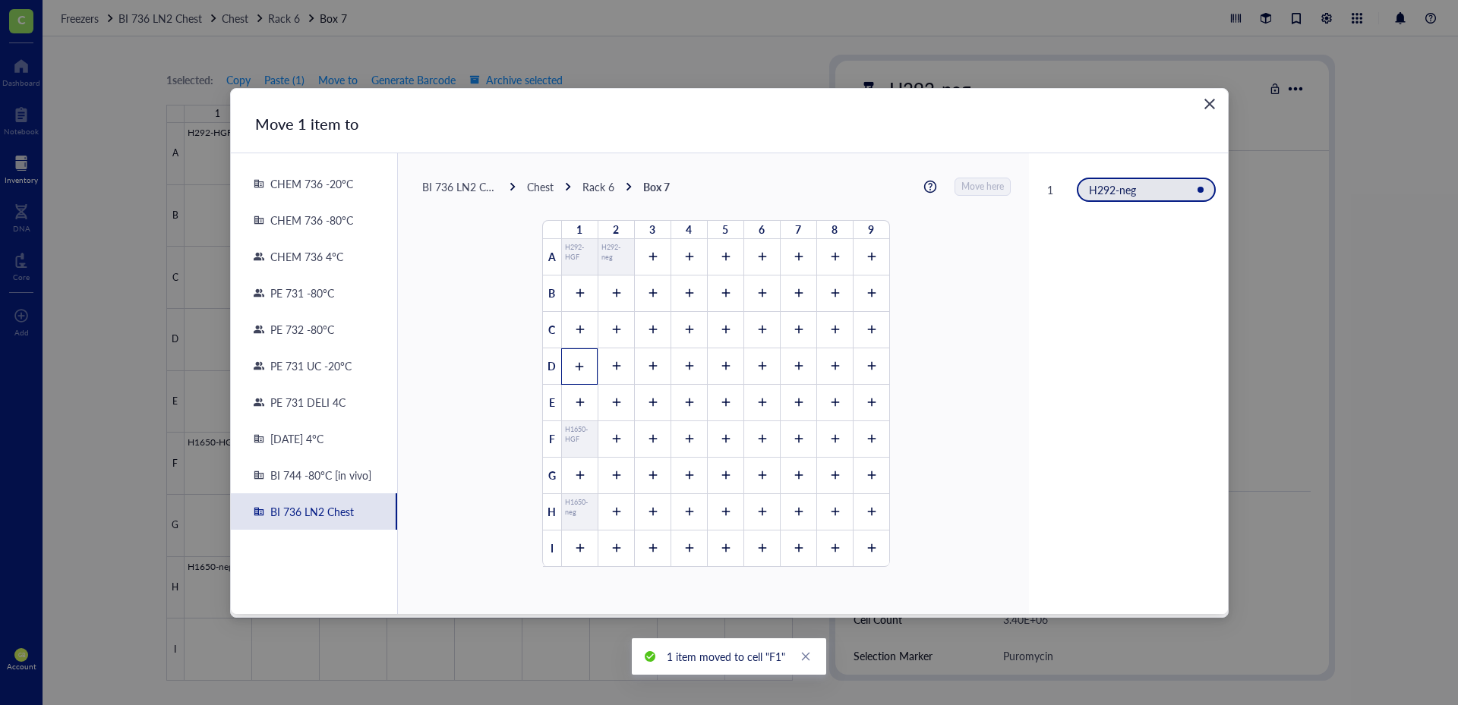
click at [577, 361] on icon at bounding box center [579, 366] width 11 height 11
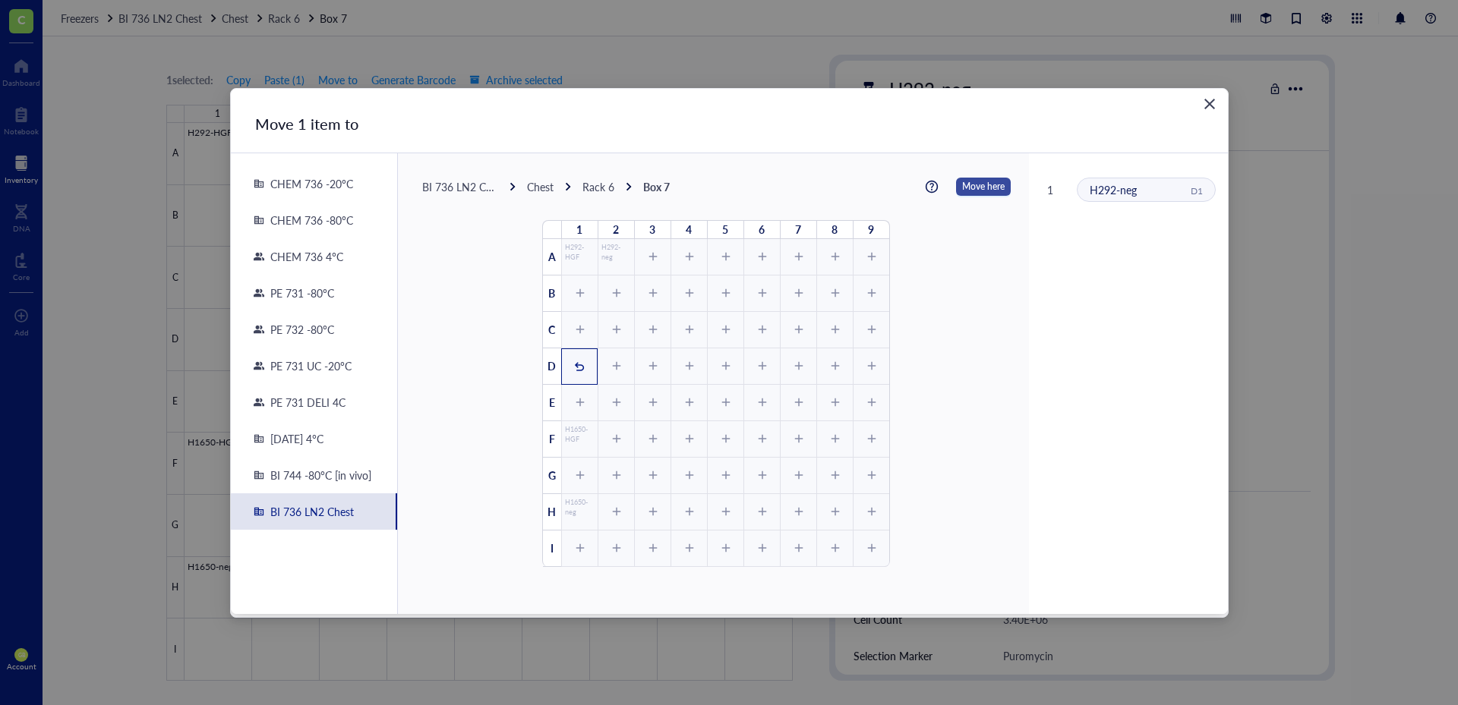
click at [962, 185] on span "Move here" at bounding box center [983, 187] width 43 height 20
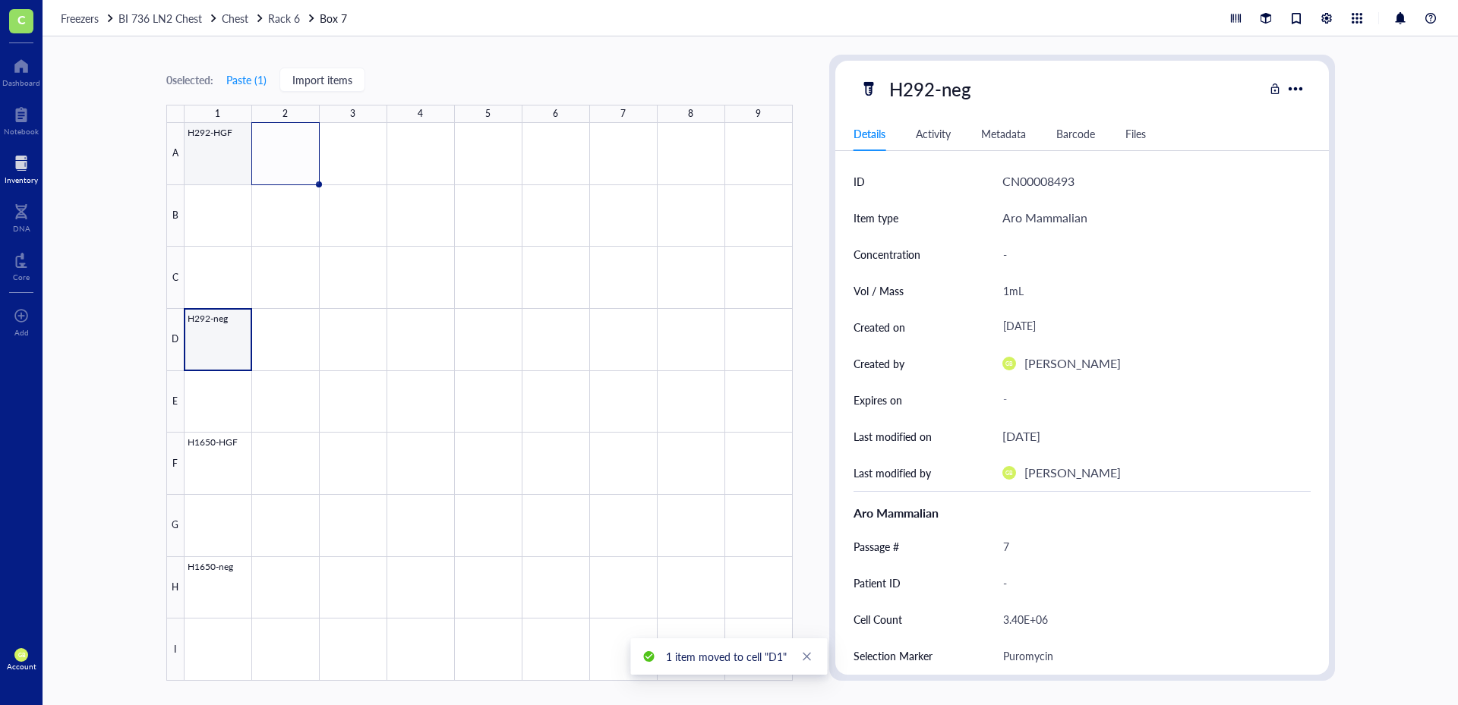
click at [230, 167] on div at bounding box center [488, 402] width 608 height 558
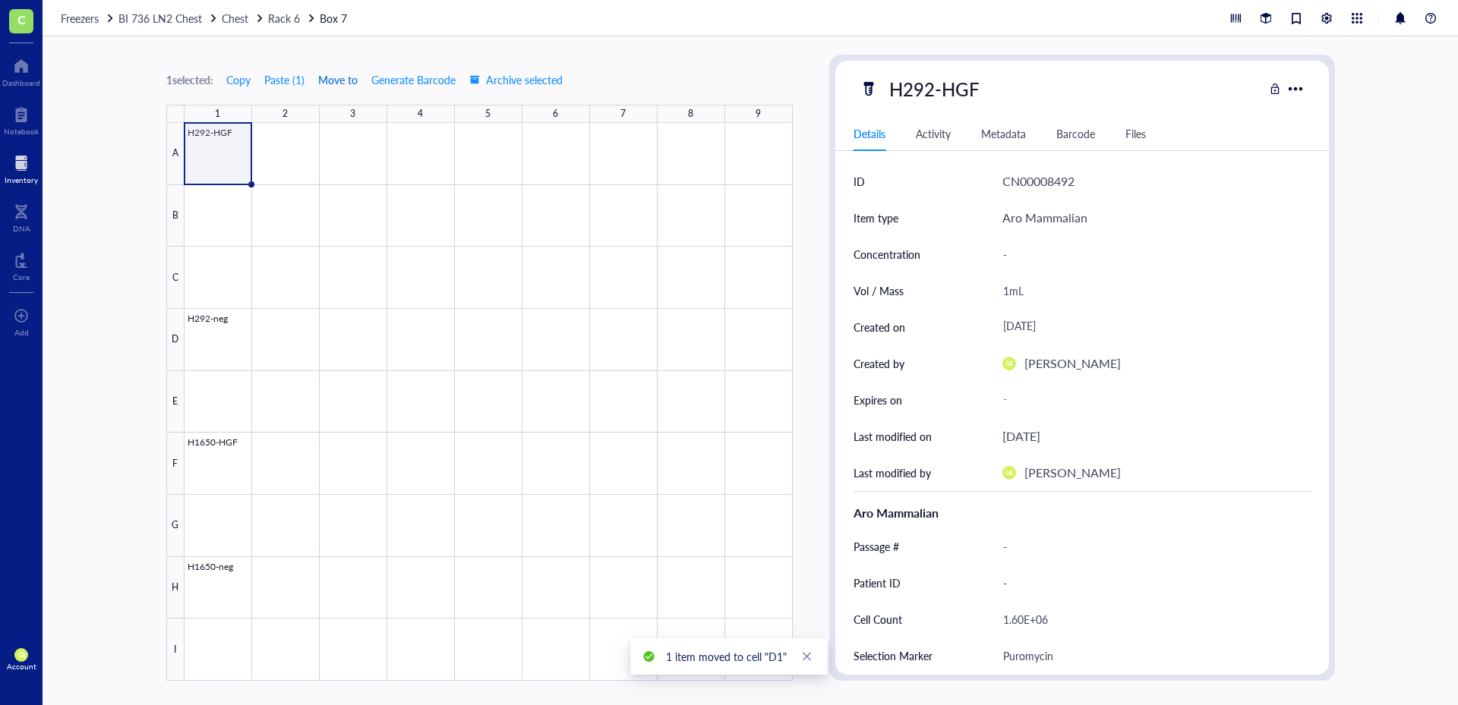
click at [336, 78] on span "Move to" at bounding box center [337, 80] width 39 height 12
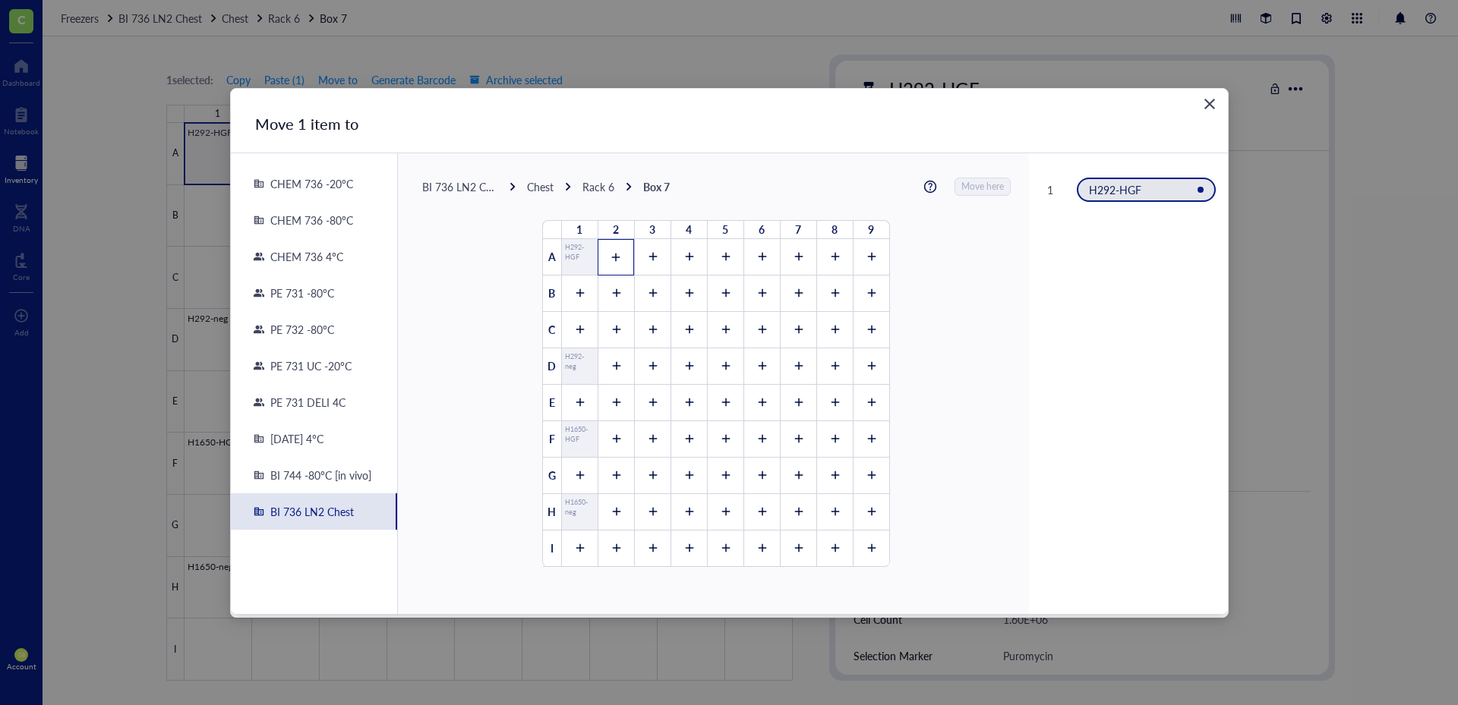
click at [610, 254] on icon at bounding box center [615, 257] width 11 height 11
click at [982, 191] on span "Move here" at bounding box center [983, 187] width 43 height 20
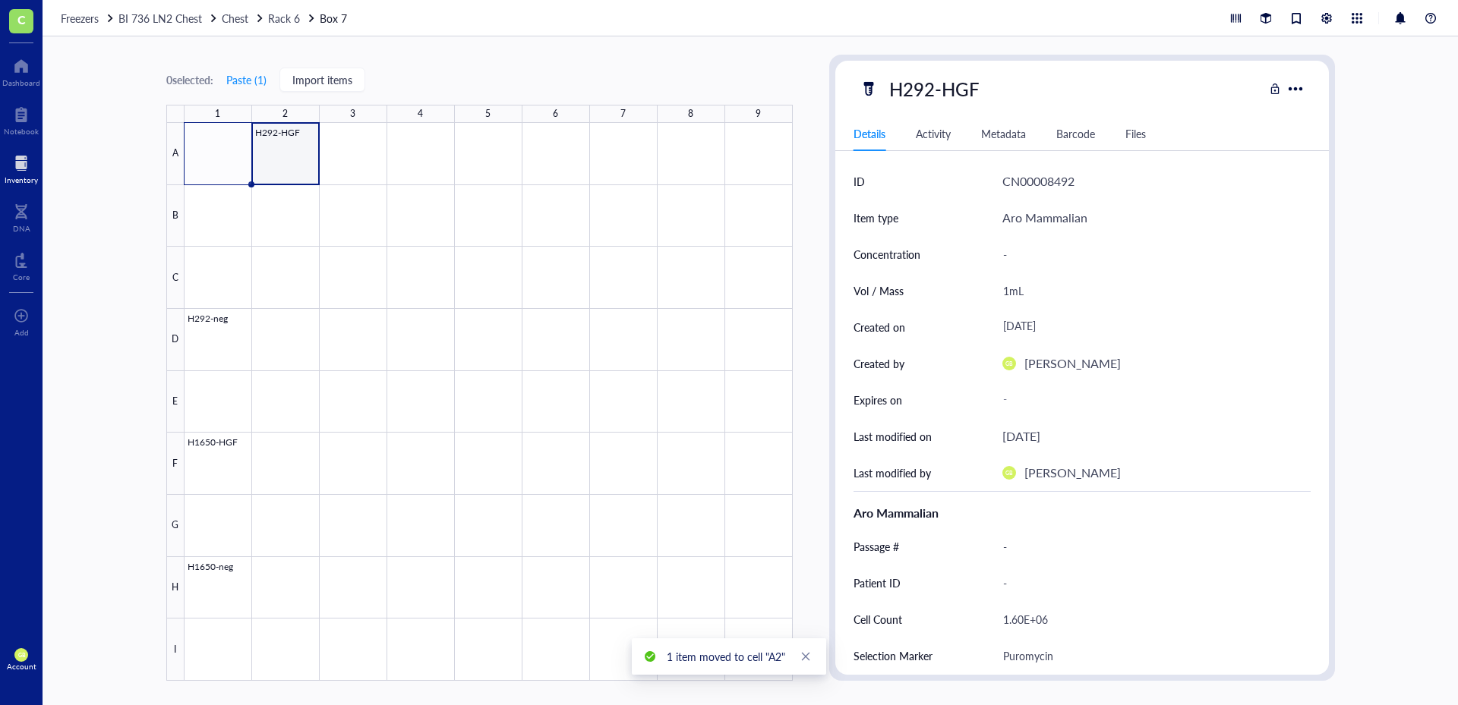
click at [282, 156] on div at bounding box center [488, 402] width 608 height 558
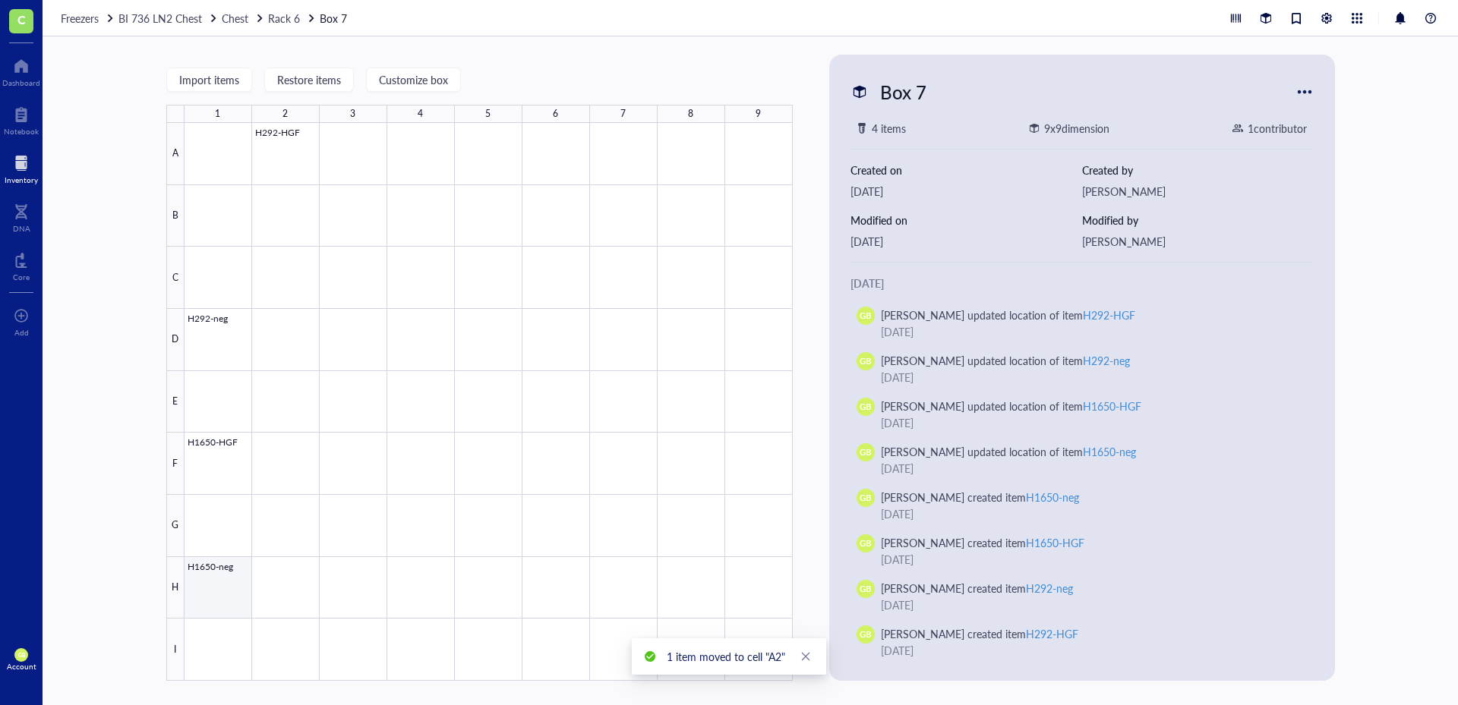
click at [217, 604] on div at bounding box center [488, 402] width 608 height 558
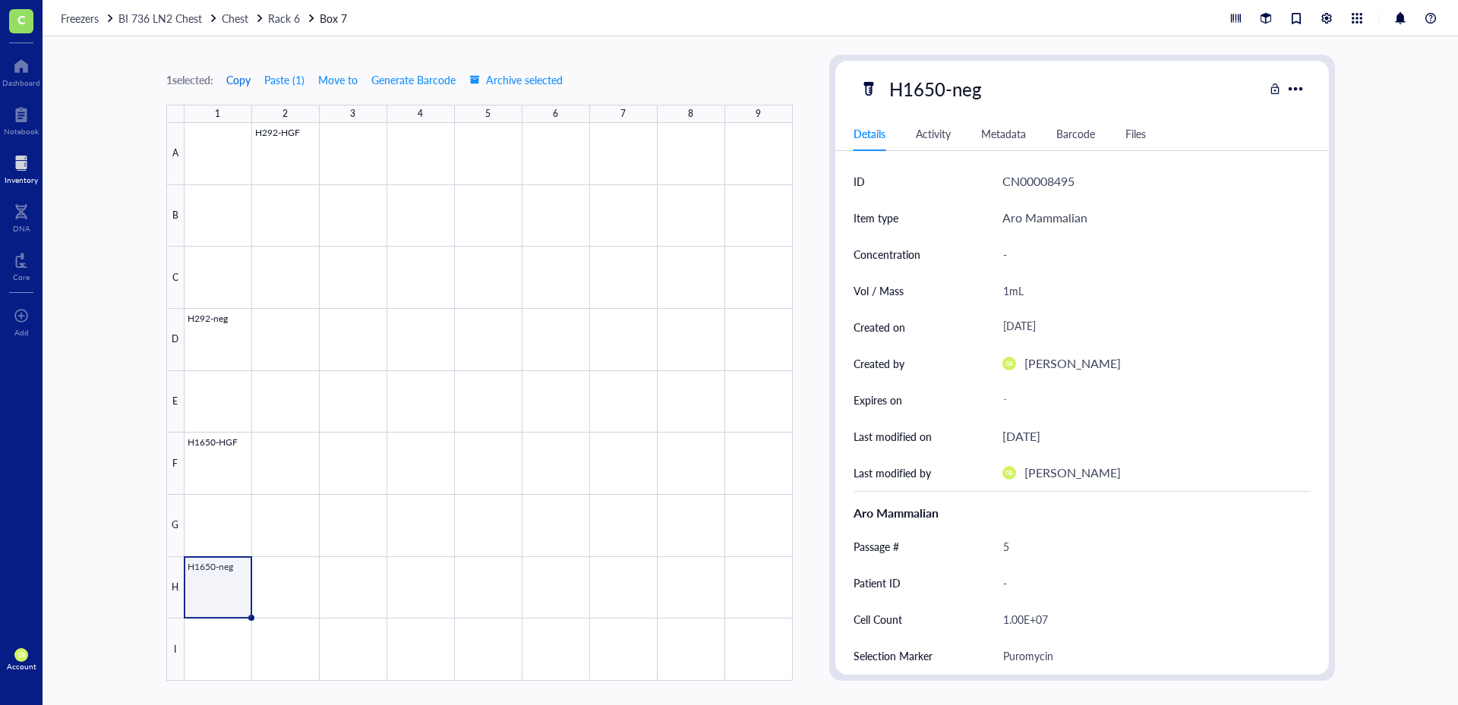
click at [251, 77] on span "Copy" at bounding box center [238, 80] width 24 height 12
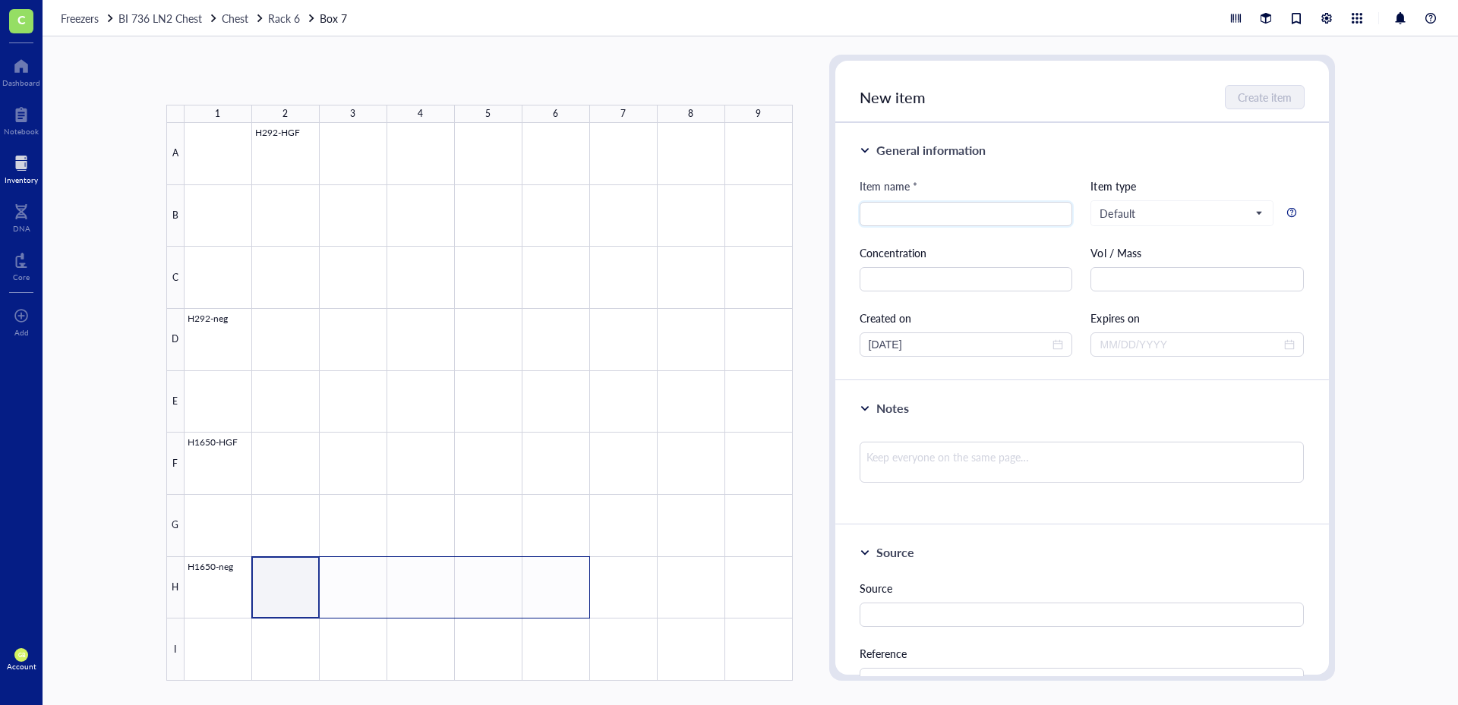
drag, startPoint x: 295, startPoint y: 604, endPoint x: 555, endPoint y: 594, distance: 259.9
click at [555, 594] on div at bounding box center [488, 402] width 608 height 558
click at [253, 80] on button "Paste ( 1 )" at bounding box center [246, 80] width 42 height 24
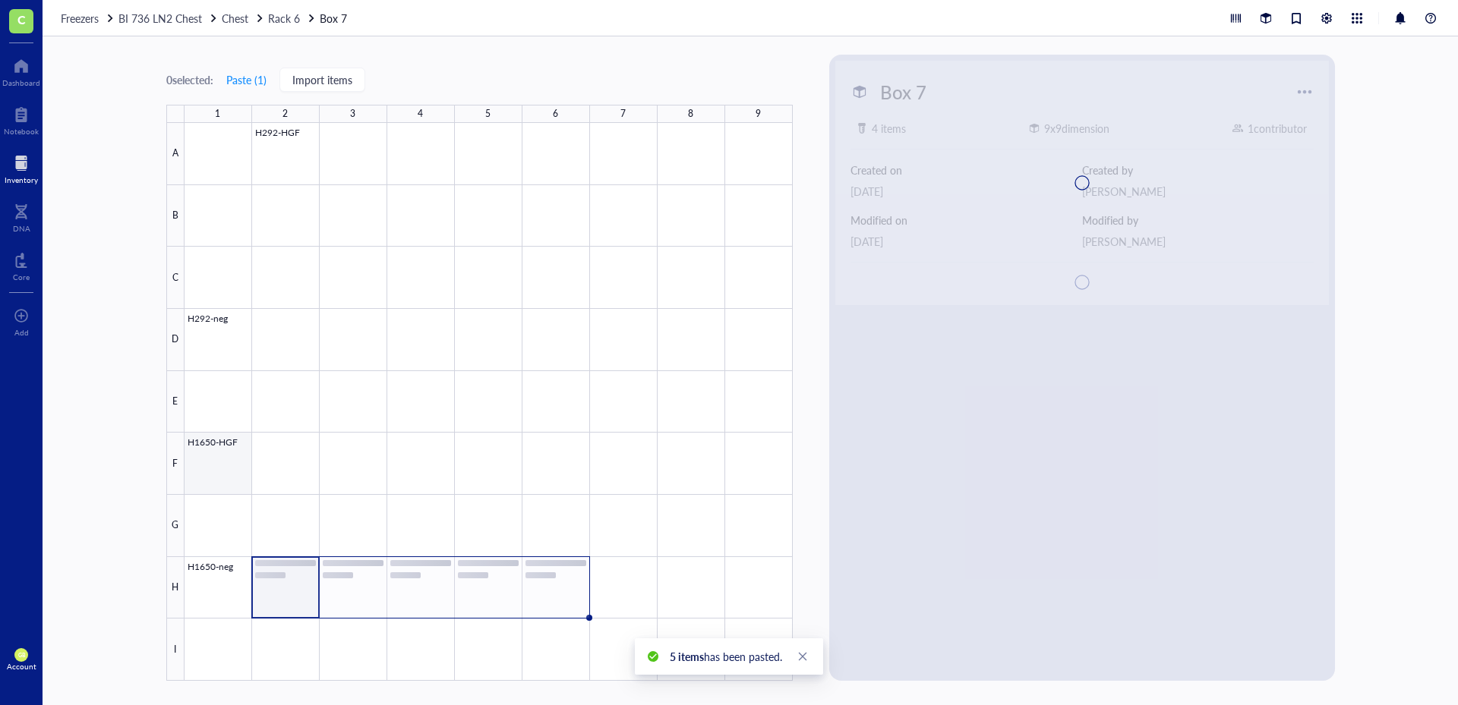
click at [226, 469] on div at bounding box center [488, 402] width 608 height 558
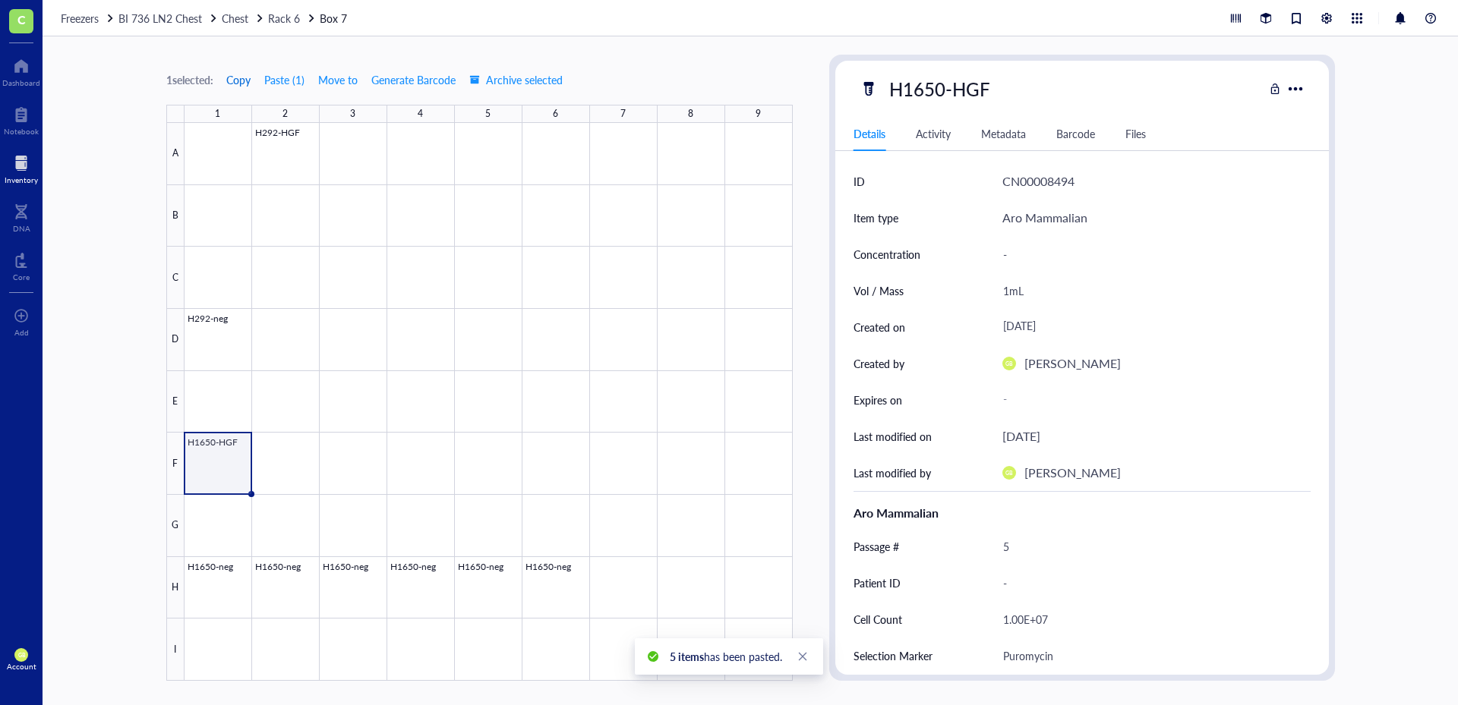
click at [243, 85] on span "Copy" at bounding box center [238, 80] width 24 height 12
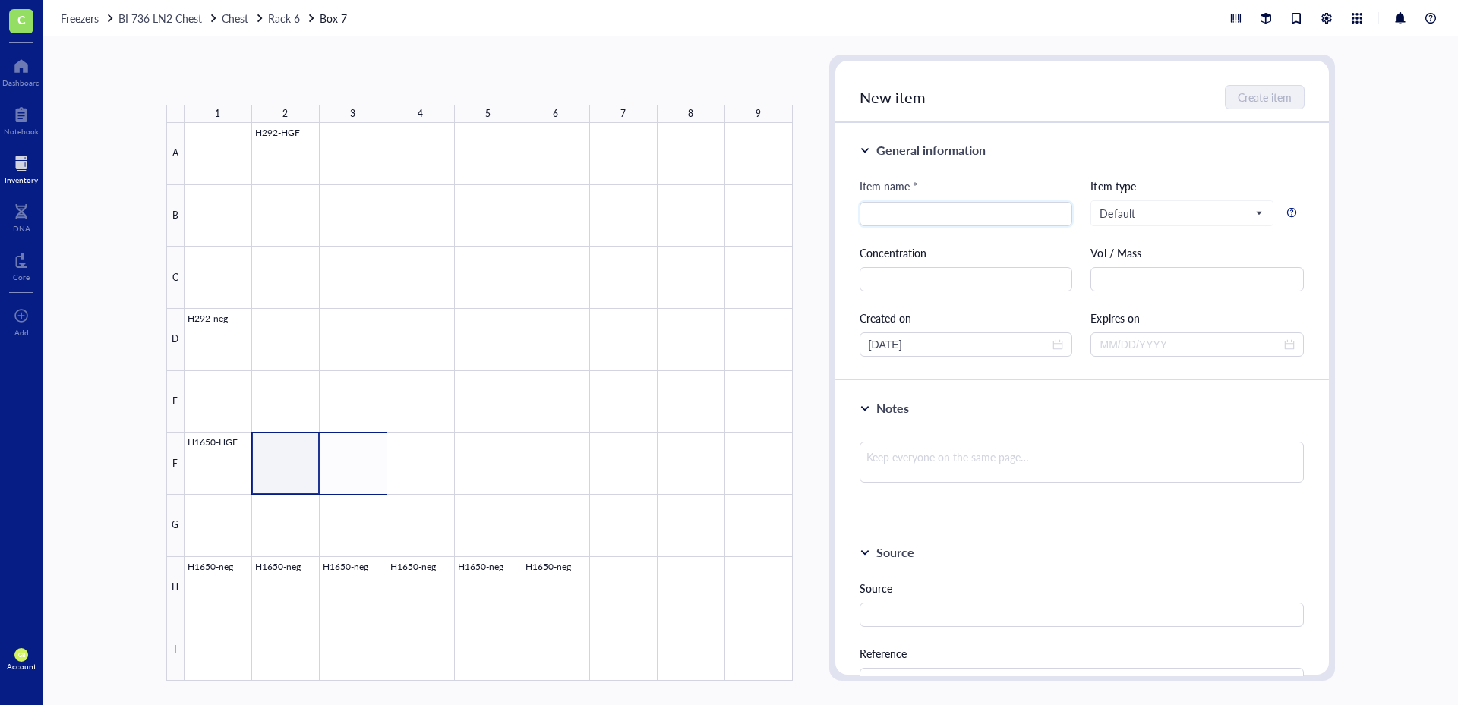
drag, startPoint x: 298, startPoint y: 485, endPoint x: 358, endPoint y: 495, distance: 61.5
click at [358, 495] on div at bounding box center [488, 402] width 608 height 558
drag, startPoint x: 288, startPoint y: 487, endPoint x: 353, endPoint y: 483, distance: 65.4
click at [353, 483] on div at bounding box center [488, 402] width 608 height 558
drag, startPoint x: 313, startPoint y: 484, endPoint x: 344, endPoint y: 481, distance: 31.3
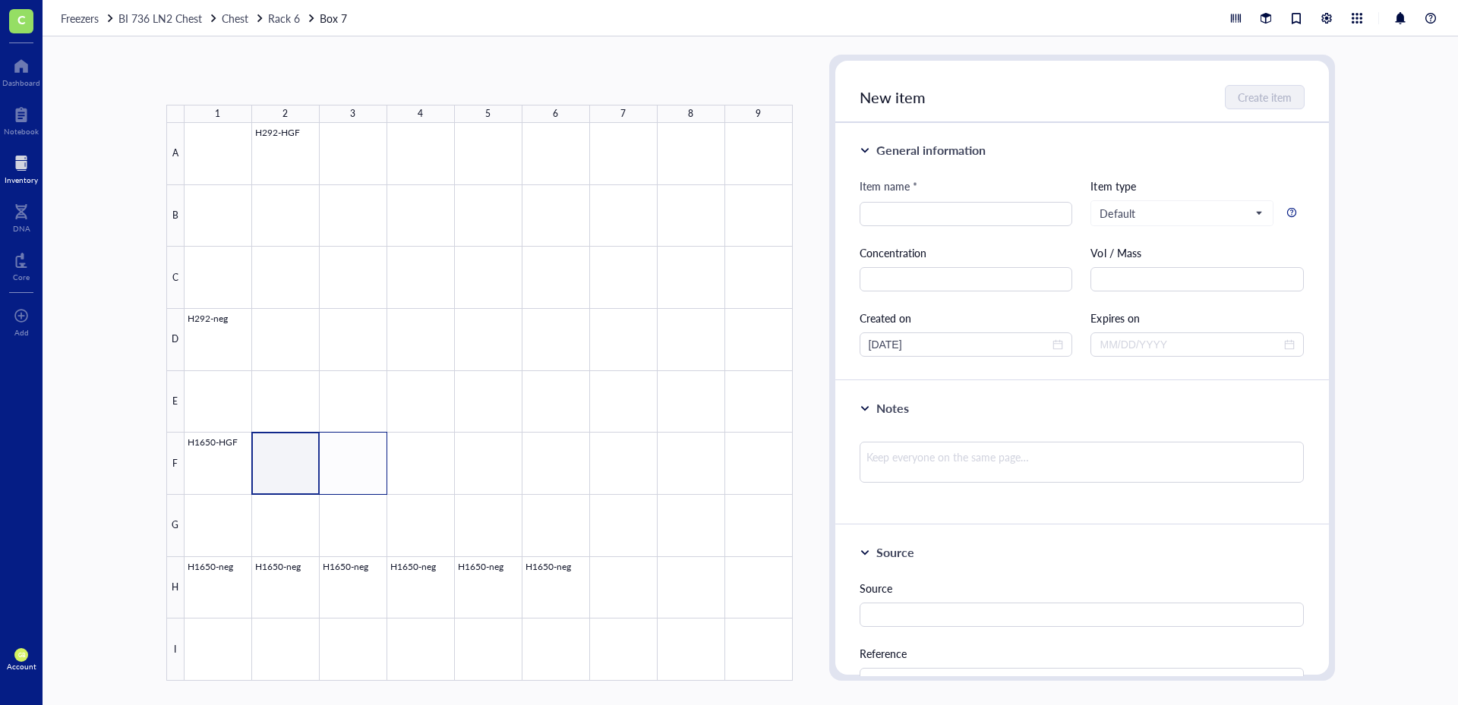
click at [344, 481] on div at bounding box center [488, 402] width 608 height 558
click at [252, 87] on button "Paste ( 1 )" at bounding box center [246, 80] width 42 height 24
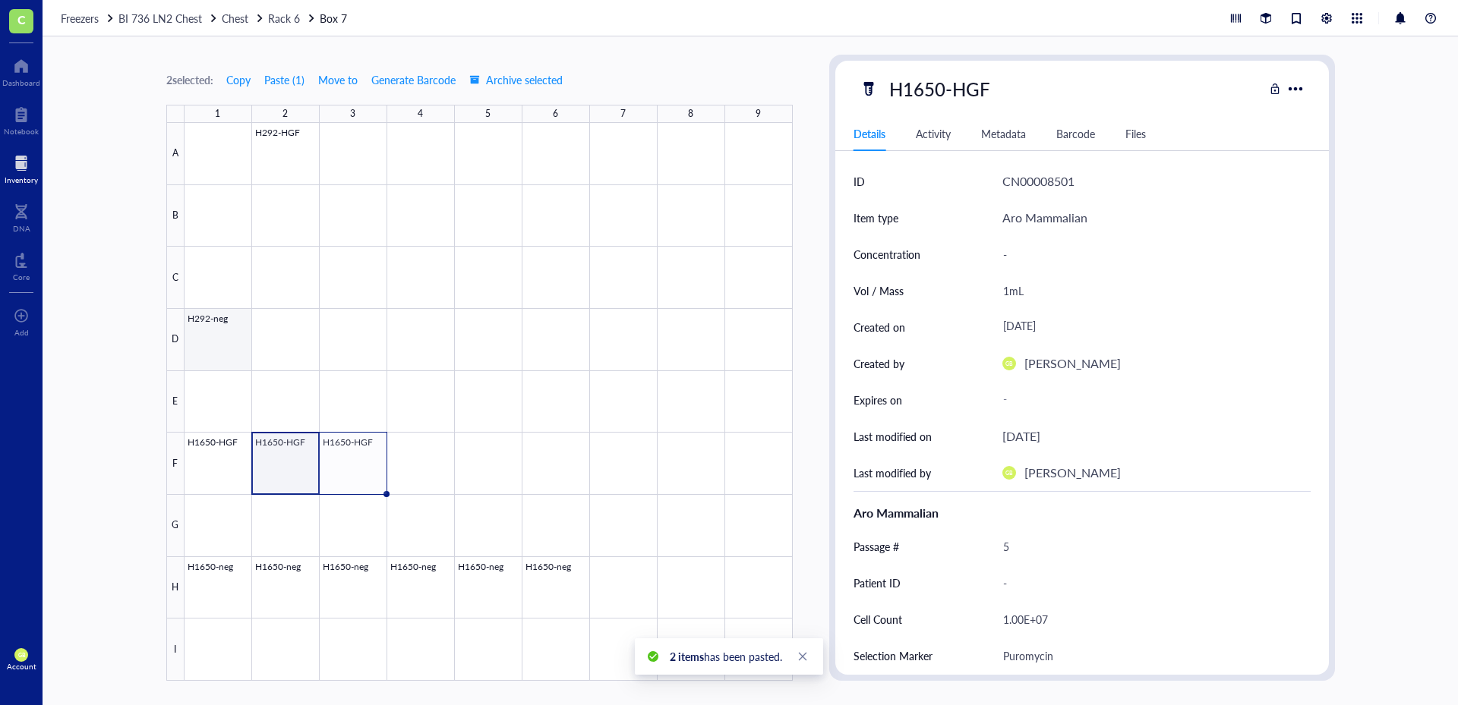
click at [219, 354] on div at bounding box center [488, 402] width 608 height 558
click at [243, 84] on span "Copy" at bounding box center [238, 80] width 24 height 12
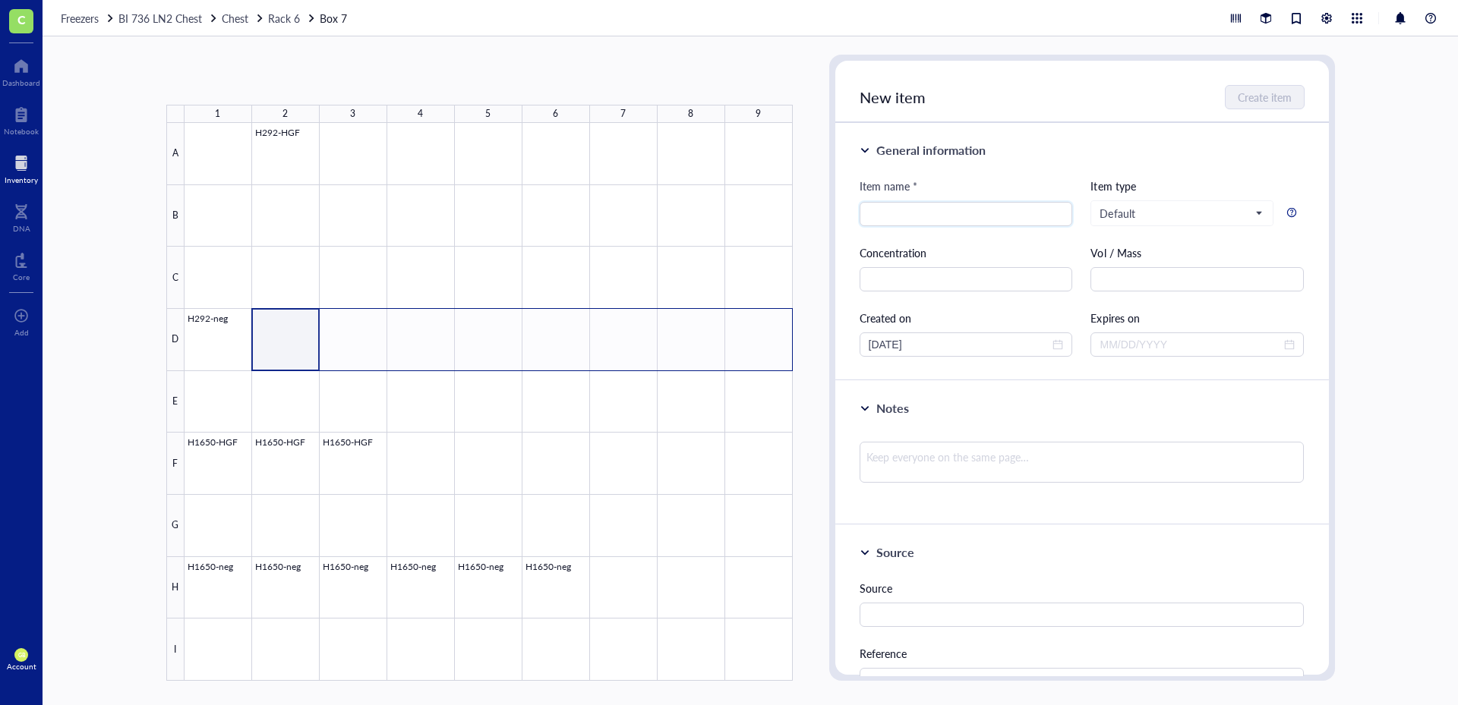
drag, startPoint x: 298, startPoint y: 356, endPoint x: 769, endPoint y: 344, distance: 471.7
click at [769, 344] on div at bounding box center [488, 402] width 608 height 558
click at [252, 79] on button "Paste ( 1 )" at bounding box center [246, 80] width 42 height 24
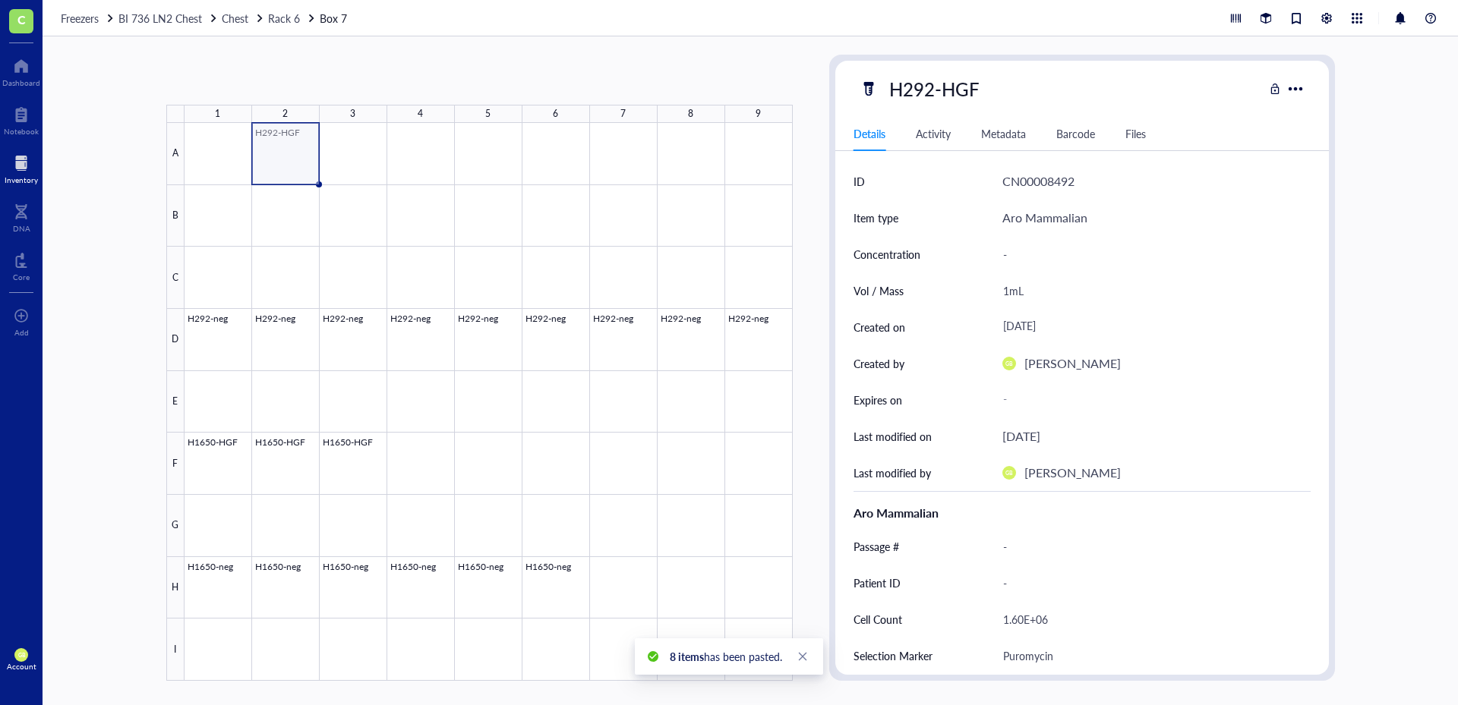
click at [296, 170] on div at bounding box center [488, 402] width 608 height 558
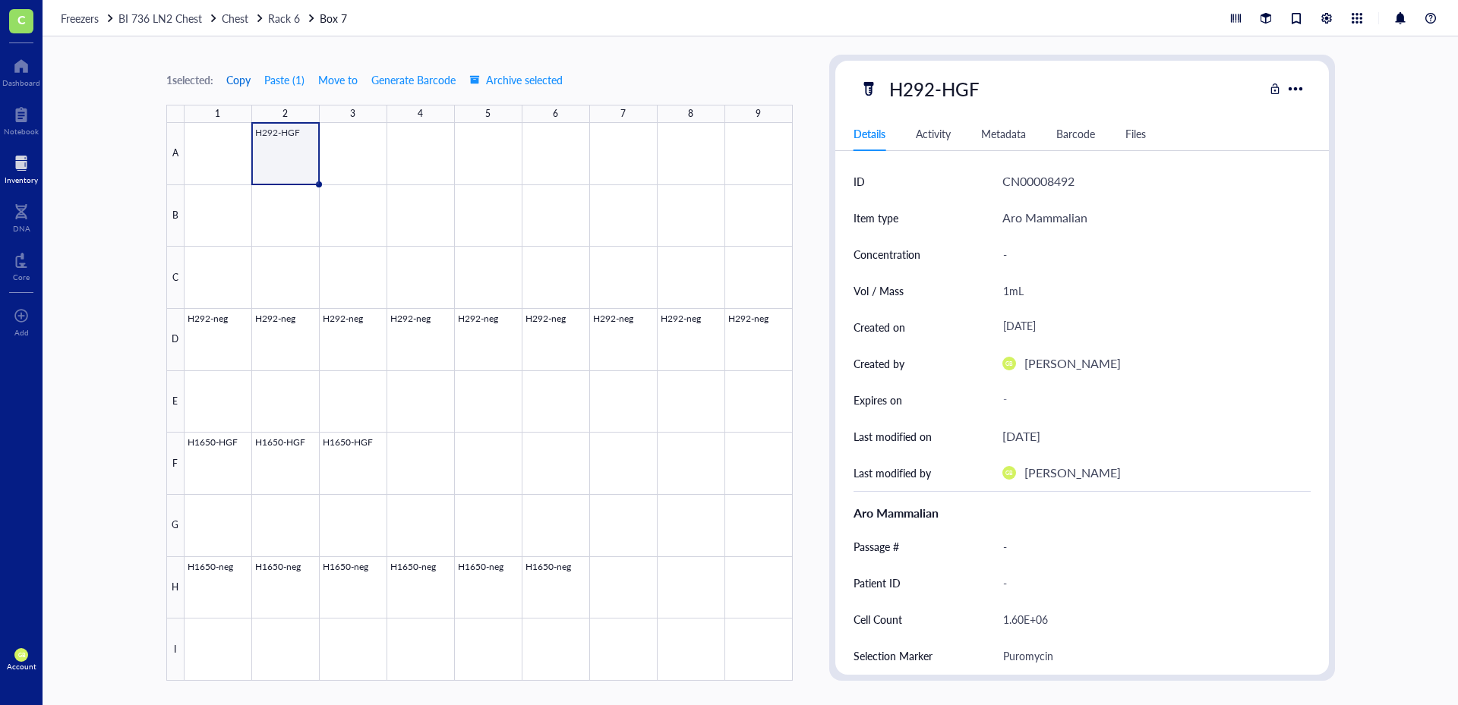
click at [243, 83] on span "Copy" at bounding box center [238, 80] width 24 height 12
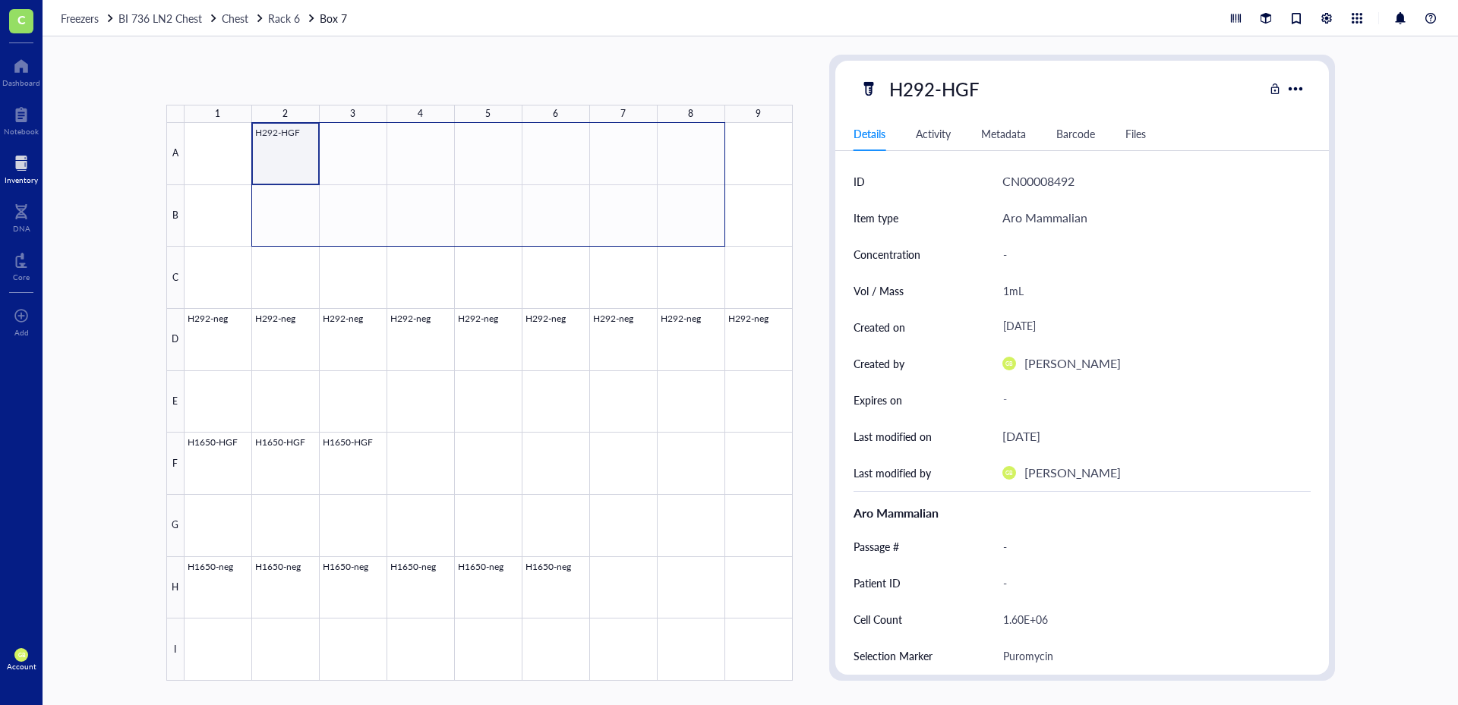
drag, startPoint x: 297, startPoint y: 166, endPoint x: 680, endPoint y: 202, distance: 384.4
click at [680, 202] on div at bounding box center [488, 402] width 608 height 558
click at [273, 77] on button "Paste ( 1 )" at bounding box center [284, 80] width 42 height 24
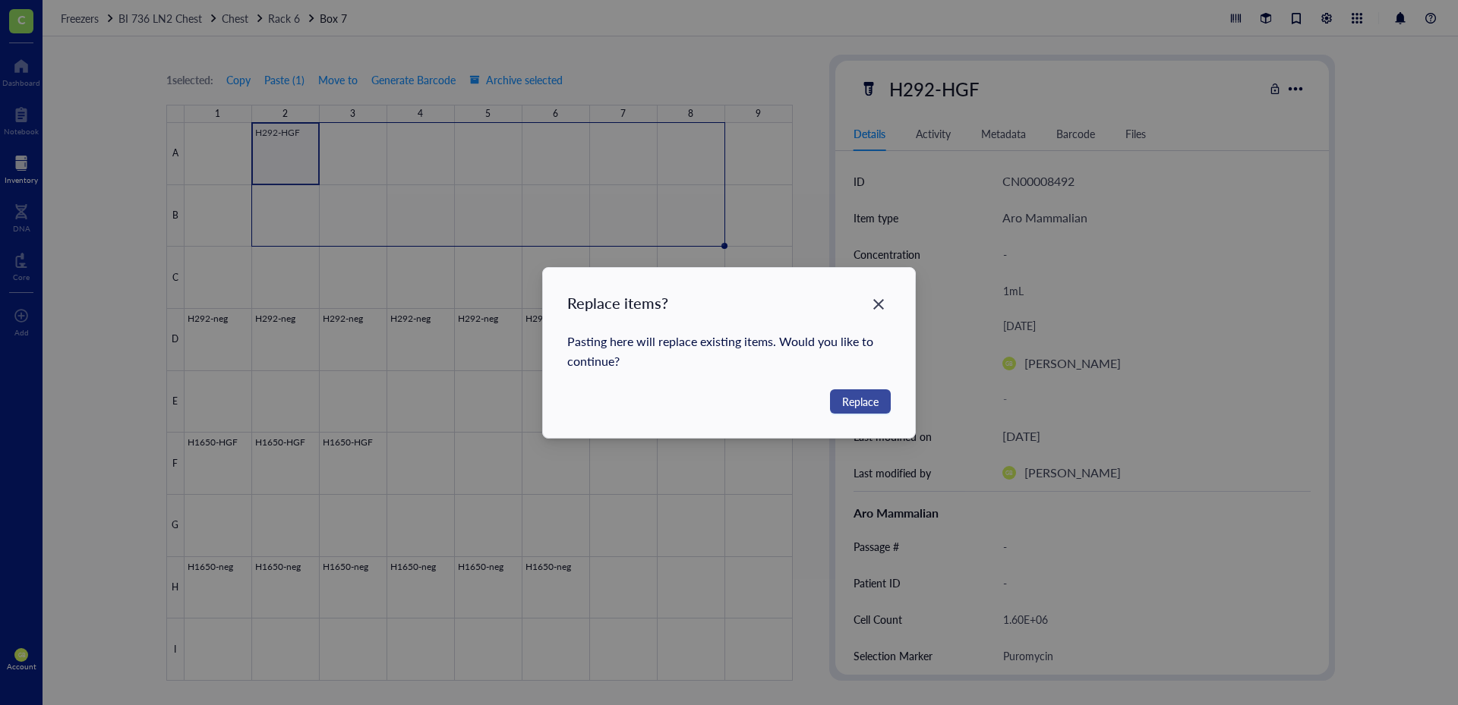
click at [866, 396] on span "Replace" at bounding box center [860, 401] width 36 height 17
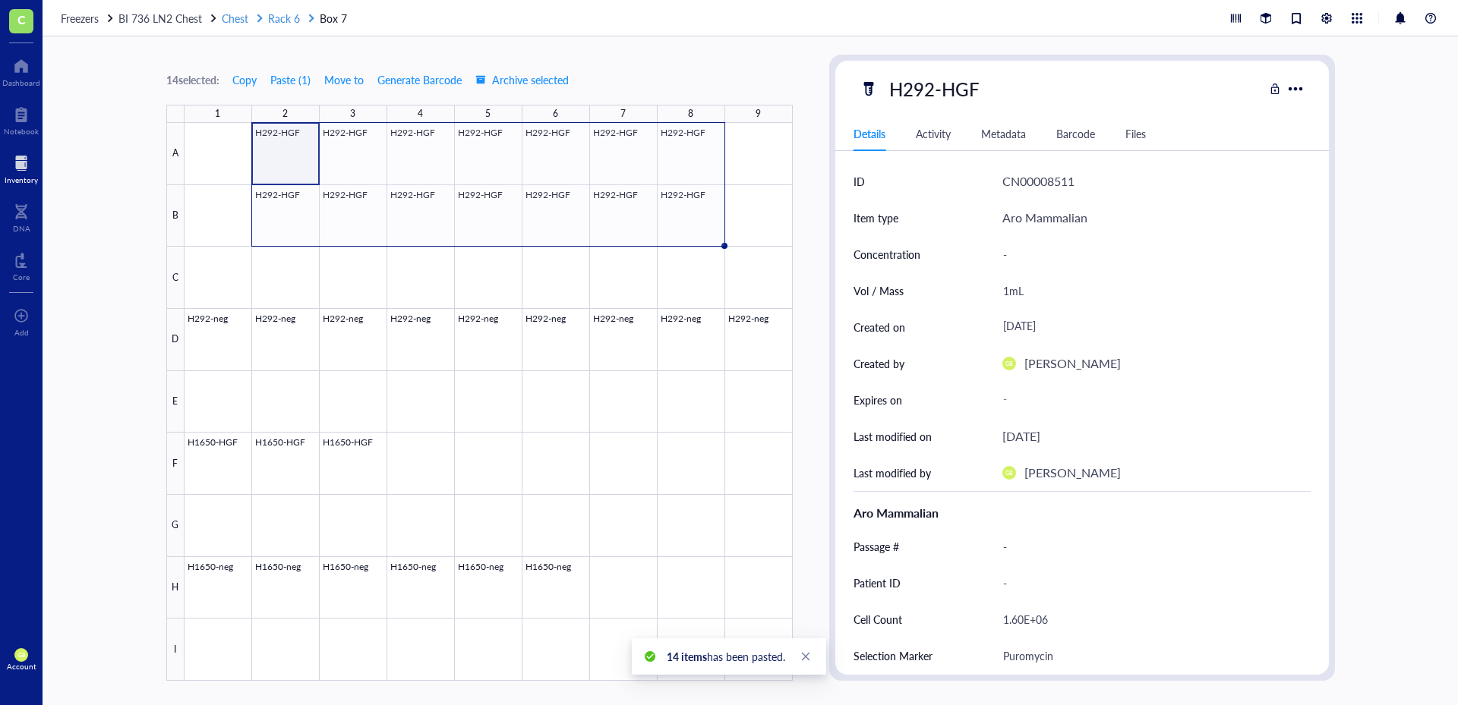
click at [289, 22] on span "Rack 6" at bounding box center [284, 18] width 32 height 15
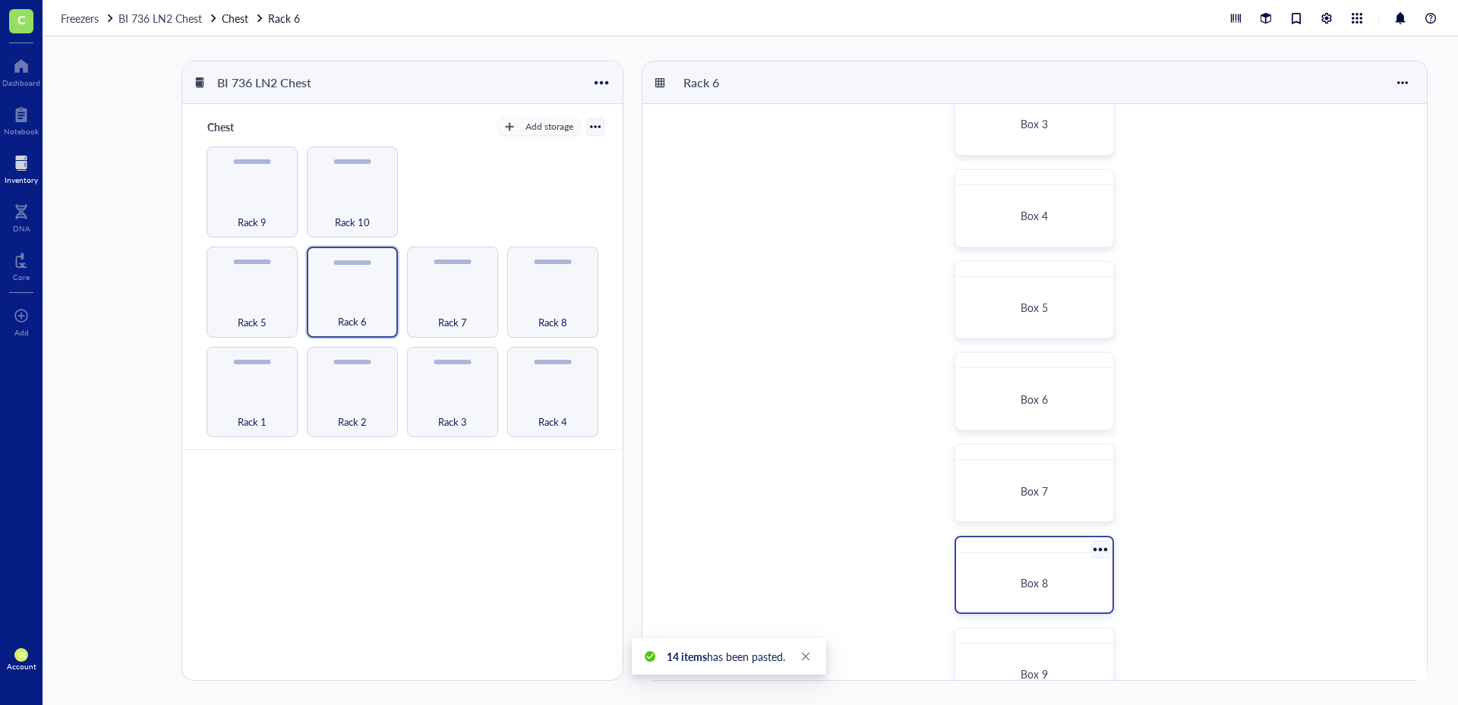
scroll to position [304, 0]
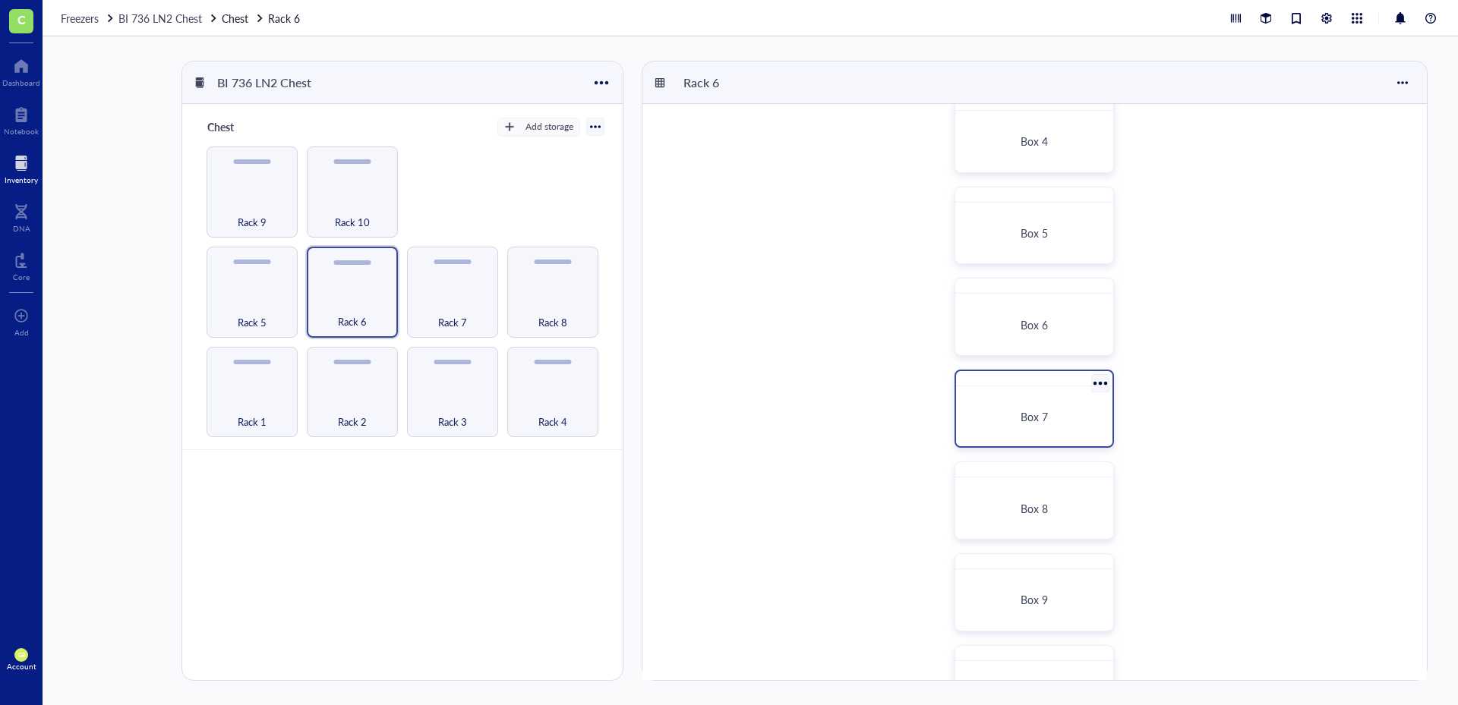
click at [1036, 422] on span "Box 7" at bounding box center [1033, 416] width 27 height 15
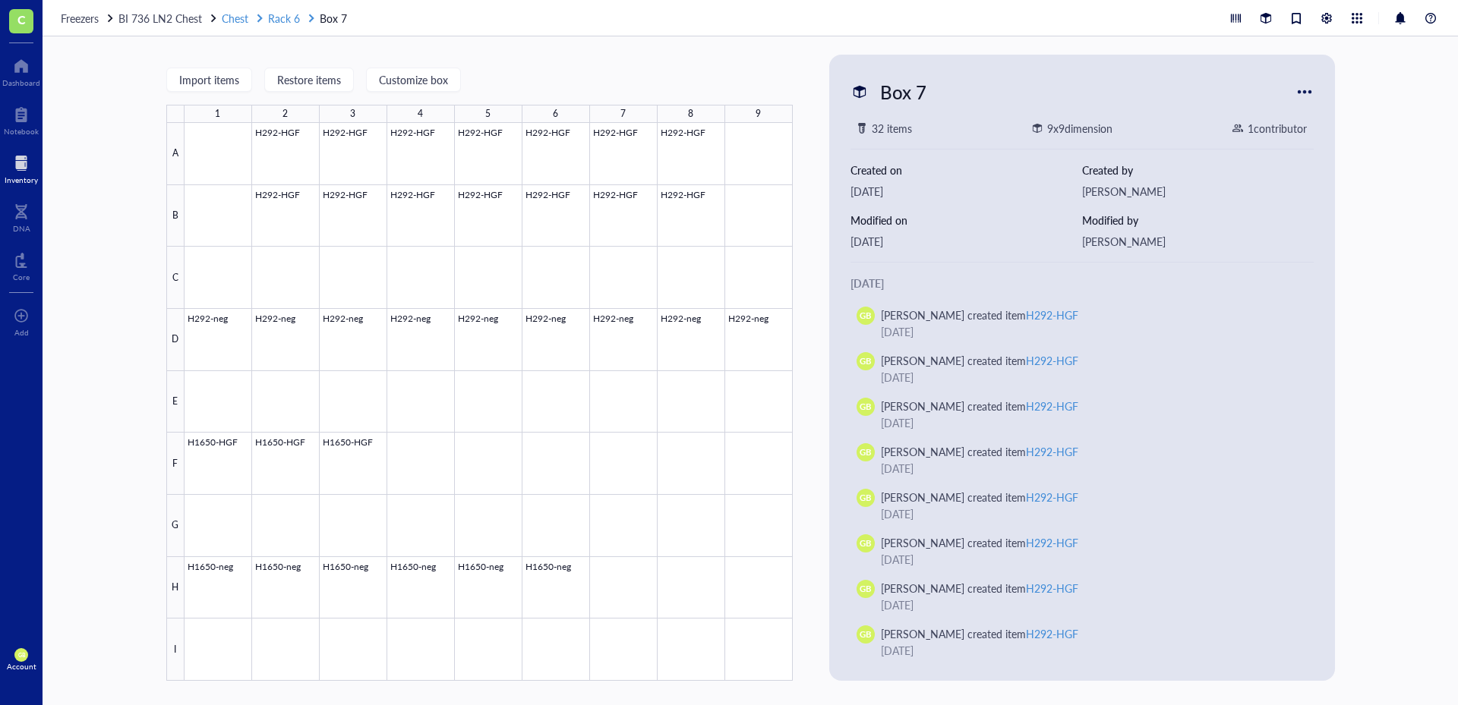
click at [288, 15] on span "Rack 6" at bounding box center [284, 18] width 32 height 15
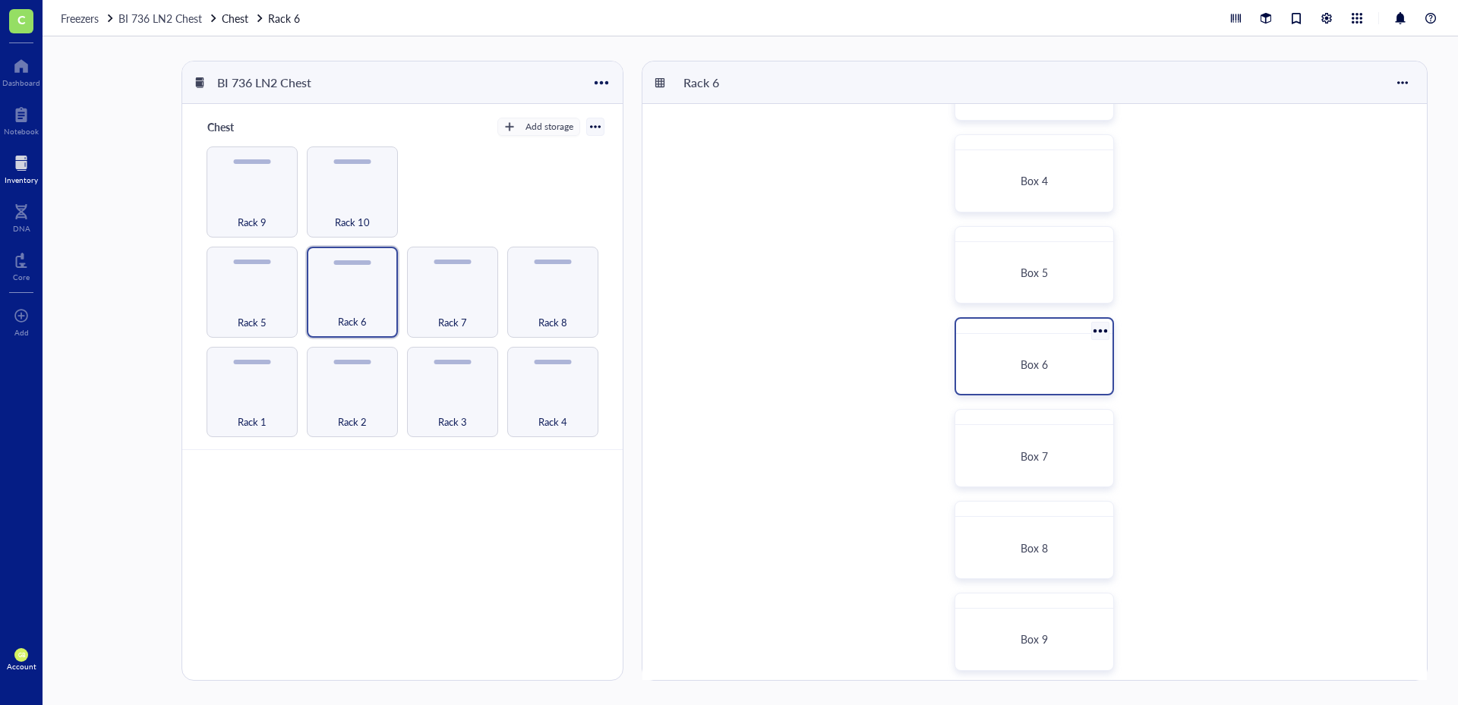
scroll to position [304, 0]
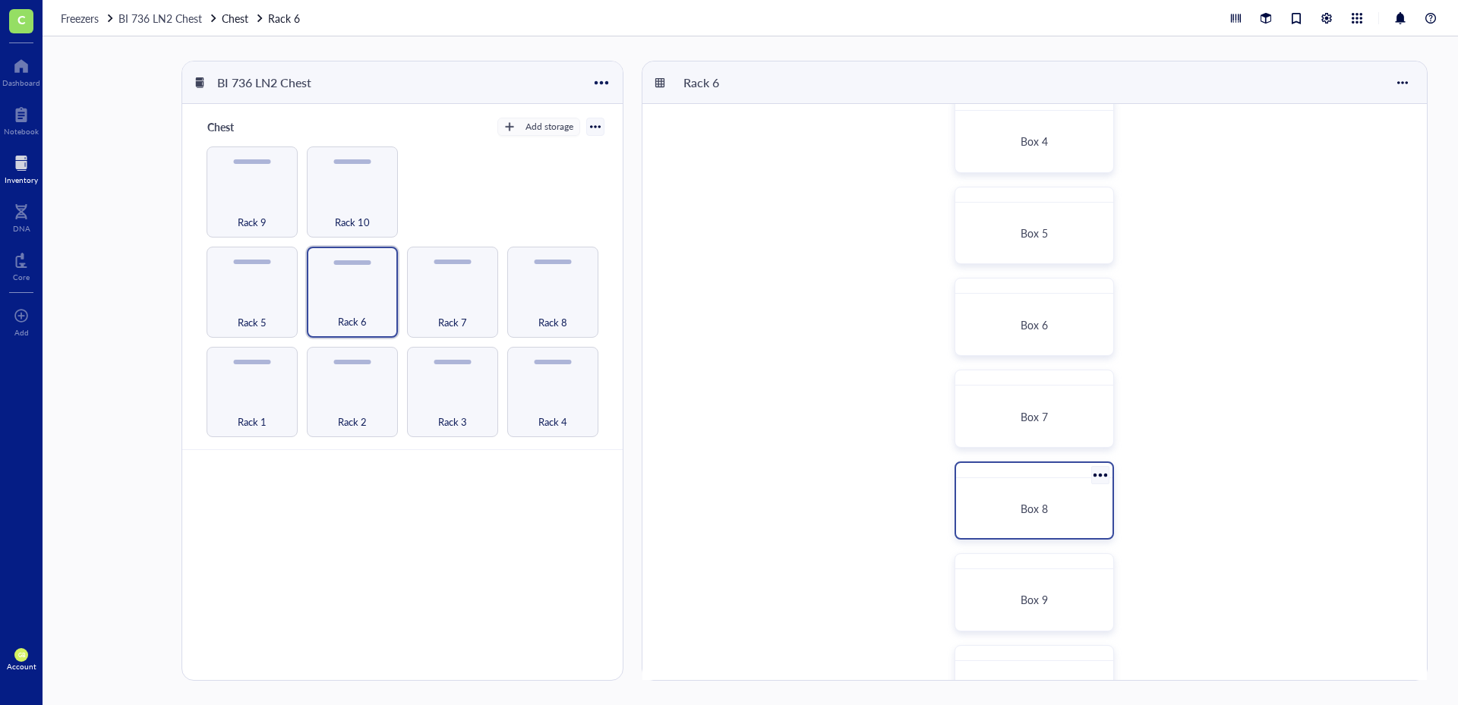
click at [1036, 531] on div "Box 8" at bounding box center [1034, 508] width 144 height 48
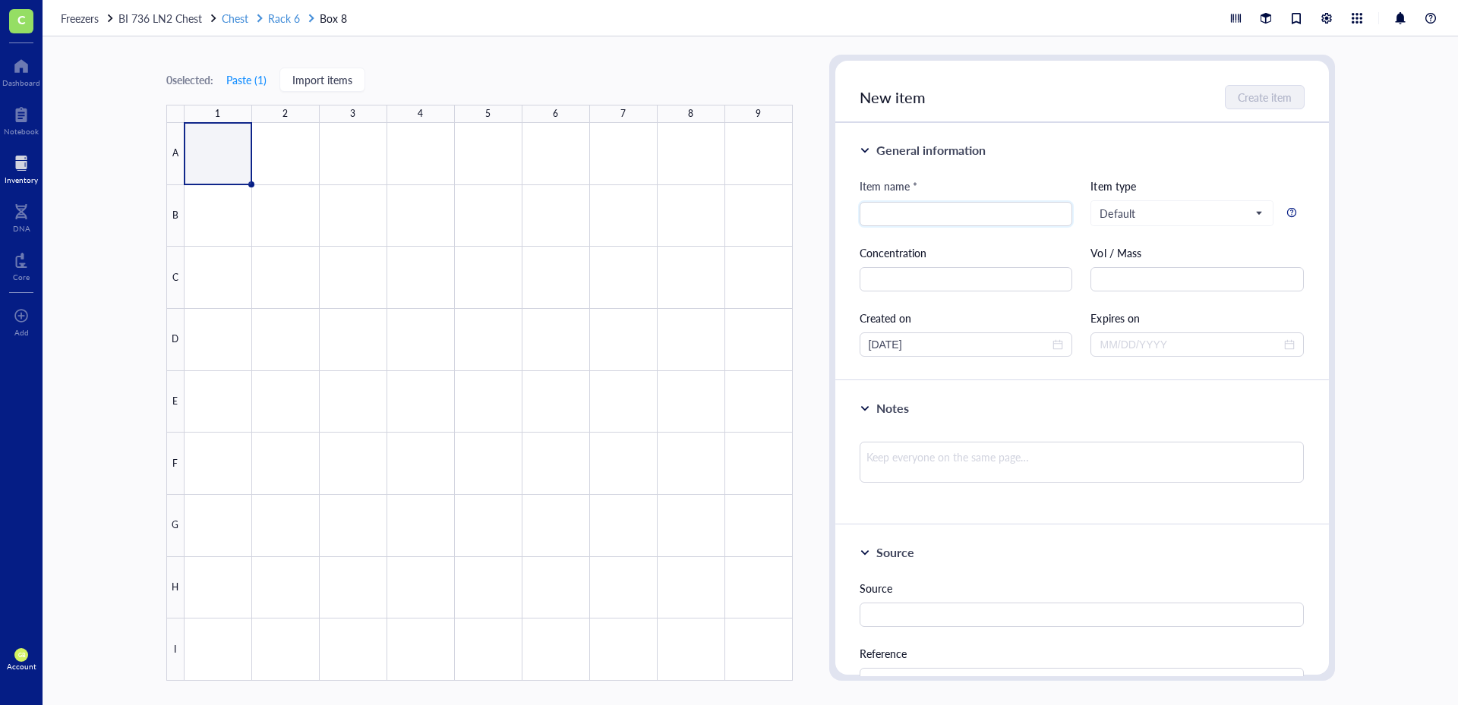
click at [283, 23] on span "Rack 6" at bounding box center [284, 18] width 32 height 15
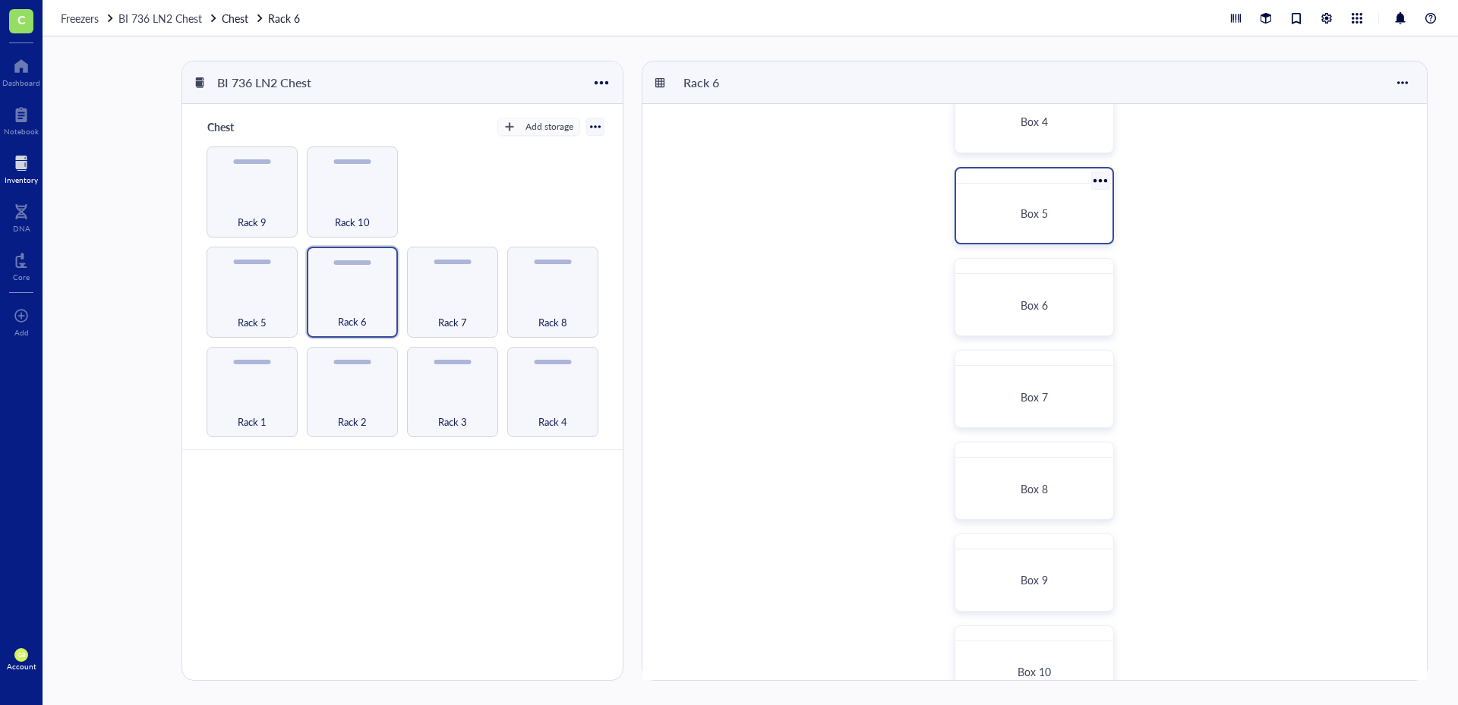
scroll to position [366, 0]
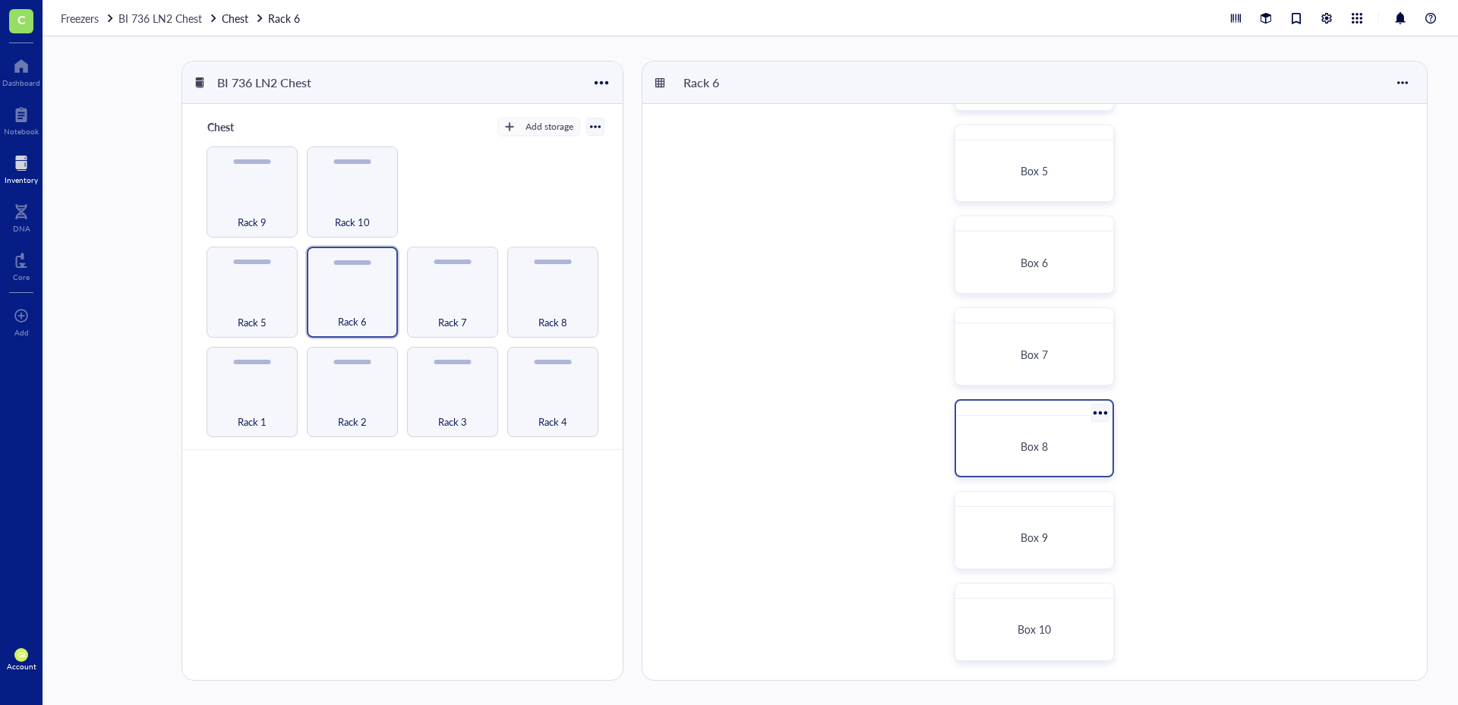
click at [1101, 415] on div at bounding box center [1100, 413] width 22 height 22
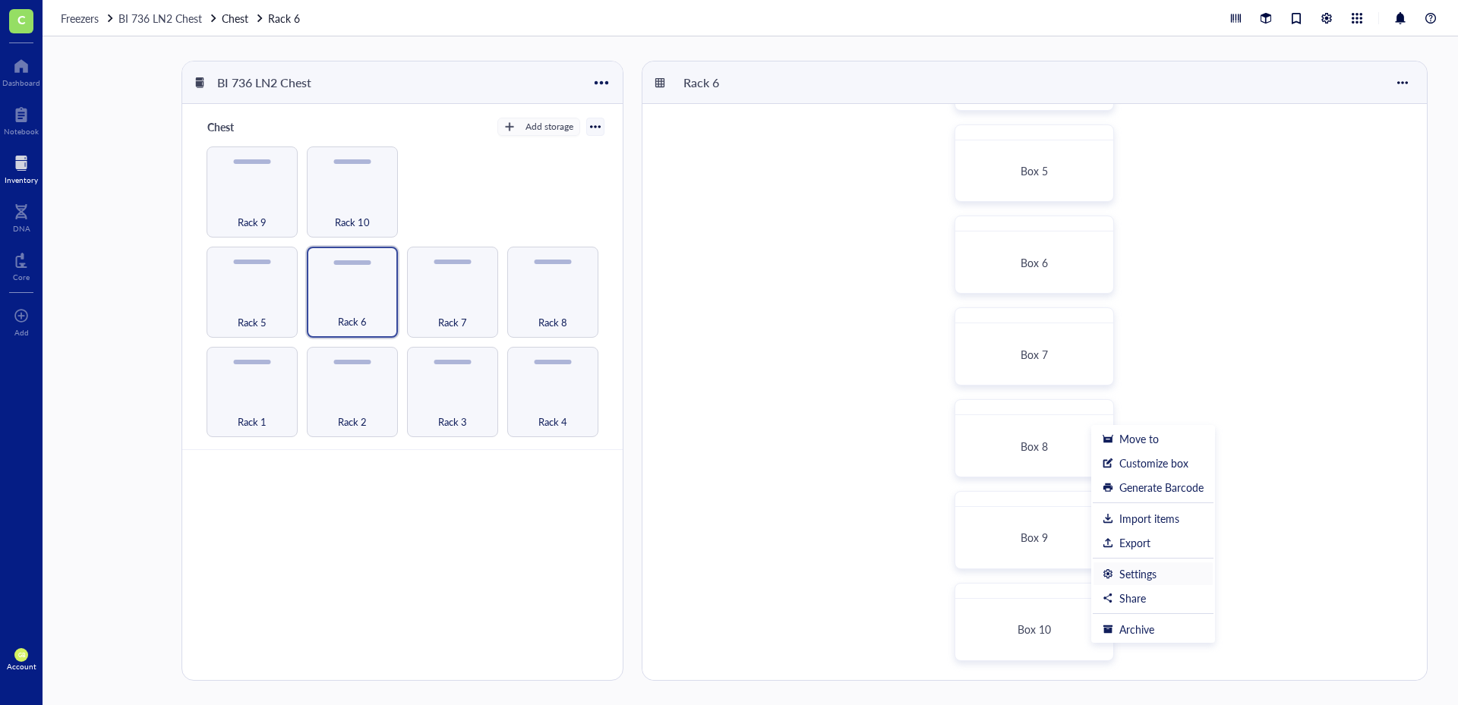
click at [1143, 570] on div "Settings" at bounding box center [1137, 574] width 37 height 14
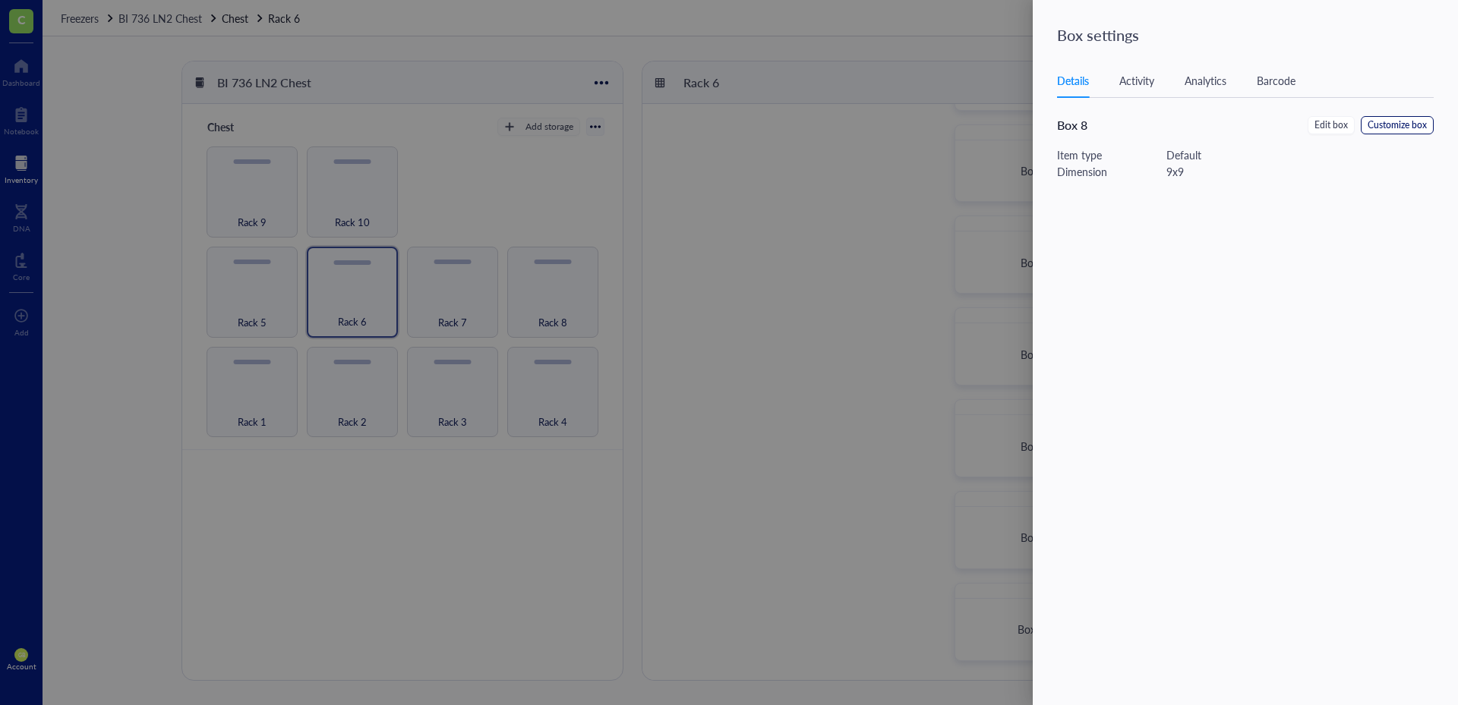
click at [1396, 122] on span "Customize box" at bounding box center [1396, 125] width 59 height 14
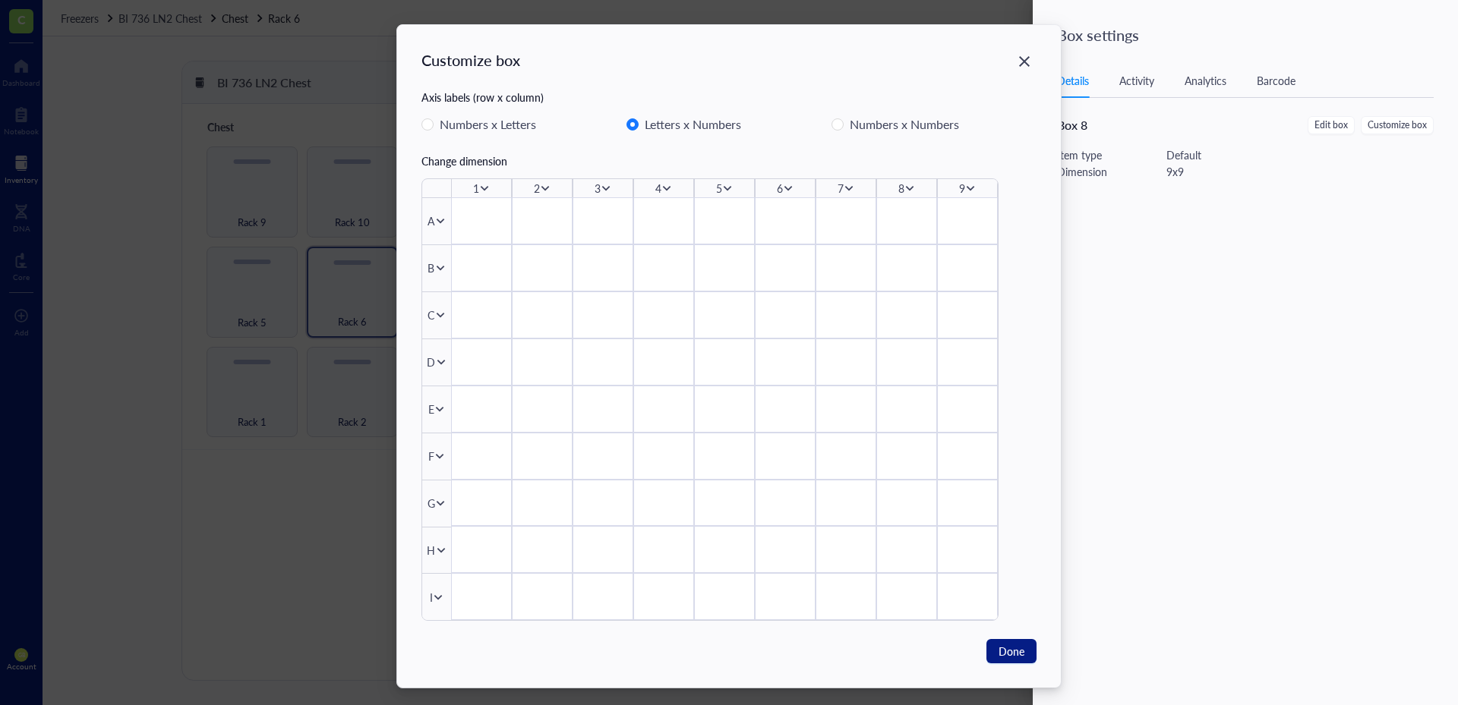
click at [967, 188] on icon at bounding box center [971, 188] width 8 height 5
click at [982, 230] on span "Insert 1 right" at bounding box center [1016, 234] width 87 height 17
click at [430, 594] on div "I" at bounding box center [431, 597] width 3 height 17
click at [432, 603] on div "I" at bounding box center [436, 596] width 29 height 47
click at [434, 599] on icon at bounding box center [438, 597] width 11 height 11
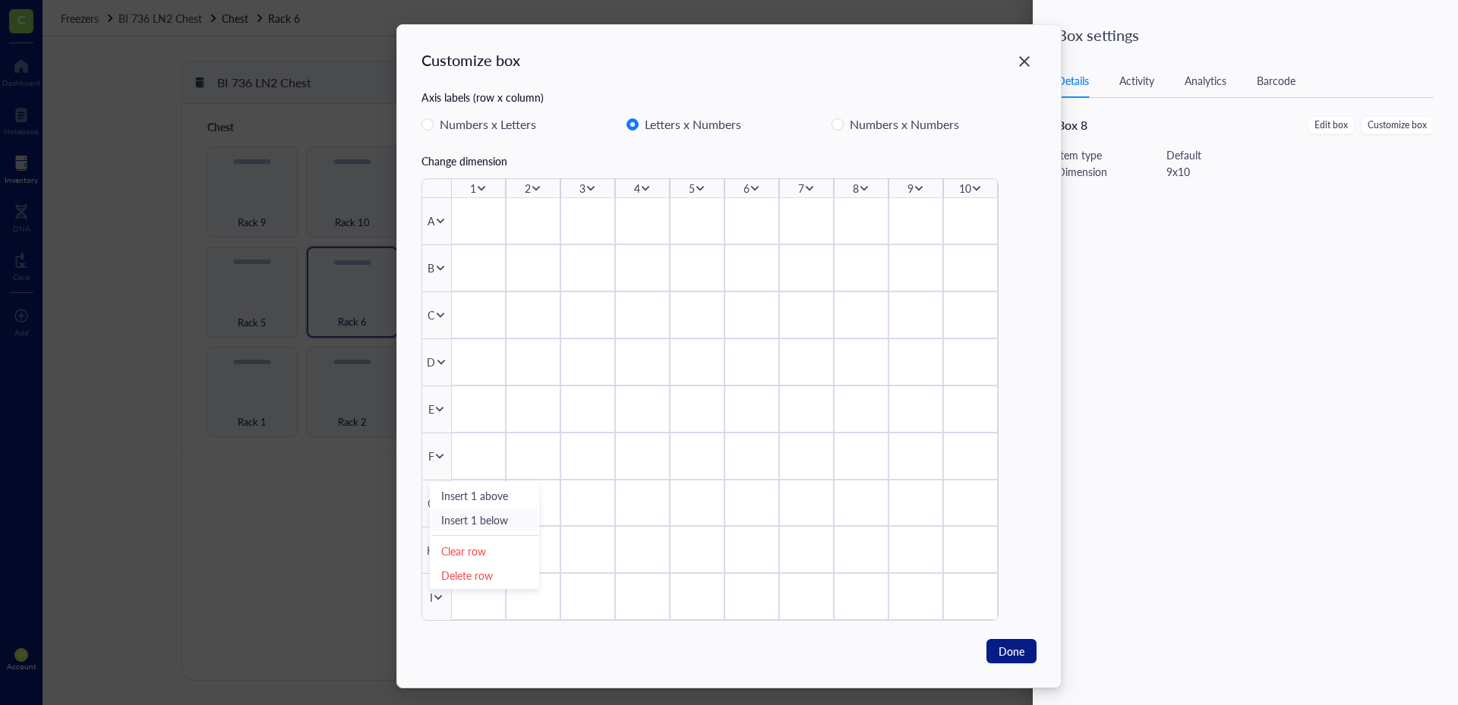
click at [469, 519] on span "Insert 1 below" at bounding box center [484, 520] width 87 height 17
click at [1022, 644] on button "Done" at bounding box center [1011, 651] width 50 height 24
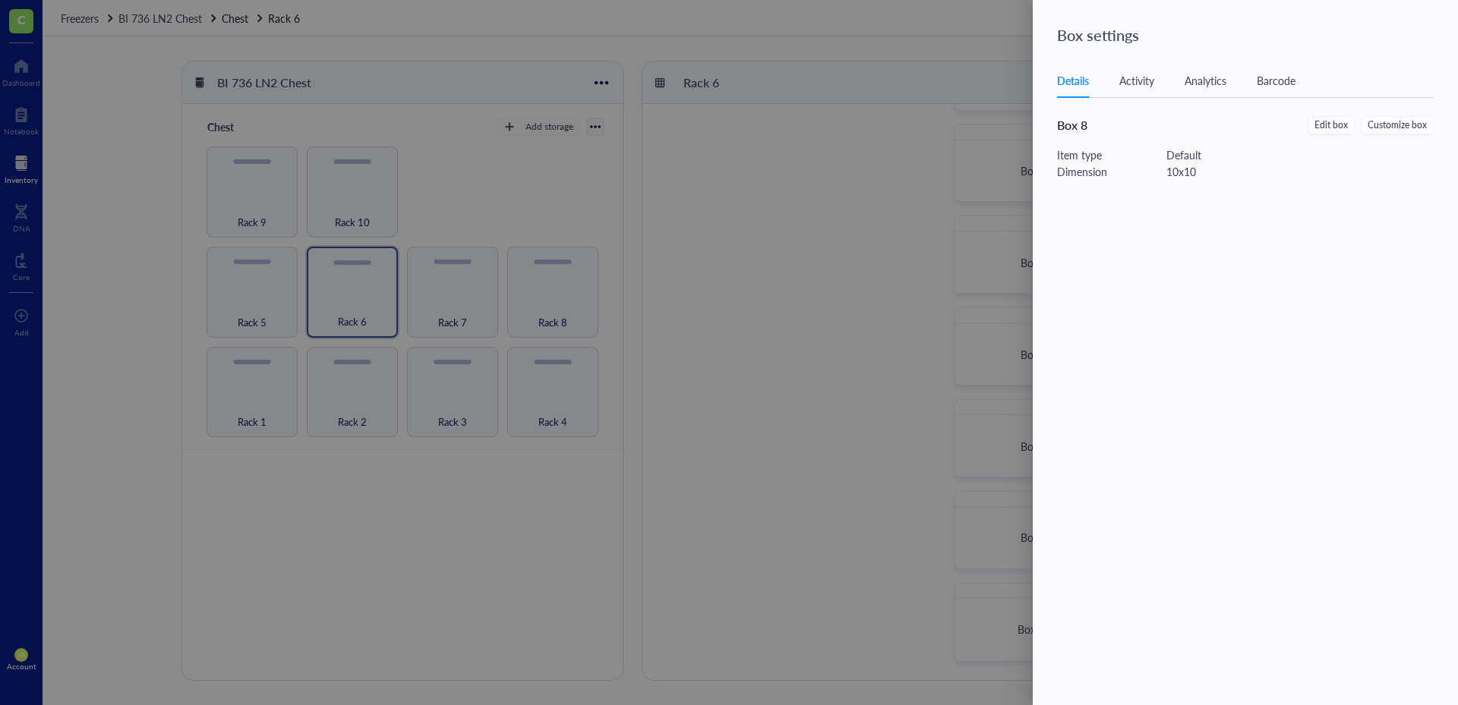
click at [809, 381] on div at bounding box center [729, 352] width 1458 height 705
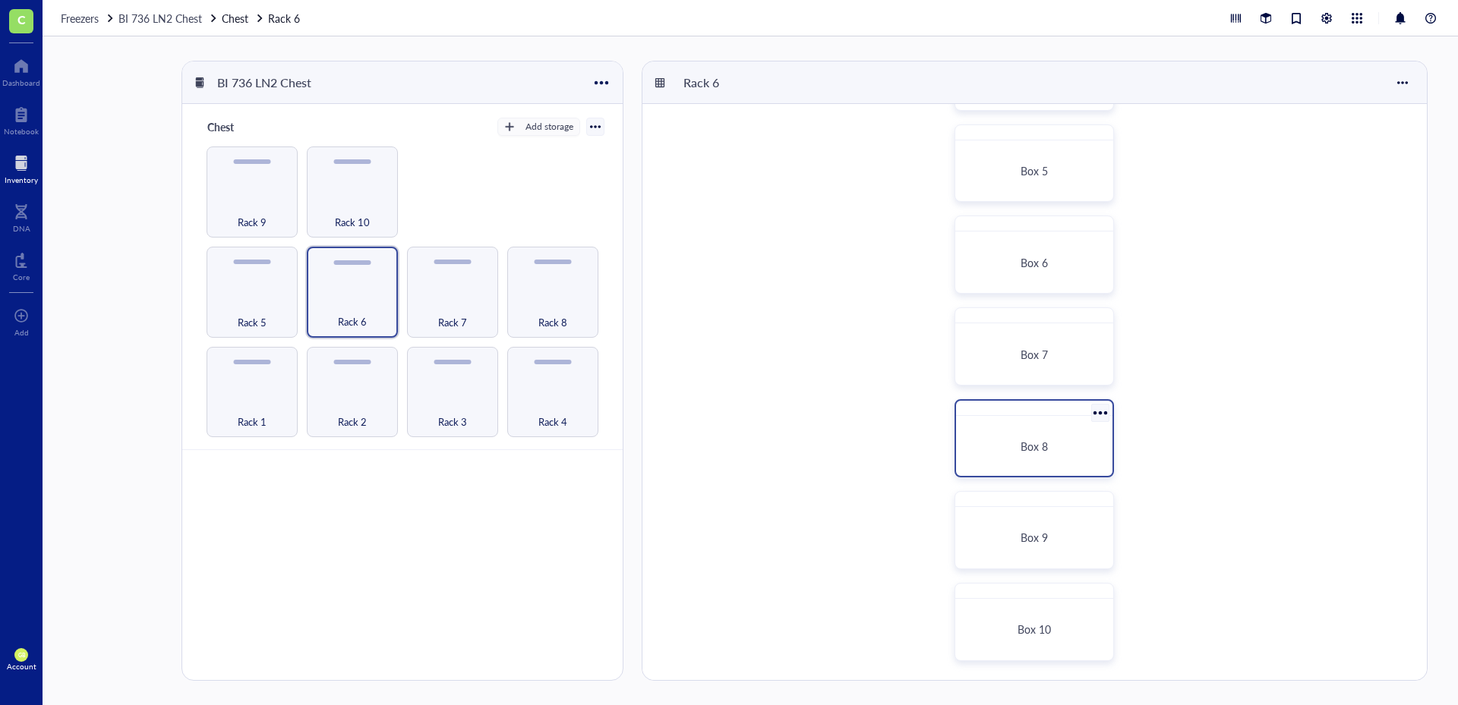
click at [1027, 447] on span "Box 8" at bounding box center [1033, 446] width 27 height 15
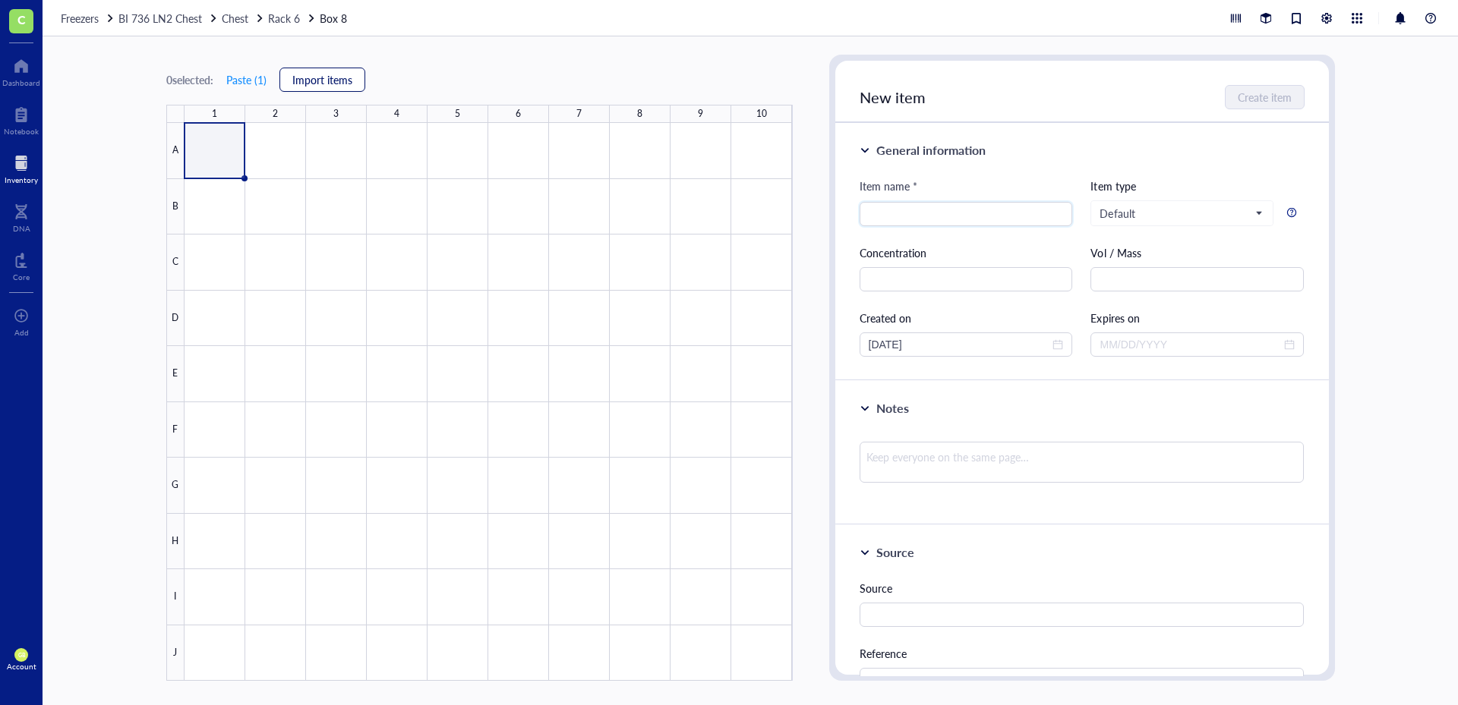
click at [325, 80] on span "Import items" at bounding box center [322, 80] width 60 height 12
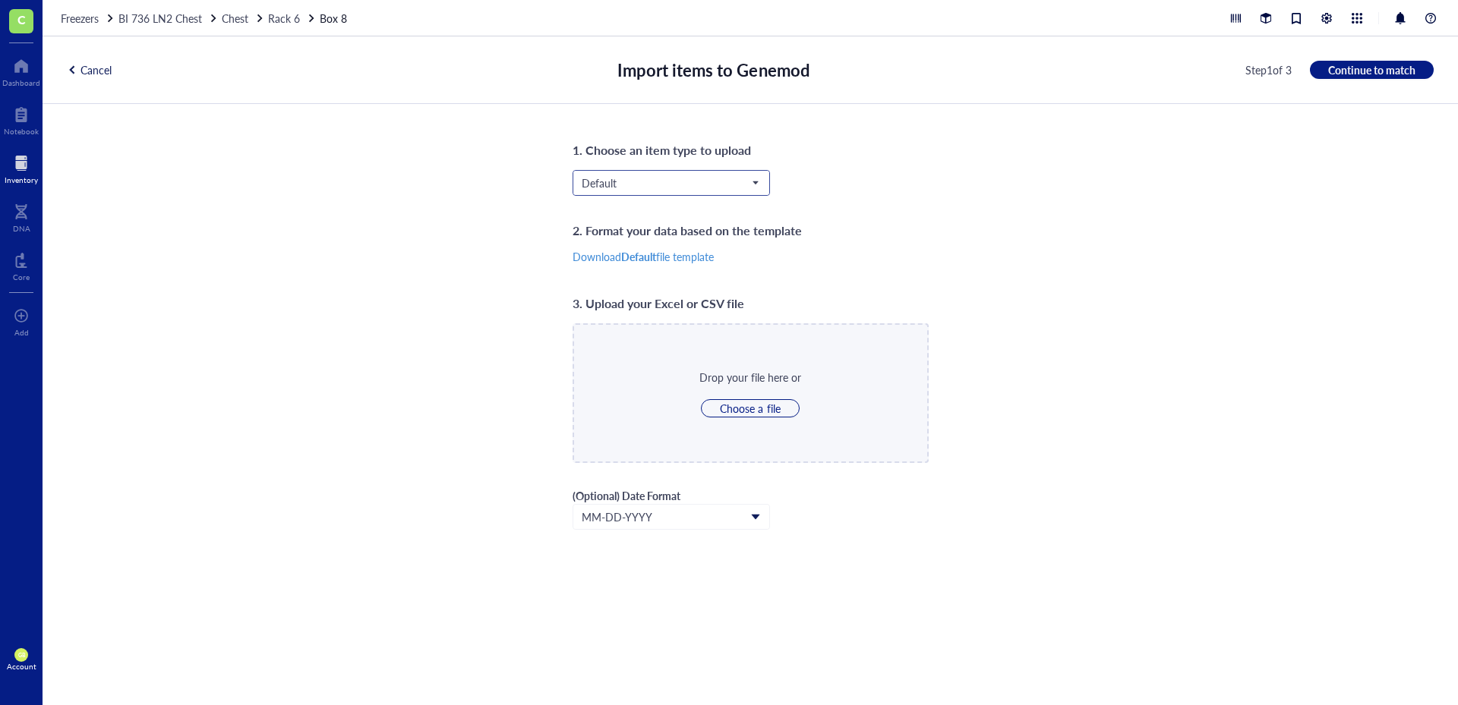
click at [657, 178] on span "Default" at bounding box center [670, 183] width 176 height 14
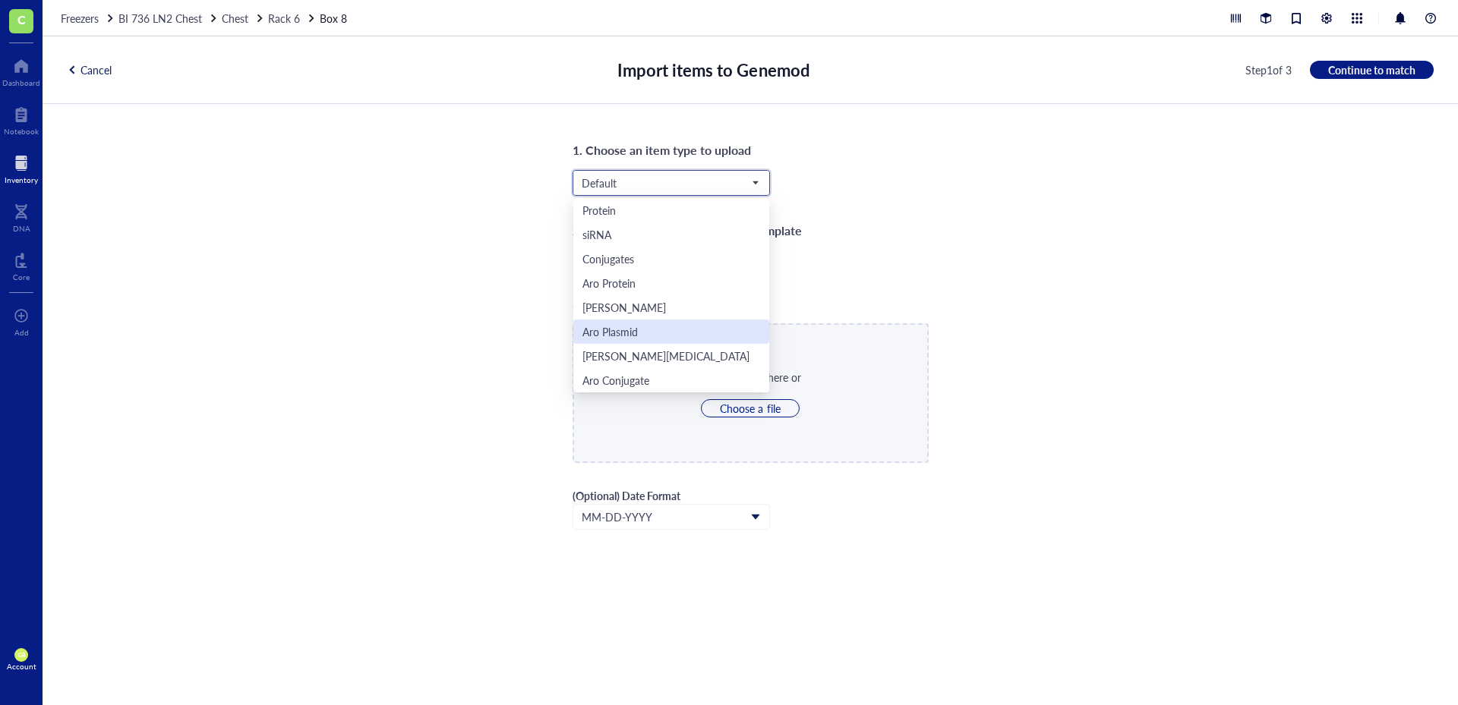
scroll to position [73, 0]
click at [640, 336] on div "Aro Mammalian" at bounding box center [619, 331] width 74 height 17
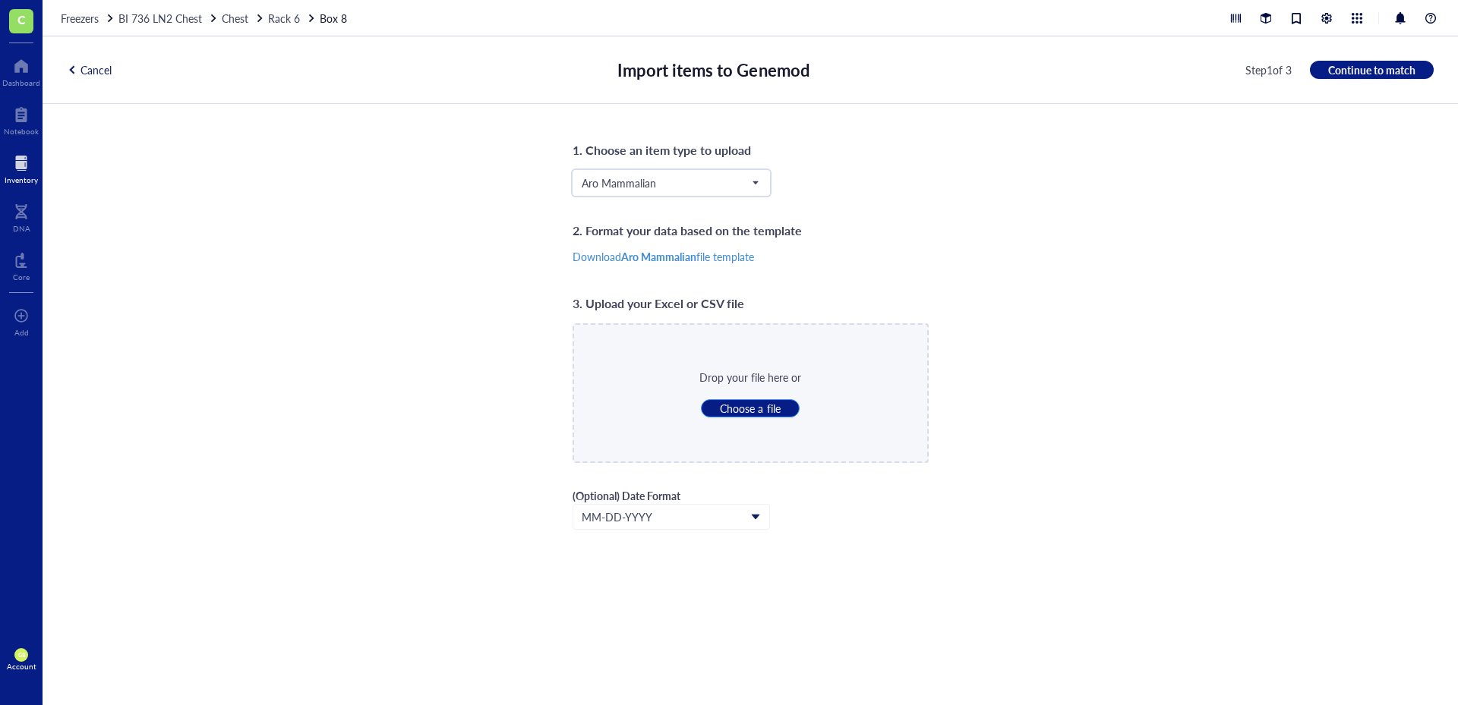
click at [741, 406] on span "Choose a file" at bounding box center [750, 409] width 60 height 14
type input "C:\fakepath\LN2_Rack_6_Box_8.csv"
click at [1364, 74] on span "Continue to match" at bounding box center [1371, 70] width 87 height 14
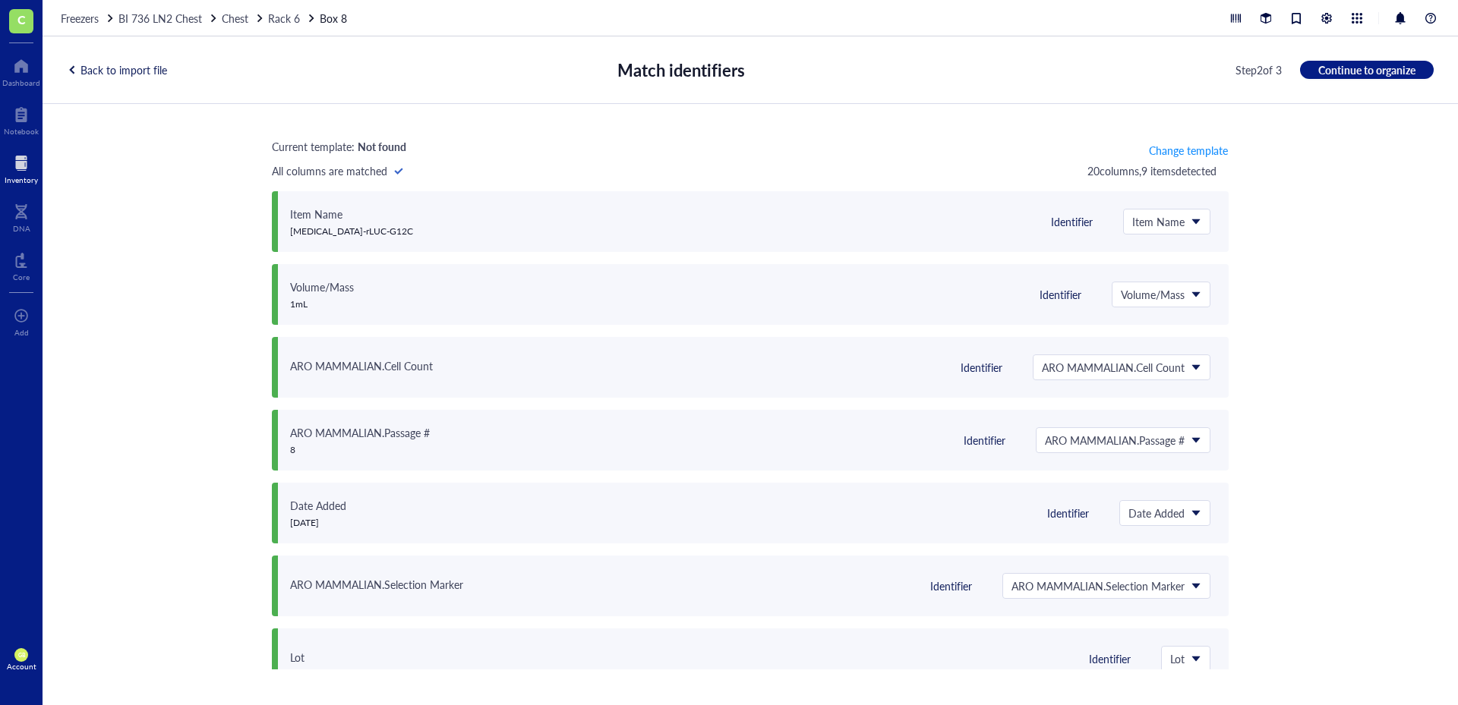
scroll to position [0, 0]
click at [1380, 72] on span "Continue to organize" at bounding box center [1366, 70] width 97 height 14
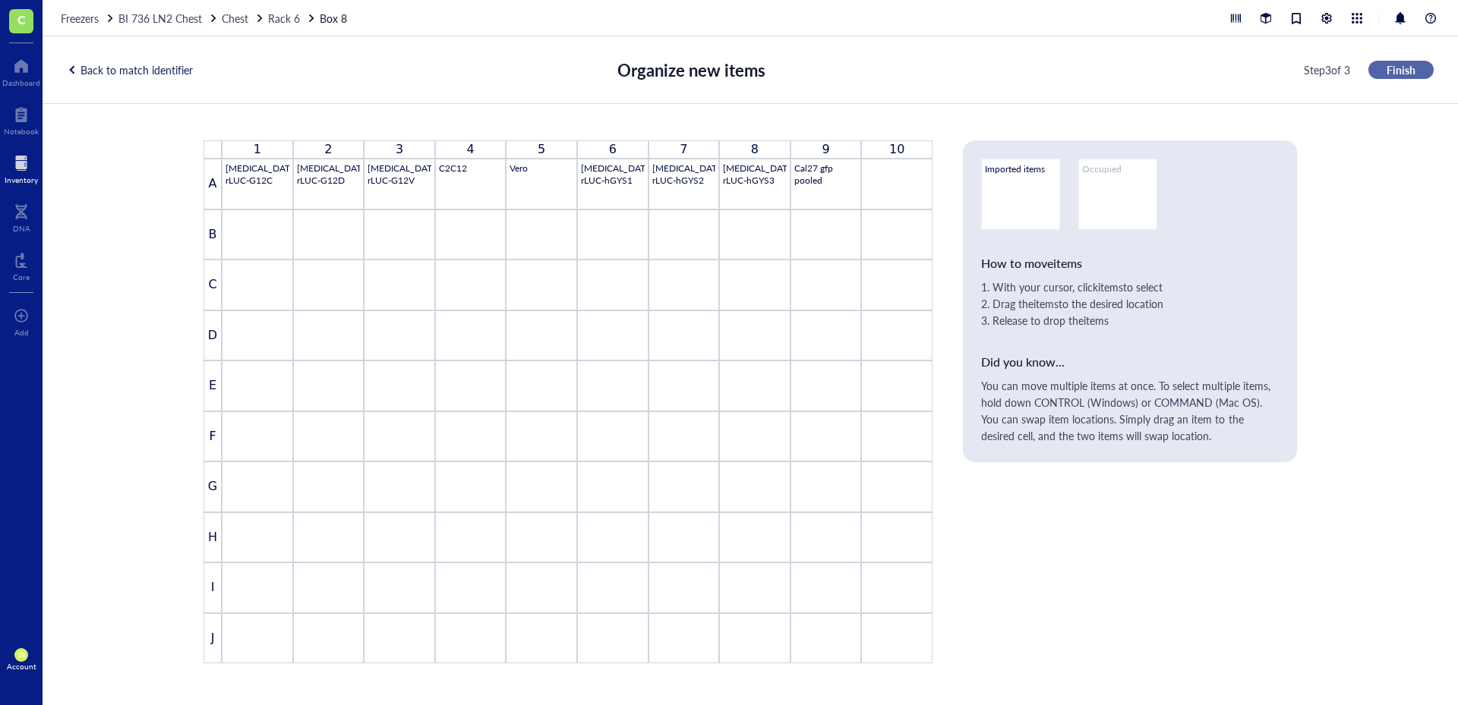
click at [1391, 68] on span "Finish" at bounding box center [1400, 70] width 29 height 14
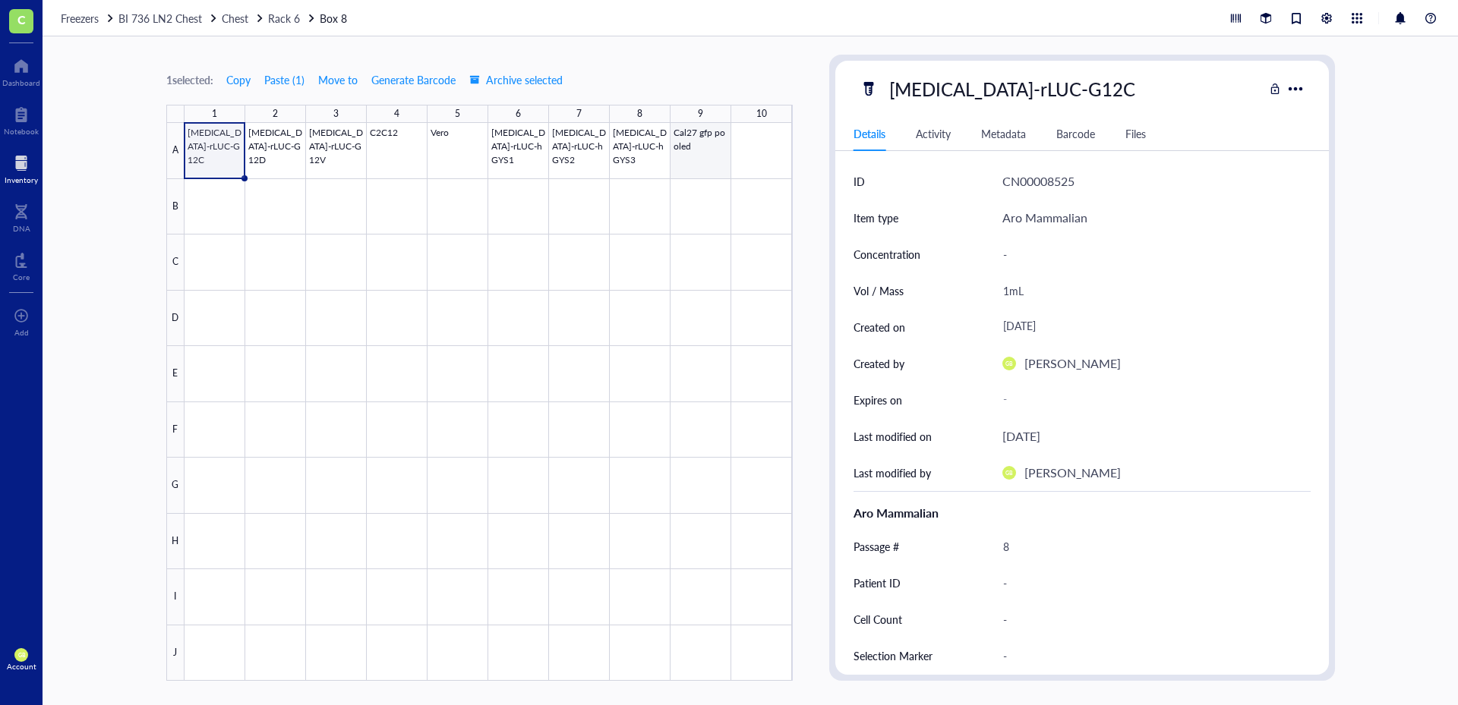
click at [695, 159] on div at bounding box center [488, 402] width 608 height 558
click at [337, 80] on span "Move to" at bounding box center [337, 80] width 39 height 12
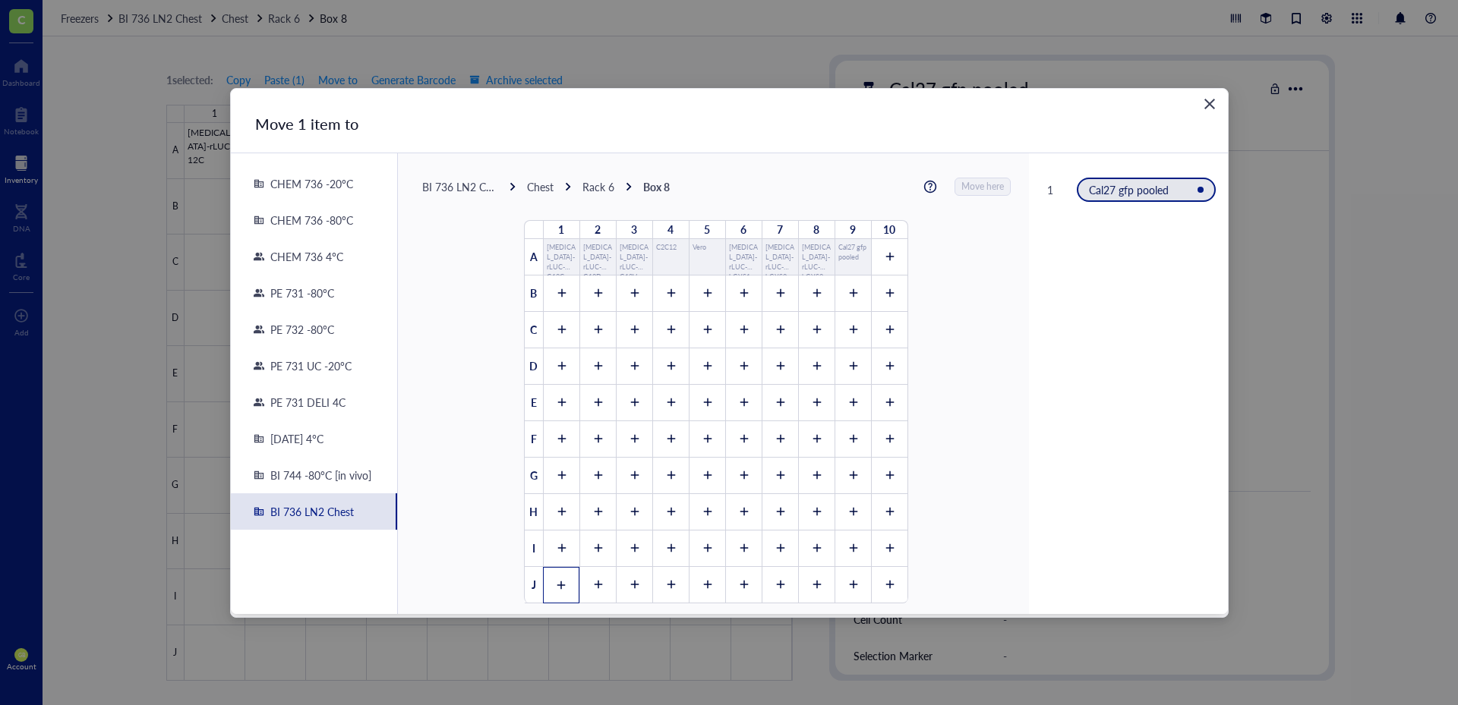
click at [552, 591] on div at bounding box center [561, 585] width 36 height 36
click at [970, 191] on span "Move here" at bounding box center [983, 187] width 43 height 20
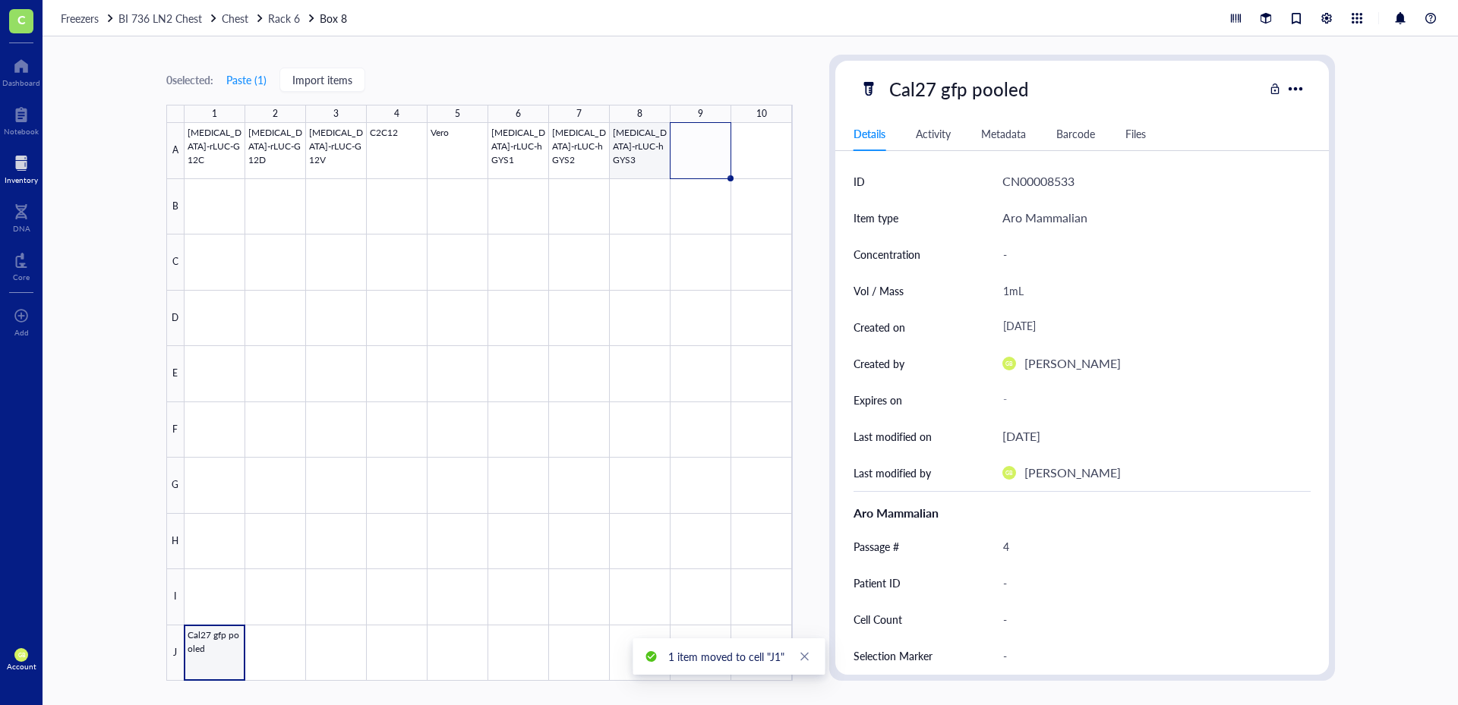
click at [635, 159] on div at bounding box center [488, 402] width 608 height 558
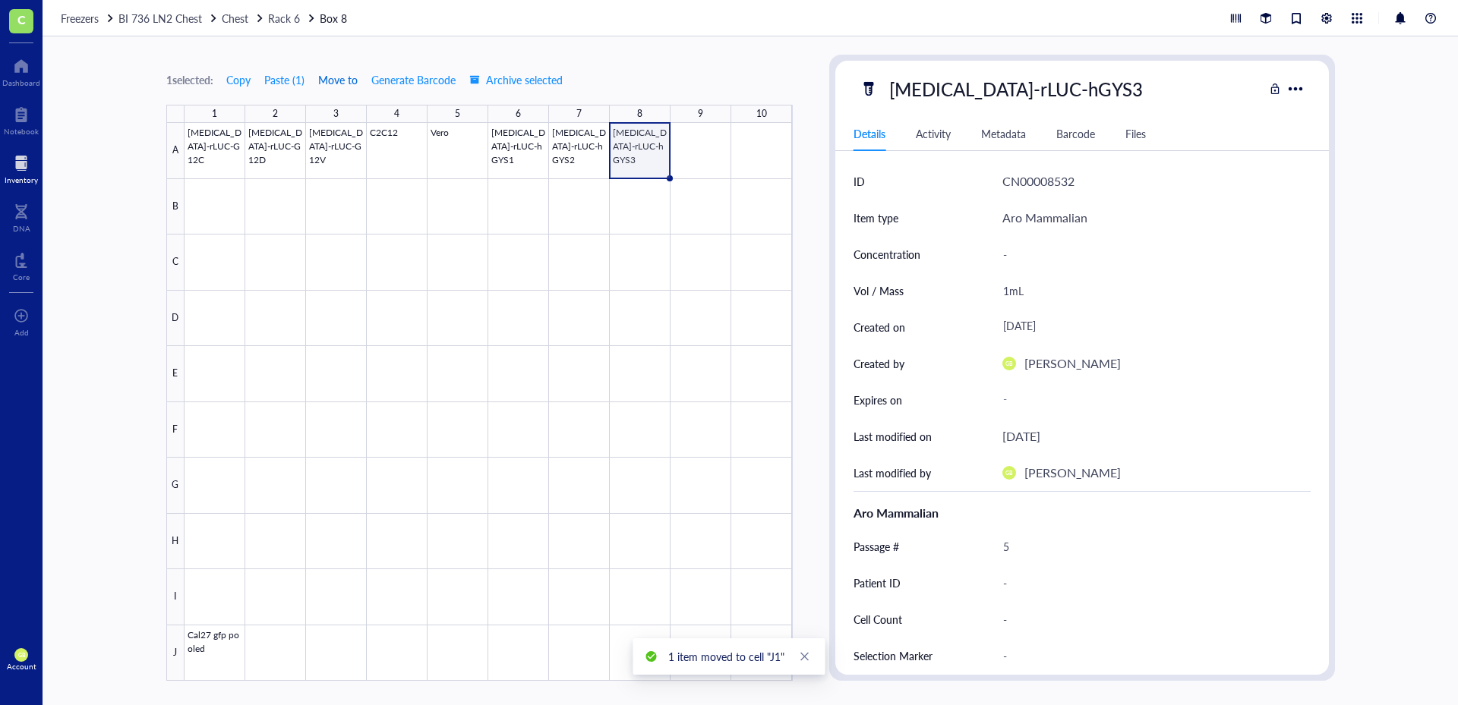
click at [343, 84] on span "Move to" at bounding box center [337, 80] width 39 height 12
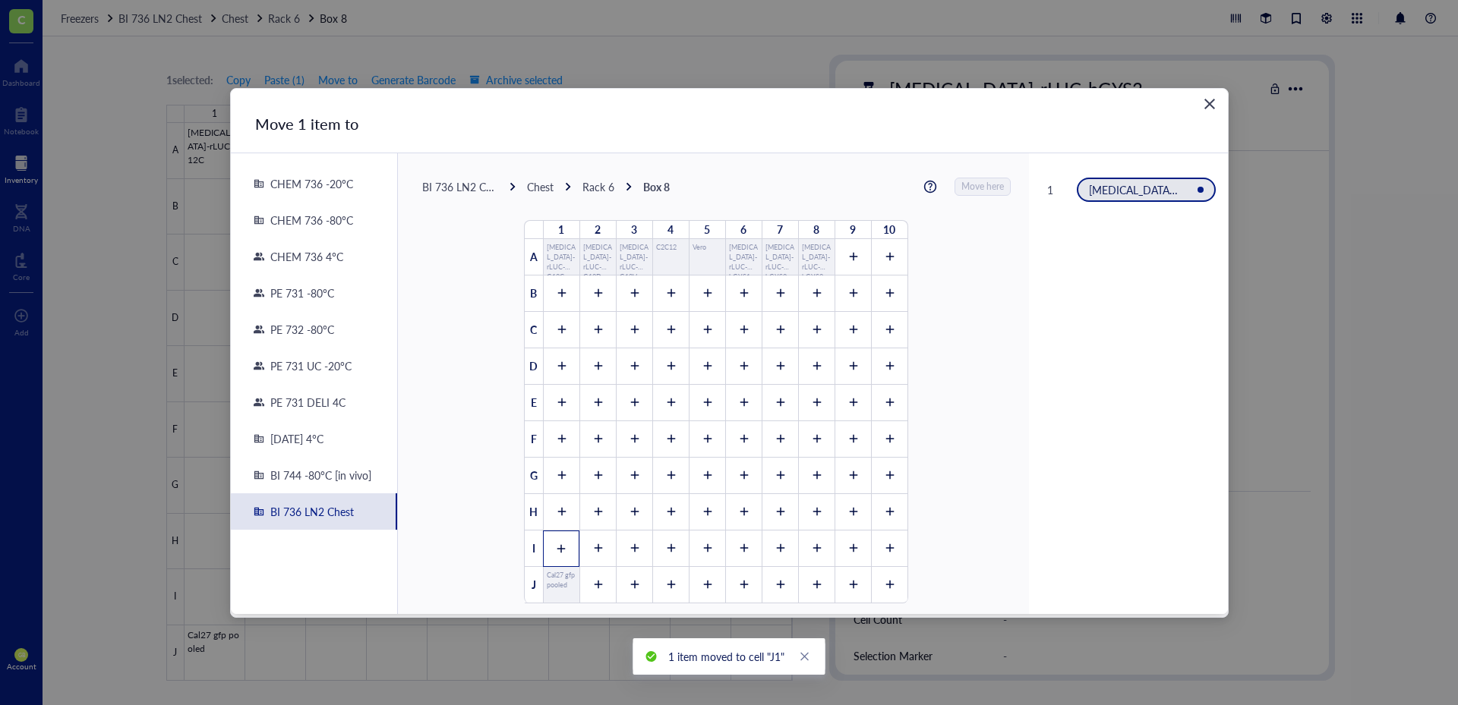
click at [558, 550] on icon at bounding box center [561, 549] width 11 height 11
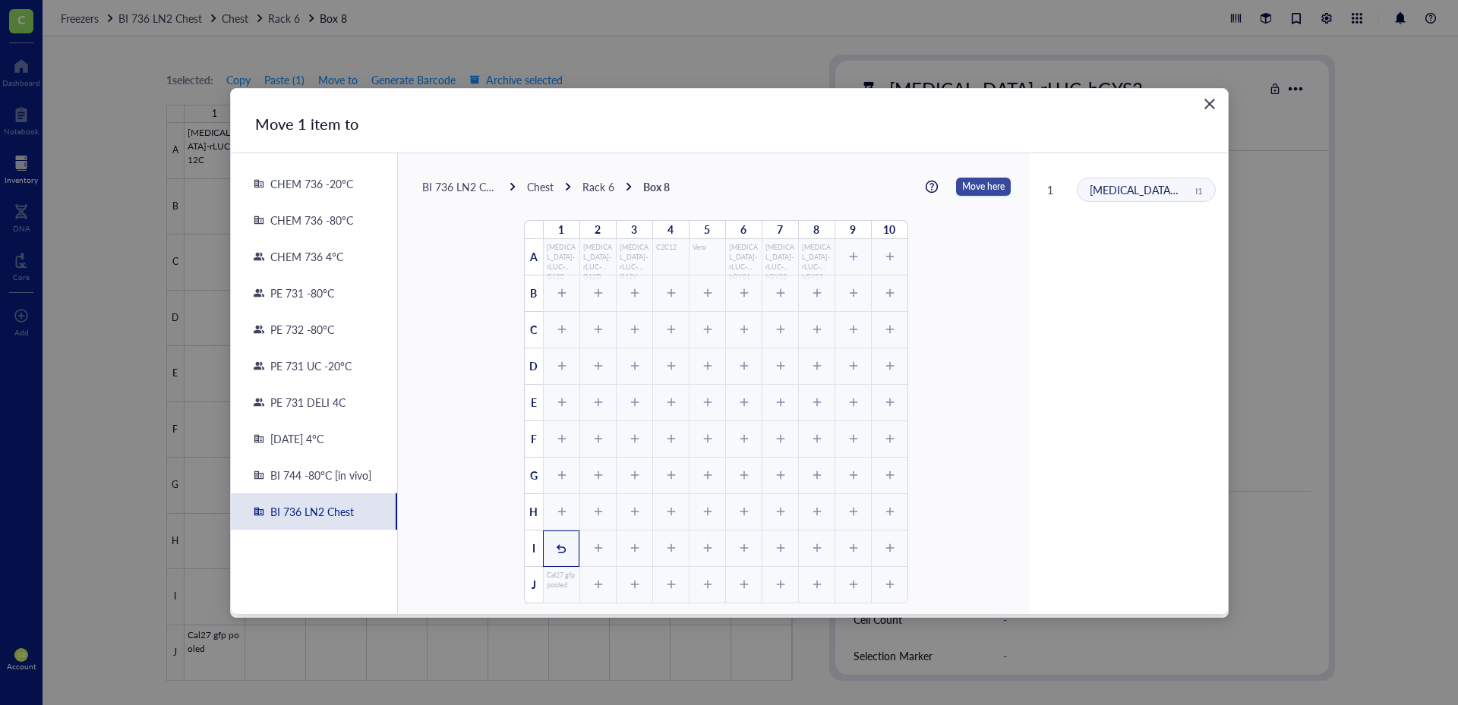
click at [963, 187] on span "Move here" at bounding box center [983, 187] width 43 height 20
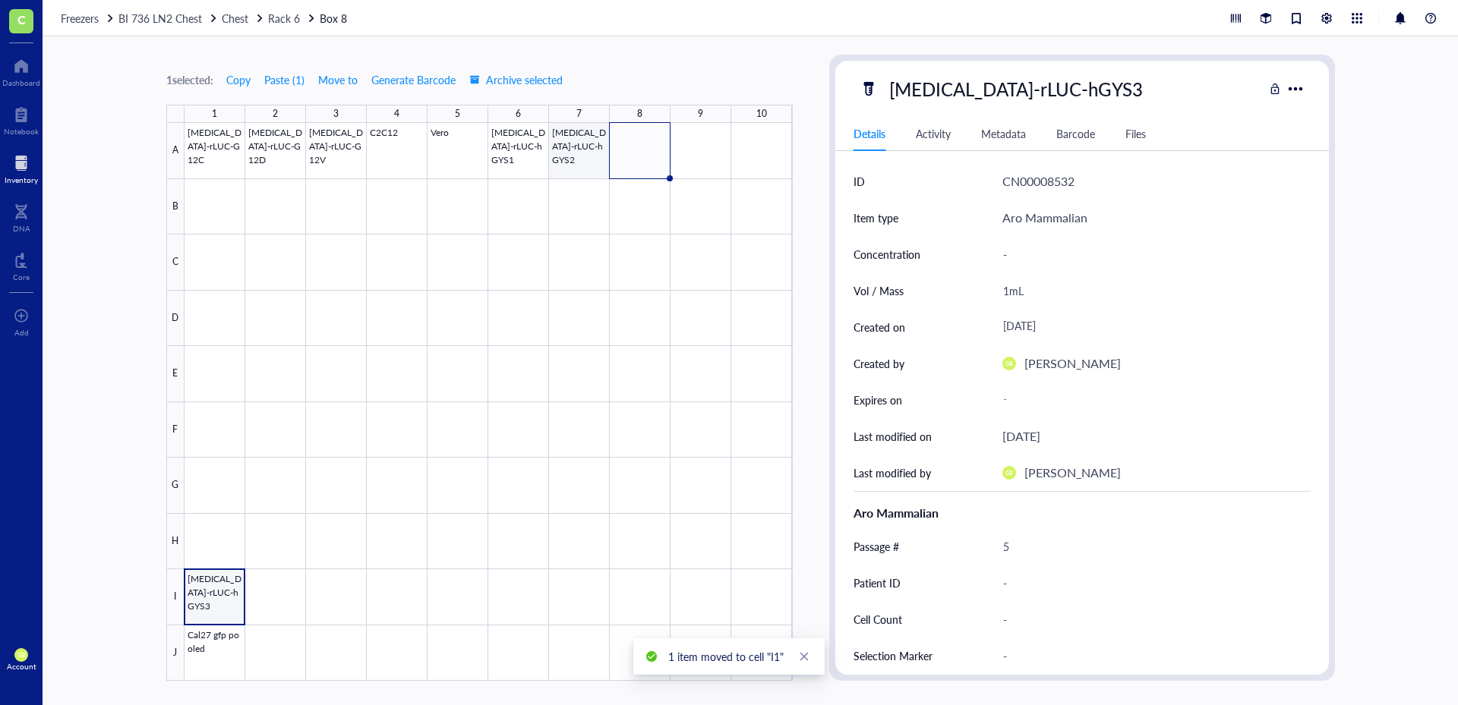
click at [579, 158] on div at bounding box center [488, 402] width 608 height 558
click at [339, 75] on span "Move to" at bounding box center [337, 80] width 39 height 12
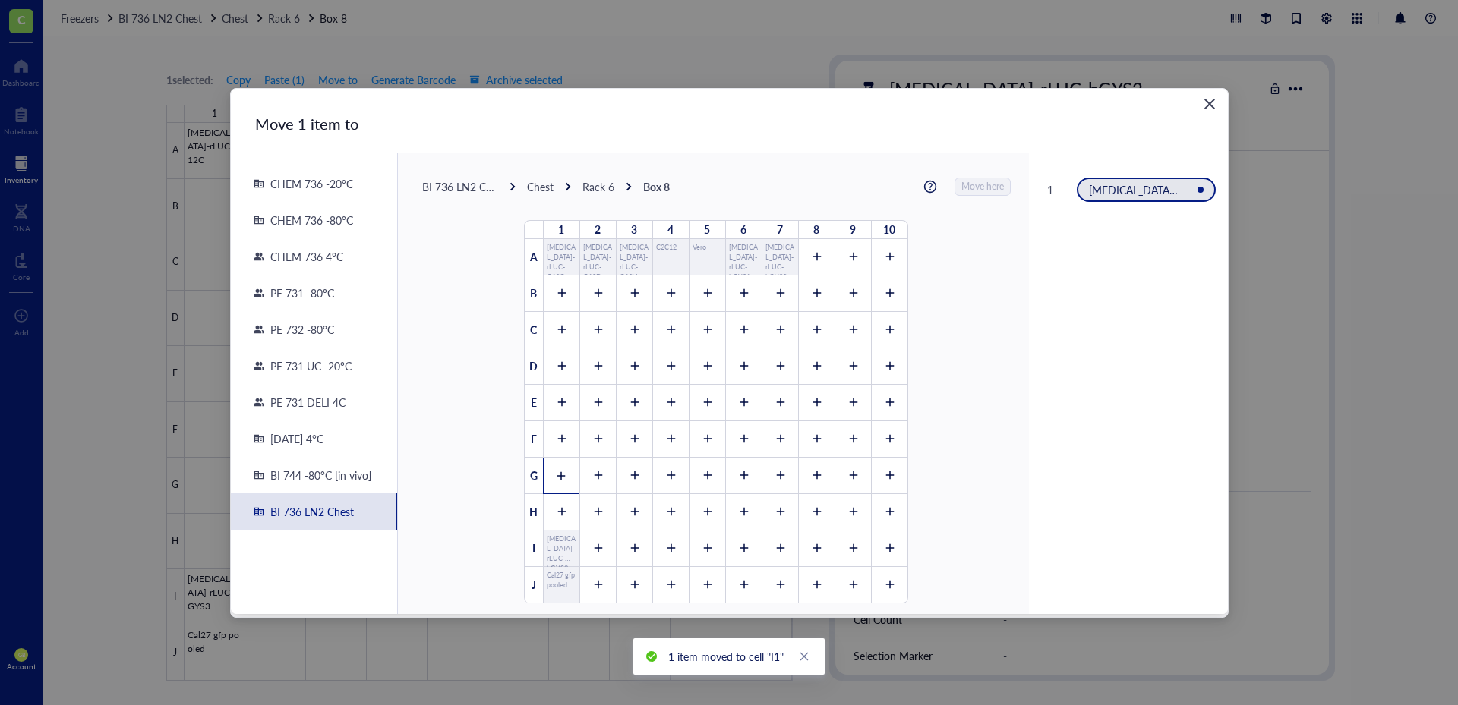
click at [544, 475] on div at bounding box center [561, 476] width 36 height 36
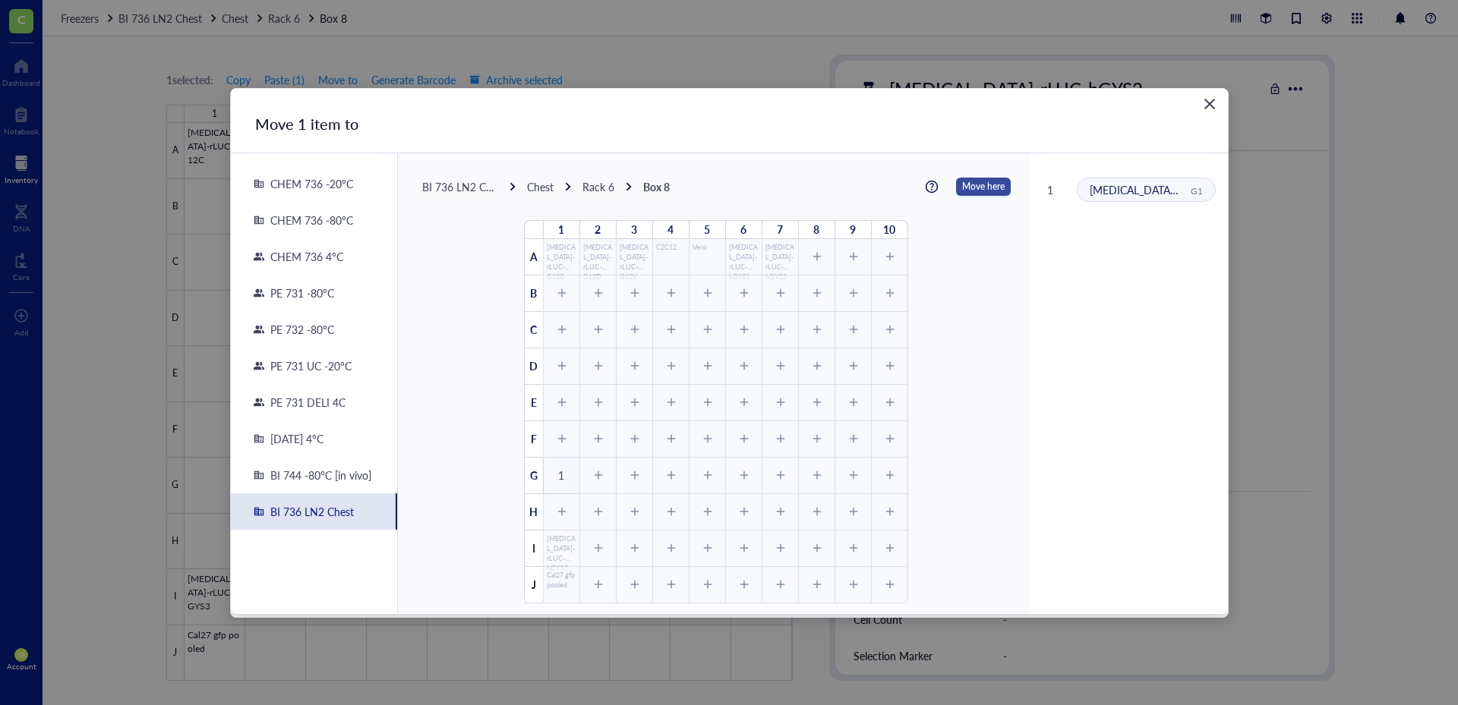
click at [962, 196] on span "Move here" at bounding box center [983, 187] width 43 height 20
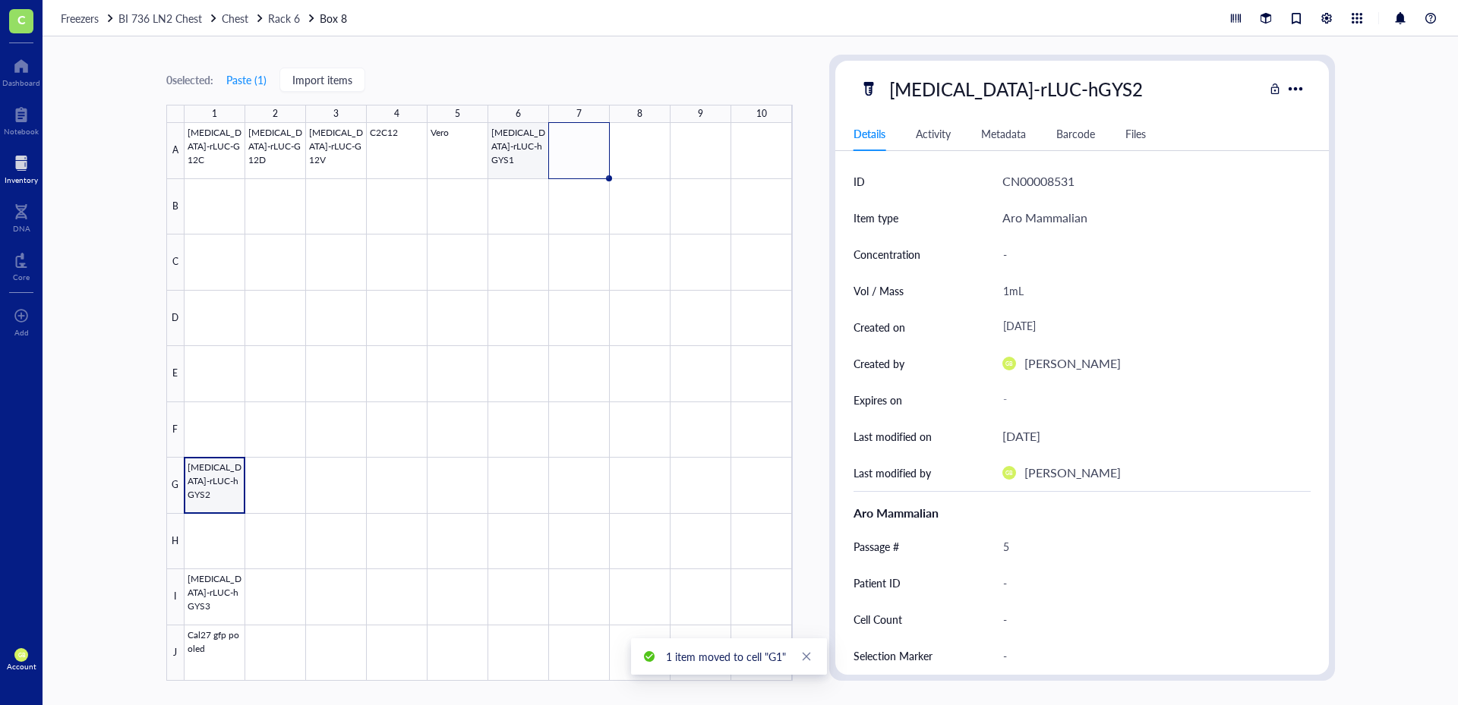
click at [512, 160] on div at bounding box center [488, 402] width 608 height 558
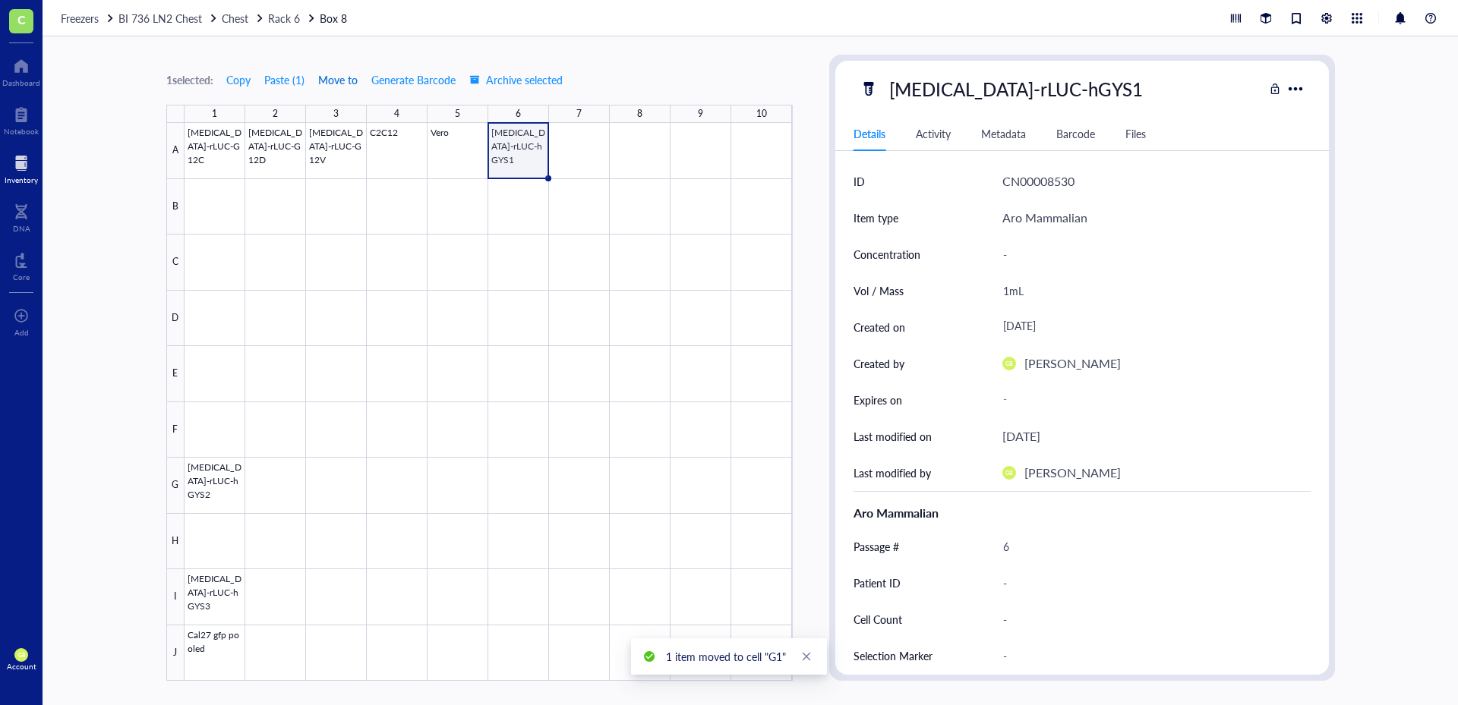
click at [342, 80] on span "Move to" at bounding box center [337, 80] width 39 height 12
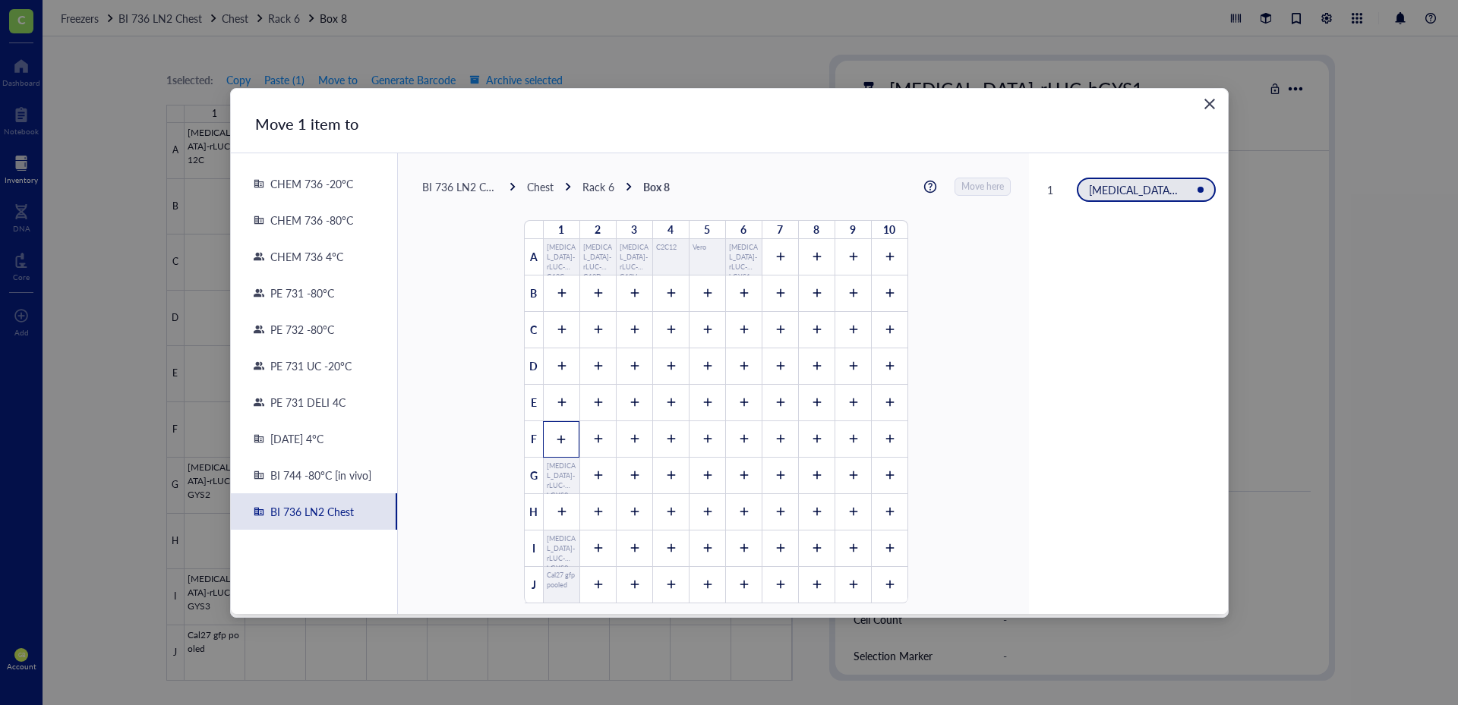
click at [548, 442] on div at bounding box center [561, 439] width 36 height 36
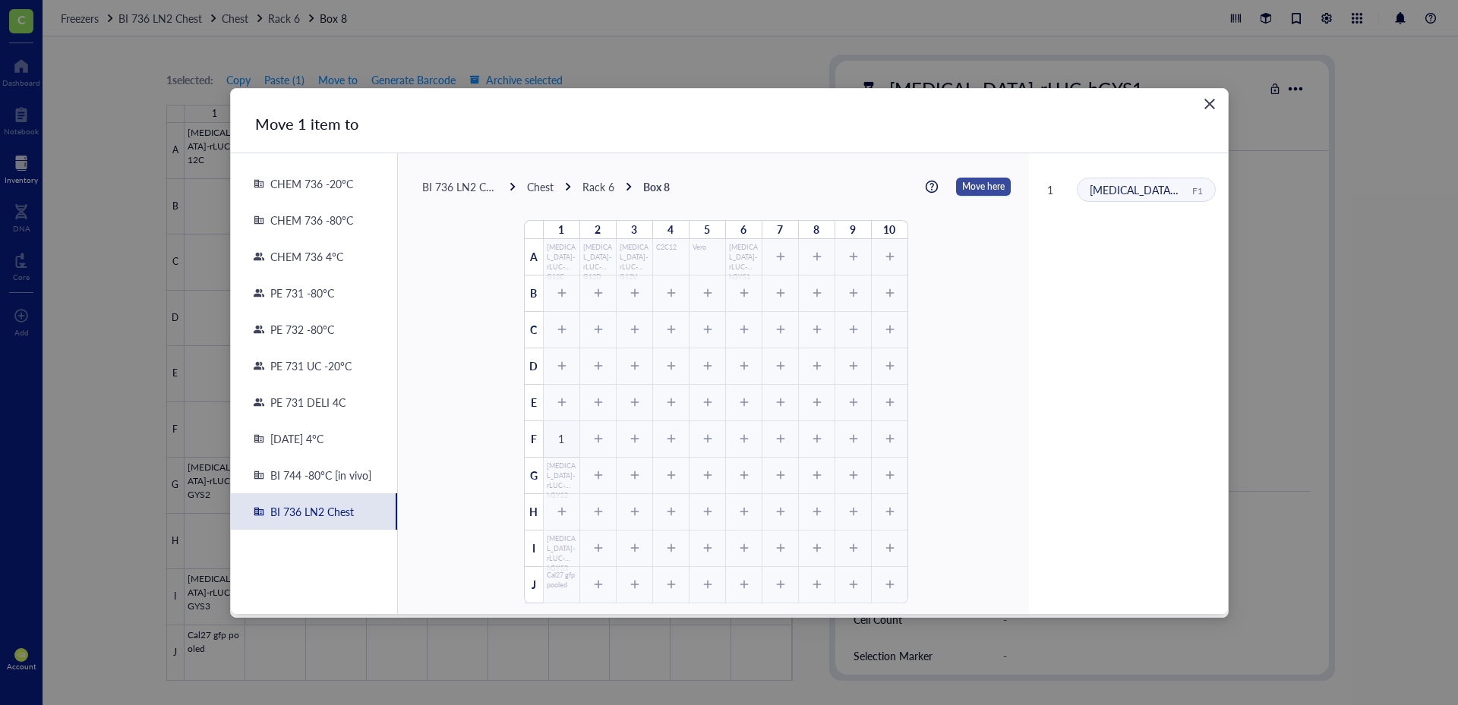
click at [970, 196] on span "Move here" at bounding box center [983, 187] width 43 height 20
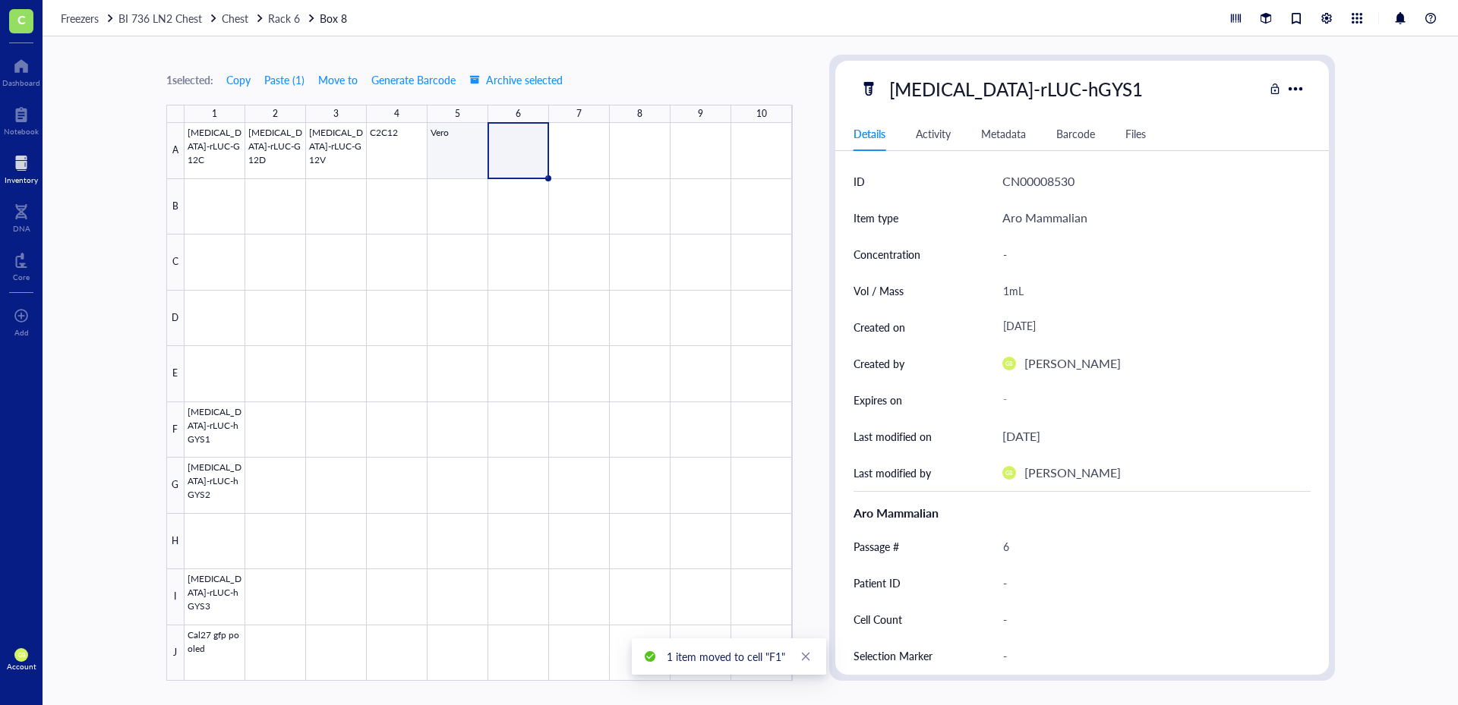
click at [464, 156] on div at bounding box center [488, 402] width 608 height 558
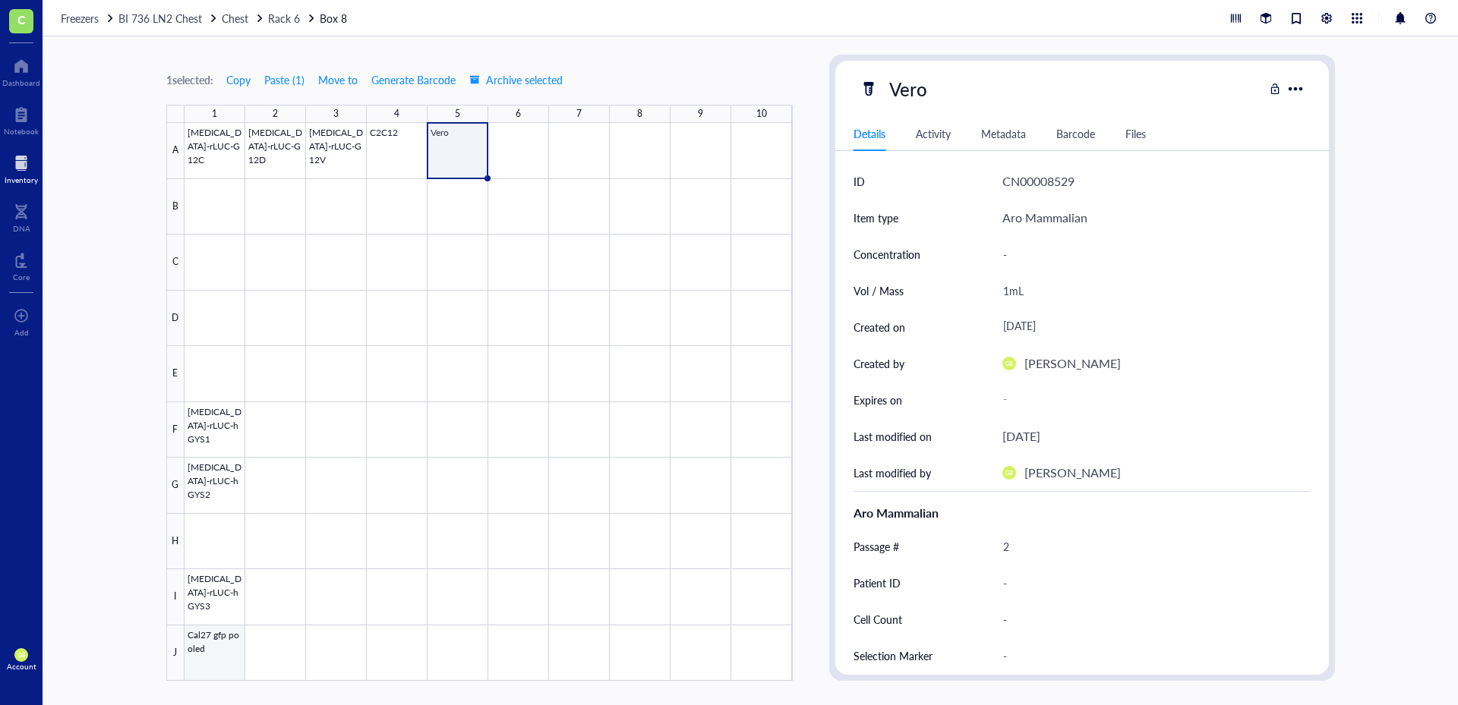
click at [220, 646] on div at bounding box center [488, 402] width 608 height 558
click at [351, 77] on span "Move to" at bounding box center [337, 80] width 39 height 12
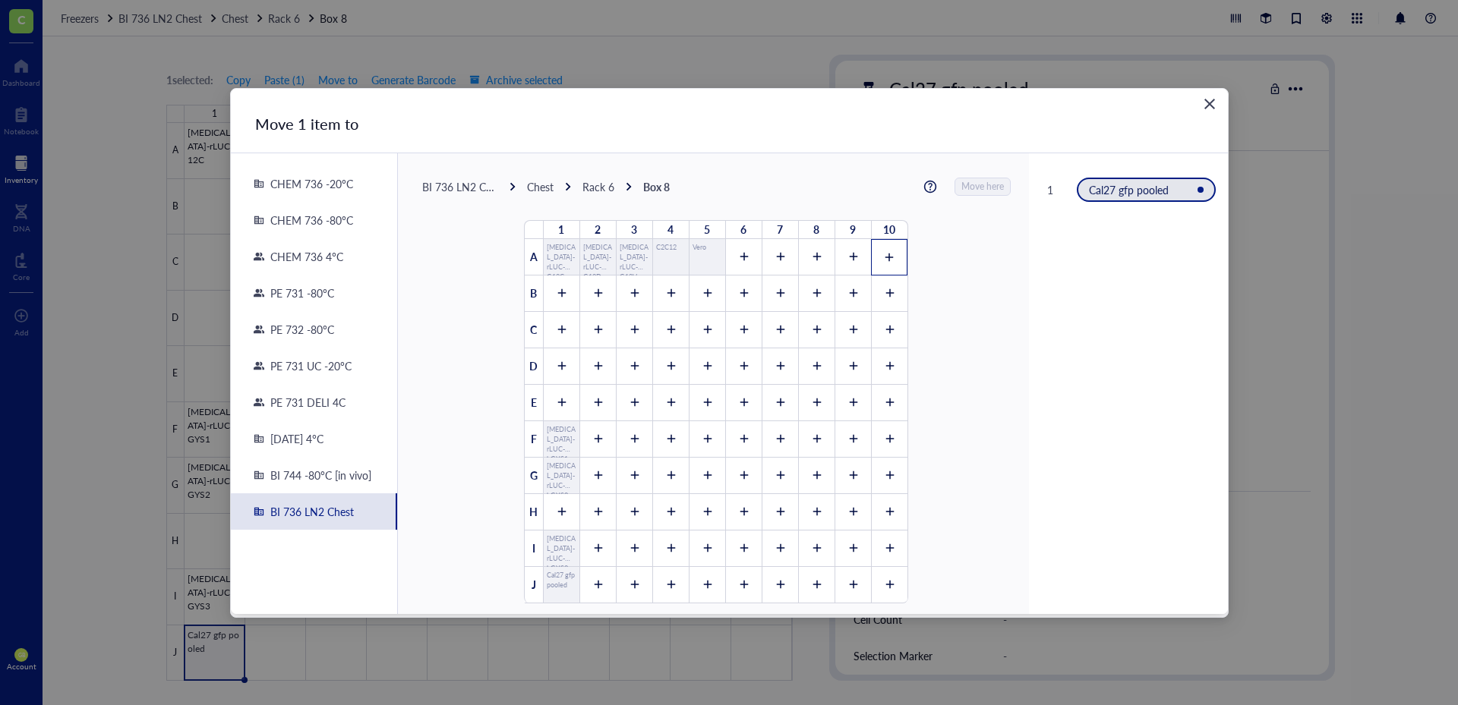
click at [884, 256] on icon at bounding box center [889, 257] width 11 height 11
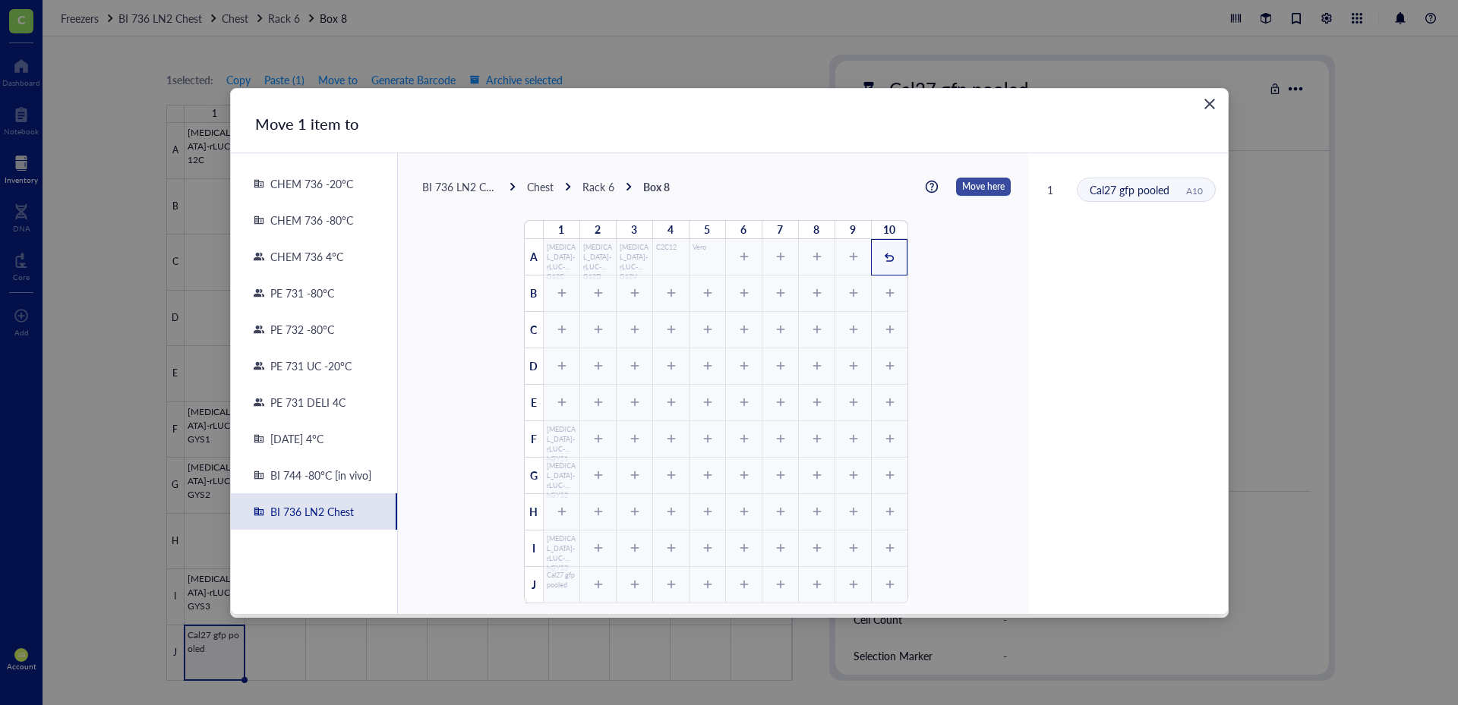
click at [989, 185] on span "Move here" at bounding box center [983, 187] width 43 height 20
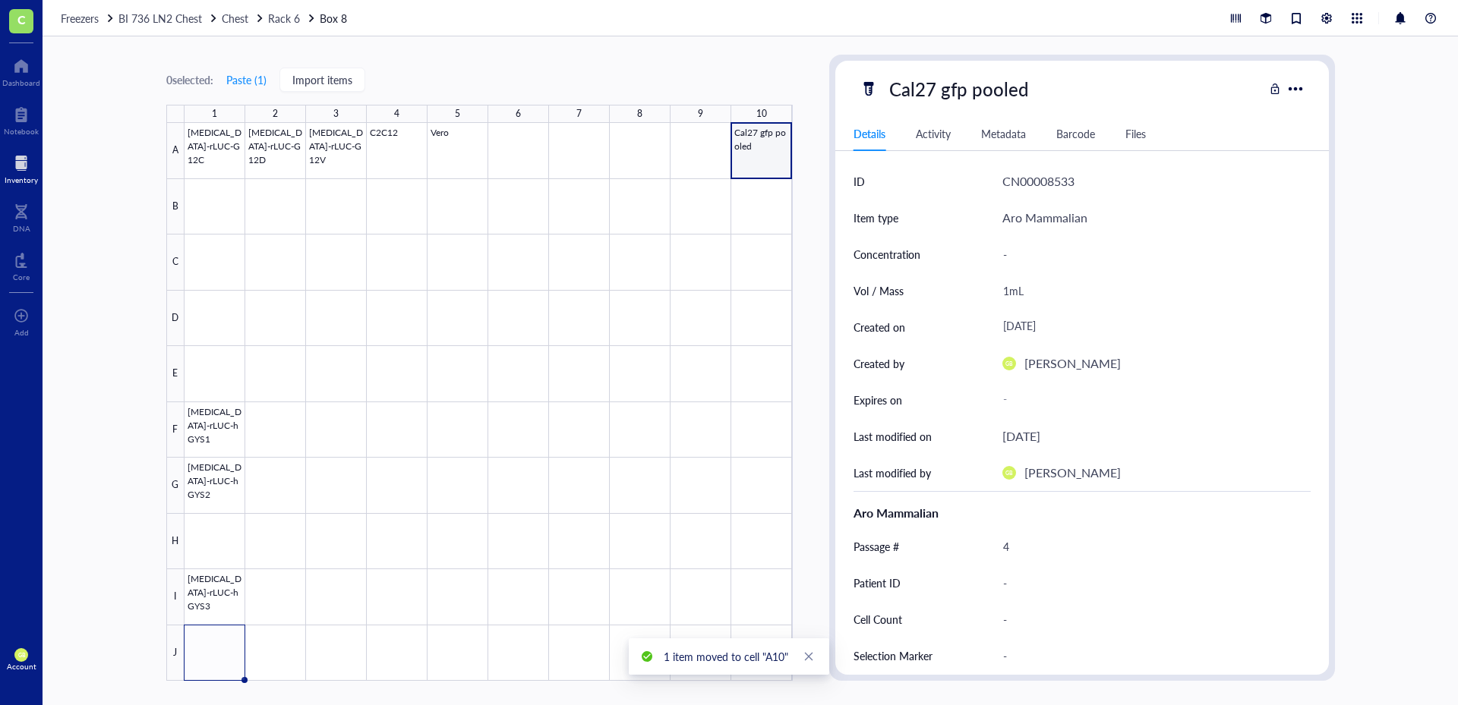
click at [757, 162] on div at bounding box center [488, 402] width 608 height 558
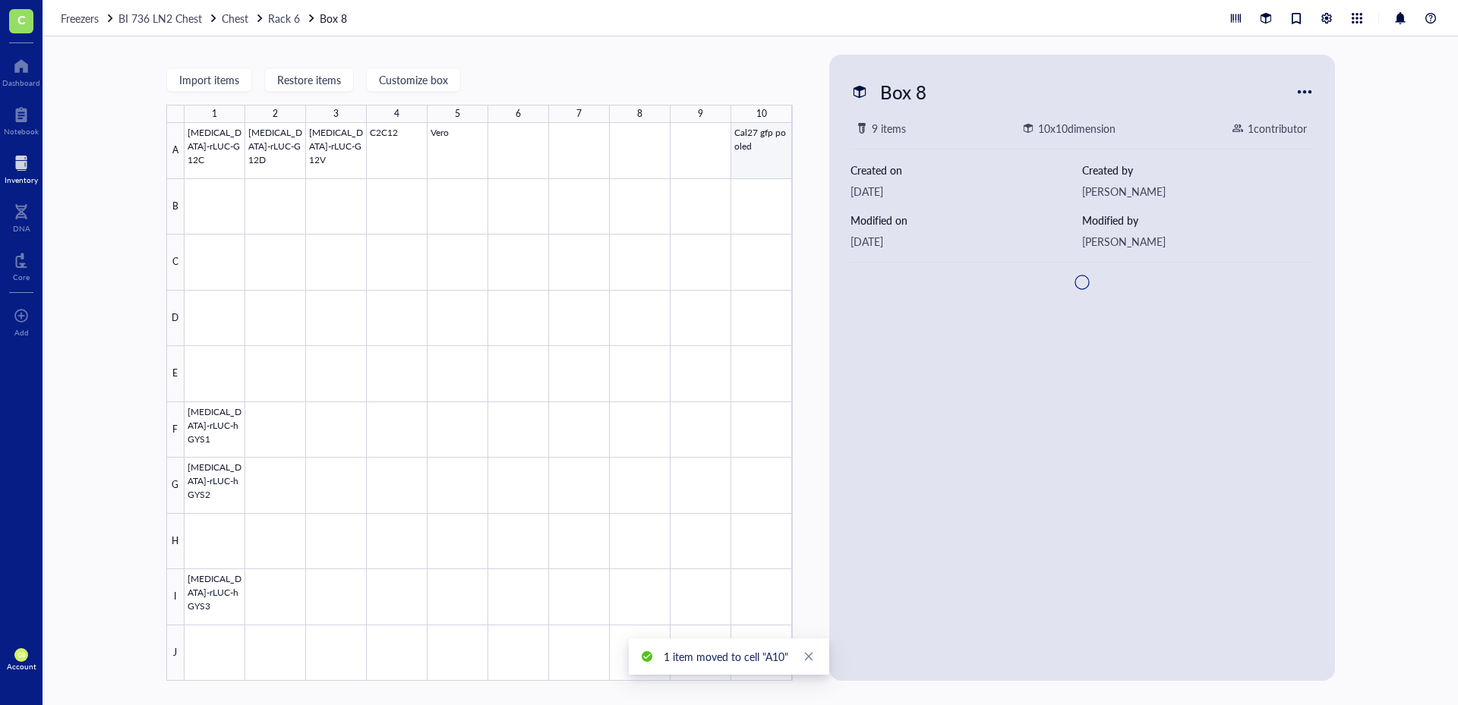
click at [759, 156] on div at bounding box center [488, 402] width 608 height 558
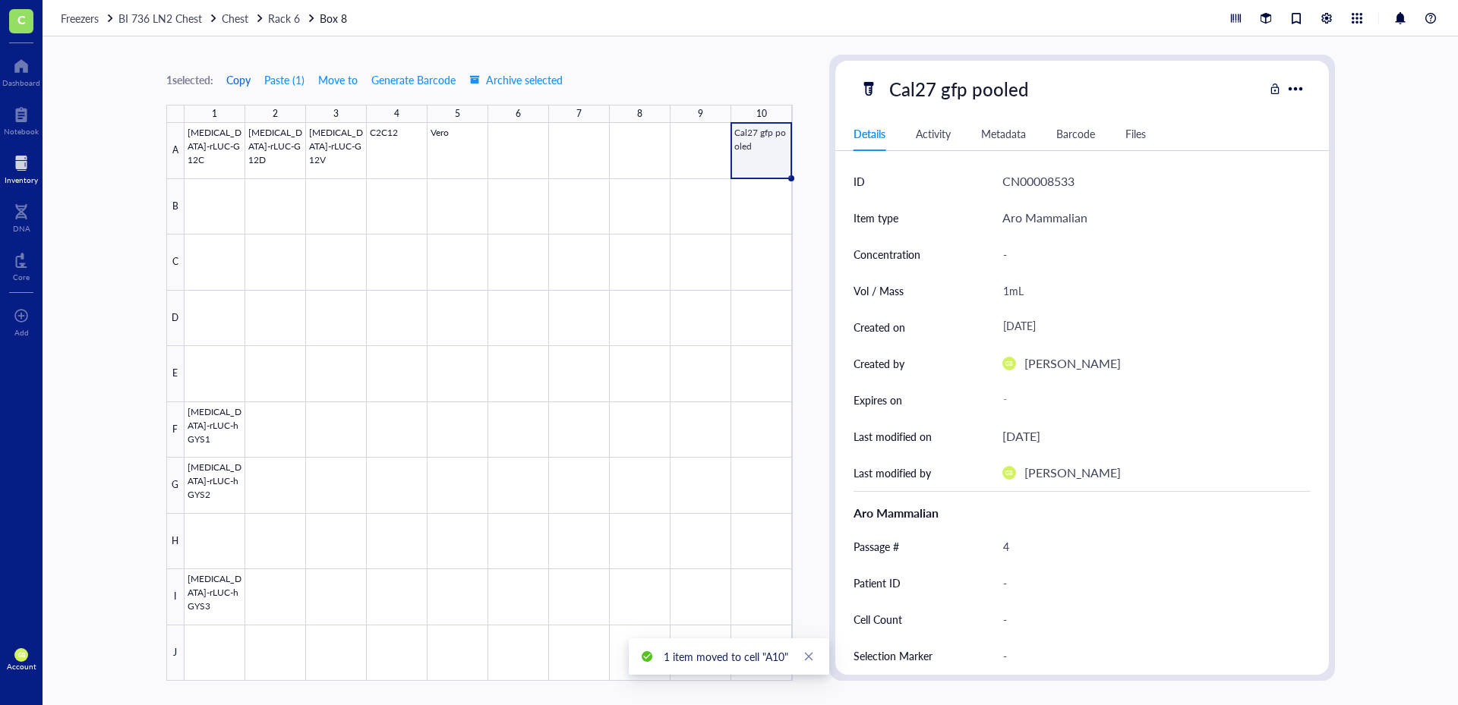
click at [251, 83] on span "Copy" at bounding box center [238, 80] width 24 height 12
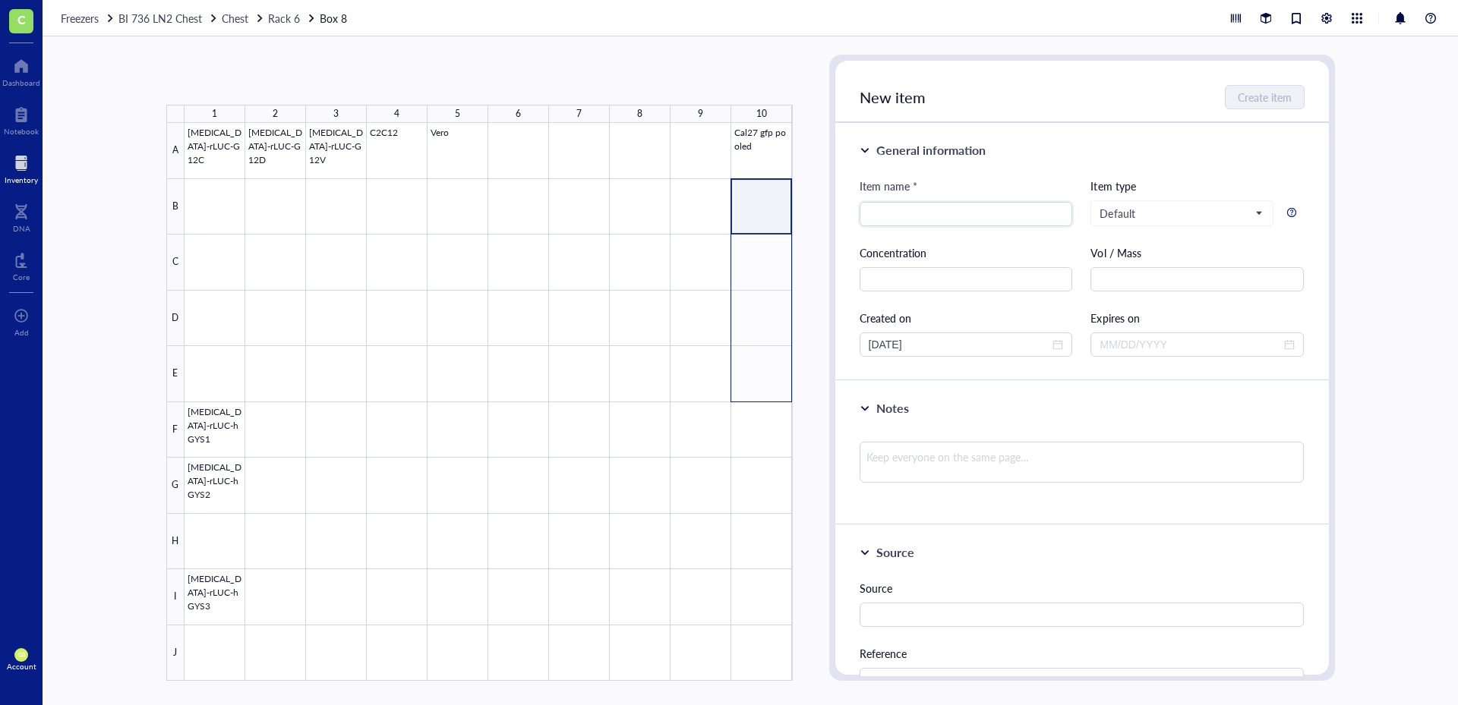
drag, startPoint x: 774, startPoint y: 215, endPoint x: 773, endPoint y: 382, distance: 167.0
click at [773, 382] on div at bounding box center [488, 402] width 608 height 558
click at [251, 81] on button "Paste ( 1 )" at bounding box center [246, 80] width 42 height 24
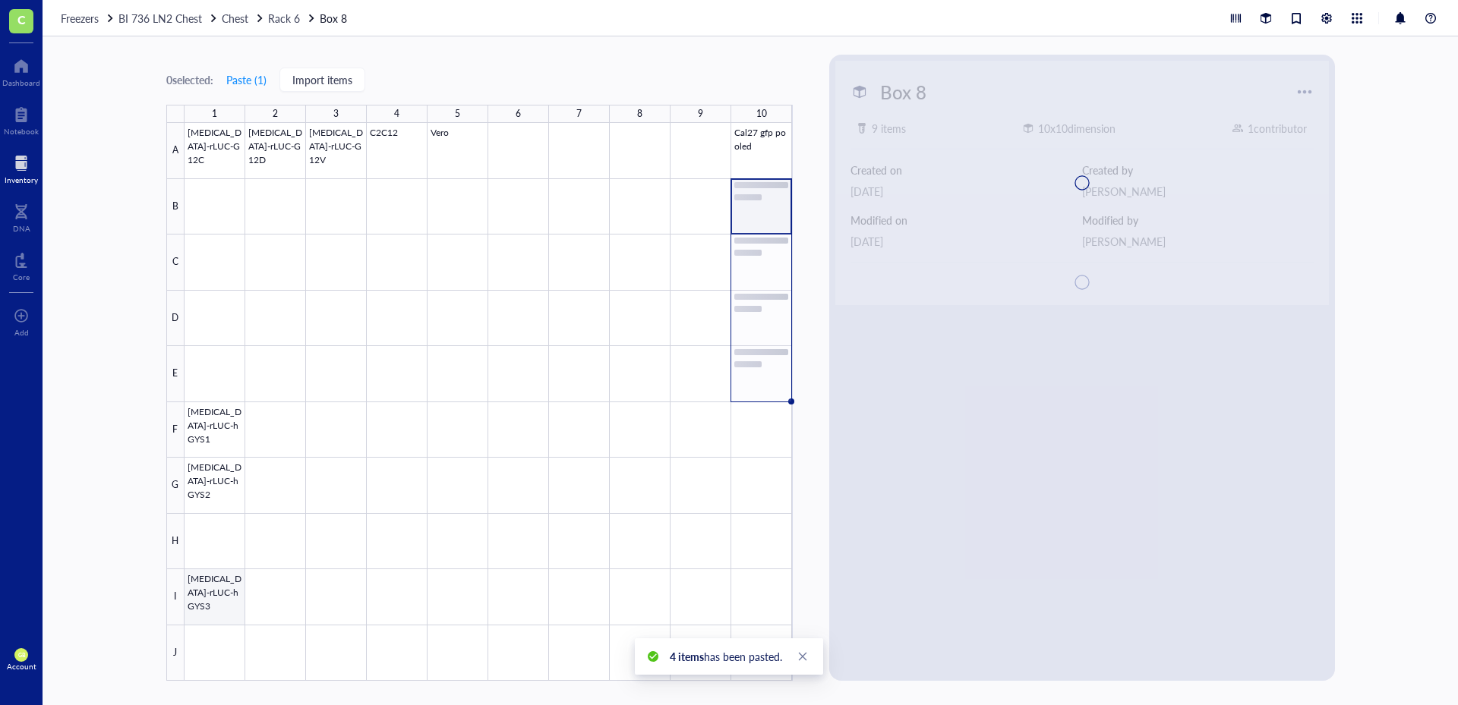
click at [226, 604] on div at bounding box center [488, 402] width 608 height 558
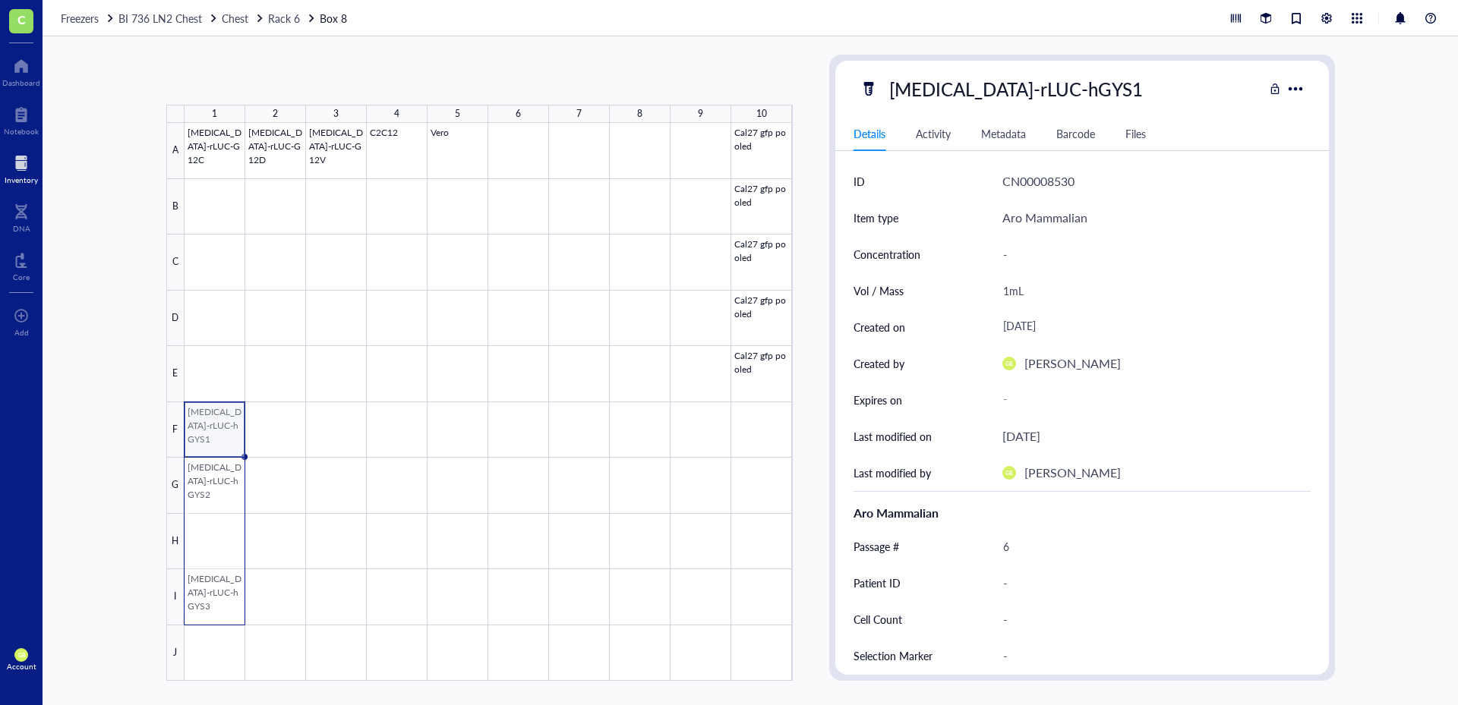
drag, startPoint x: 219, startPoint y: 430, endPoint x: 219, endPoint y: 596, distance: 165.5
click at [219, 596] on div at bounding box center [488, 402] width 608 height 558
click at [209, 603] on div at bounding box center [488, 402] width 608 height 558
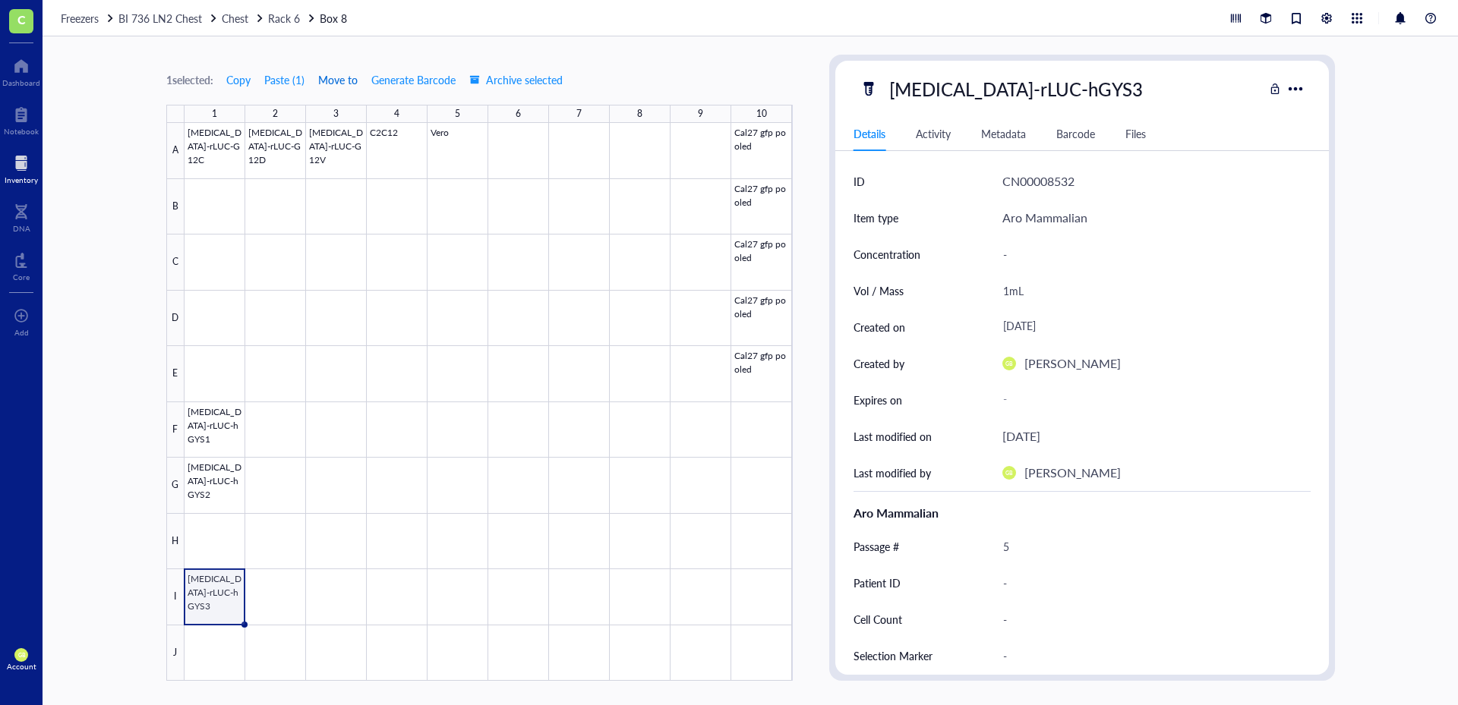
click at [343, 90] on button "Move to" at bounding box center [337, 80] width 41 height 24
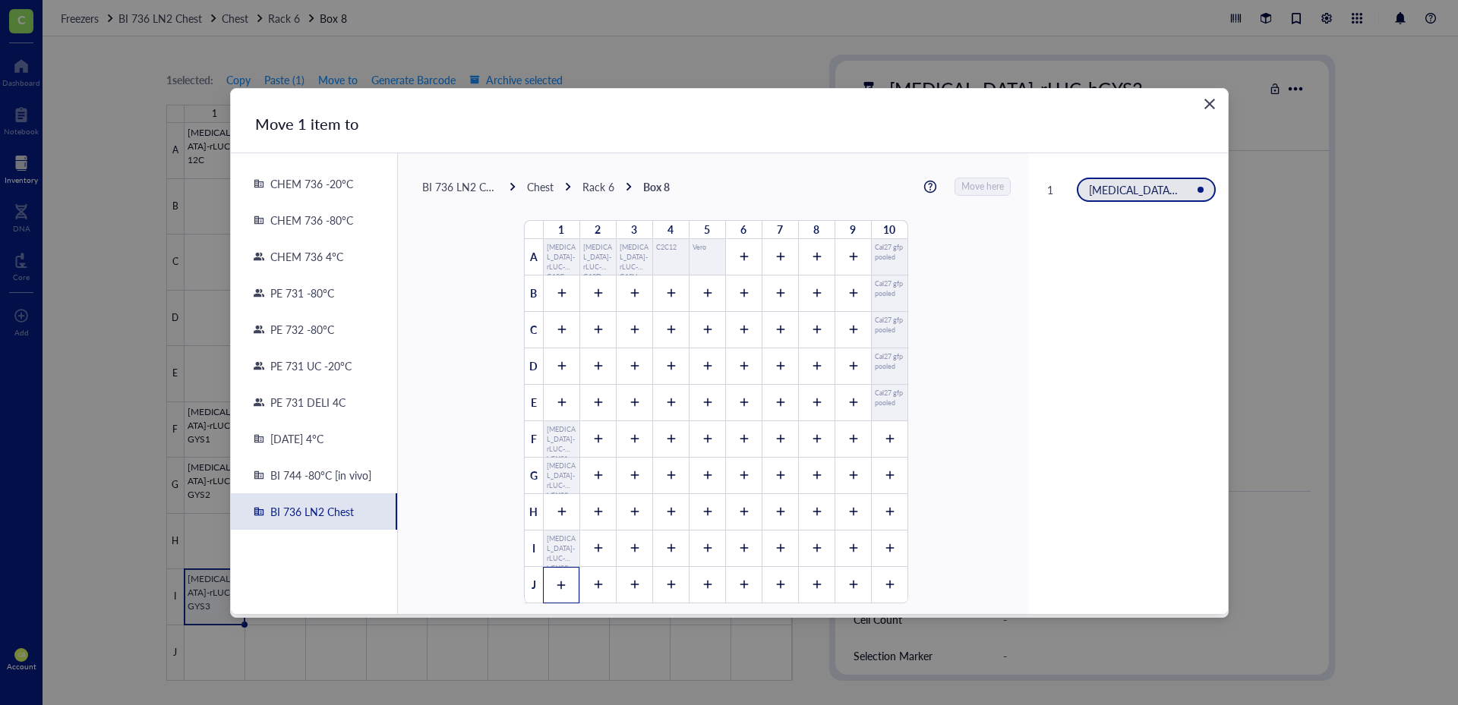
click at [562, 596] on div at bounding box center [561, 585] width 36 height 36
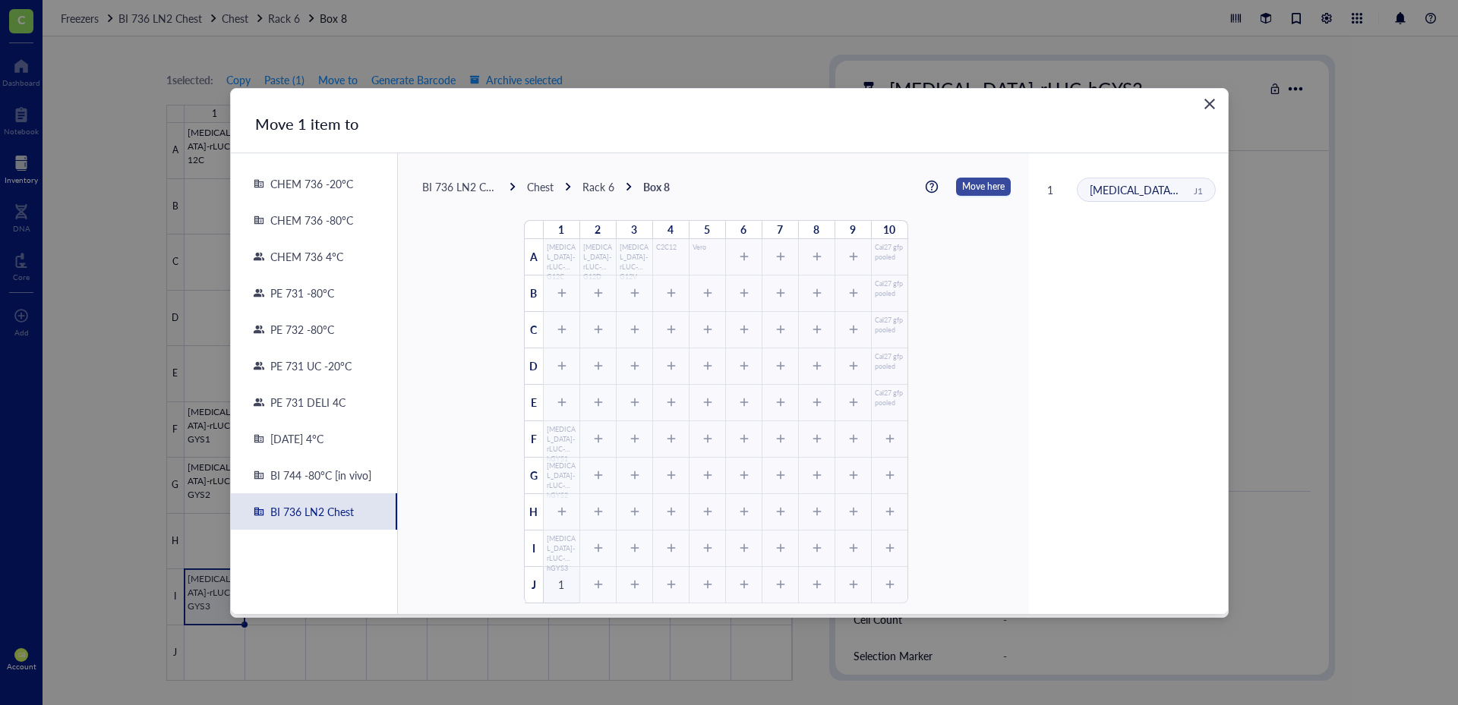
click at [968, 185] on span "Move here" at bounding box center [983, 187] width 43 height 20
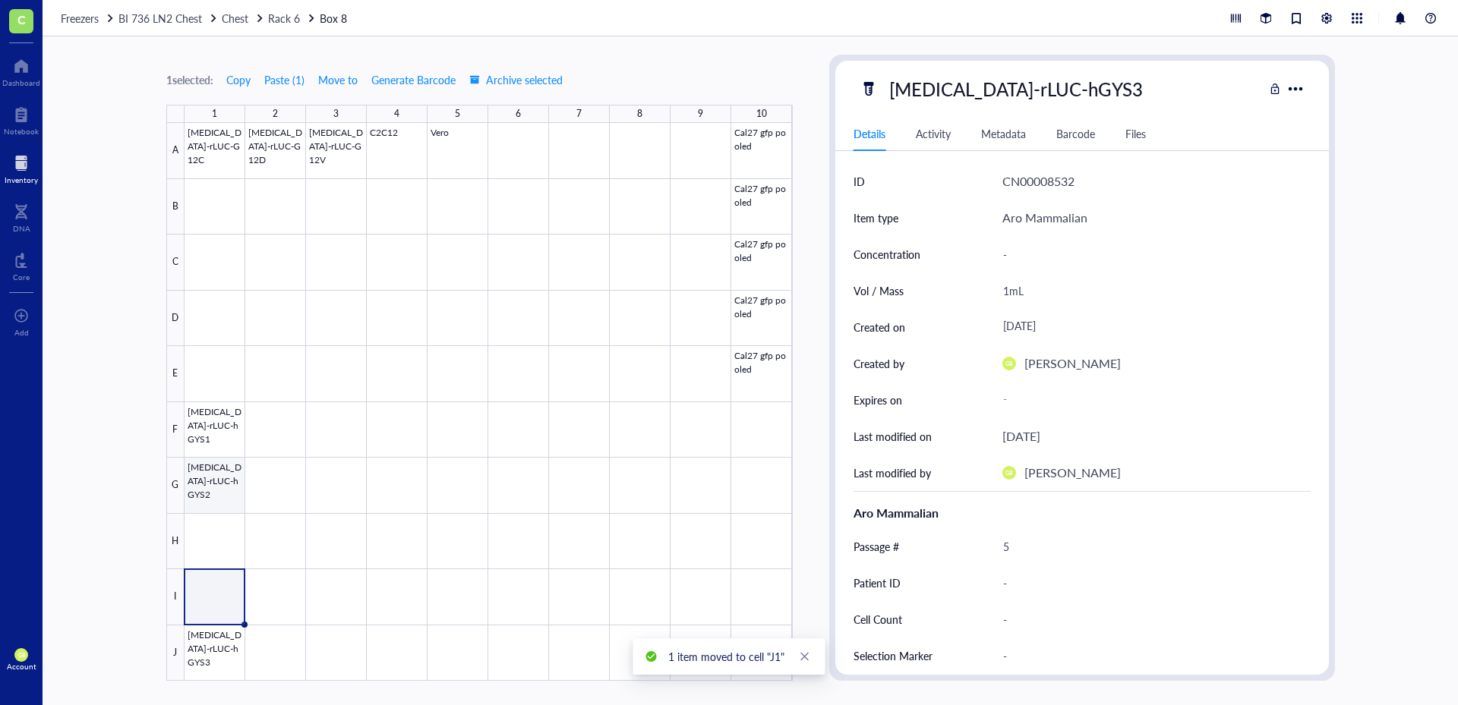
click at [235, 499] on div at bounding box center [488, 402] width 608 height 558
click at [350, 80] on span "Move to" at bounding box center [337, 80] width 39 height 12
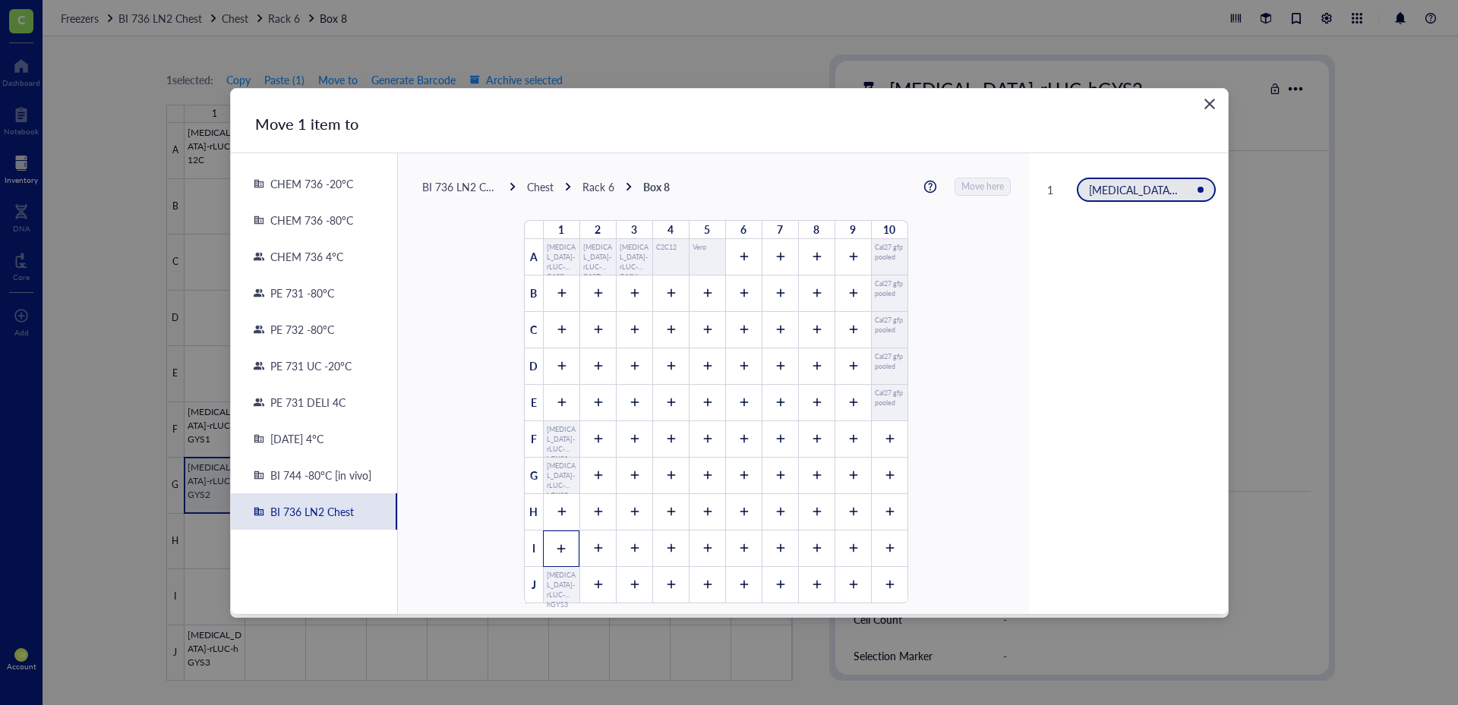
click at [557, 547] on icon at bounding box center [561, 549] width 11 height 11
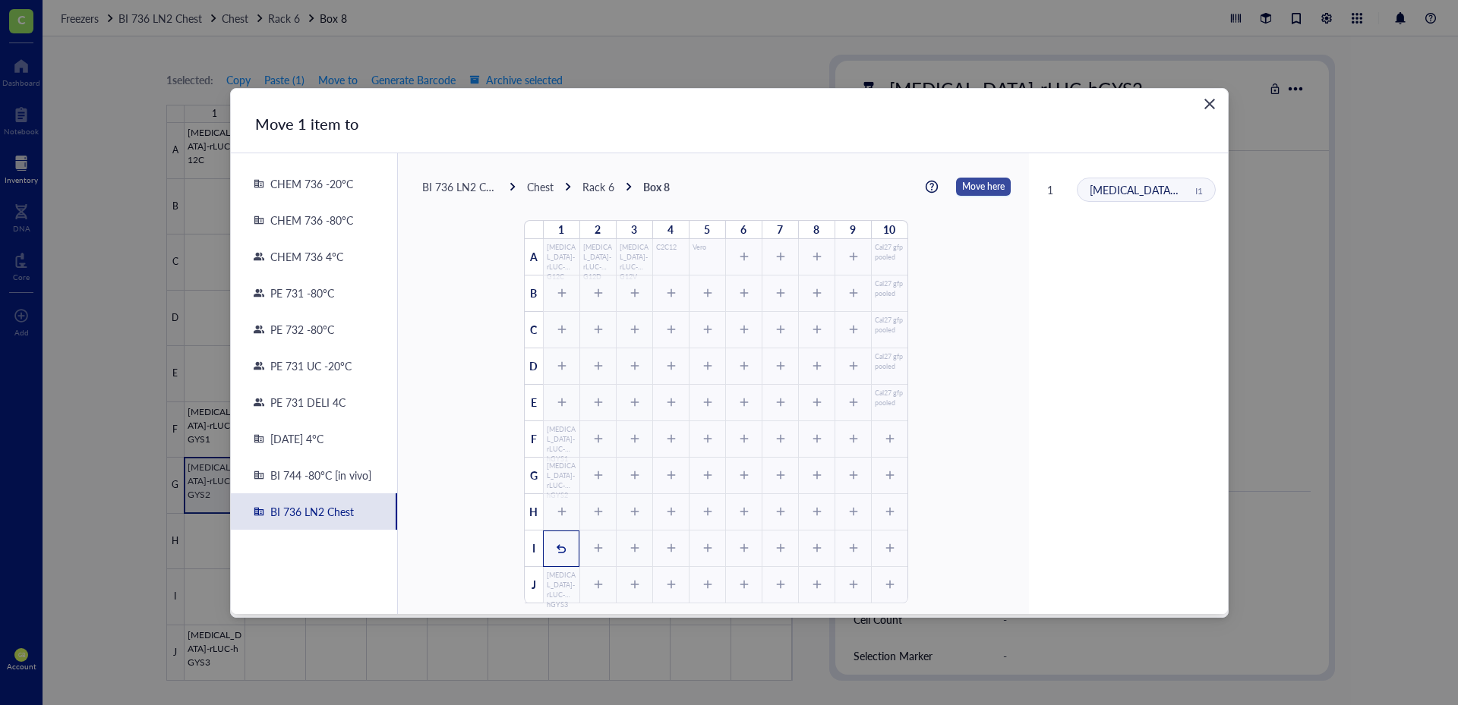
click at [967, 191] on span "Move here" at bounding box center [983, 187] width 43 height 20
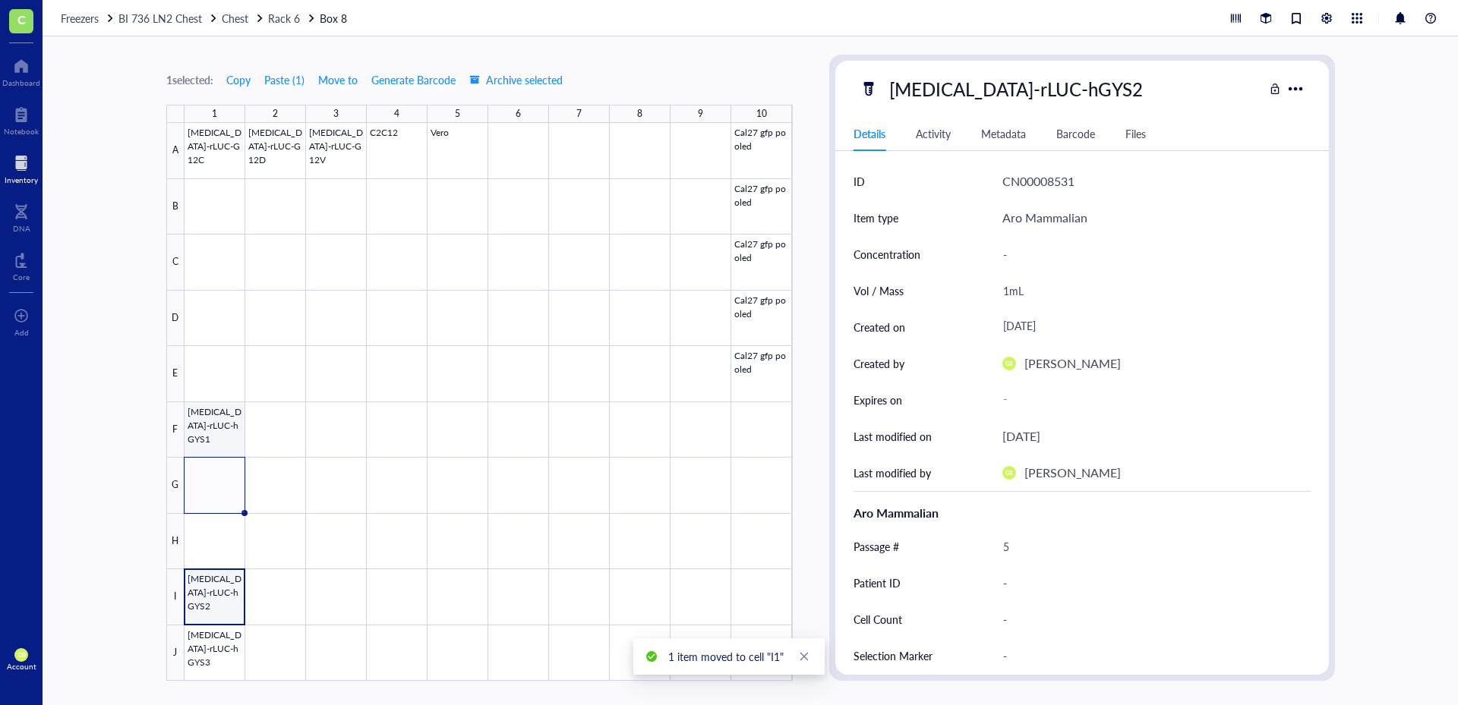
click at [214, 433] on div at bounding box center [488, 402] width 608 height 558
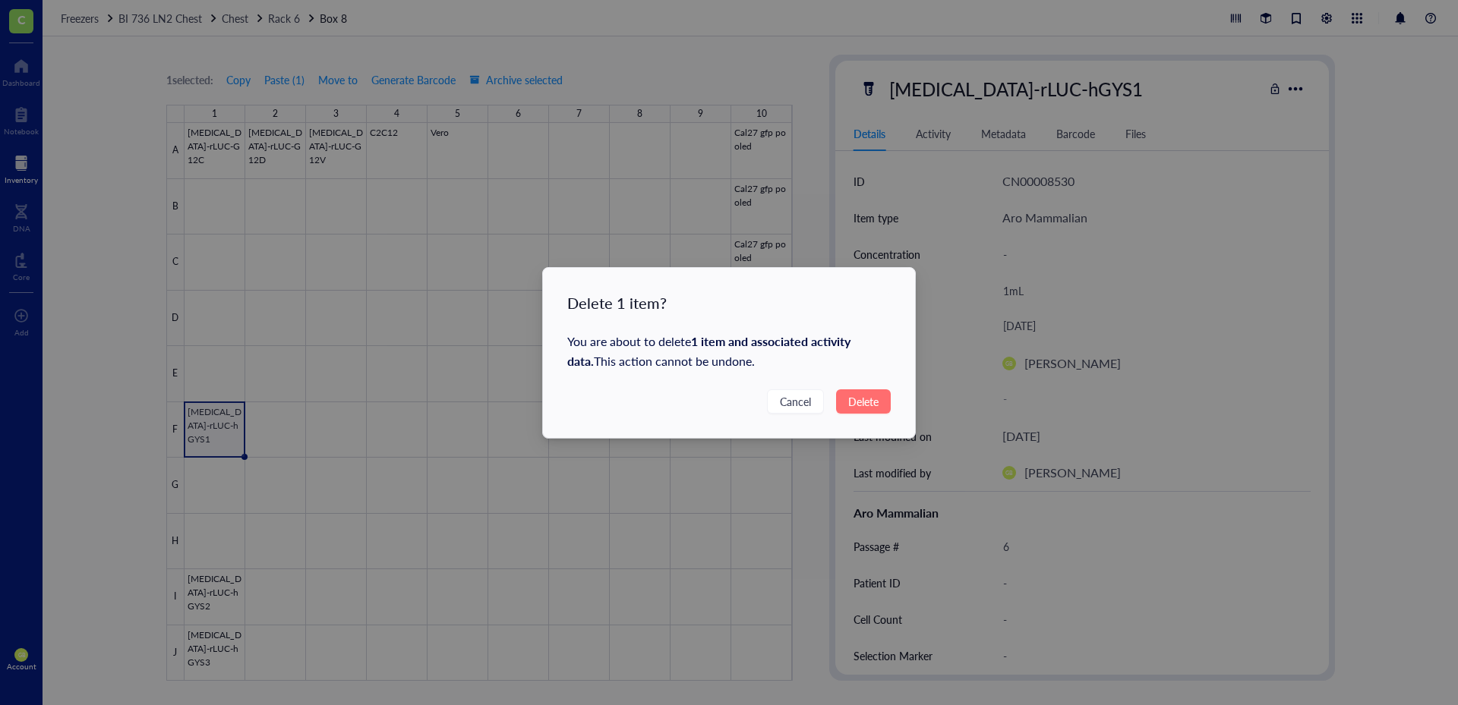
click at [871, 402] on span "Delete" at bounding box center [863, 401] width 30 height 17
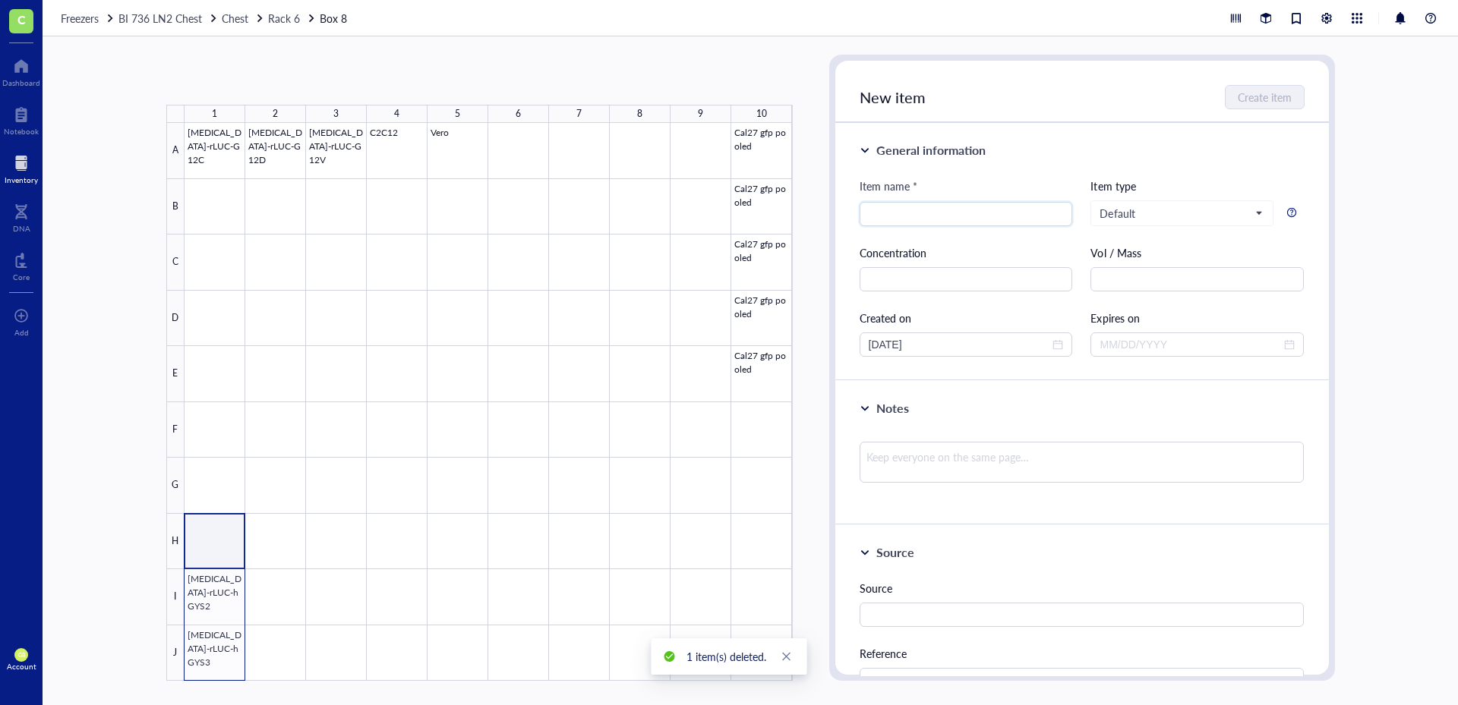
drag, startPoint x: 229, startPoint y: 561, endPoint x: 229, endPoint y: 648, distance: 86.6
click at [229, 648] on div at bounding box center [488, 402] width 608 height 558
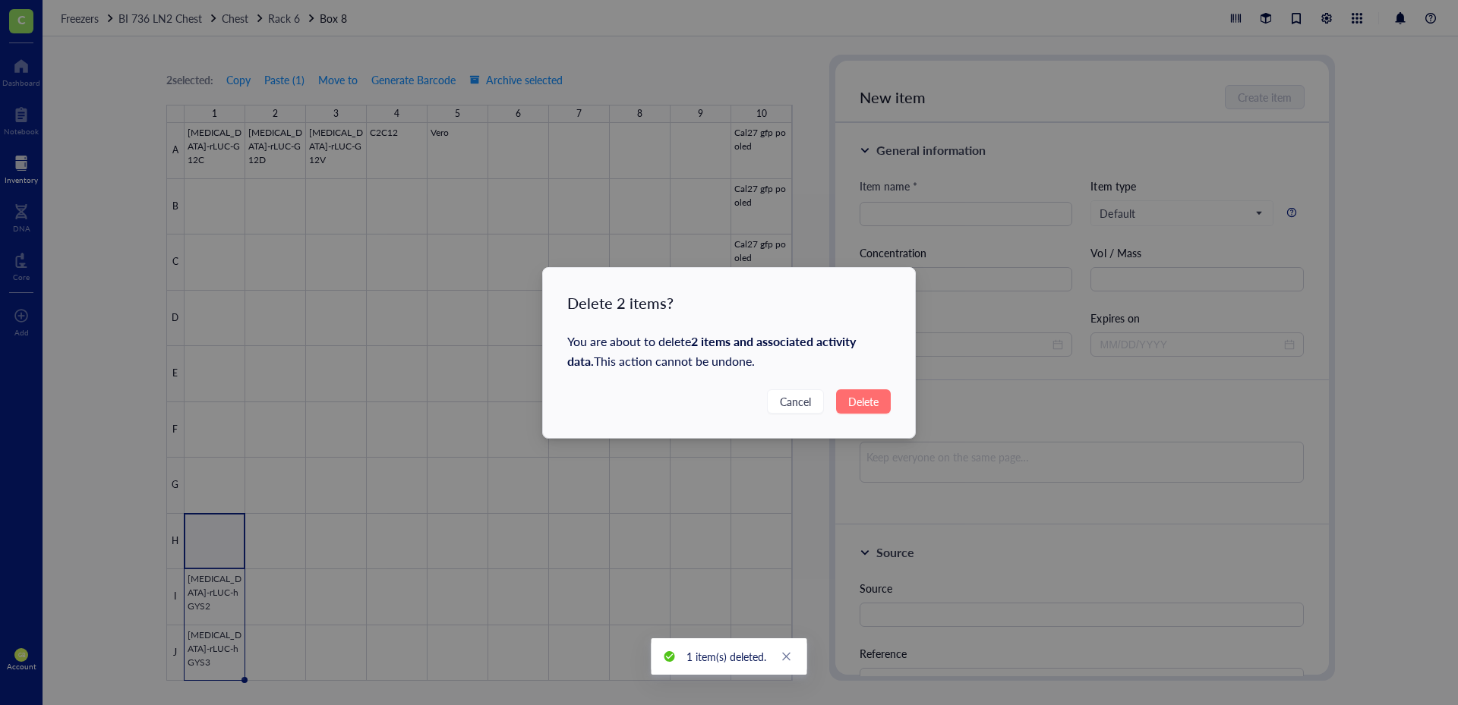
click at [847, 407] on button "Delete" at bounding box center [863, 401] width 55 height 24
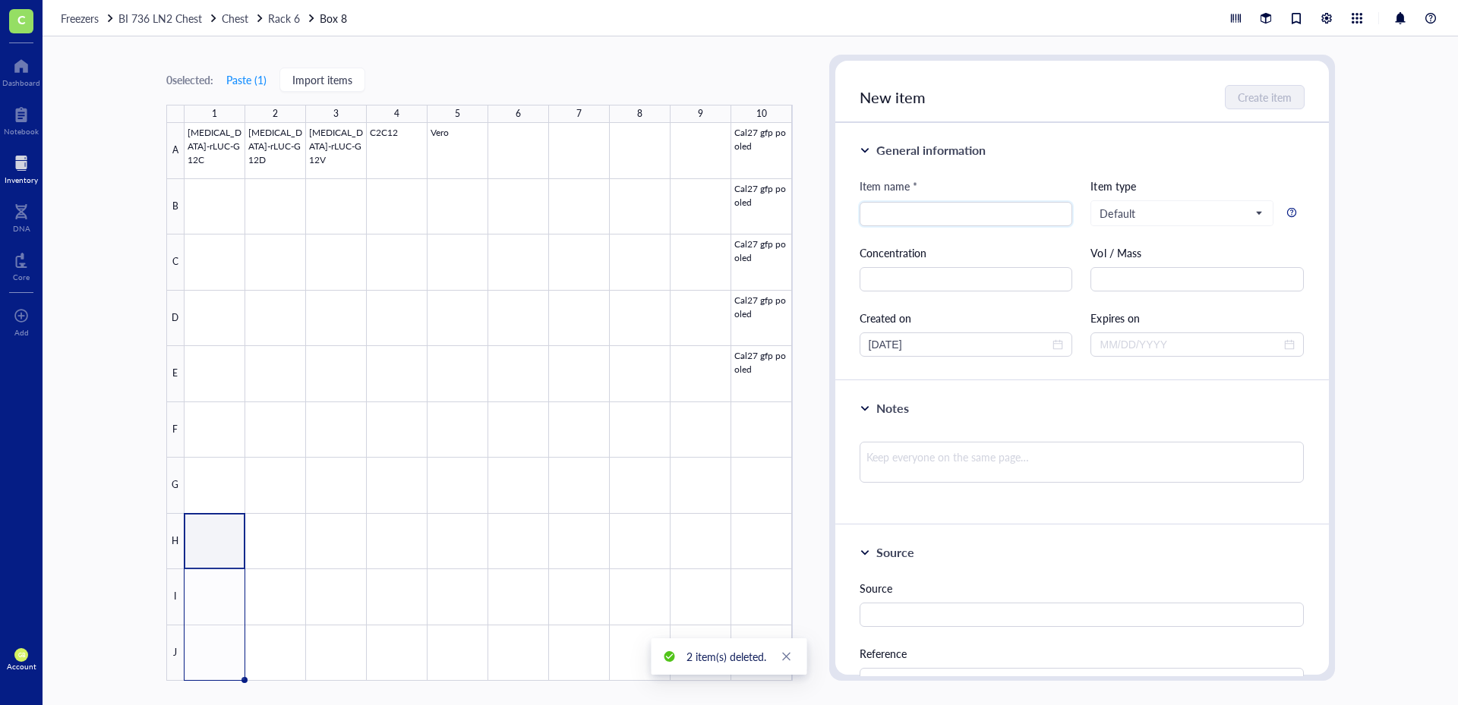
click at [225, 550] on div at bounding box center [488, 402] width 608 height 558
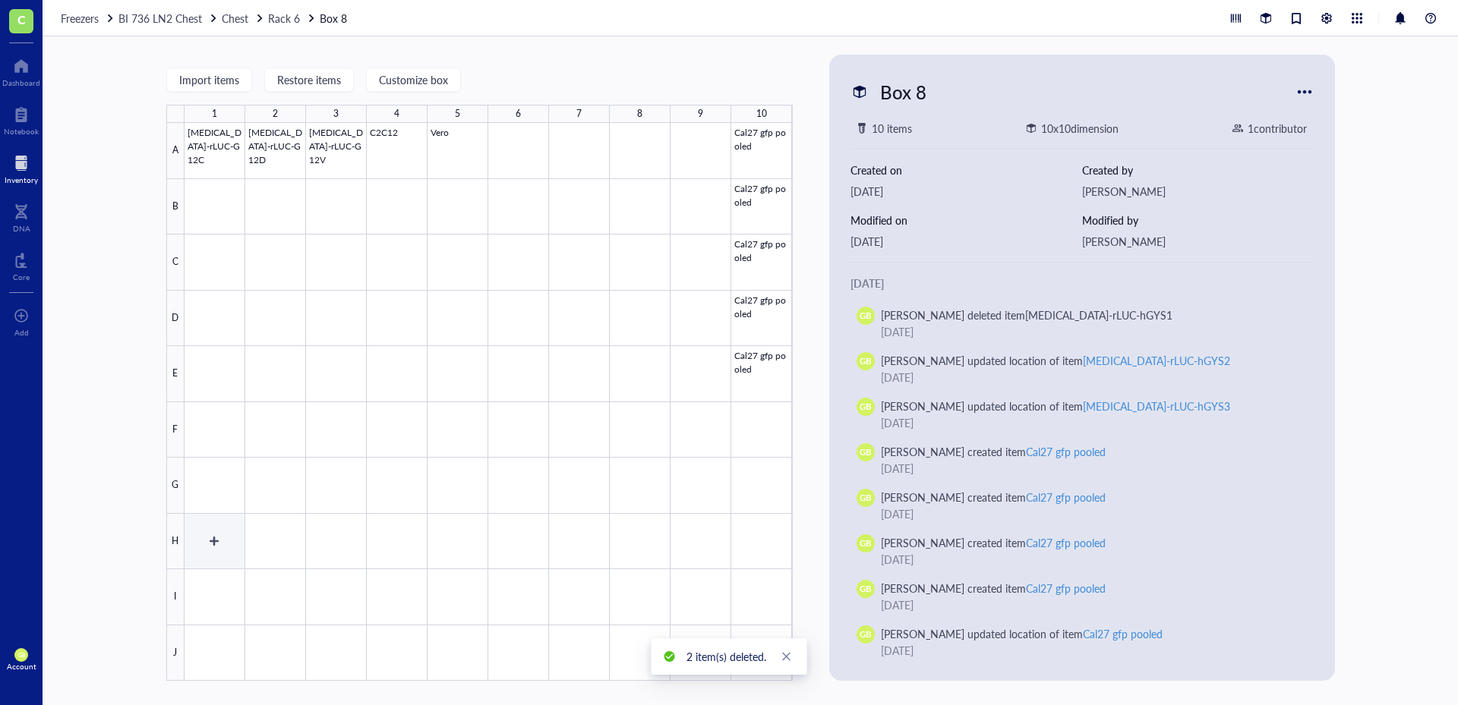
click at [213, 547] on div at bounding box center [488, 402] width 608 height 558
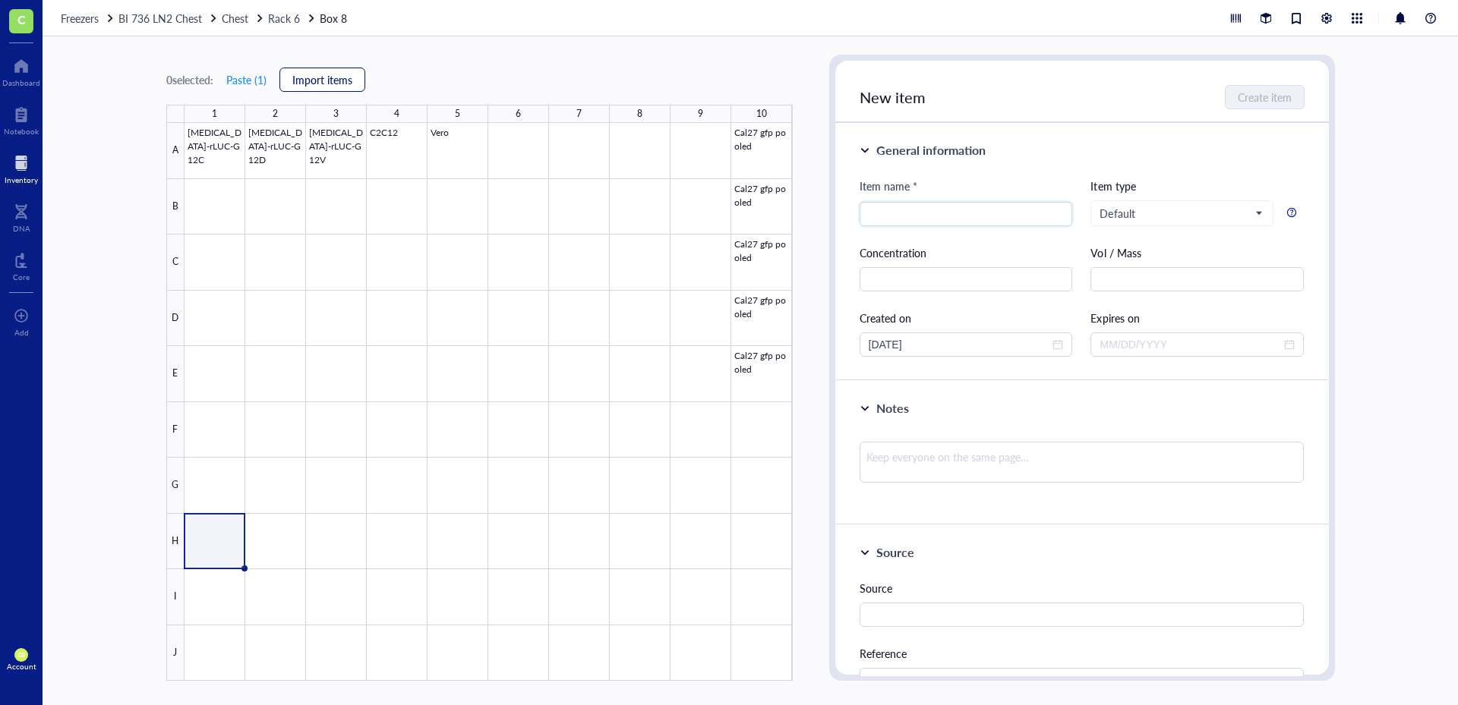
click at [307, 76] on span "Import items" at bounding box center [322, 80] width 60 height 12
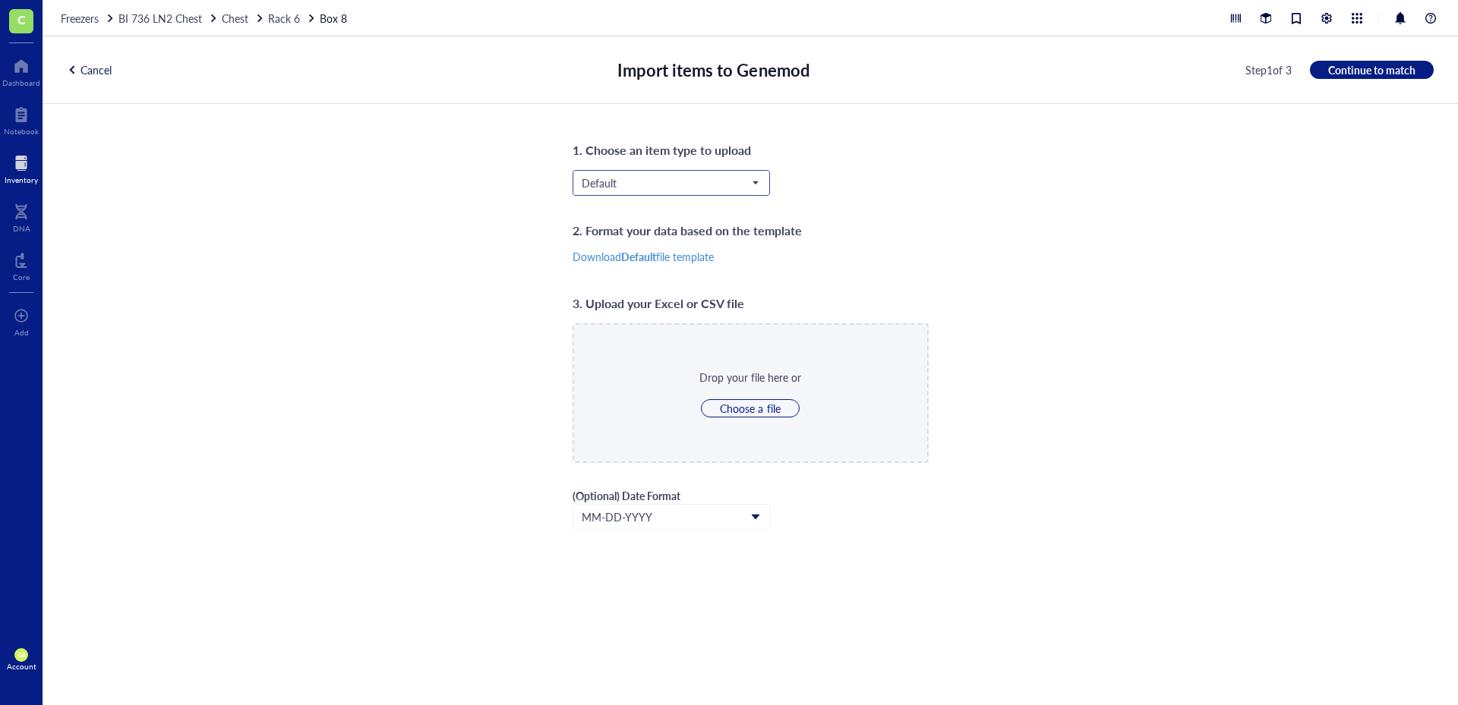
click at [689, 184] on span "Default" at bounding box center [670, 183] width 176 height 14
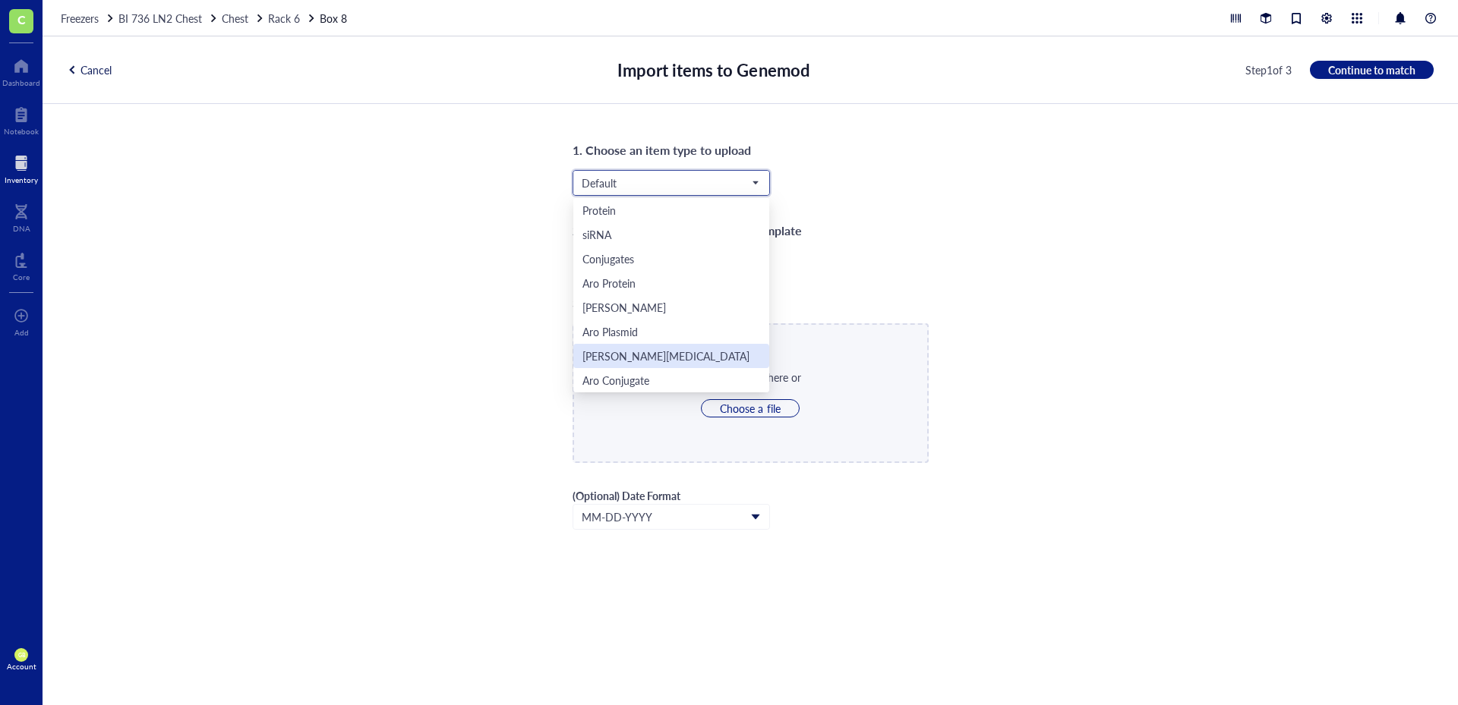
scroll to position [73, 0]
click at [649, 330] on div "Aro Mammalian" at bounding box center [619, 331] width 74 height 17
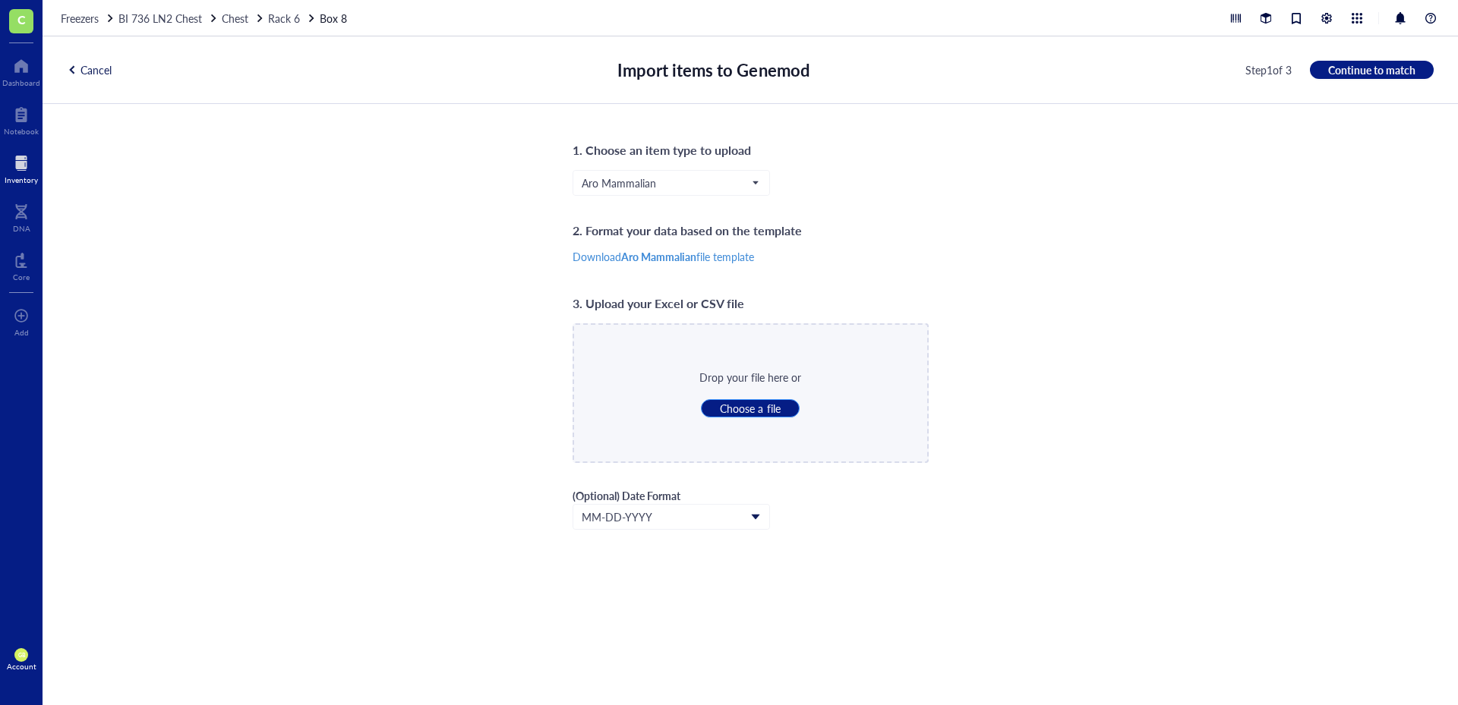
click at [748, 415] on span "Choose a file" at bounding box center [750, 409] width 60 height 14
type input "C:\fakepath\LN2_Rack_6_Box_8.csv"
click at [1351, 72] on span "Continue to match" at bounding box center [1371, 70] width 87 height 14
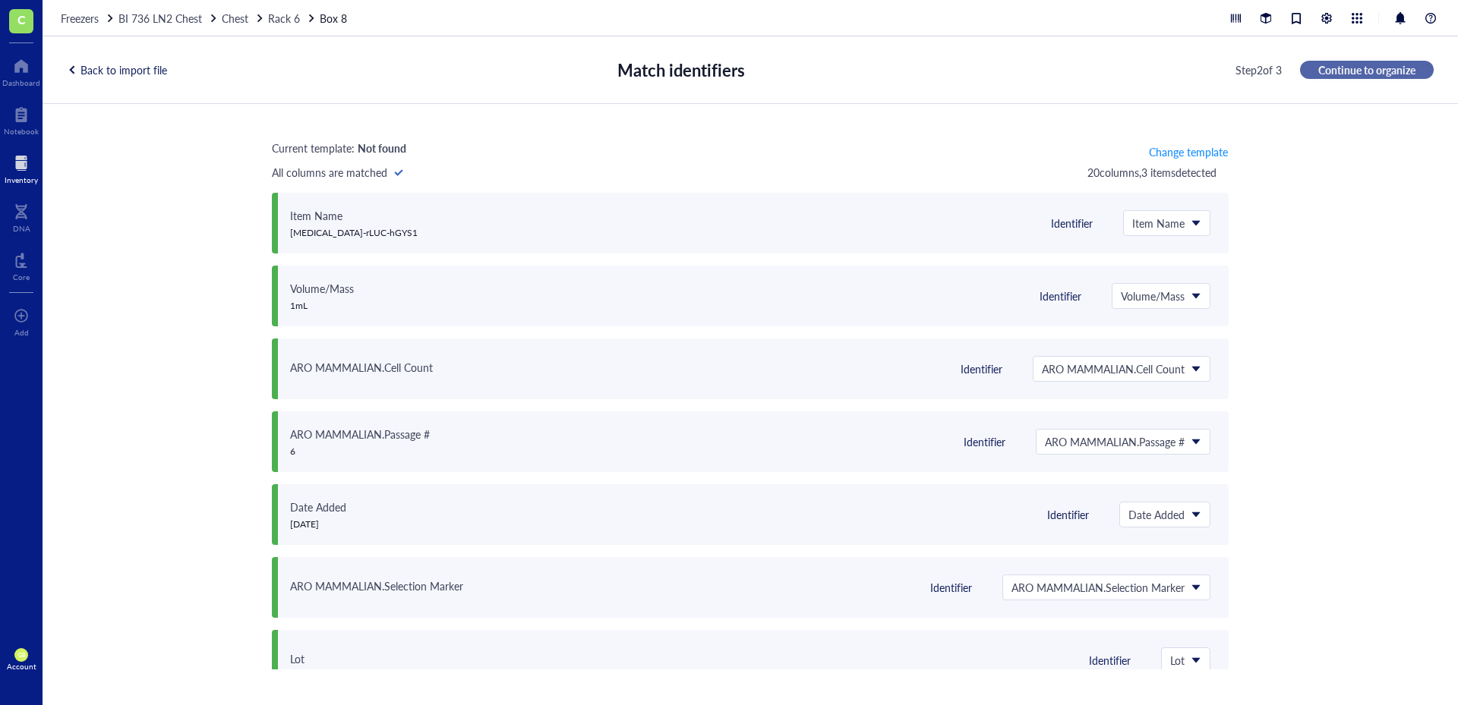
click at [1339, 74] on span "Continue to organize" at bounding box center [1366, 70] width 97 height 14
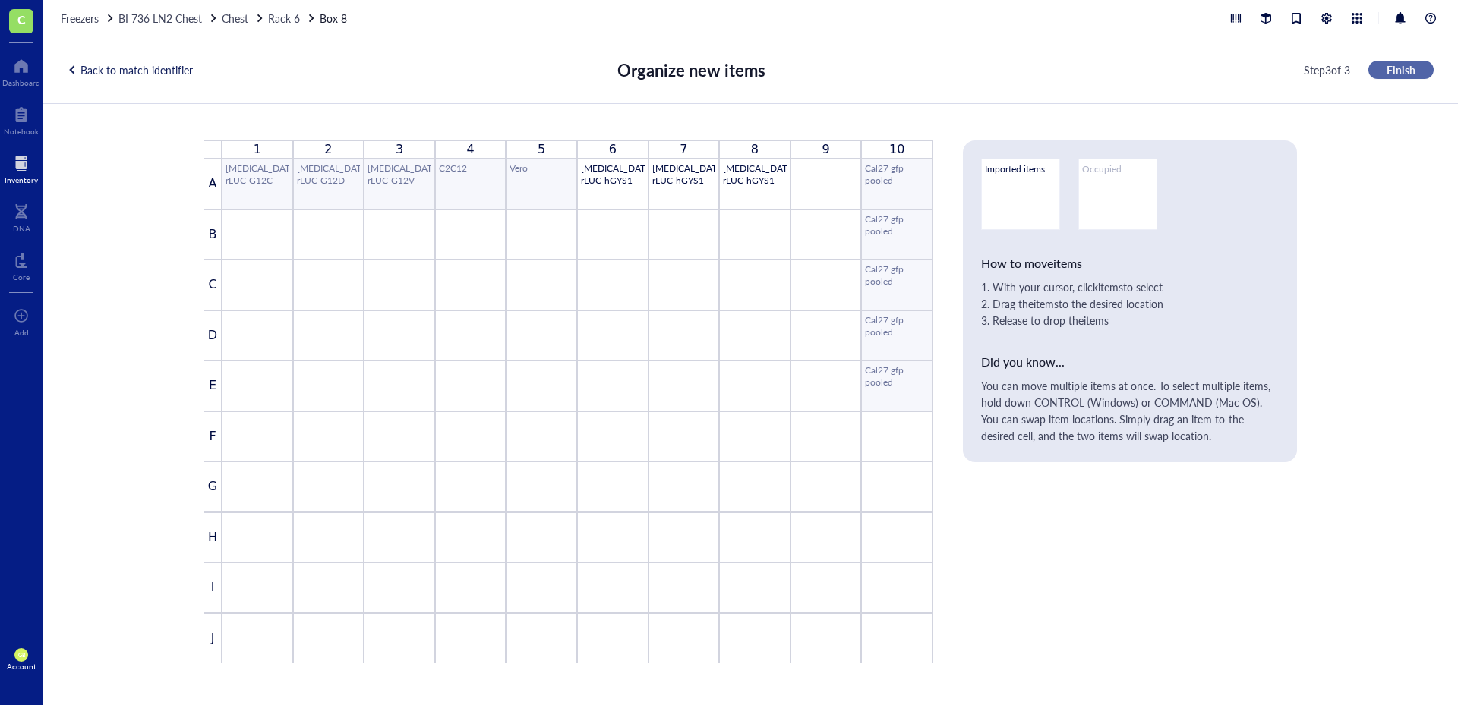
click at [1398, 77] on button "Finish" at bounding box center [1400, 70] width 65 height 18
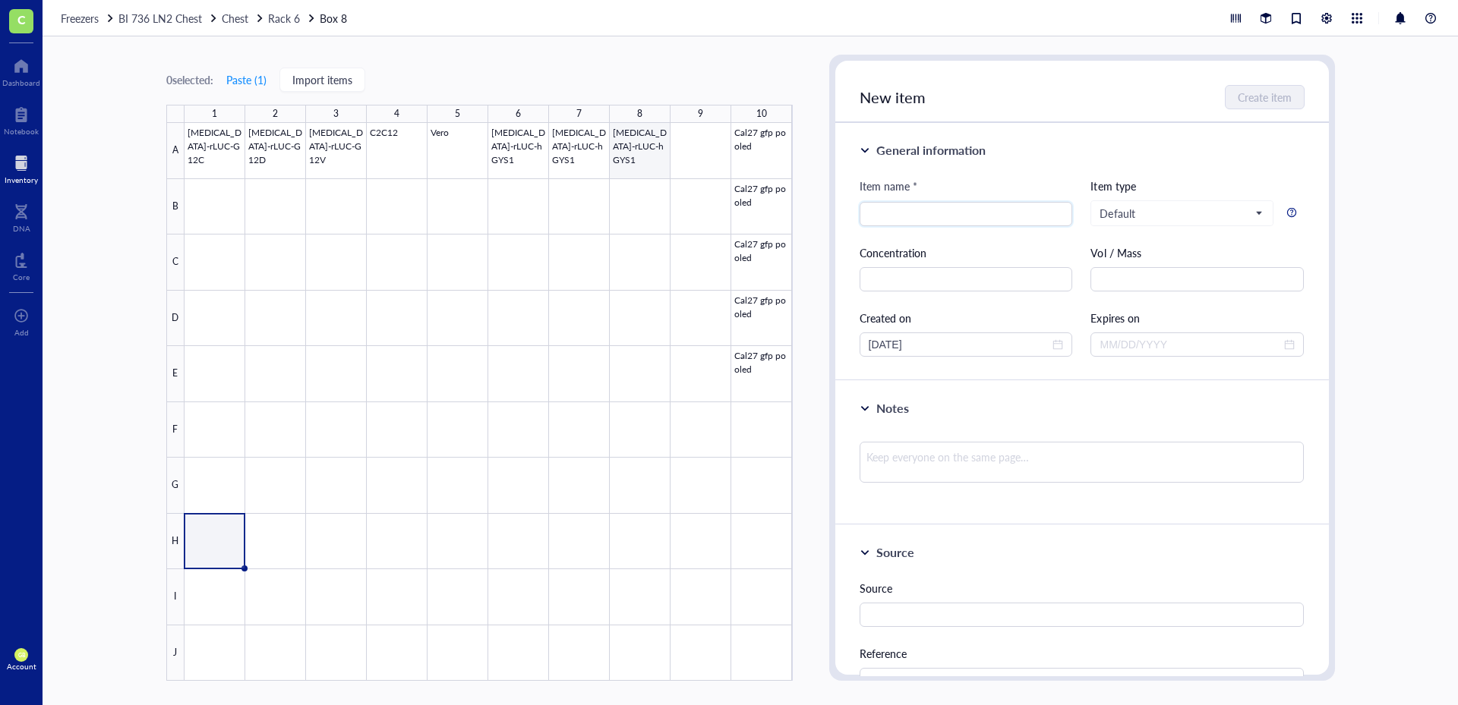
click at [630, 162] on div at bounding box center [488, 402] width 608 height 558
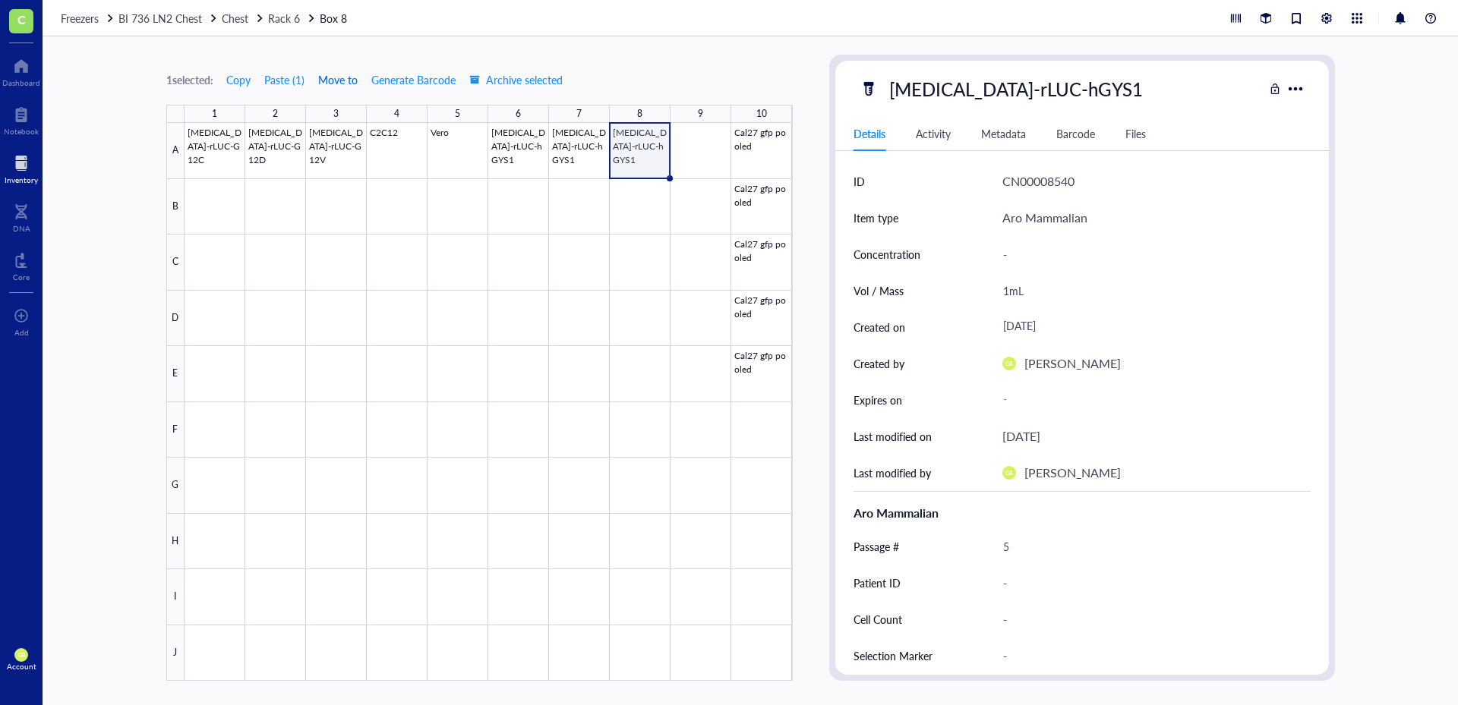
click at [339, 80] on span "Move to" at bounding box center [337, 80] width 39 height 12
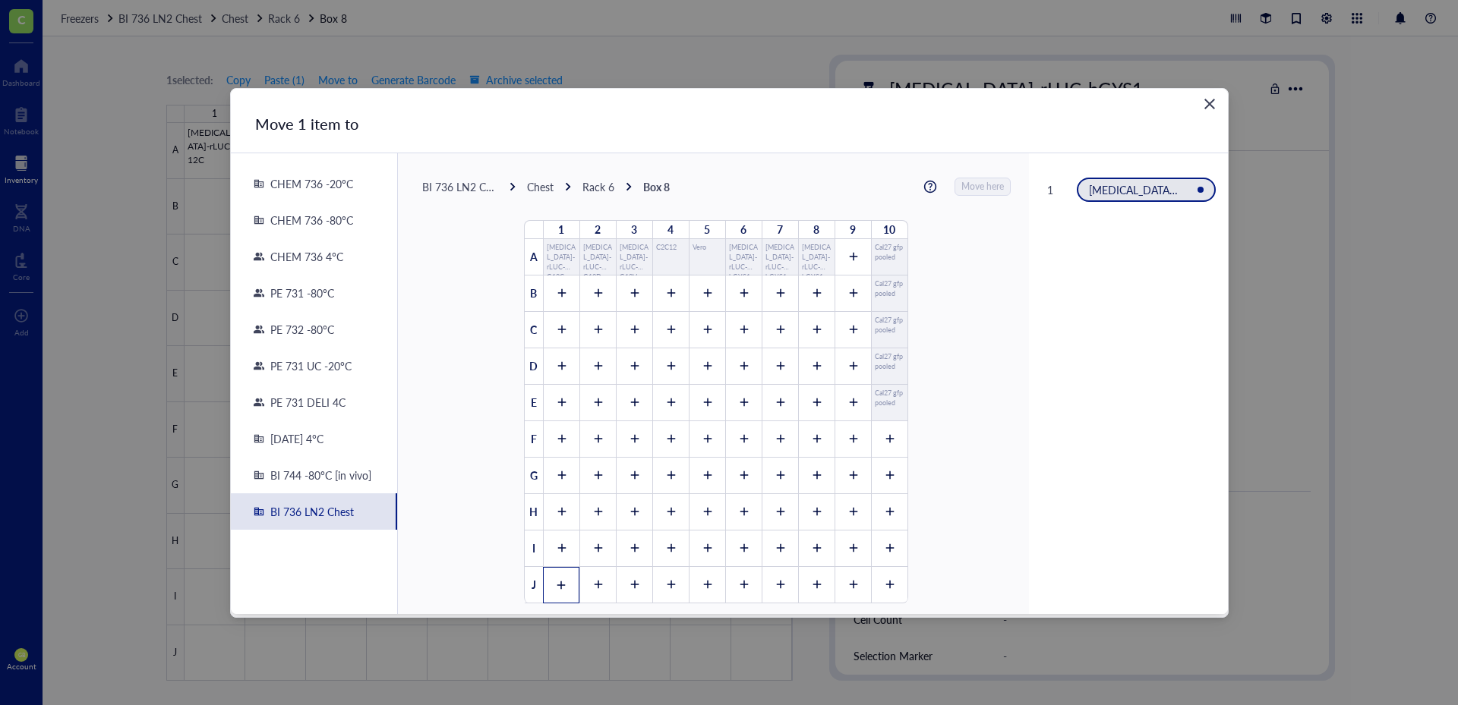
click at [559, 583] on icon at bounding box center [561, 585] width 11 height 11
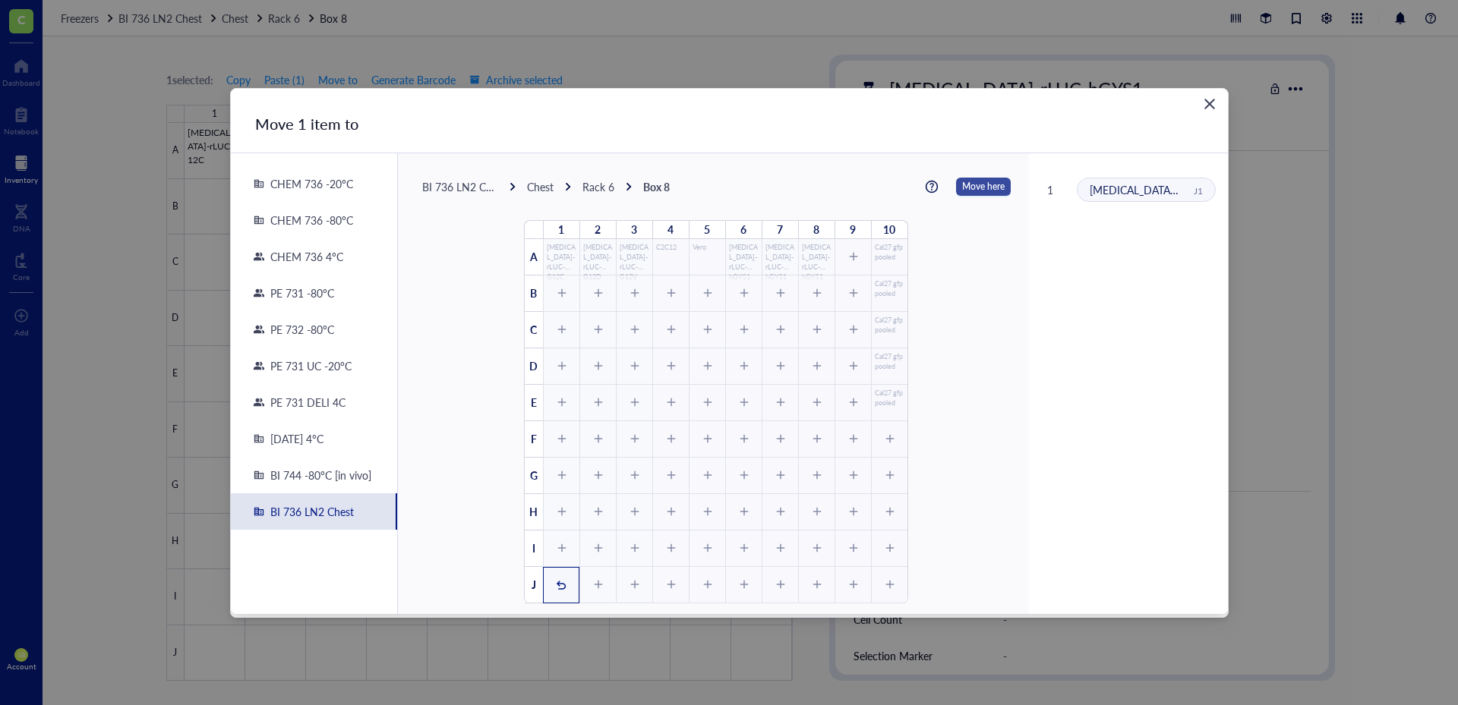
click at [979, 180] on span "Move here" at bounding box center [983, 187] width 43 height 20
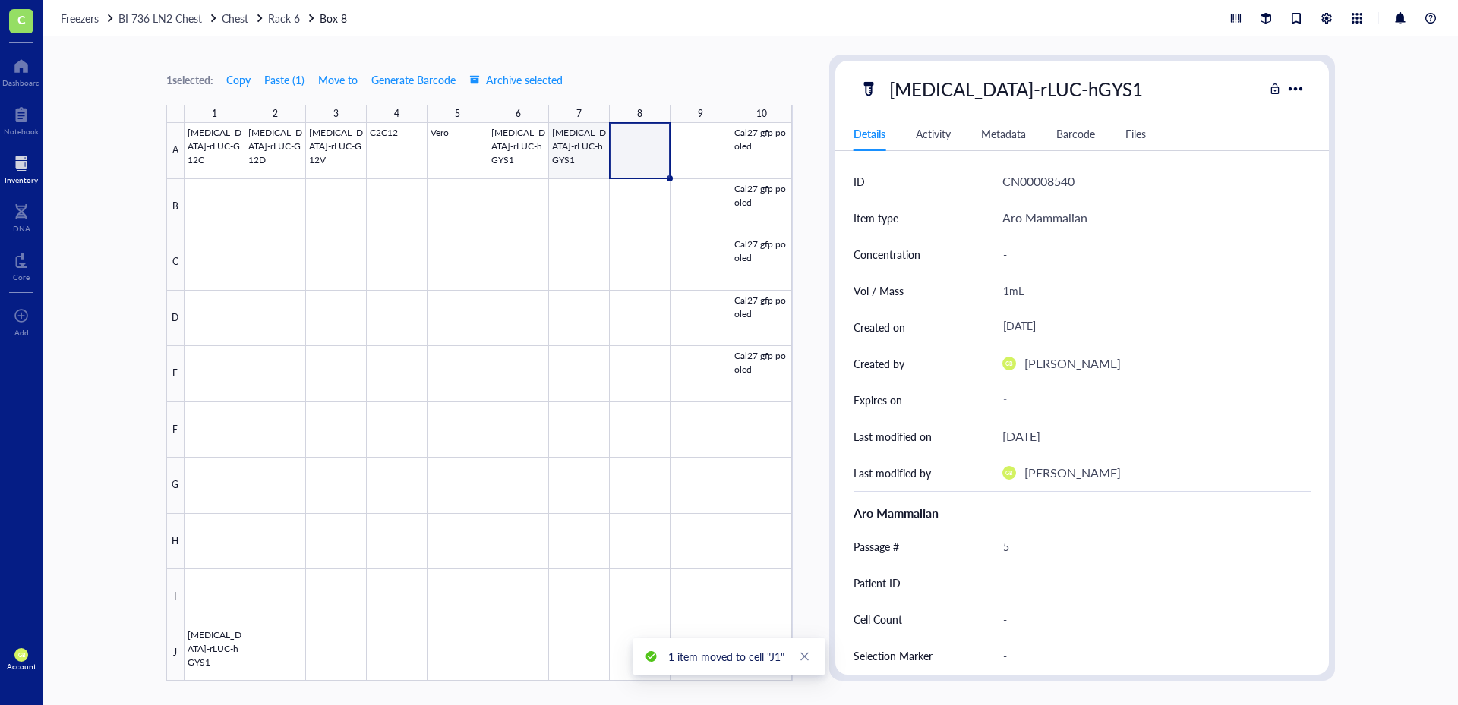
click at [576, 165] on div at bounding box center [488, 402] width 608 height 558
click at [339, 80] on span "Move to" at bounding box center [337, 80] width 39 height 12
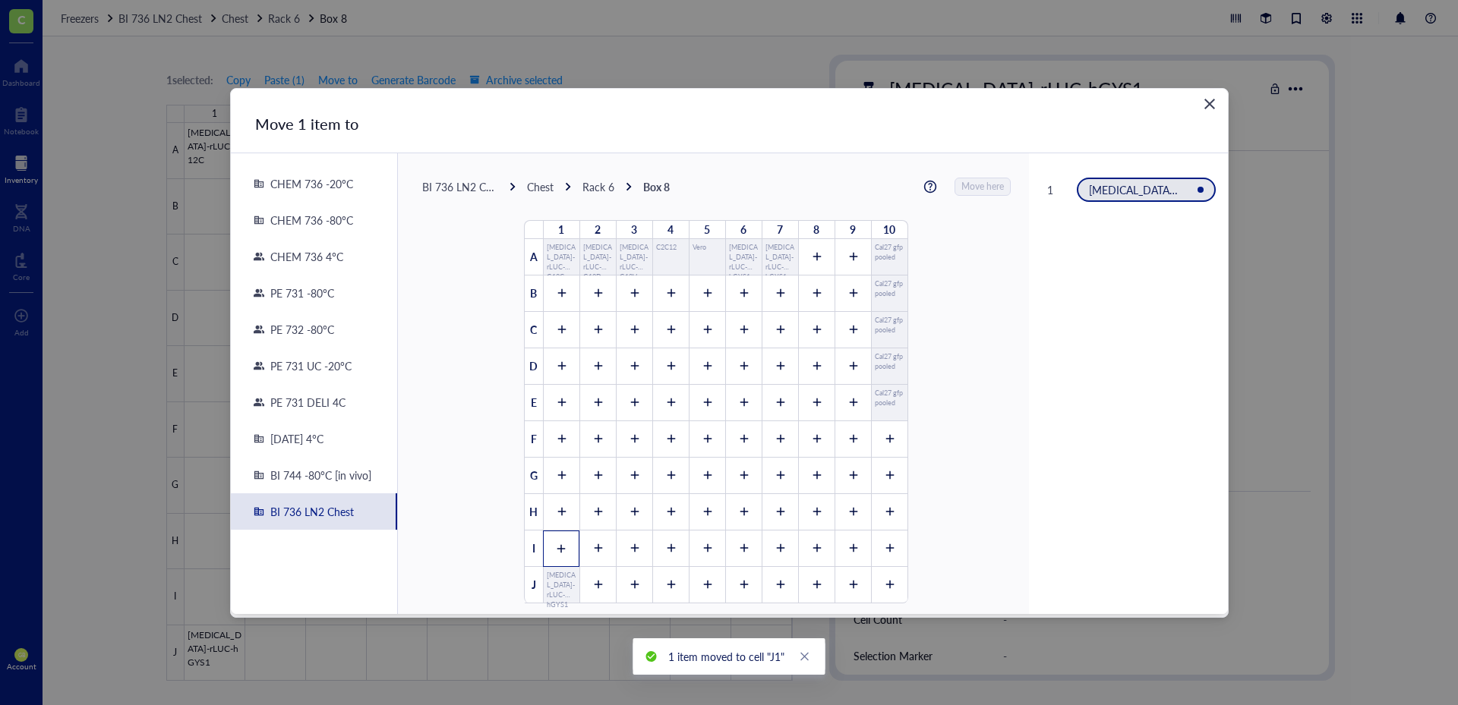
drag, startPoint x: 559, startPoint y: 544, endPoint x: 572, endPoint y: 523, distance: 24.6
click at [558, 544] on icon at bounding box center [562, 548] width 11 height 11
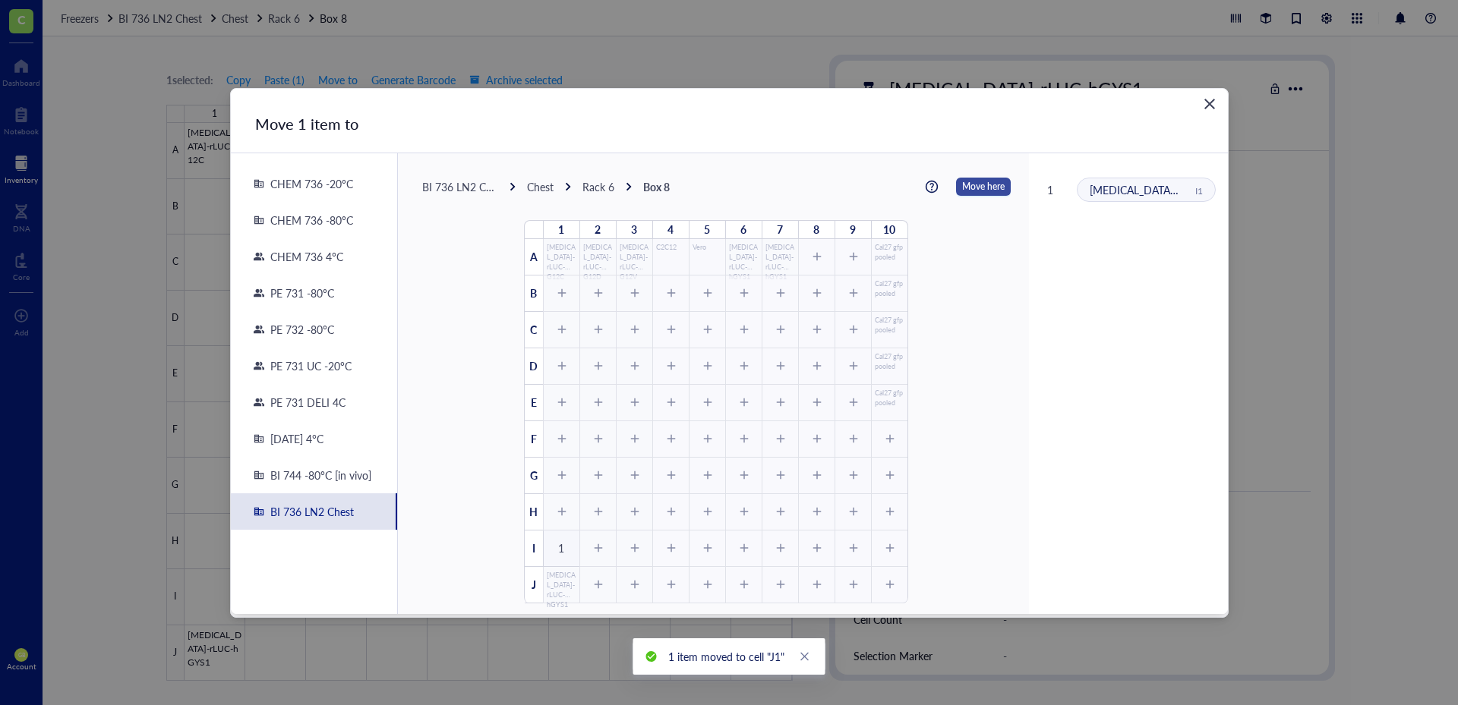
click at [966, 193] on span "Move here" at bounding box center [983, 187] width 43 height 20
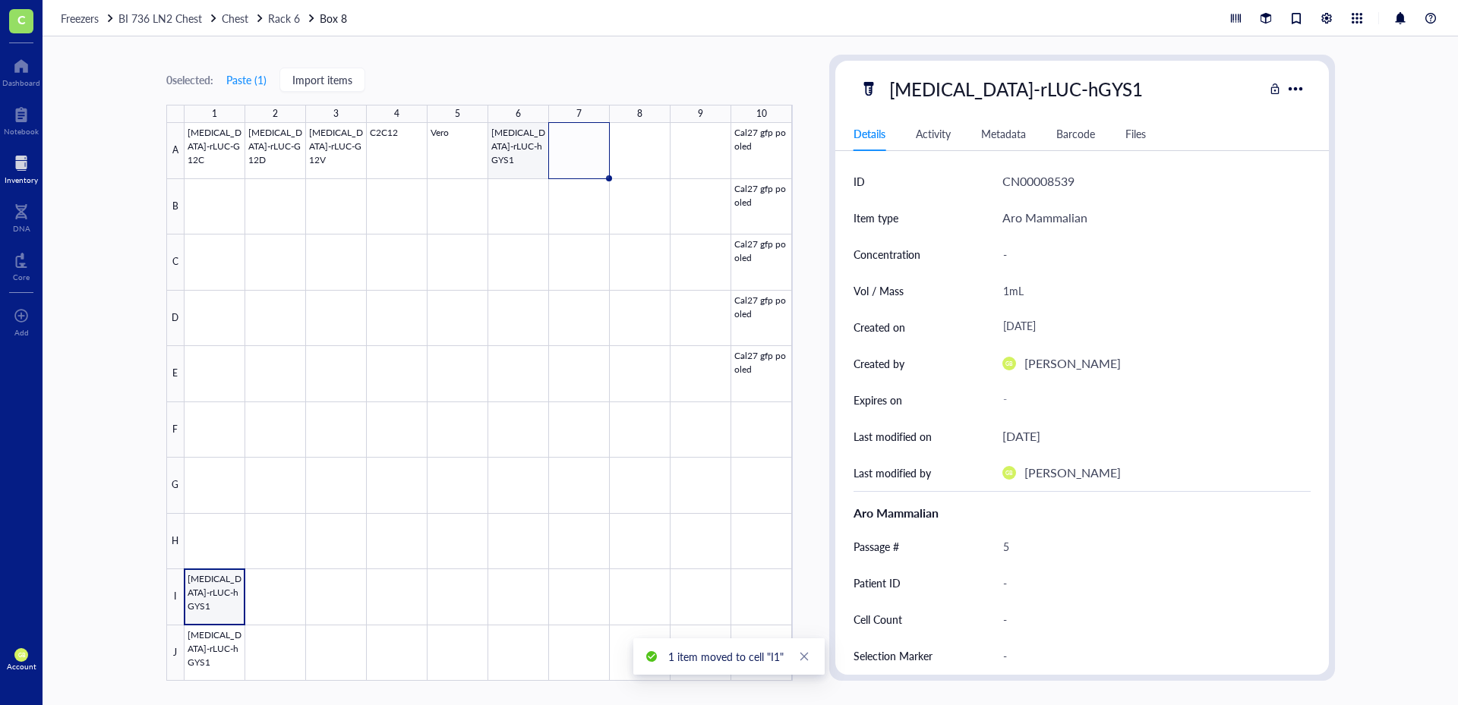
click at [523, 156] on div at bounding box center [488, 402] width 608 height 558
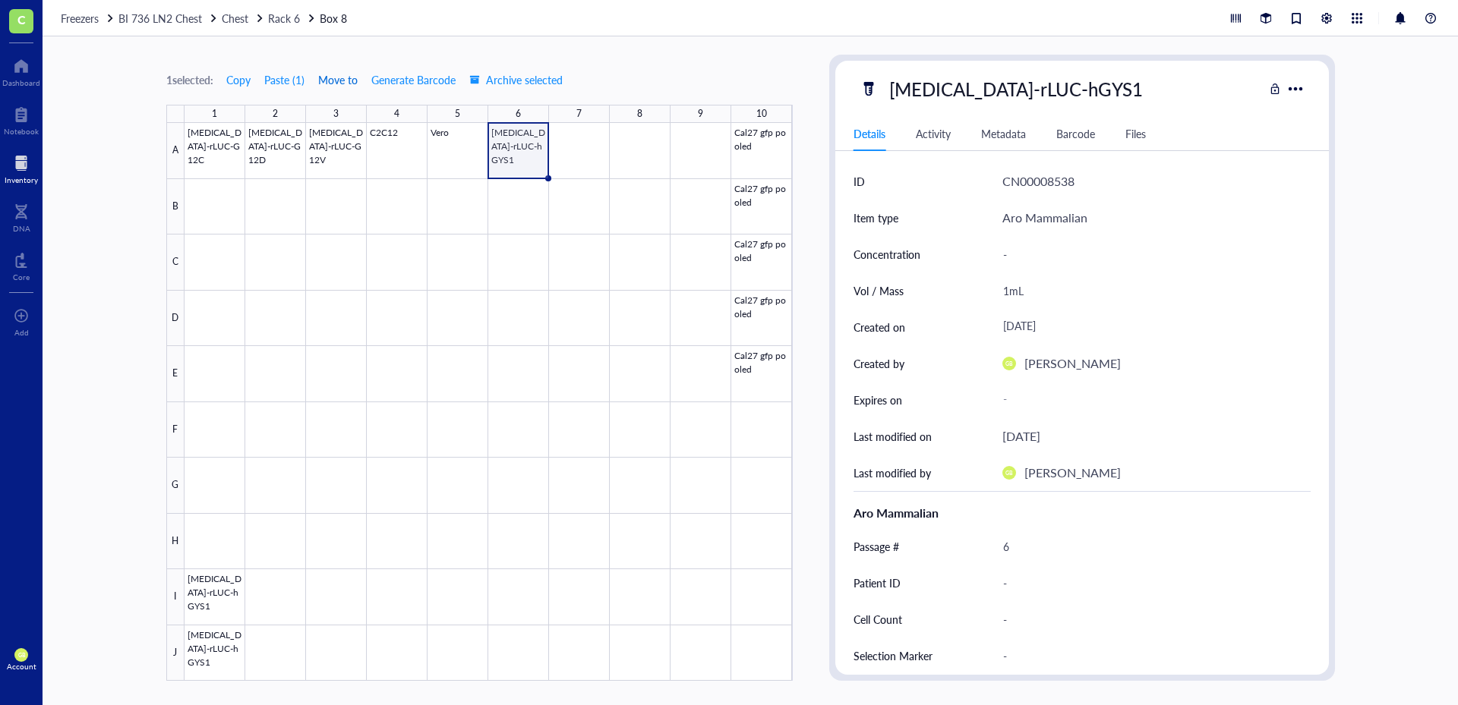
click at [333, 84] on span "Move to" at bounding box center [337, 80] width 39 height 12
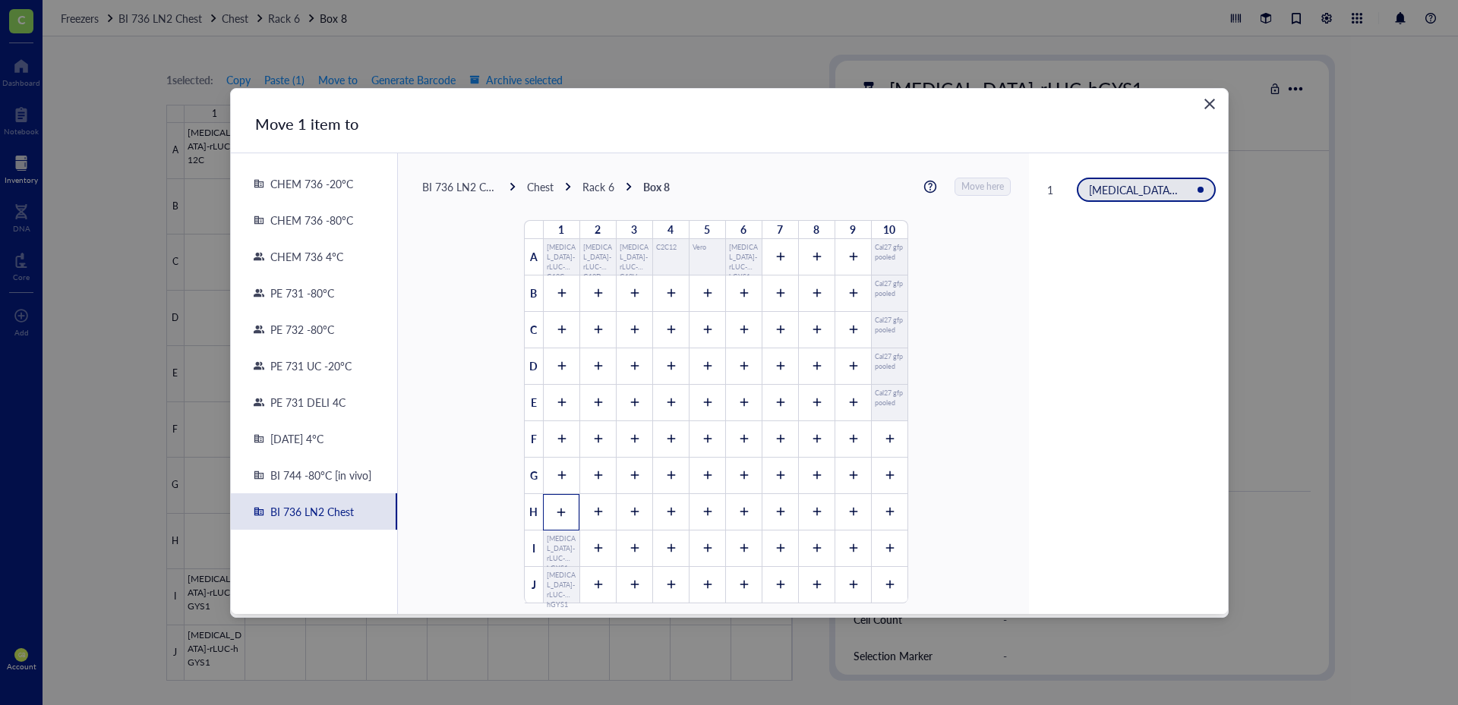
click at [563, 517] on div at bounding box center [561, 512] width 36 height 36
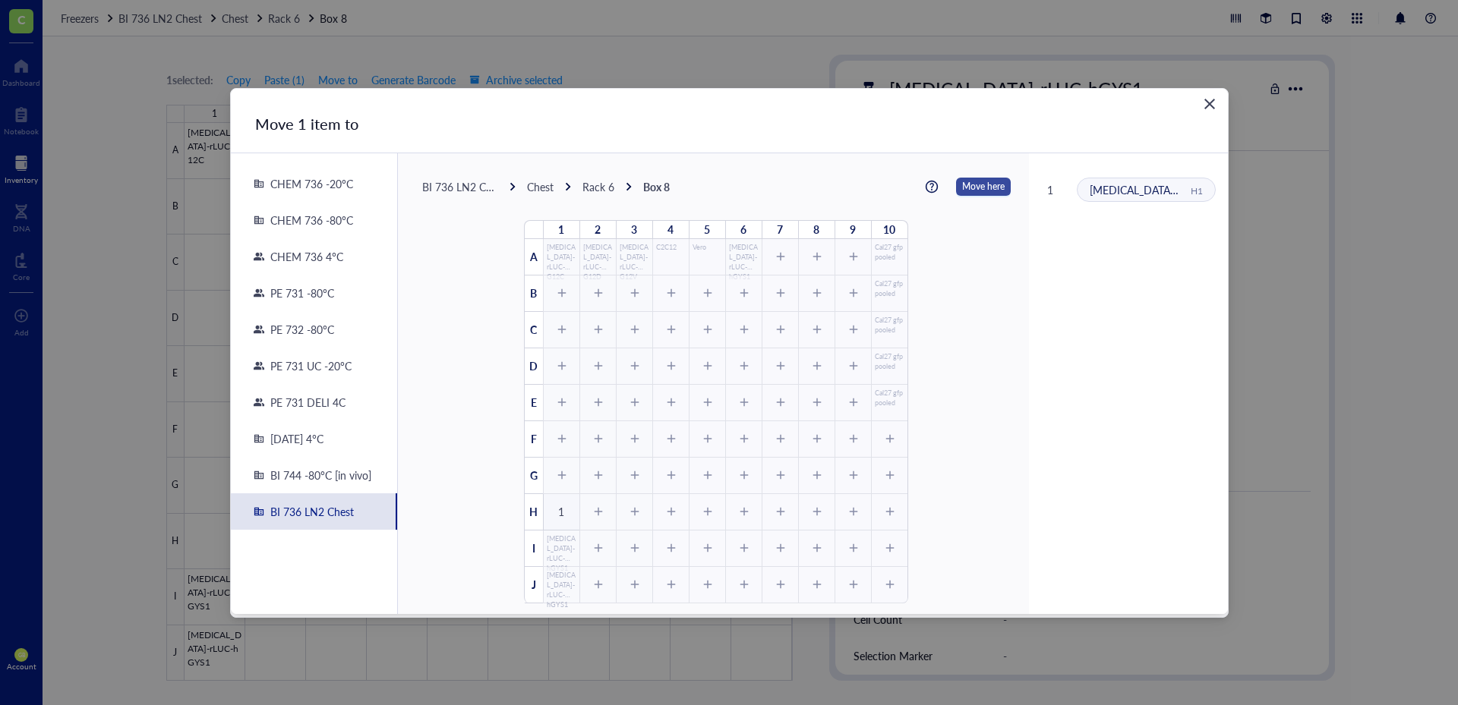
click at [982, 191] on span "Move here" at bounding box center [983, 187] width 43 height 20
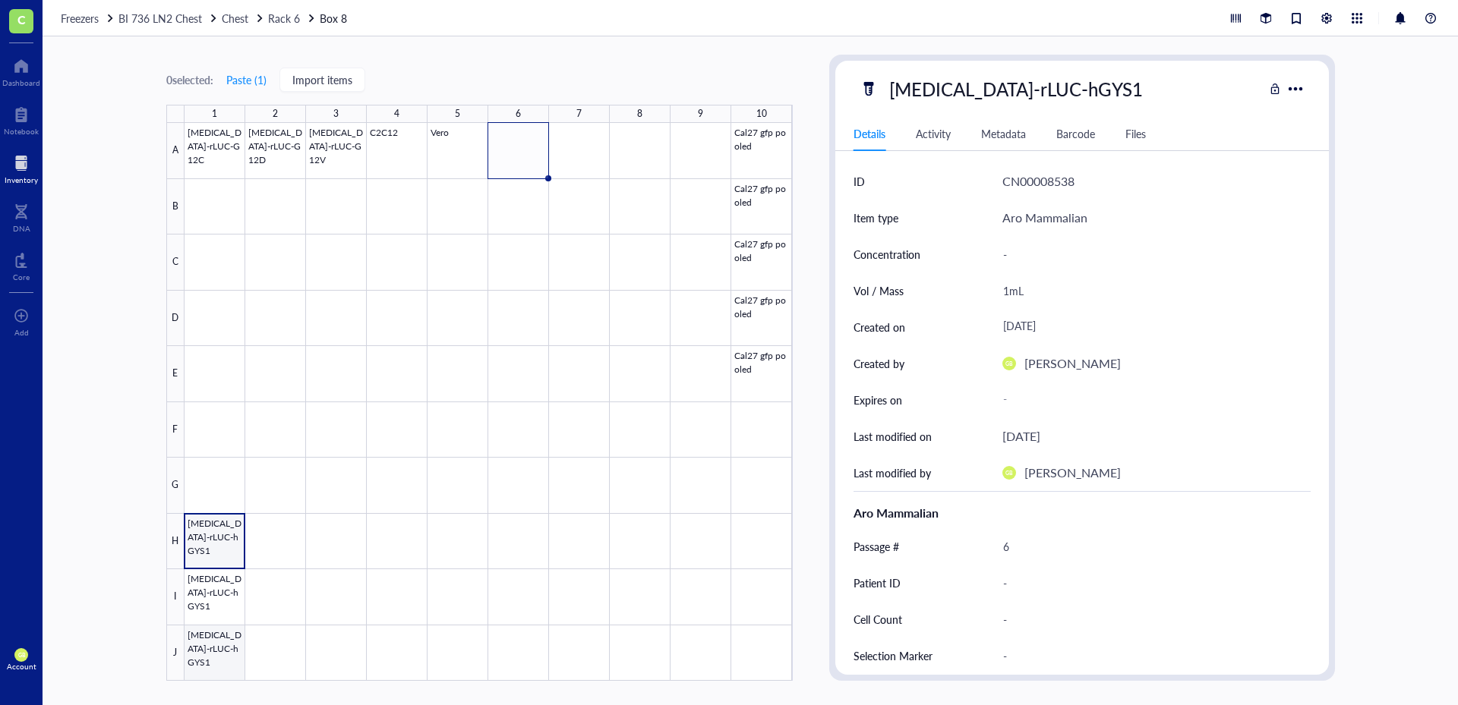
click at [219, 638] on div at bounding box center [488, 402] width 608 height 558
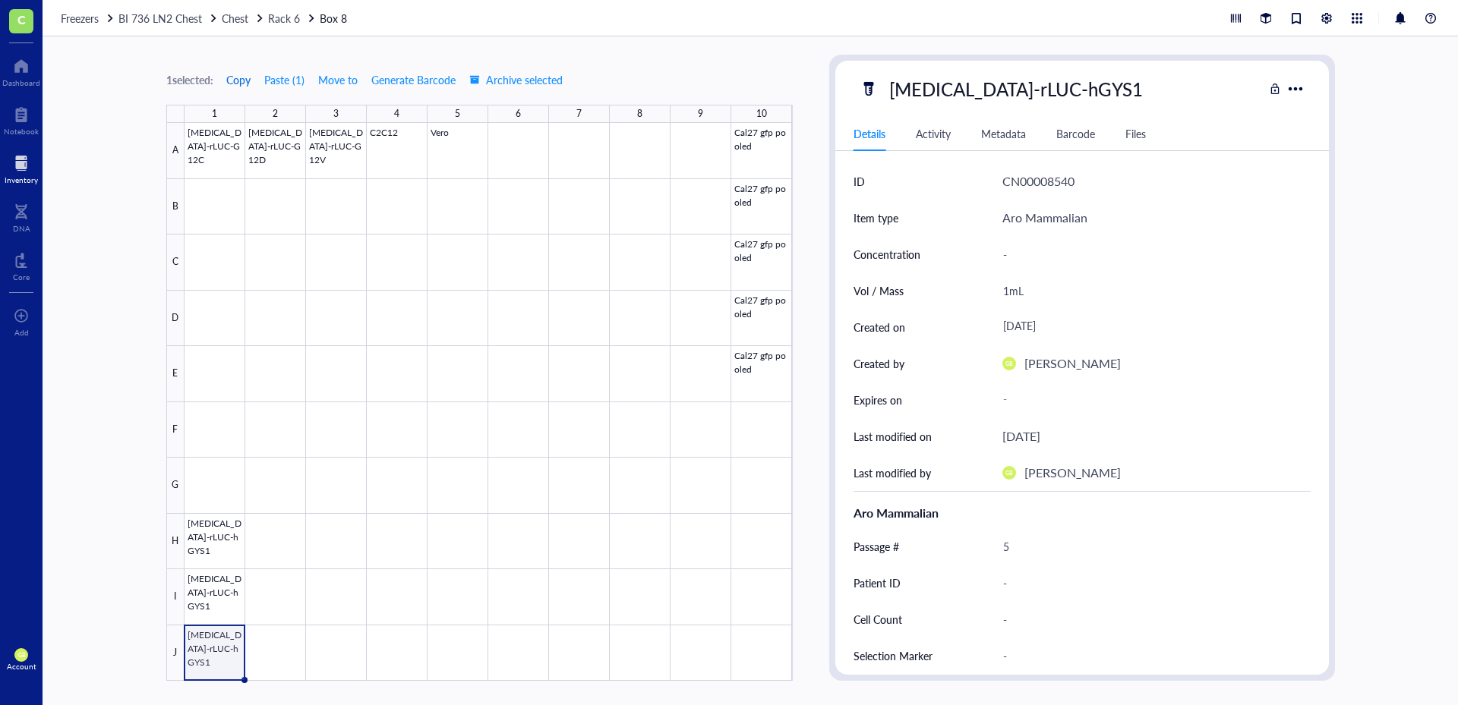
click at [250, 80] on span "Copy" at bounding box center [238, 80] width 24 height 12
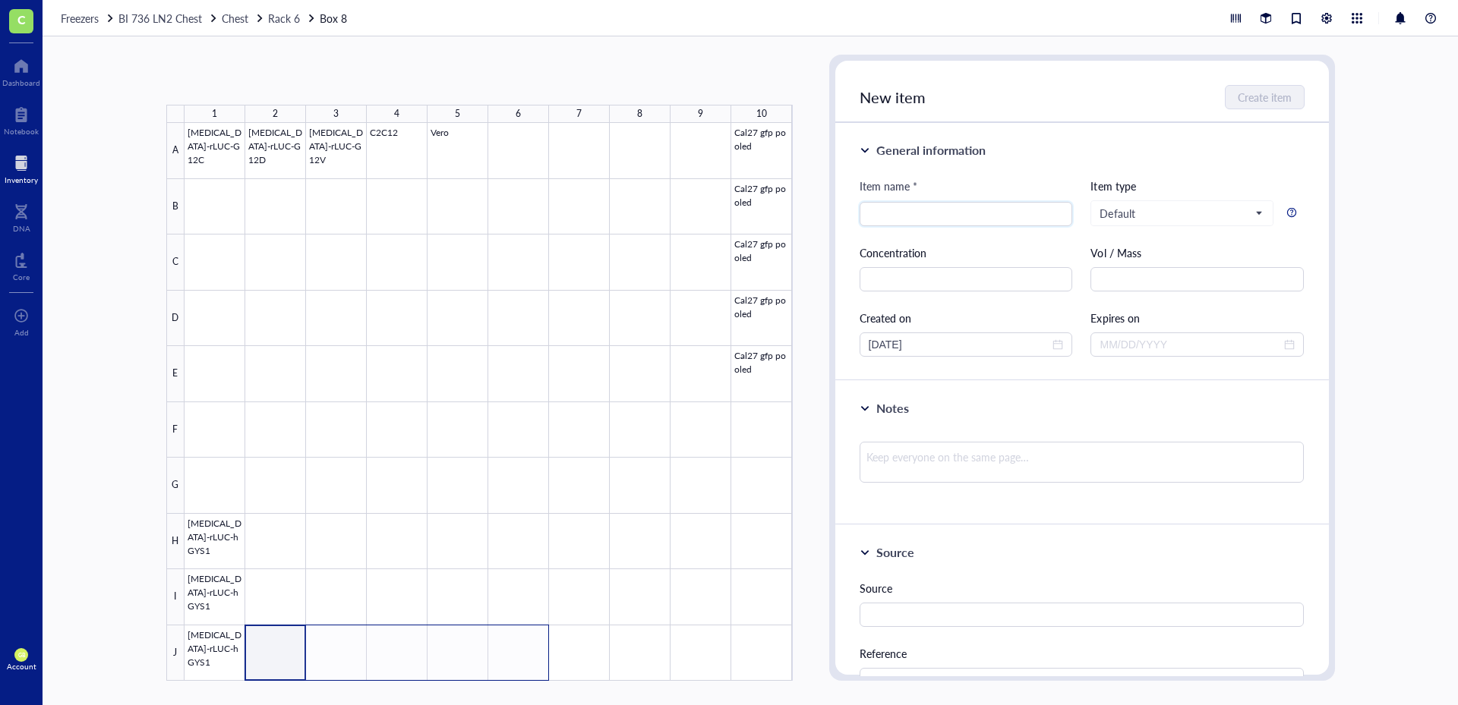
drag, startPoint x: 285, startPoint y: 632, endPoint x: 501, endPoint y: 642, distance: 215.8
click at [501, 642] on div at bounding box center [488, 402] width 608 height 558
click at [243, 84] on button "Paste ( 1 )" at bounding box center [246, 80] width 42 height 24
click at [226, 582] on div at bounding box center [488, 402] width 608 height 558
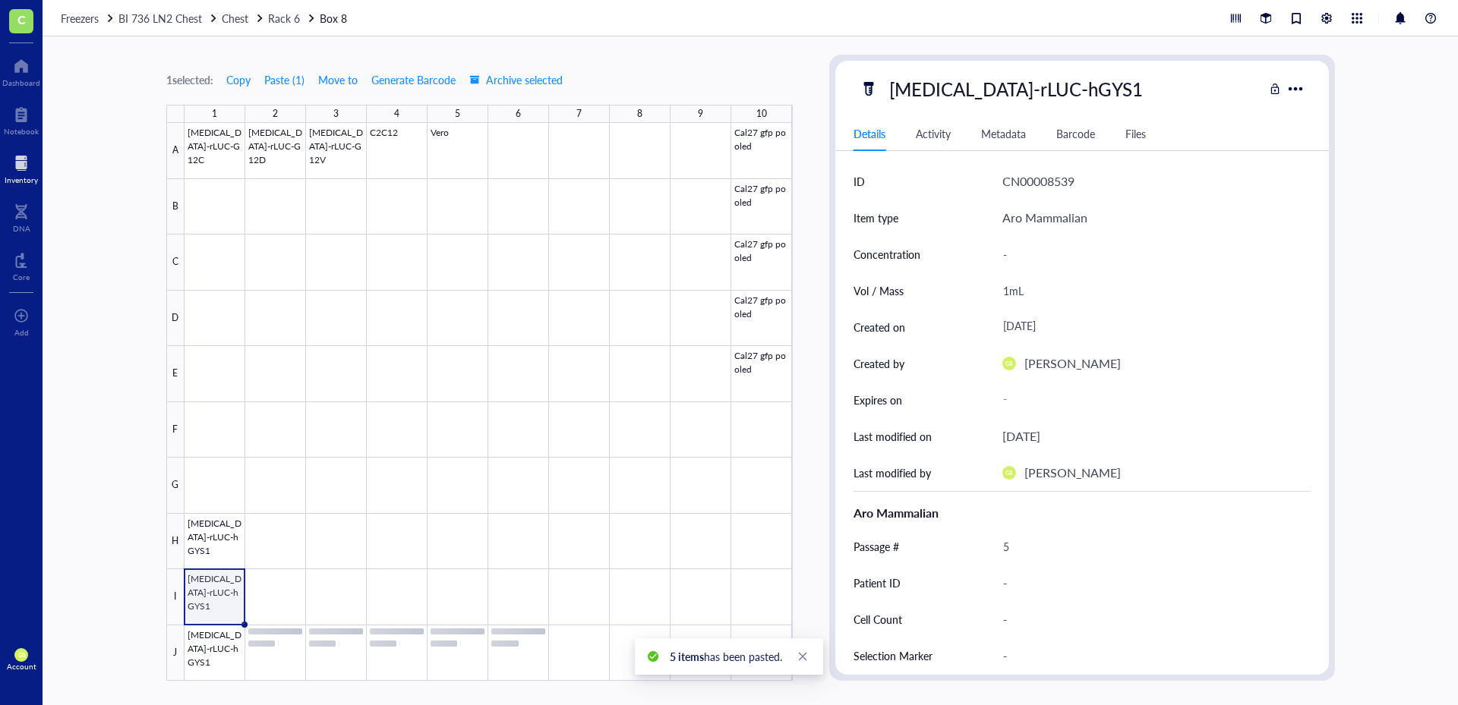
click at [243, 94] on div "1 selected: Copy Paste ( 1 ) Move to Generate Barcode Archive selected 1 2 3 4 …" at bounding box center [479, 368] width 626 height 626
click at [243, 77] on span "Copy" at bounding box center [238, 80] width 24 height 12
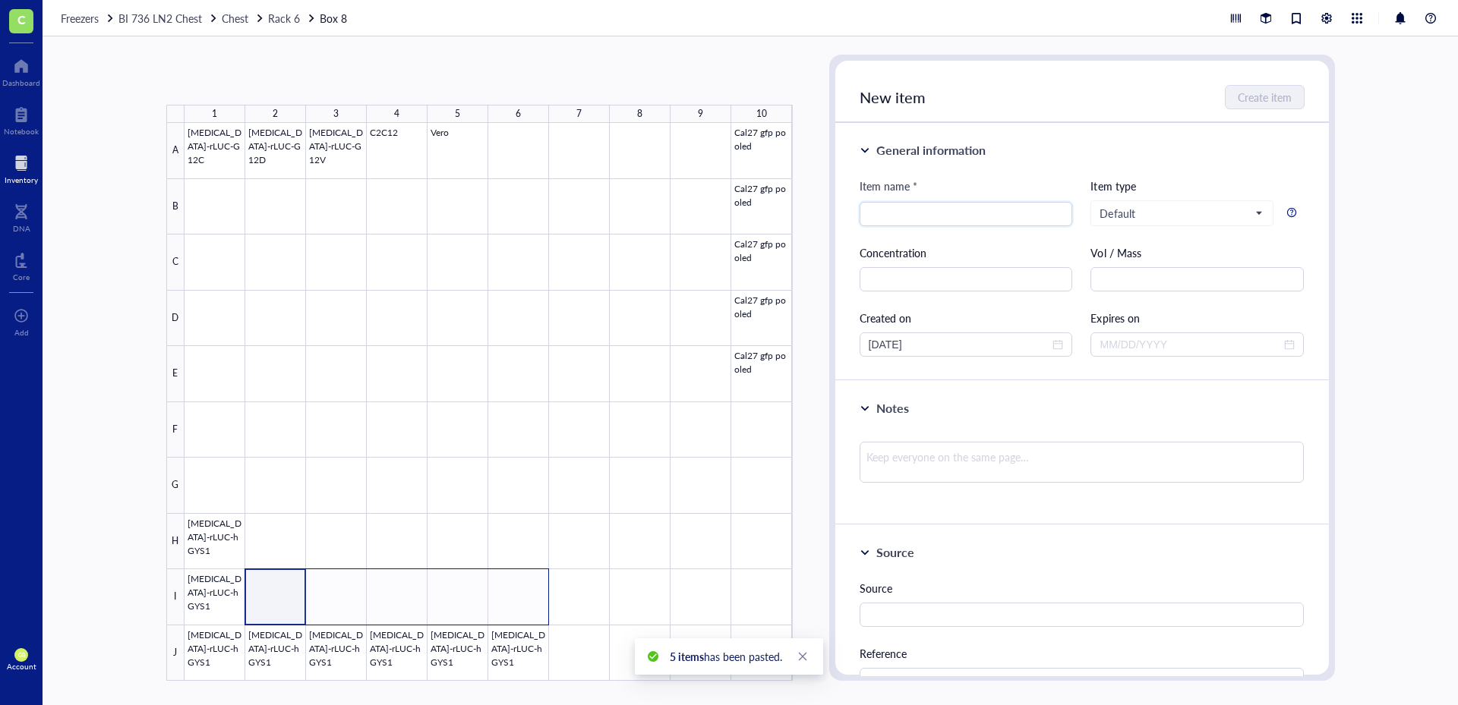
drag, startPoint x: 285, startPoint y: 576, endPoint x: 517, endPoint y: 582, distance: 232.4
click at [517, 582] on div at bounding box center [488, 402] width 608 height 558
click at [253, 71] on button "Paste ( 1 )" at bounding box center [246, 80] width 42 height 24
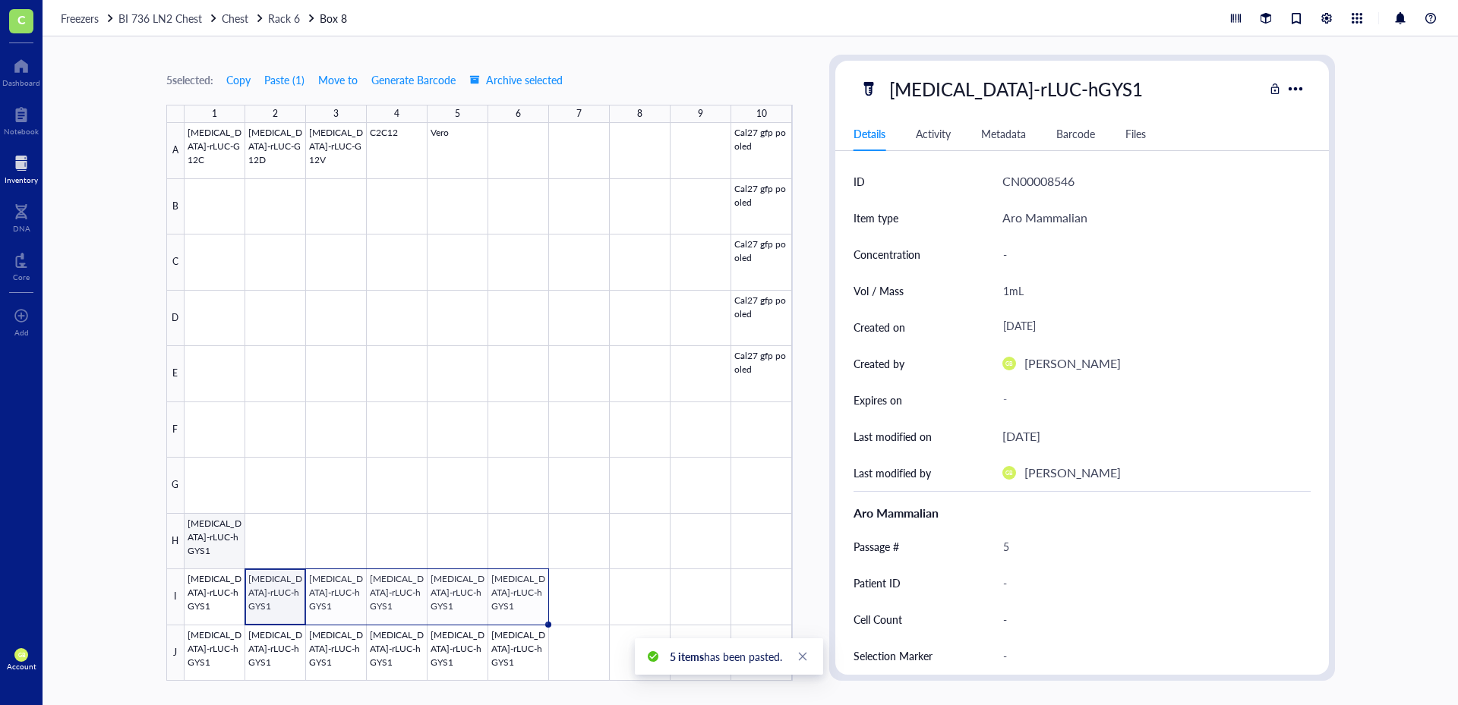
click at [224, 531] on div at bounding box center [488, 402] width 608 height 558
click at [250, 84] on span "Copy" at bounding box center [238, 80] width 24 height 12
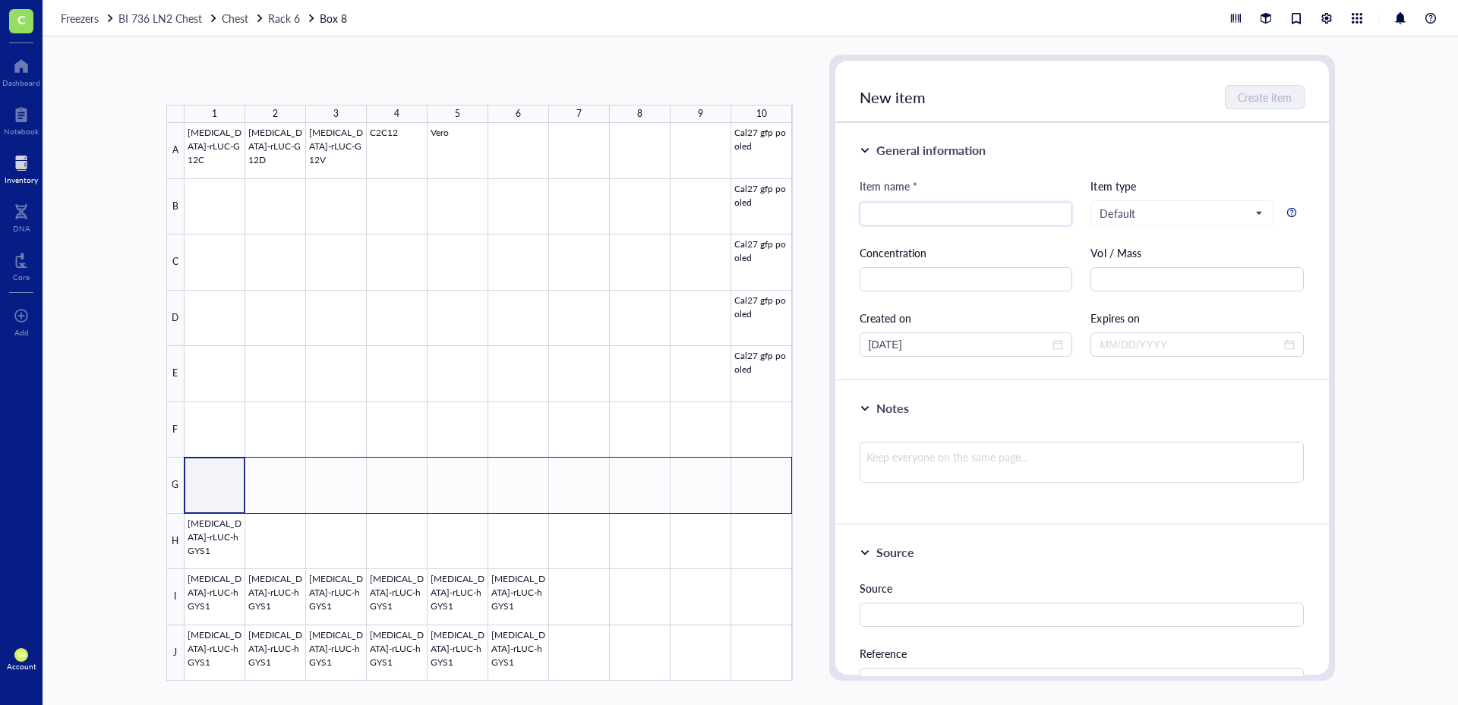
drag, startPoint x: 218, startPoint y: 473, endPoint x: 763, endPoint y: 471, distance: 545.1
click at [763, 471] on div at bounding box center [488, 402] width 608 height 558
click at [244, 80] on button "Paste ( 1 )" at bounding box center [246, 80] width 42 height 24
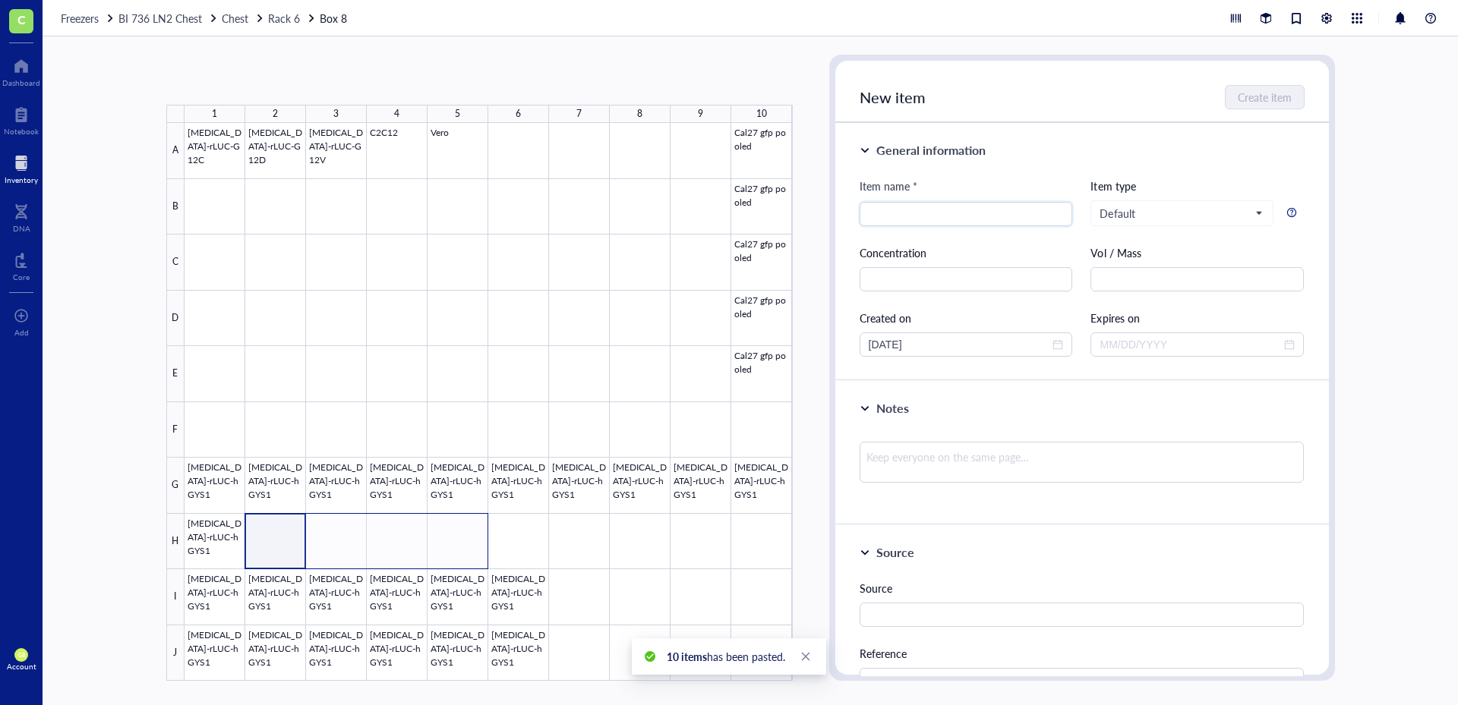
drag, startPoint x: 273, startPoint y: 522, endPoint x: 448, endPoint y: 531, distance: 175.6
click at [448, 531] on div at bounding box center [488, 402] width 608 height 558
click at [254, 83] on button "Paste ( 1 )" at bounding box center [246, 80] width 42 height 24
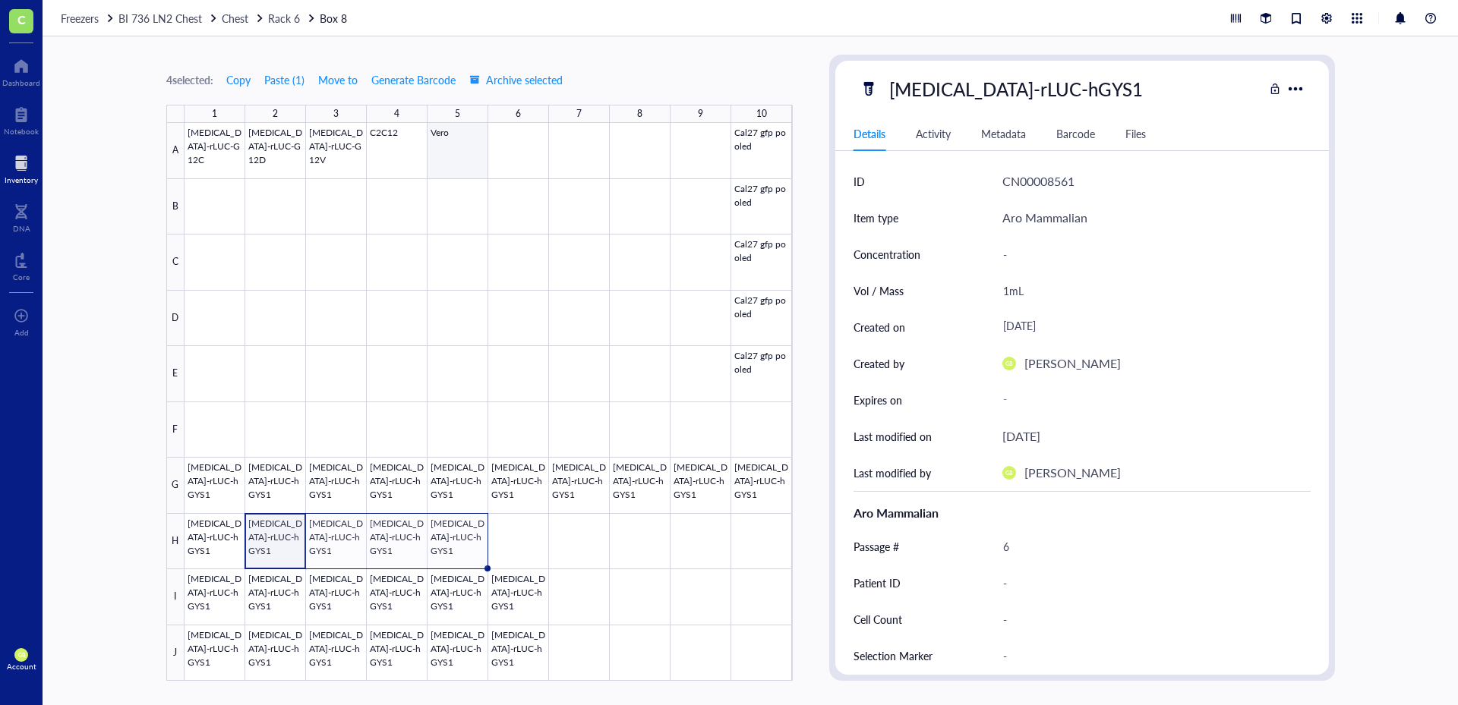
click at [444, 150] on div at bounding box center [488, 402] width 608 height 558
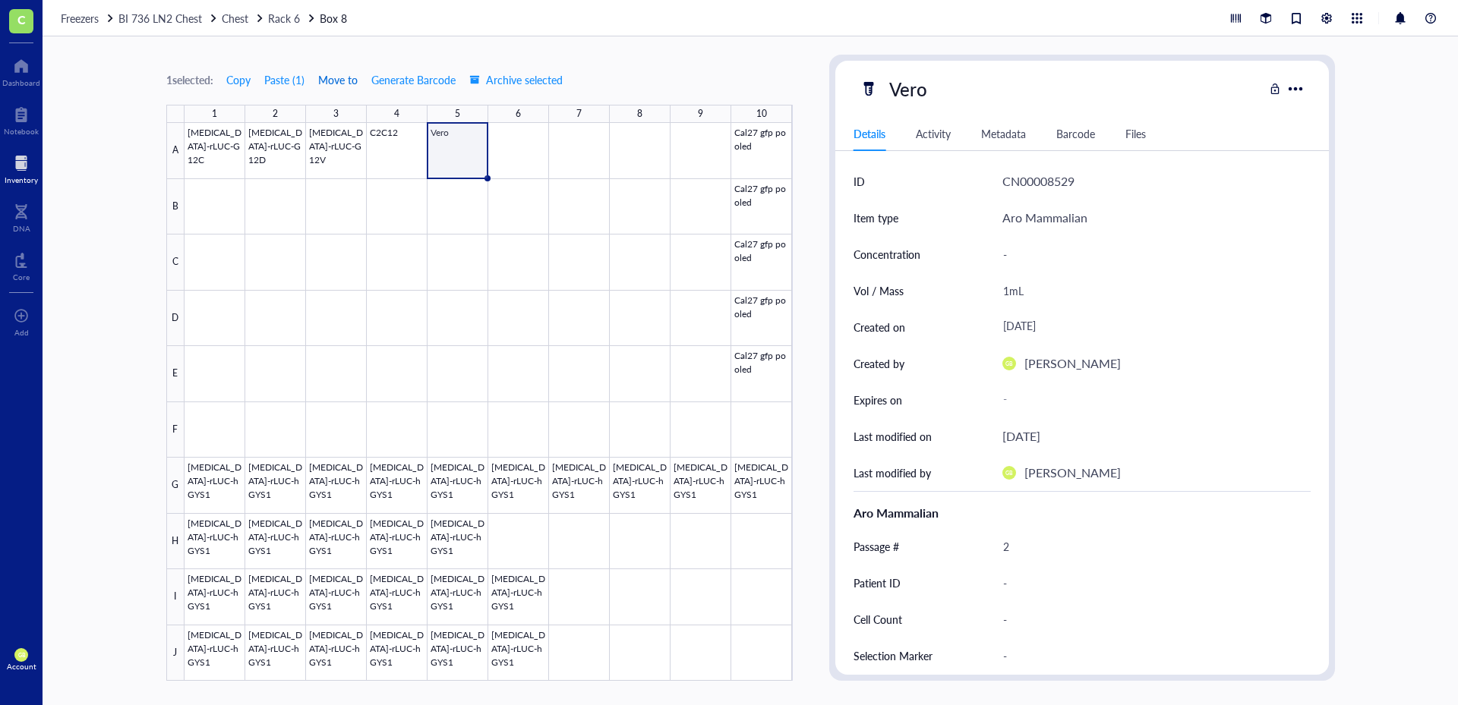
click at [356, 77] on span "Move to" at bounding box center [337, 80] width 39 height 12
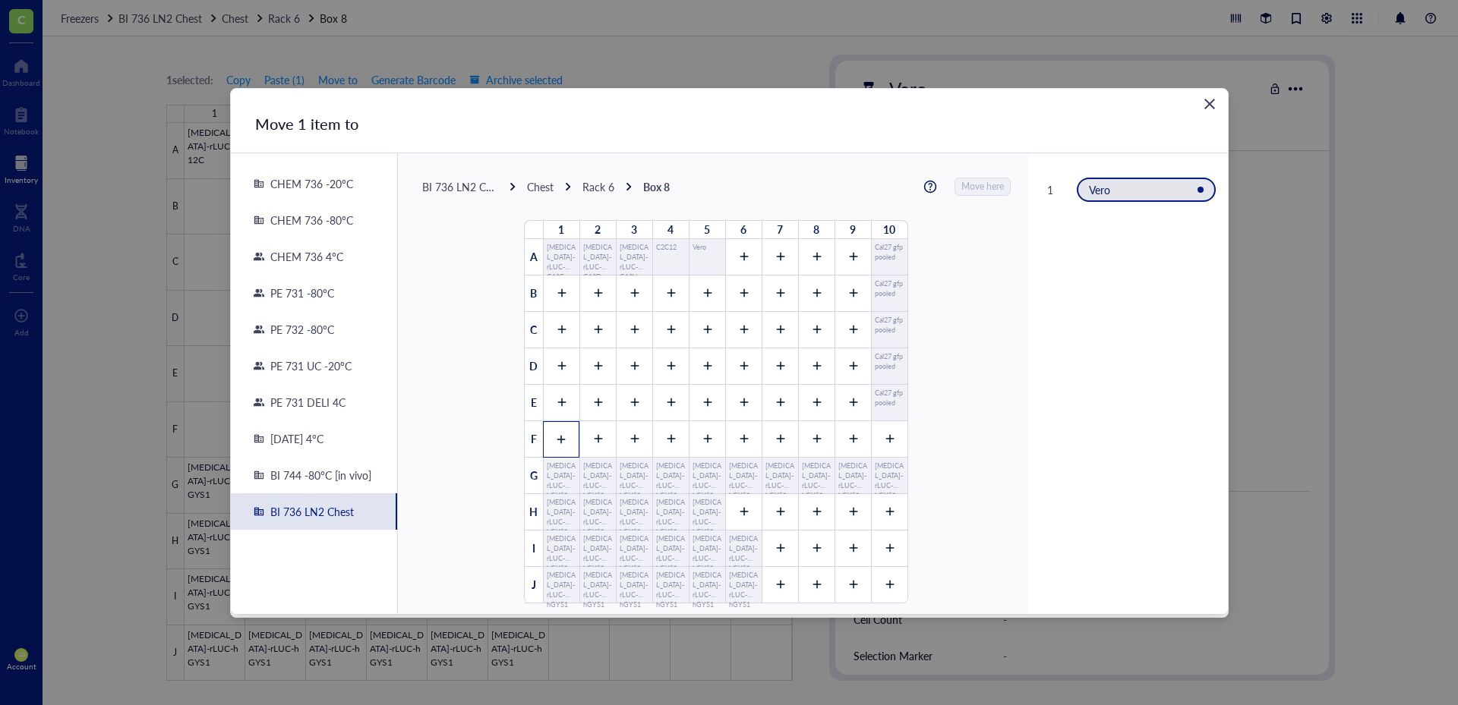
click at [556, 438] on icon at bounding box center [561, 439] width 11 height 11
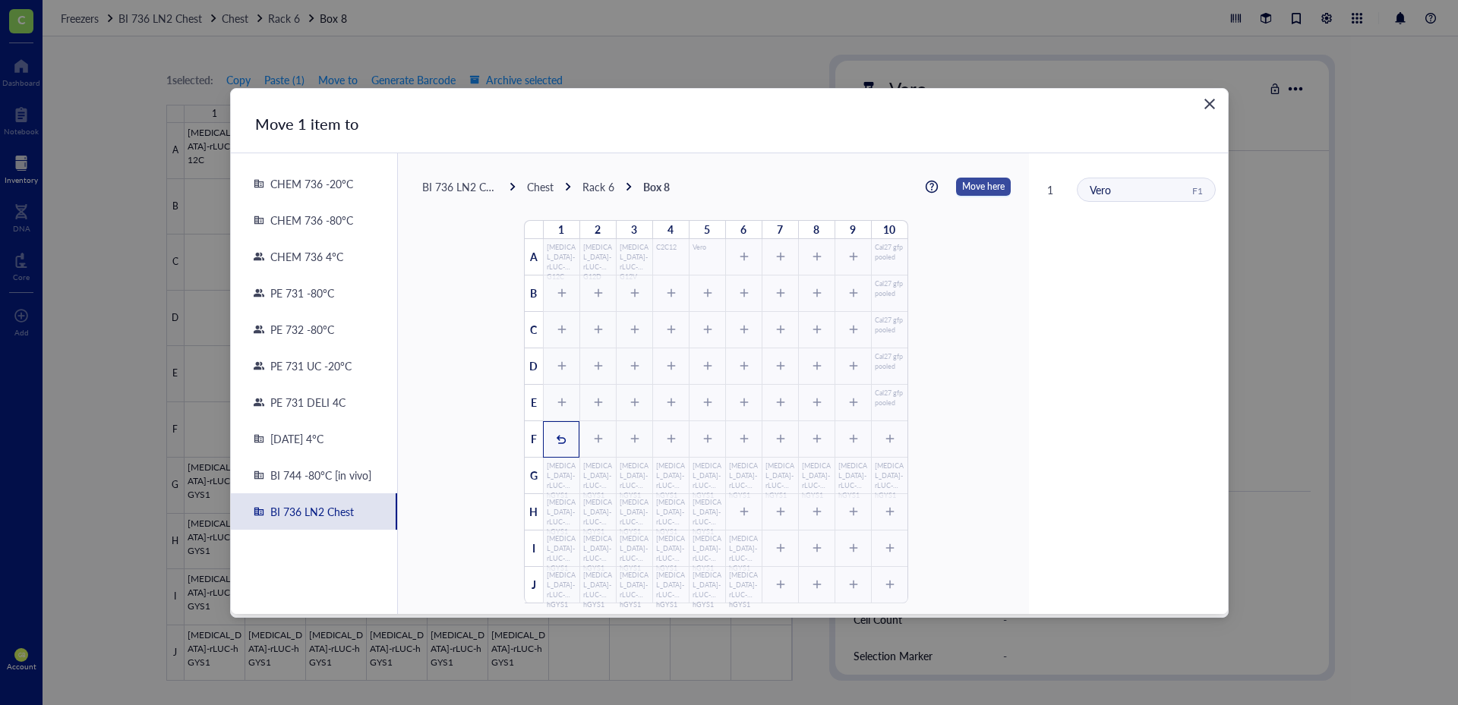
click at [963, 186] on span "Move here" at bounding box center [983, 187] width 43 height 20
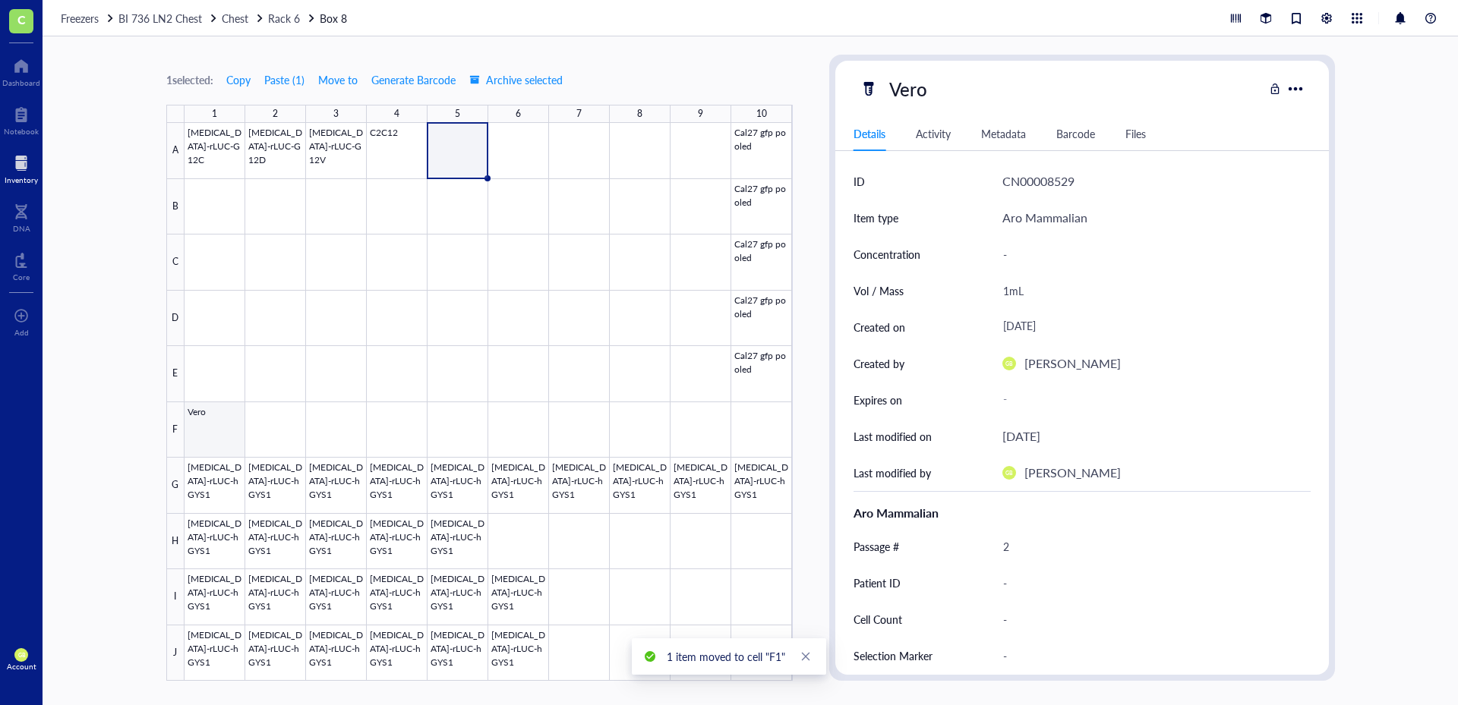
click at [227, 418] on div at bounding box center [488, 402] width 608 height 558
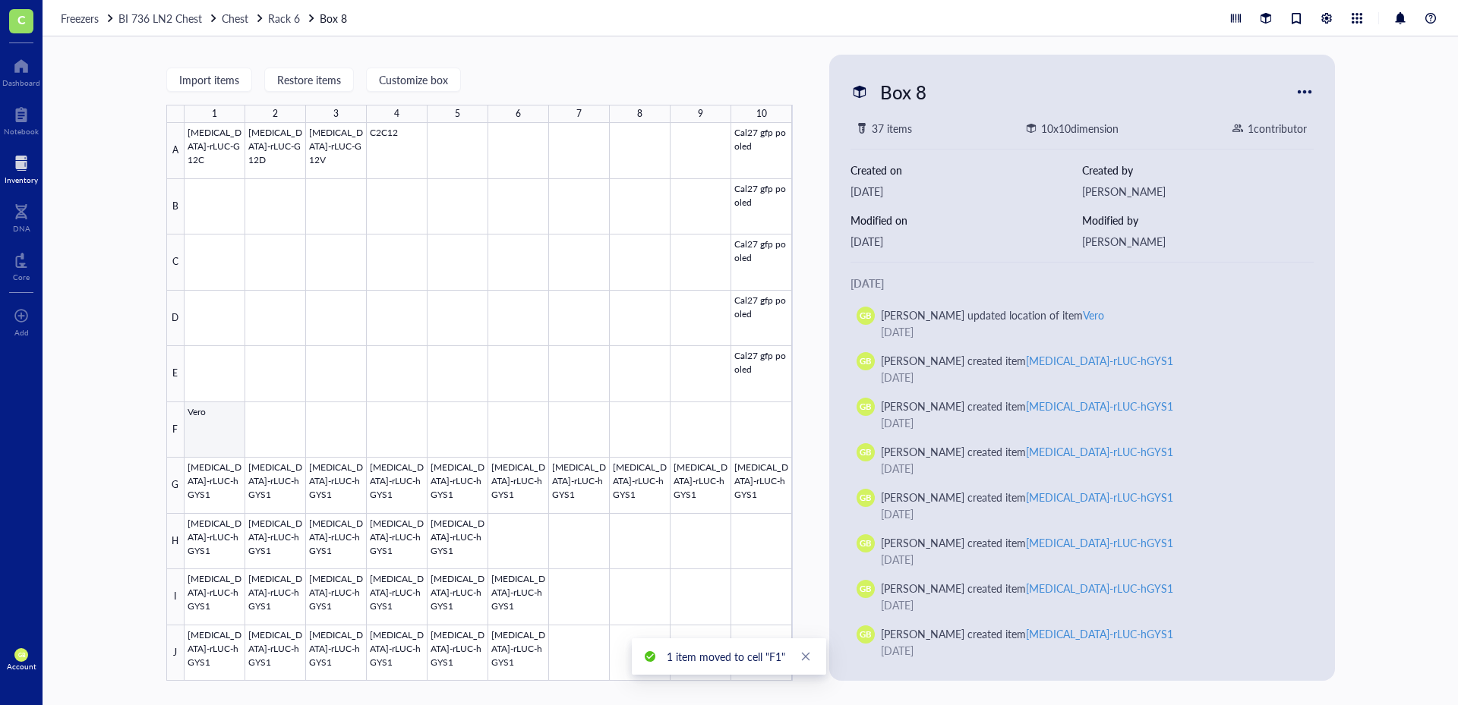
click at [224, 417] on div at bounding box center [488, 402] width 608 height 558
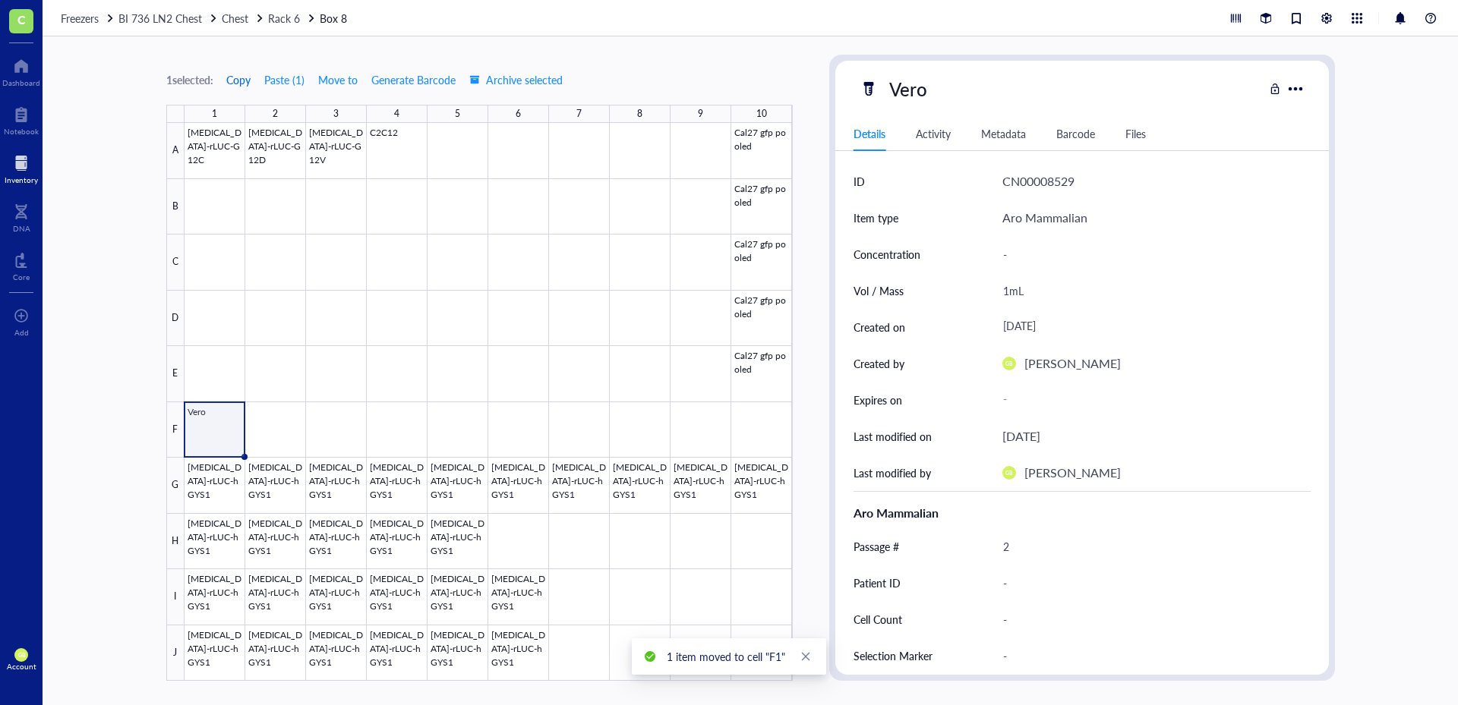
click at [232, 81] on span "Copy" at bounding box center [238, 80] width 24 height 12
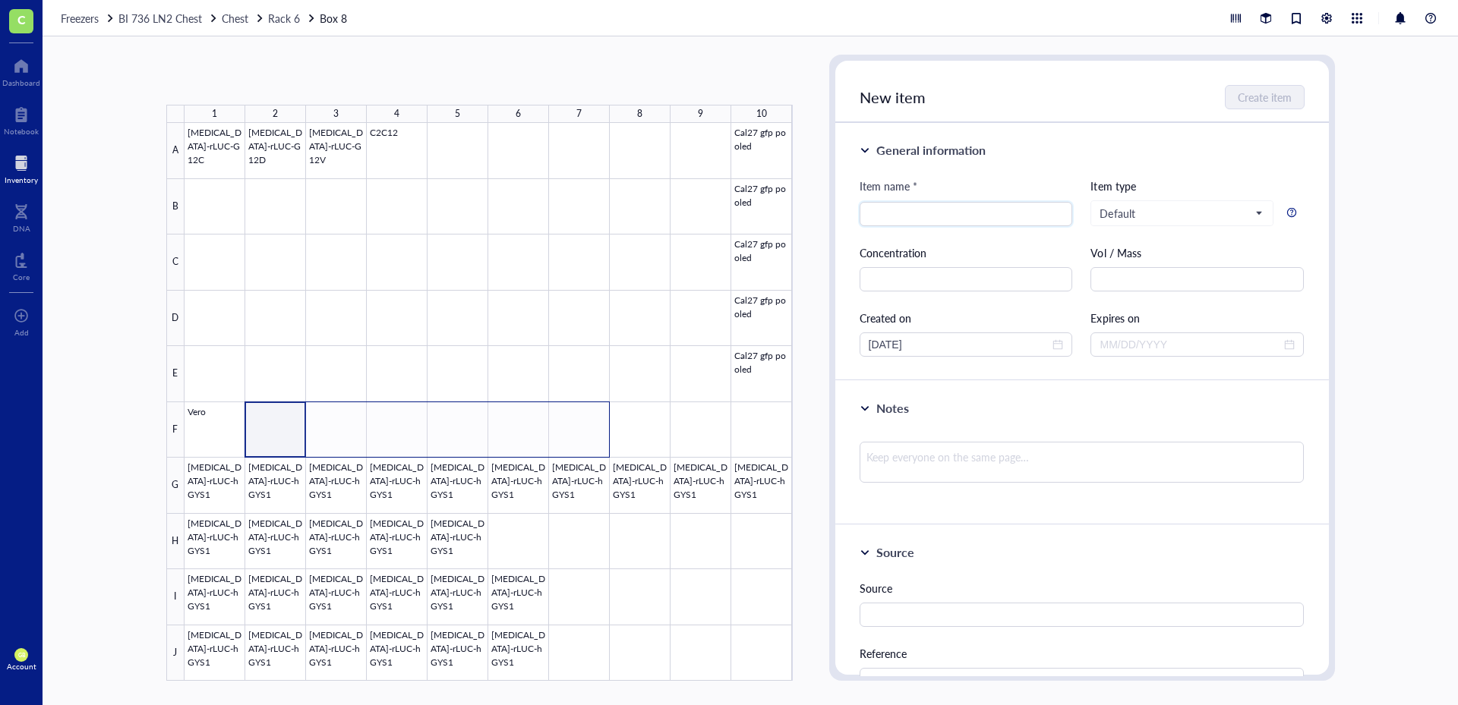
drag, startPoint x: 294, startPoint y: 410, endPoint x: 568, endPoint y: 416, distance: 274.2
click at [568, 416] on div at bounding box center [488, 402] width 608 height 558
click at [251, 84] on button "Paste ( 1 )" at bounding box center [246, 80] width 42 height 24
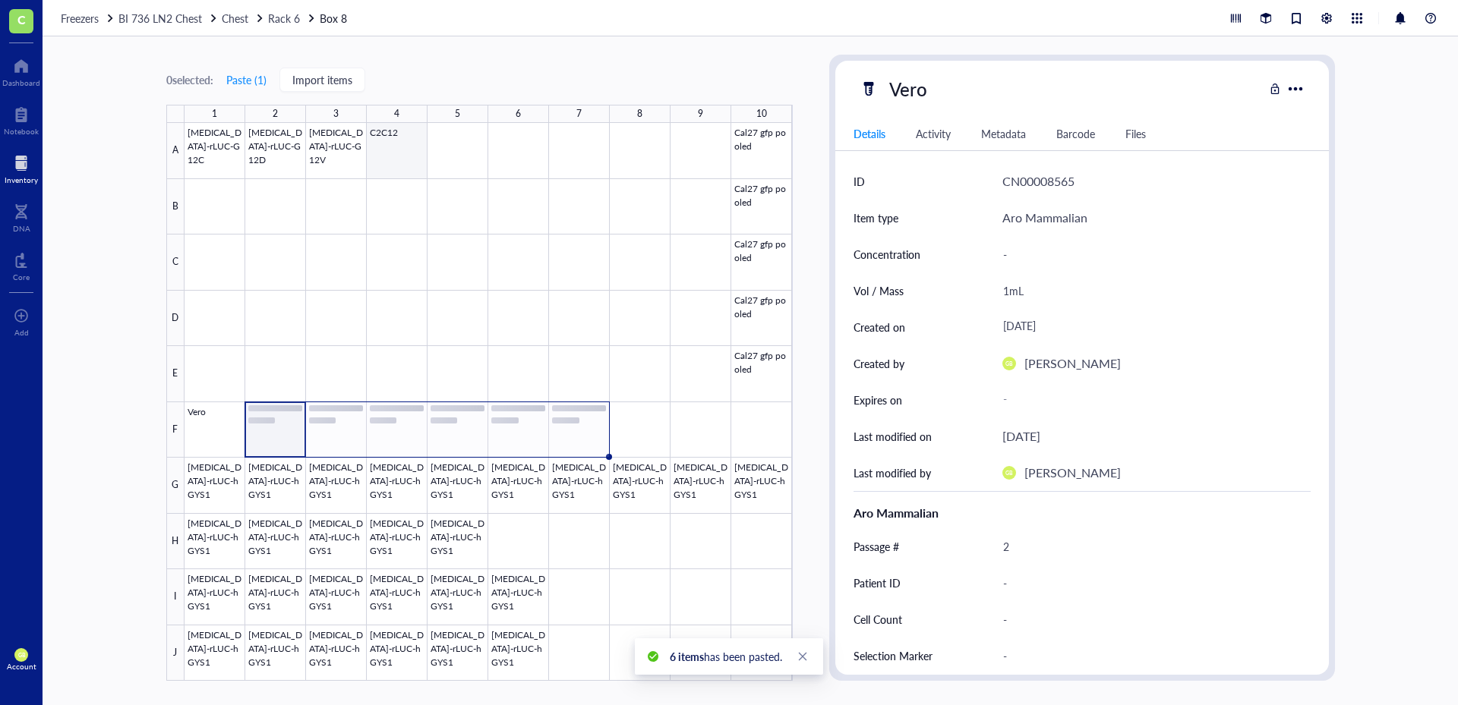
click at [388, 137] on div at bounding box center [488, 402] width 608 height 558
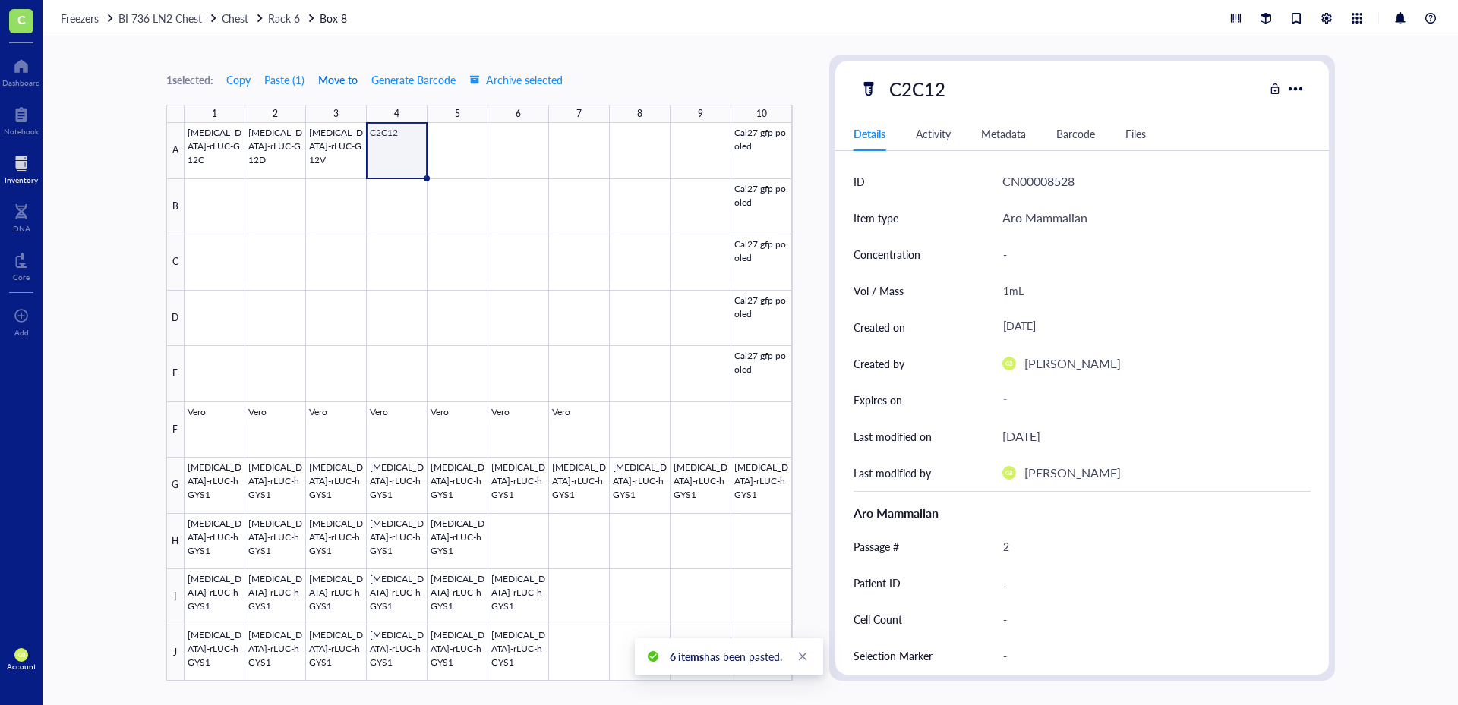
click at [340, 79] on span "Move to" at bounding box center [337, 80] width 39 height 12
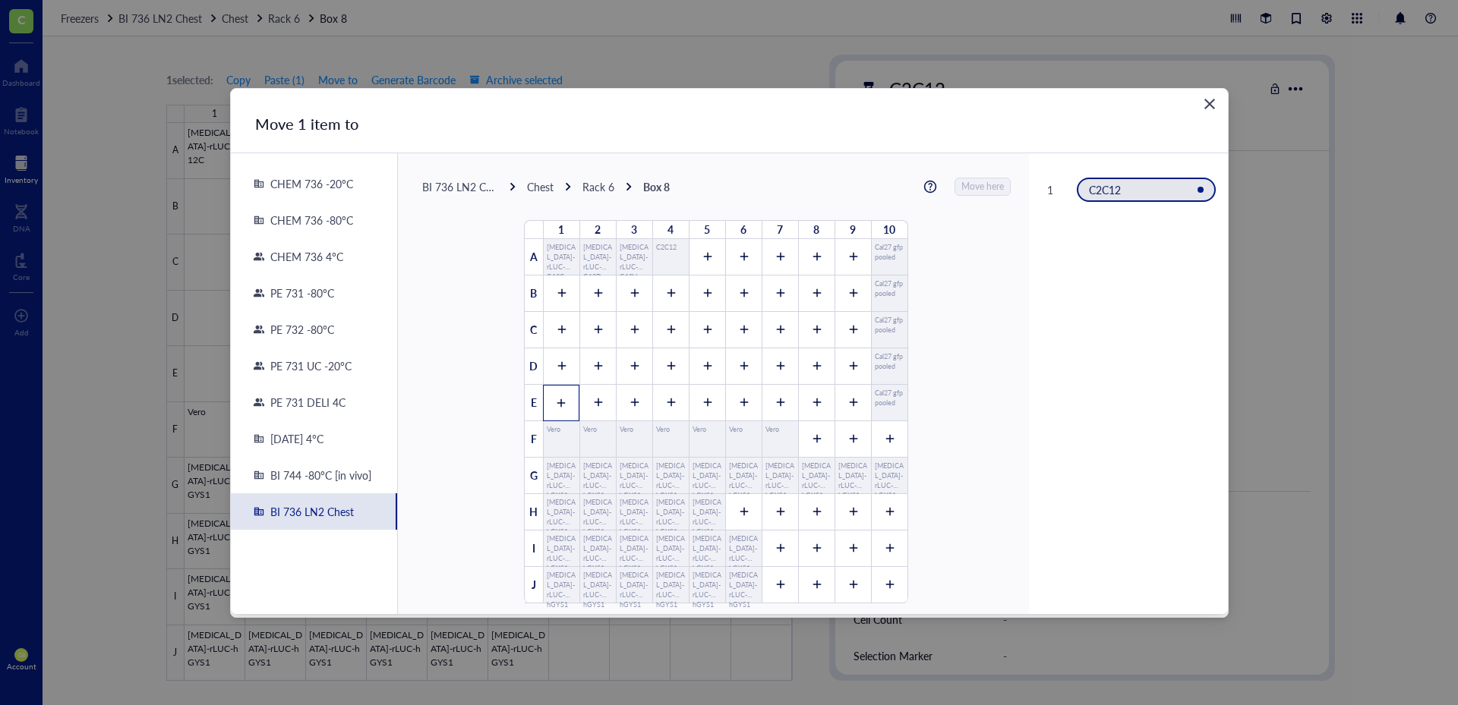
click at [559, 402] on icon at bounding box center [561, 403] width 11 height 11
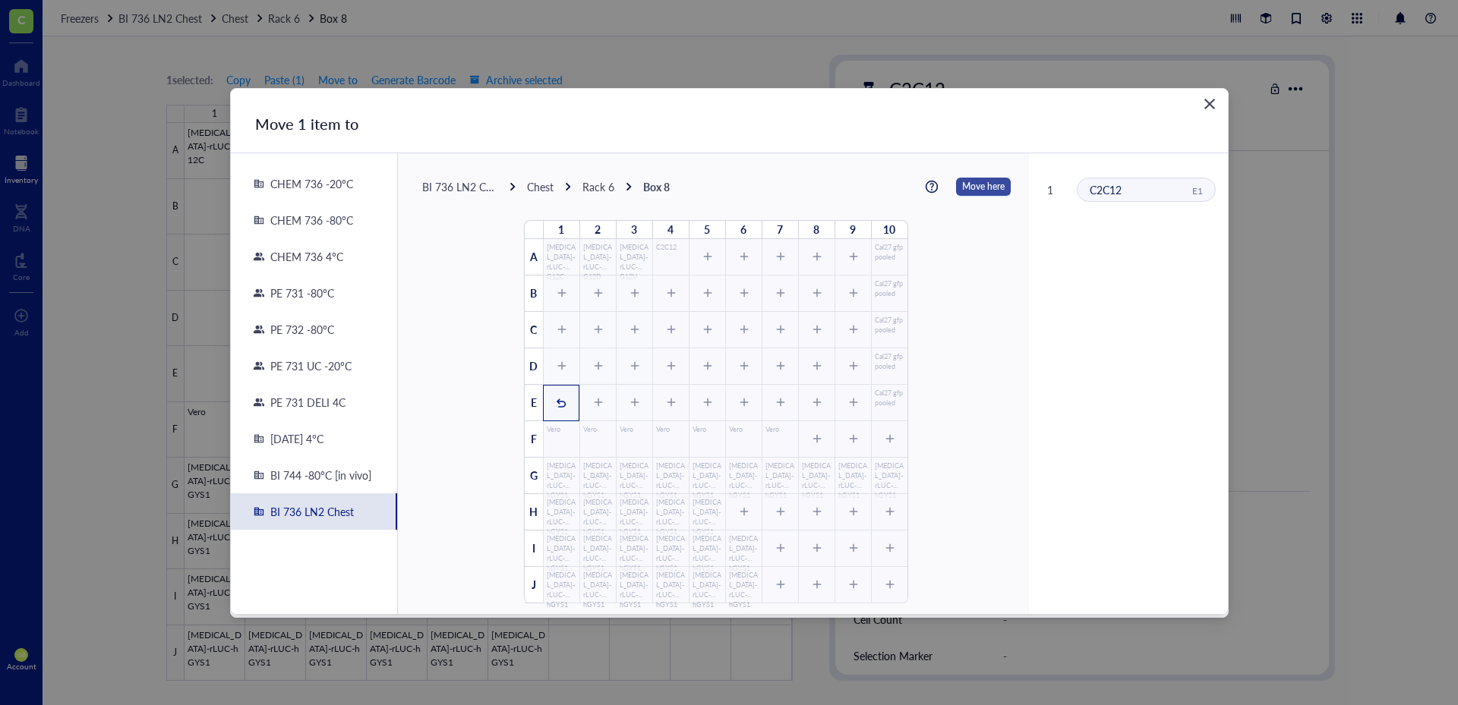
click at [982, 177] on span "Move here" at bounding box center [983, 187] width 43 height 20
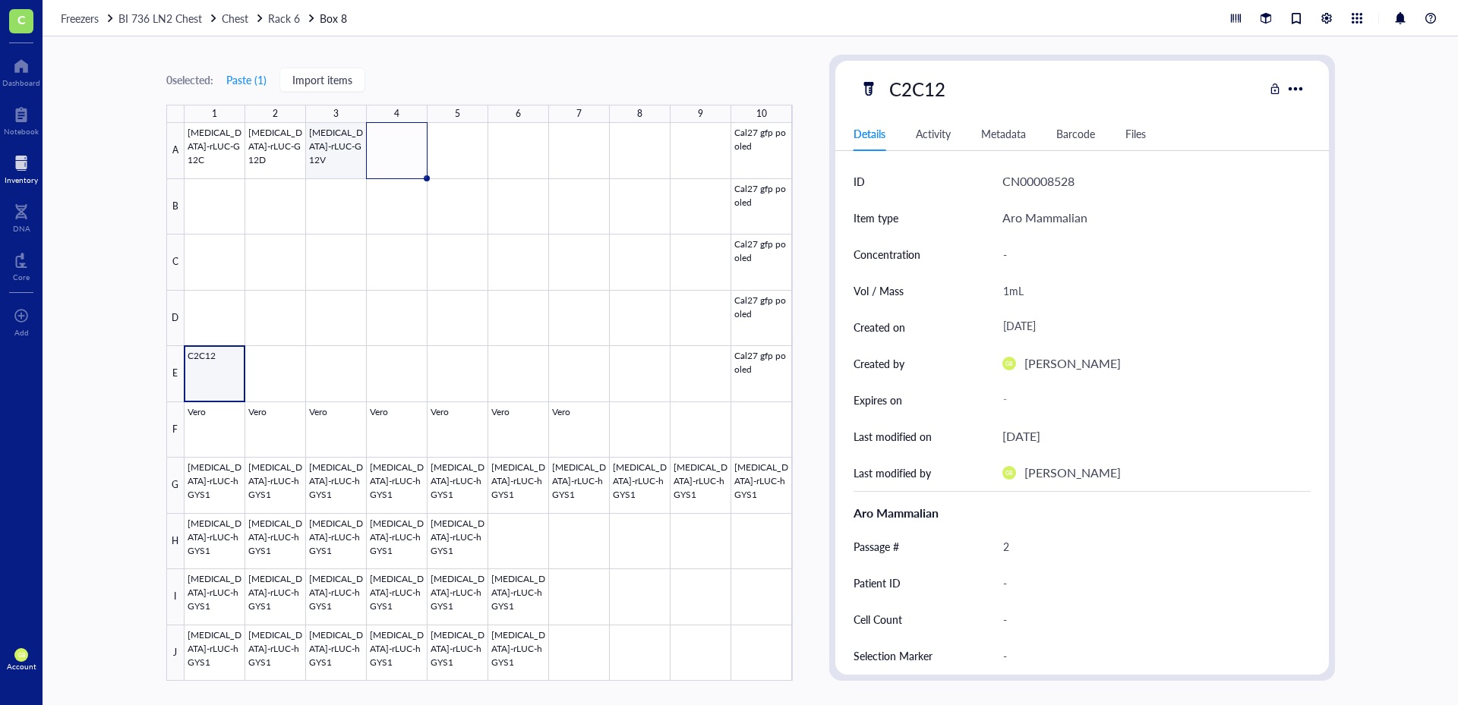
click at [337, 159] on div at bounding box center [488, 402] width 608 height 558
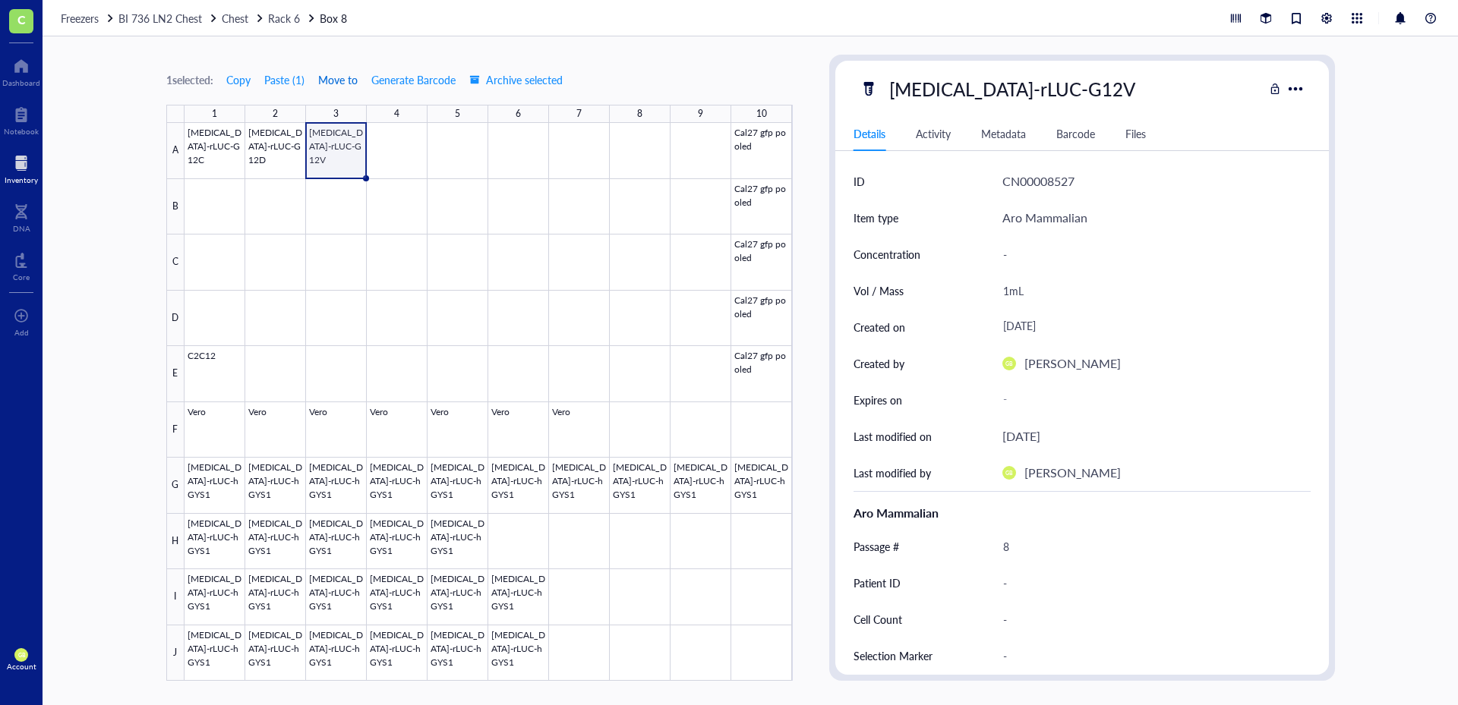
click at [340, 82] on span "Move to" at bounding box center [337, 80] width 39 height 12
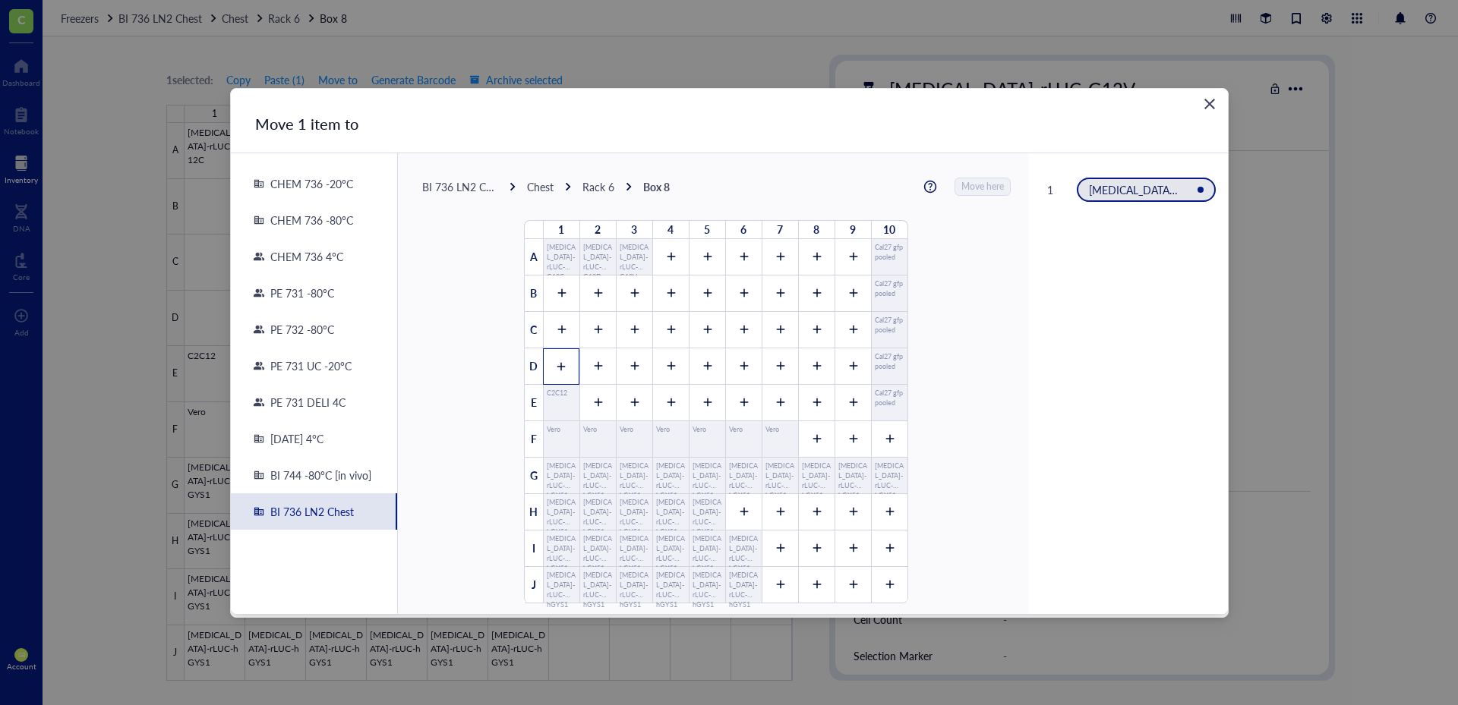
click at [556, 367] on icon at bounding box center [561, 366] width 11 height 11
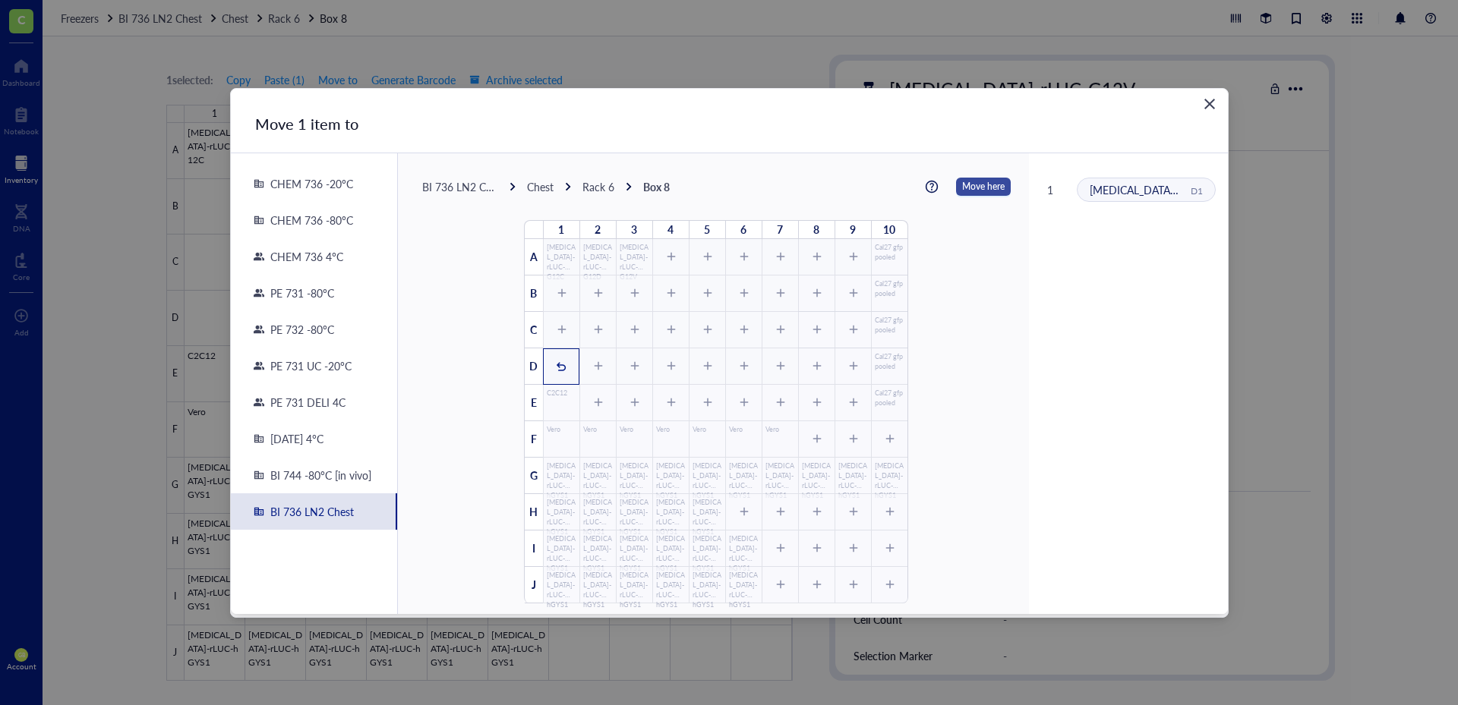
click at [962, 188] on span "Move here" at bounding box center [983, 187] width 43 height 20
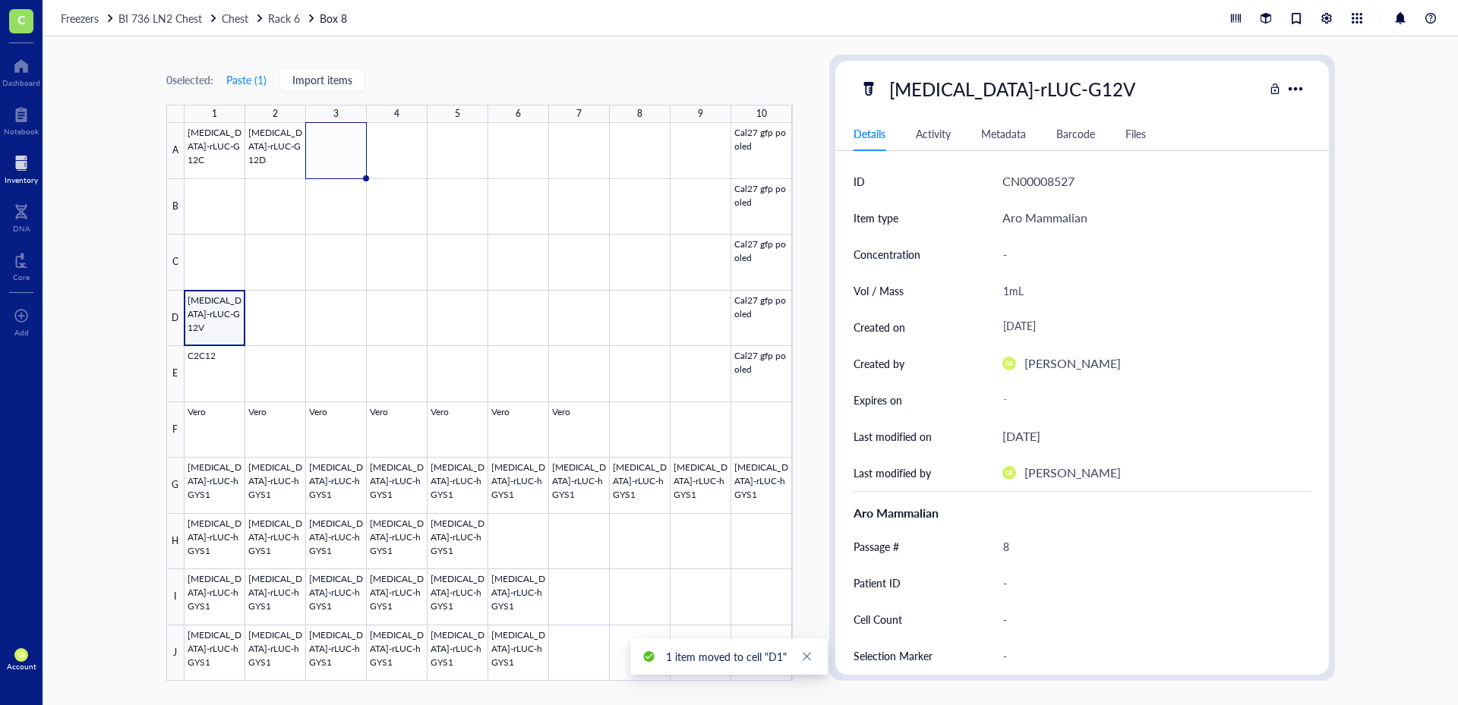
click at [228, 304] on div at bounding box center [488, 402] width 608 height 558
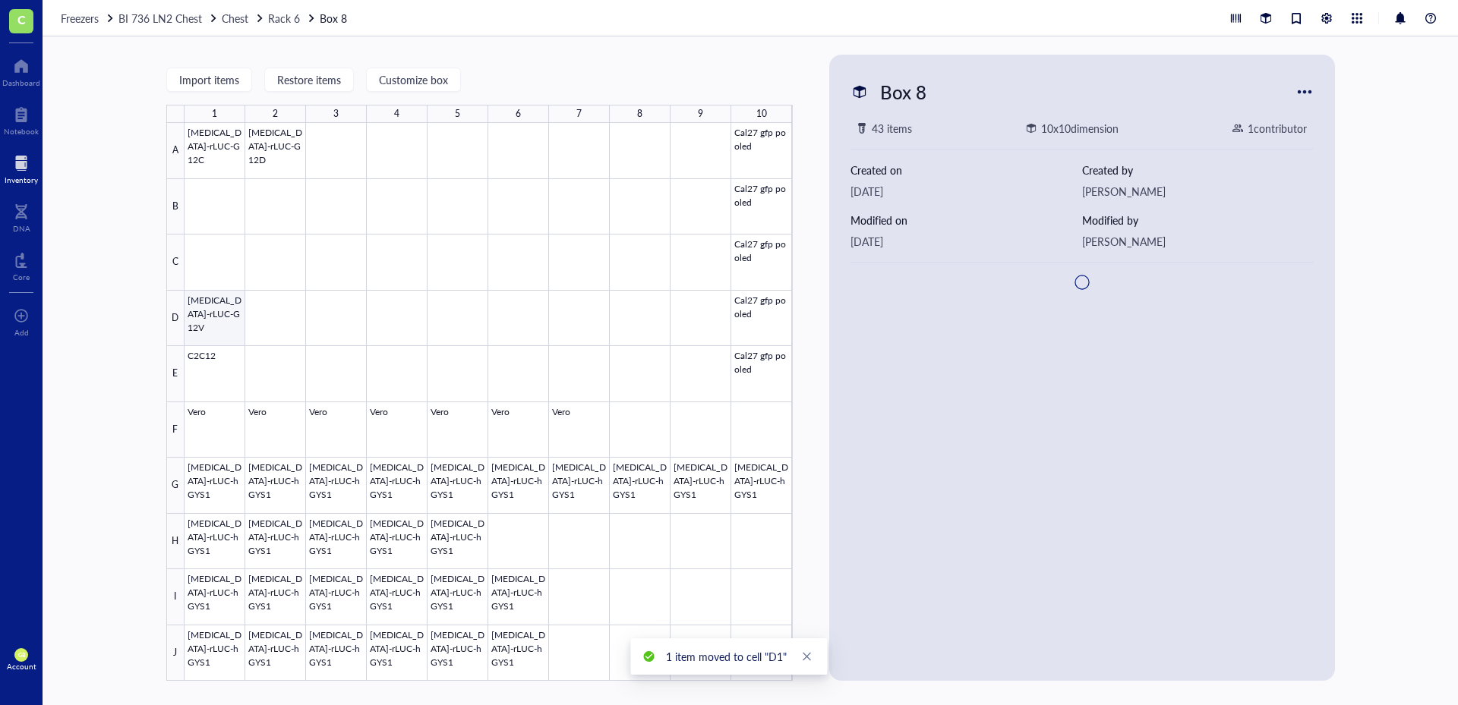
click at [228, 304] on div at bounding box center [488, 402] width 608 height 558
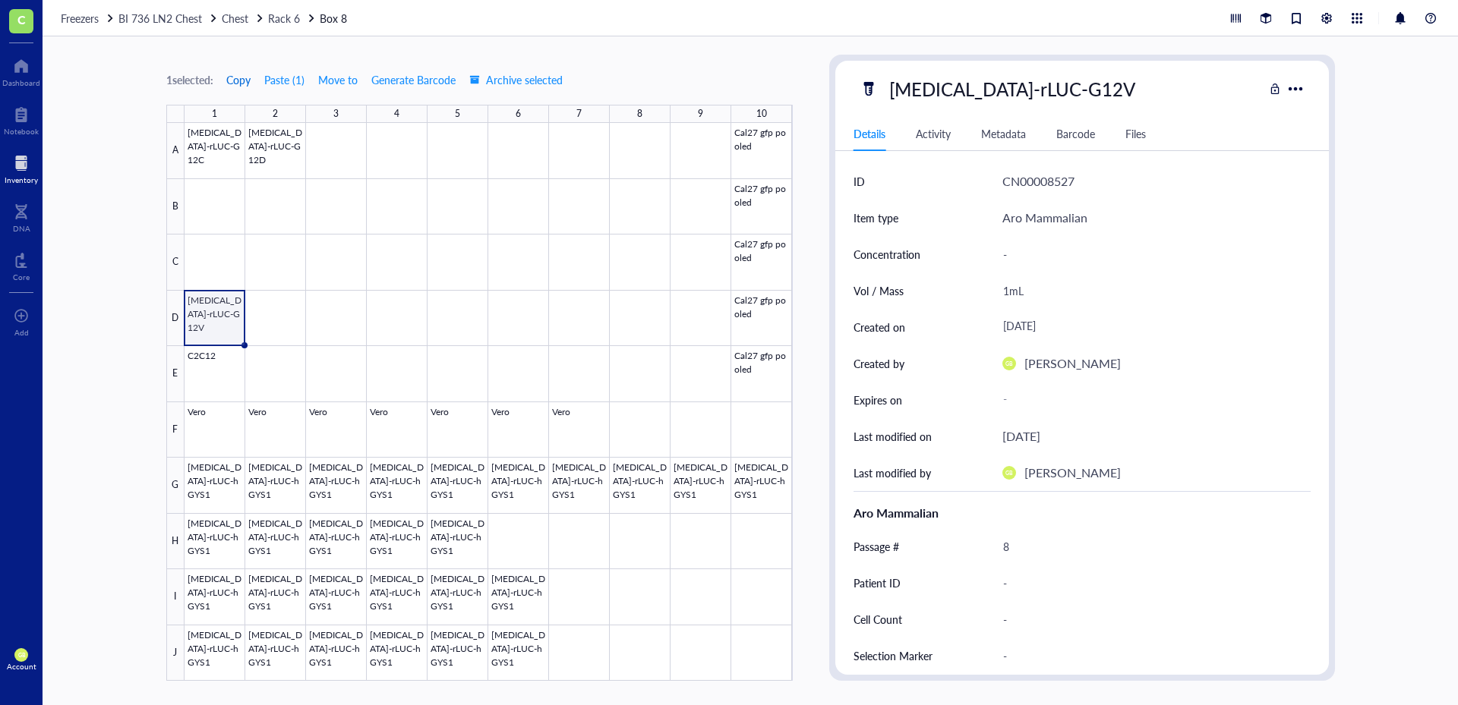
click at [242, 80] on span "Copy" at bounding box center [238, 80] width 24 height 12
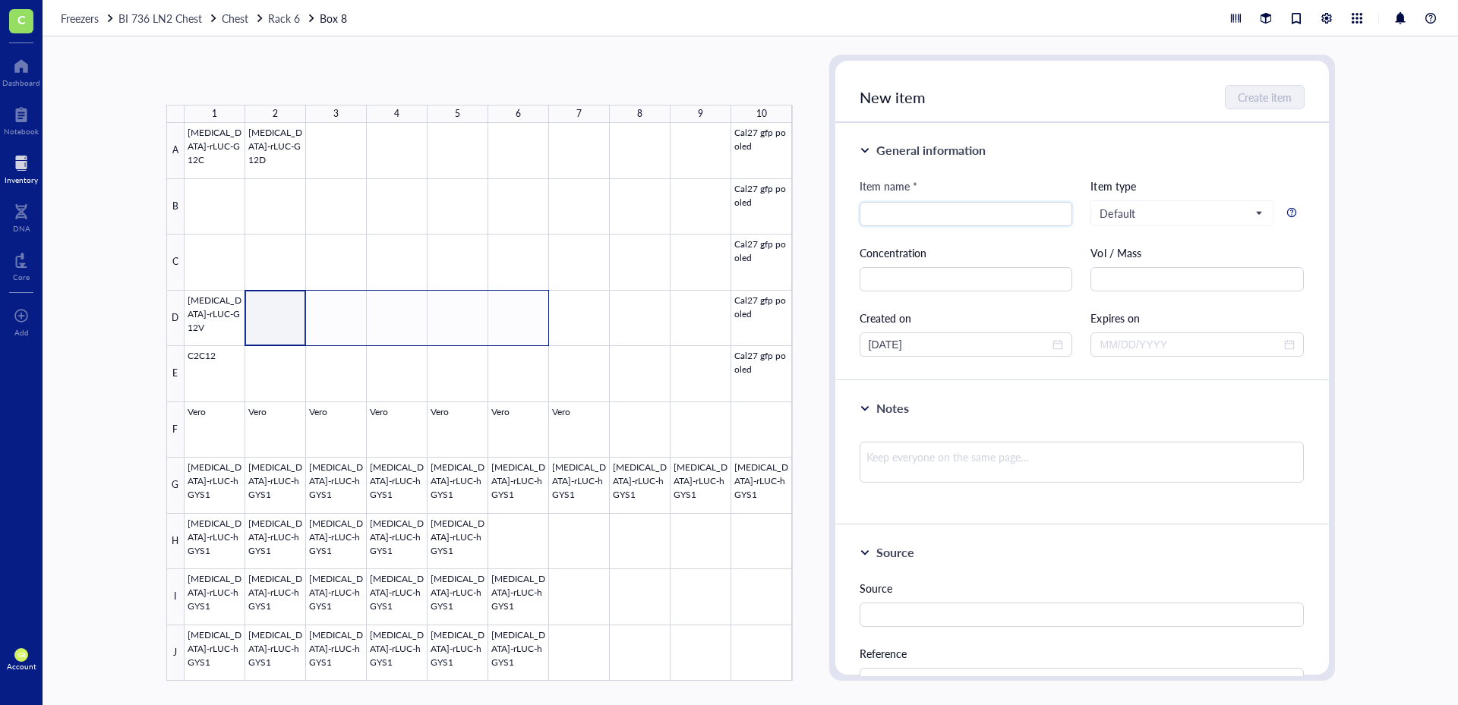
drag, startPoint x: 295, startPoint y: 300, endPoint x: 511, endPoint y: 310, distance: 215.9
click at [511, 310] on div at bounding box center [488, 402] width 608 height 558
click at [241, 74] on button "Paste ( 1 )" at bounding box center [246, 80] width 42 height 24
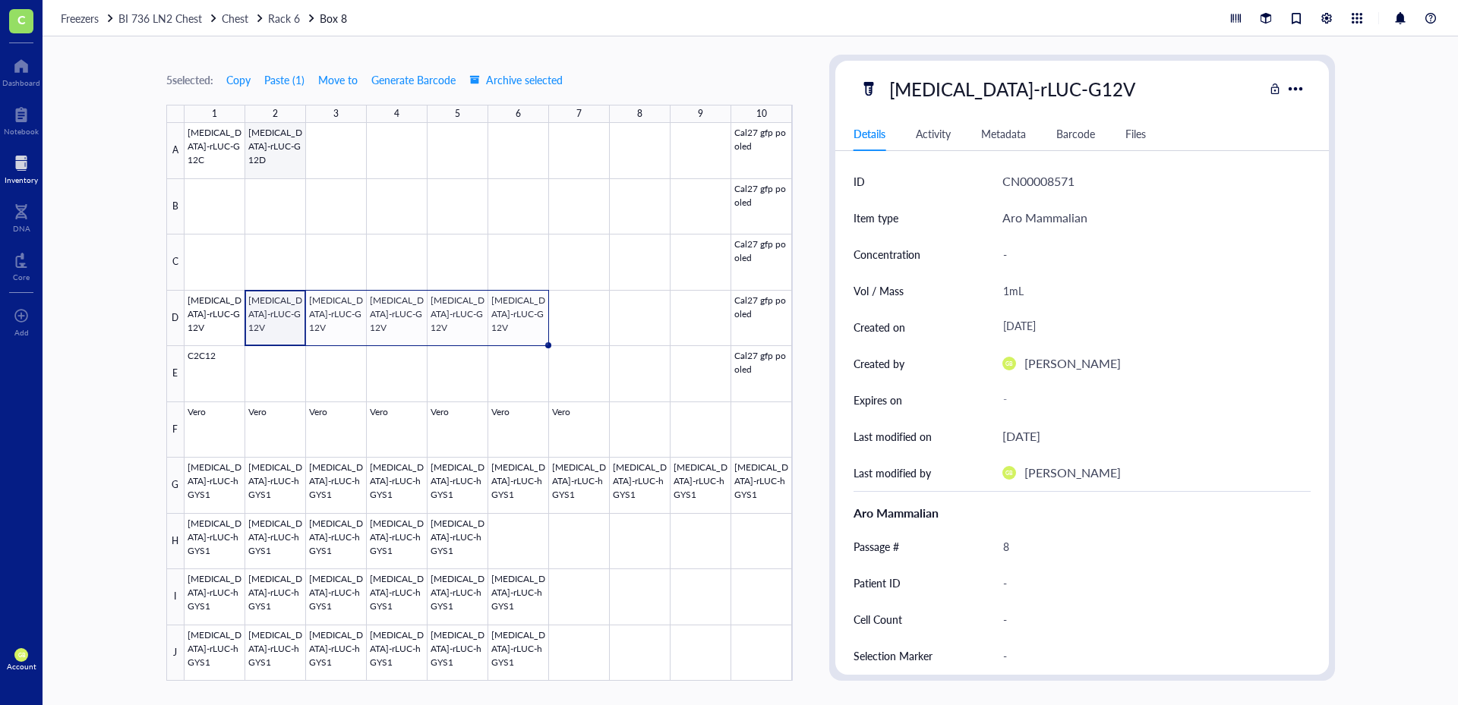
click at [282, 169] on div at bounding box center [488, 402] width 608 height 558
click at [355, 84] on span "Move to" at bounding box center [337, 80] width 39 height 12
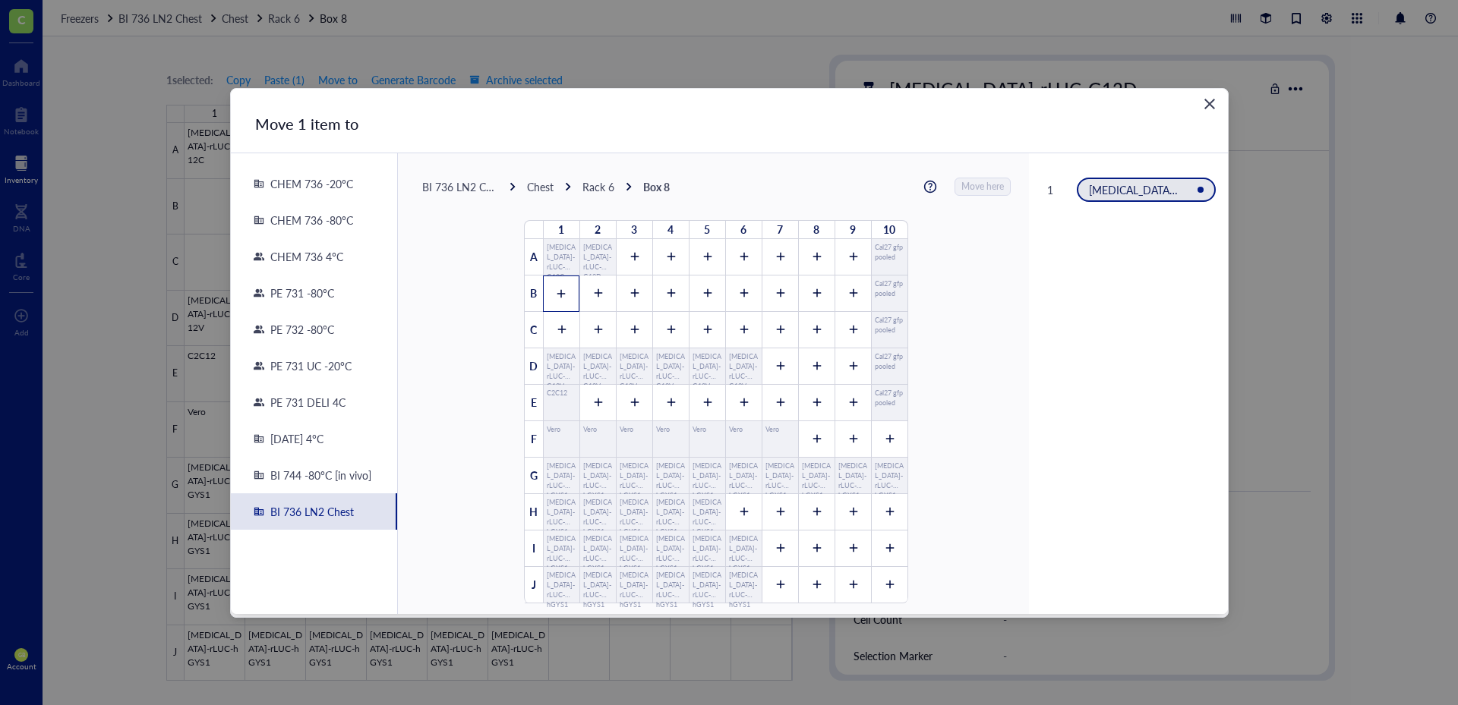
click at [557, 295] on icon at bounding box center [561, 293] width 8 height 8
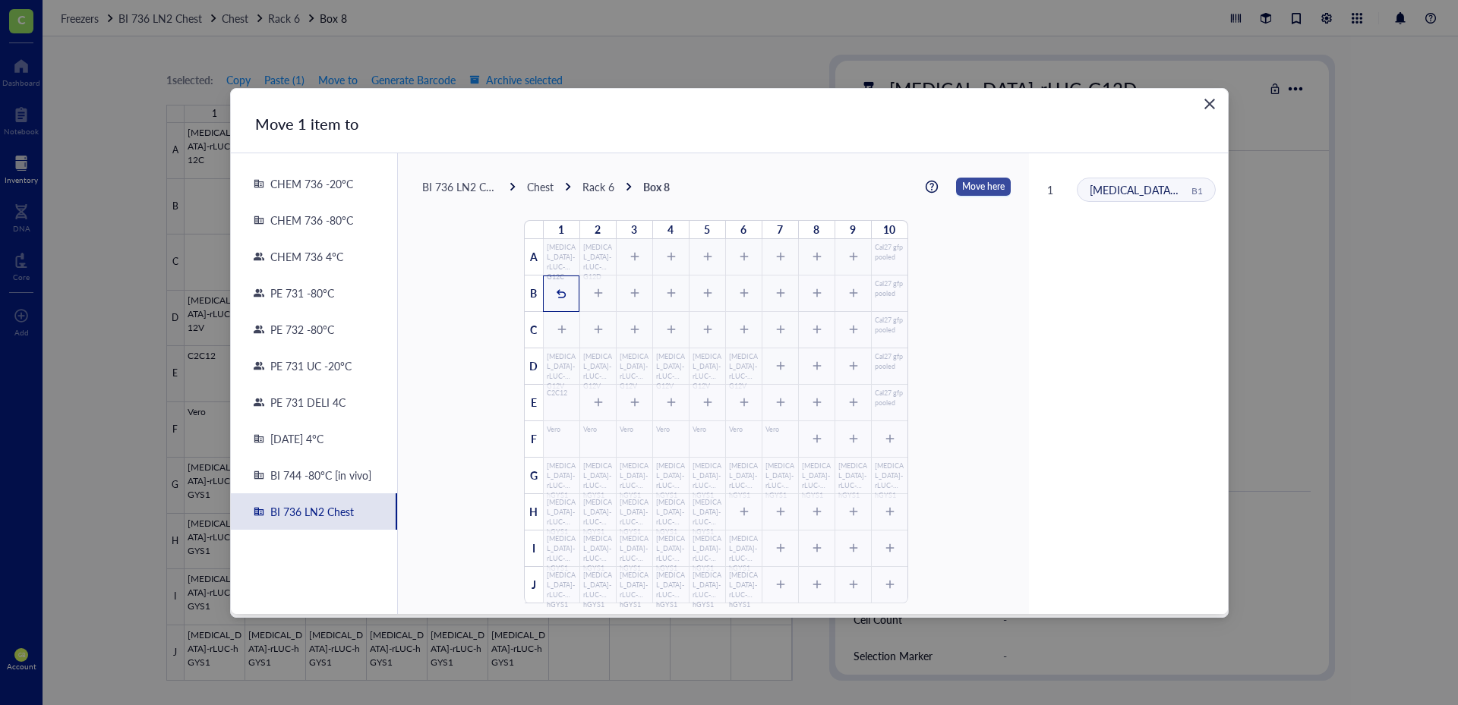
click at [979, 189] on span "Move here" at bounding box center [983, 187] width 43 height 20
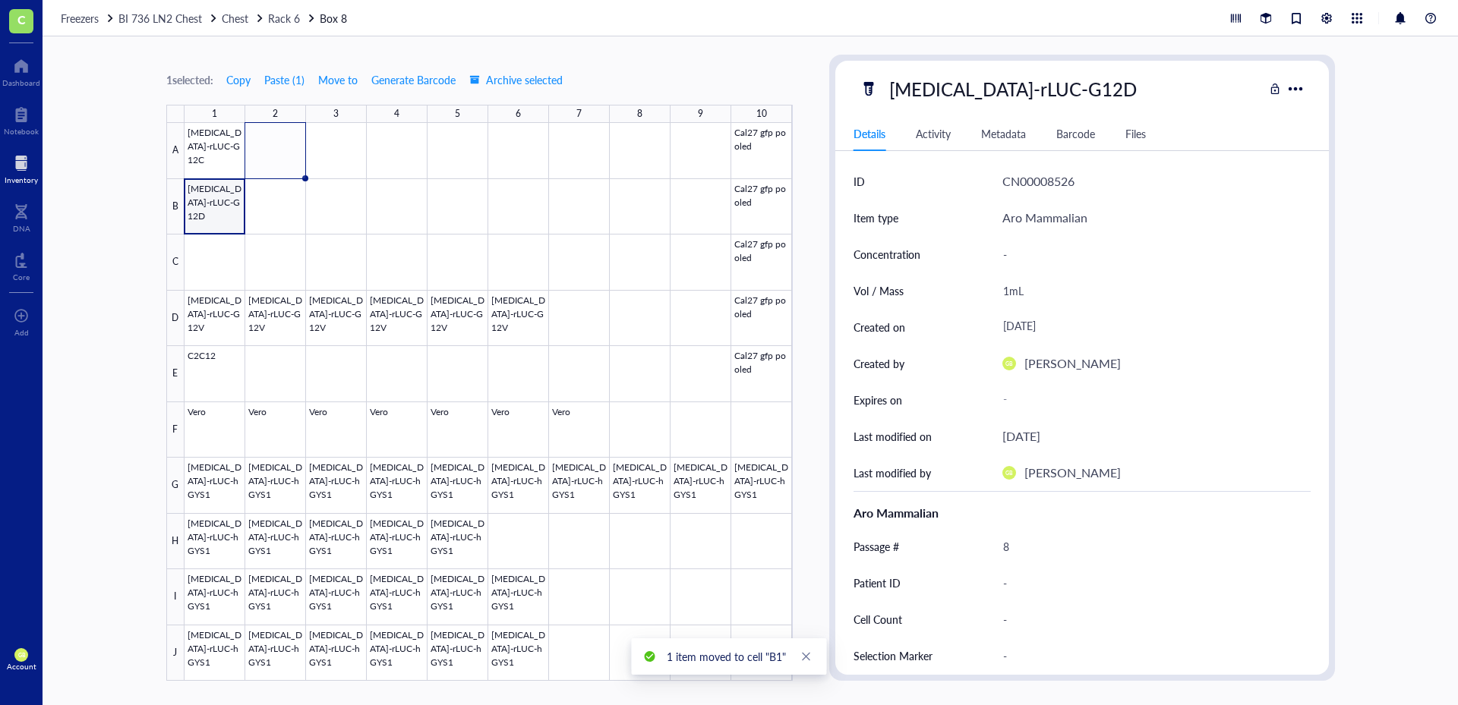
click at [229, 189] on div at bounding box center [488, 402] width 608 height 558
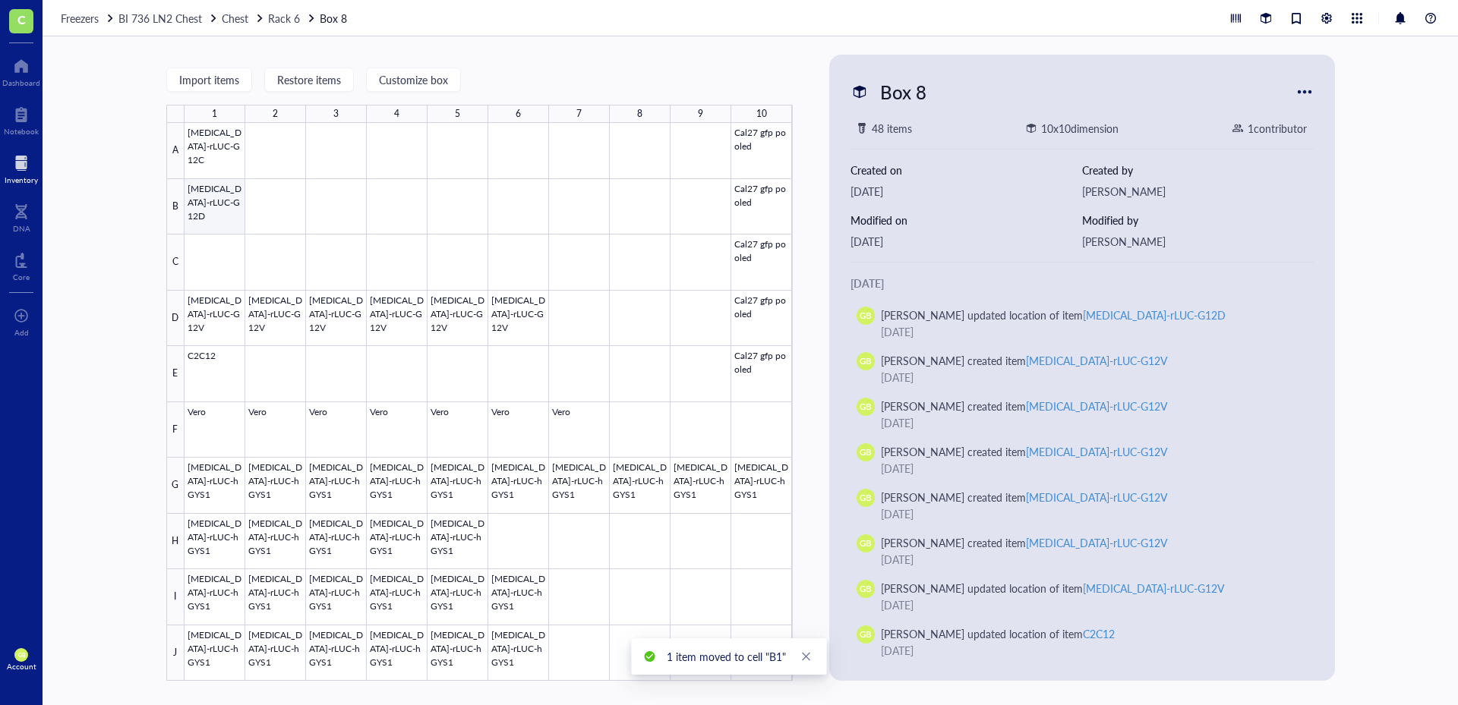
click at [229, 187] on div at bounding box center [488, 402] width 608 height 558
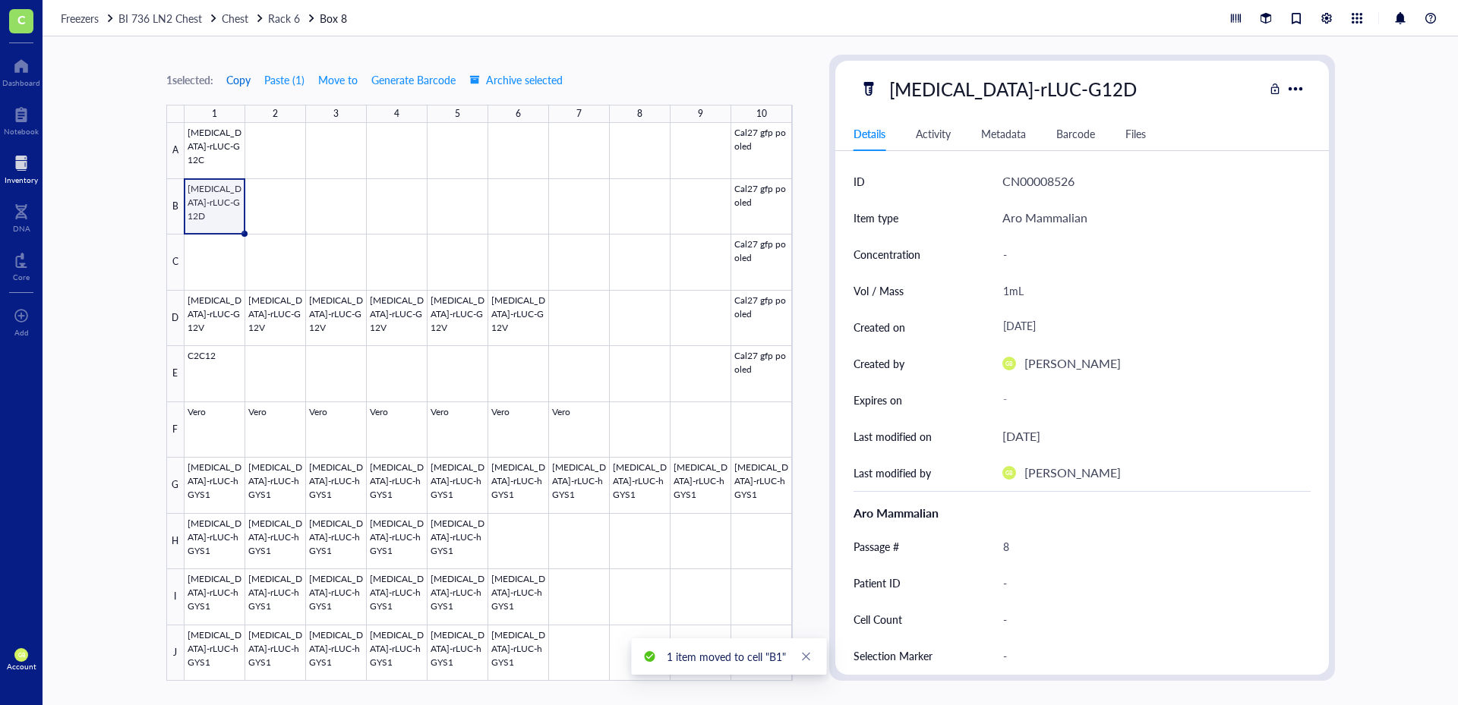
click at [248, 80] on span "Copy" at bounding box center [238, 80] width 24 height 12
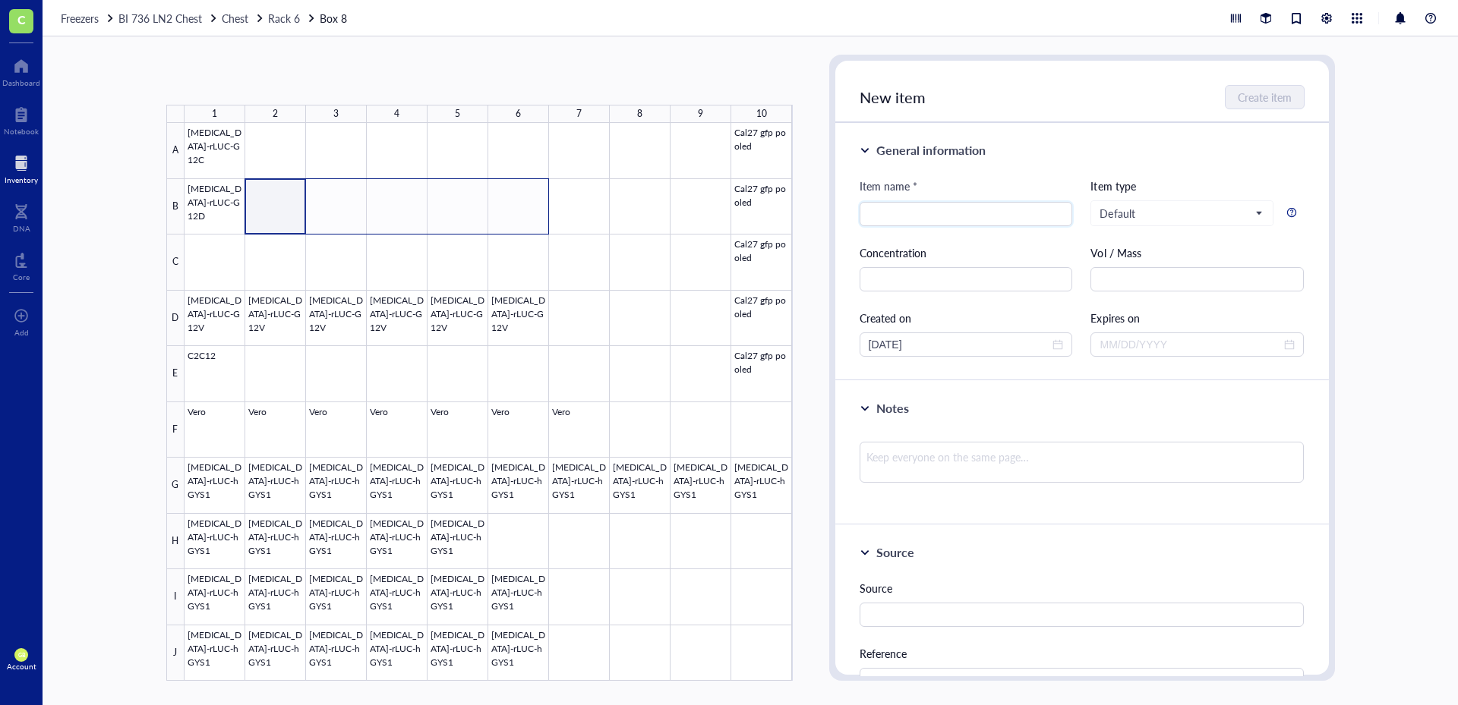
drag, startPoint x: 273, startPoint y: 187, endPoint x: 519, endPoint y: 188, distance: 245.2
click at [519, 188] on div at bounding box center [488, 402] width 608 height 558
click at [246, 84] on button "Paste ( 1 )" at bounding box center [246, 80] width 42 height 24
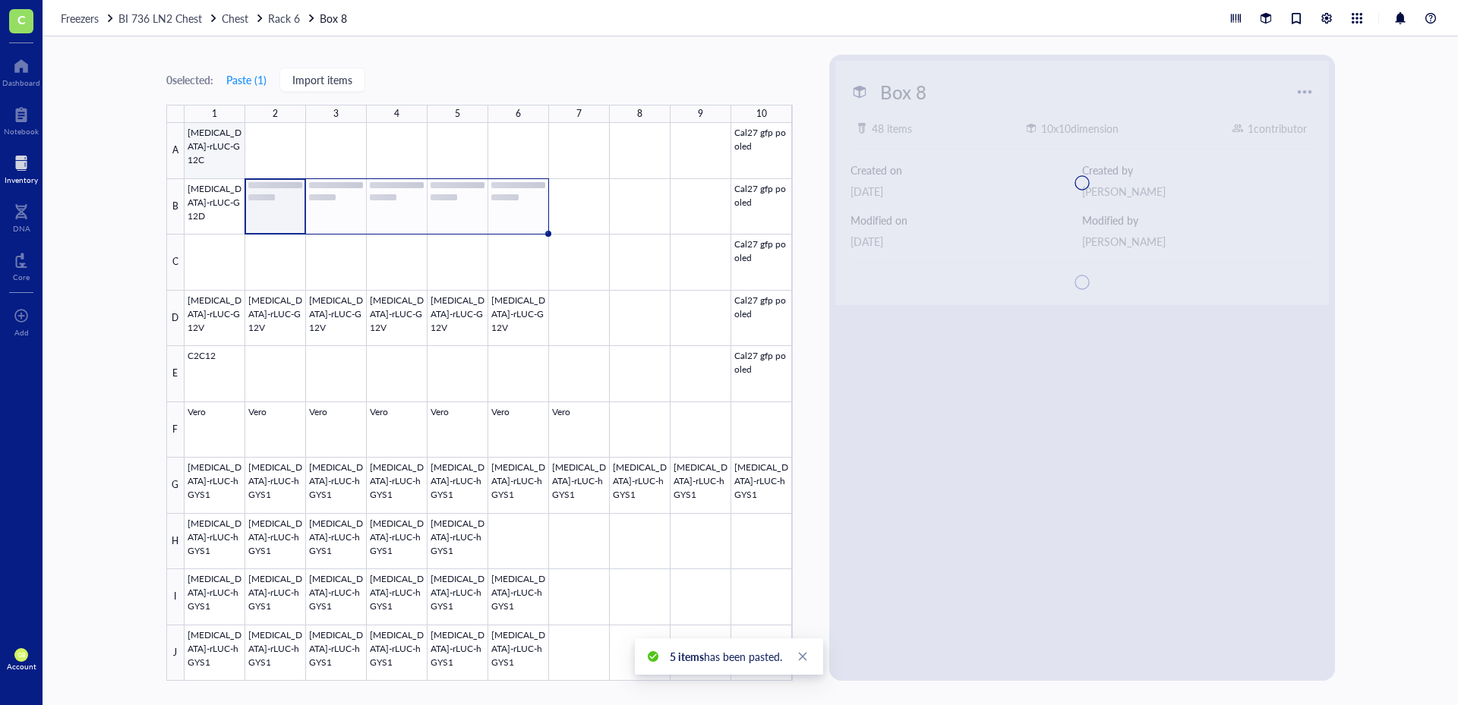
click at [230, 141] on div at bounding box center [488, 402] width 608 height 558
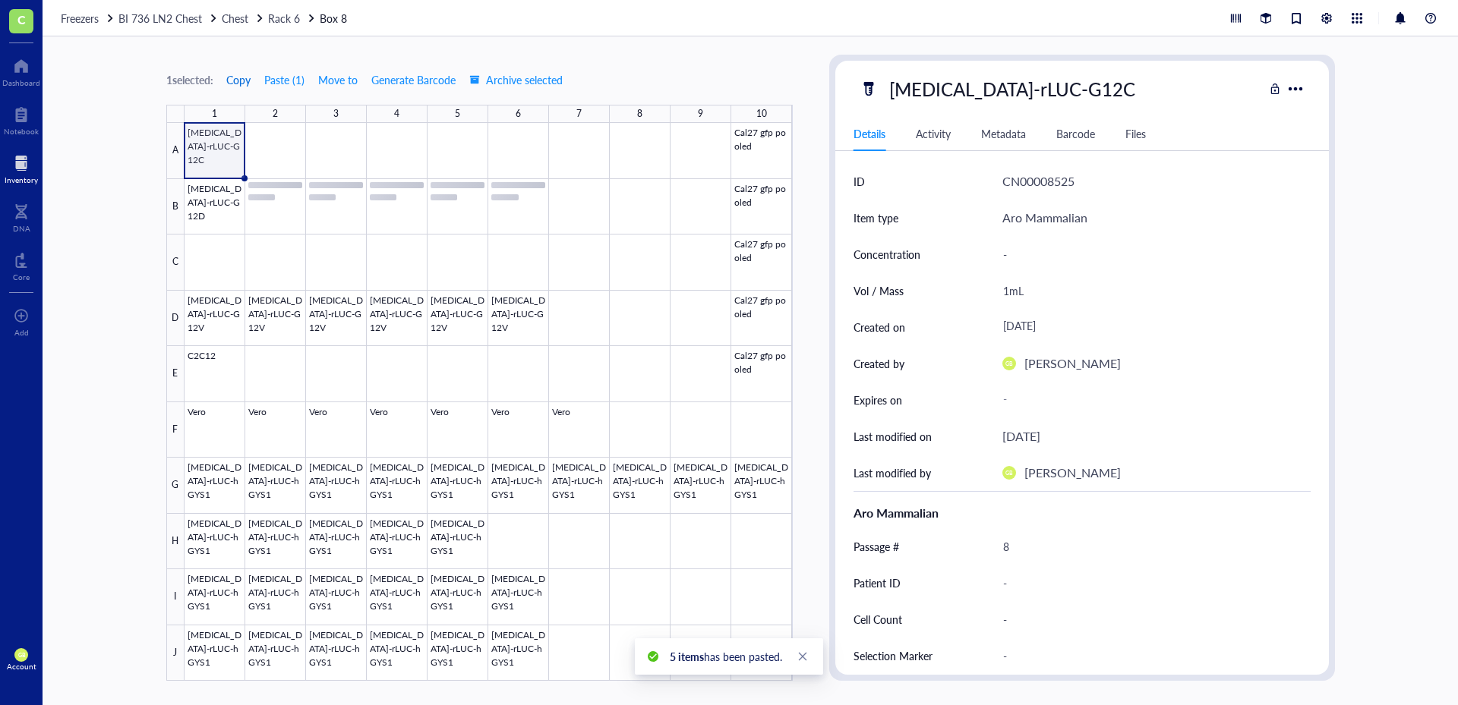
click at [241, 80] on span "Copy" at bounding box center [238, 80] width 24 height 12
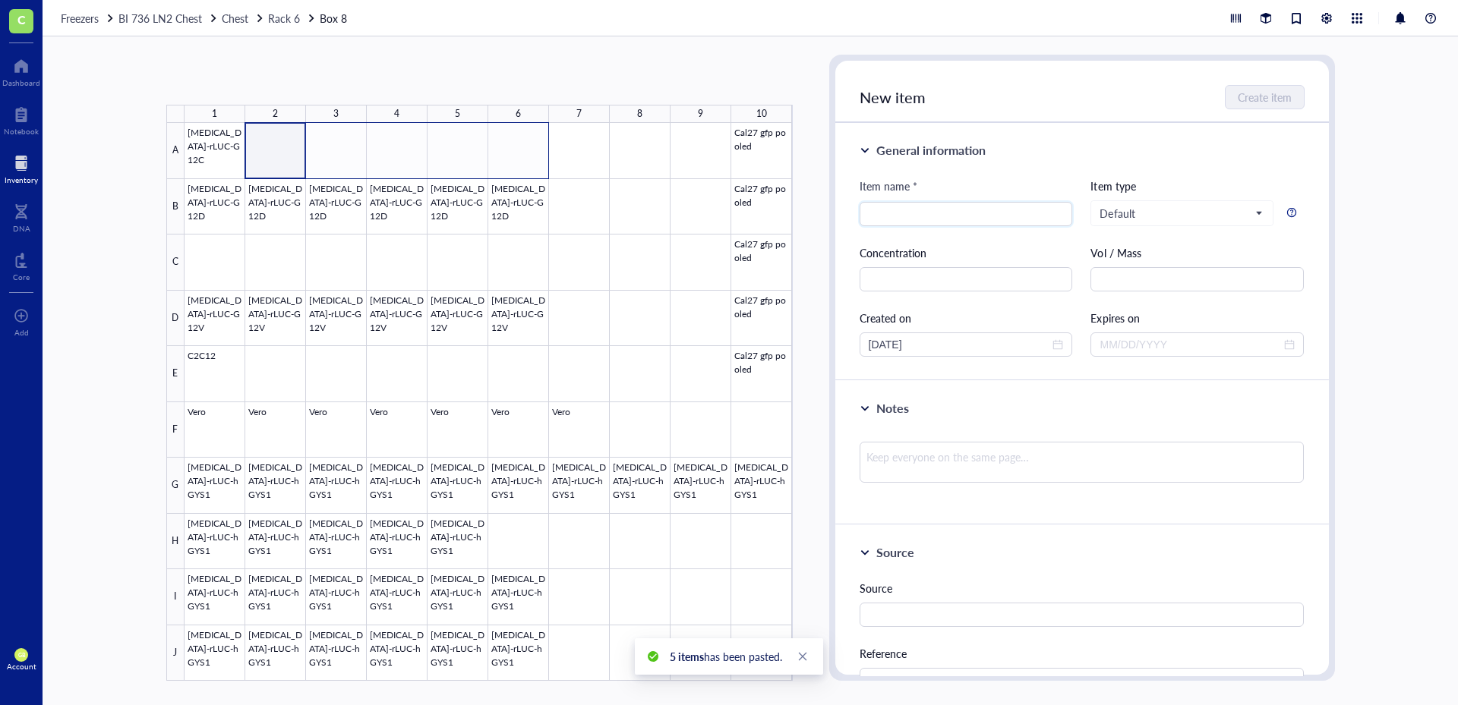
drag, startPoint x: 285, startPoint y: 136, endPoint x: 509, endPoint y: 142, distance: 224.1
click at [509, 142] on div at bounding box center [488, 402] width 608 height 558
click at [238, 82] on button "Paste ( 1 )" at bounding box center [246, 80] width 42 height 24
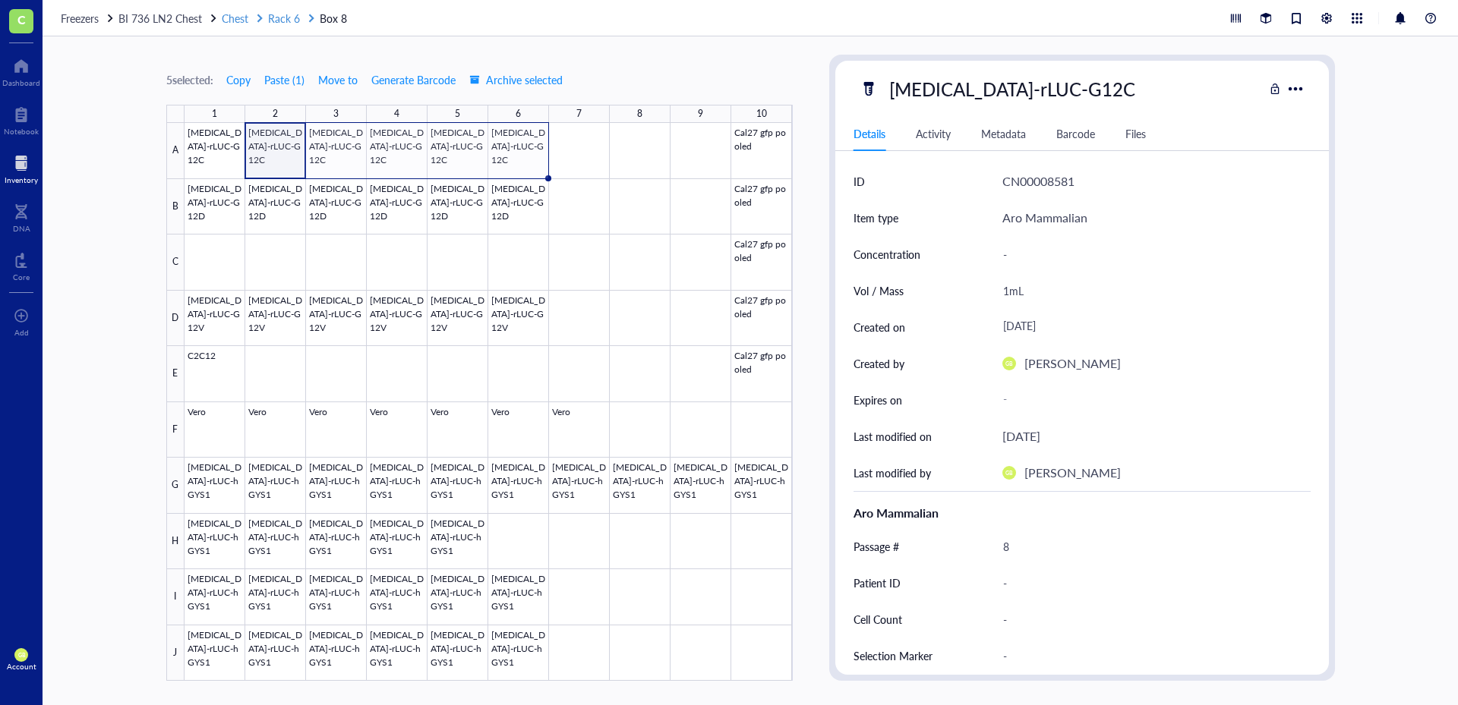
click at [295, 15] on span "Rack 6" at bounding box center [284, 18] width 32 height 15
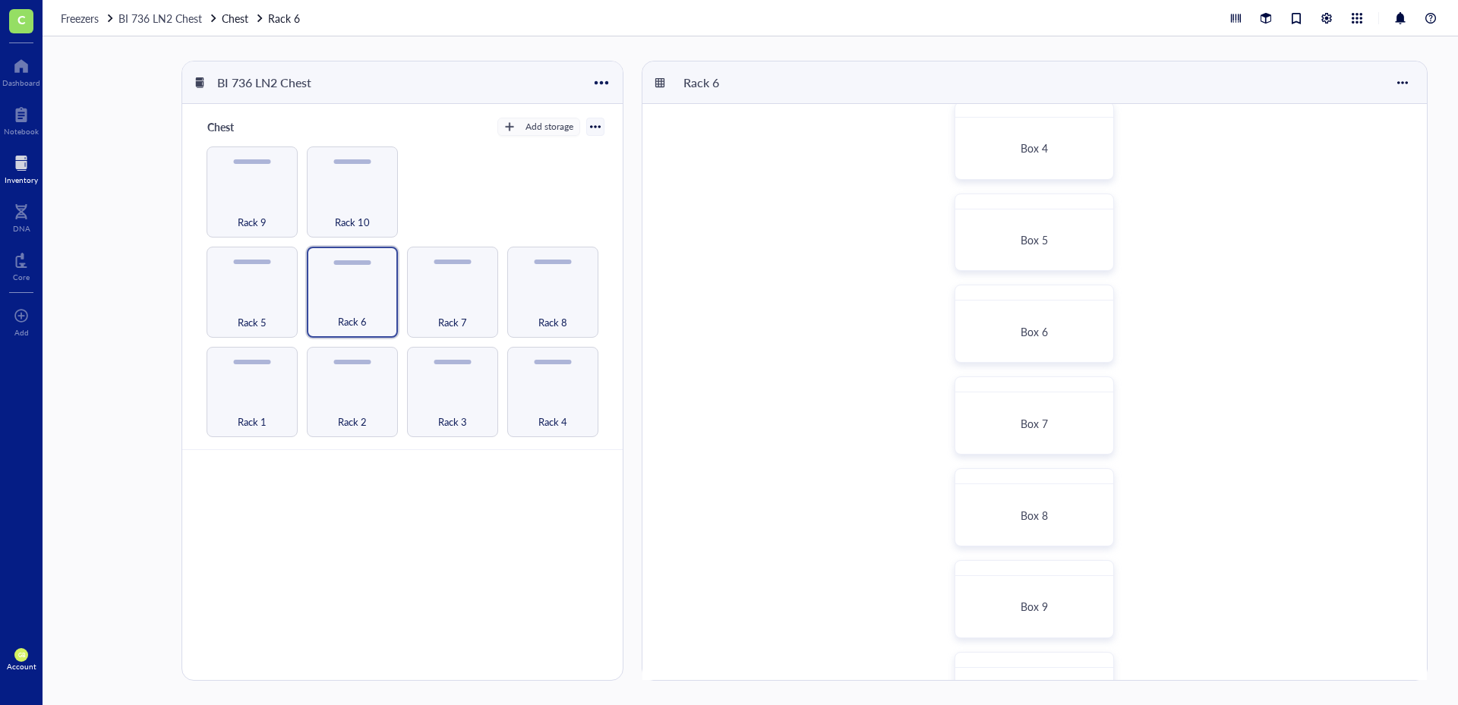
scroll to position [366, 0]
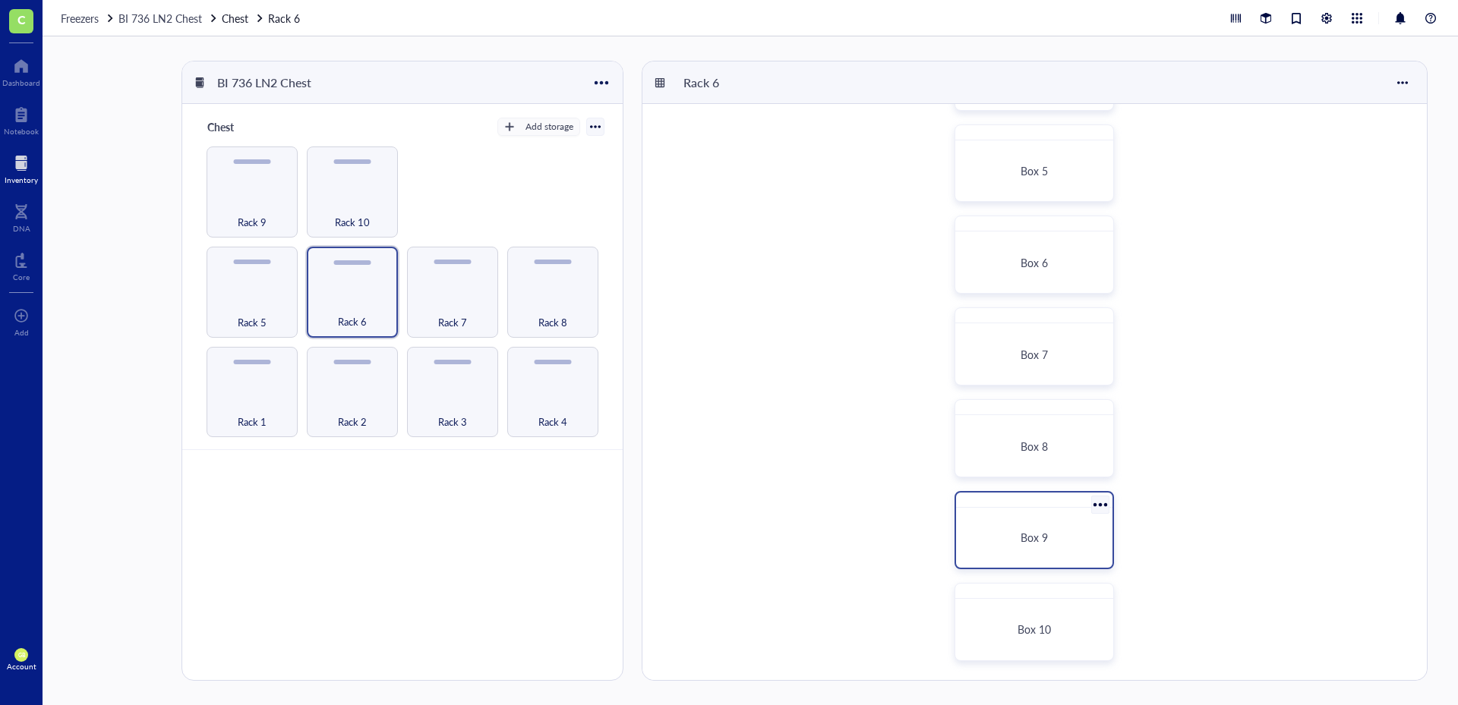
click at [1038, 521] on div "Box 9" at bounding box center [1034, 538] width 144 height 48
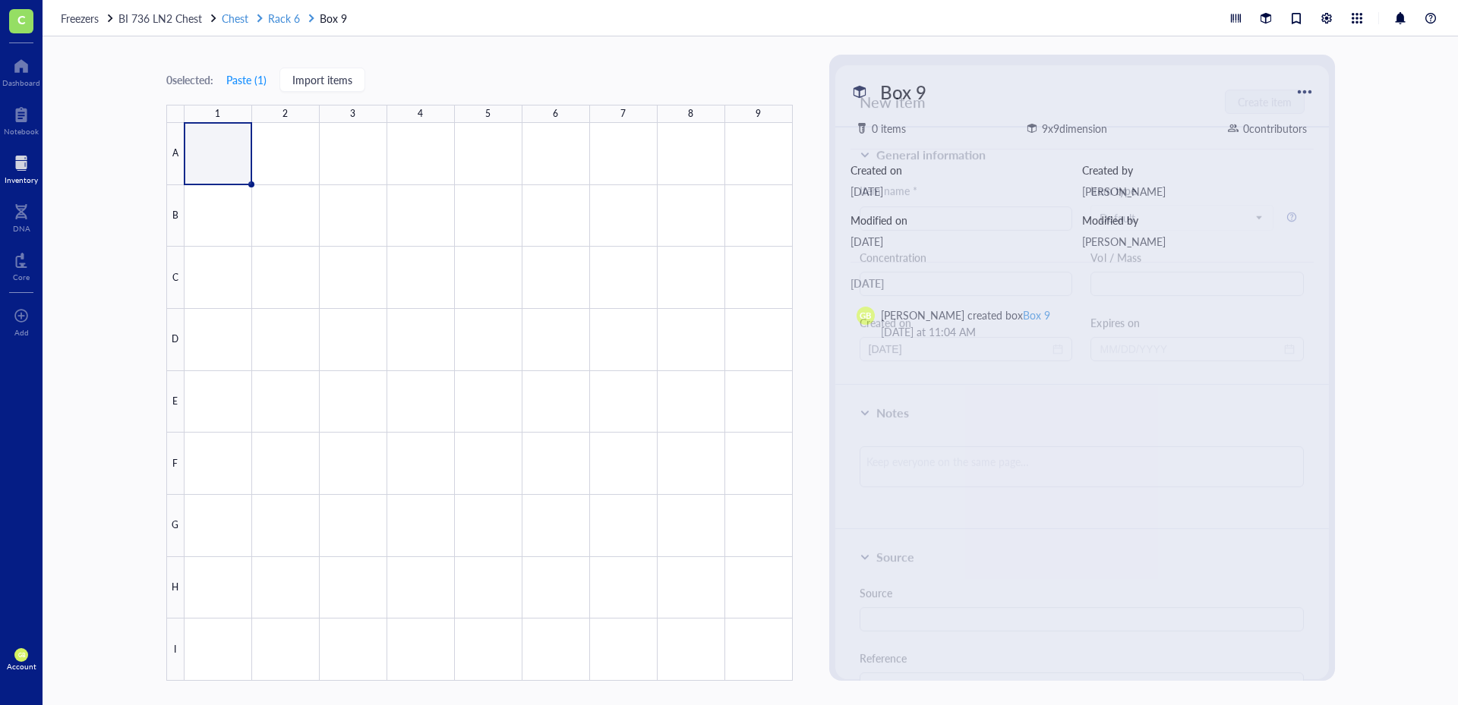
click at [296, 18] on span "Rack 6" at bounding box center [284, 18] width 32 height 15
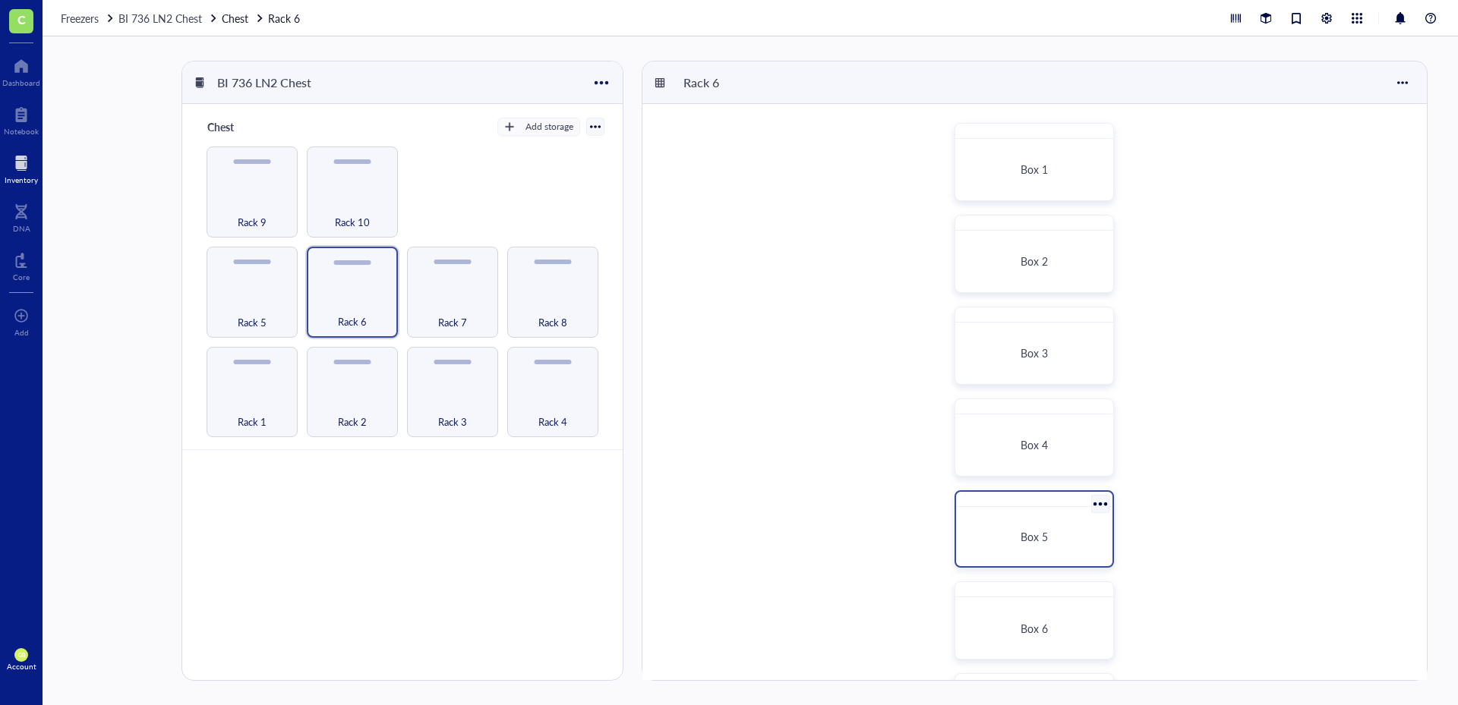
scroll to position [366, 0]
click at [1097, 500] on div at bounding box center [1100, 505] width 22 height 22
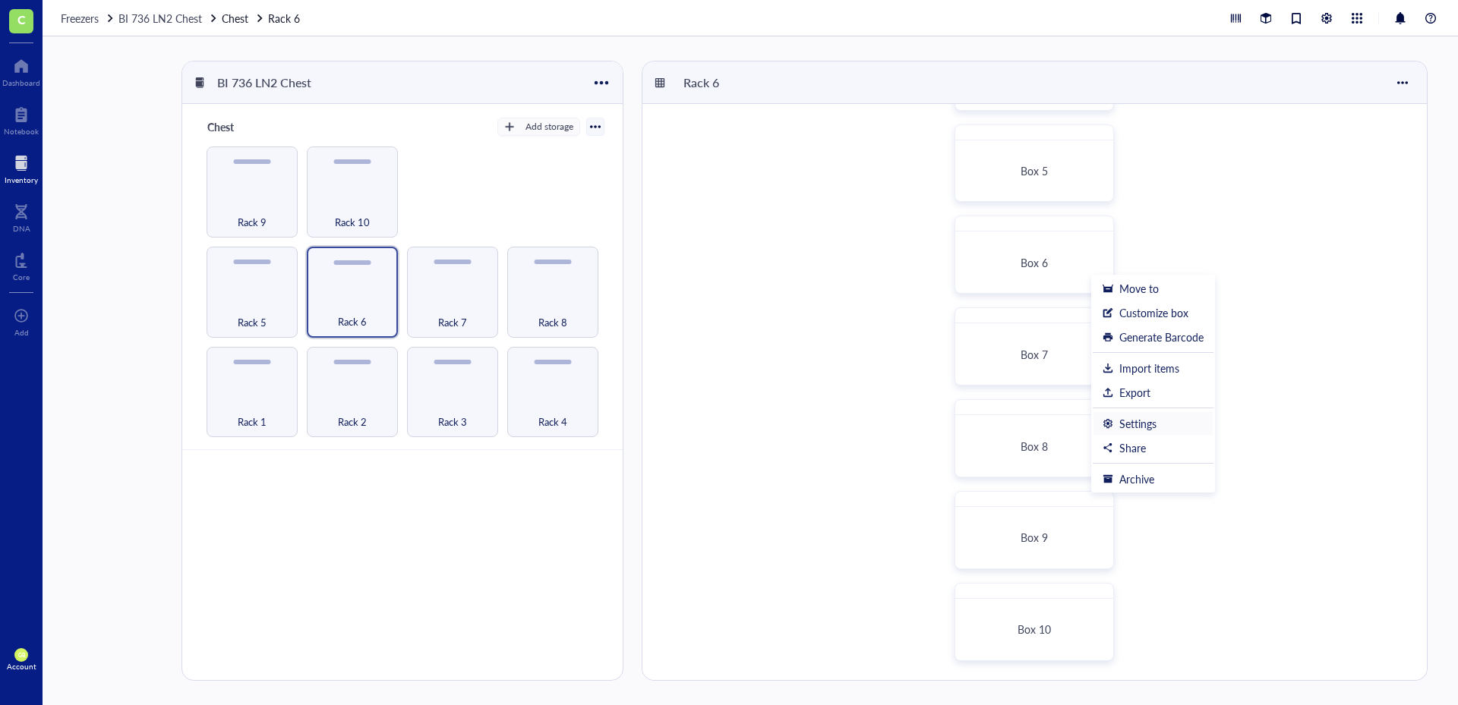
click at [1140, 427] on div "Settings" at bounding box center [1137, 424] width 37 height 14
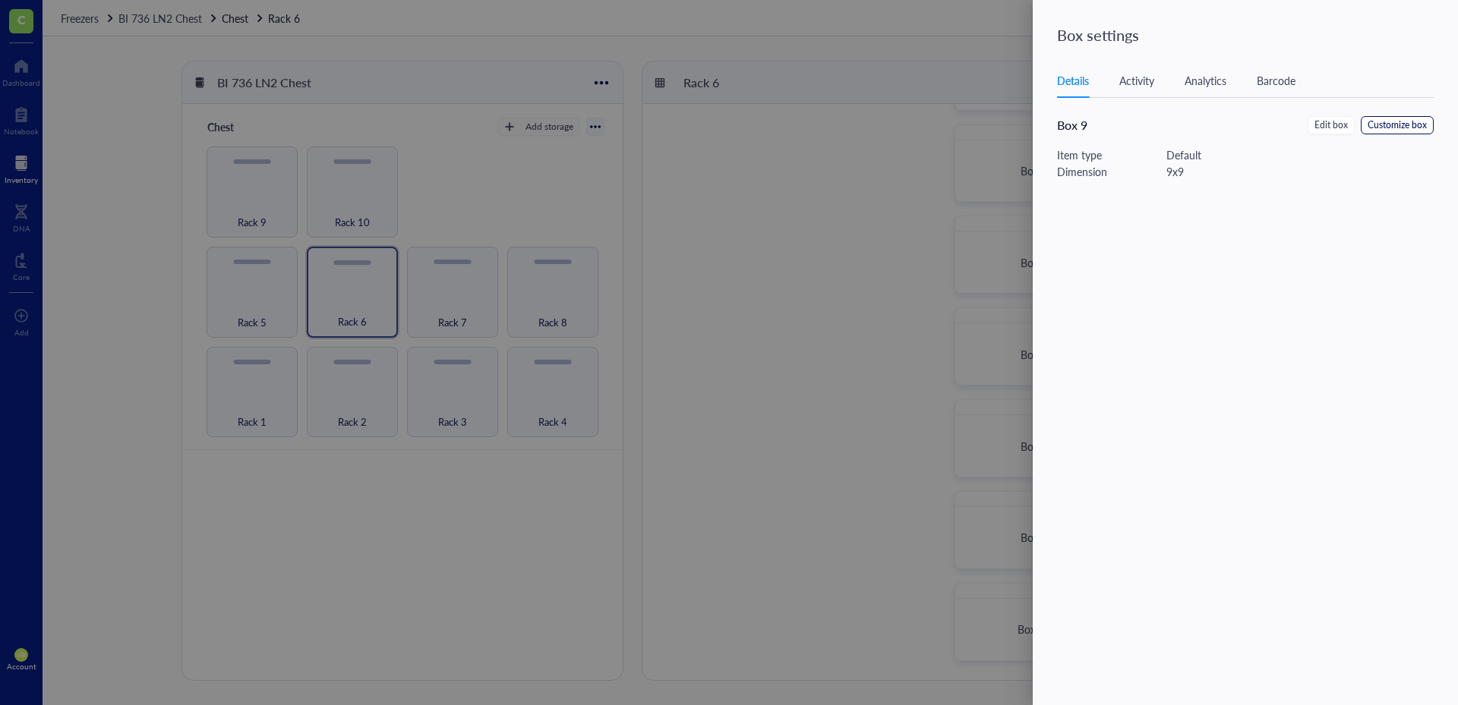
click at [1373, 126] on span "Customize box" at bounding box center [1396, 125] width 59 height 14
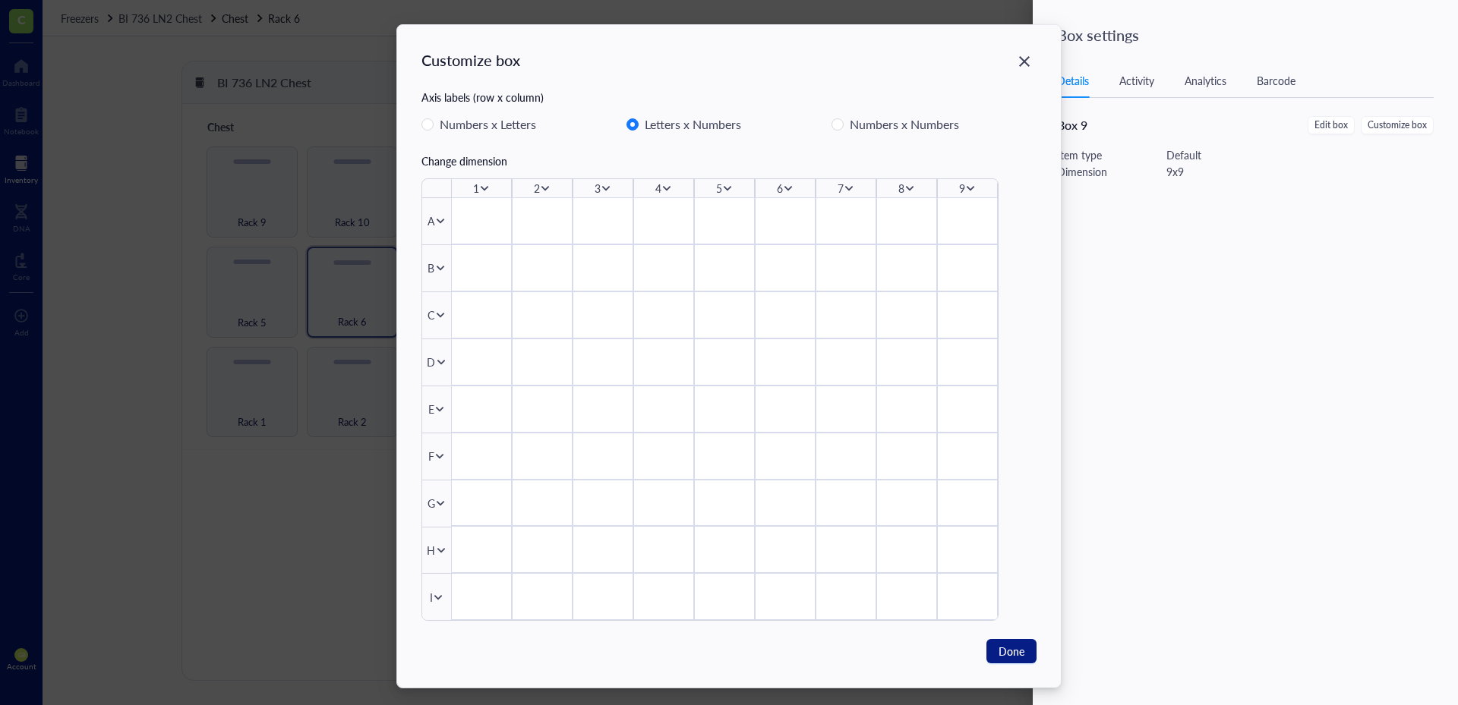
click at [969, 184] on icon at bounding box center [970, 188] width 11 height 11
click at [980, 235] on span "Insert 1 right" at bounding box center [1016, 234] width 87 height 17
click at [437, 593] on icon at bounding box center [438, 597] width 11 height 11
click at [468, 521] on span "Insert 1 below" at bounding box center [484, 520] width 87 height 17
click at [1000, 658] on span "Done" at bounding box center [1011, 651] width 26 height 17
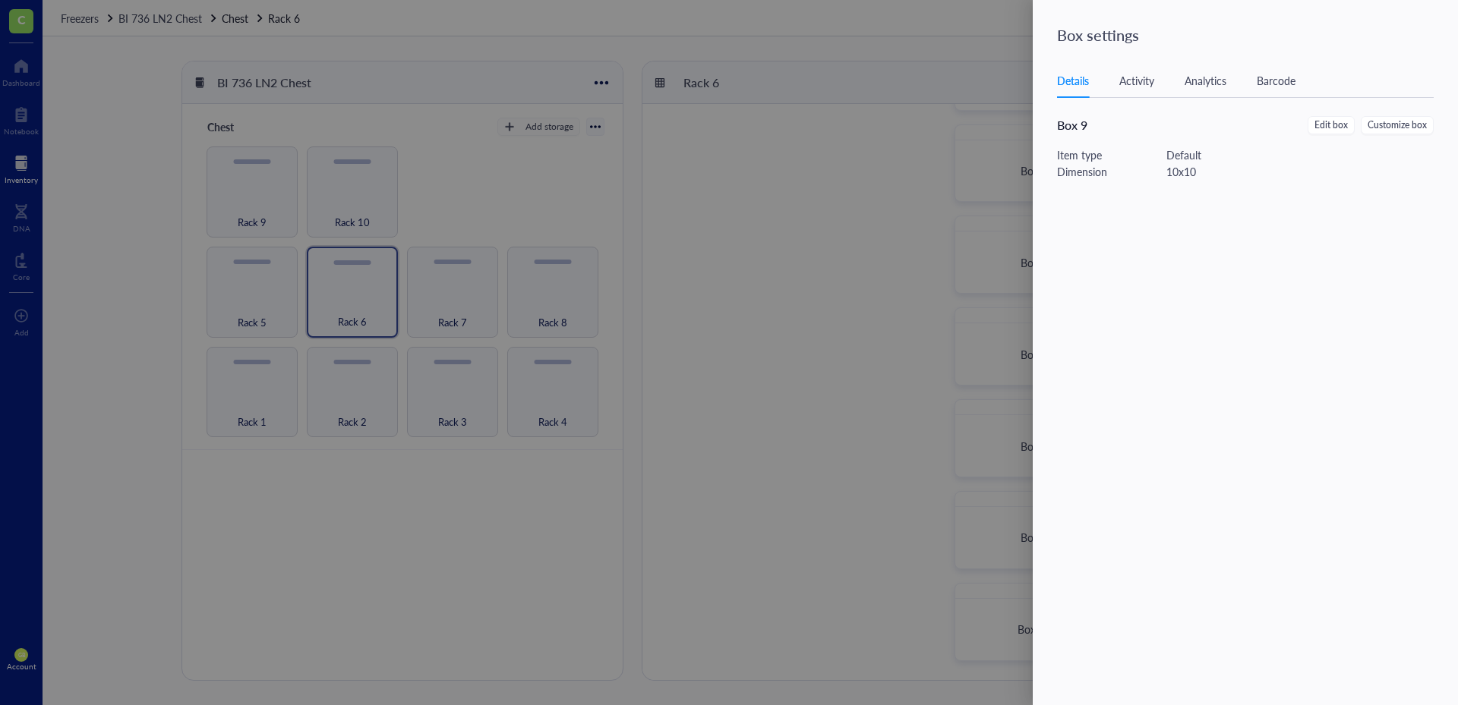
click at [721, 459] on div at bounding box center [729, 352] width 1458 height 705
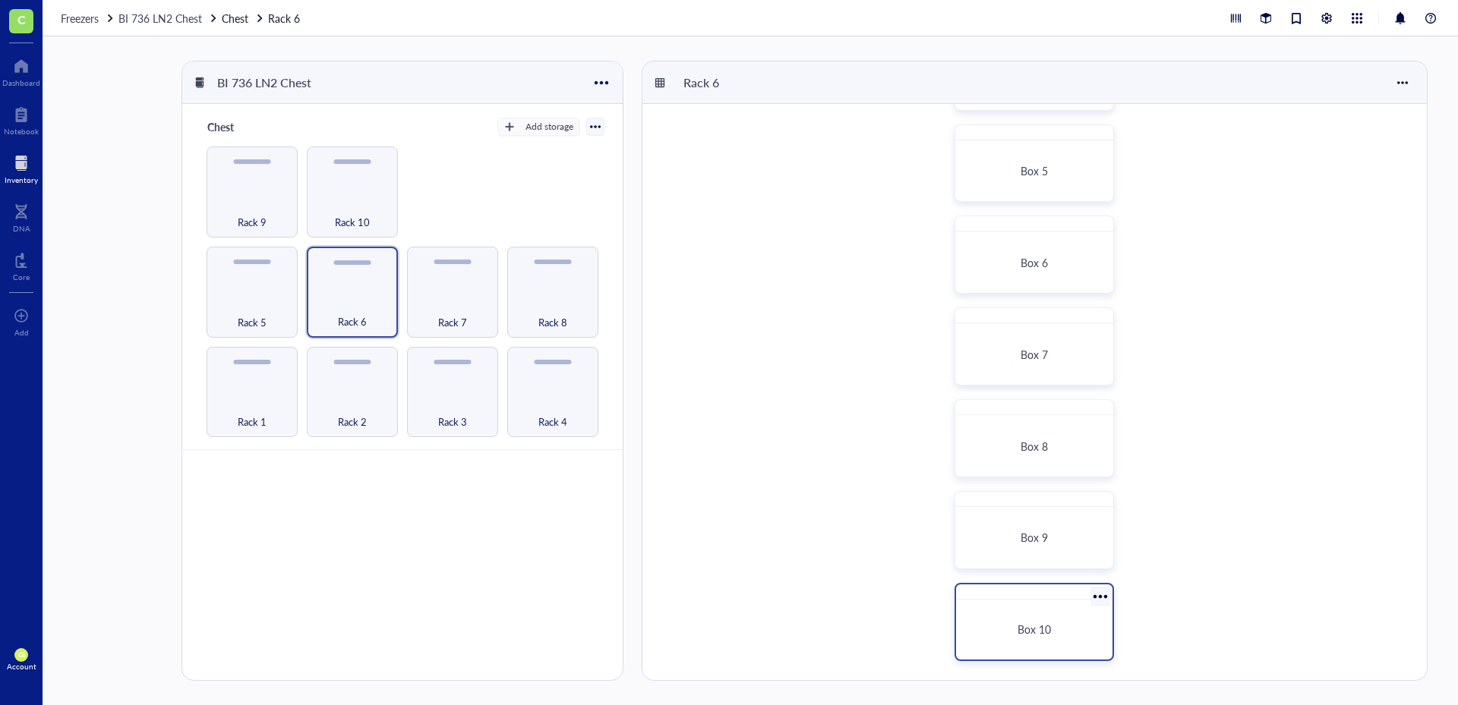
click at [1099, 596] on div at bounding box center [1100, 596] width 22 height 22
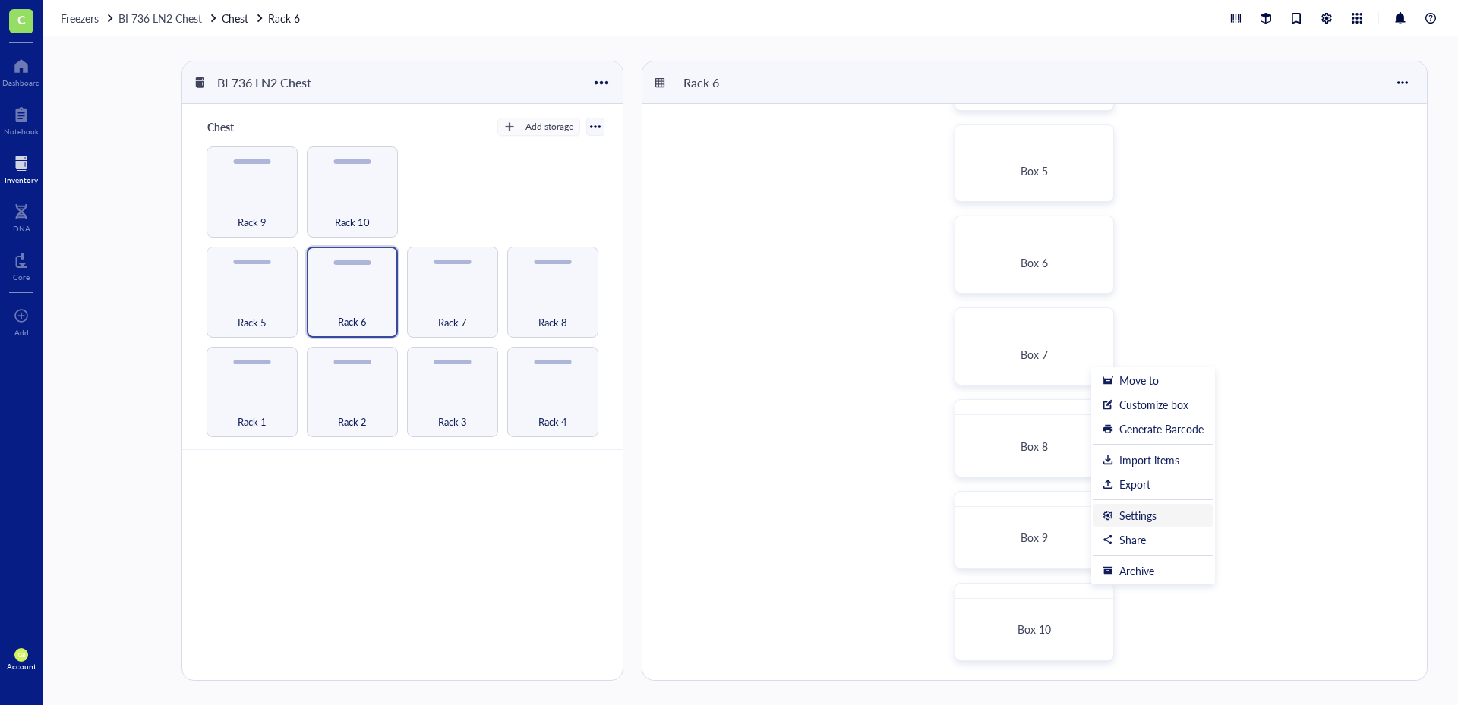
click at [1137, 514] on div "Settings" at bounding box center [1137, 516] width 37 height 14
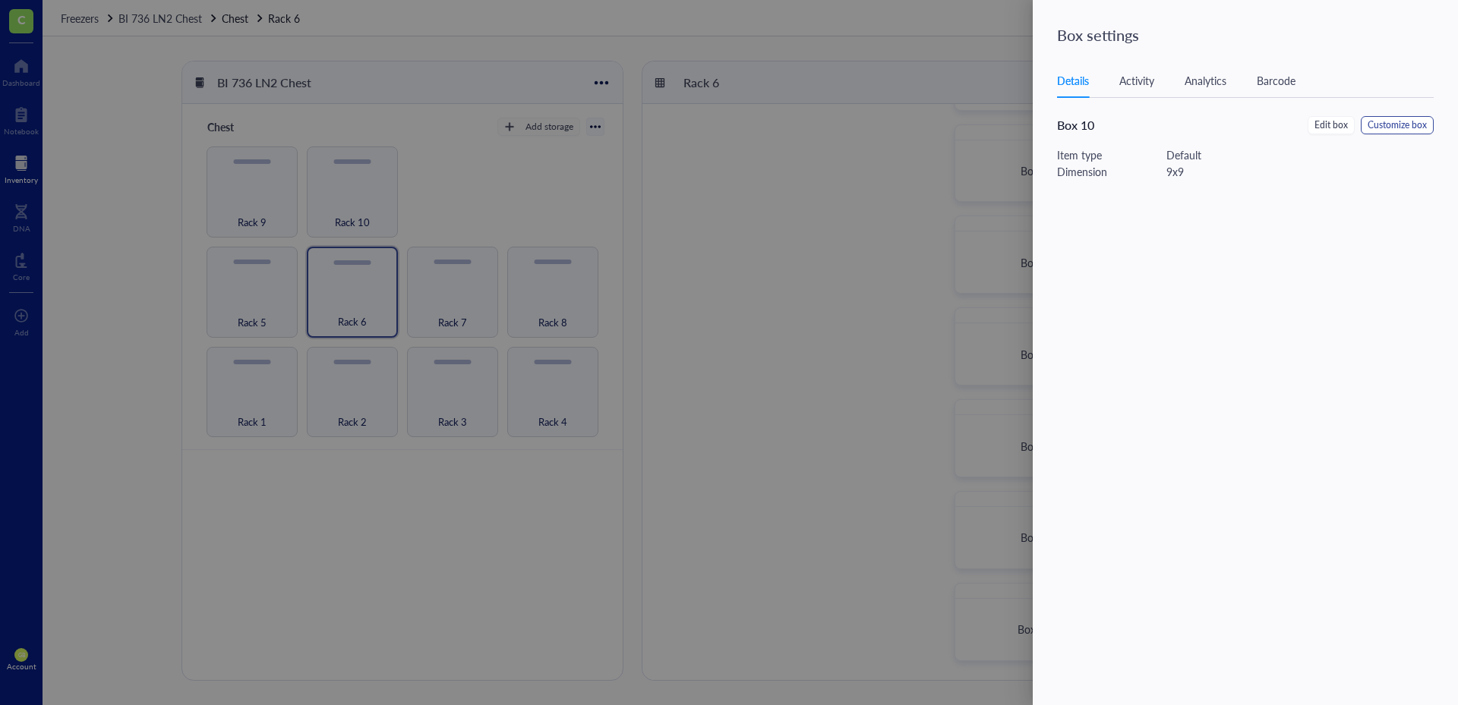
click at [1388, 119] on div "Details Activity Analytics Barcode Box 10 Edit box Customize box Item type Defa…" at bounding box center [1254, 359] width 395 height 591
click at [1386, 118] on span "Customize box" at bounding box center [1396, 125] width 59 height 14
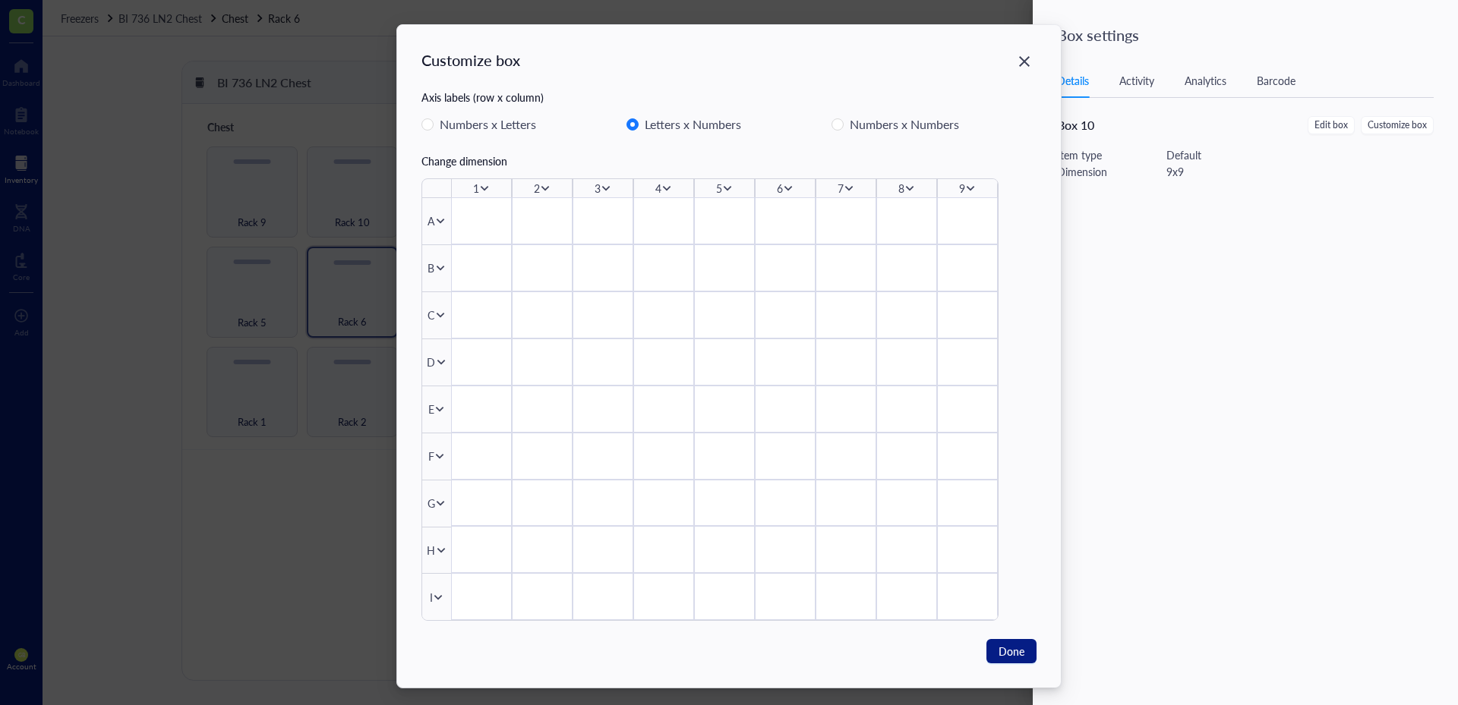
click at [965, 188] on icon at bounding box center [970, 188] width 11 height 11
click at [990, 240] on span "Insert 1 right" at bounding box center [1016, 234] width 87 height 17
click at [438, 594] on icon at bounding box center [438, 597] width 11 height 11
click at [471, 519] on span "Insert 1 below" at bounding box center [484, 520] width 87 height 17
click at [1008, 647] on span "Done" at bounding box center [1011, 651] width 26 height 17
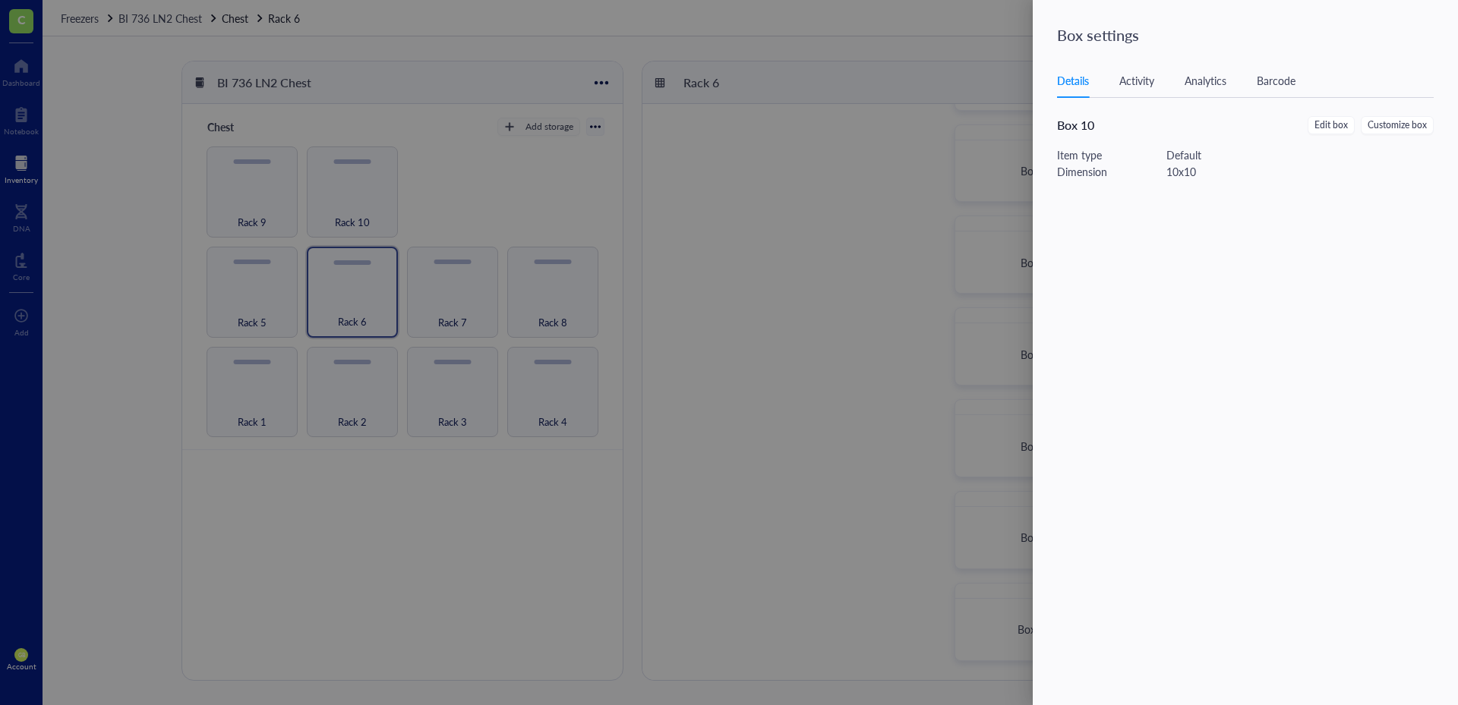
click at [860, 526] on div at bounding box center [729, 352] width 1458 height 705
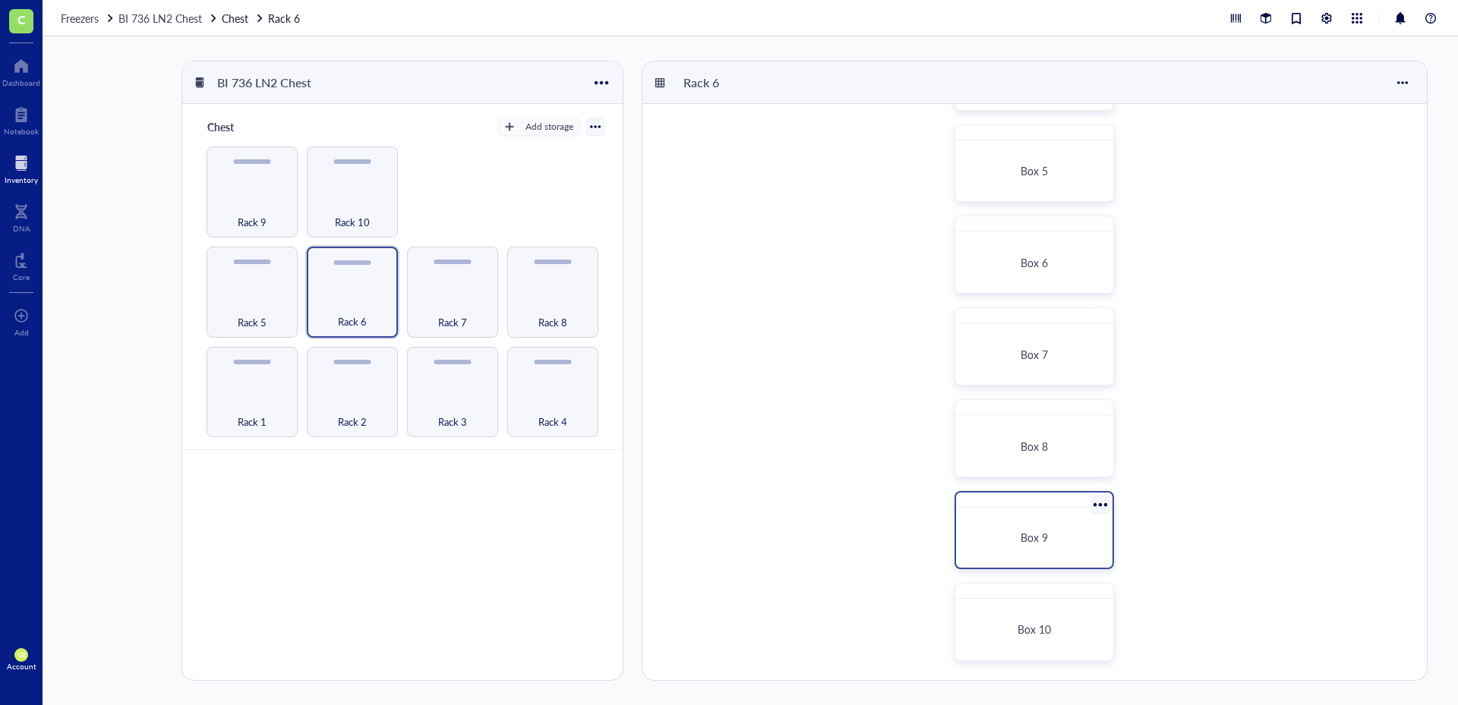
click at [1032, 516] on div "Box 9" at bounding box center [1034, 538] width 144 height 48
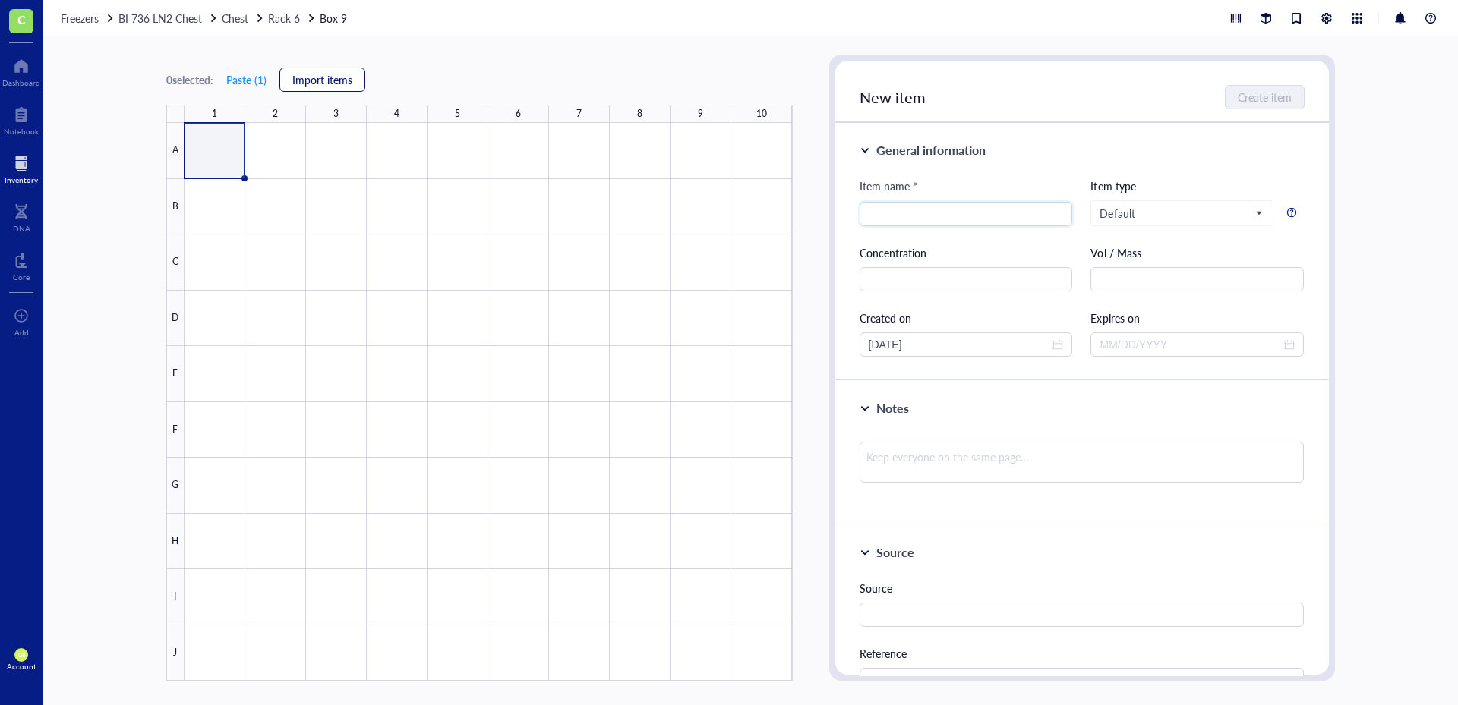
click at [336, 78] on span "Import items" at bounding box center [322, 80] width 60 height 12
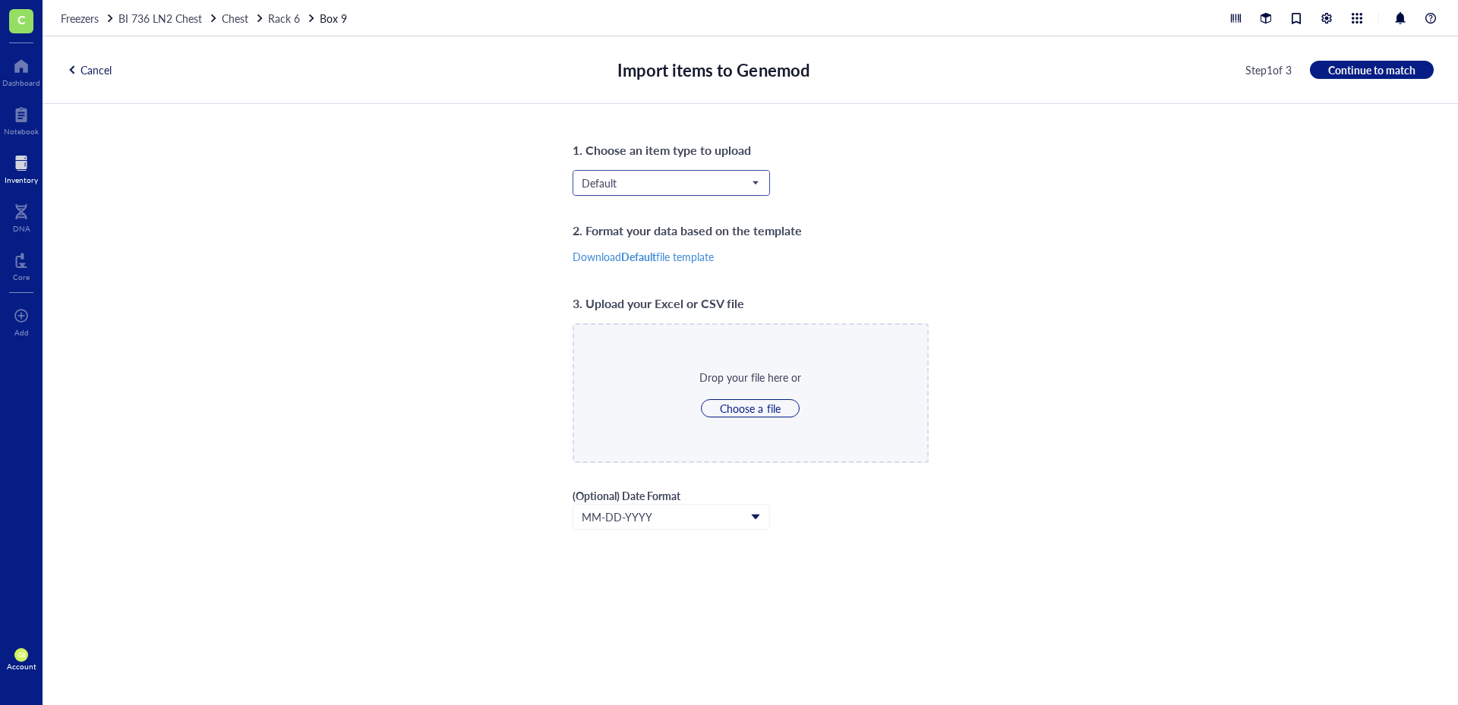
click at [689, 185] on span "Default" at bounding box center [670, 183] width 176 height 14
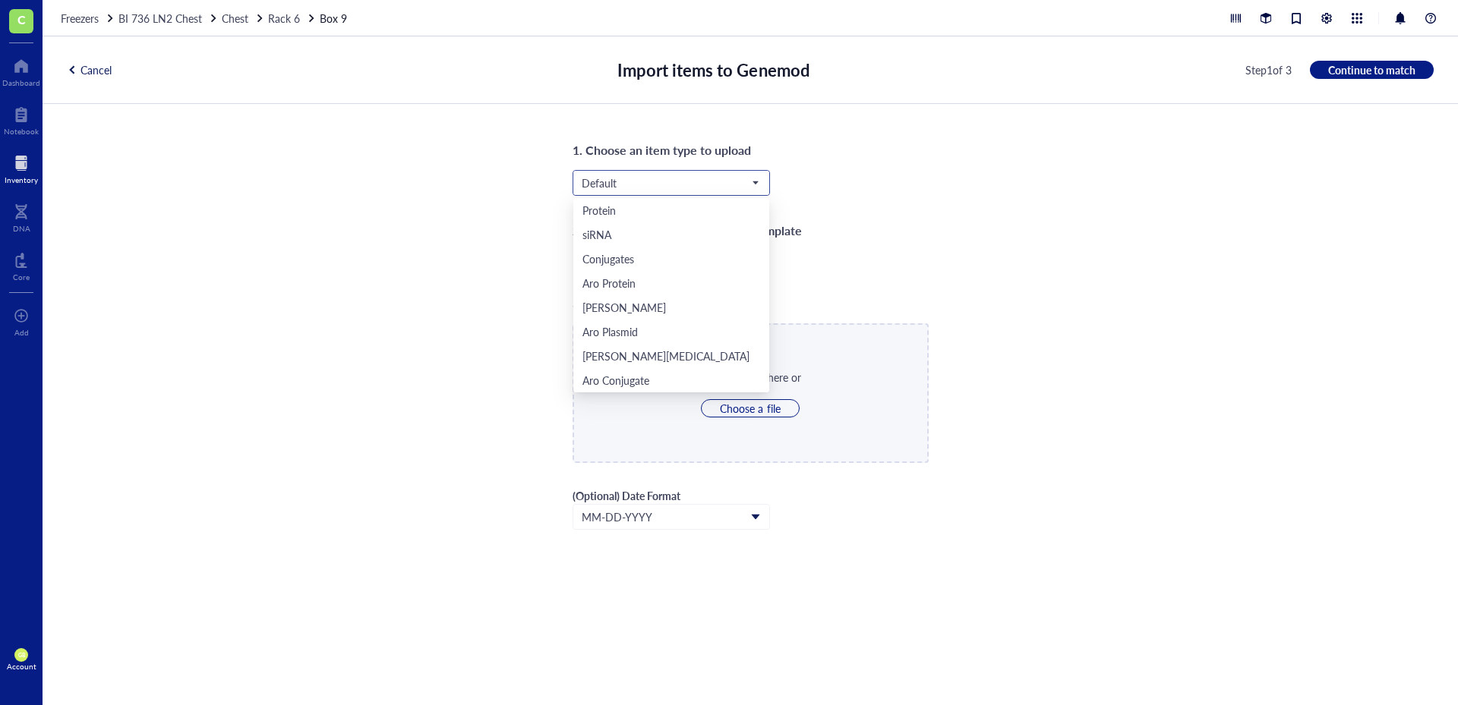
scroll to position [73, 0]
click at [659, 325] on div "Aro Mammalian" at bounding box center [671, 331] width 178 height 17
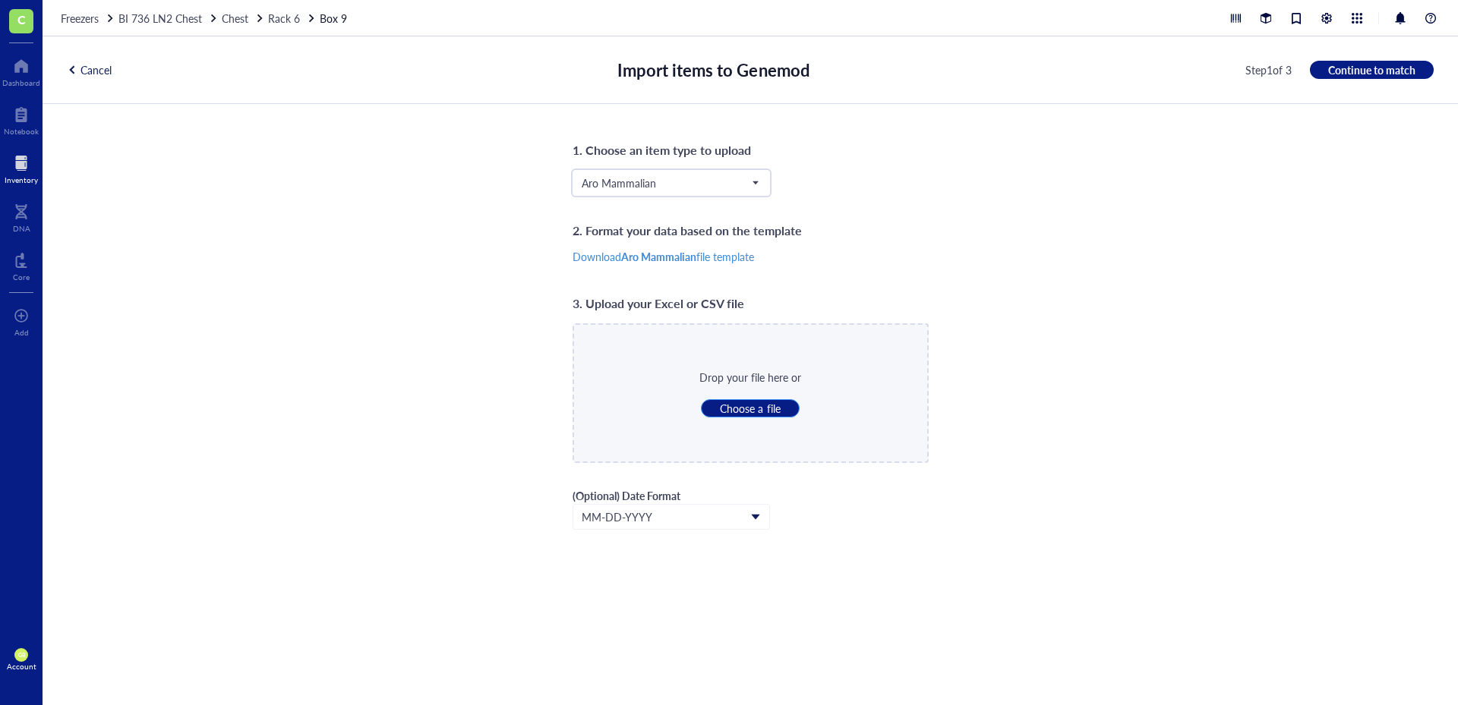
click at [757, 406] on span "Choose a file" at bounding box center [750, 409] width 60 height 14
type input "C:\fakepath\LN2_Rack_6_Box_9.csv"
click at [1384, 77] on button "Continue to match" at bounding box center [1372, 70] width 124 height 18
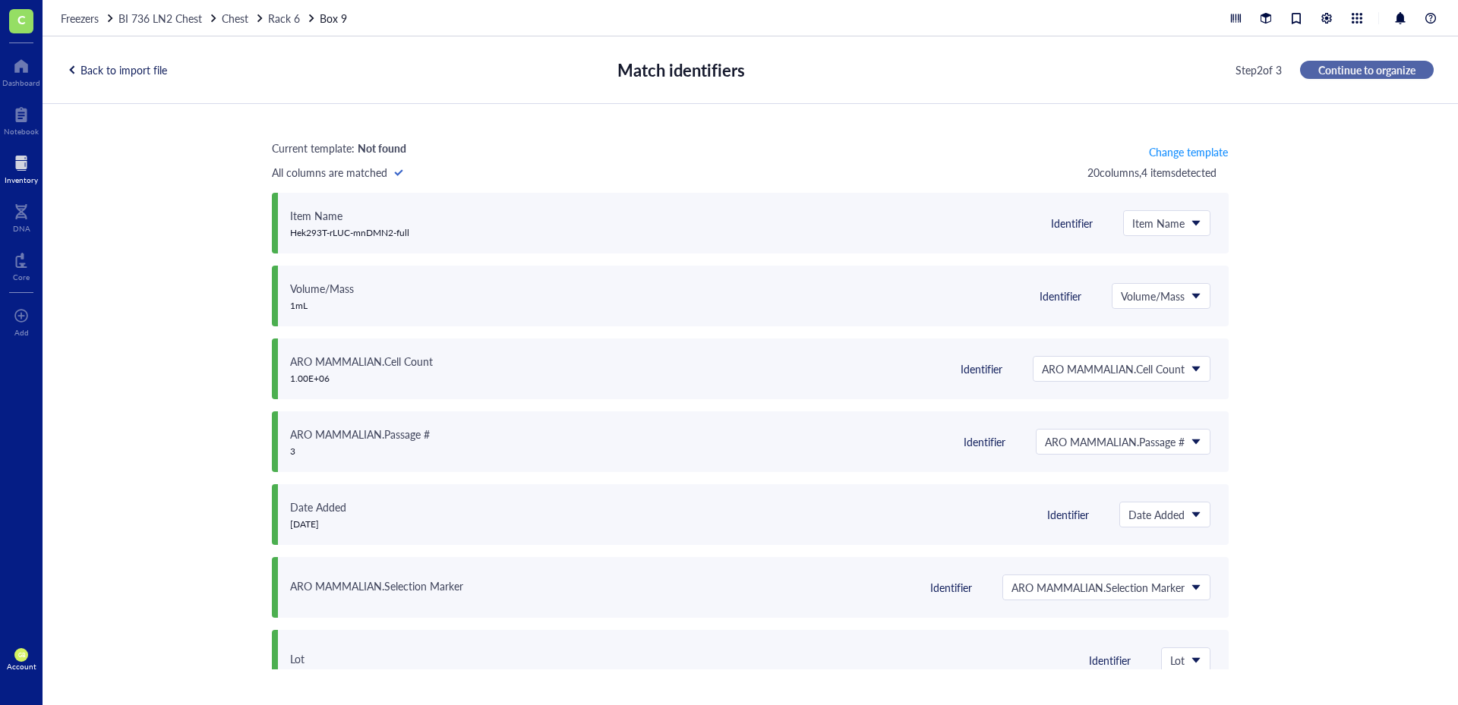
click at [1383, 70] on span "Continue to organize" at bounding box center [1366, 70] width 97 height 14
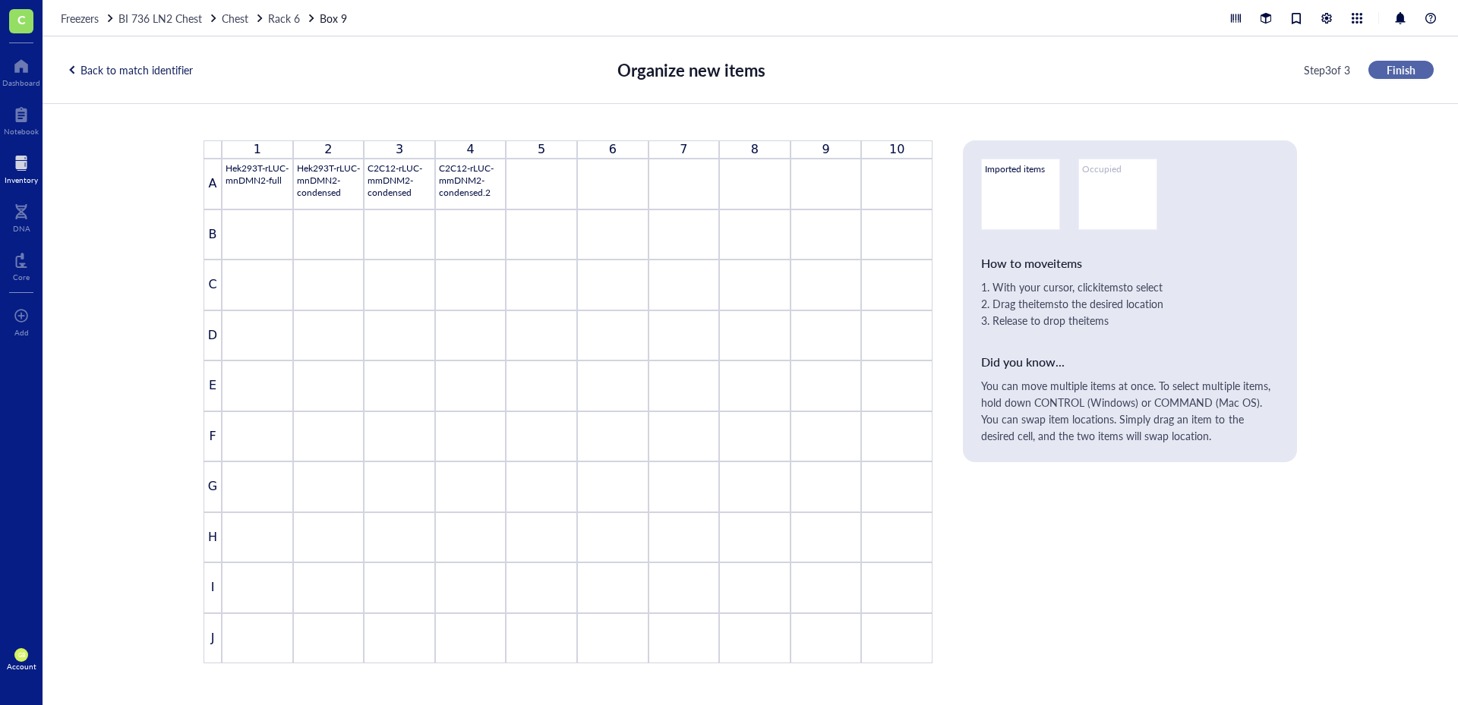
click at [1389, 68] on span "Finish" at bounding box center [1400, 70] width 29 height 14
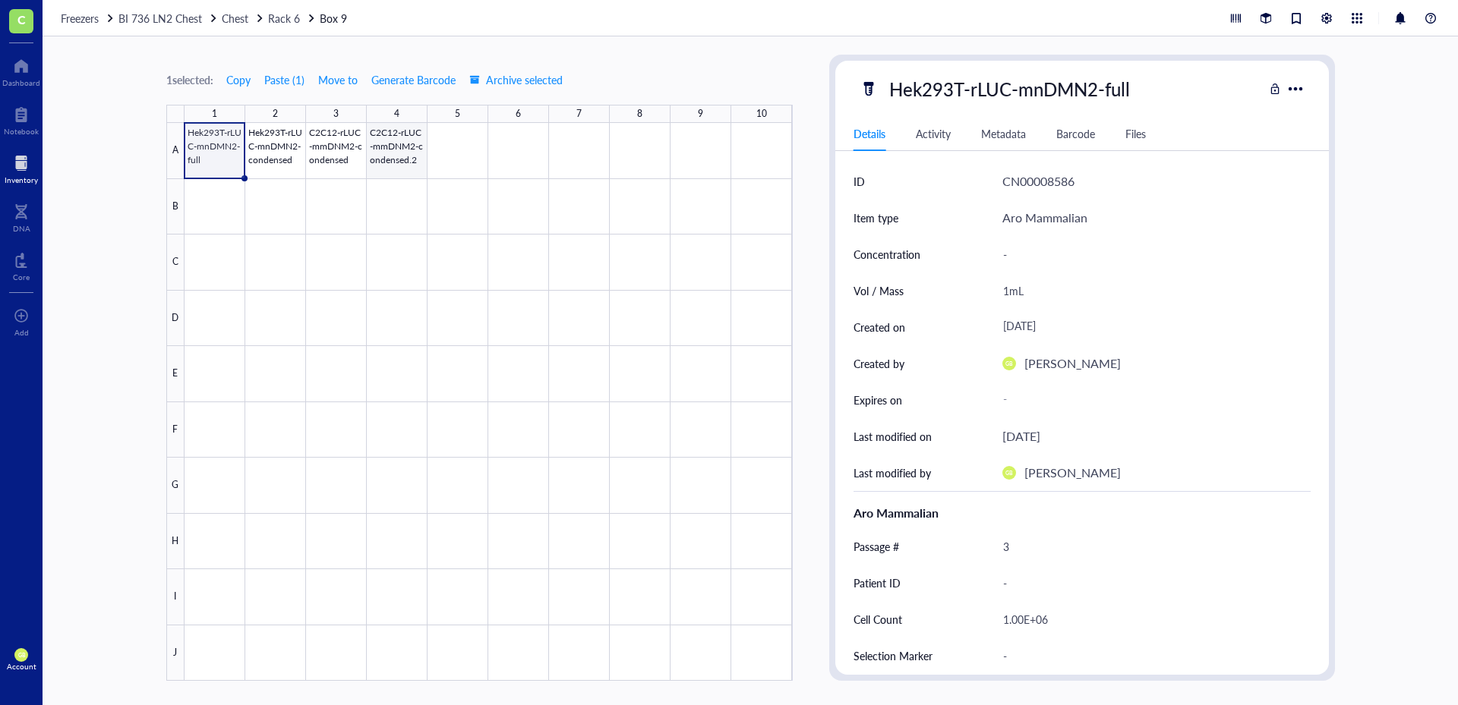
click at [398, 145] on div at bounding box center [488, 402] width 608 height 558
click at [354, 84] on span "Move to" at bounding box center [337, 80] width 39 height 12
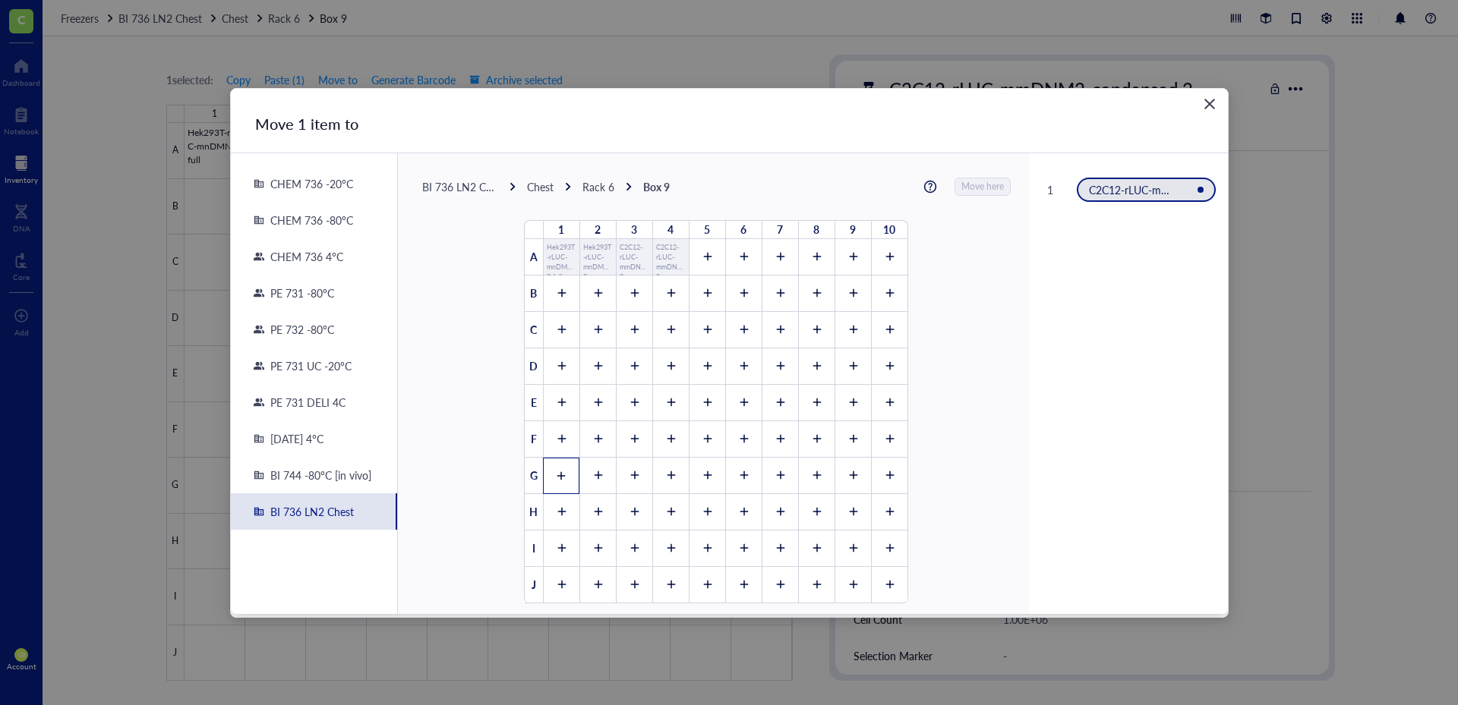
click at [560, 469] on div at bounding box center [561, 476] width 36 height 36
click at [975, 183] on span "Move here" at bounding box center [983, 187] width 43 height 20
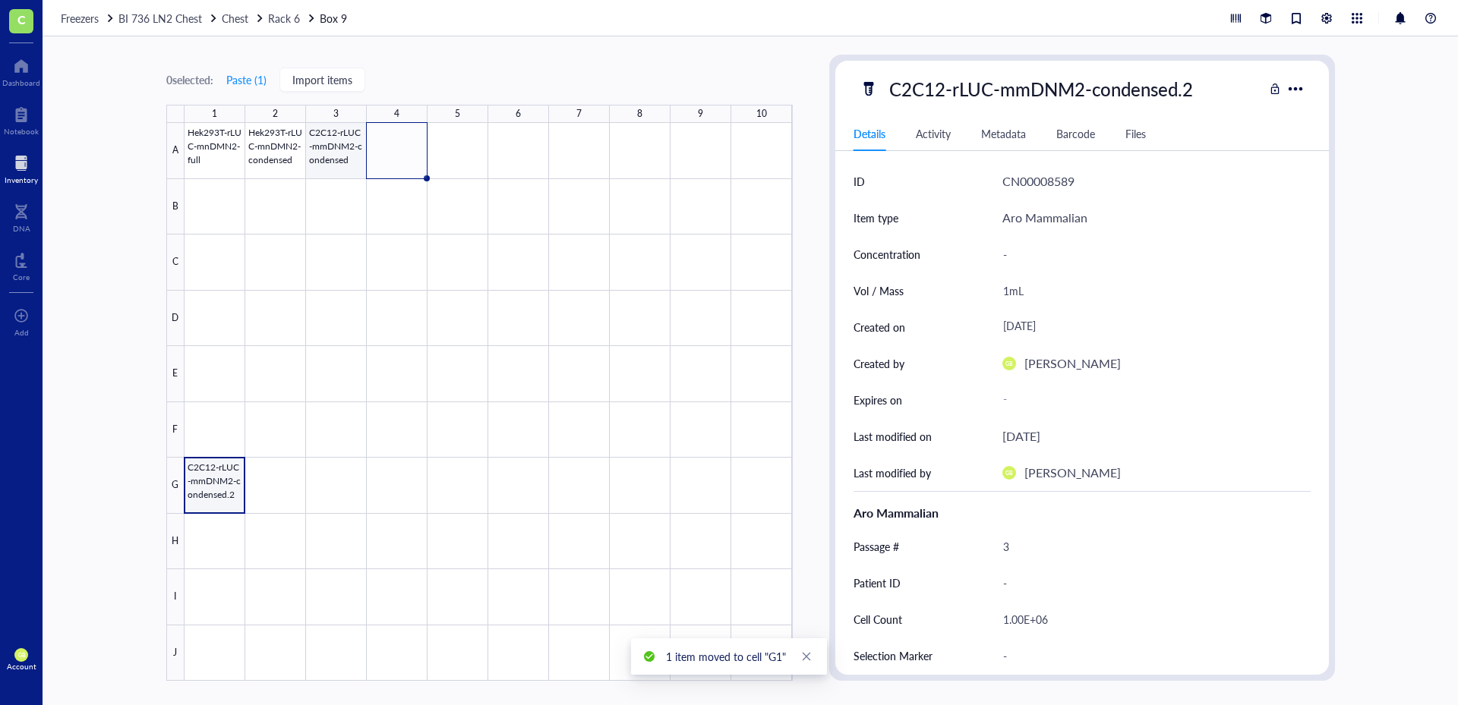
click at [342, 137] on div at bounding box center [488, 402] width 608 height 558
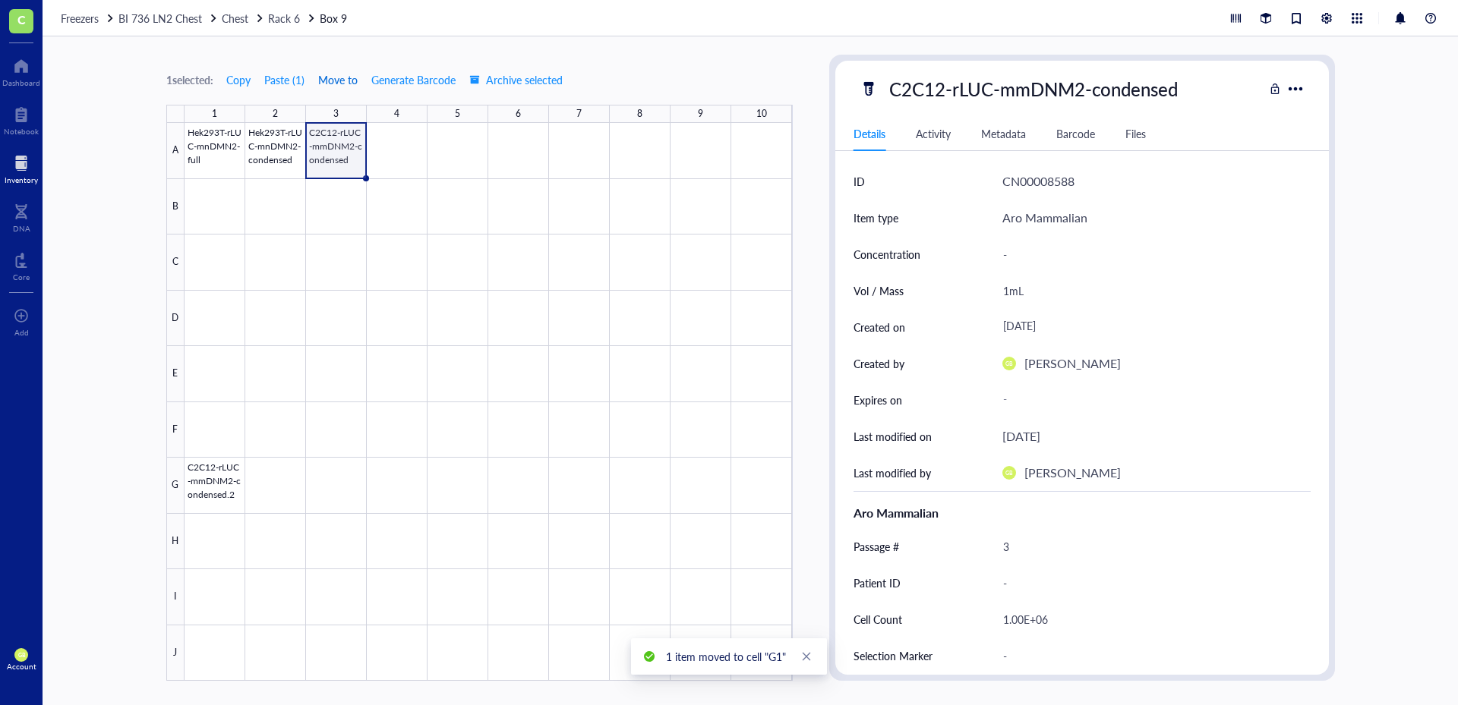
click at [345, 77] on span "Move to" at bounding box center [337, 80] width 39 height 12
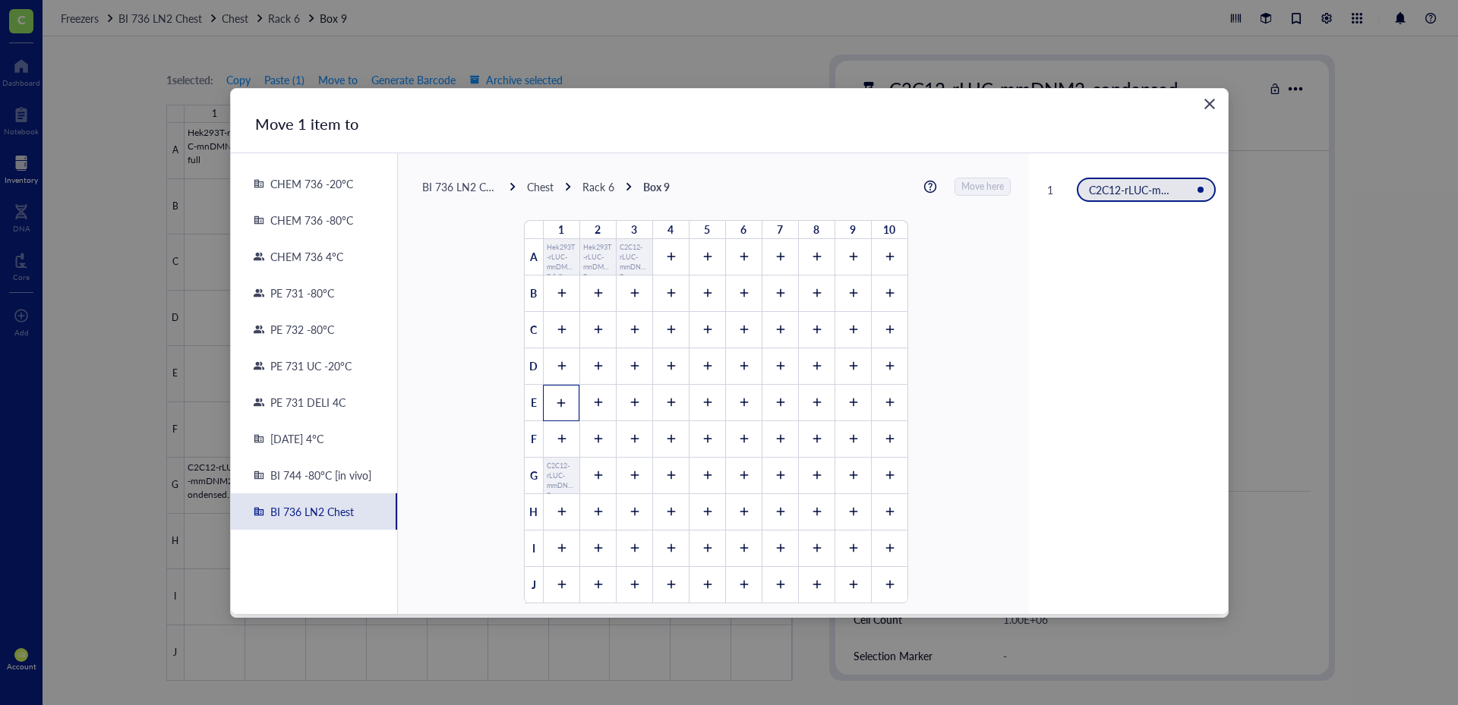
click at [556, 407] on icon at bounding box center [561, 403] width 11 height 11
click at [970, 192] on span "Move here" at bounding box center [983, 187] width 43 height 20
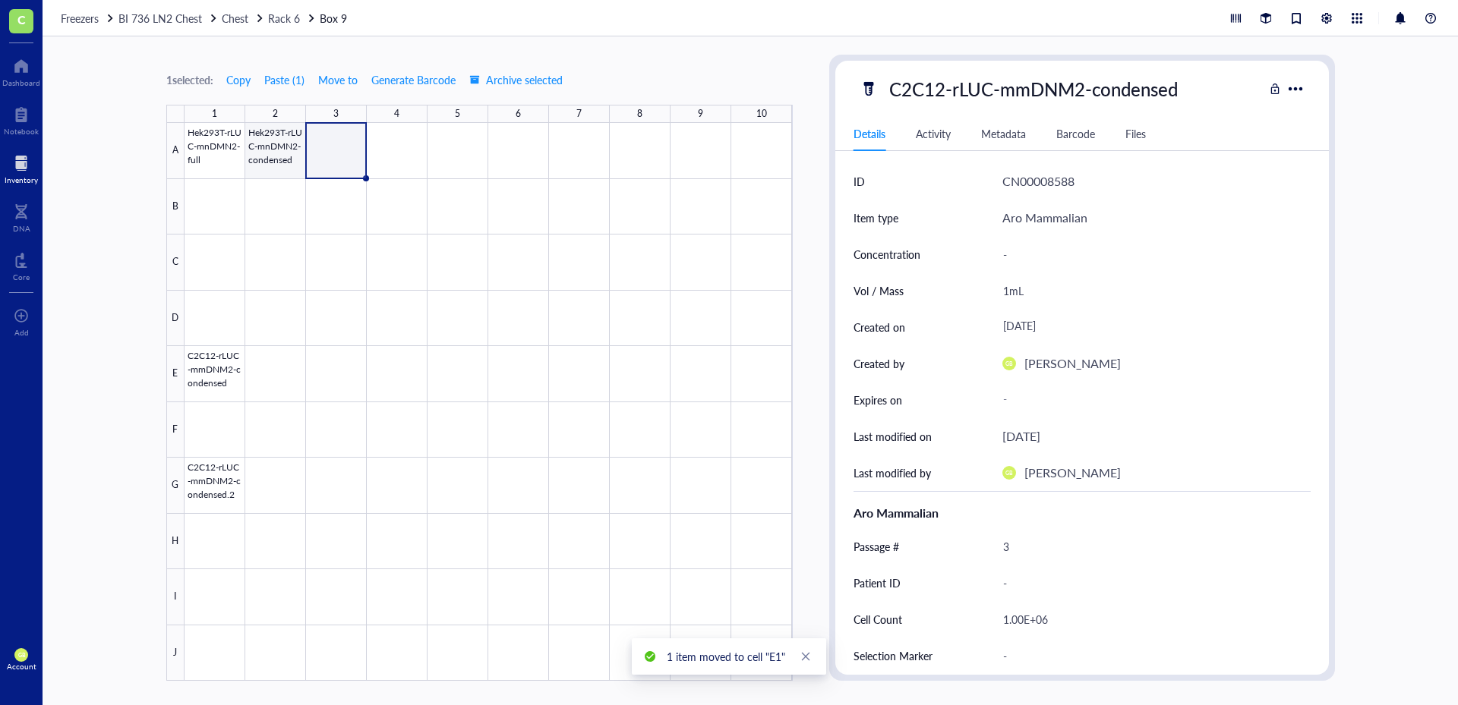
click at [288, 137] on div at bounding box center [488, 402] width 608 height 558
click at [339, 84] on span "Move to" at bounding box center [337, 80] width 39 height 12
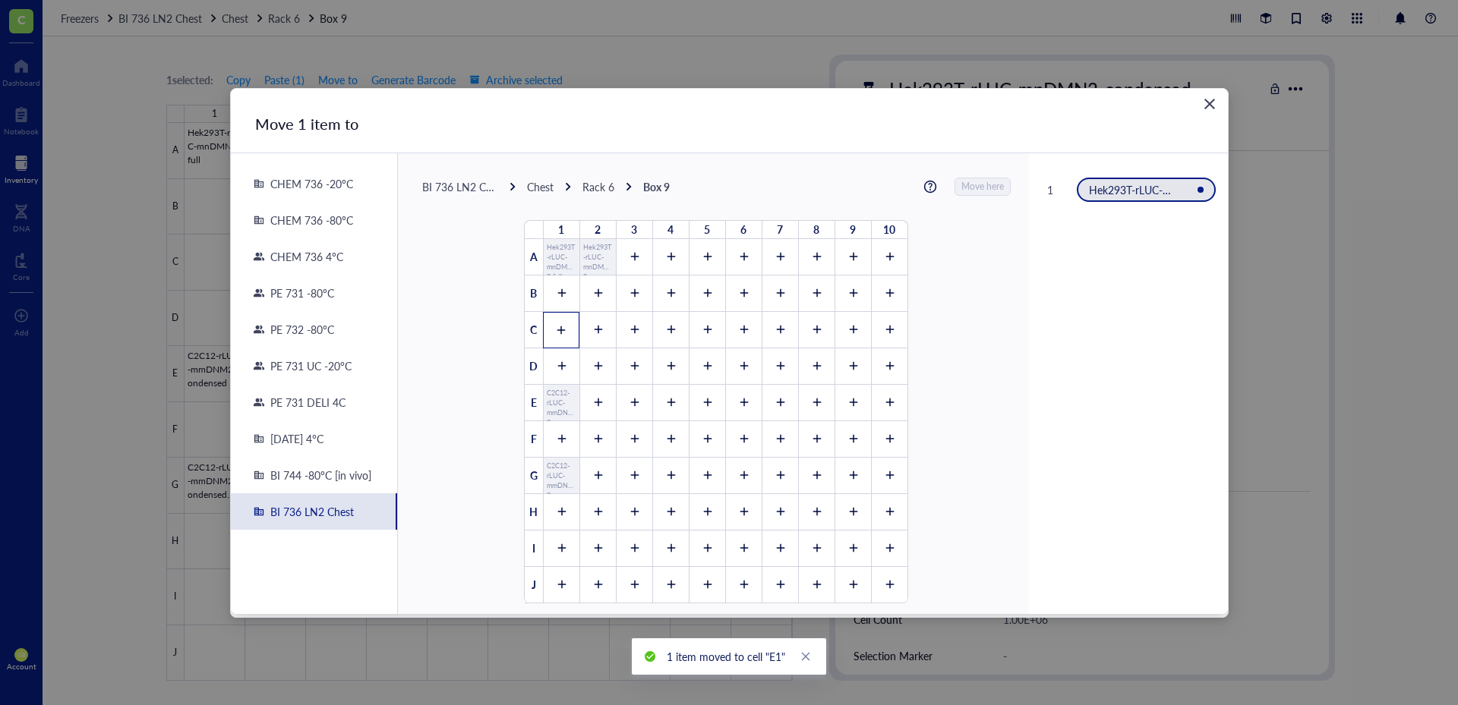
click at [558, 320] on div at bounding box center [561, 330] width 36 height 36
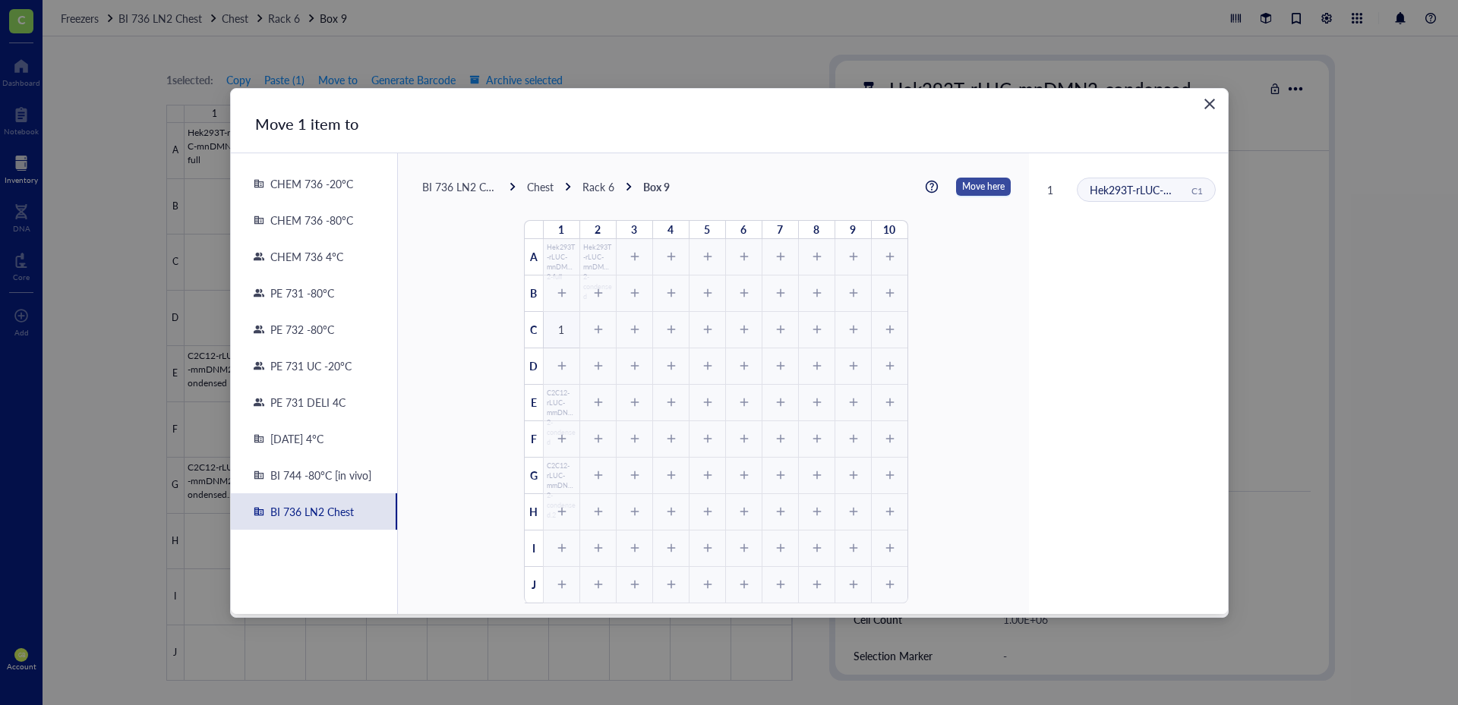
click at [989, 187] on span "Move here" at bounding box center [983, 187] width 43 height 20
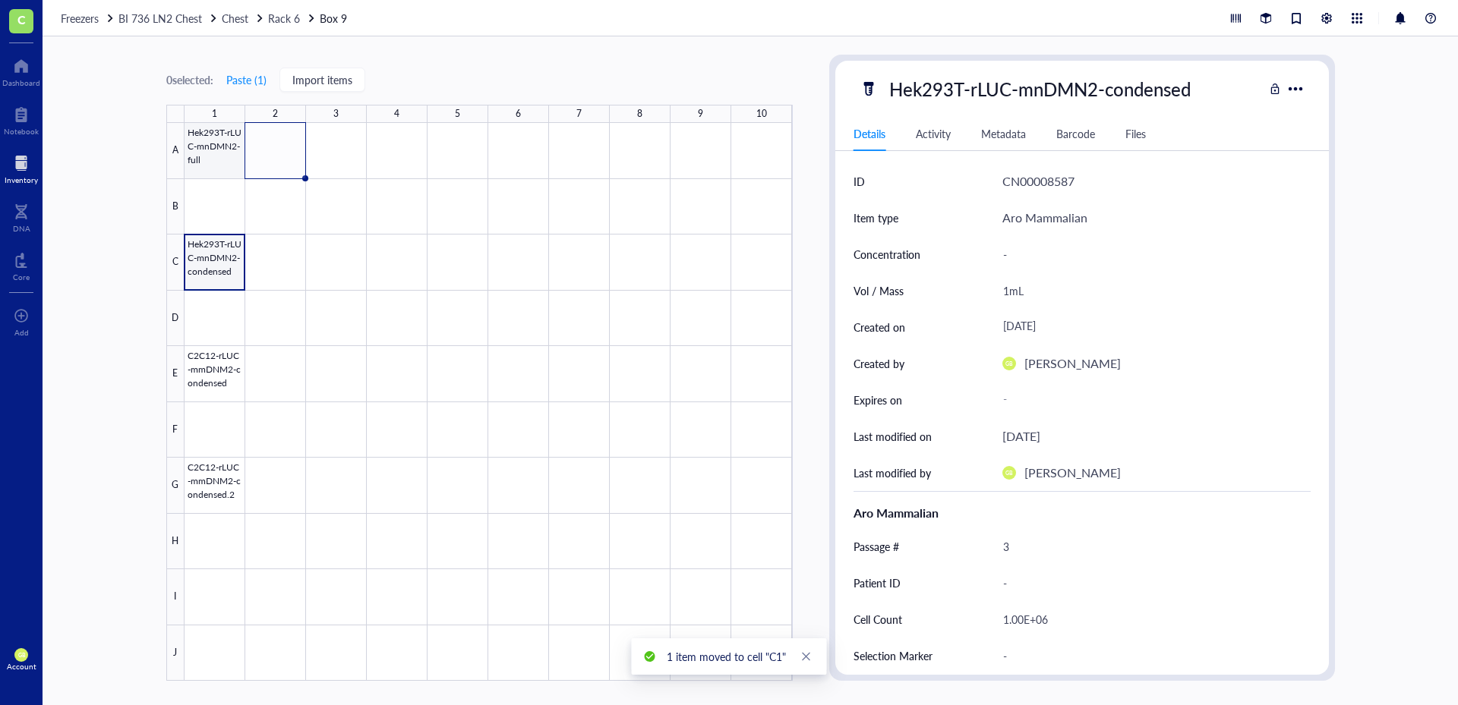
click at [224, 159] on div at bounding box center [488, 402] width 608 height 558
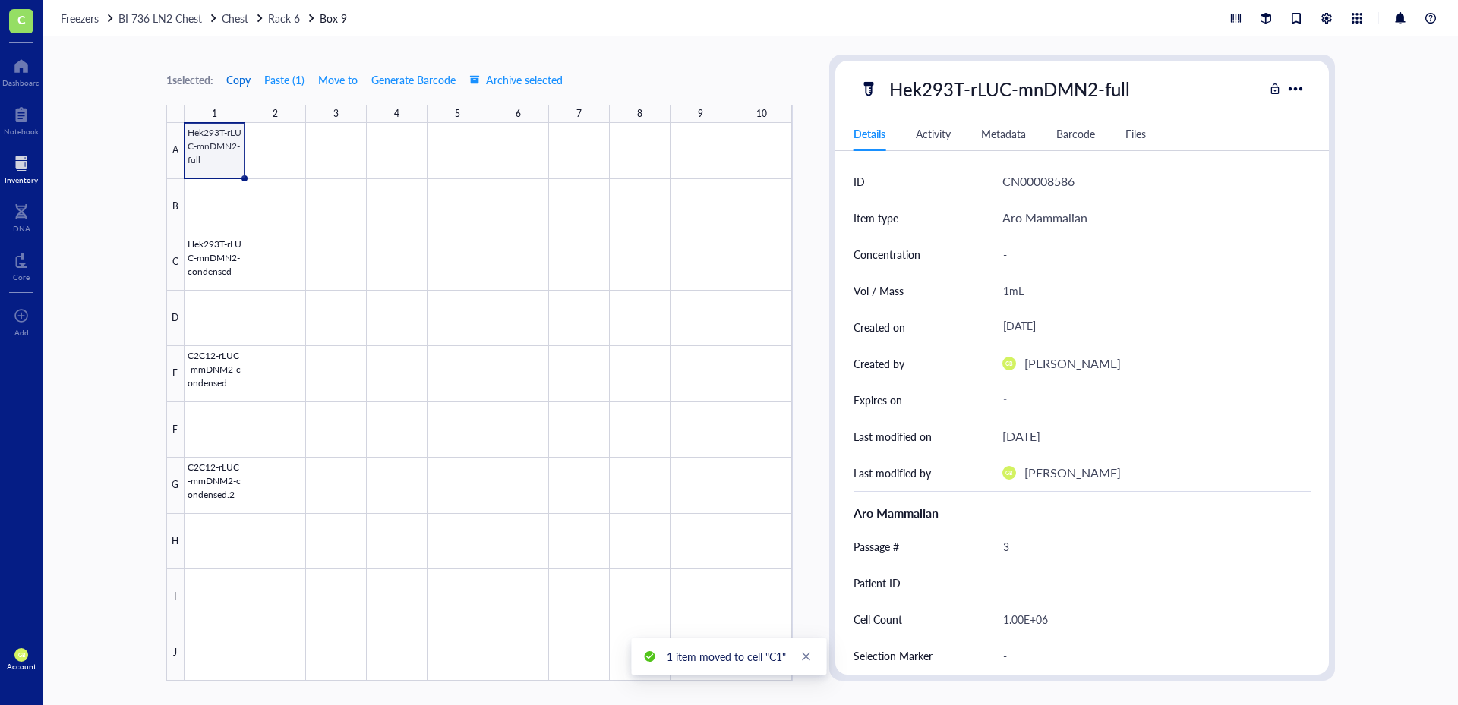
click at [240, 78] on span "Copy" at bounding box center [238, 80] width 24 height 12
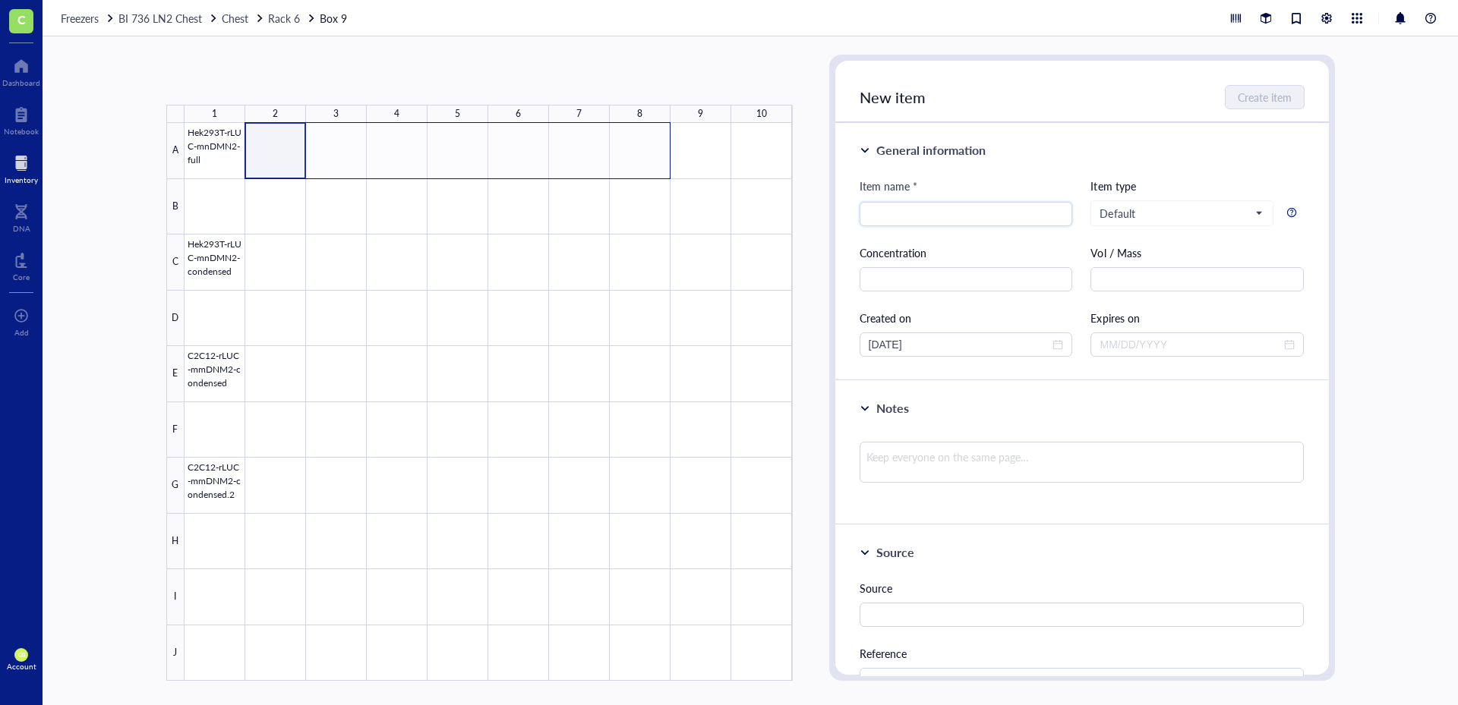
drag, startPoint x: 272, startPoint y: 159, endPoint x: 648, endPoint y: 147, distance: 376.0
click at [648, 147] on div at bounding box center [488, 402] width 608 height 558
click at [255, 80] on button "Paste ( 1 )" at bounding box center [246, 80] width 42 height 24
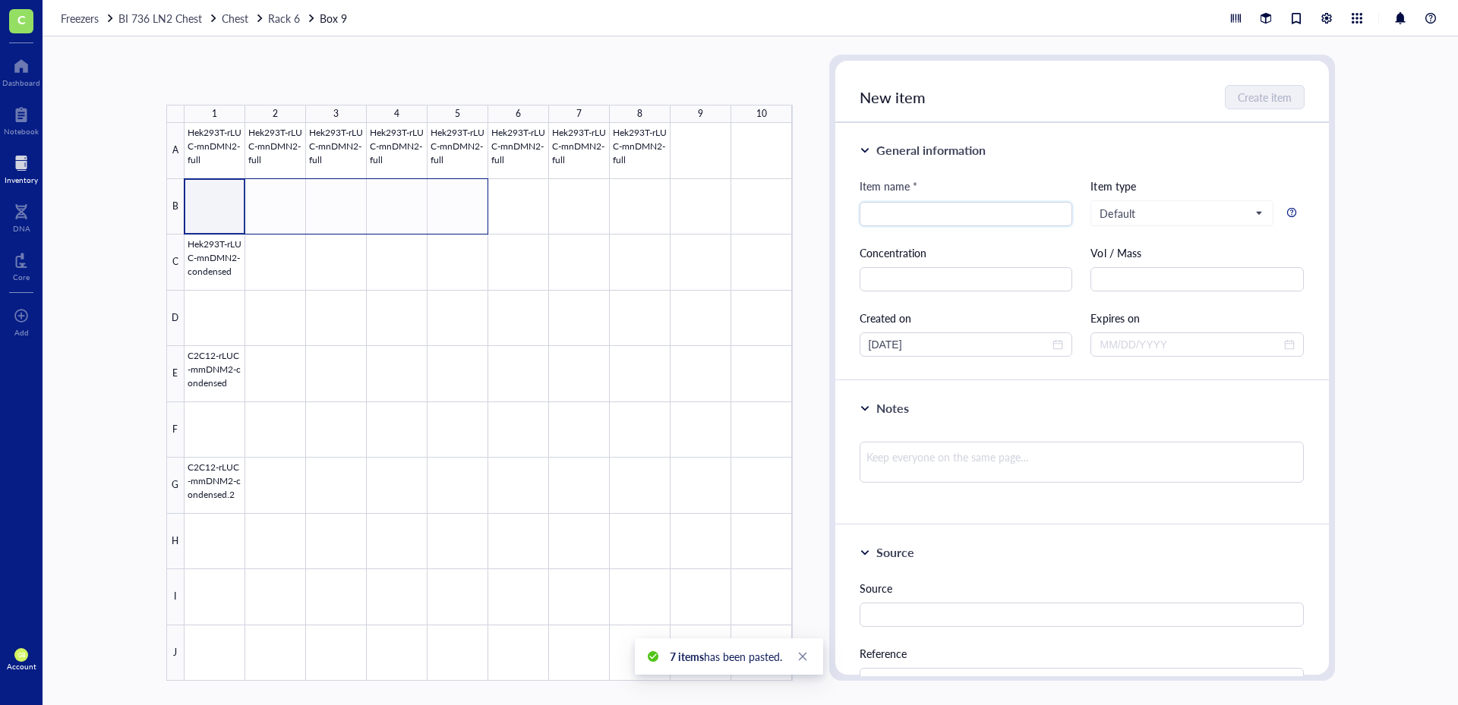
drag, startPoint x: 219, startPoint y: 215, endPoint x: 443, endPoint y: 208, distance: 223.3
click at [443, 208] on div at bounding box center [488, 402] width 608 height 558
click at [248, 85] on button "Paste ( 1 )" at bounding box center [246, 80] width 42 height 24
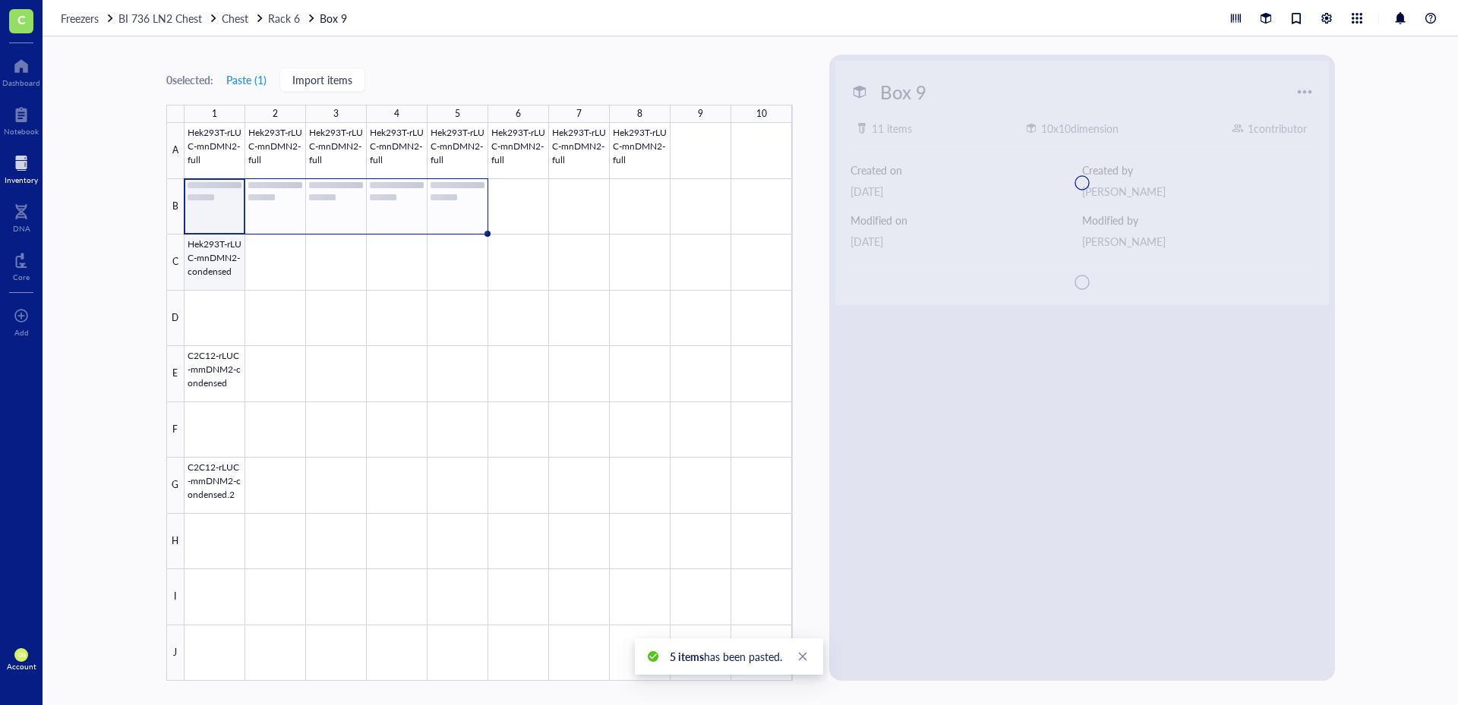
click at [222, 276] on div at bounding box center [488, 402] width 608 height 558
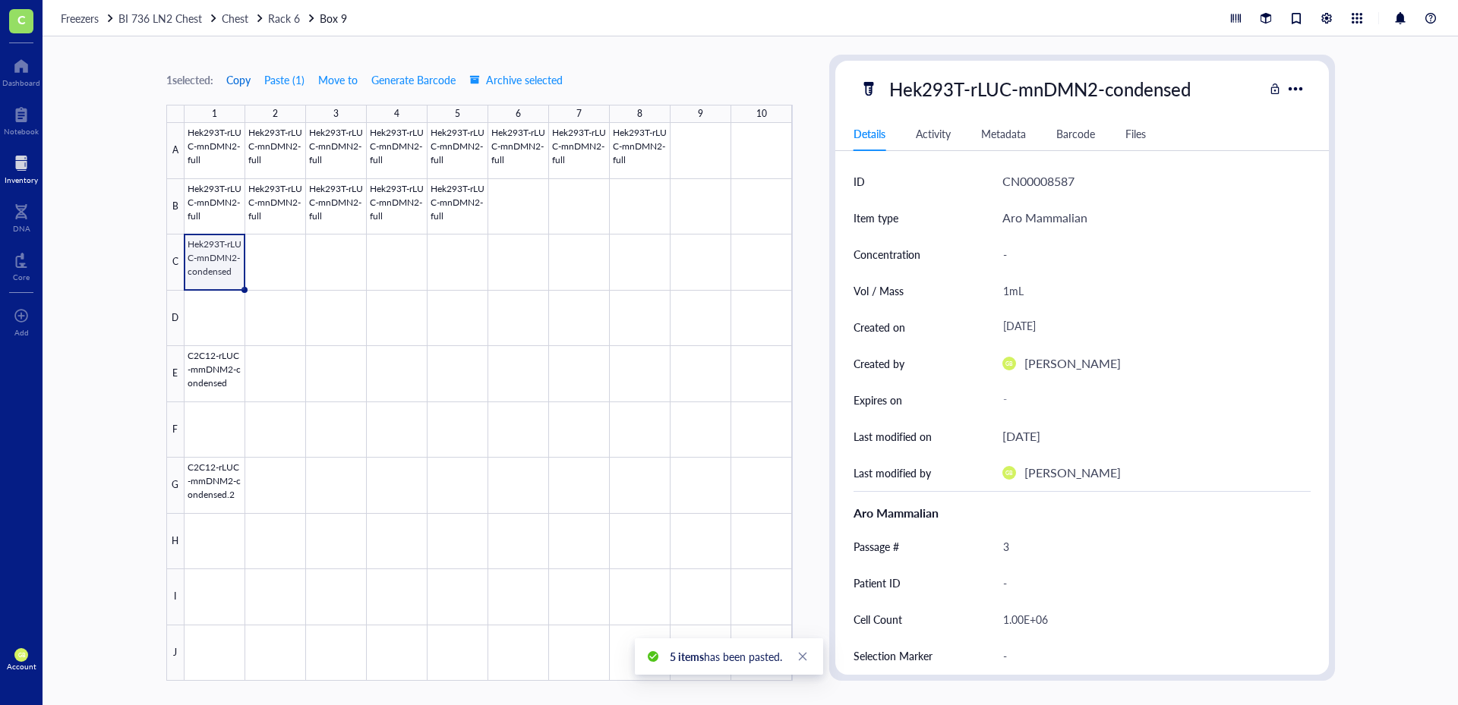
click at [240, 82] on span "Copy" at bounding box center [238, 80] width 24 height 12
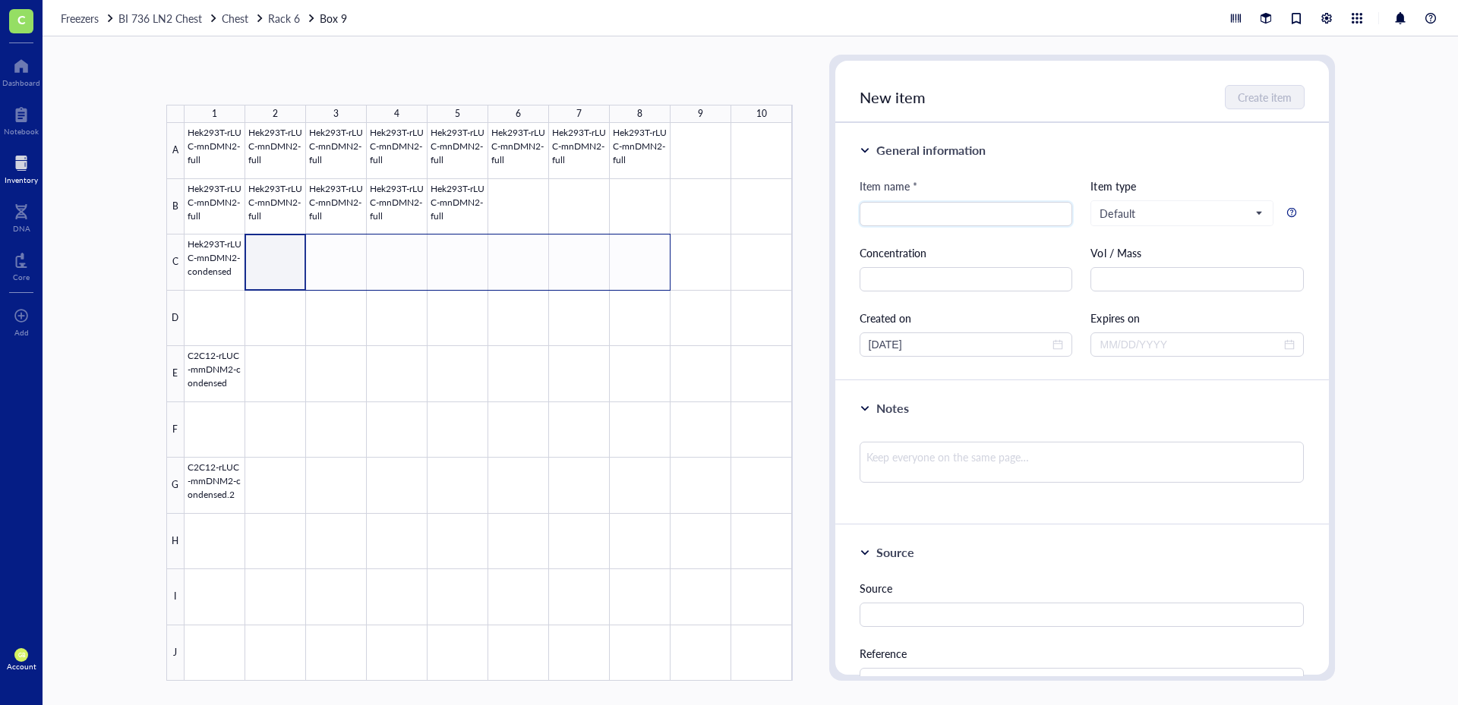
drag, startPoint x: 282, startPoint y: 278, endPoint x: 645, endPoint y: 251, distance: 364.0
click at [645, 251] on div at bounding box center [488, 402] width 608 height 558
click at [249, 80] on button "Paste ( 1 )" at bounding box center [246, 80] width 42 height 24
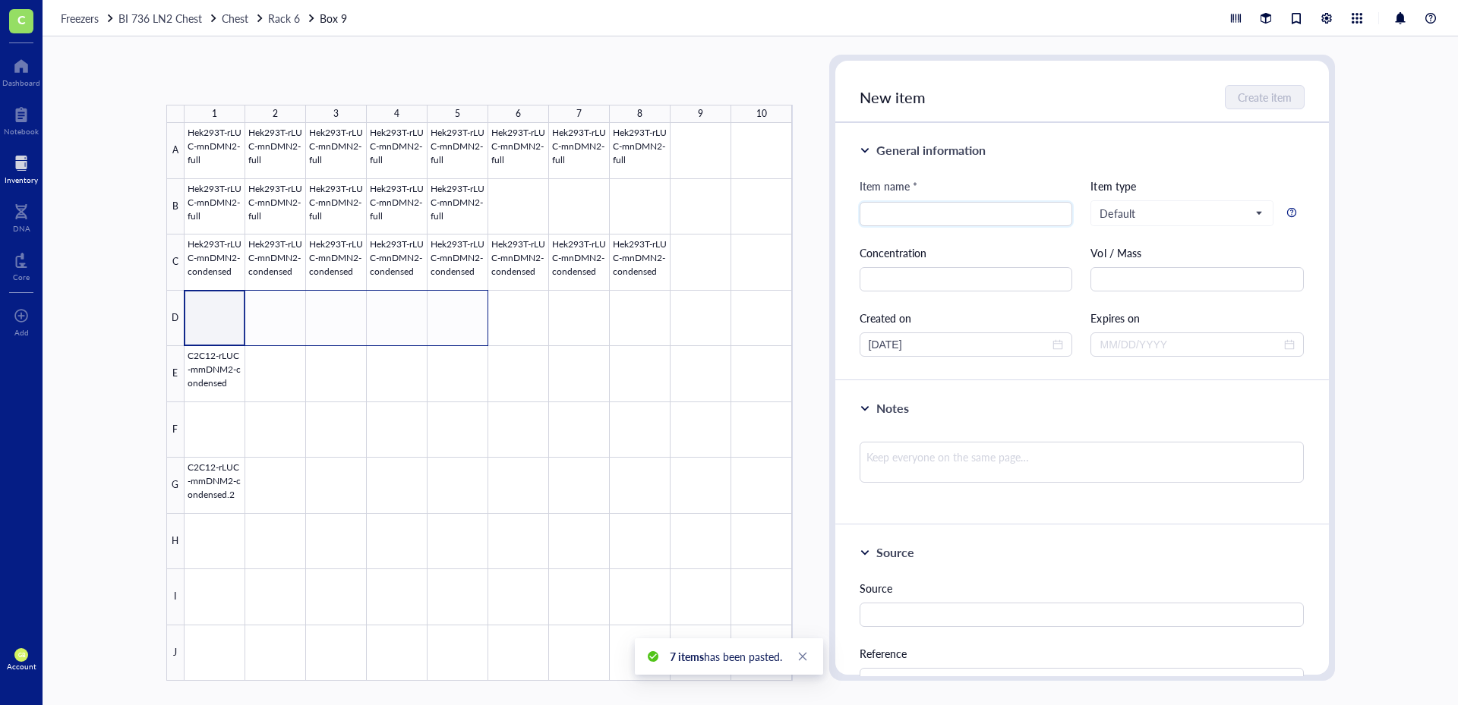
drag, startPoint x: 228, startPoint y: 334, endPoint x: 456, endPoint y: 324, distance: 228.0
click at [456, 324] on div at bounding box center [488, 402] width 608 height 558
click at [248, 83] on button "Paste ( 1 )" at bounding box center [246, 80] width 42 height 24
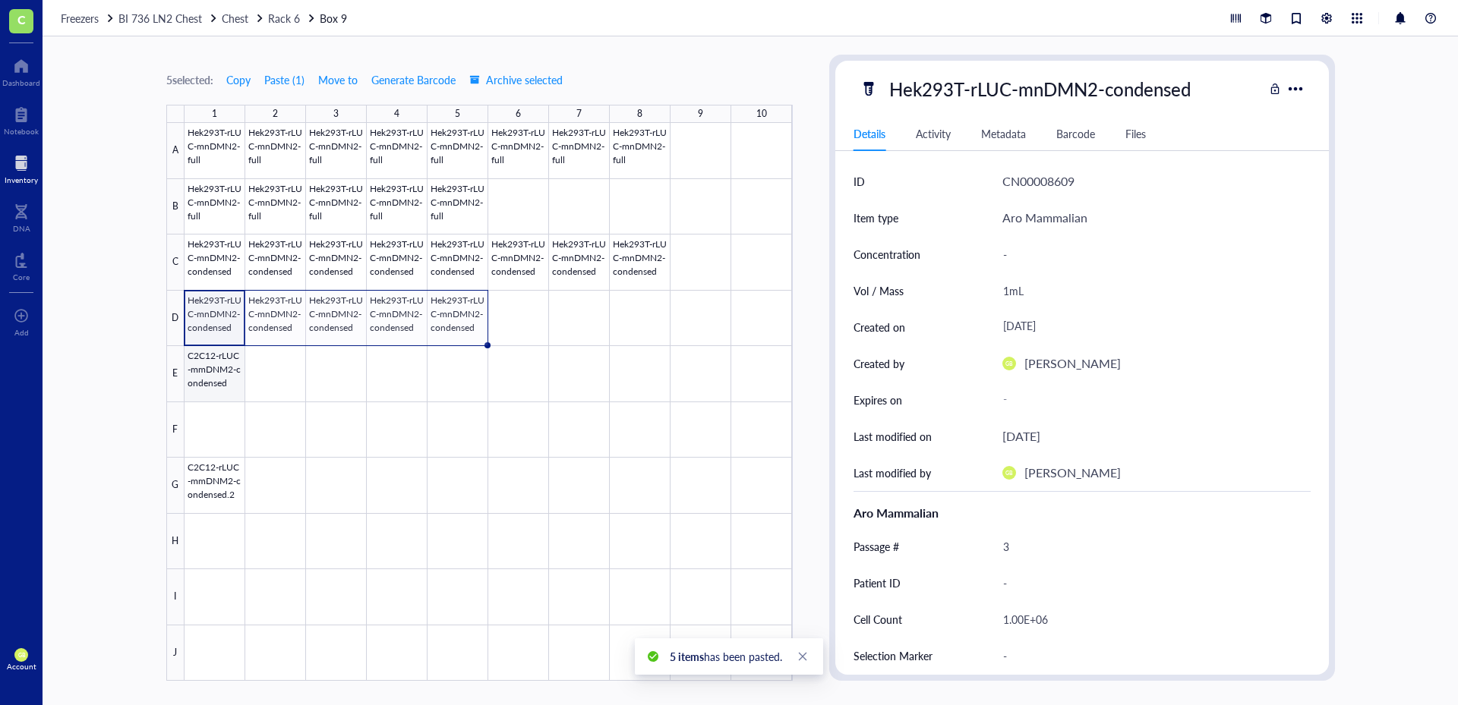
click at [225, 383] on div at bounding box center [488, 402] width 608 height 558
click at [251, 77] on span "Copy" at bounding box center [238, 80] width 24 height 12
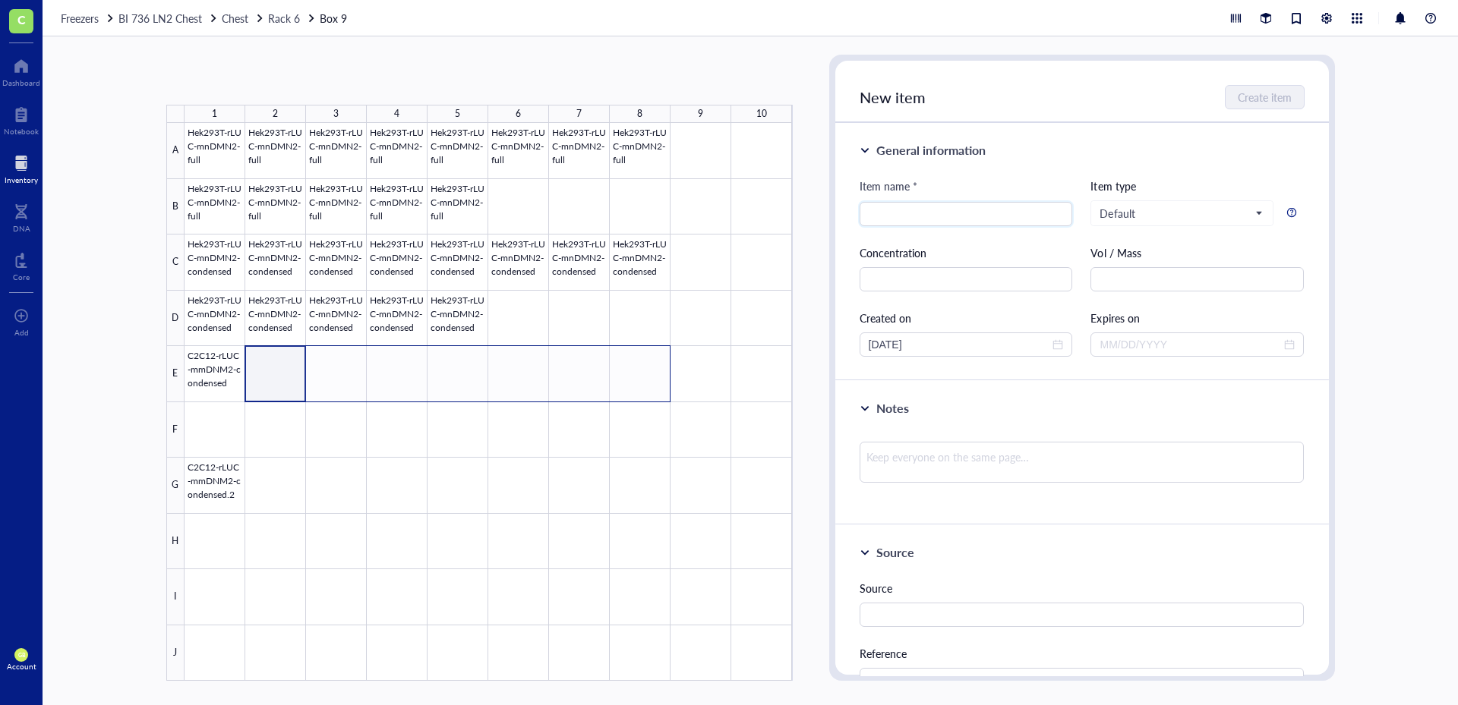
drag, startPoint x: 287, startPoint y: 390, endPoint x: 639, endPoint y: 377, distance: 352.6
click at [639, 377] on div at bounding box center [488, 402] width 608 height 558
click at [246, 80] on button "Paste ( 1 )" at bounding box center [246, 80] width 42 height 24
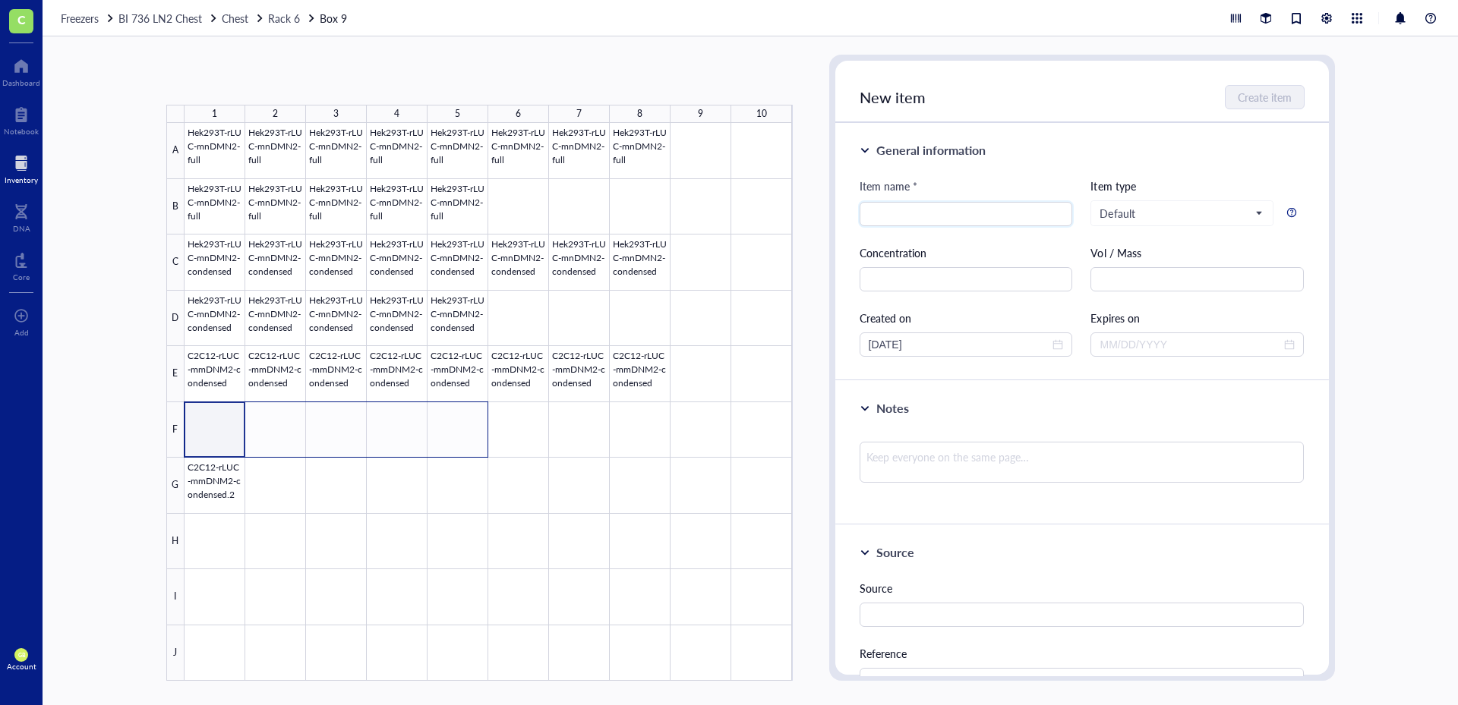
drag, startPoint x: 226, startPoint y: 439, endPoint x: 450, endPoint y: 437, distance: 224.0
click at [450, 437] on div at bounding box center [488, 402] width 608 height 558
click at [257, 84] on button "Paste ( 1 )" at bounding box center [246, 80] width 42 height 24
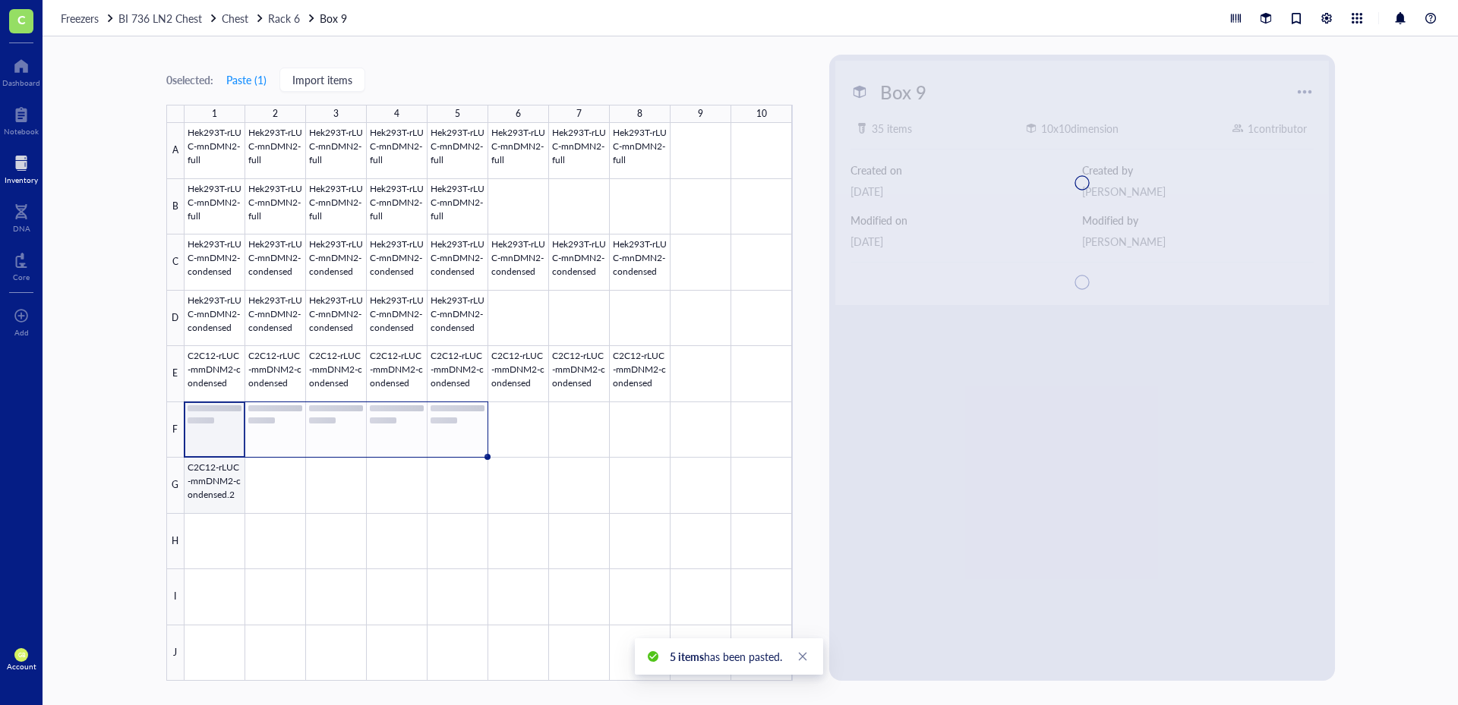
click at [229, 488] on div at bounding box center [488, 402] width 608 height 558
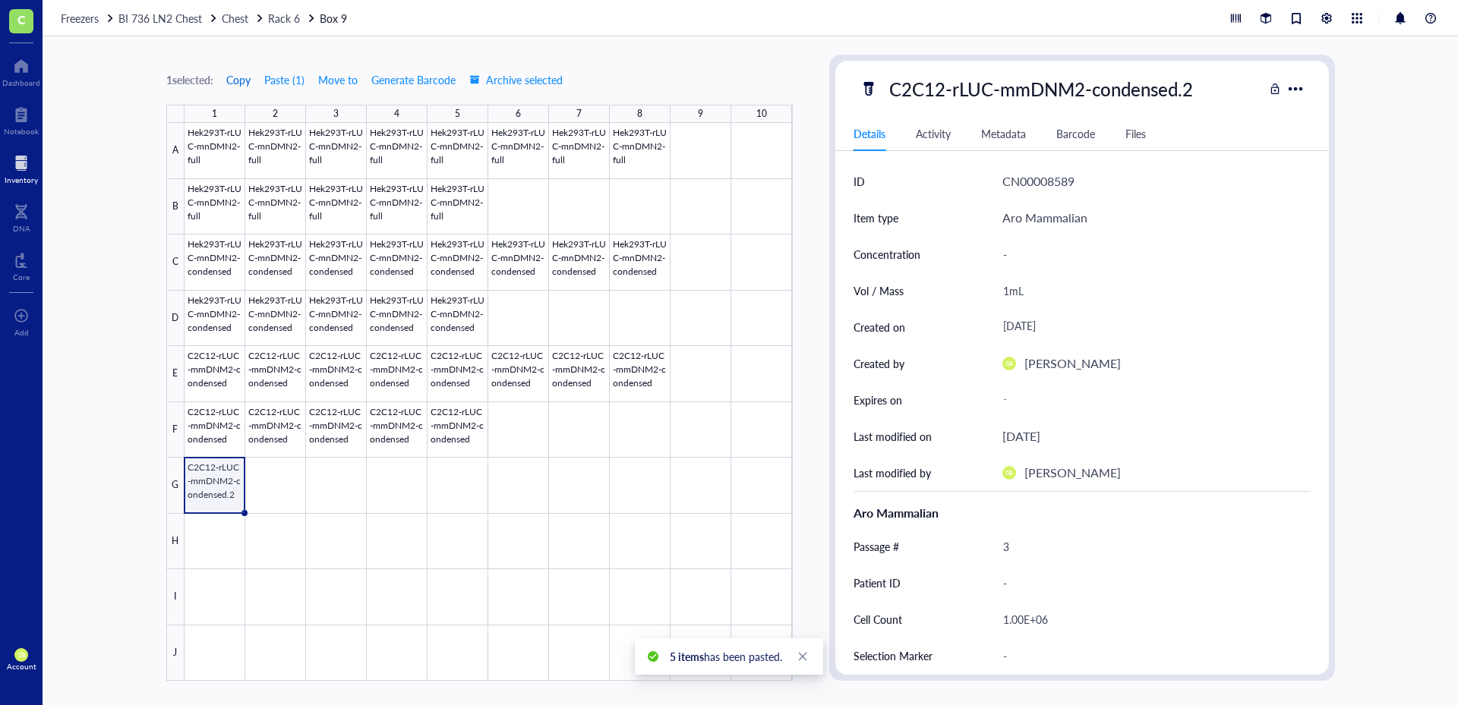
click at [243, 80] on span "Copy" at bounding box center [238, 80] width 24 height 12
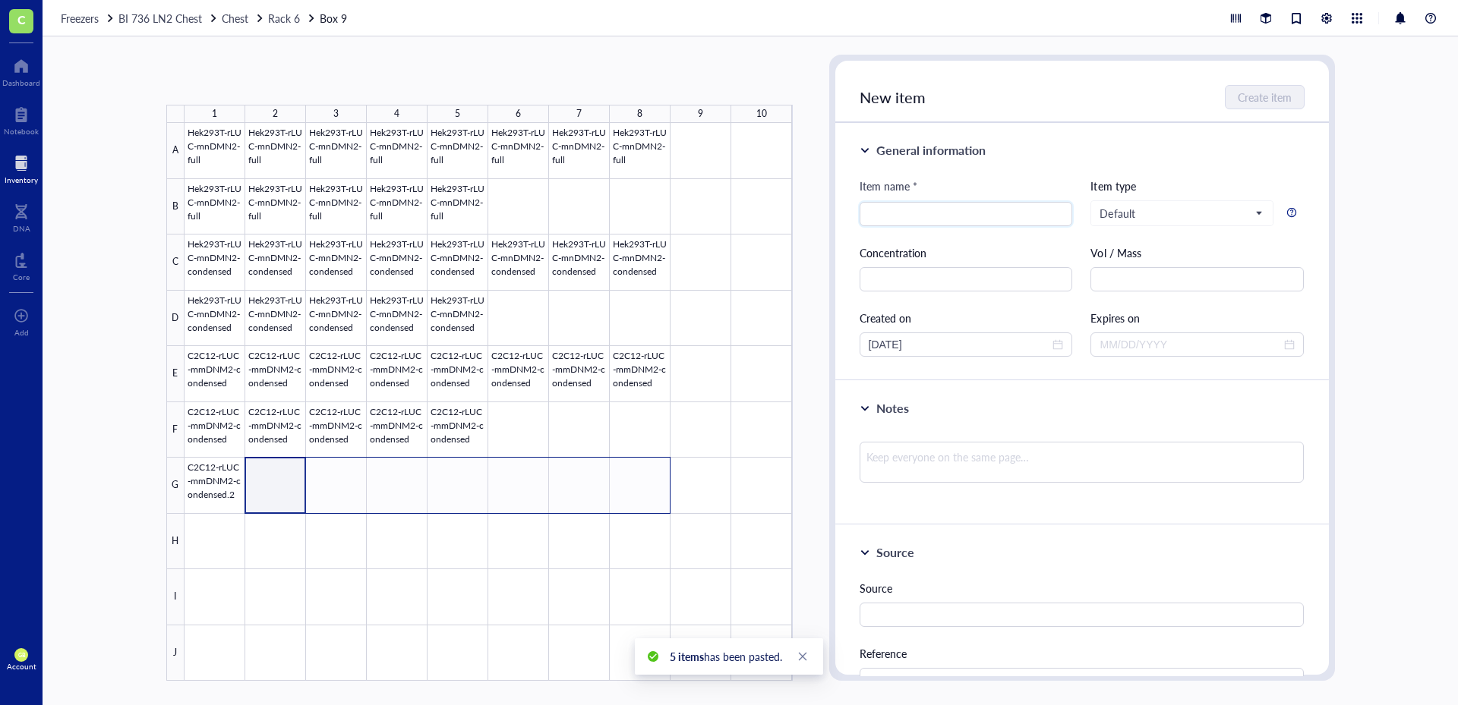
drag, startPoint x: 289, startPoint y: 507, endPoint x: 639, endPoint y: 503, distance: 350.0
click at [639, 503] on div at bounding box center [488, 402] width 608 height 558
click at [255, 80] on button "Paste ( 1 )" at bounding box center [246, 80] width 42 height 24
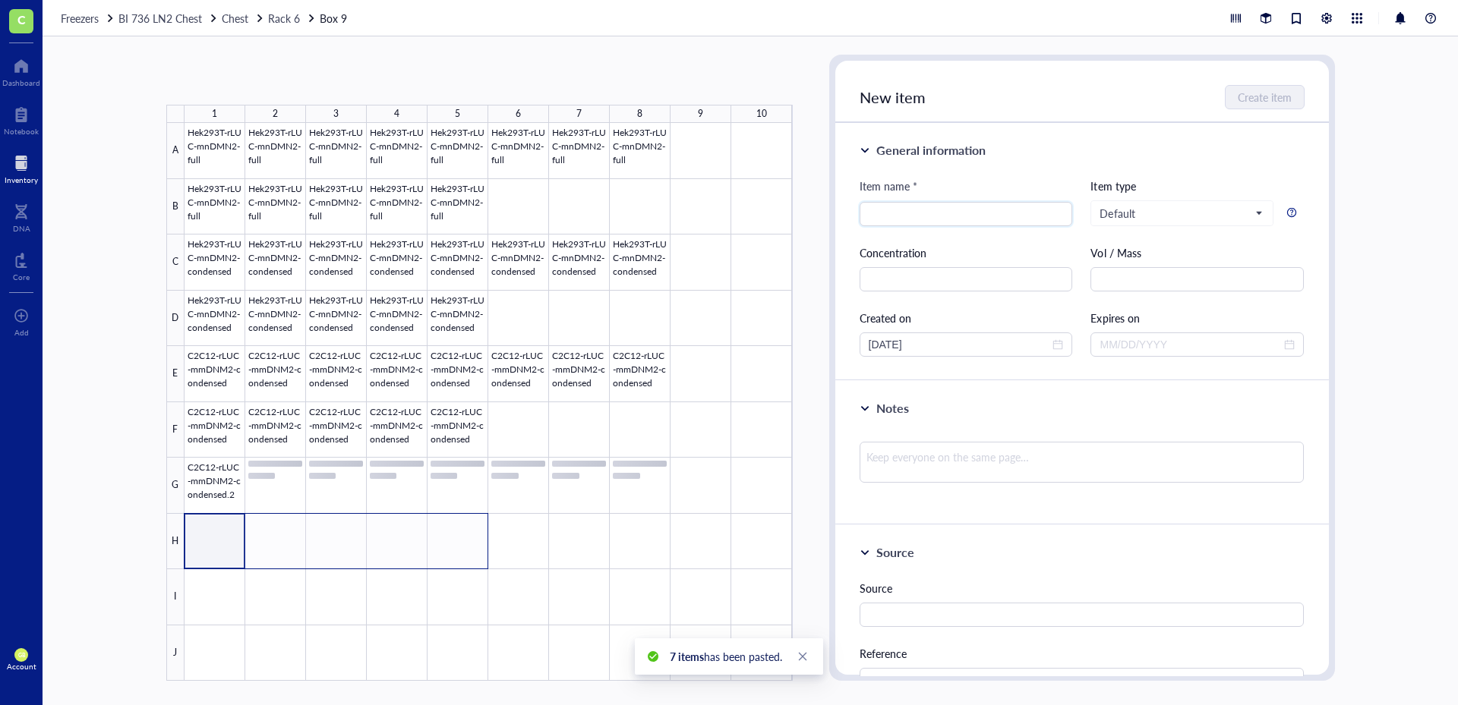
drag, startPoint x: 224, startPoint y: 551, endPoint x: 449, endPoint y: 544, distance: 224.9
click at [449, 544] on div at bounding box center [488, 402] width 608 height 558
click at [253, 74] on button "Paste ( 1 )" at bounding box center [246, 80] width 42 height 24
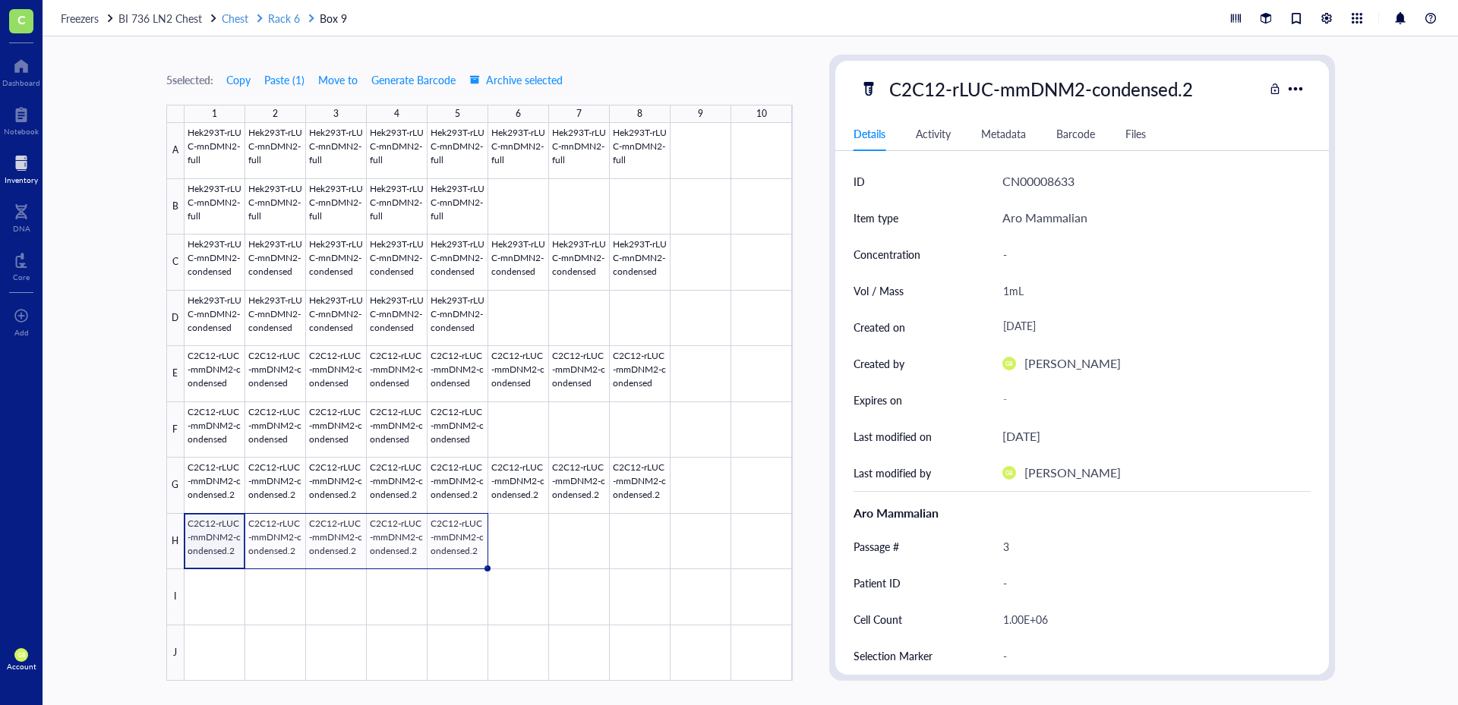
click at [289, 24] on span "Rack 6" at bounding box center [284, 18] width 32 height 15
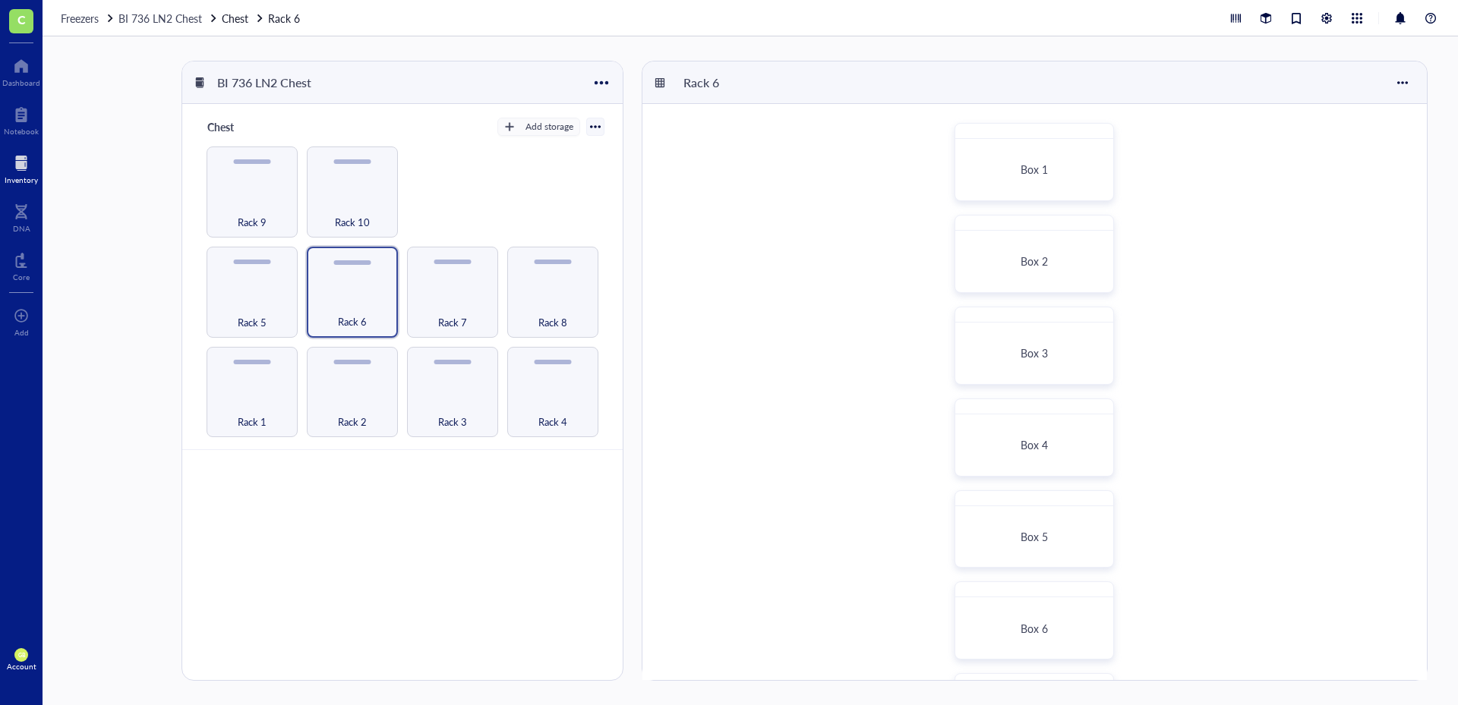
scroll to position [366, 0]
click at [1003, 610] on div "Box 10" at bounding box center [1034, 630] width 144 height 48
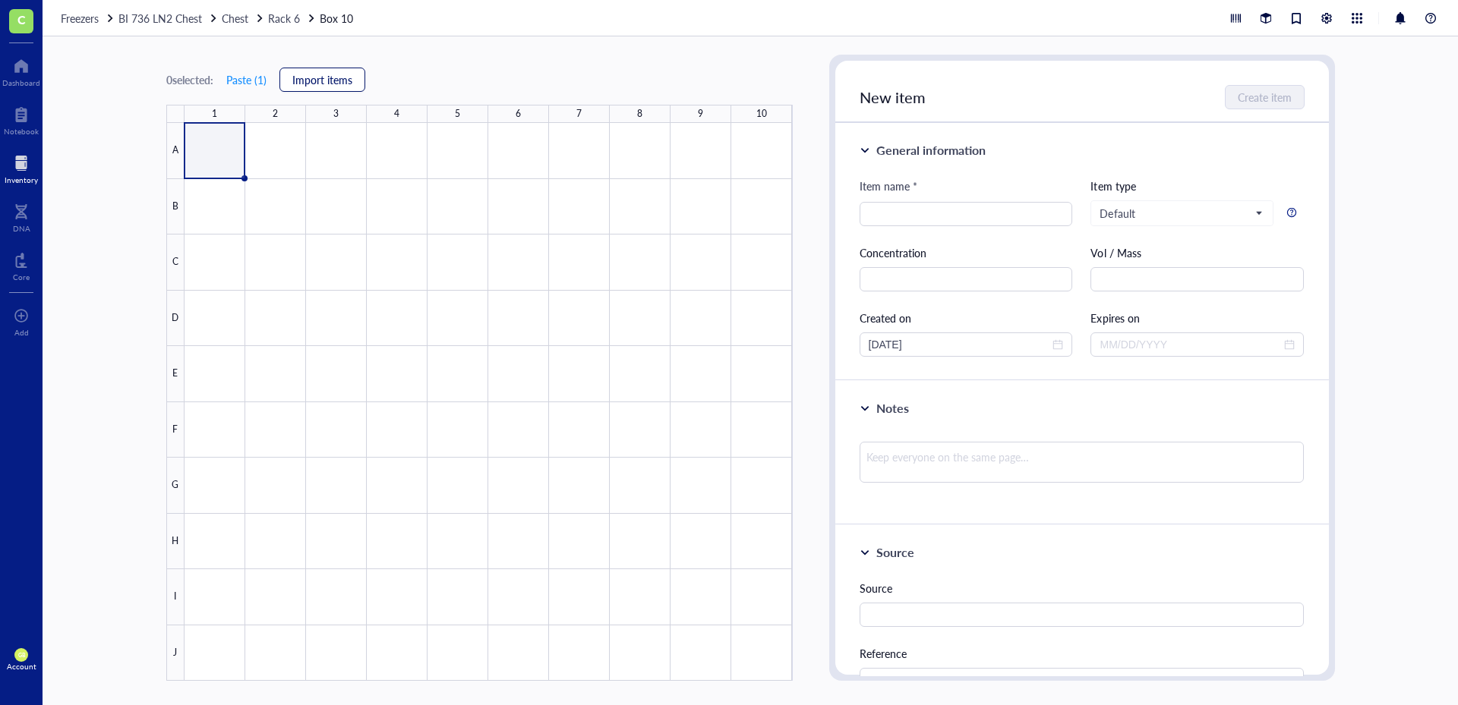
click at [331, 82] on span "Import items" at bounding box center [322, 80] width 60 height 12
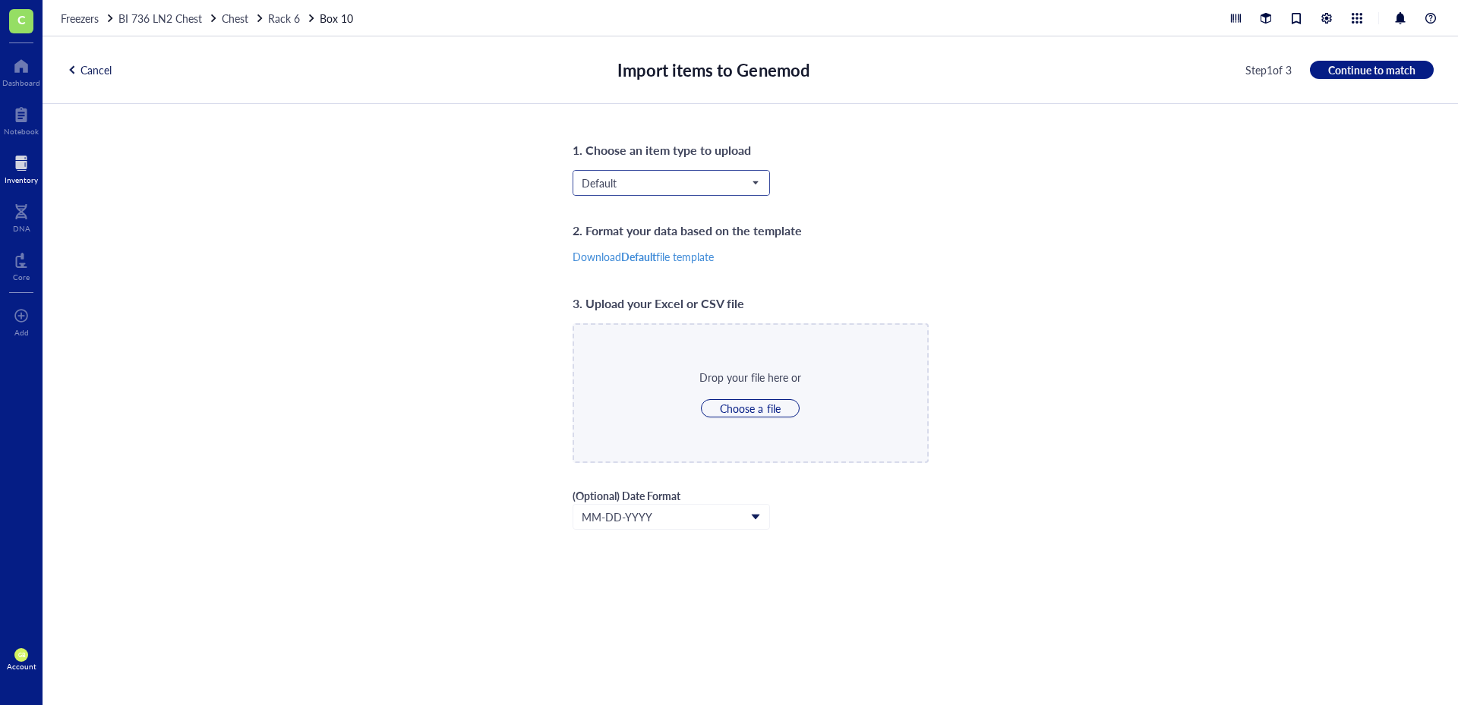
click at [711, 177] on span "Default" at bounding box center [670, 183] width 176 height 14
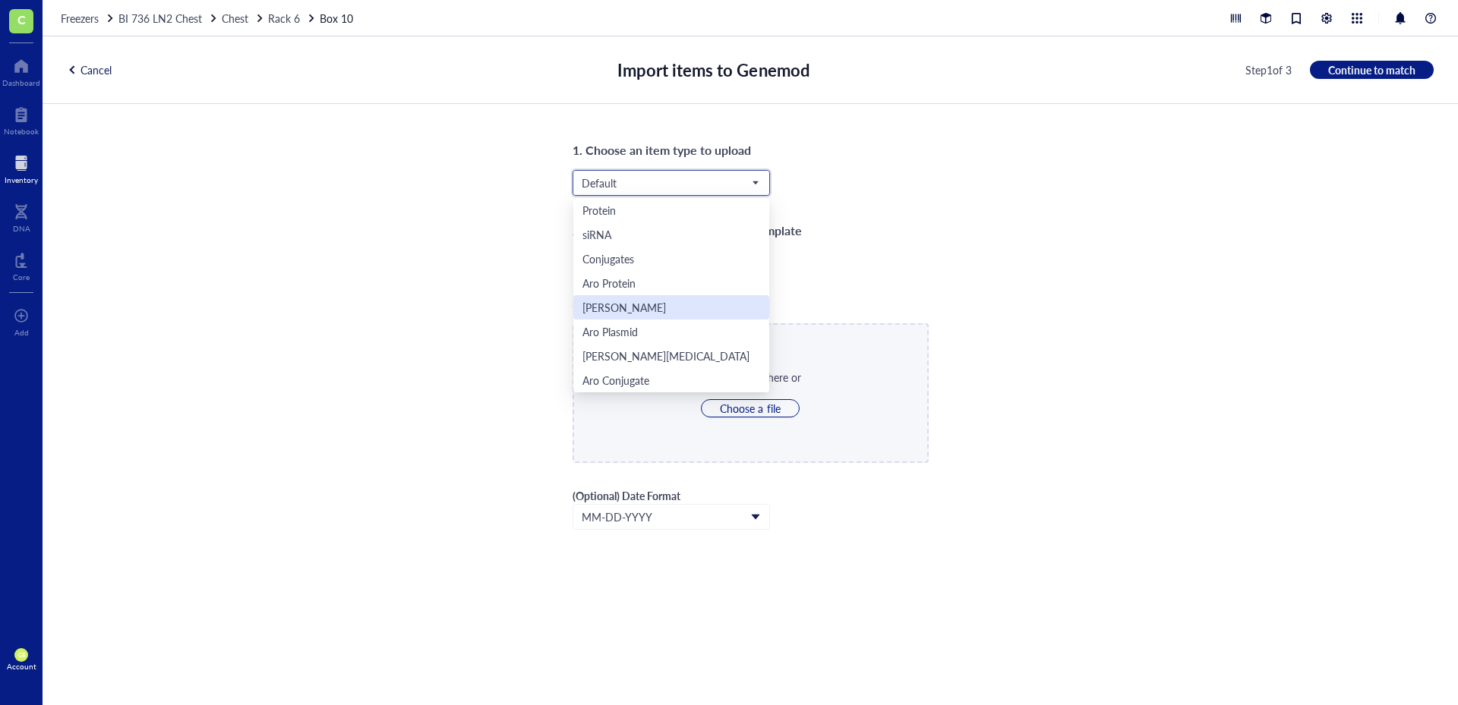
scroll to position [73, 0]
click at [648, 326] on div "Aro Mammalian" at bounding box center [619, 331] width 74 height 17
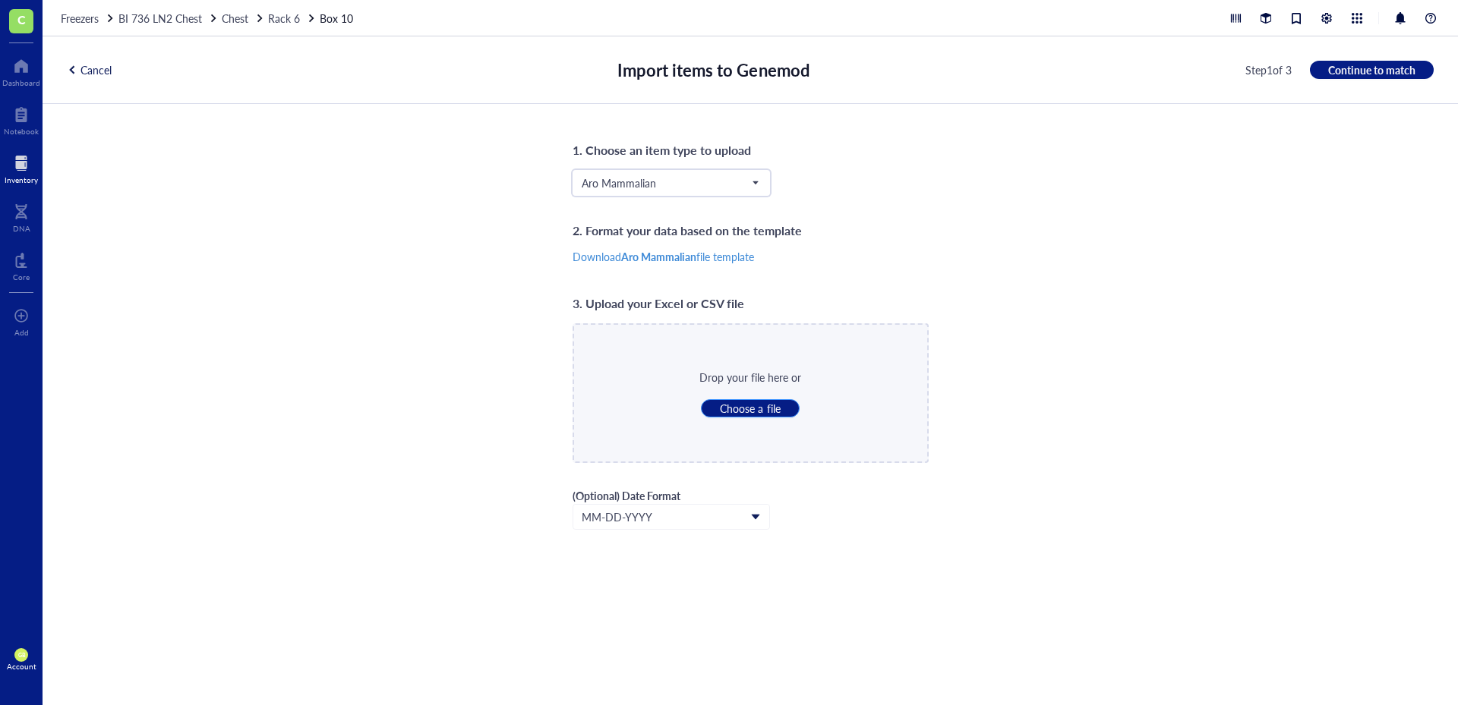
click at [765, 409] on span "Choose a file" at bounding box center [750, 409] width 60 height 14
click at [771, 410] on span "Choose a file" at bounding box center [750, 409] width 60 height 14
type input "C:\fakepath\LN2_Rack_6_Box_10.csv"
click at [1382, 69] on span "Continue to match" at bounding box center [1371, 70] width 87 height 14
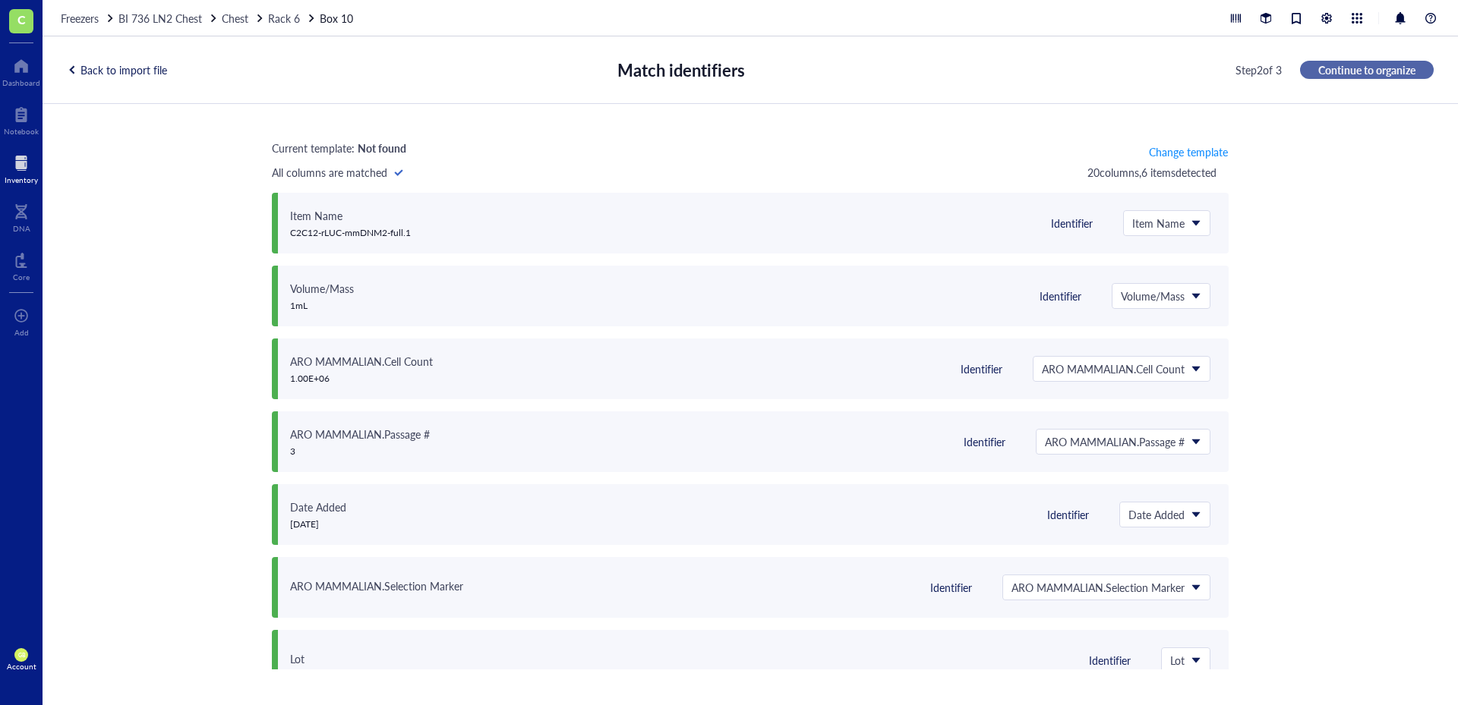
click at [1338, 74] on span "Continue to organize" at bounding box center [1366, 70] width 97 height 14
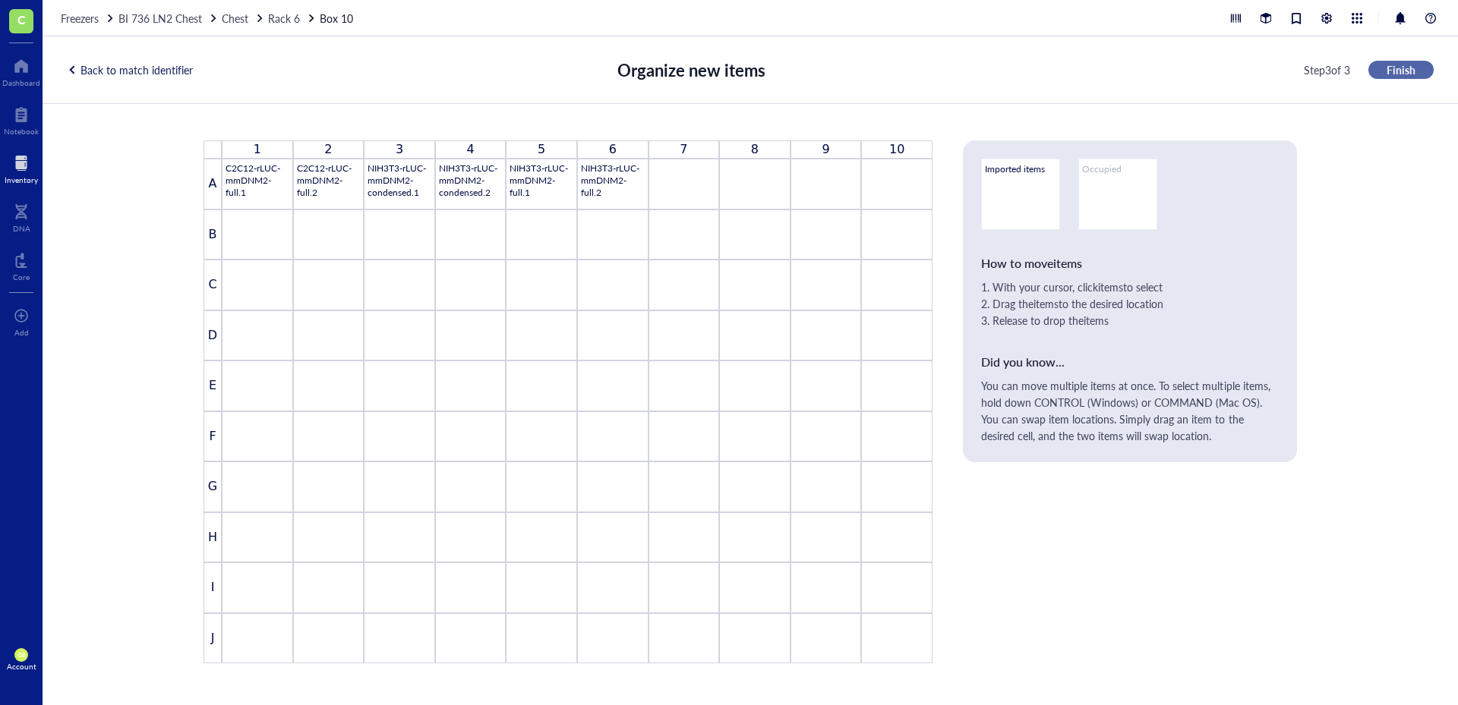
click at [1388, 71] on span "Finish" at bounding box center [1400, 70] width 29 height 14
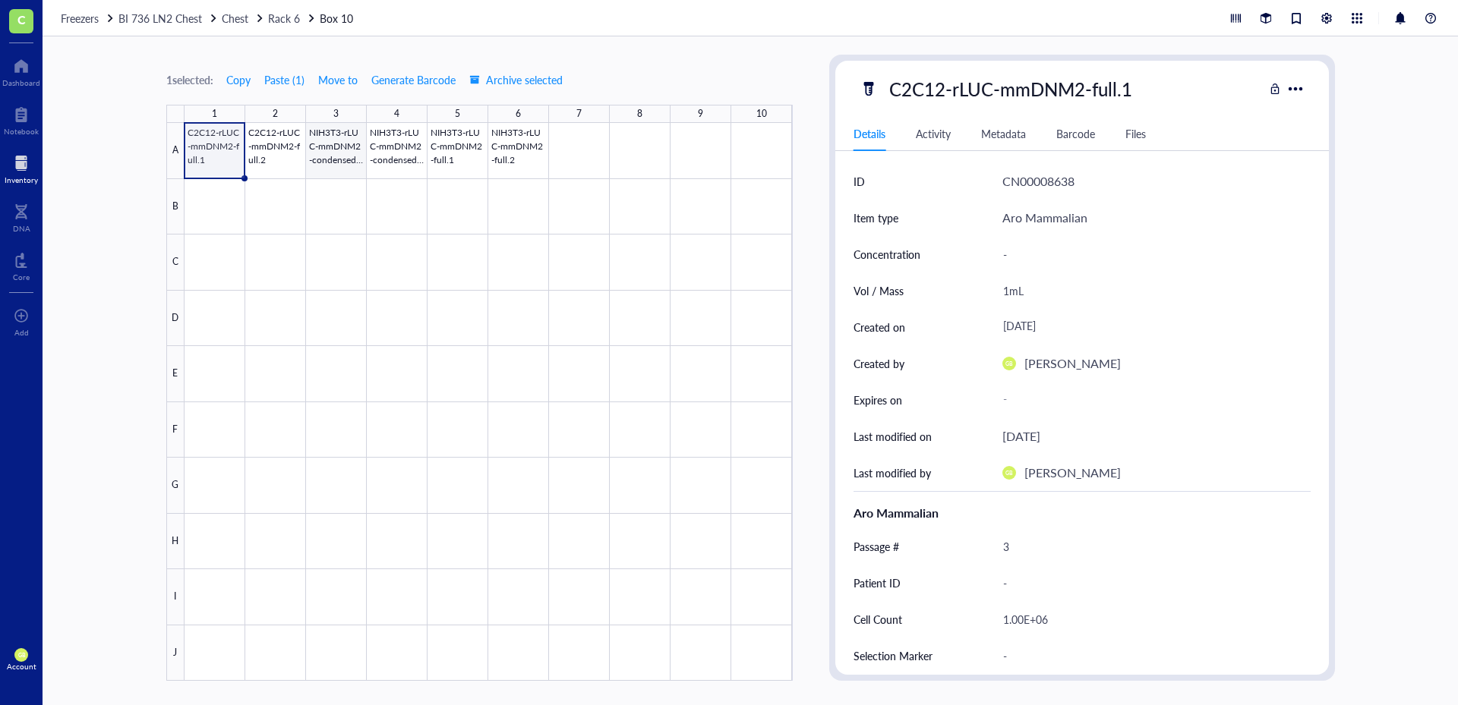
click at [334, 147] on div at bounding box center [488, 402] width 608 height 558
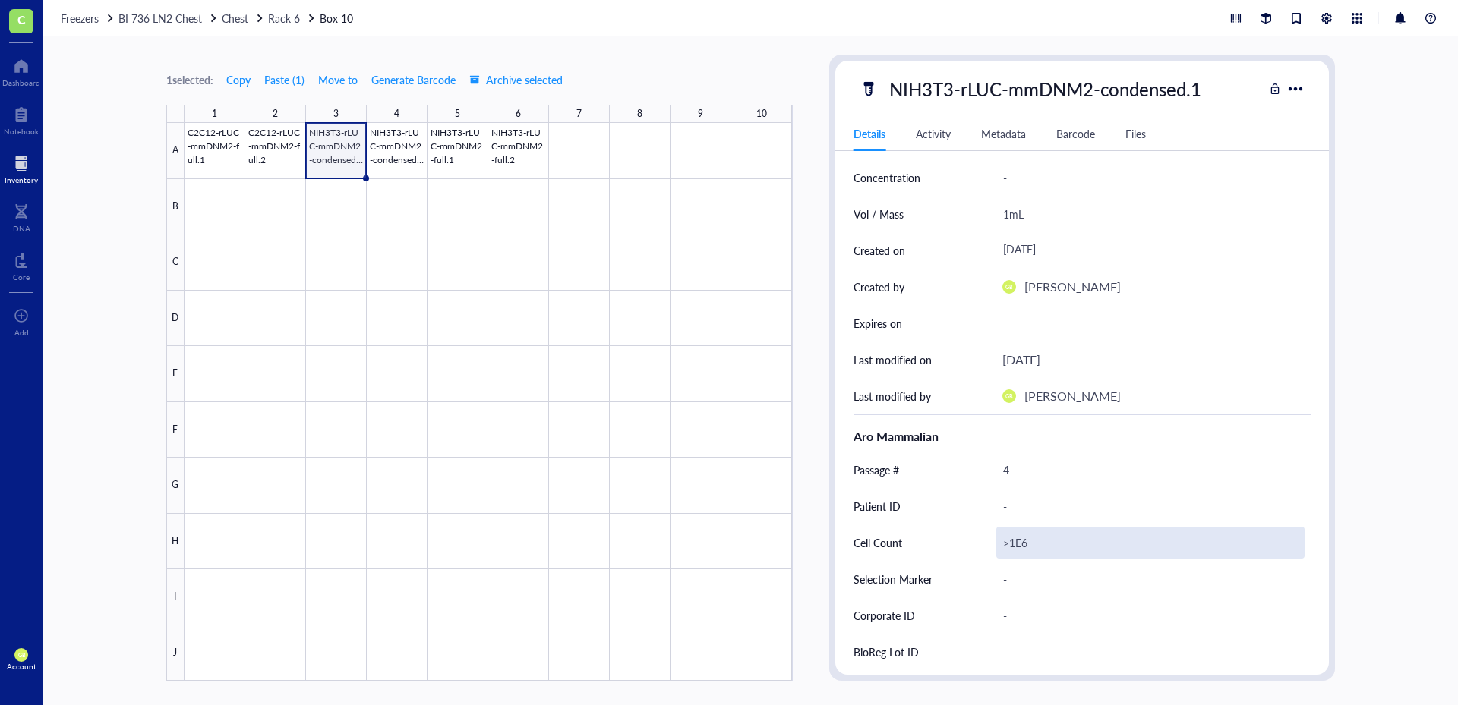
scroll to position [152, 0]
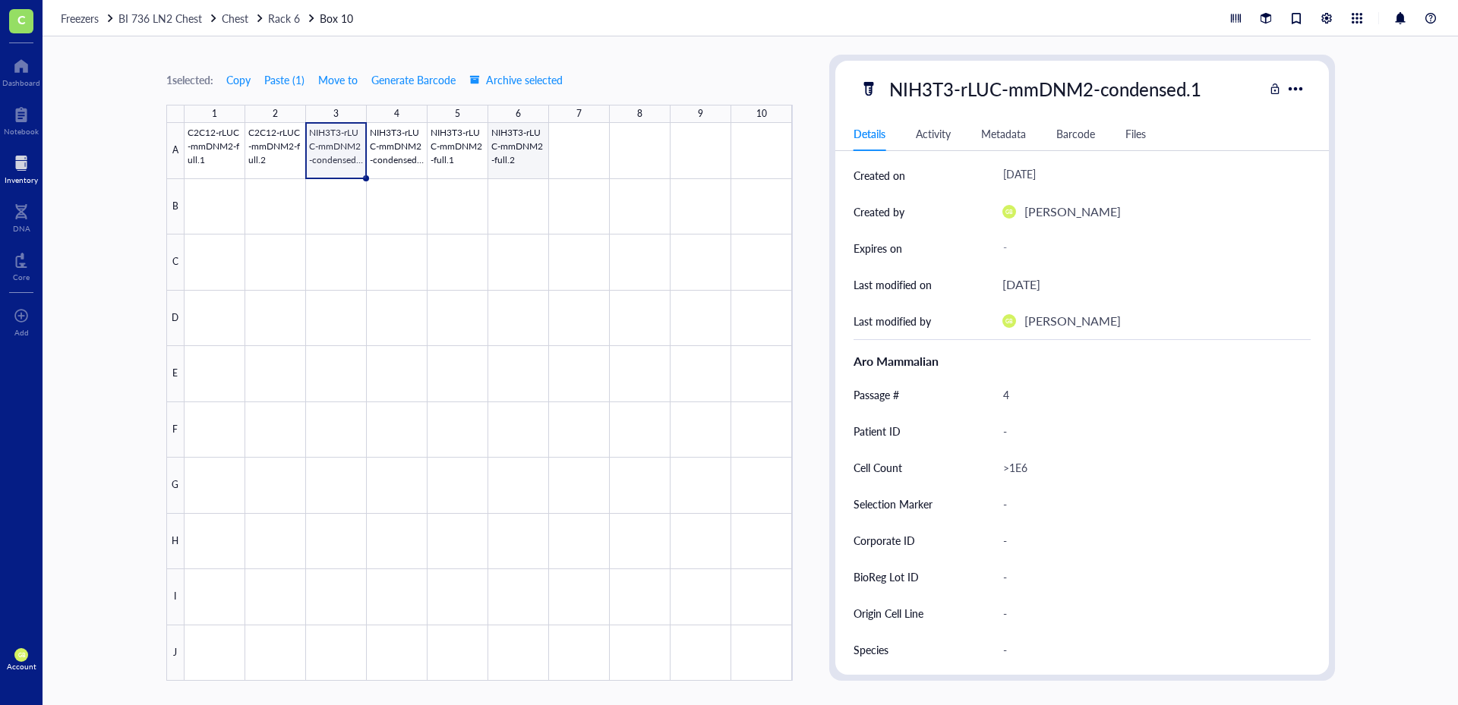
click at [506, 169] on div at bounding box center [488, 402] width 608 height 558
click at [335, 78] on span "Move to" at bounding box center [337, 80] width 39 height 12
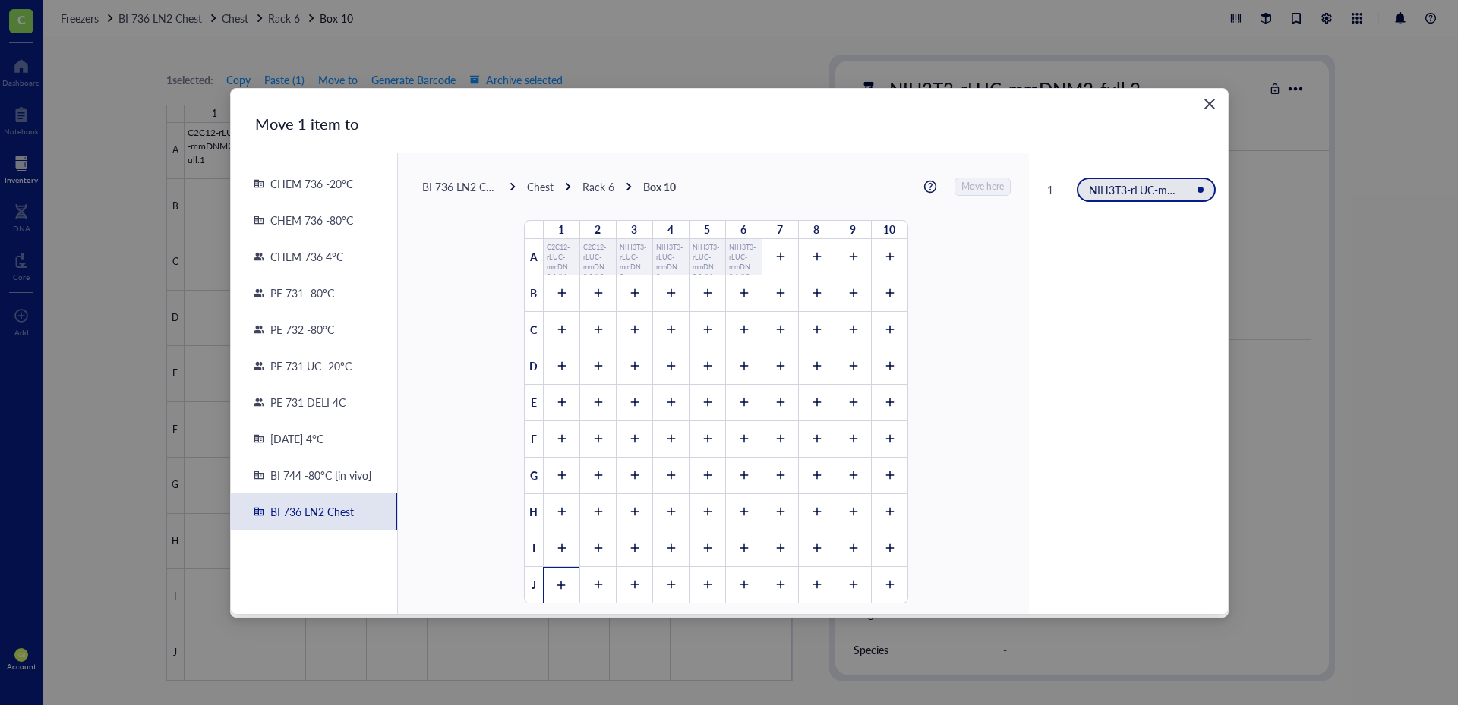
click at [556, 587] on icon at bounding box center [561, 585] width 11 height 11
click at [966, 179] on span "Move here" at bounding box center [983, 187] width 43 height 20
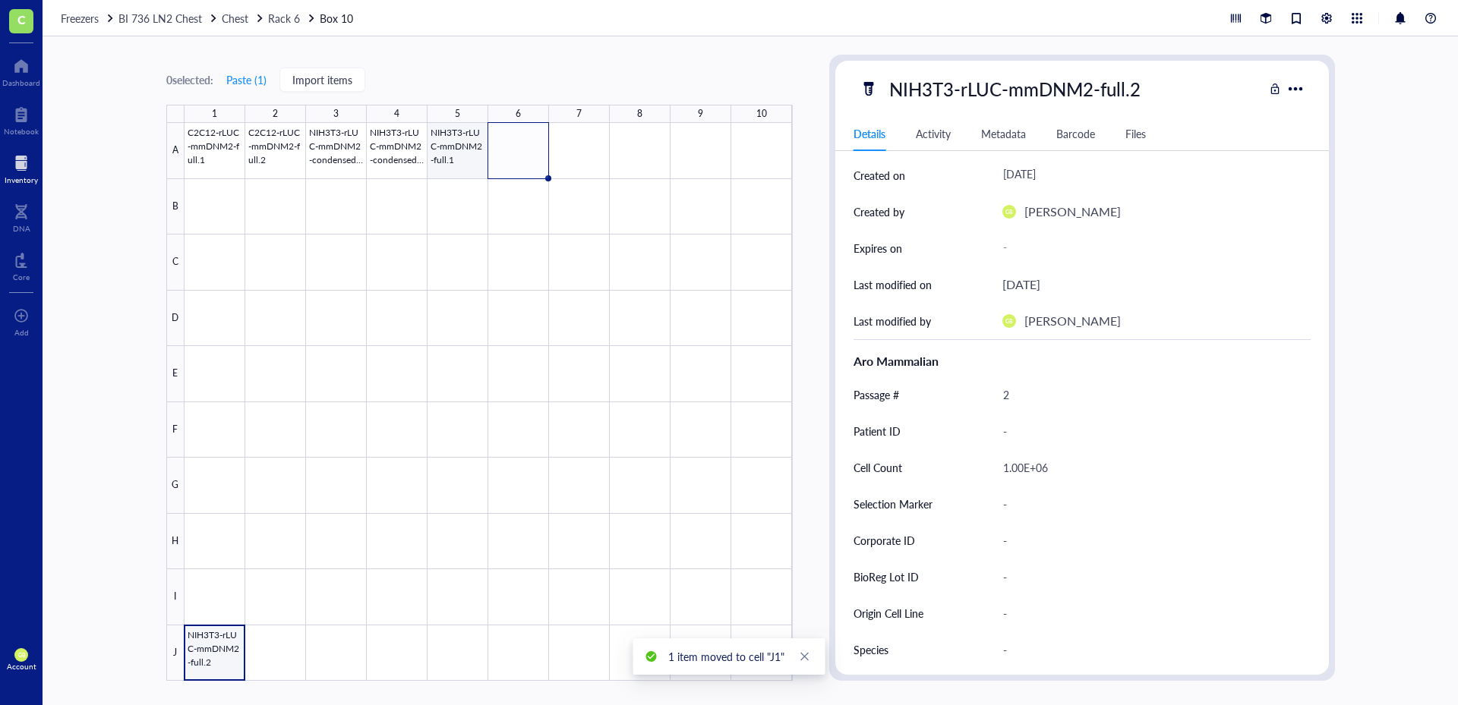
click at [460, 146] on div at bounding box center [488, 402] width 608 height 558
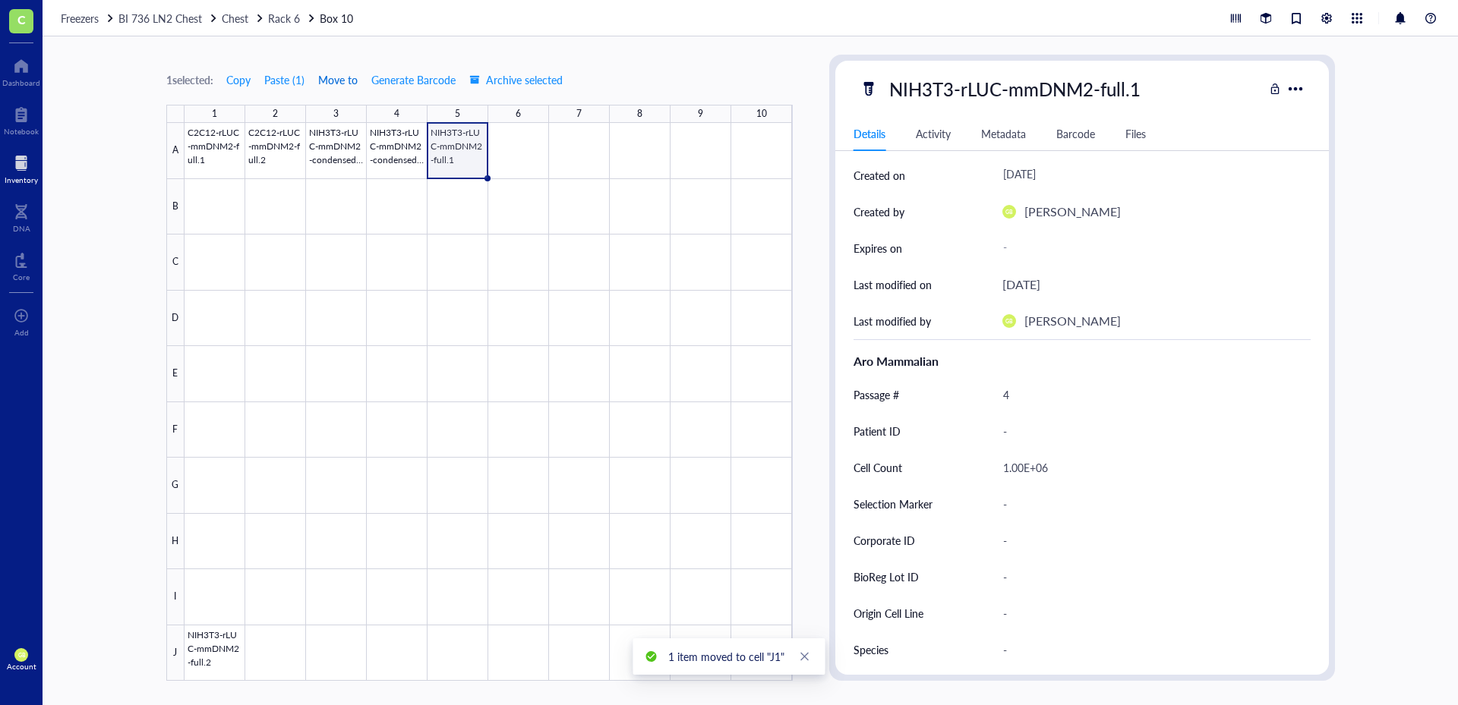
click at [347, 82] on span "Move to" at bounding box center [337, 80] width 39 height 12
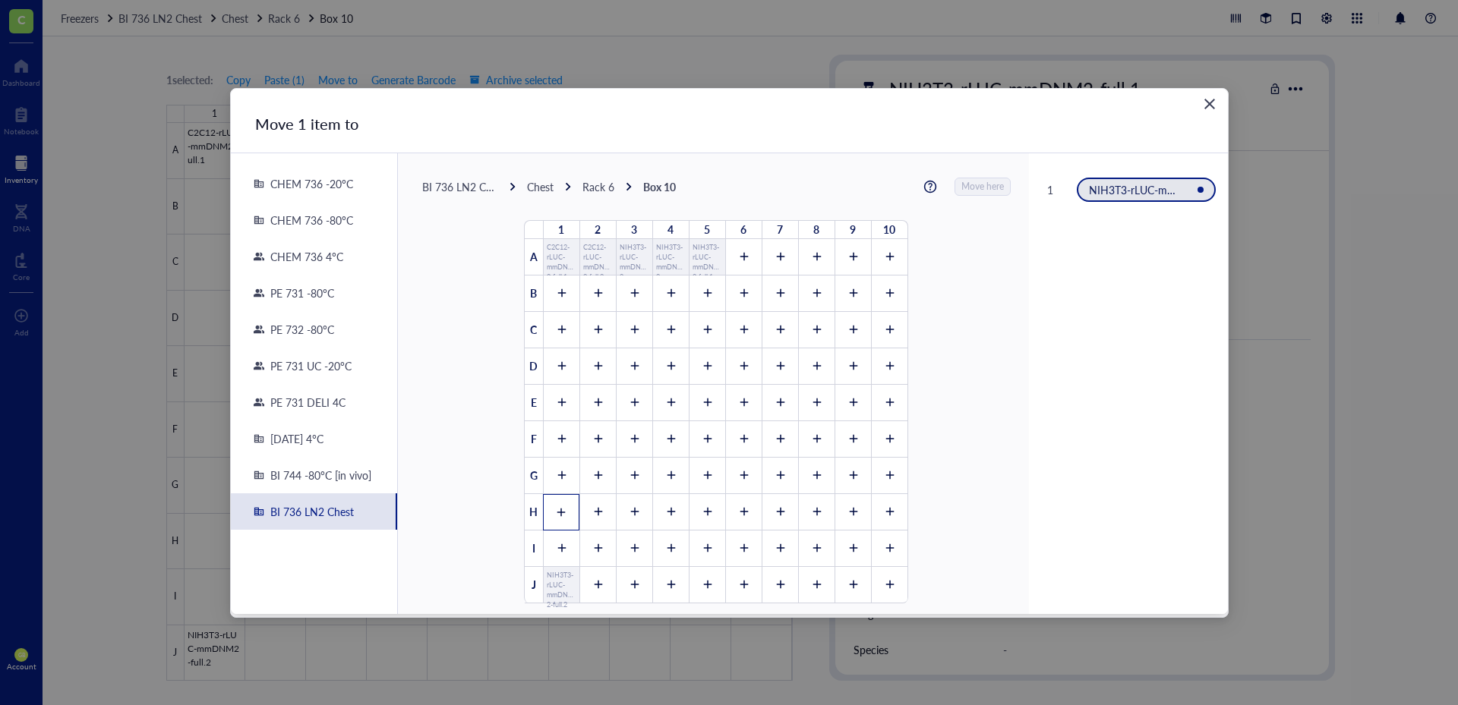
click at [557, 512] on icon at bounding box center [561, 512] width 8 height 8
click at [971, 184] on span "Move here" at bounding box center [983, 187] width 43 height 20
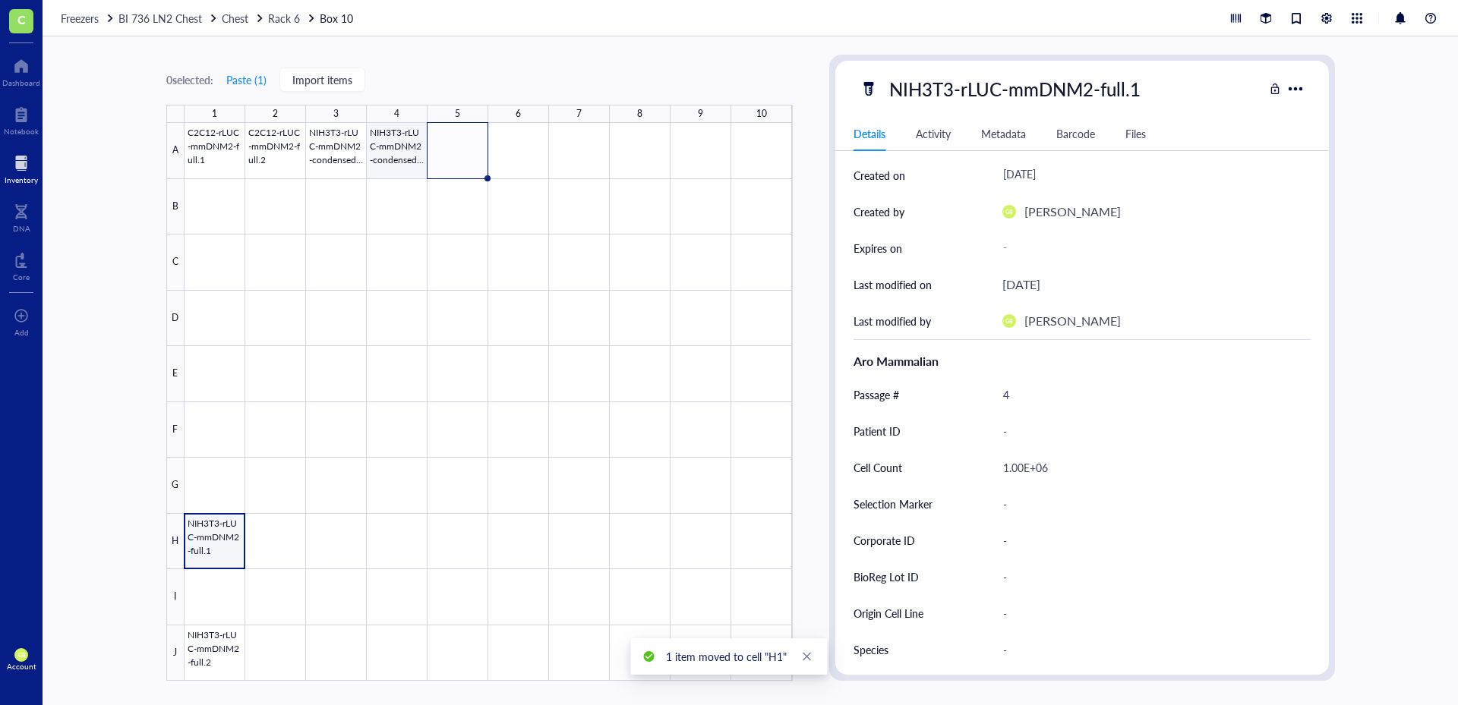
click at [398, 161] on div at bounding box center [488, 402] width 608 height 558
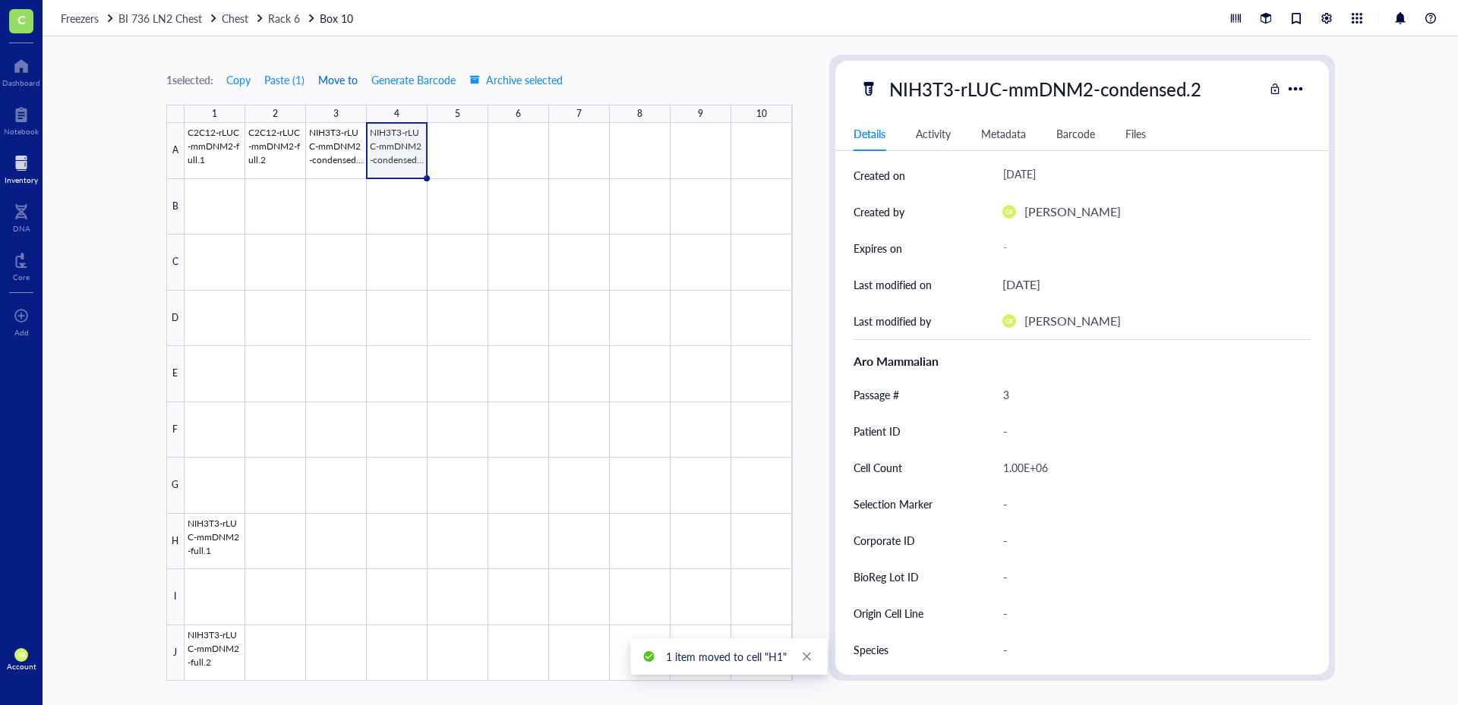
click at [339, 80] on span "Move to" at bounding box center [337, 80] width 39 height 12
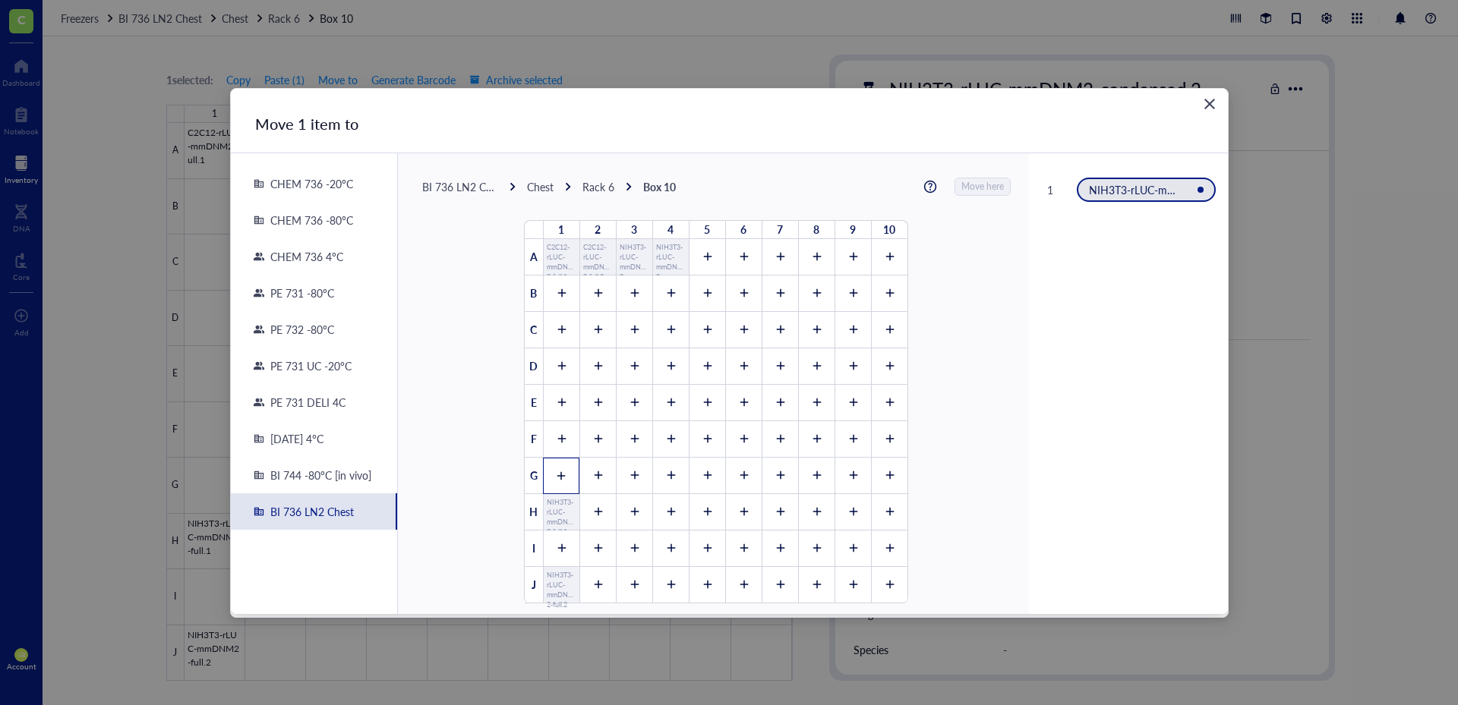
click at [563, 472] on div at bounding box center [561, 476] width 36 height 36
click at [986, 184] on span "Move here" at bounding box center [983, 187] width 43 height 20
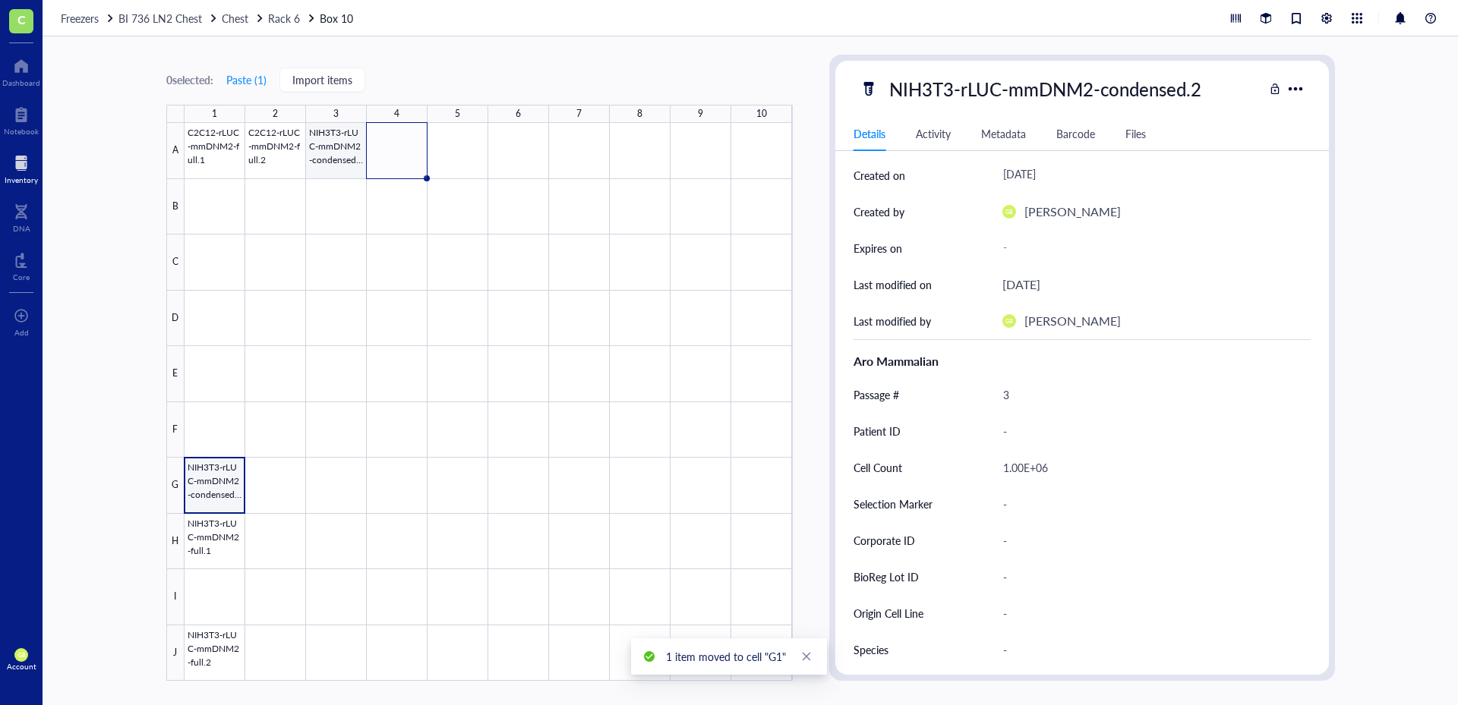
click at [336, 143] on div at bounding box center [488, 402] width 608 height 558
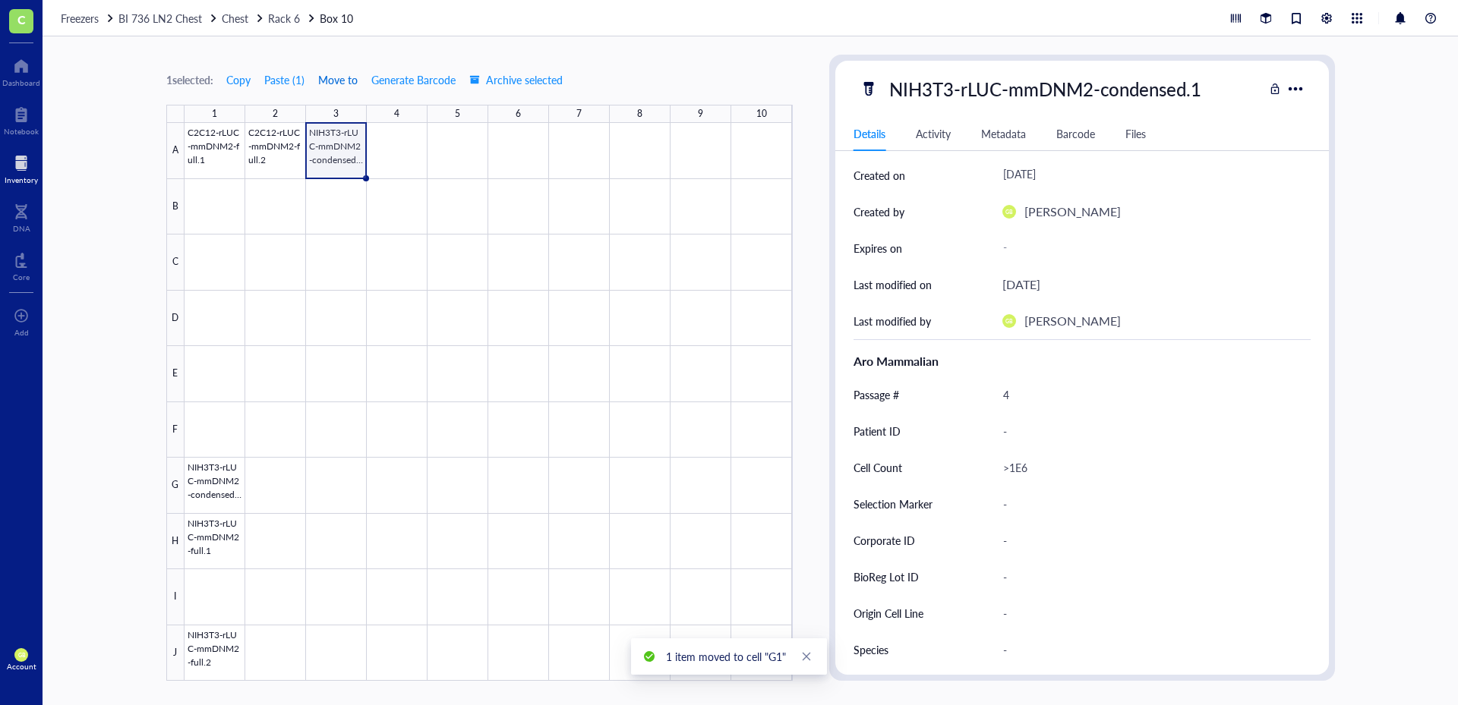
click at [347, 80] on span "Move to" at bounding box center [337, 80] width 39 height 12
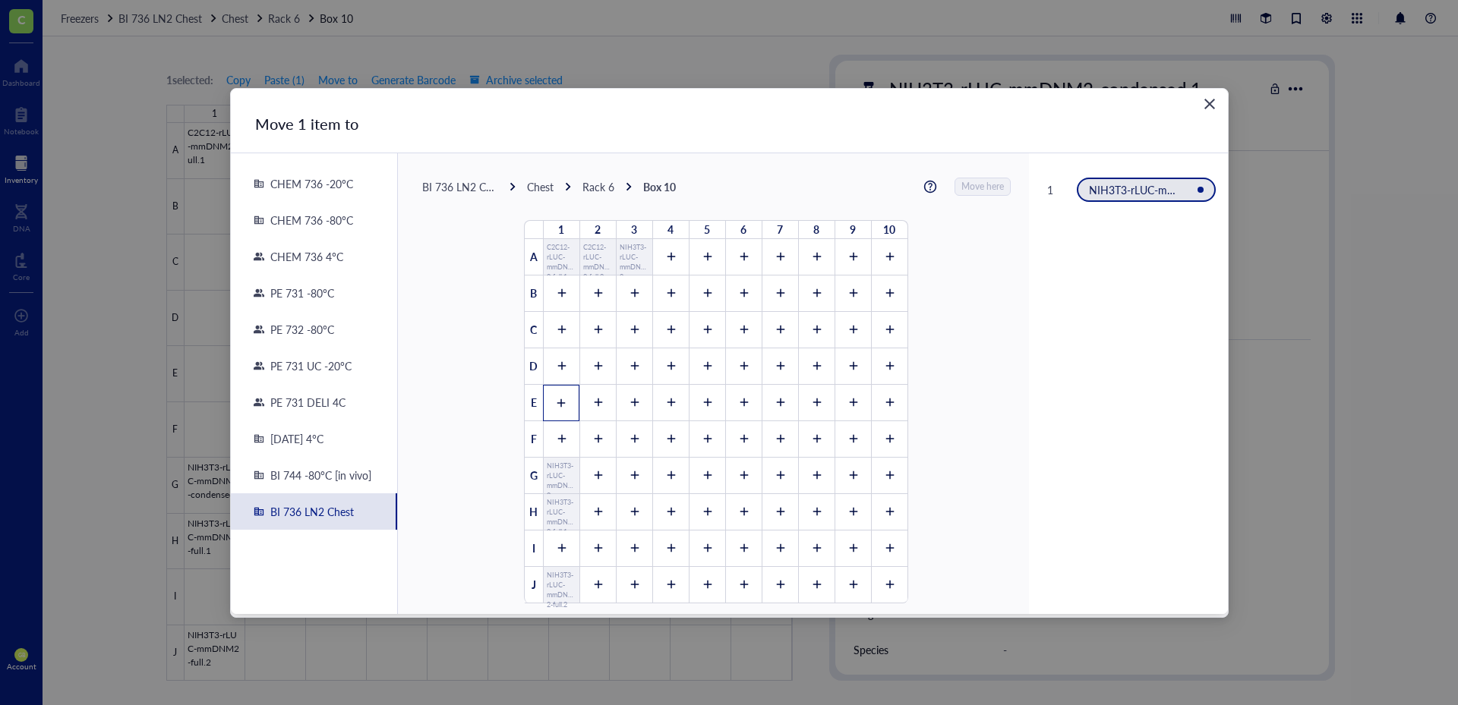
click at [556, 401] on icon at bounding box center [561, 403] width 11 height 11
click at [963, 184] on span "Move here" at bounding box center [983, 187] width 43 height 20
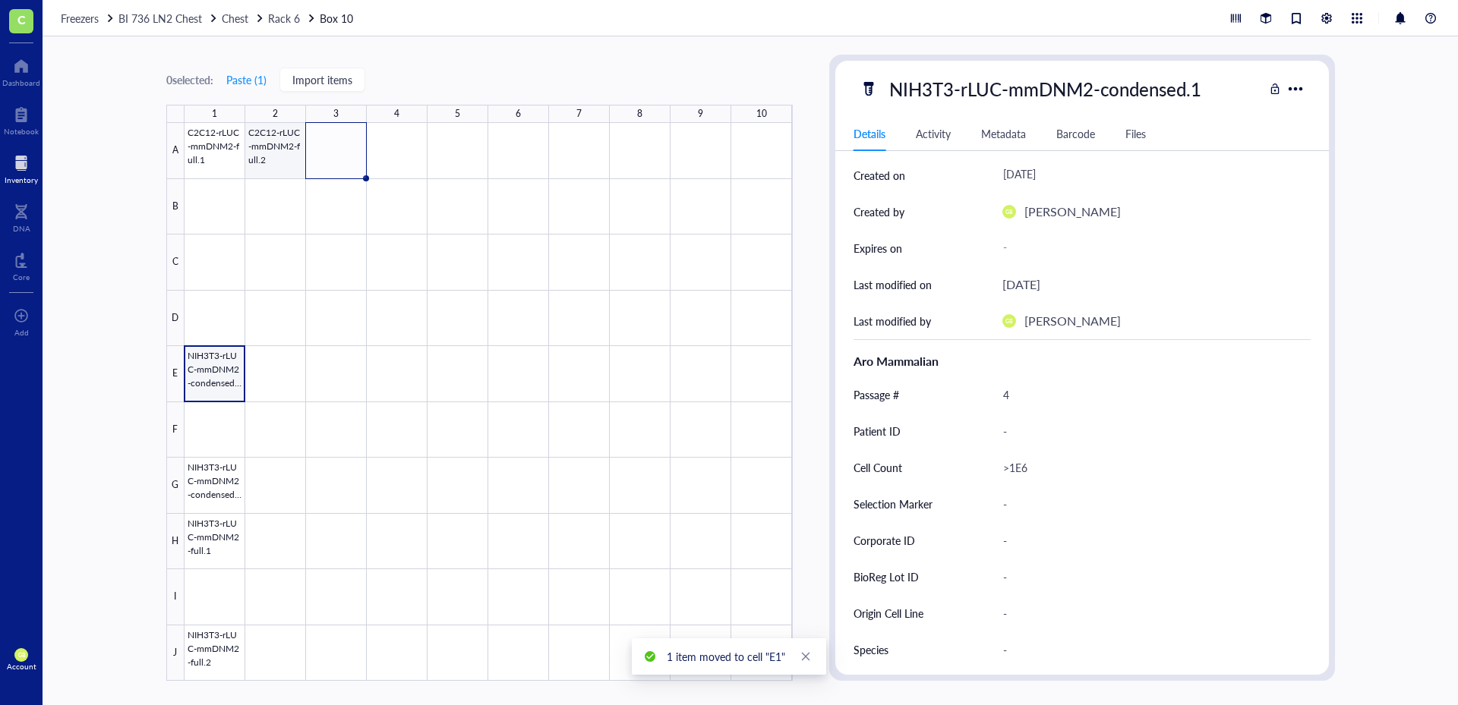
click at [276, 162] on div at bounding box center [488, 402] width 608 height 558
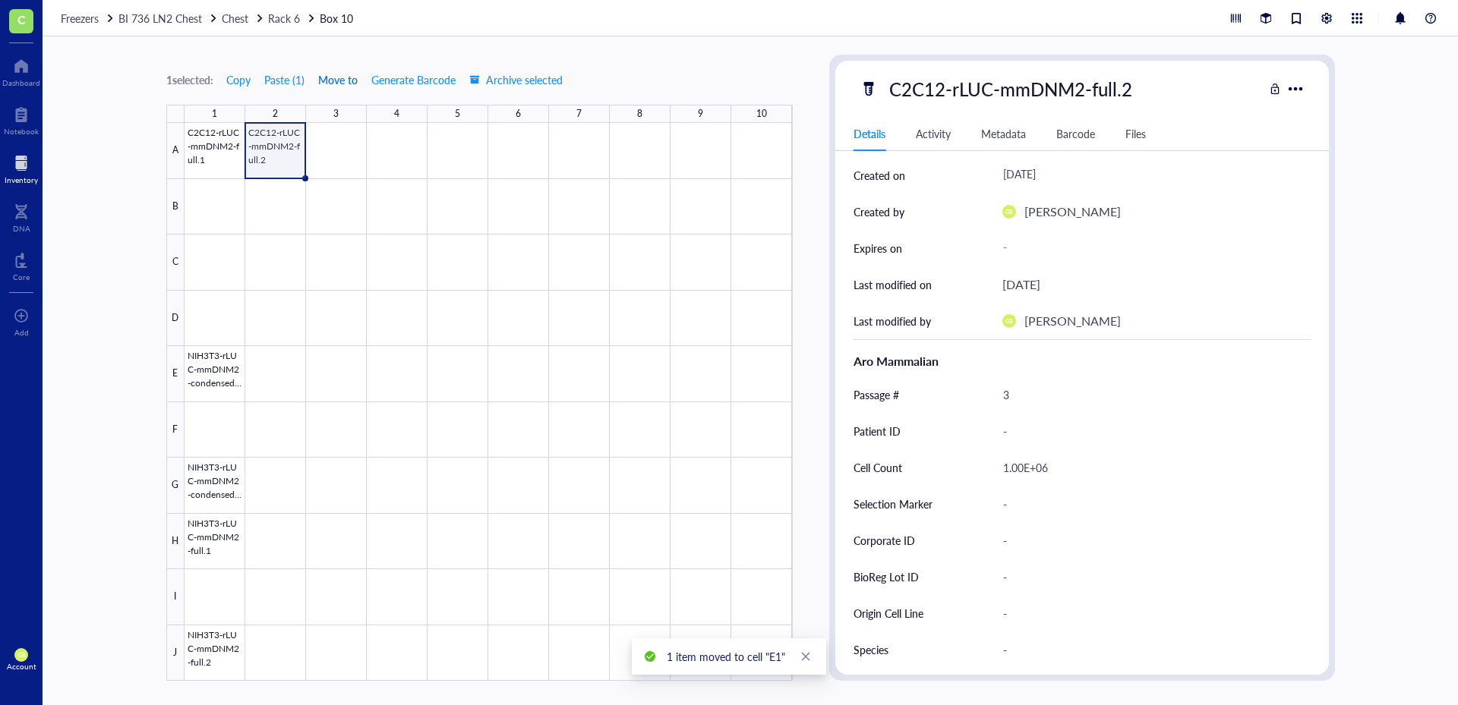
click at [330, 77] on span "Move to" at bounding box center [337, 80] width 39 height 12
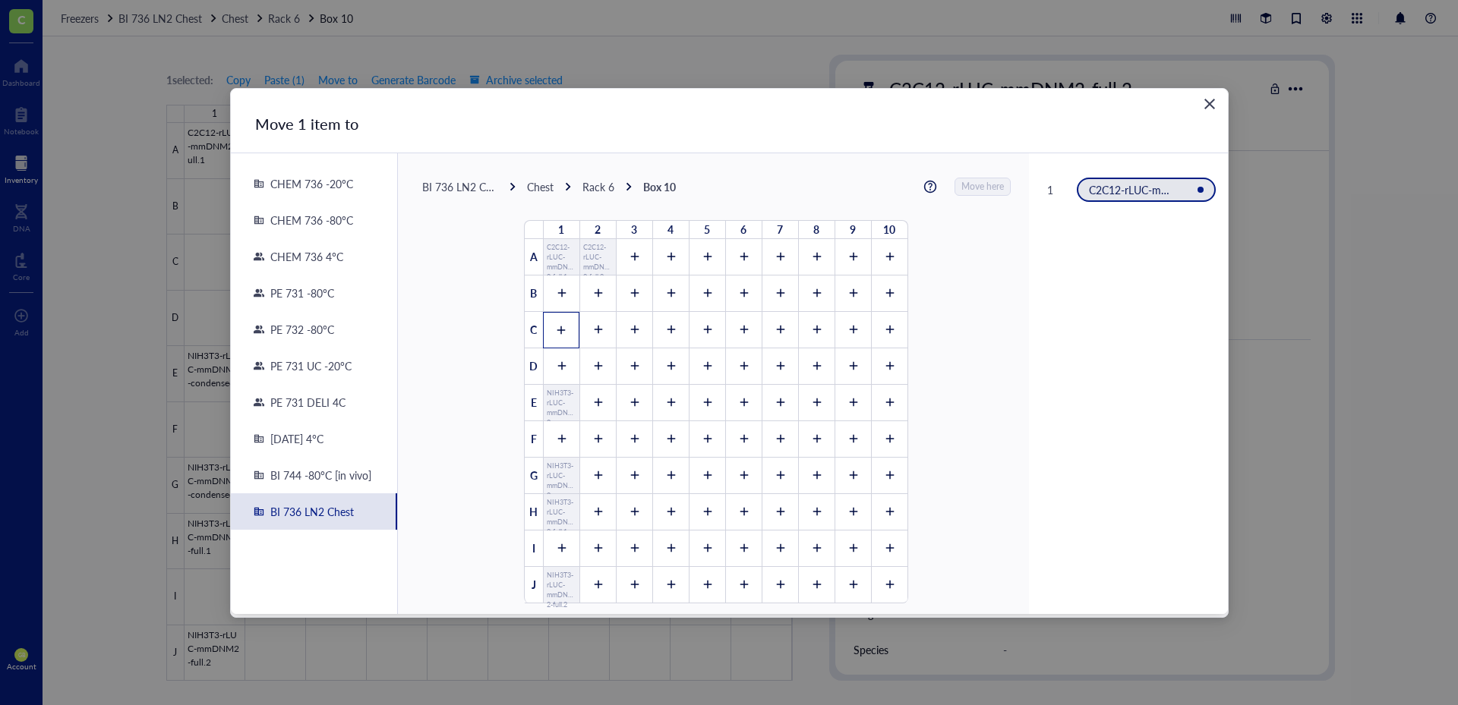
click at [563, 329] on div at bounding box center [561, 330] width 36 height 36
click at [962, 179] on span "Move here" at bounding box center [983, 187] width 43 height 20
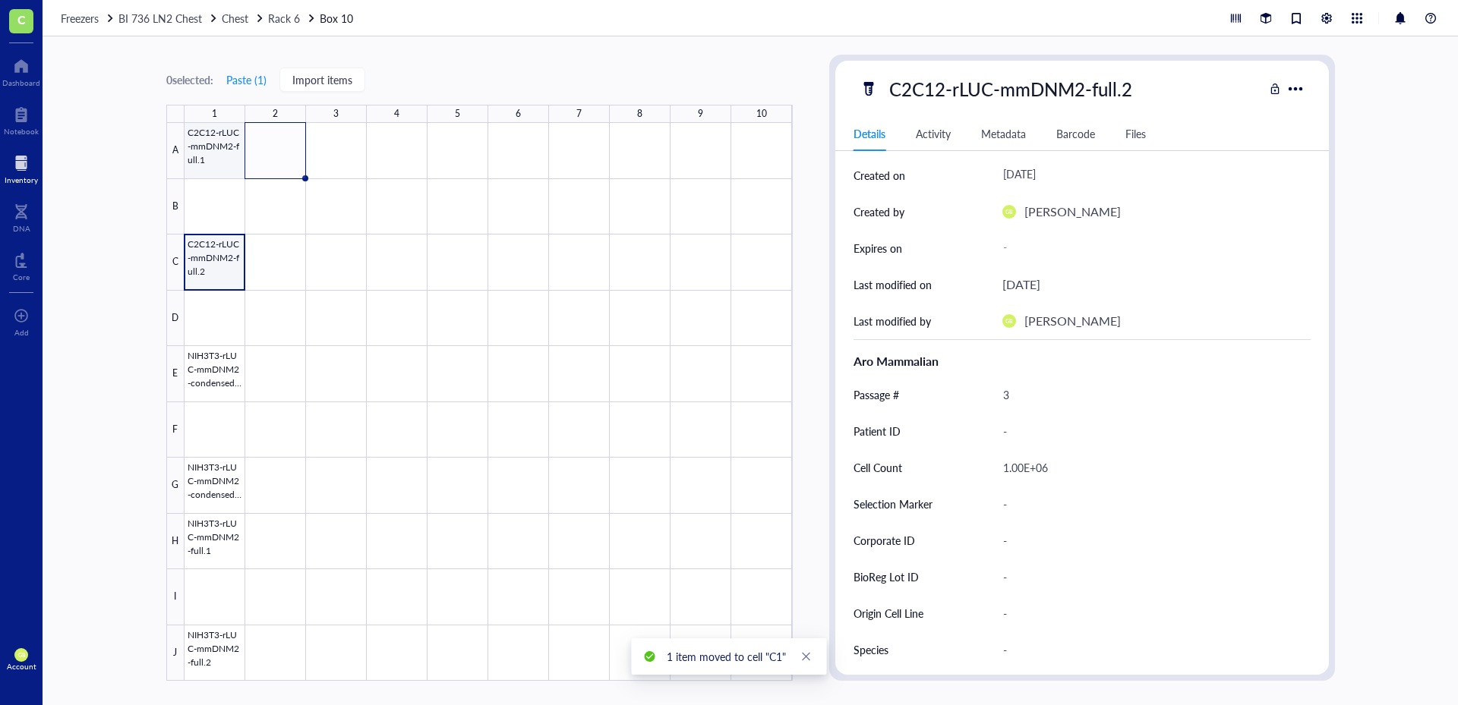
click at [216, 163] on div at bounding box center [488, 402] width 608 height 558
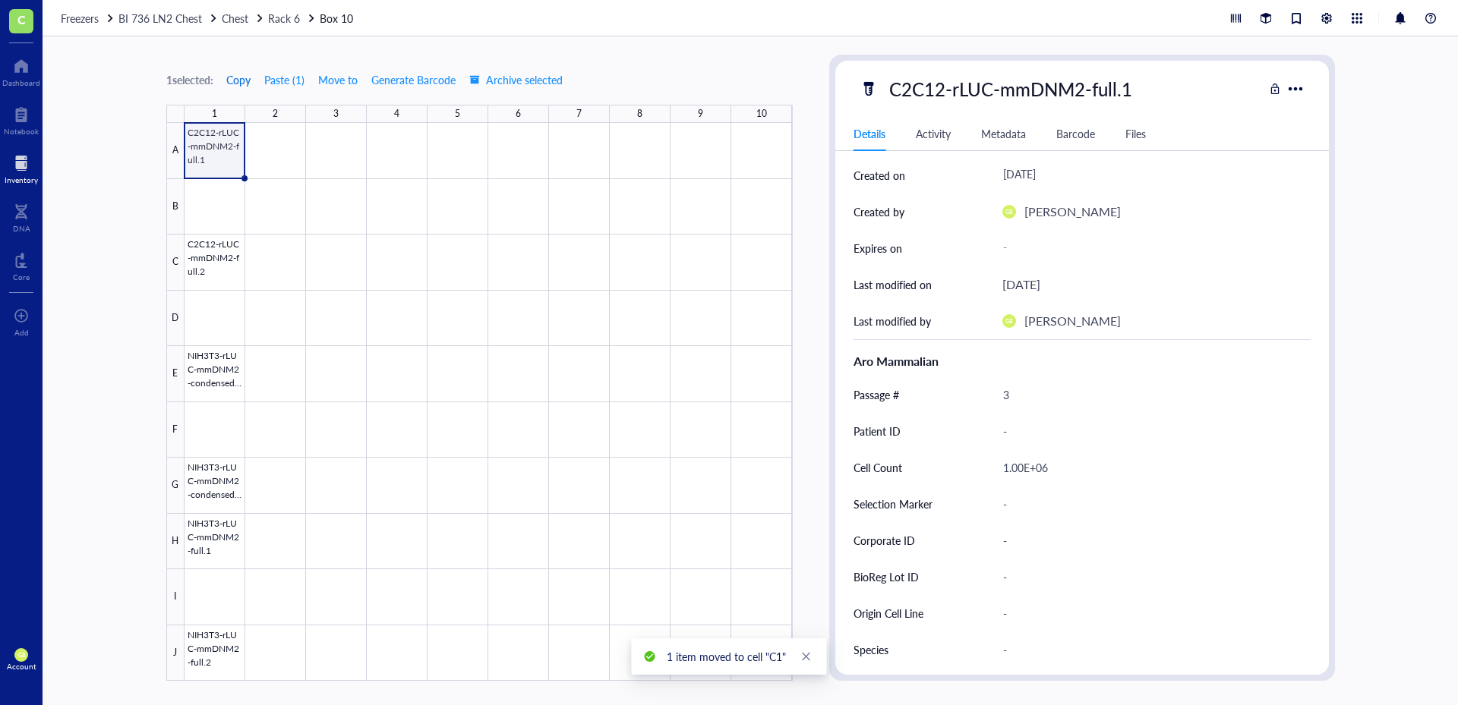
click at [237, 80] on span "Copy" at bounding box center [238, 80] width 24 height 12
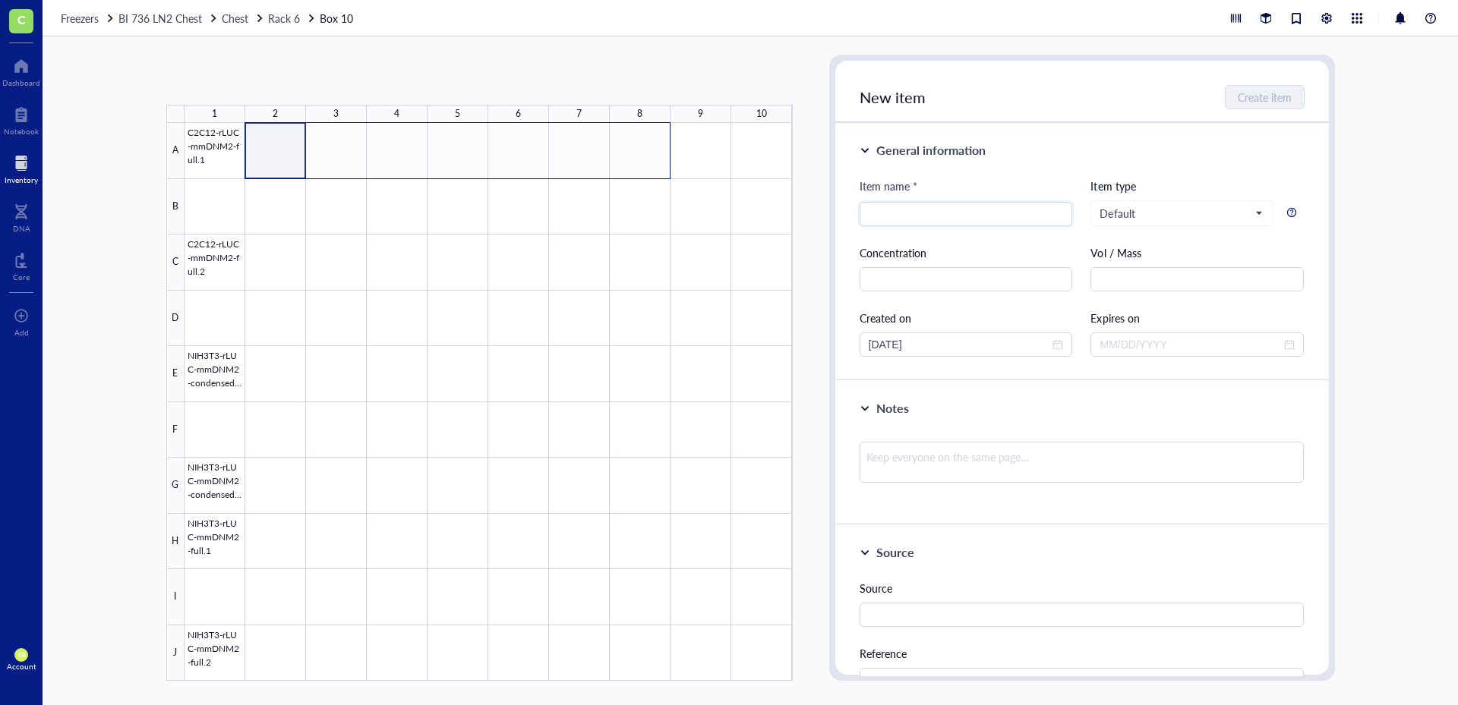
drag, startPoint x: 287, startPoint y: 162, endPoint x: 653, endPoint y: 147, distance: 366.3
click at [653, 147] on div at bounding box center [488, 402] width 608 height 558
click at [249, 80] on button "Paste ( 1 )" at bounding box center [246, 80] width 42 height 24
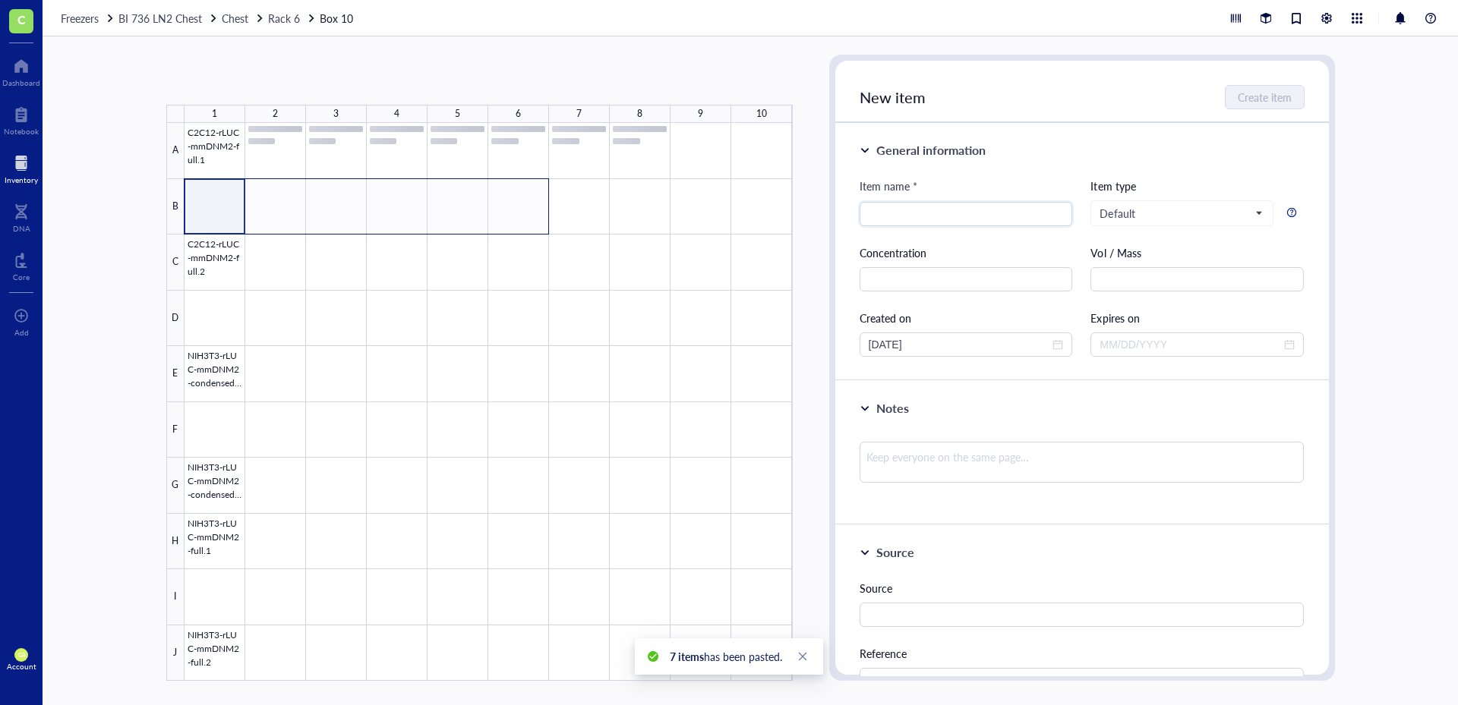
drag, startPoint x: 229, startPoint y: 216, endPoint x: 524, endPoint y: 213, distance: 295.4
click at [524, 213] on div at bounding box center [488, 402] width 608 height 558
click at [250, 81] on button "Paste ( 1 )" at bounding box center [246, 80] width 42 height 24
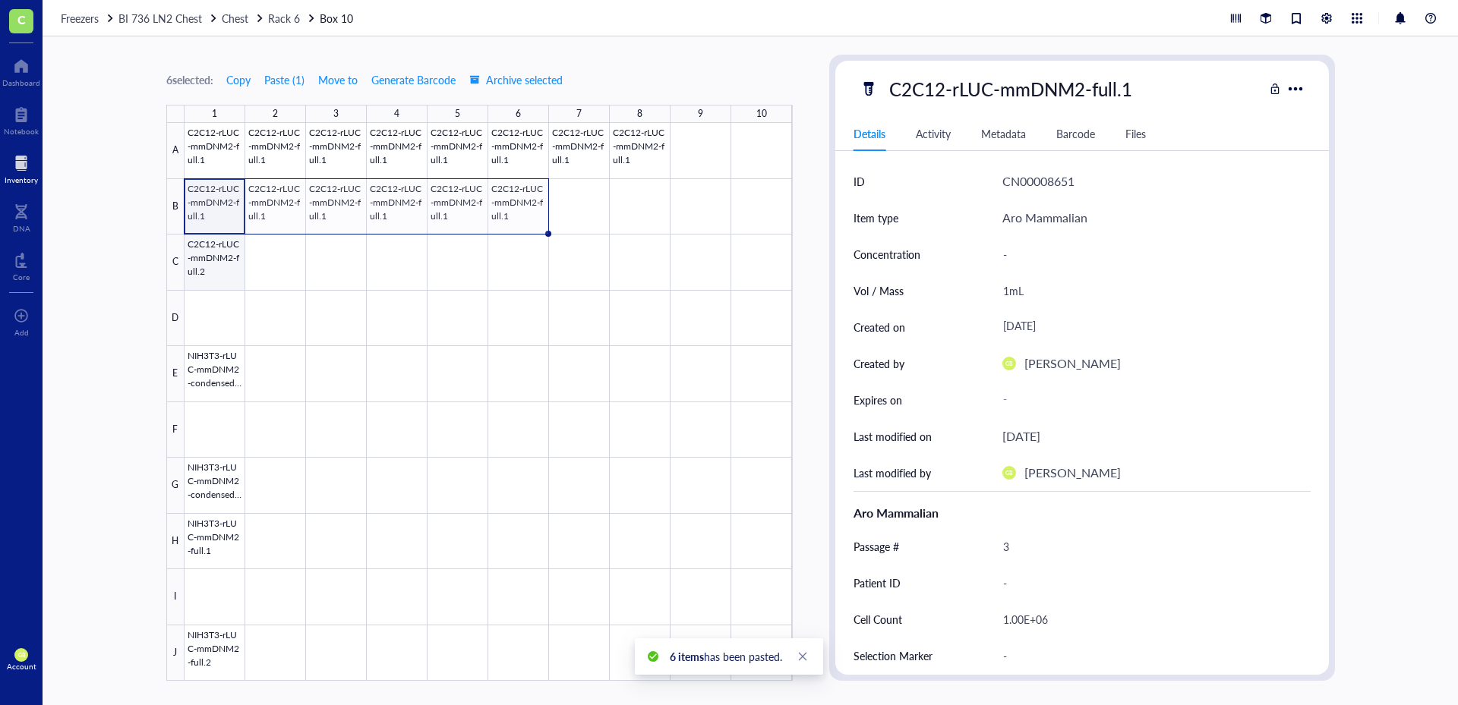
click at [221, 270] on div at bounding box center [488, 402] width 608 height 558
click at [244, 84] on span "Copy" at bounding box center [238, 80] width 24 height 12
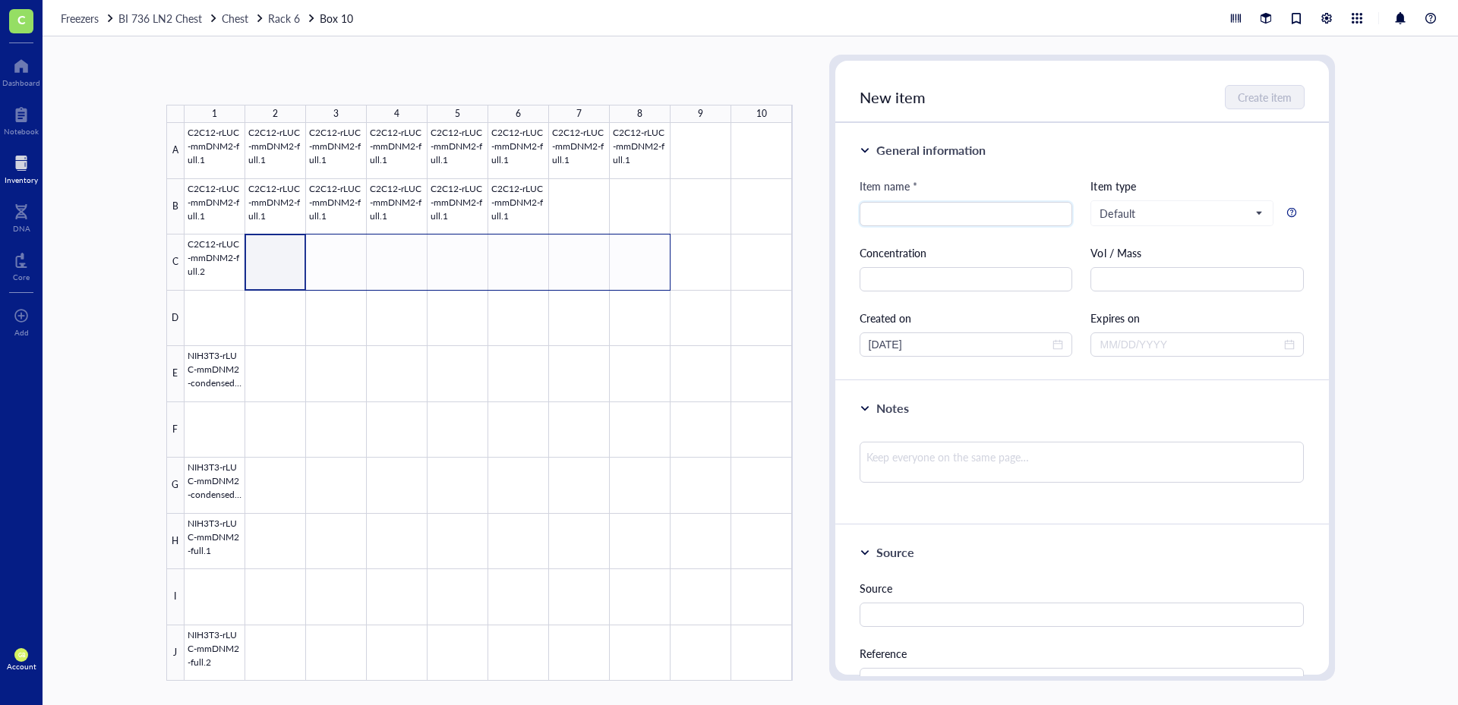
drag, startPoint x: 288, startPoint y: 273, endPoint x: 631, endPoint y: 274, distance: 343.2
click at [631, 274] on div at bounding box center [488, 402] width 608 height 558
click at [261, 81] on button "Paste ( 1 )" at bounding box center [246, 80] width 42 height 24
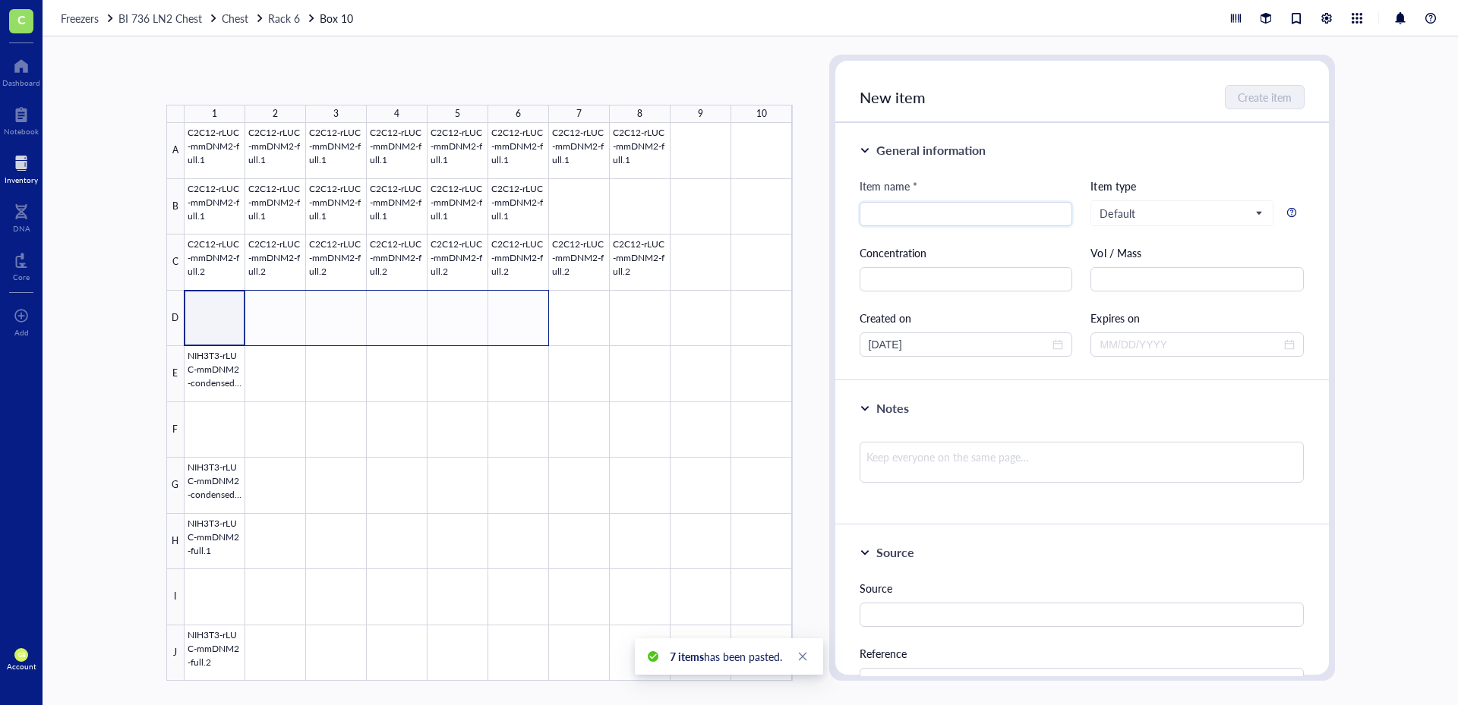
drag, startPoint x: 224, startPoint y: 317, endPoint x: 514, endPoint y: 327, distance: 290.2
click at [514, 327] on div at bounding box center [488, 402] width 608 height 558
click at [260, 82] on button "Paste ( 1 )" at bounding box center [246, 80] width 42 height 24
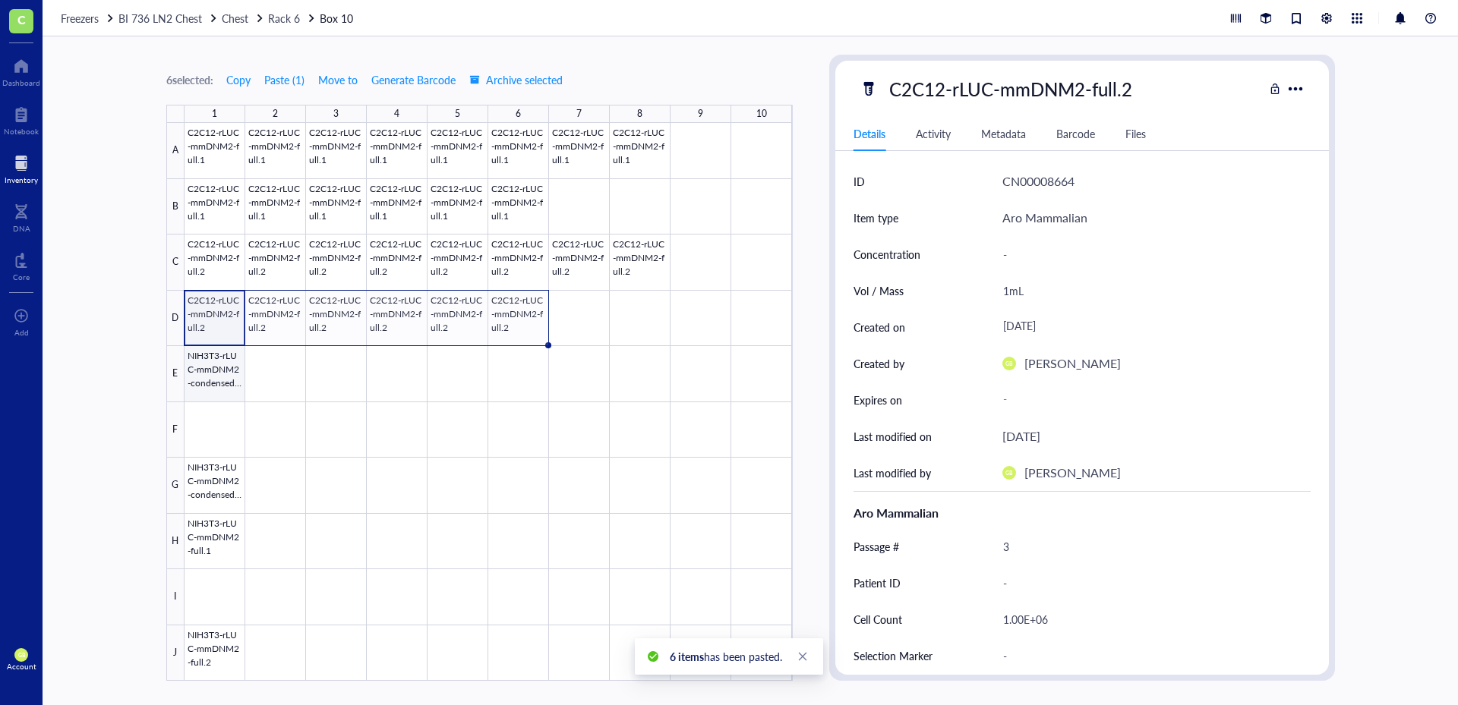
click at [216, 385] on div at bounding box center [488, 402] width 608 height 558
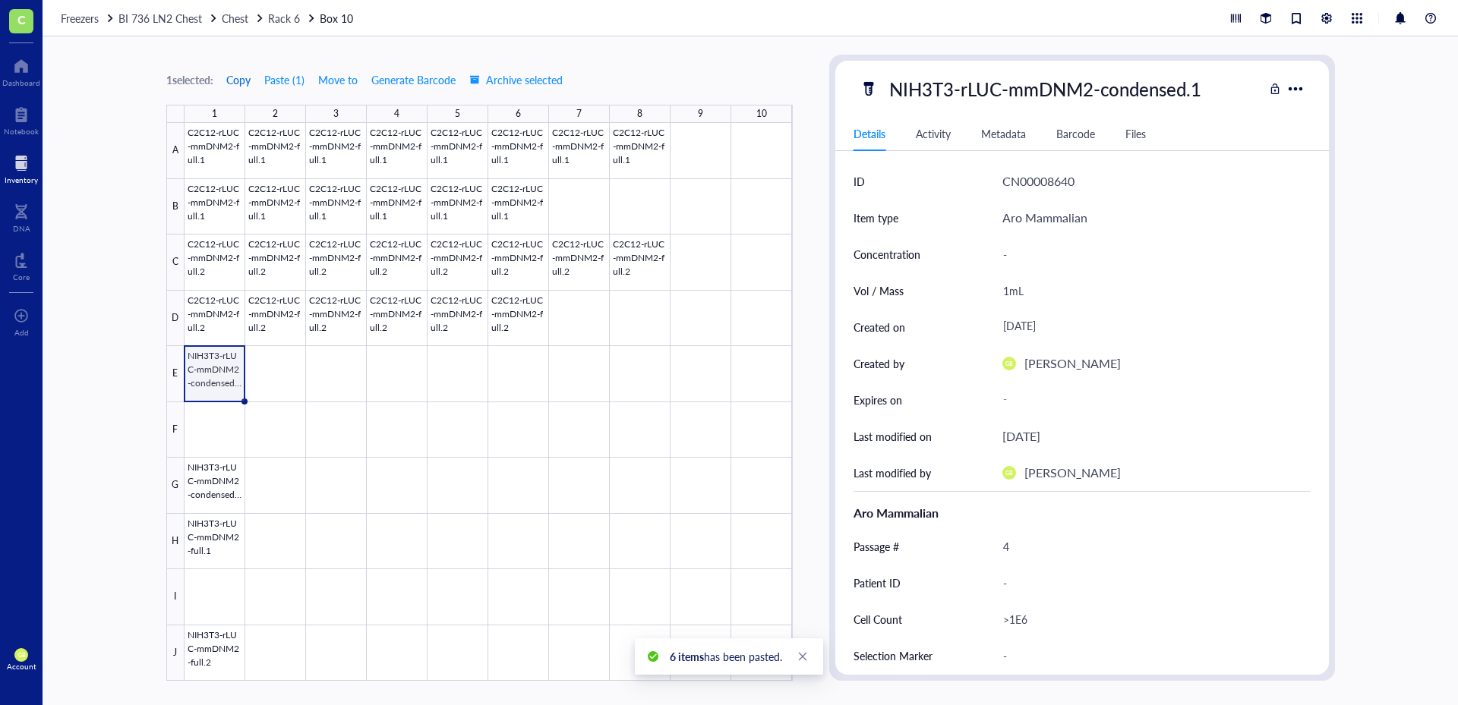
click at [239, 80] on span "Copy" at bounding box center [238, 80] width 24 height 12
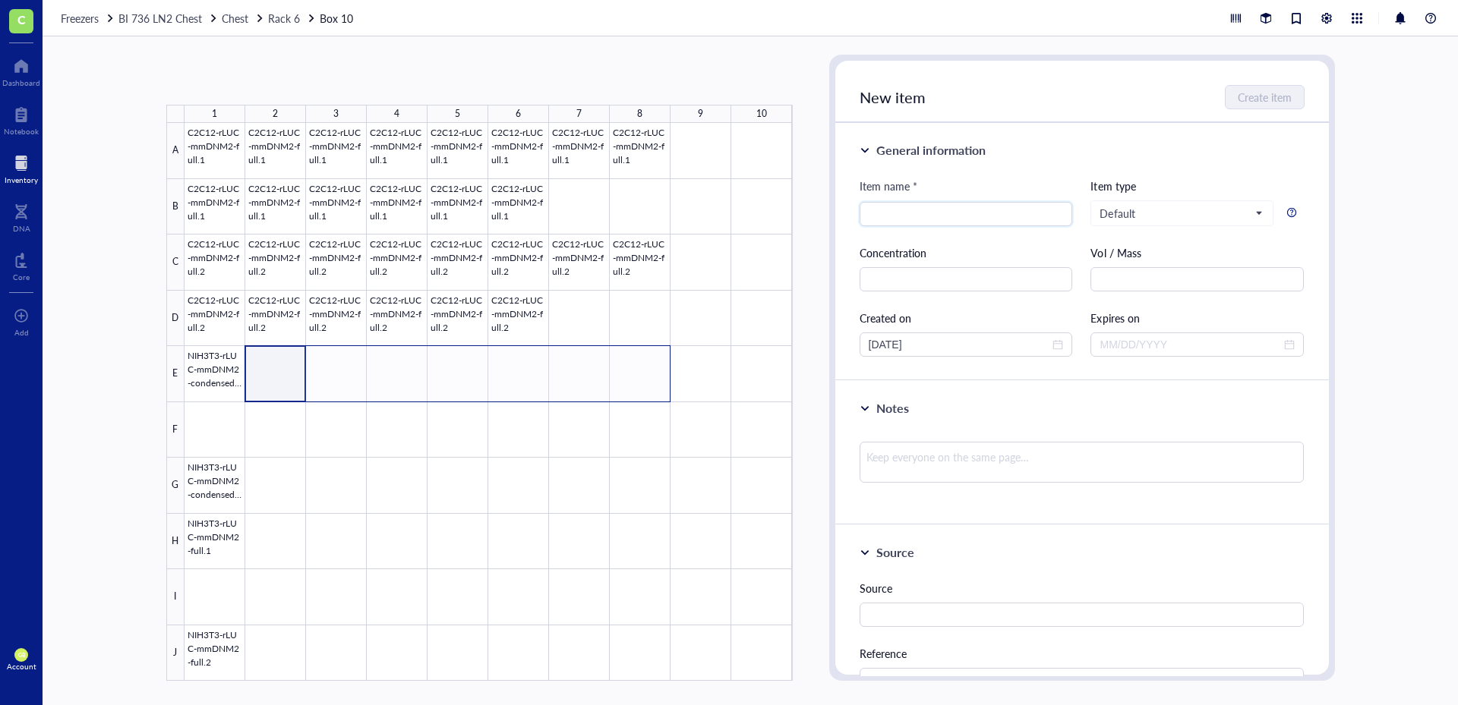
drag, startPoint x: 281, startPoint y: 383, endPoint x: 633, endPoint y: 366, distance: 352.7
click at [633, 366] on div at bounding box center [488, 402] width 608 height 558
click at [257, 81] on button "Paste ( 1 )" at bounding box center [246, 80] width 42 height 24
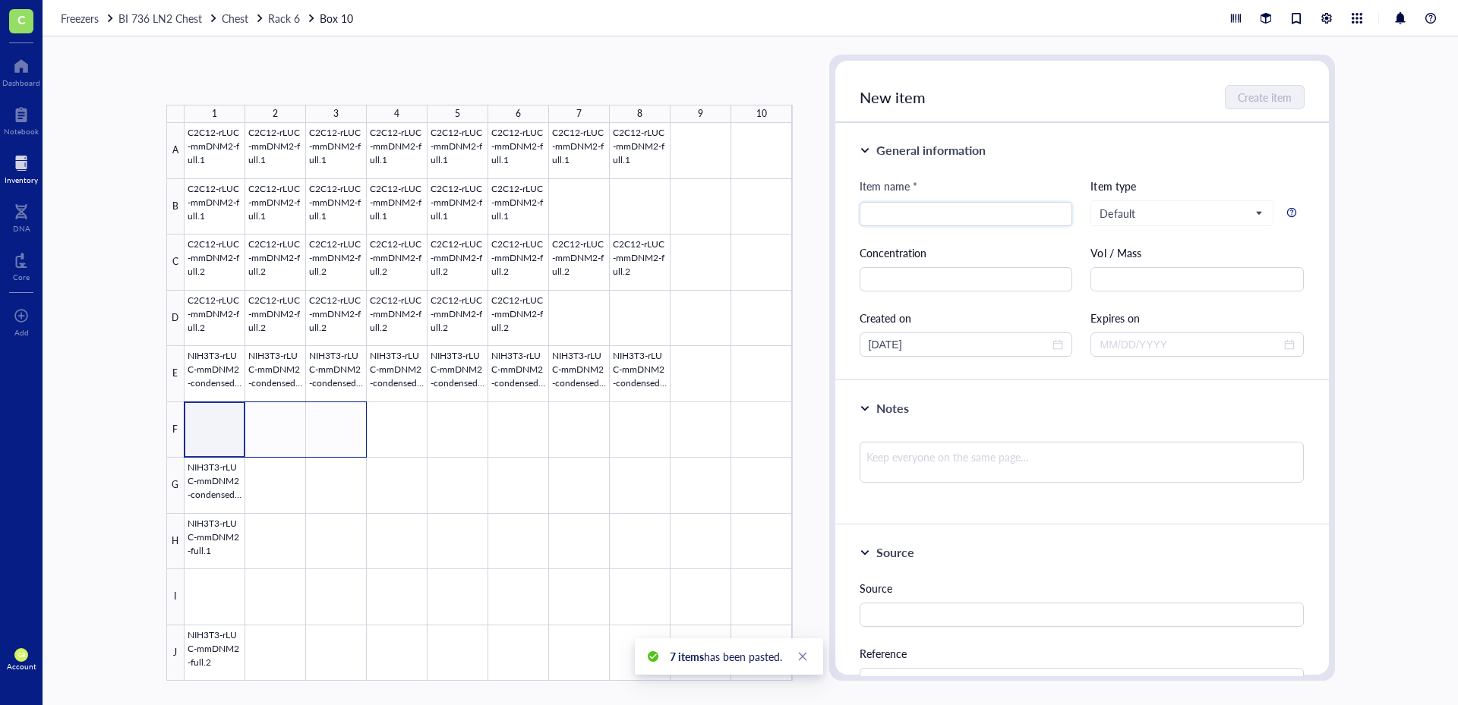
drag, startPoint x: 222, startPoint y: 431, endPoint x: 334, endPoint y: 434, distance: 111.7
click at [334, 434] on div at bounding box center [488, 402] width 608 height 558
click at [265, 86] on button "Paste ( 1 )" at bounding box center [246, 80] width 42 height 24
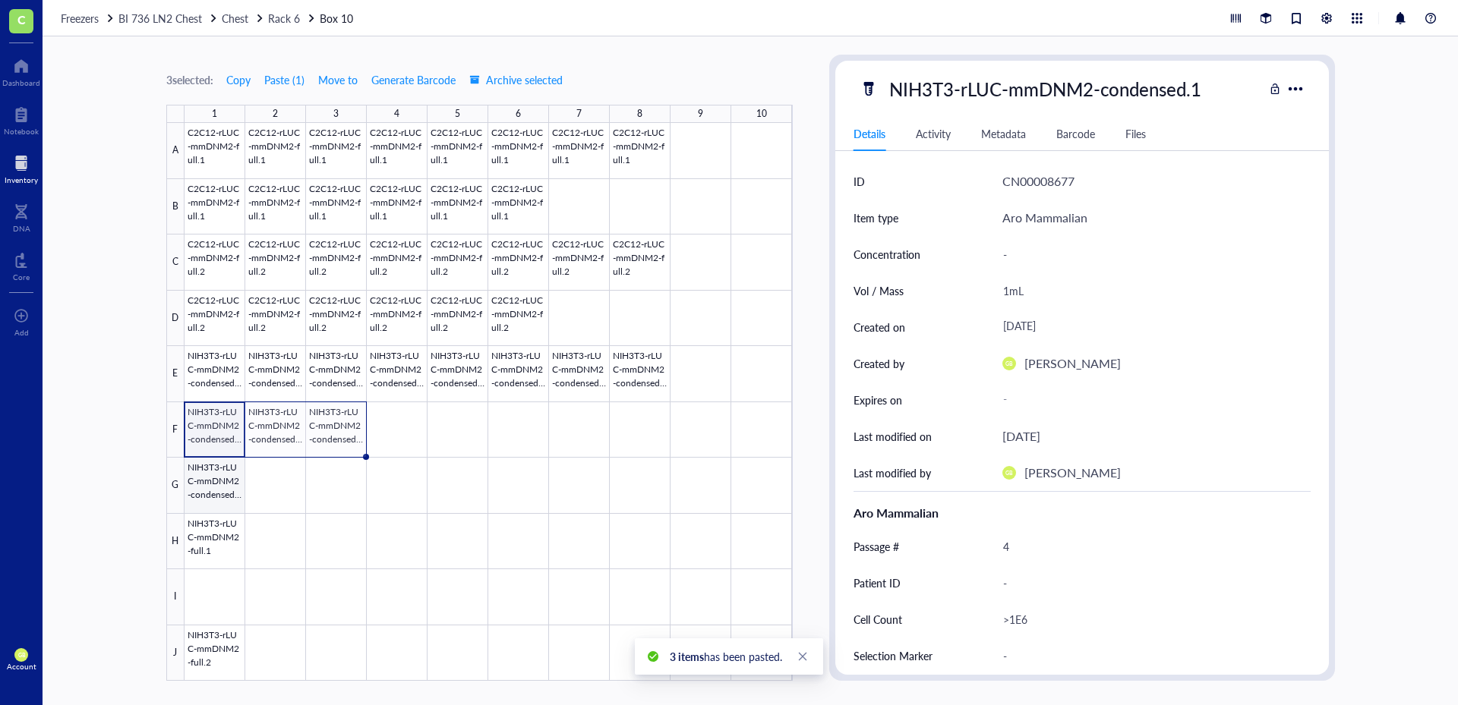
click at [226, 491] on div at bounding box center [488, 402] width 608 height 558
click at [242, 81] on span "Copy" at bounding box center [238, 80] width 24 height 12
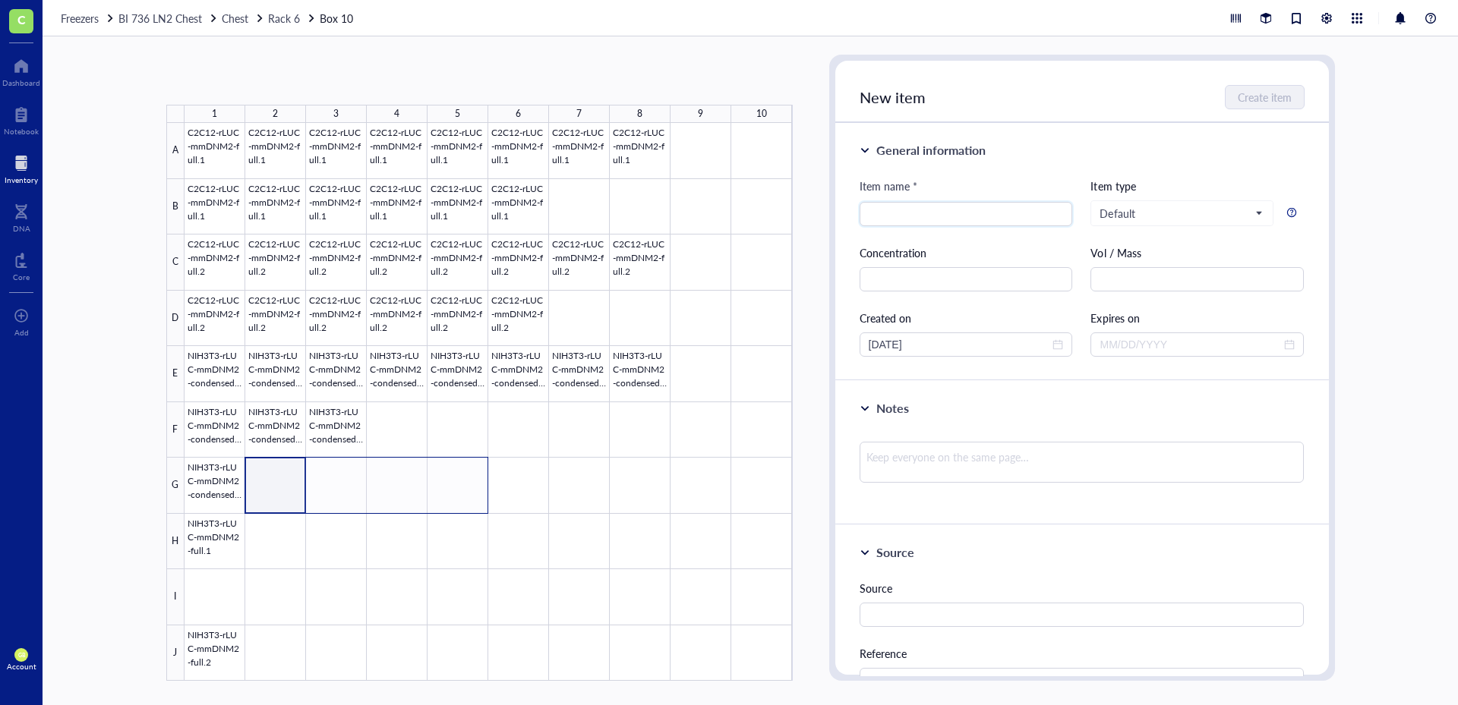
drag, startPoint x: 296, startPoint y: 493, endPoint x: 440, endPoint y: 493, distance: 144.3
click at [440, 493] on div at bounding box center [488, 402] width 608 height 558
click at [245, 78] on button "Paste ( 1 )" at bounding box center [246, 80] width 42 height 24
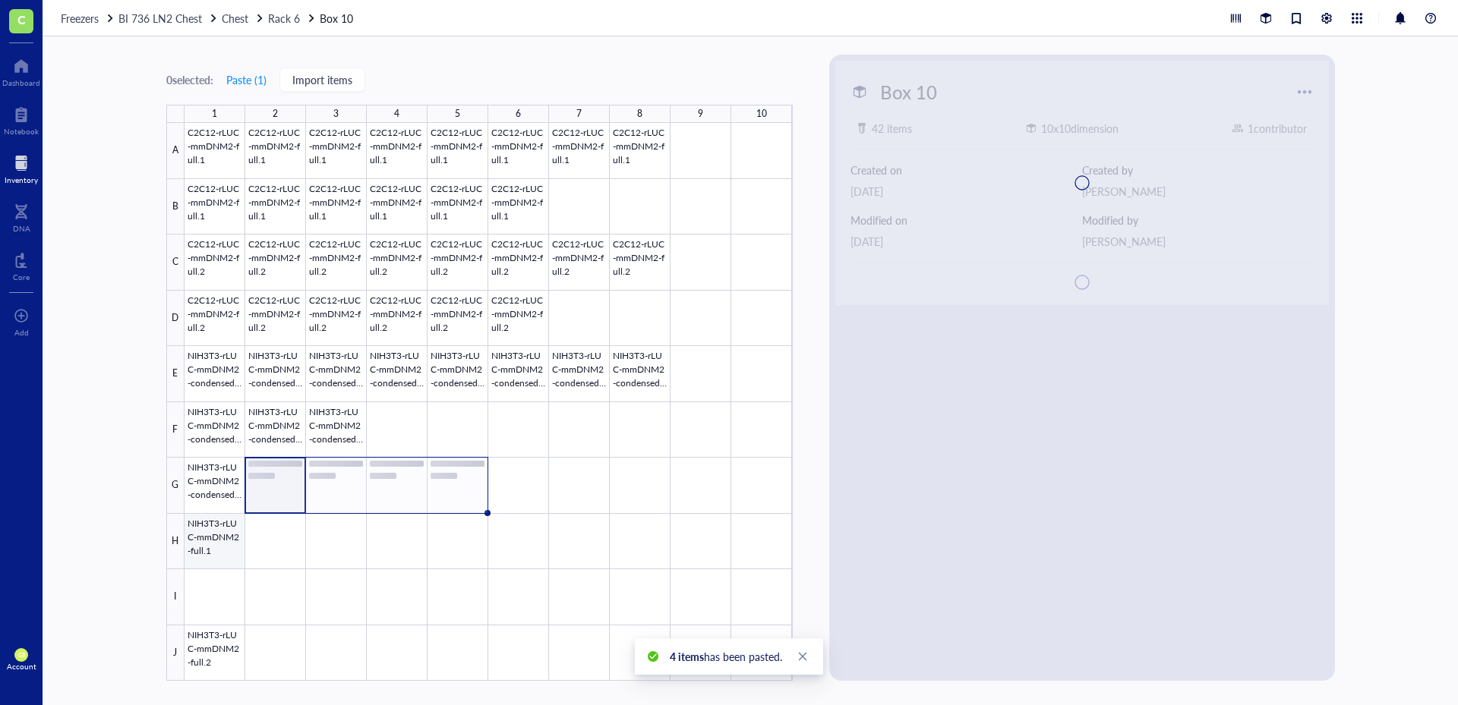
click at [222, 538] on div at bounding box center [488, 402] width 608 height 558
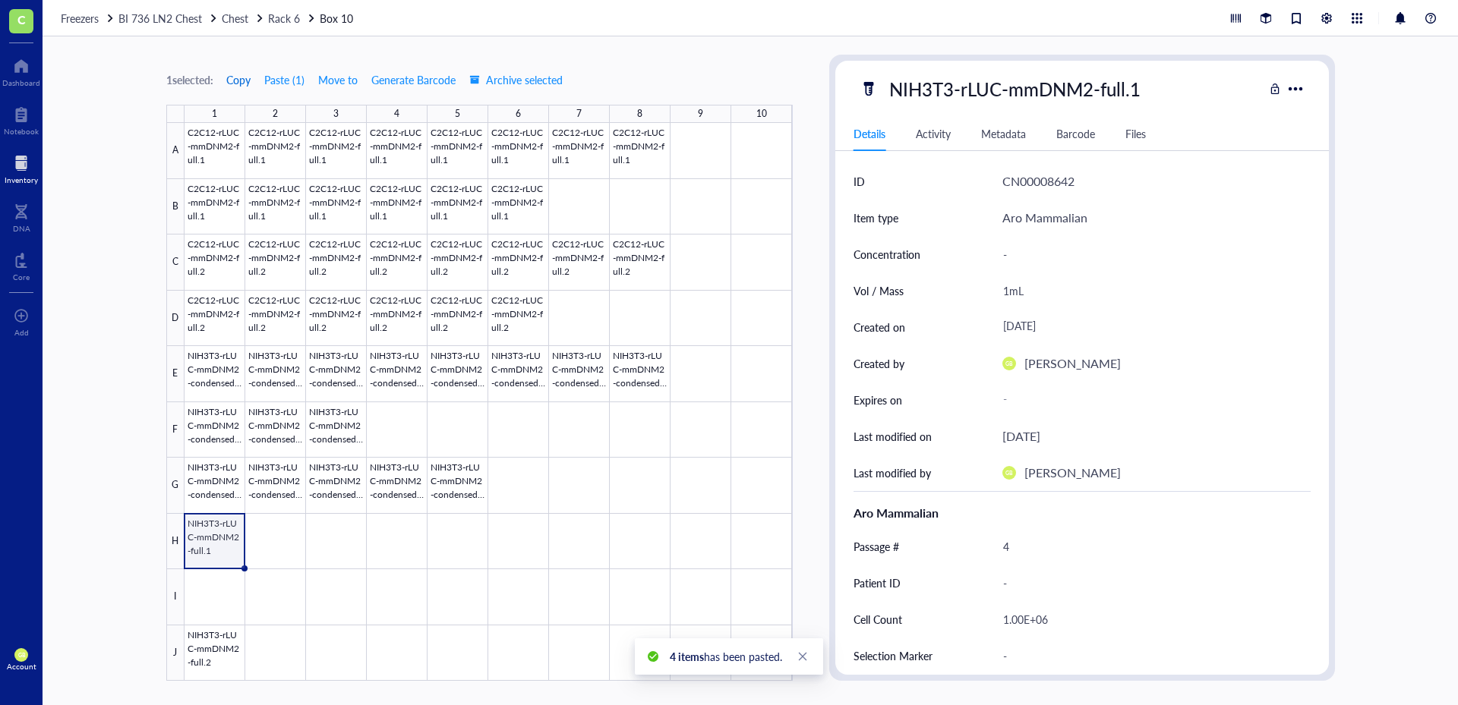
click at [249, 80] on span "Copy" at bounding box center [238, 80] width 24 height 12
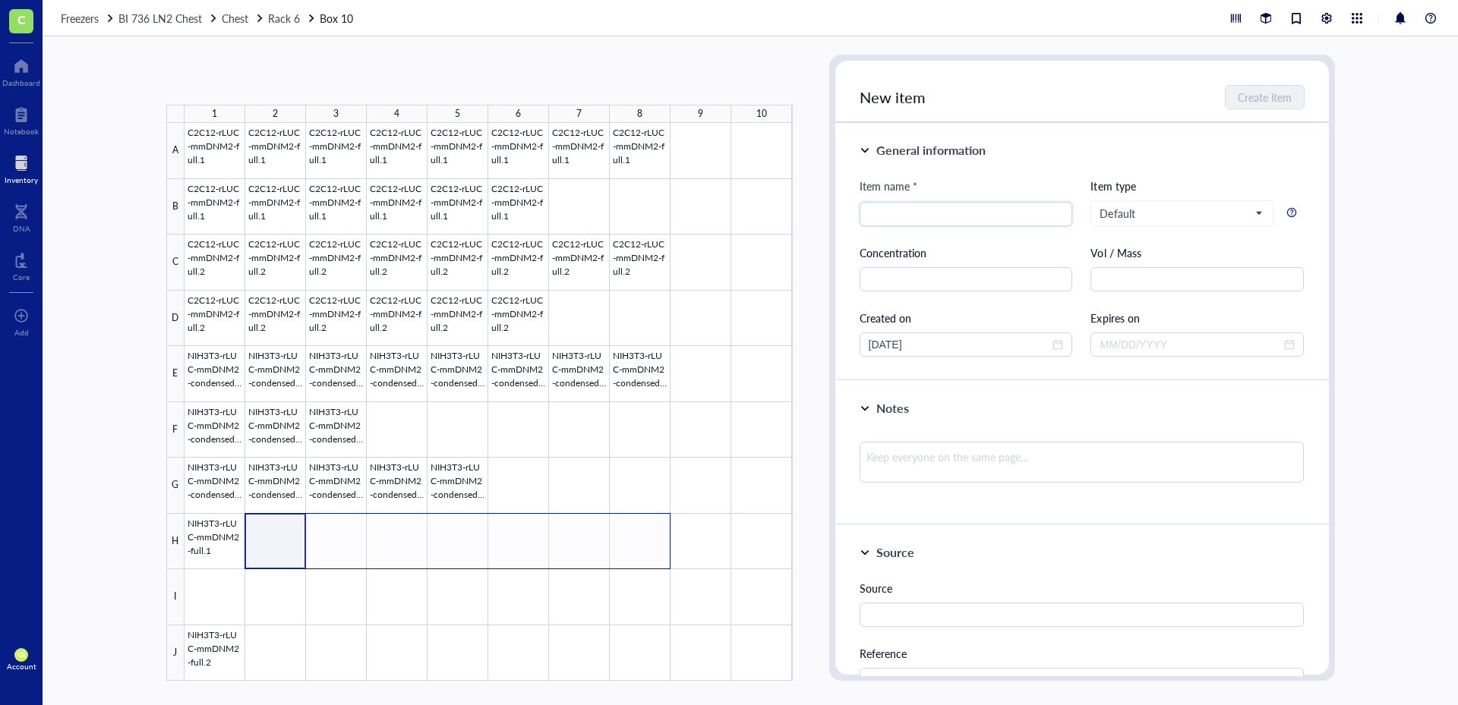
drag, startPoint x: 285, startPoint y: 553, endPoint x: 651, endPoint y: 553, distance: 366.7
click at [651, 553] on div at bounding box center [488, 402] width 608 height 558
click at [252, 80] on button "Paste ( 1 )" at bounding box center [246, 80] width 42 height 24
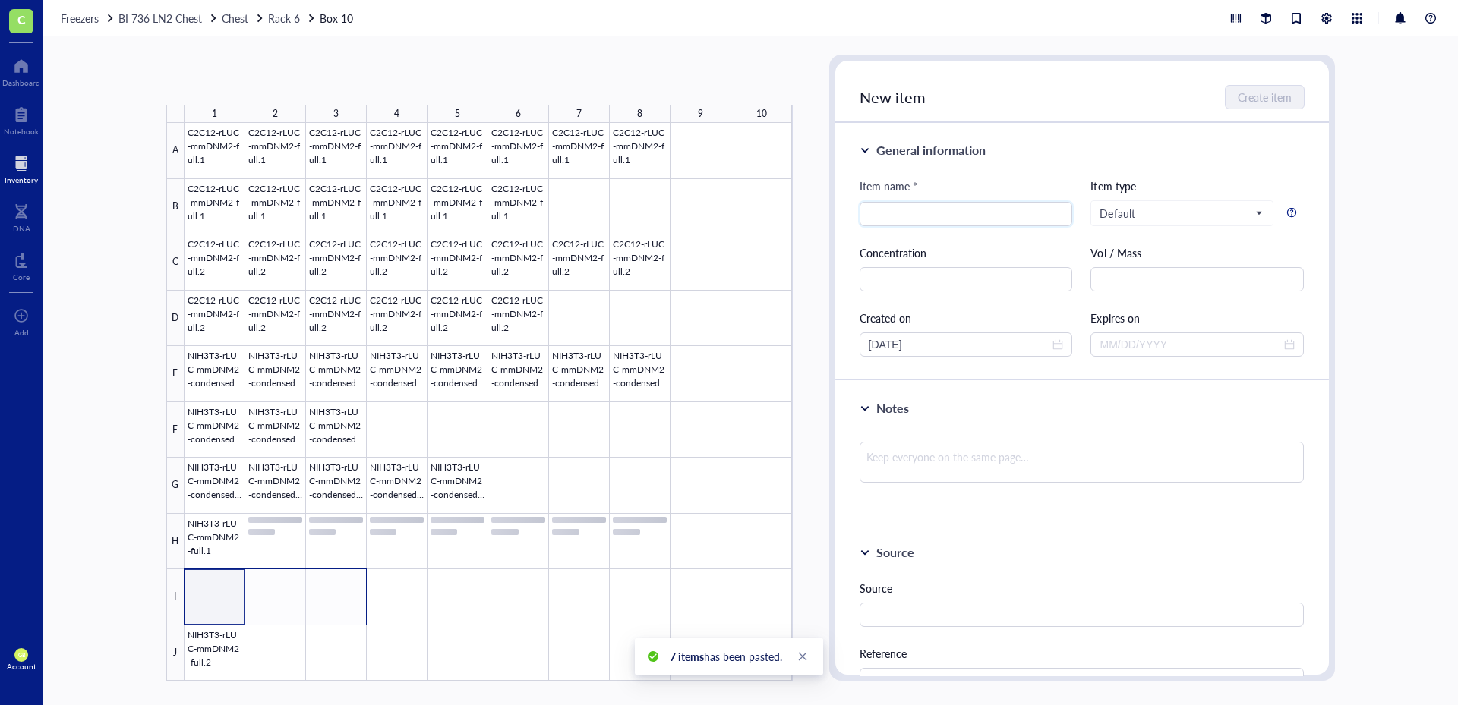
drag, startPoint x: 229, startPoint y: 606, endPoint x: 355, endPoint y: 610, distance: 126.1
click at [355, 610] on div at bounding box center [488, 402] width 608 height 558
click at [263, 77] on button "Paste ( 1 )" at bounding box center [246, 80] width 42 height 24
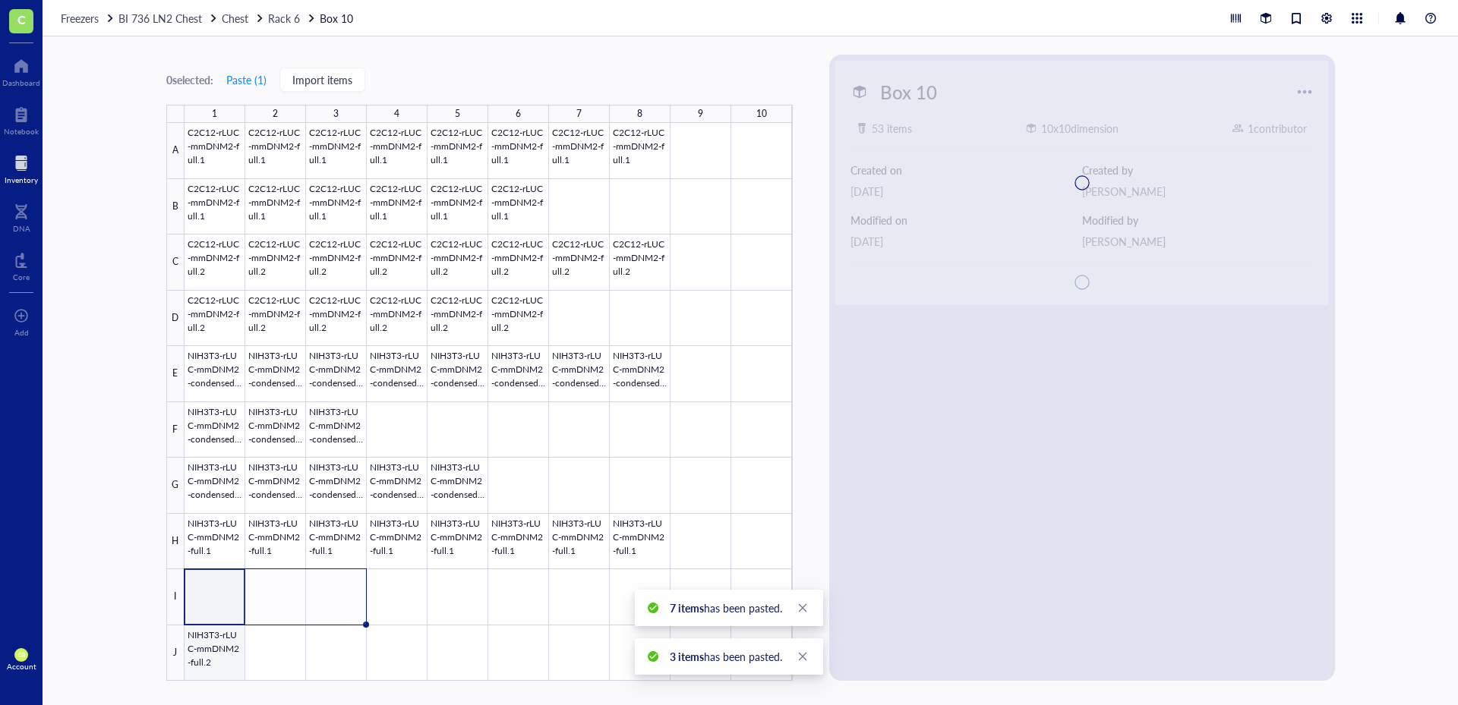
click at [226, 665] on div at bounding box center [488, 402] width 608 height 558
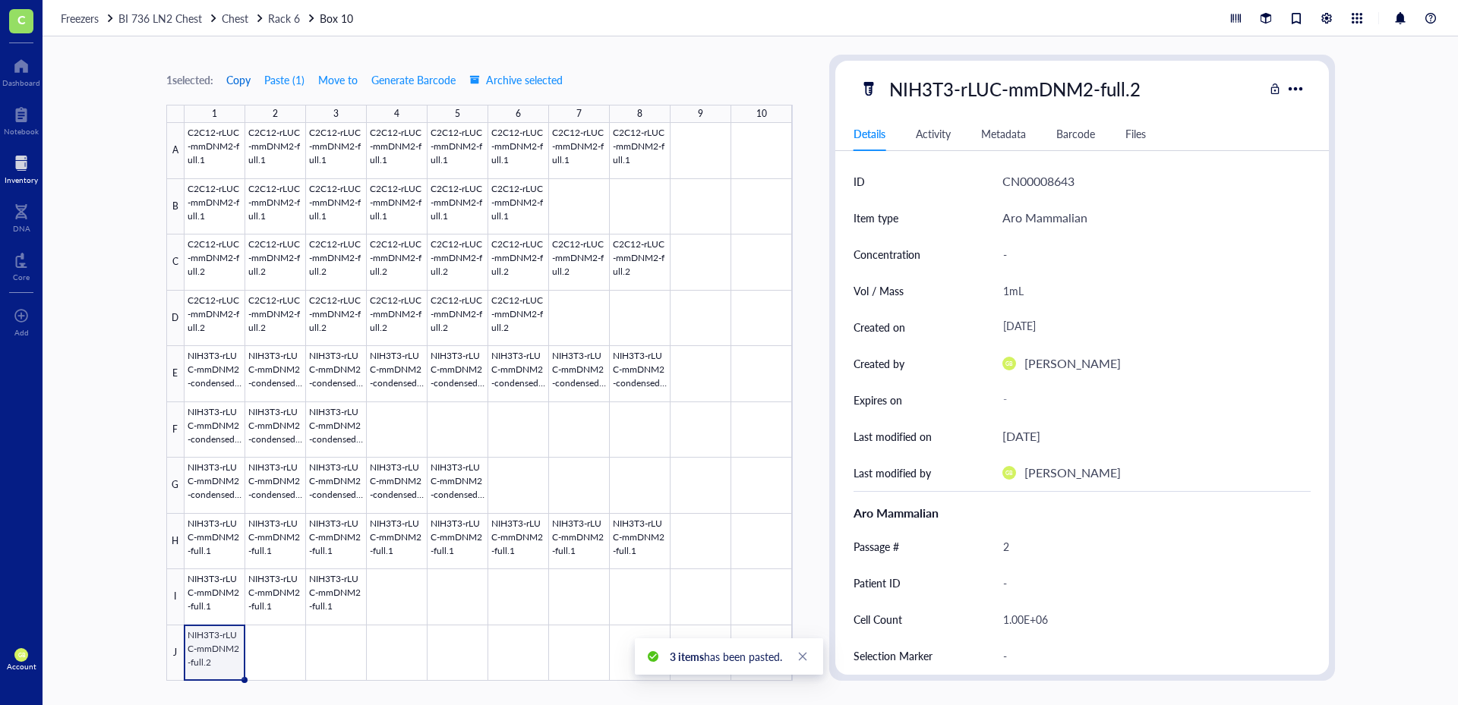
click at [242, 80] on span "Copy" at bounding box center [238, 80] width 24 height 12
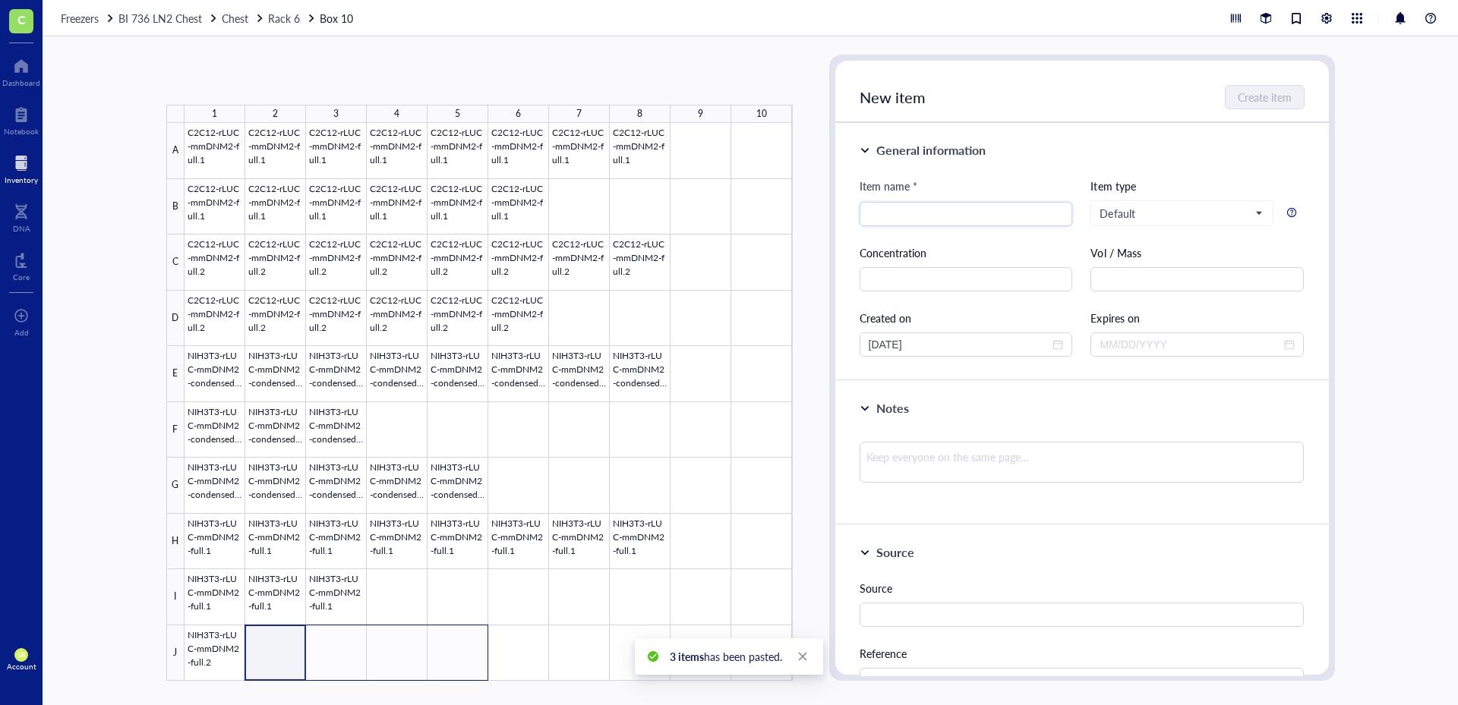
drag, startPoint x: 280, startPoint y: 665, endPoint x: 445, endPoint y: 651, distance: 165.4
click at [445, 651] on div at bounding box center [488, 402] width 608 height 558
click at [239, 79] on button "Paste ( 1 )" at bounding box center [246, 80] width 42 height 24
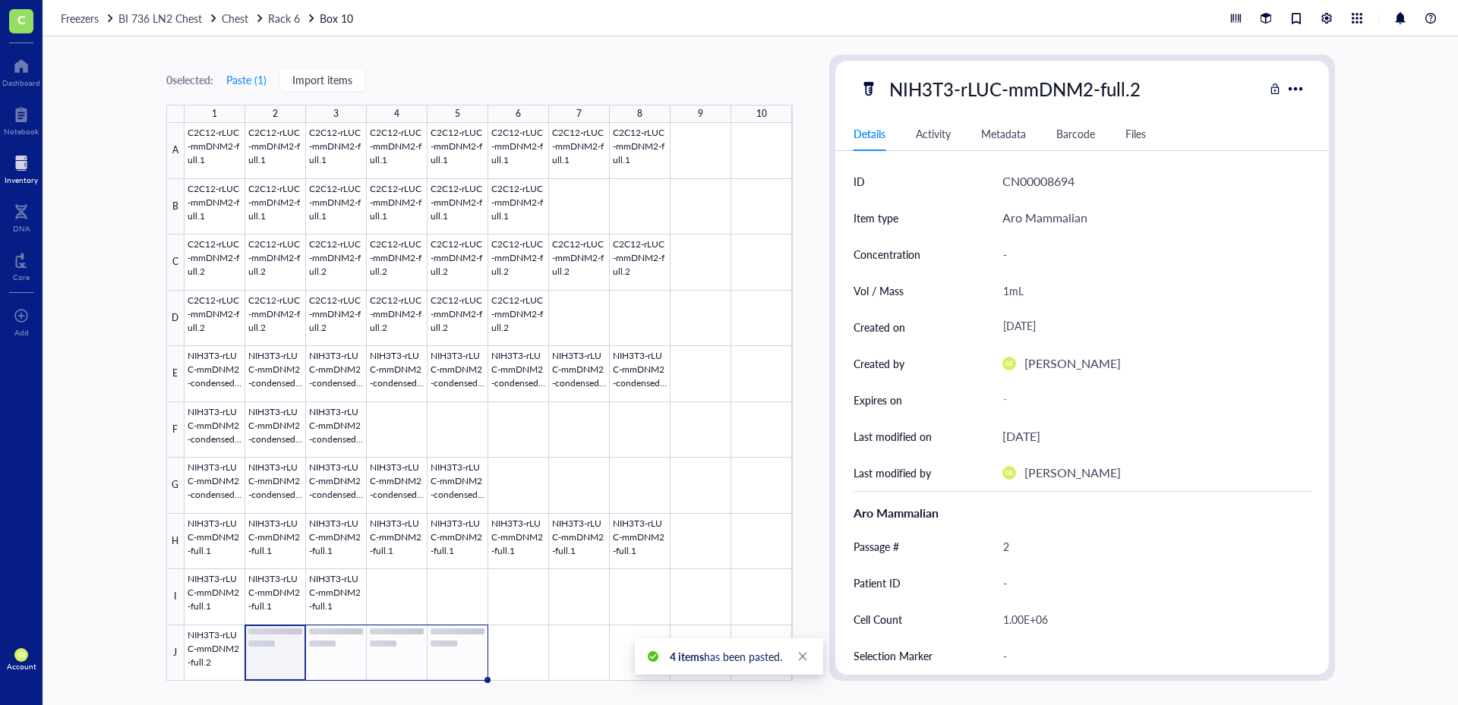
click at [134, 504] on div "0 selected: Paste ( 1 ) Import items 1 2 3 4 5 6 7 8 9 10 A B C D E F G H I J C…" at bounding box center [750, 370] width 1415 height 669
